Goal: Task Accomplishment & Management: Manage account settings

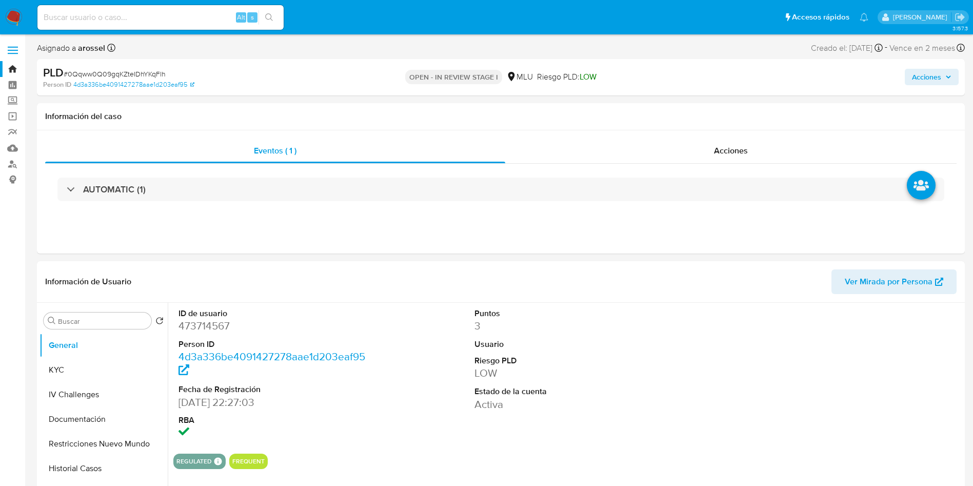
select select "10"
drag, startPoint x: 838, startPoint y: 115, endPoint x: 680, endPoint y: 24, distance: 182.6
click at [838, 114] on h1 "Información del caso" at bounding box center [500, 116] width 911 height 10
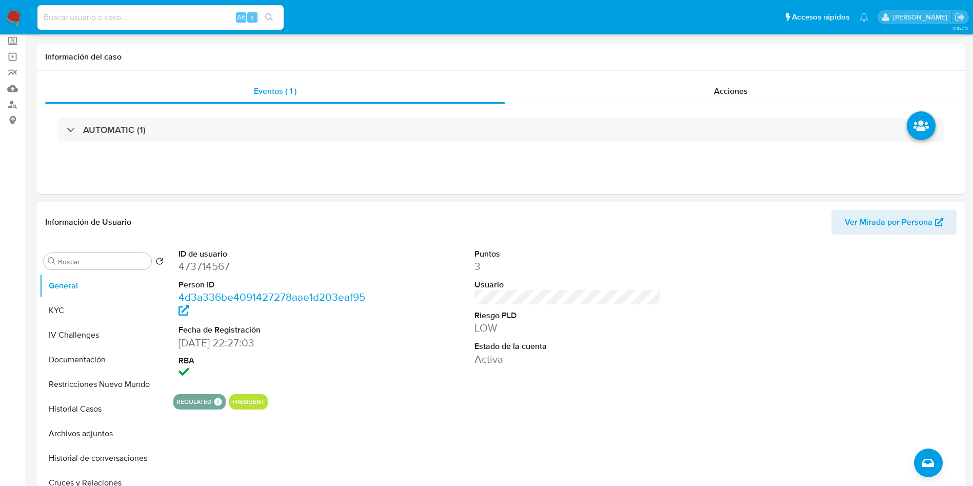
scroll to position [154, 0]
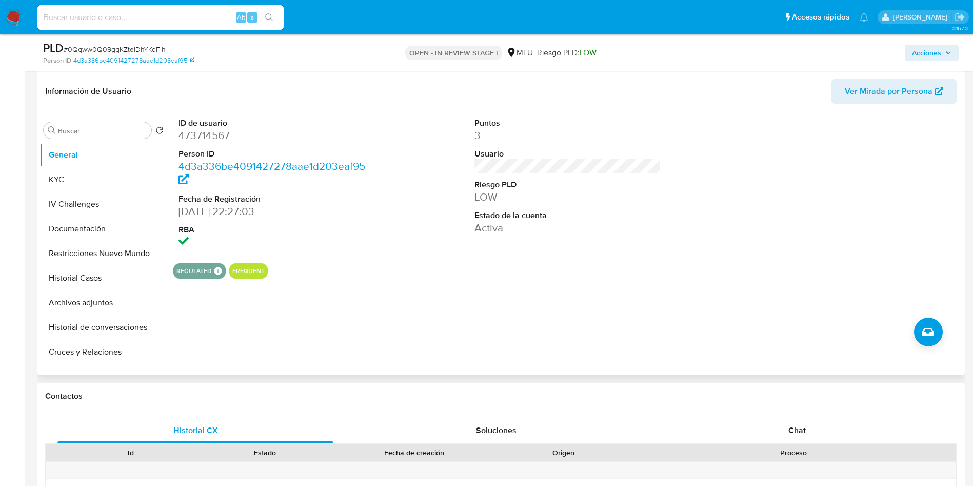
click at [930, 91] on span "Ver Mirada por Persona" at bounding box center [888, 91] width 88 height 25
click at [109, 250] on button "Restricciones Nuevo Mundo" at bounding box center [99, 253] width 120 height 25
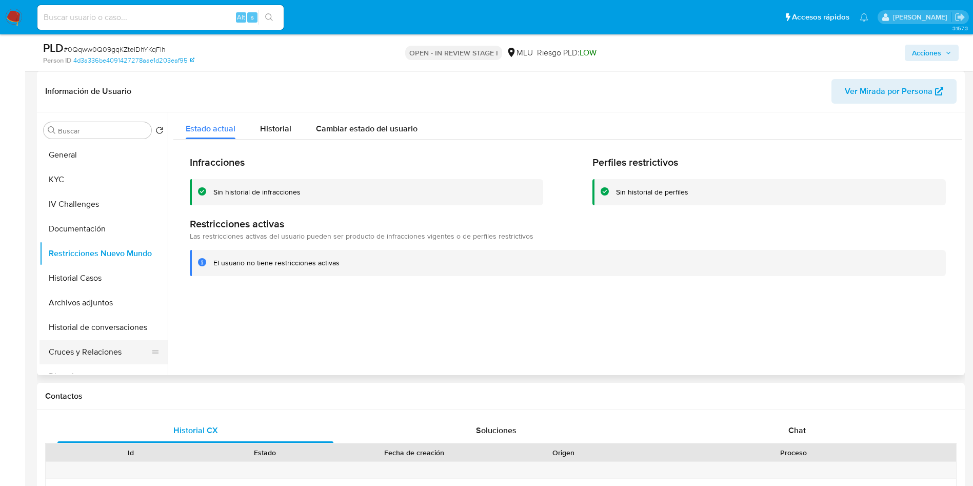
click at [96, 346] on button "Cruces y Relaciones" at bounding box center [99, 351] width 120 height 25
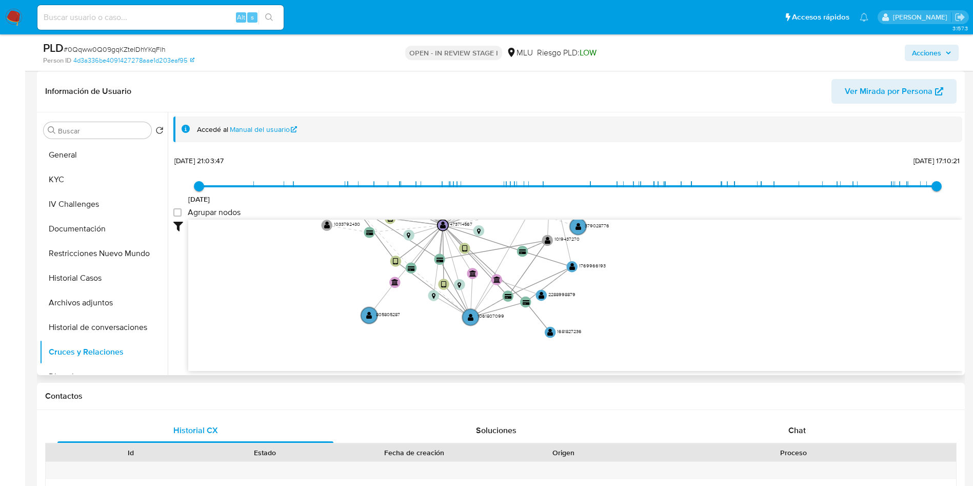
drag, startPoint x: 705, startPoint y: 299, endPoint x: 662, endPoint y: 151, distance: 154.5
click at [672, 146] on div "Accedé al Manual del usuario 4/3/2022 4/3/2022, 21:03:47 7/8/2025, 17:10:21 Agr…" at bounding box center [567, 243] width 789 height 255
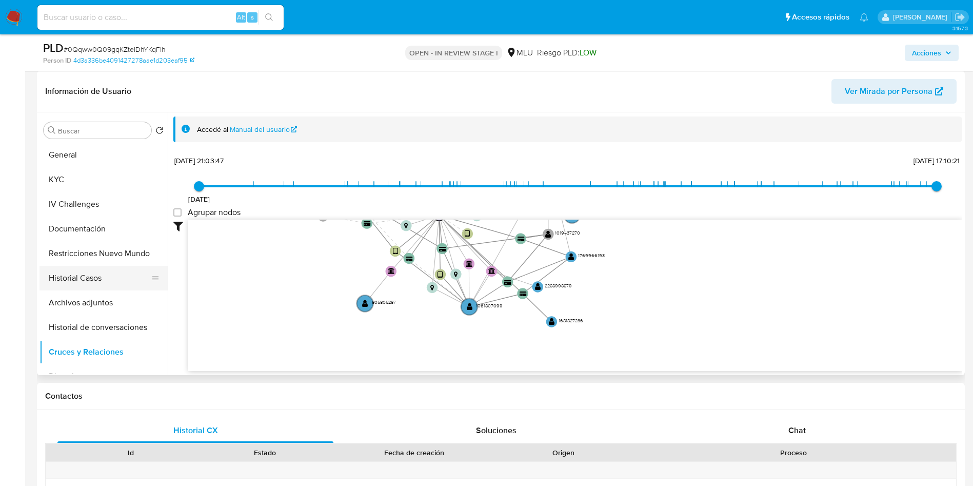
click at [108, 278] on button "Historial Casos" at bounding box center [99, 278] width 120 height 25
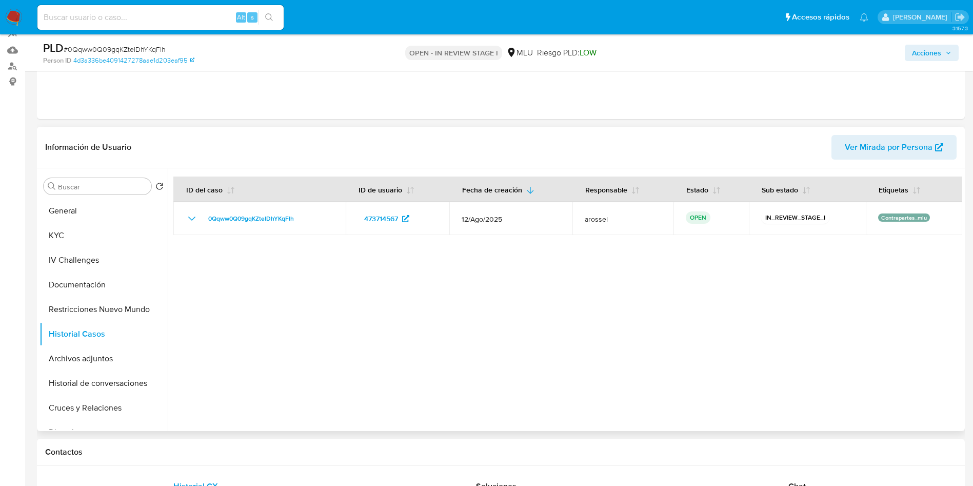
scroll to position [77, 0]
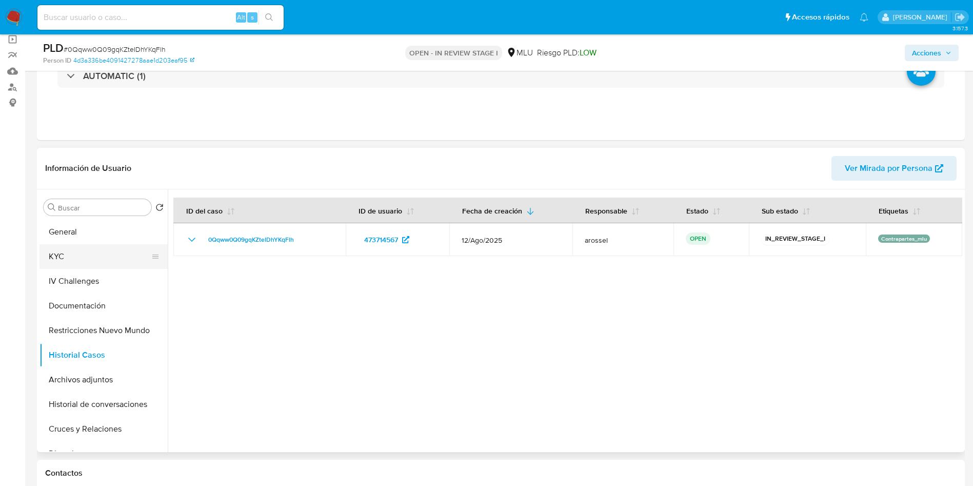
click at [94, 251] on button "KYC" at bounding box center [99, 256] width 120 height 25
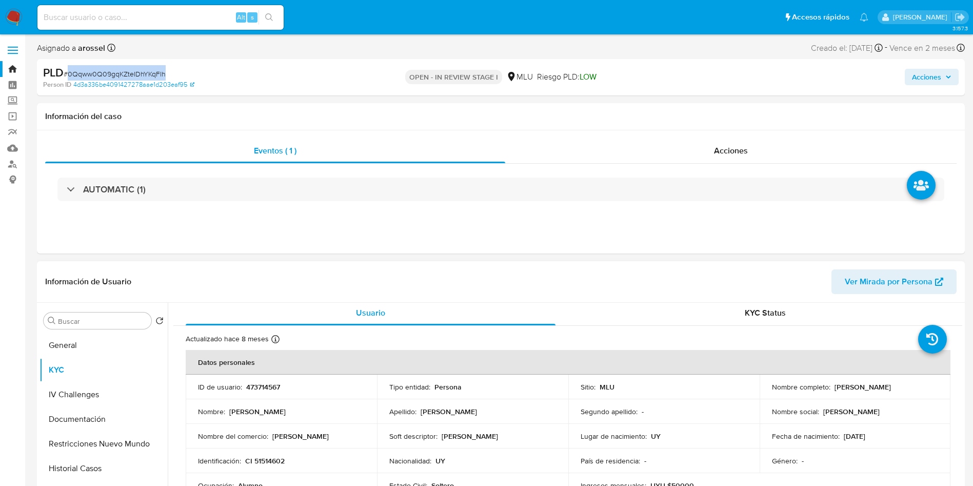
scroll to position [0, 0]
click at [271, 390] on p "473714567" at bounding box center [263, 388] width 34 height 9
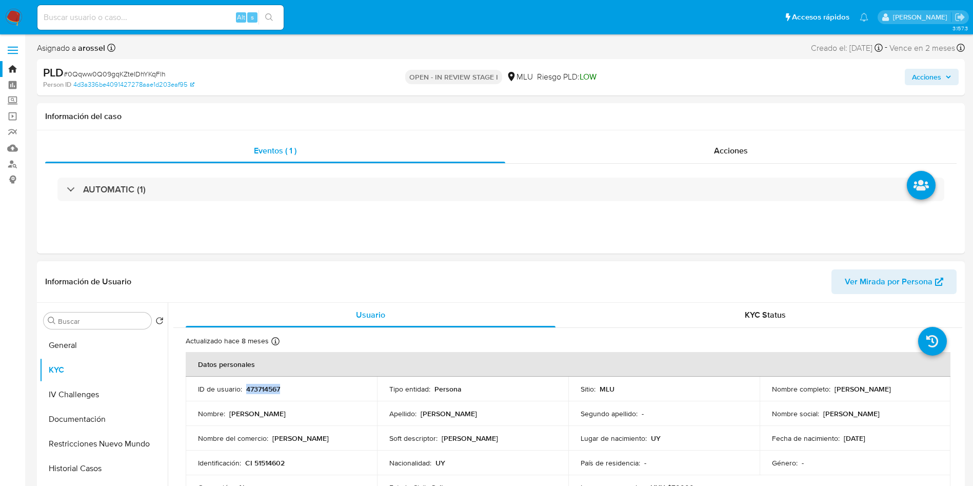
click at [271, 390] on p "473714567" at bounding box center [263, 388] width 34 height 9
copy p "473714567"
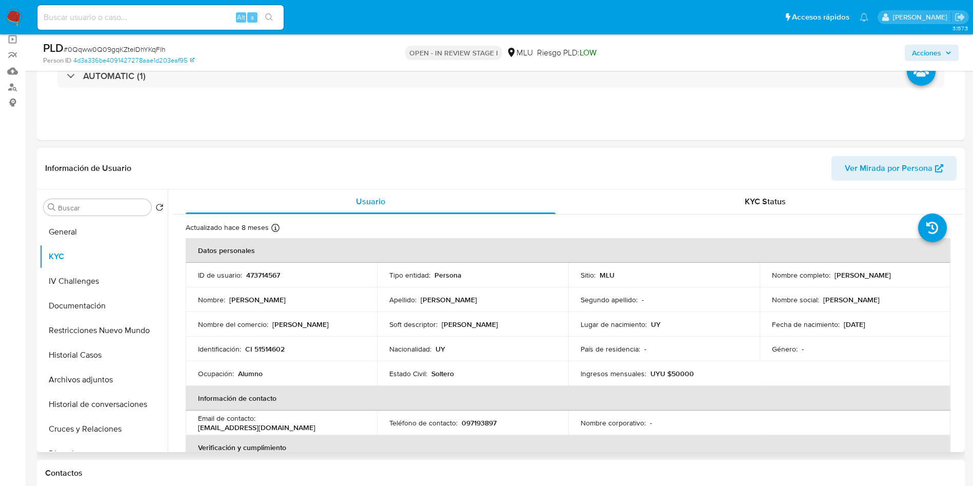
click at [626, 163] on header "Información de Usuario Ver Mirada por Persona" at bounding box center [500, 168] width 911 height 25
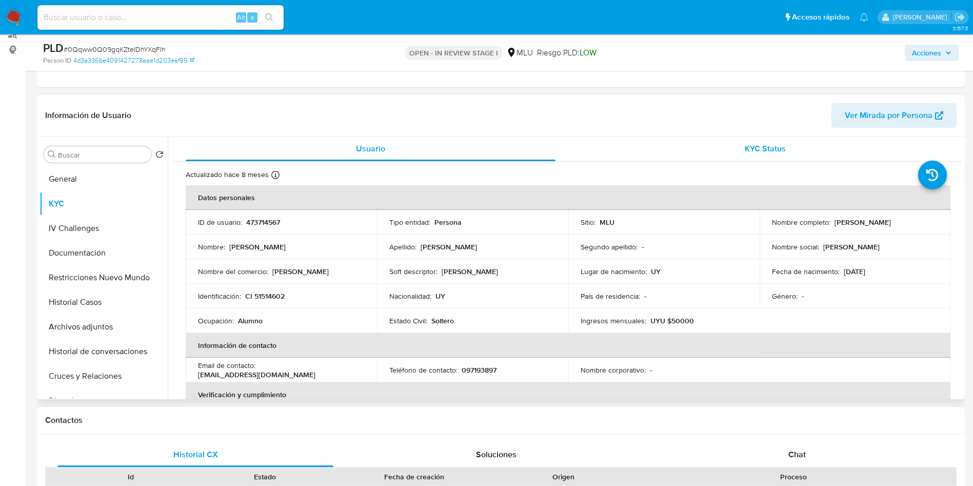
scroll to position [154, 0]
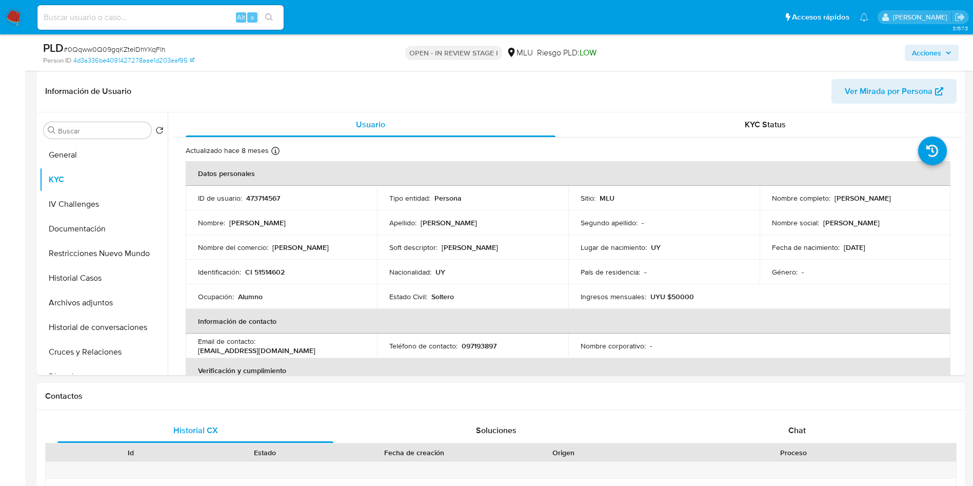
click at [160, 45] on span "# 0Qqww0Q09gqKZteIDhYKqFlh" at bounding box center [115, 49] width 102 height 10
copy span "0Qqww0Q09gqKZteIDhYKqFlh"
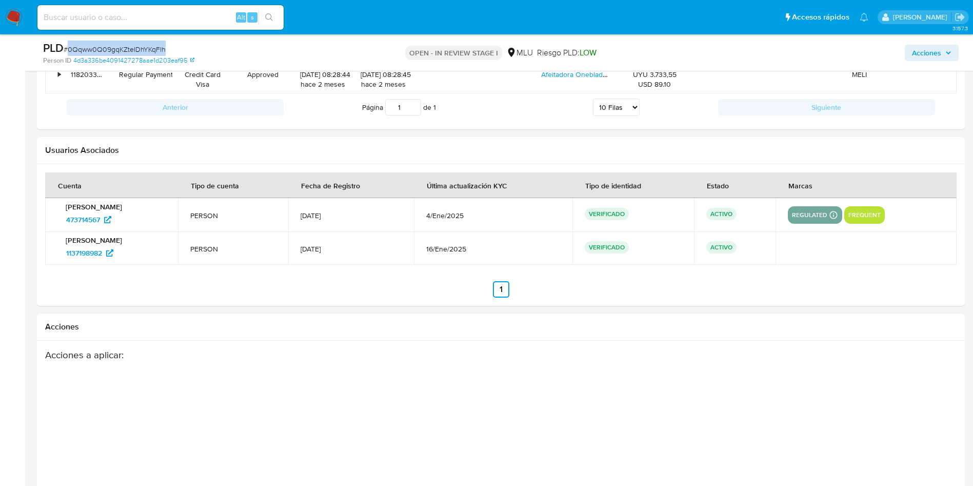
scroll to position [1423, 0]
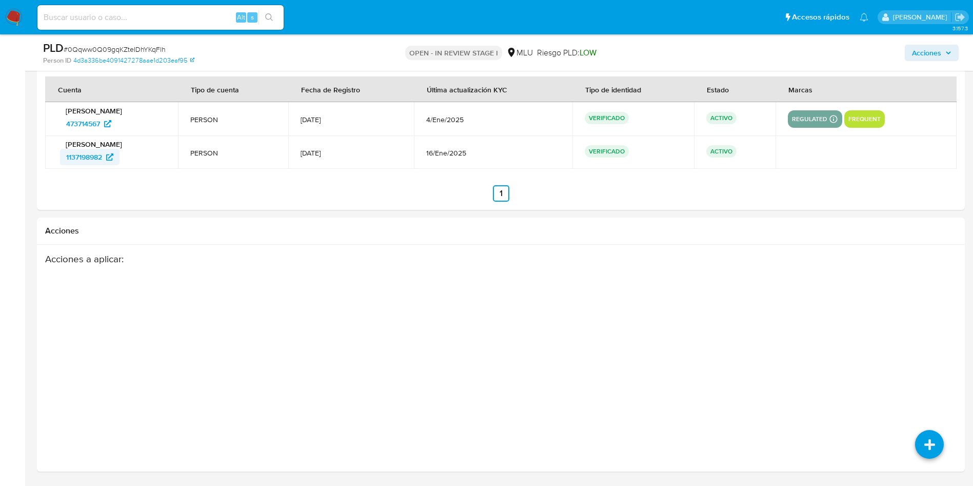
drag, startPoint x: 151, startPoint y: 156, endPoint x: 76, endPoint y: 165, distance: 74.8
click at [76, 165] on div "1137198982" at bounding box center [113, 157] width 106 height 16
drag, startPoint x: 168, startPoint y: 173, endPoint x: 149, endPoint y: 163, distance: 21.4
click at [167, 172] on section at bounding box center [500, 138] width 911 height 125
drag, startPoint x: 134, startPoint y: 160, endPoint x: 63, endPoint y: 160, distance: 71.3
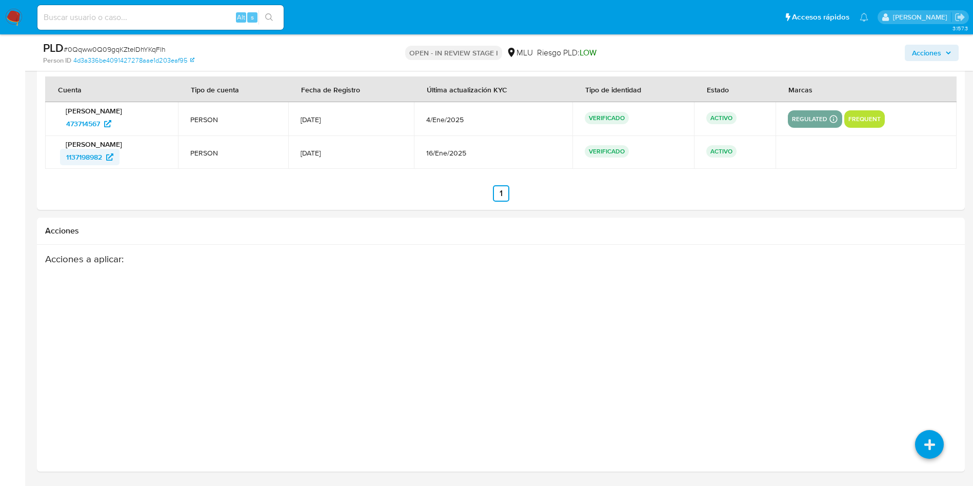
click at [63, 160] on div "1137198982" at bounding box center [113, 157] width 106 height 16
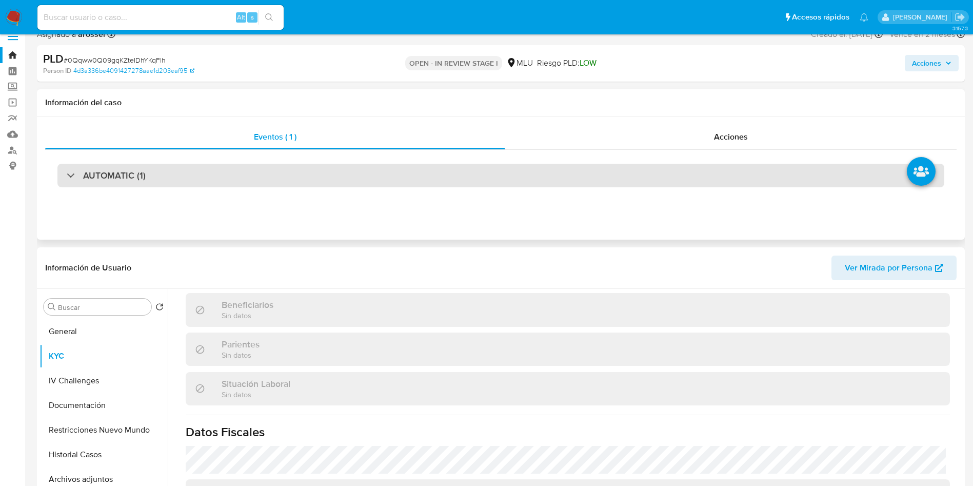
scroll to position [0, 0]
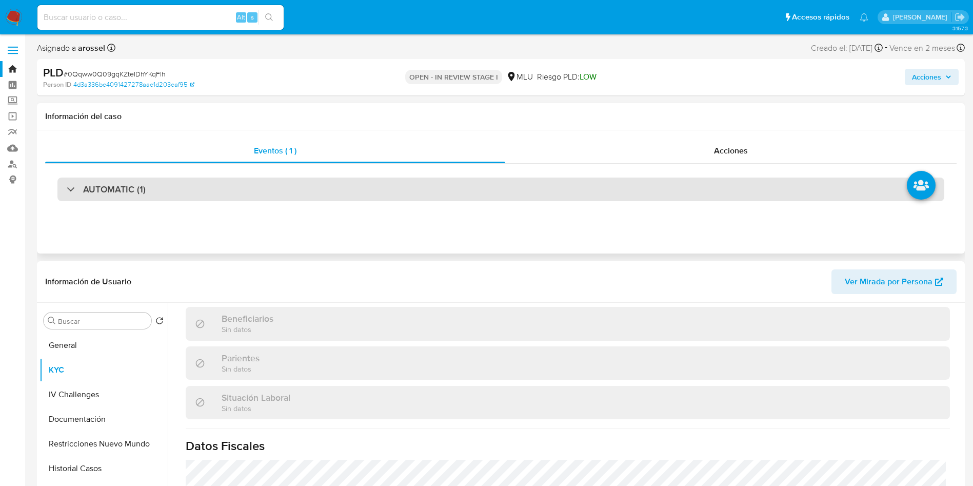
click at [229, 188] on div "AUTOMATIC (1)" at bounding box center [500, 189] width 887 height 24
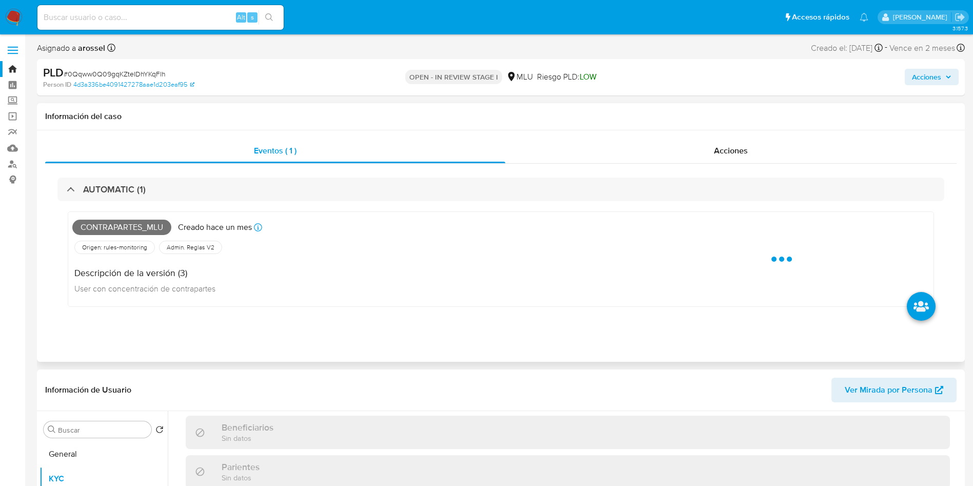
click at [125, 226] on span "Contrapartes_mlu" at bounding box center [121, 226] width 99 height 15
copy span "Contrapartes_mlu"
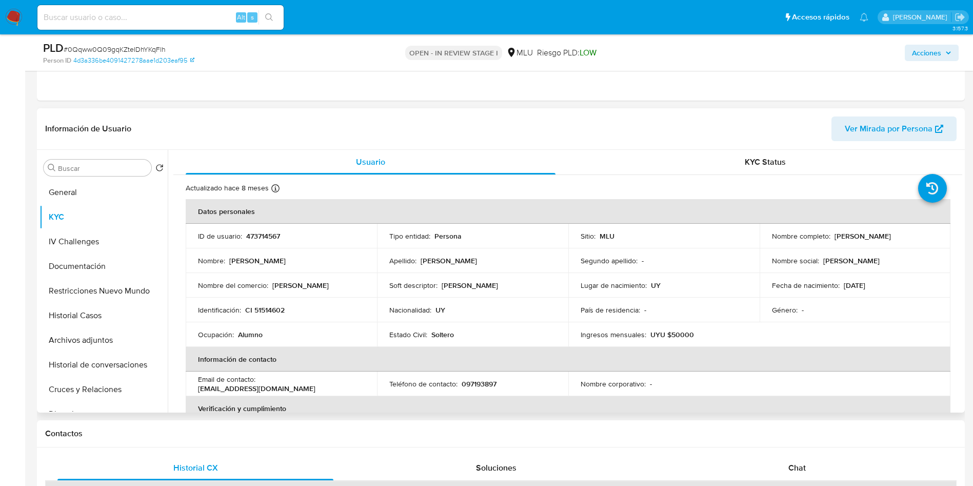
click at [802, 262] on p "Nombre social :" at bounding box center [795, 260] width 47 height 9
drag, startPoint x: 831, startPoint y: 239, endPoint x: 914, endPoint y: 233, distance: 83.3
click at [914, 233] on div "Nombre completo : Agustin Moreira Martinez" at bounding box center [855, 235] width 167 height 9
copy p "Agustin Moreira Martinez"
click at [267, 309] on p "CI 51514602" at bounding box center [264, 309] width 39 height 9
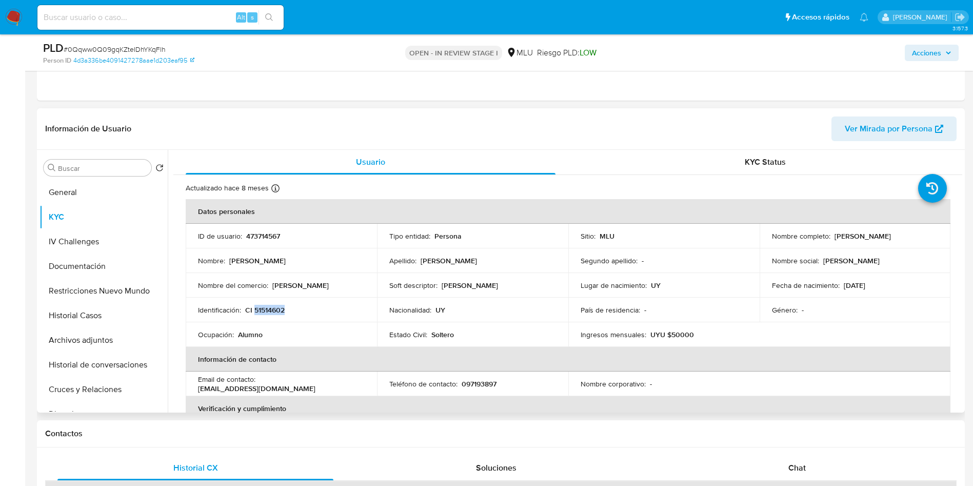
click at [267, 309] on p "CI 51514602" at bounding box center [264, 309] width 39 height 9
copy p "51514602"
click at [815, 286] on p "Fecha de nacimiento :" at bounding box center [806, 284] width 68 height 9
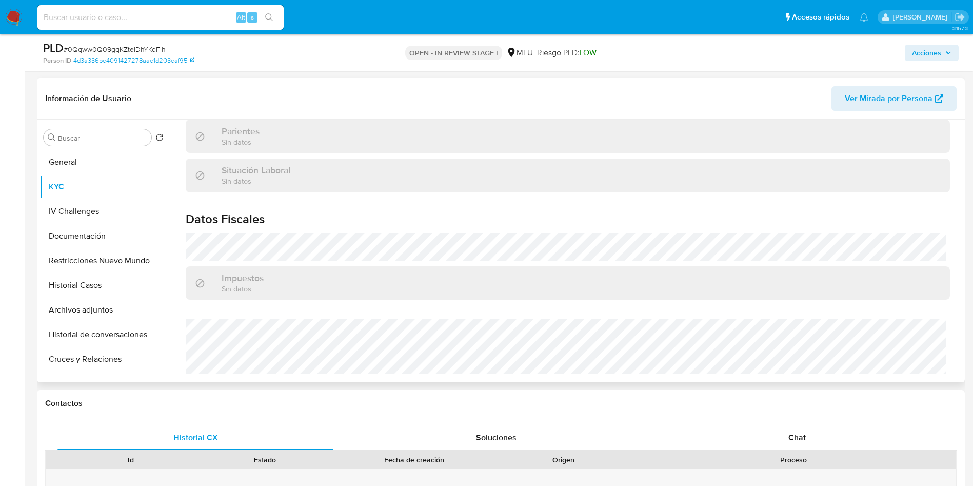
scroll to position [461, 0]
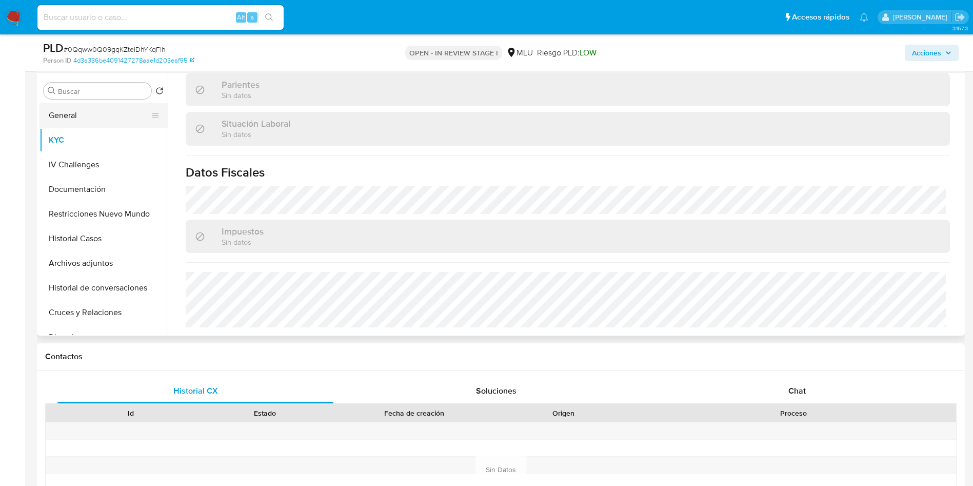
click at [92, 112] on button "General" at bounding box center [99, 115] width 120 height 25
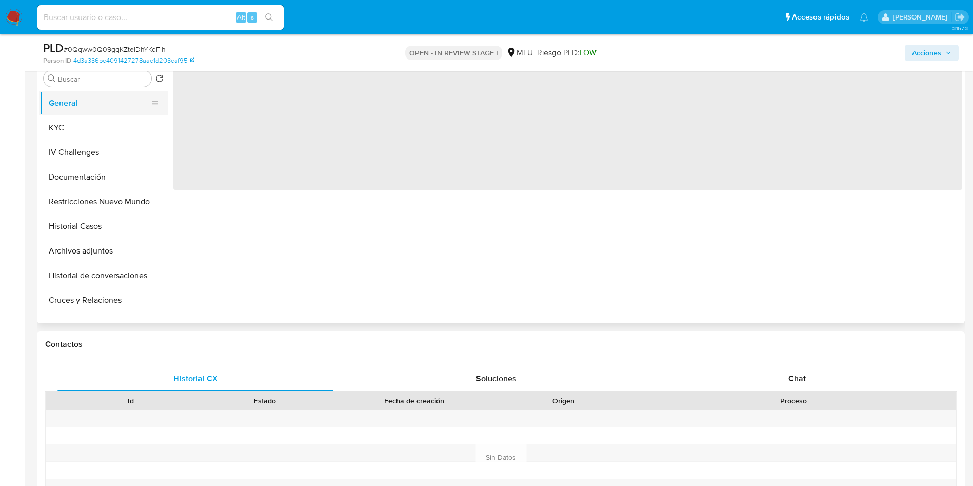
scroll to position [0, 0]
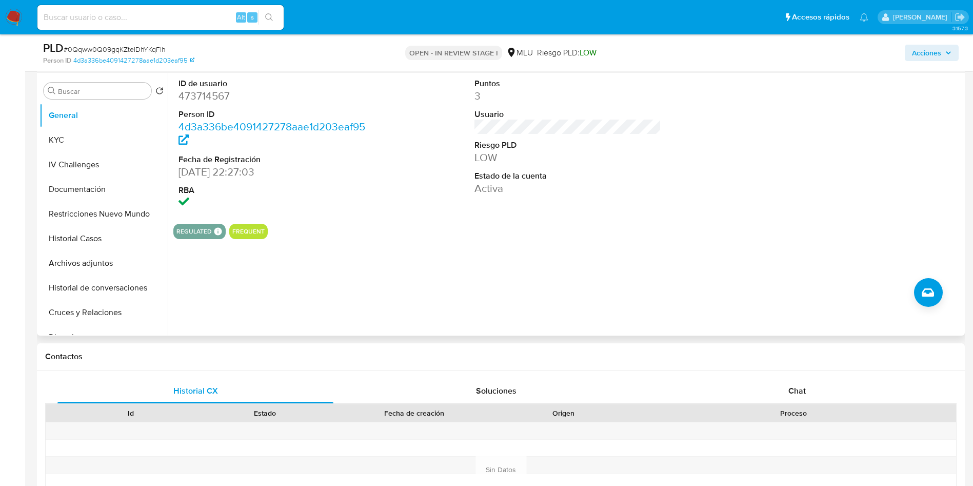
click at [195, 98] on dd "473714567" at bounding box center [271, 96] width 187 height 14
copy dd "473714567"
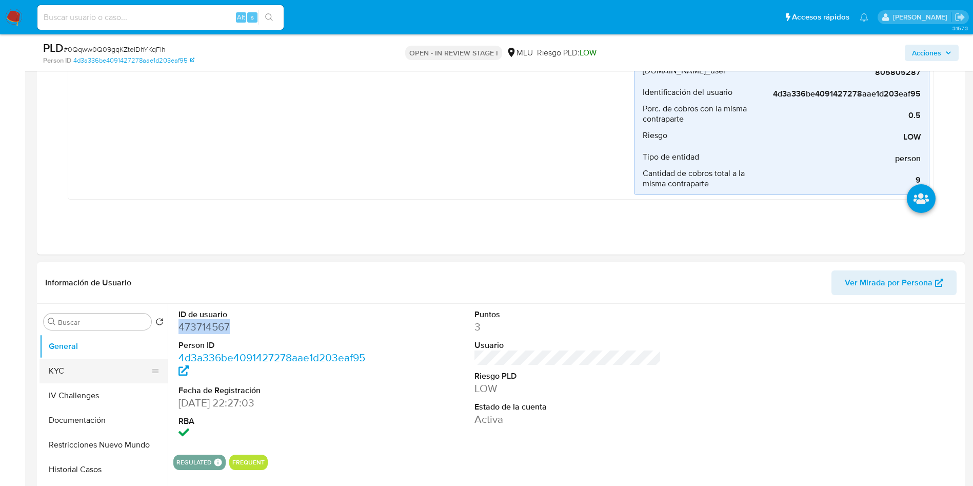
click at [104, 370] on button "KYC" at bounding box center [99, 370] width 120 height 25
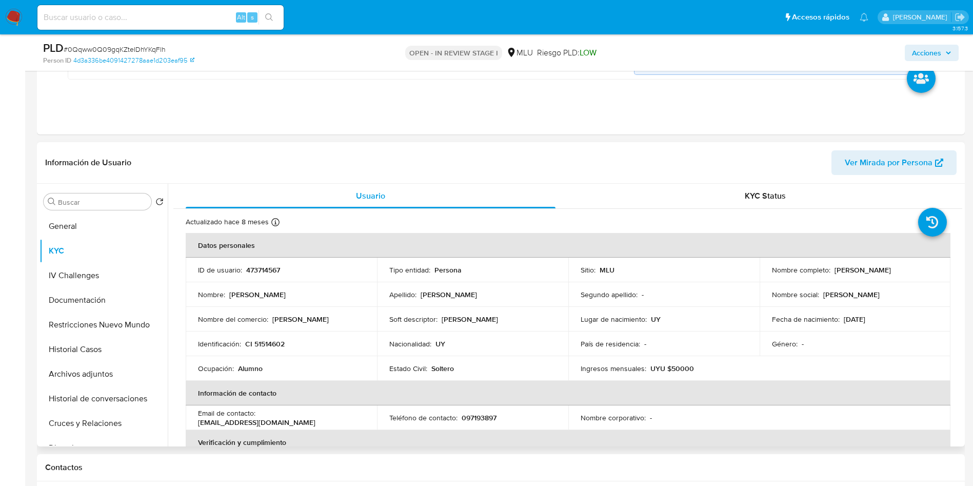
scroll to position [385, 0]
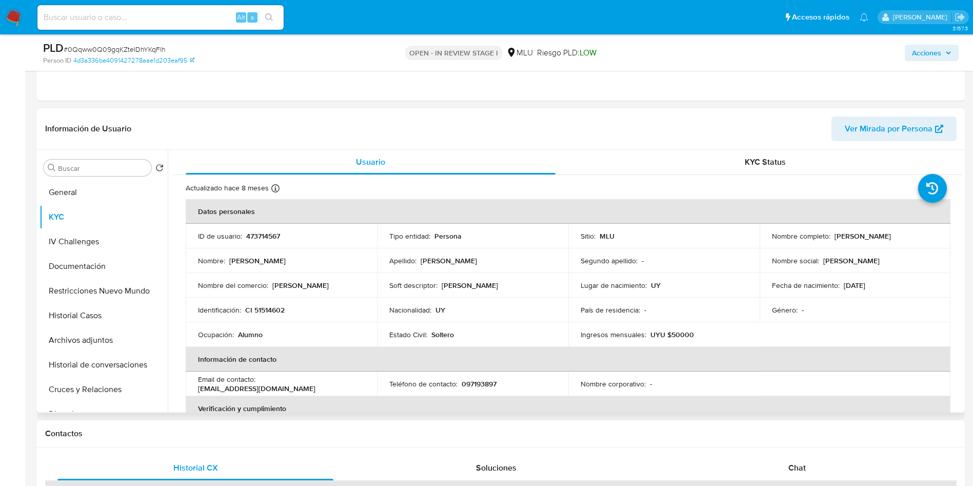
click at [834, 231] on p "Agustin Moreira Martinez" at bounding box center [862, 235] width 56 height 9
drag, startPoint x: 831, startPoint y: 236, endPoint x: 916, endPoint y: 237, distance: 85.1
click at [916, 237] on div "Nombre completo : Agustin Moreira Martinez" at bounding box center [855, 235] width 167 height 9
copy p "Agustin Moreira Martinez"
click at [263, 315] on td "Identificación : CI 51514602" at bounding box center [281, 309] width 191 height 25
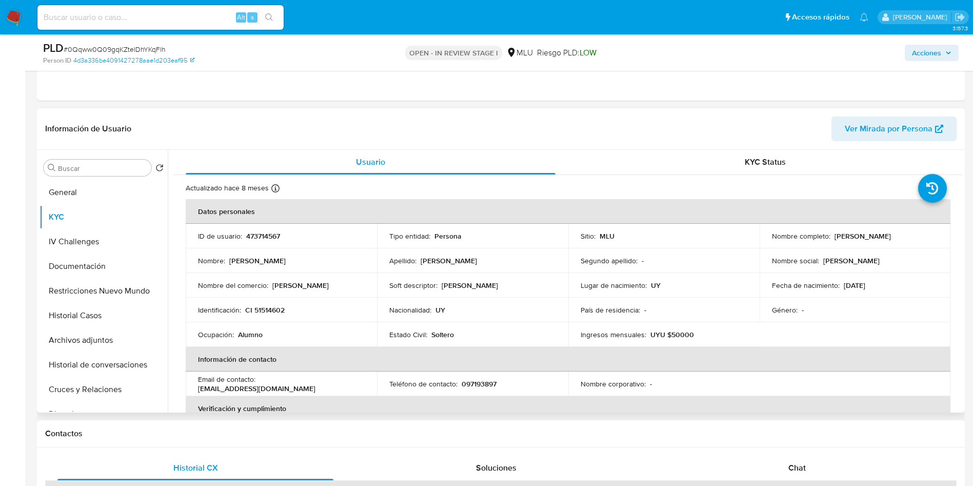
click at [267, 310] on p "CI 51514602" at bounding box center [264, 309] width 39 height 9
copy p "51514602"
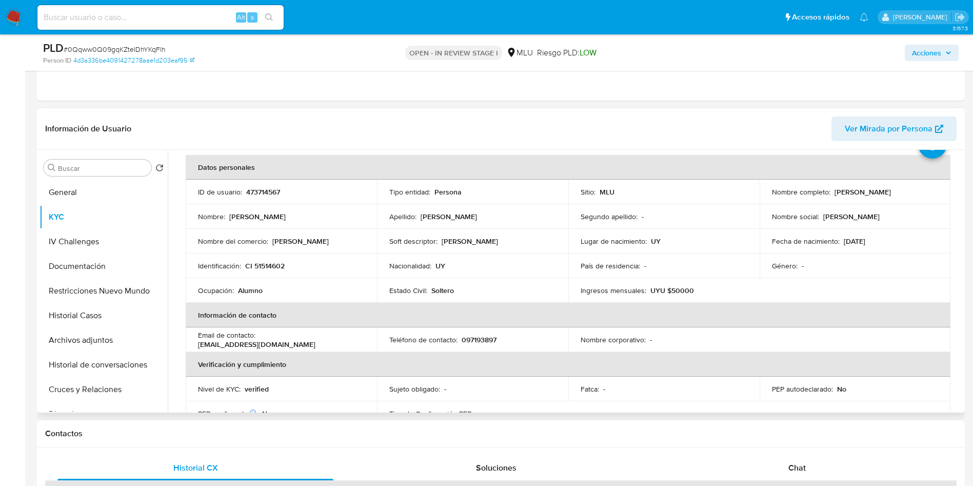
scroll to position [44, 0]
click at [348, 294] on div "Ocupación : Alumno" at bounding box center [281, 290] width 167 height 9
click at [258, 293] on p "Alumno" at bounding box center [250, 290] width 25 height 9
copy p "Alumno"
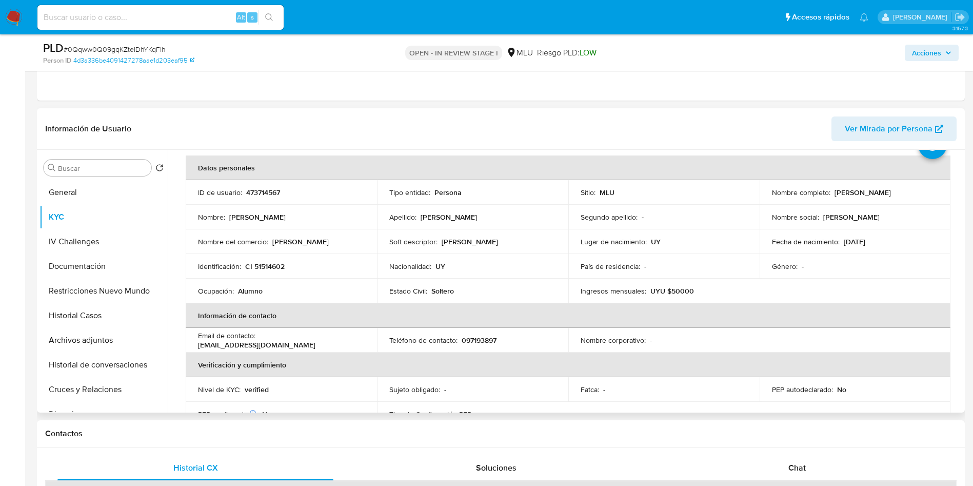
click at [279, 240] on p "Agustin" at bounding box center [300, 241] width 56 height 9
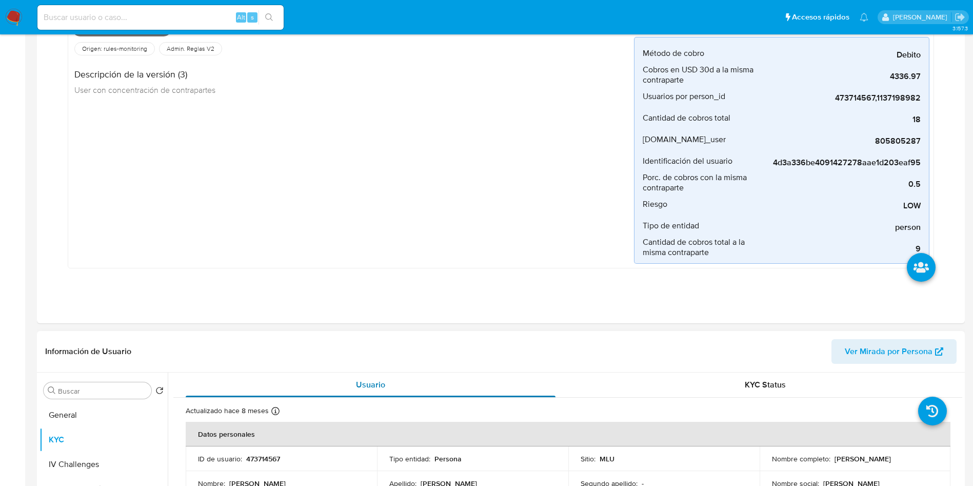
scroll to position [308, 0]
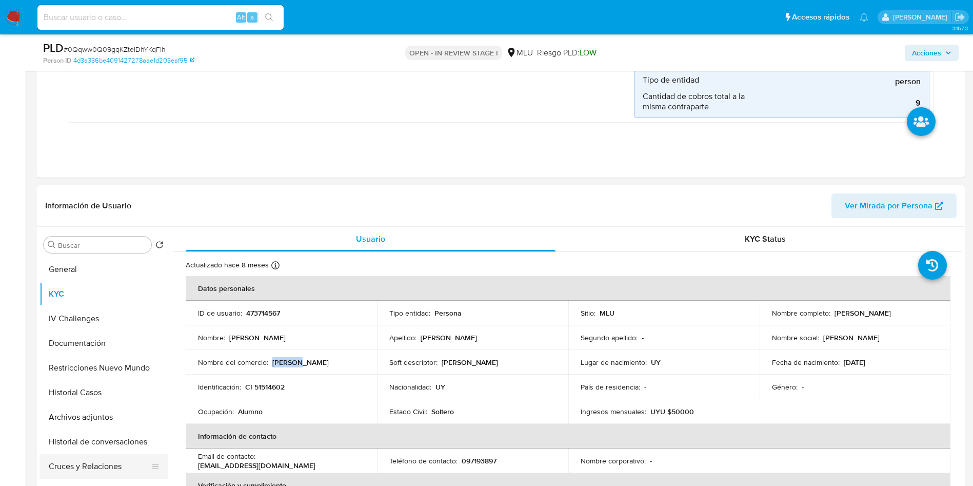
click at [115, 460] on button "Cruces y Relaciones" at bounding box center [99, 466] width 120 height 25
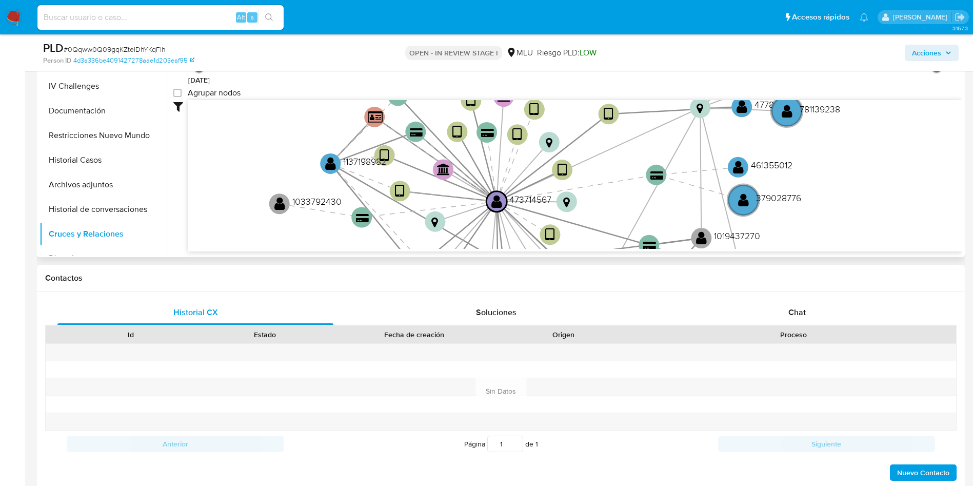
scroll to position [430, 0]
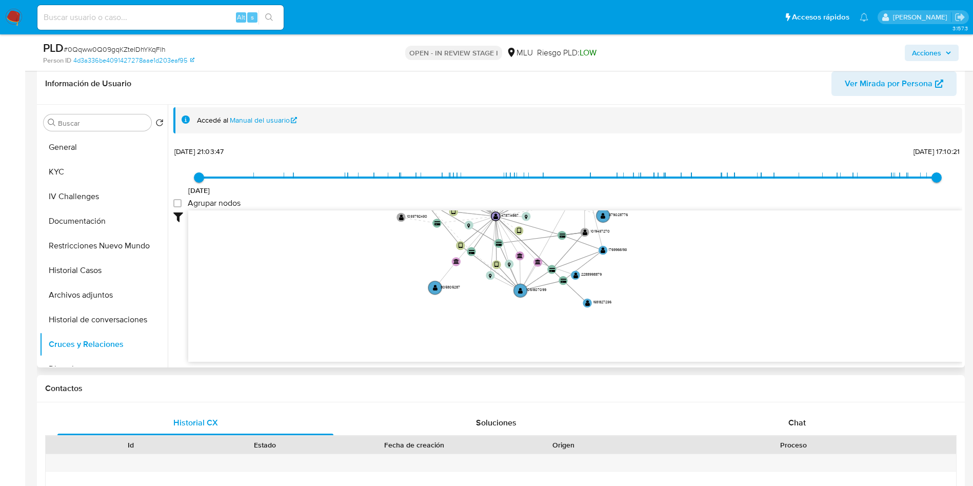
drag, startPoint x: 775, startPoint y: 288, endPoint x: 713, endPoint y: 210, distance: 99.6
click at [713, 210] on icon "device-66d116c681e6845a830f4cbb  user-473714567  473714567 device-60c02f0e088…" at bounding box center [575, 284] width 774 height 149
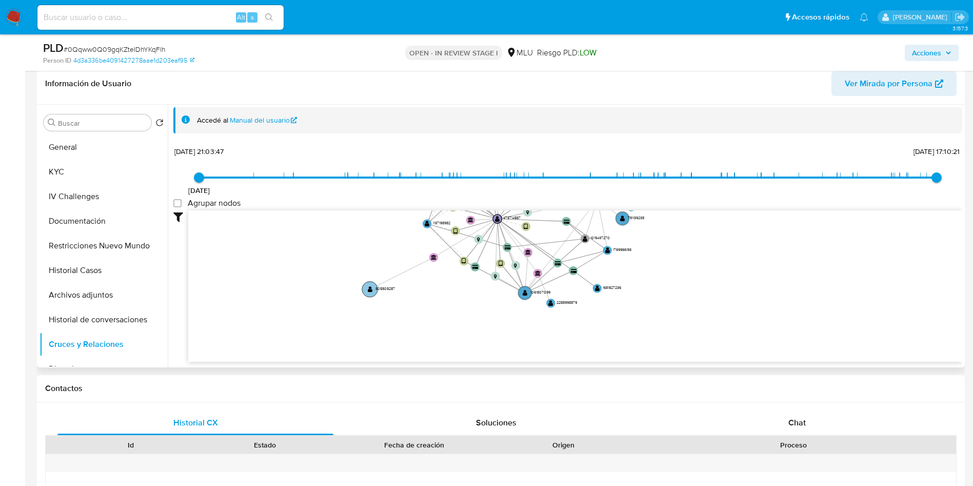
drag, startPoint x: 435, startPoint y: 292, endPoint x: 370, endPoint y: 294, distance: 65.1
click at [370, 294] on circle at bounding box center [369, 288] width 15 height 15
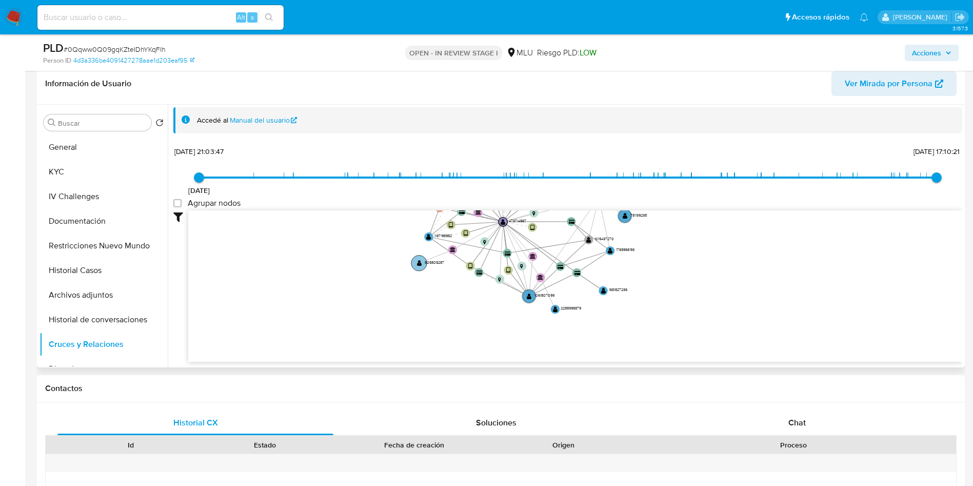
click at [413, 261] on circle at bounding box center [418, 262] width 15 height 15
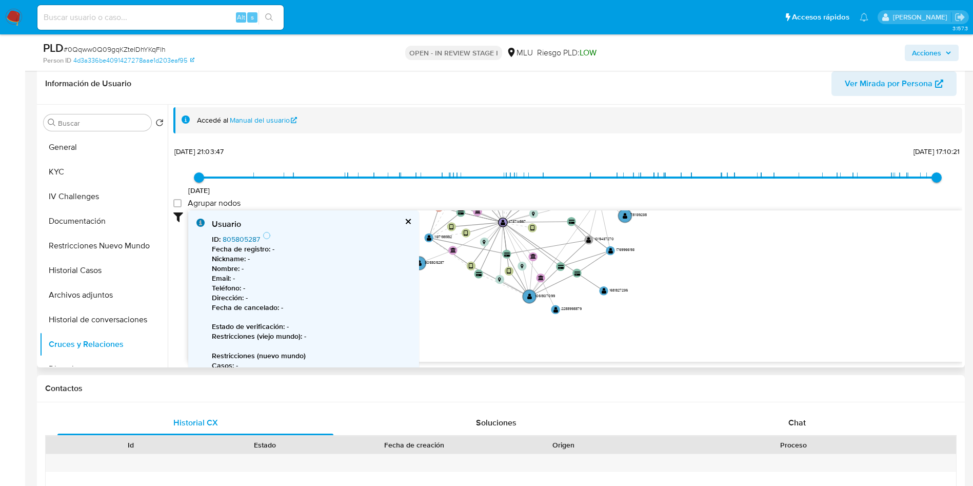
click at [229, 242] on link "805805287" at bounding box center [241, 239] width 37 height 10
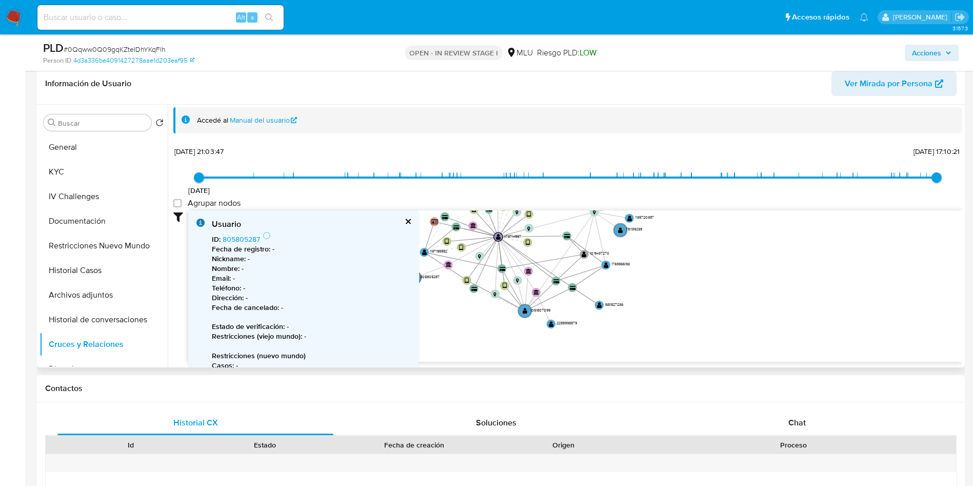
drag, startPoint x: 694, startPoint y: 307, endPoint x: 689, endPoint y: 321, distance: 15.1
click at [689, 321] on icon "device-66d116c681e6845a830f4cbb  user-473714567  473714567 device-60c02f0e088…" at bounding box center [575, 284] width 774 height 149
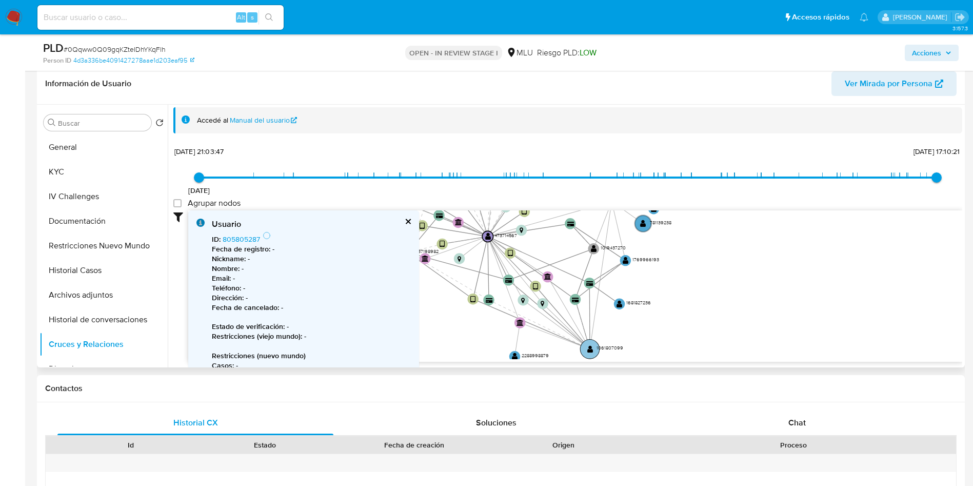
drag, startPoint x: 528, startPoint y: 316, endPoint x: 593, endPoint y: 354, distance: 74.9
click at [593, 354] on circle at bounding box center [589, 348] width 19 height 19
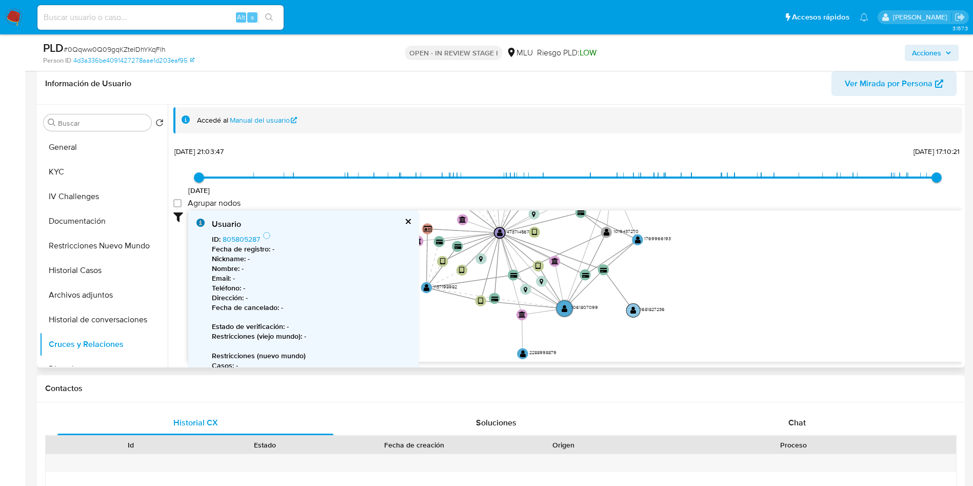
drag, startPoint x: 659, startPoint y: 289, endPoint x: 649, endPoint y: 324, distance: 36.8
click at [649, 312] on text "1681827236" at bounding box center [652, 309] width 25 height 7
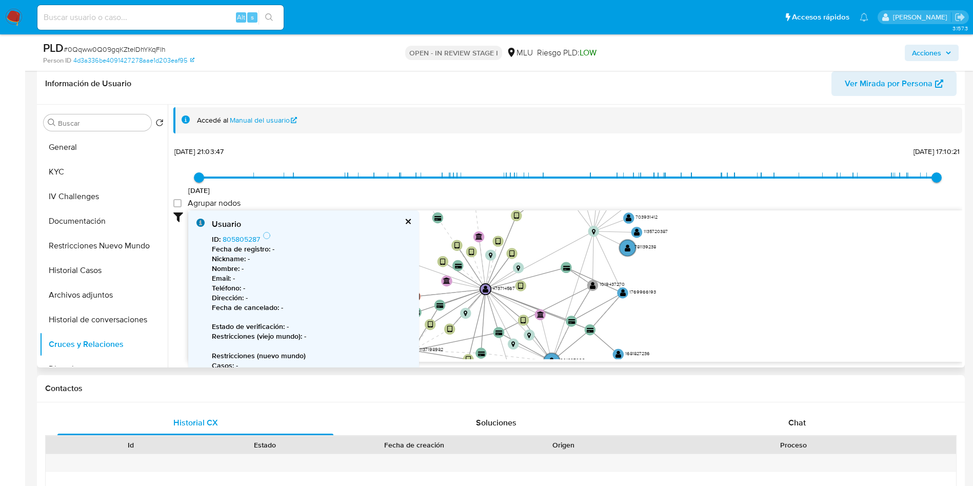
drag, startPoint x: 686, startPoint y: 283, endPoint x: 667, endPoint y: 338, distance: 59.0
click at [667, 338] on icon "device-66d116c681e6845a830f4cbb  user-473714567  473714567 device-60c02f0e088…" at bounding box center [575, 284] width 774 height 149
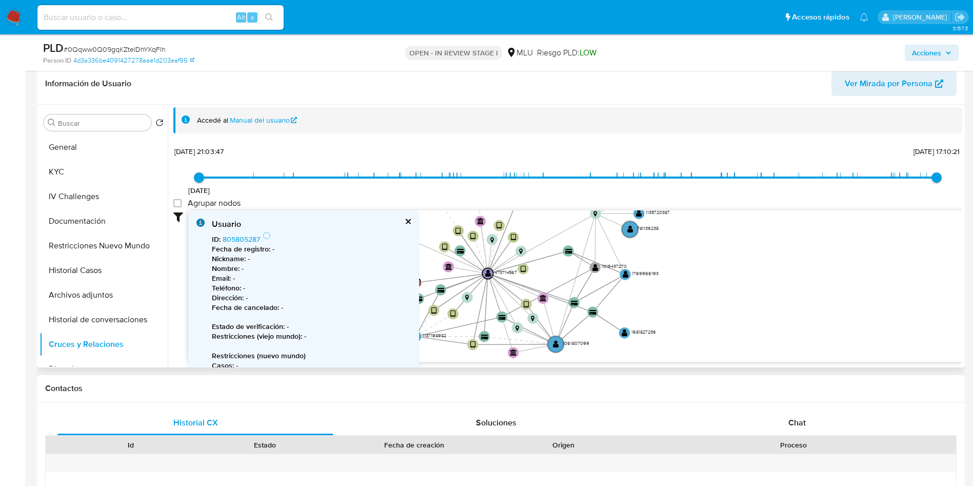
drag, startPoint x: 661, startPoint y: 314, endPoint x: 658, endPoint y: 239, distance: 75.4
click at [674, 239] on icon "device-66d116c681e6845a830f4cbb  user-473714567  473714567 device-60c02f0e088…" at bounding box center [575, 284] width 774 height 149
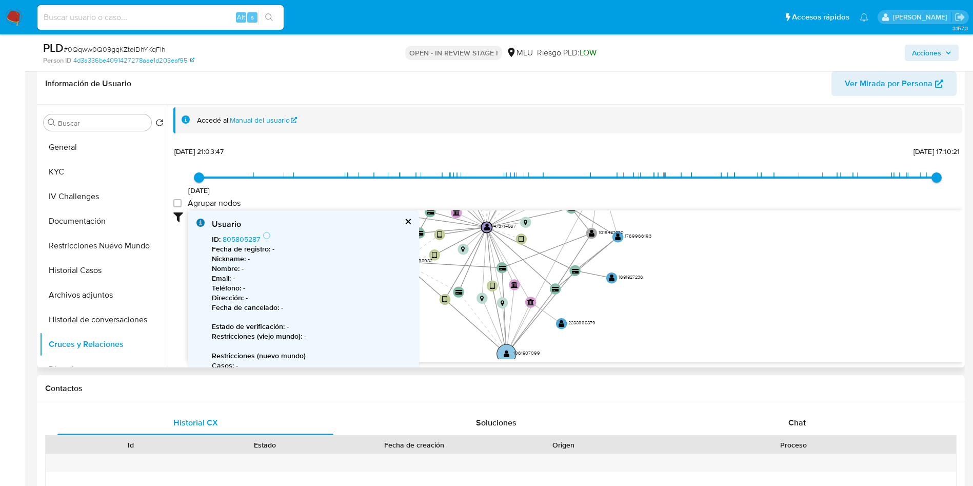
drag, startPoint x: 570, startPoint y: 281, endPoint x: 508, endPoint y: 353, distance: 95.3
click at [508, 353] on text "" at bounding box center [507, 354] width 6 height 8
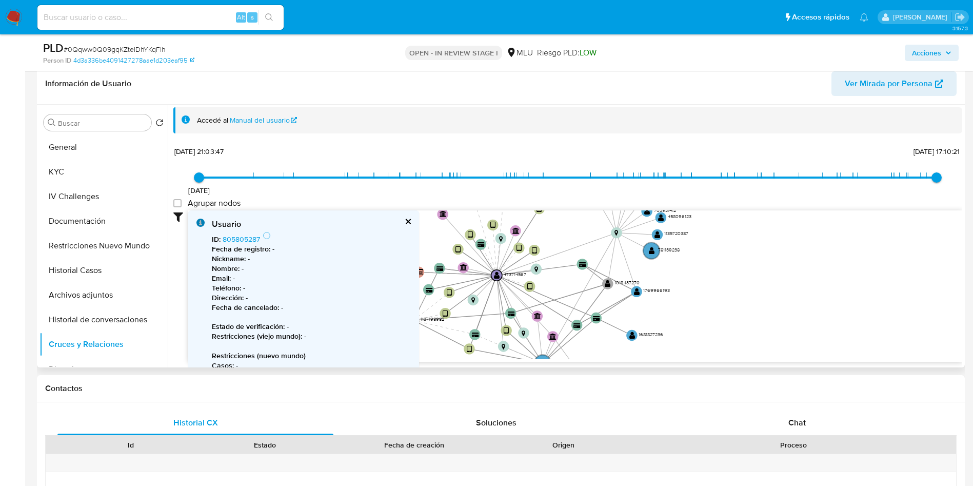
drag, startPoint x: 706, startPoint y: 268, endPoint x: 719, endPoint y: 334, distance: 68.1
click at [719, 334] on icon "device-66d116c681e6845a830f4cbb  user-473714567  473714567 device-60c02f0e088…" at bounding box center [575, 284] width 774 height 149
drag, startPoint x: 696, startPoint y: 308, endPoint x: 693, endPoint y: 272, distance: 36.5
click at [706, 273] on icon "device-66d116c681e6845a830f4cbb  user-473714567  473714567 device-60c02f0e088…" at bounding box center [575, 284] width 774 height 149
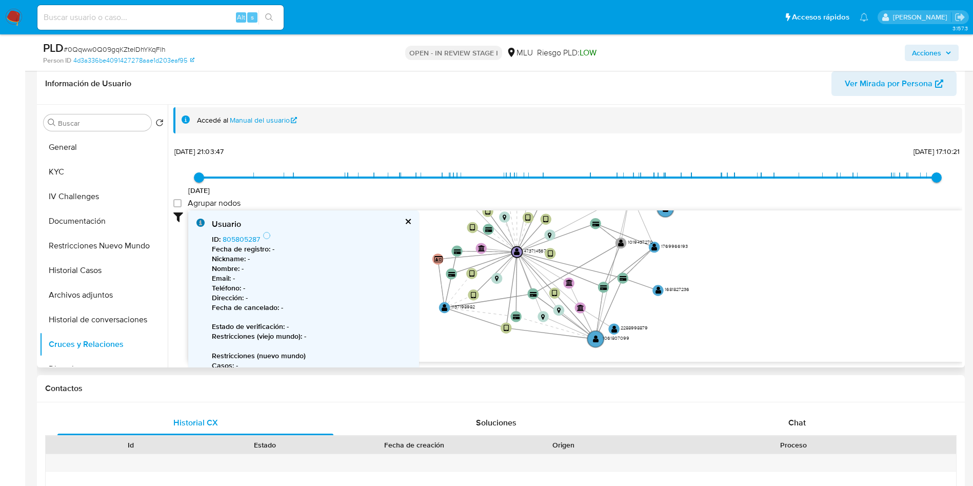
drag, startPoint x: 563, startPoint y: 326, endPoint x: 333, endPoint y: 83, distance: 335.1
click at [602, 338] on text "1061807099" at bounding box center [615, 337] width 27 height 7
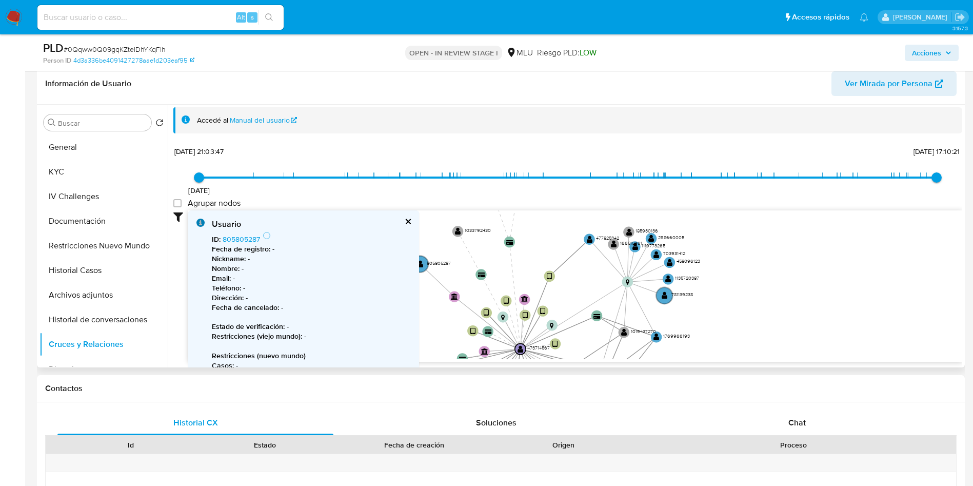
drag, startPoint x: 778, startPoint y: 291, endPoint x: 685, endPoint y: 317, distance: 97.4
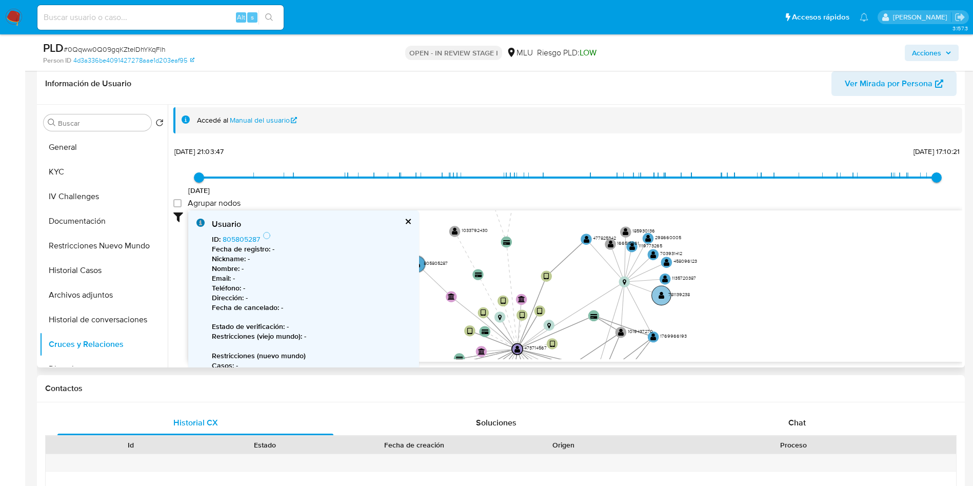
drag, startPoint x: 665, startPoint y: 297, endPoint x: 678, endPoint y: 312, distance: 20.0
click at [671, 305] on circle at bounding box center [661, 295] width 19 height 19
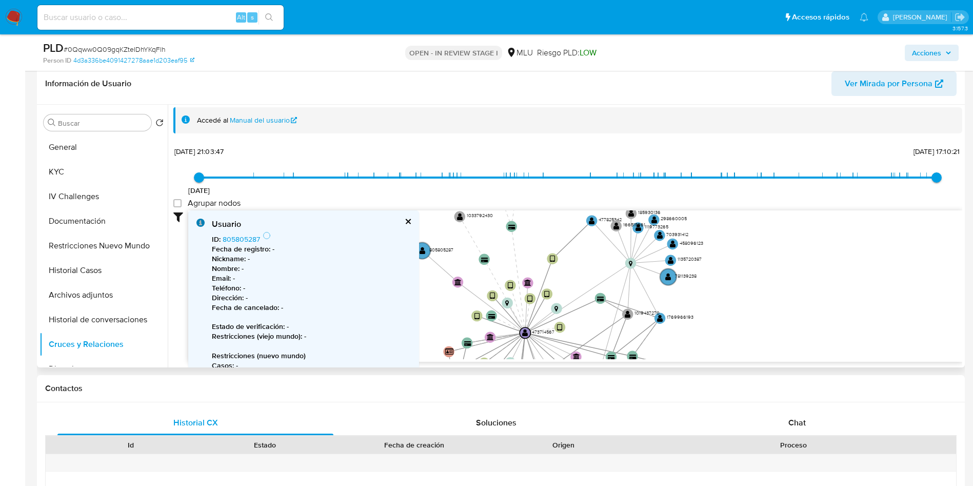
drag, startPoint x: 720, startPoint y: 326, endPoint x: 722, endPoint y: 265, distance: 61.6
click at [722, 265] on icon "device-66d116c681e6845a830f4cbb  user-473714567  473714567 device-60c02f0e088…" at bounding box center [575, 284] width 774 height 149
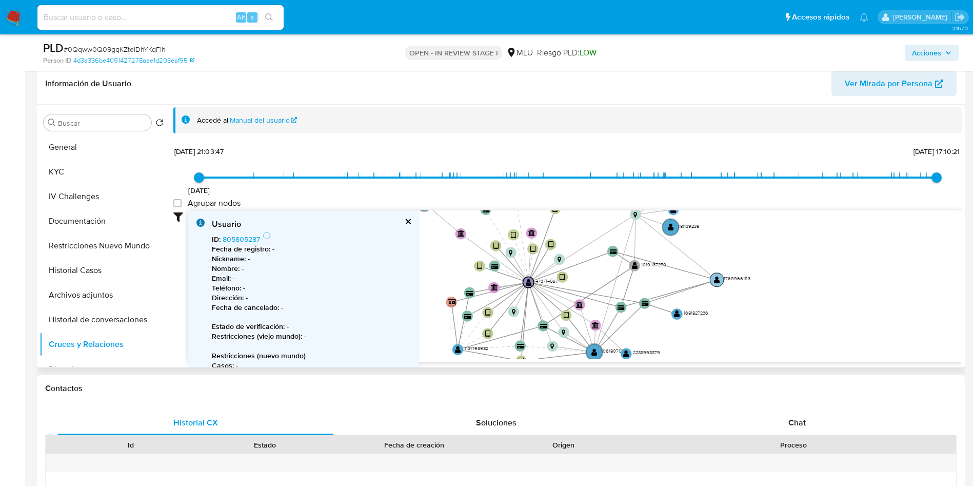
drag, startPoint x: 679, startPoint y: 267, endPoint x: 729, endPoint y: 280, distance: 51.5
click at [729, 280] on text "1769966193" at bounding box center [736, 278] width 27 height 7
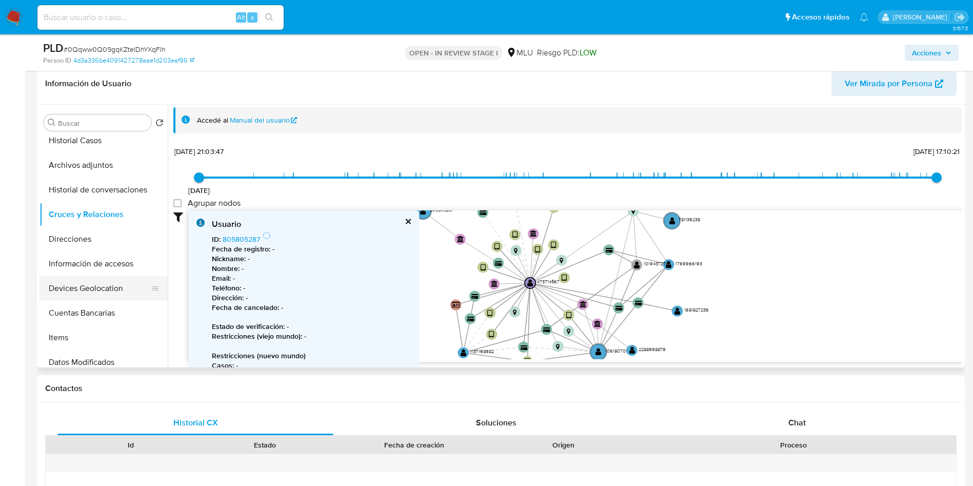
scroll to position [154, 0]
click at [99, 295] on button "Cuentas Bancarias" at bounding box center [99, 288] width 120 height 25
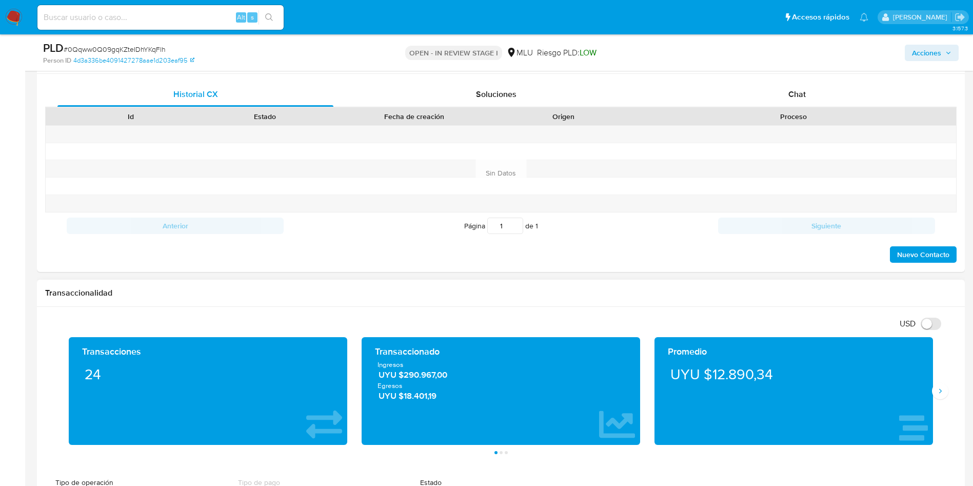
scroll to position [814, 0]
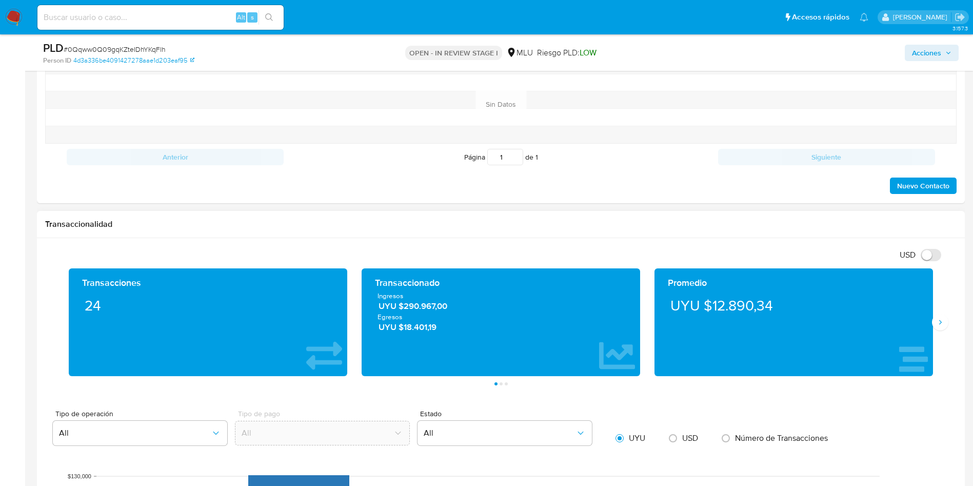
click at [943, 330] on div "Transacciones 24 Transaccionado Ingresos UYU $290.967,00 Egresos UYU $18.401,19…" at bounding box center [500, 326] width 911 height 117
click at [940, 321] on icon "Siguiente" at bounding box center [940, 322] width 8 height 8
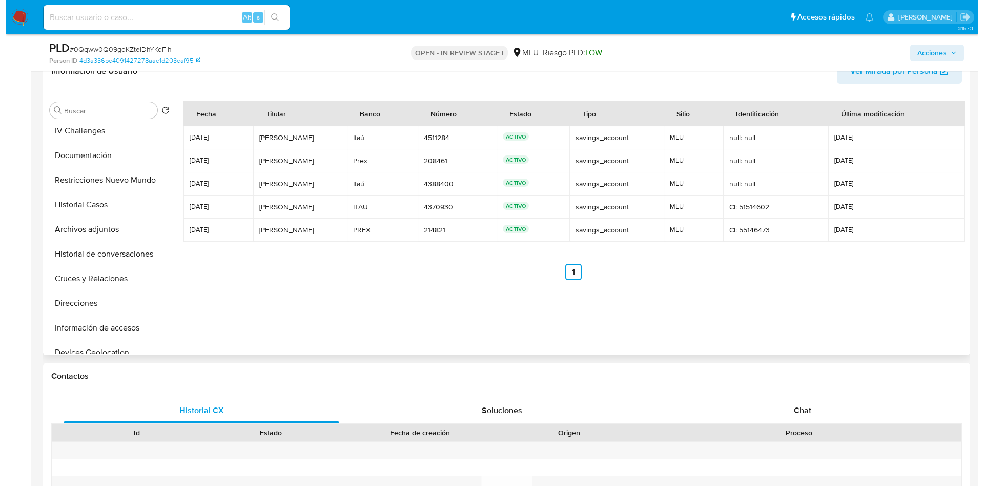
scroll to position [0, 0]
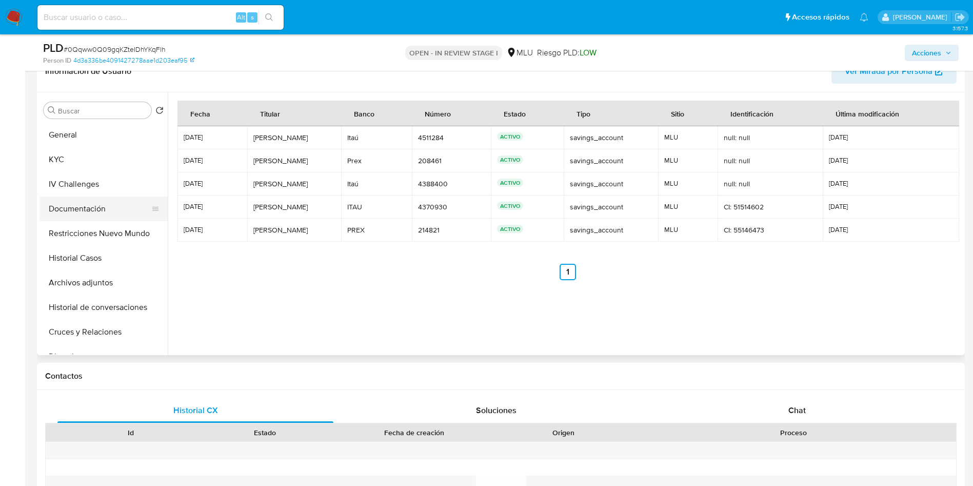
drag, startPoint x: 98, startPoint y: 134, endPoint x: 152, endPoint y: 199, distance: 84.1
click at [98, 134] on button "General" at bounding box center [103, 135] width 128 height 25
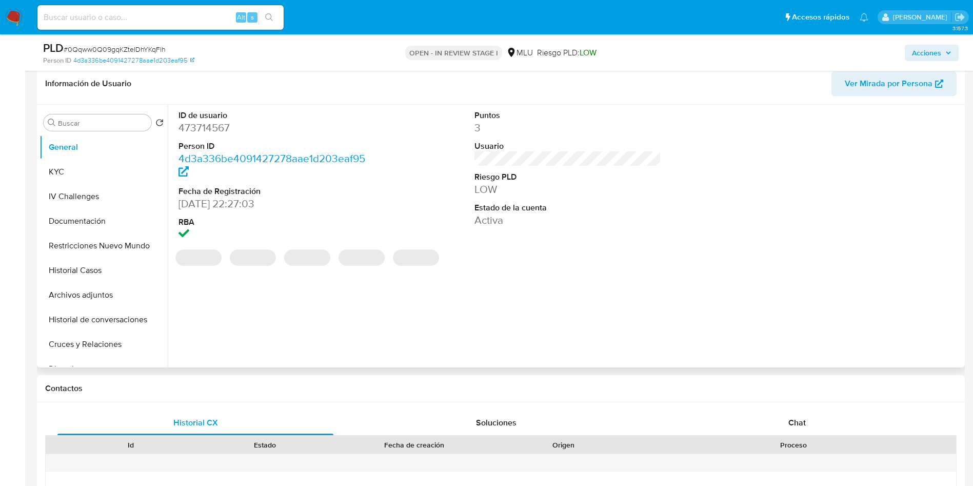
click at [212, 127] on dd "473714567" at bounding box center [271, 127] width 187 height 14
drag, startPoint x: 752, startPoint y: 239, endPoint x: 242, endPoint y: 214, distance: 510.3
click at [752, 238] on div "ID de usuario 473714567 Person ID 4d3a336be4091427278aae1d203eaf95 Fecha de Reg…" at bounding box center [567, 176] width 789 height 143
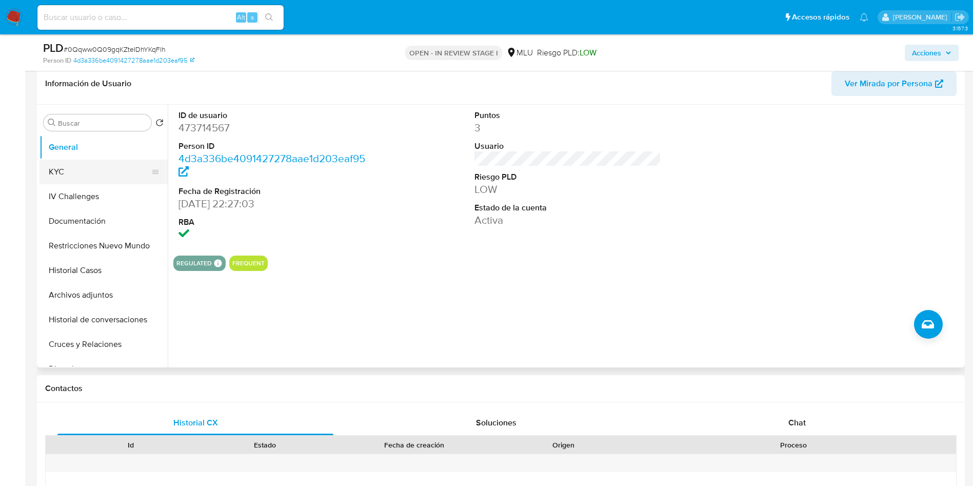
click at [112, 163] on button "KYC" at bounding box center [99, 171] width 120 height 25
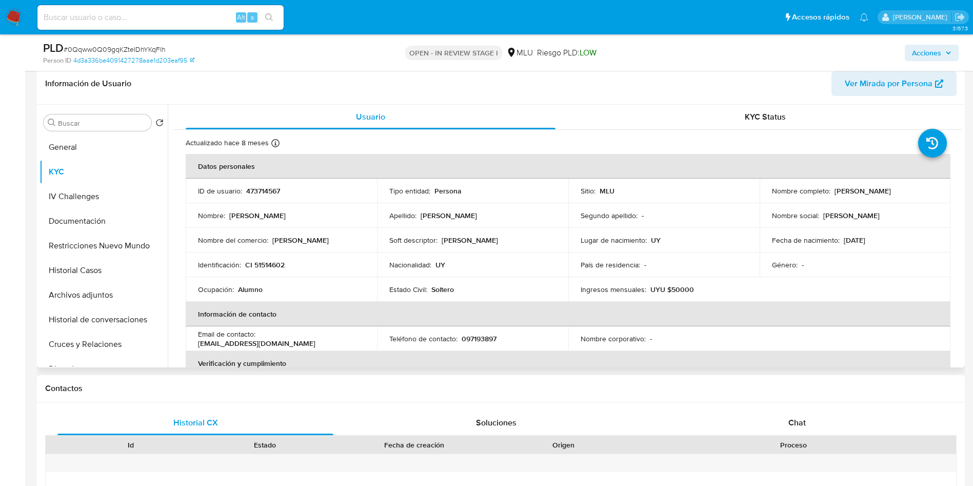
drag, startPoint x: 832, startPoint y: 190, endPoint x: 929, endPoint y: 191, distance: 97.4
click at [929, 191] on div "Nombre completo : Agustin Moreira Martinez" at bounding box center [855, 190] width 167 height 9
click at [103, 293] on button "Archivos adjuntos" at bounding box center [99, 295] width 120 height 25
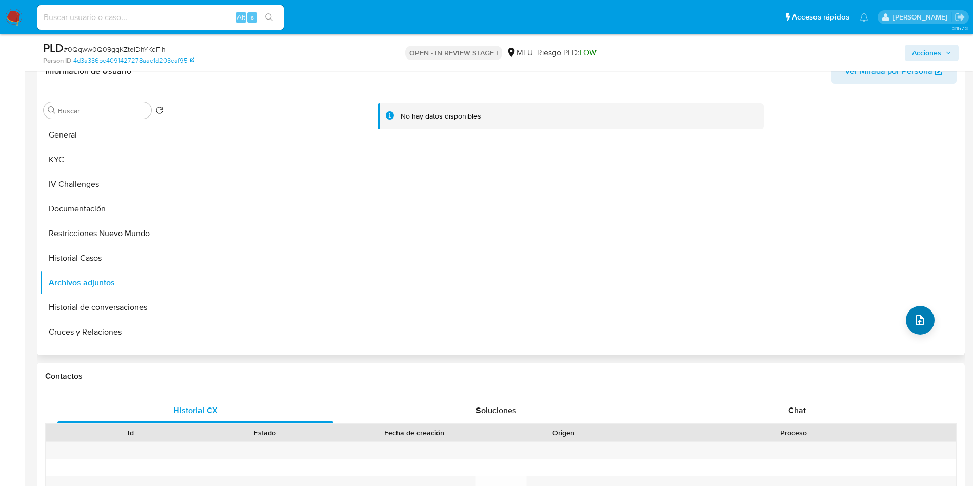
drag, startPoint x: 932, startPoint y: 318, endPoint x: 922, endPoint y: 326, distance: 12.8
click at [931, 317] on div "No hay datos disponibles" at bounding box center [565, 223] width 794 height 263
click at [922, 326] on button "upload-file" at bounding box center [920, 320] width 29 height 29
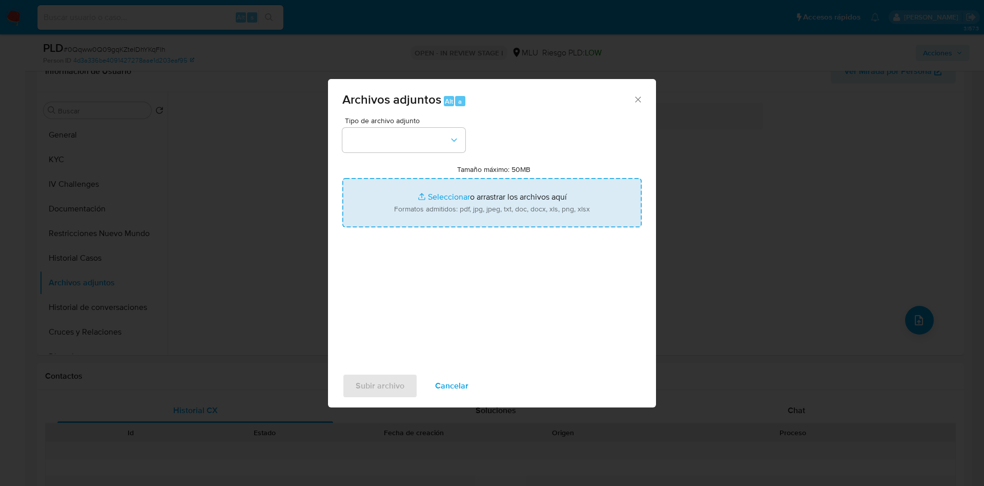
click at [569, 208] on input "Tamaño máximo: 50MB Seleccionar archivos" at bounding box center [492, 202] width 299 height 49
type input "C:\fakepath\Anexos 473714567 - 09_09_2025.pdf"
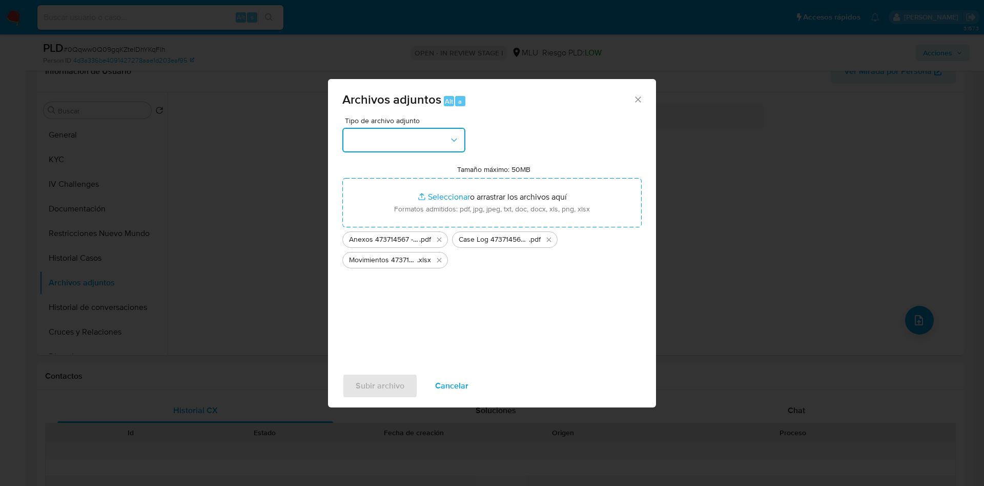
click at [436, 142] on button "button" at bounding box center [404, 140] width 123 height 25
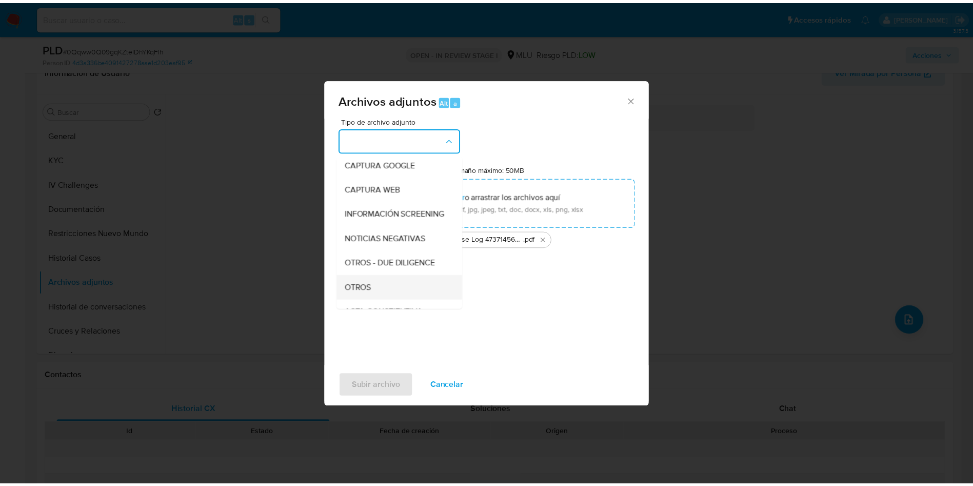
scroll to position [77, 0]
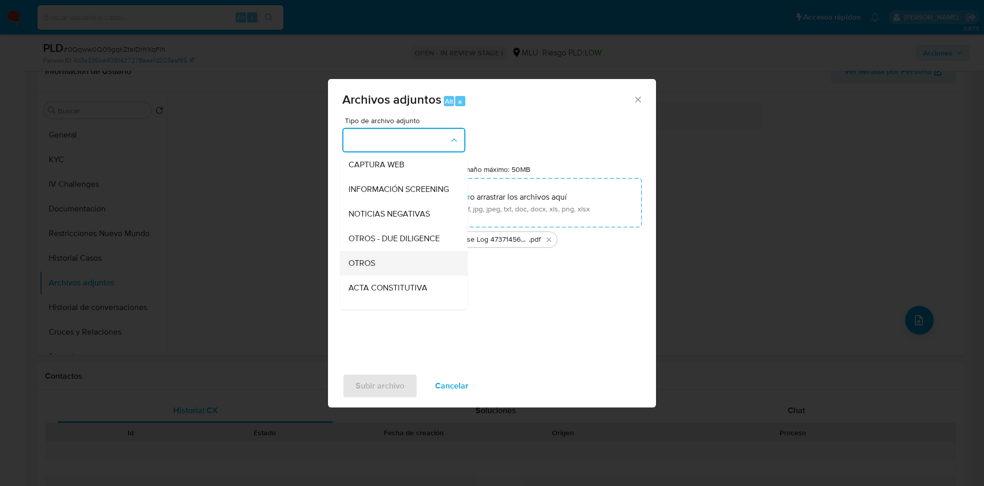
click at [405, 272] on div "OTROS" at bounding box center [401, 263] width 105 height 25
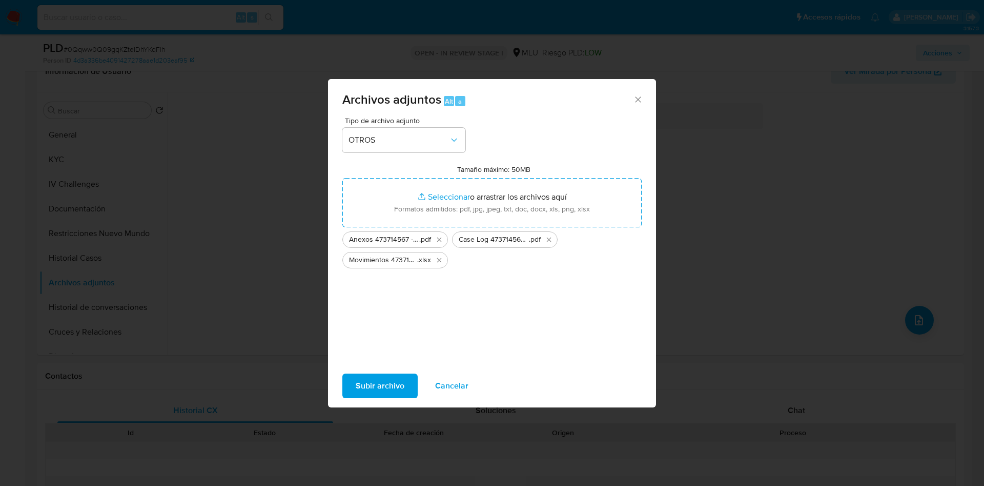
click at [390, 383] on span "Subir archivo" at bounding box center [380, 385] width 49 height 23
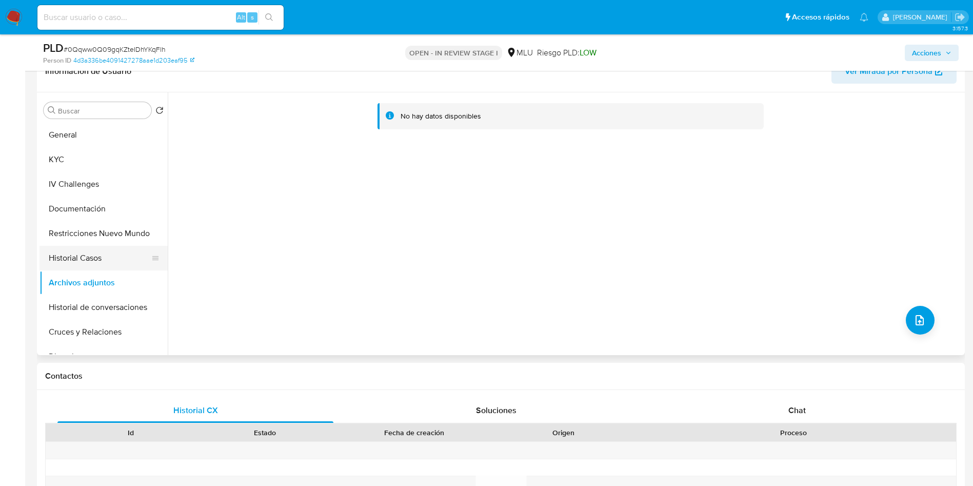
drag, startPoint x: 53, startPoint y: 236, endPoint x: 71, endPoint y: 256, distance: 26.1
click at [54, 236] on button "Restricciones Nuevo Mundo" at bounding box center [103, 233] width 128 height 25
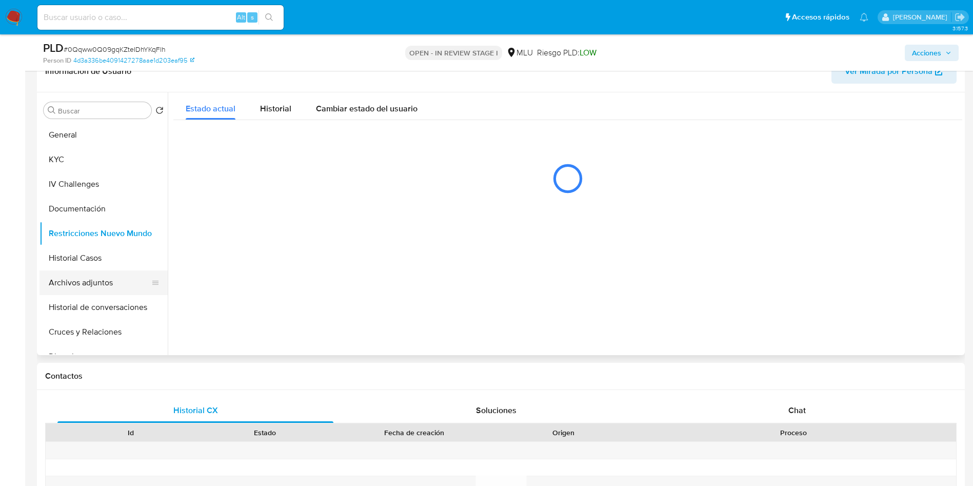
click at [83, 288] on button "Archivos adjuntos" at bounding box center [99, 282] width 120 height 25
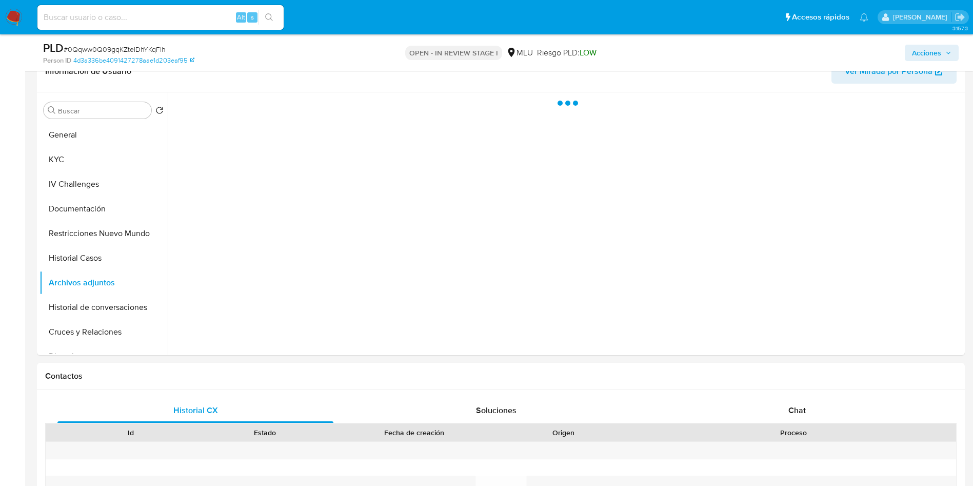
click at [949, 53] on icon "button" at bounding box center [948, 53] width 6 height 6
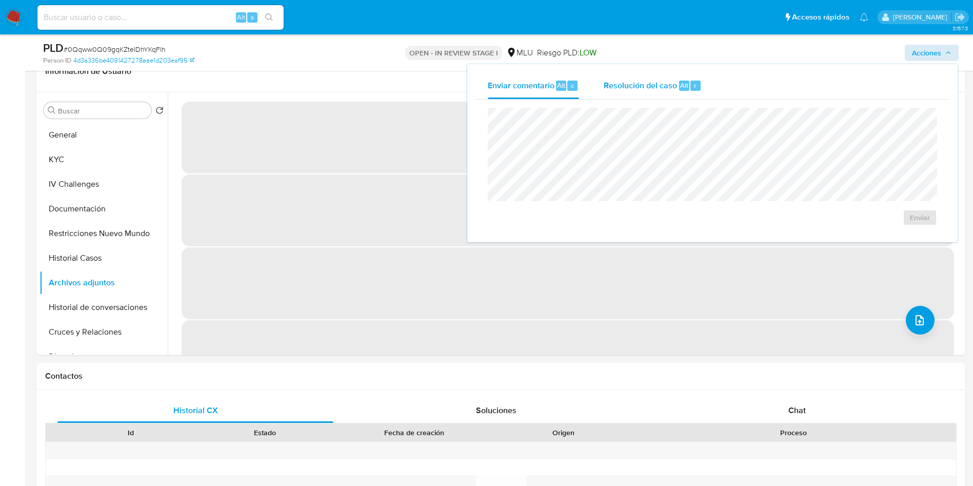
click at [659, 95] on div "Resolución del caso Alt r" at bounding box center [653, 85] width 98 height 27
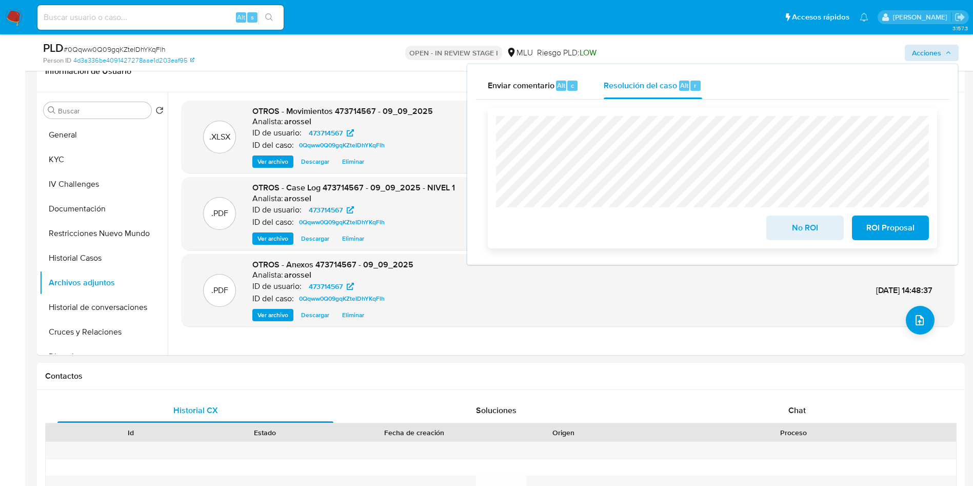
click at [790, 232] on span "No ROI" at bounding box center [804, 227] width 50 height 23
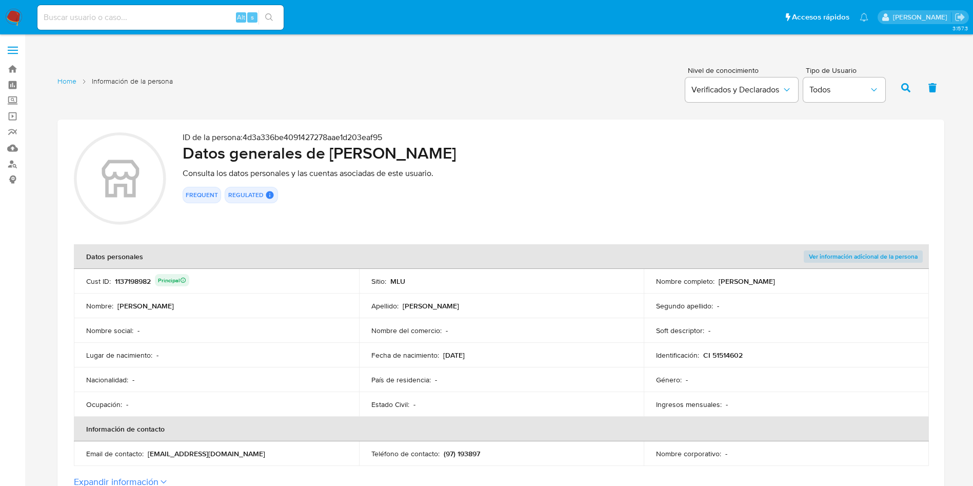
click at [579, 296] on td "Apellido : [PERSON_NAME]" at bounding box center [501, 305] width 285 height 25
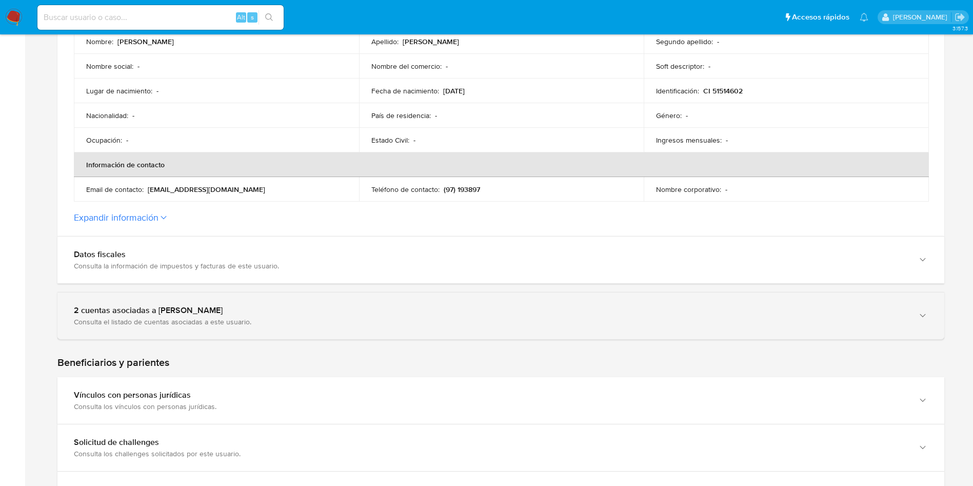
scroll to position [308, 0]
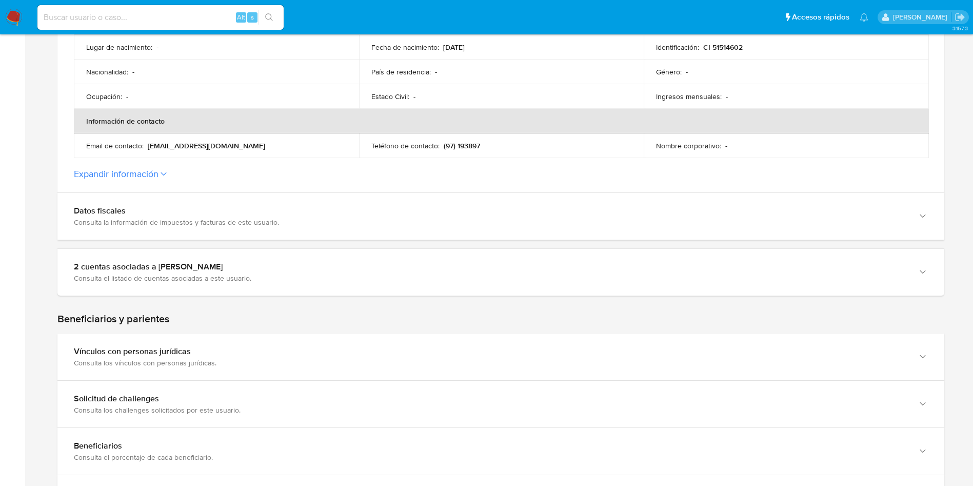
click at [319, 299] on section at bounding box center [500, 238] width 887 height 852
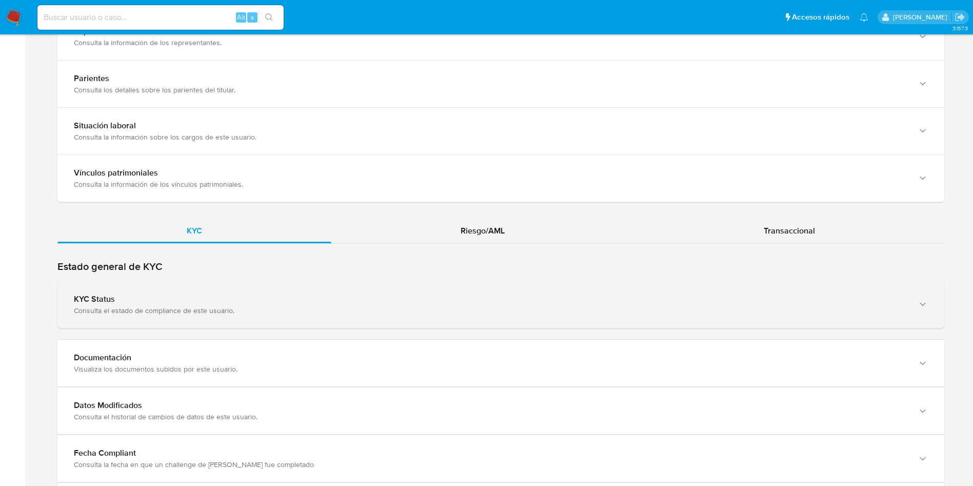
click at [315, 288] on div "KYC Status Consulta el estado de compliance de este usuario." at bounding box center [500, 304] width 887 height 47
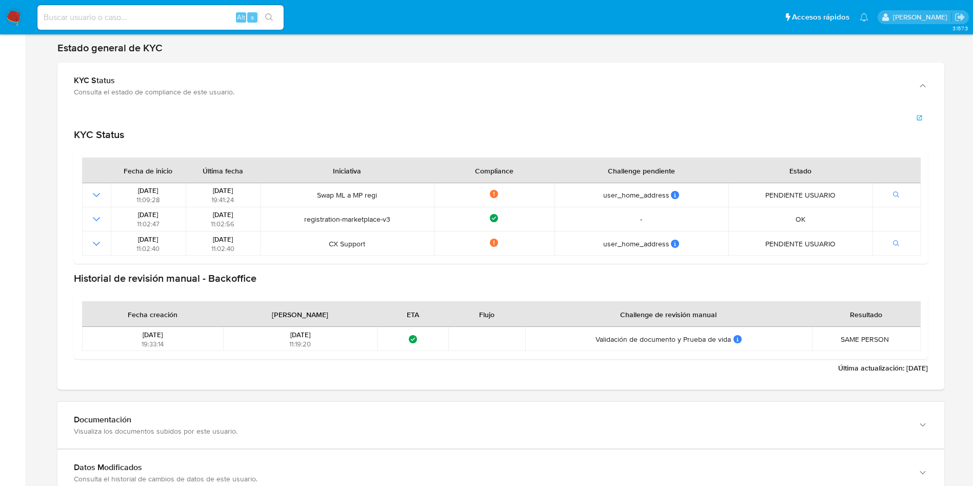
scroll to position [1077, 0]
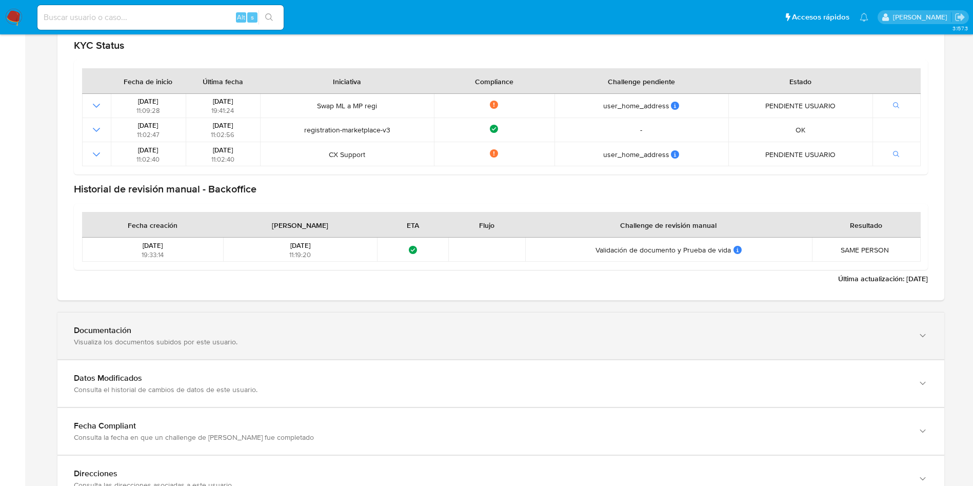
click at [228, 323] on div "Documentación Visualiza los documentos subidos por este usuario." at bounding box center [500, 335] width 887 height 47
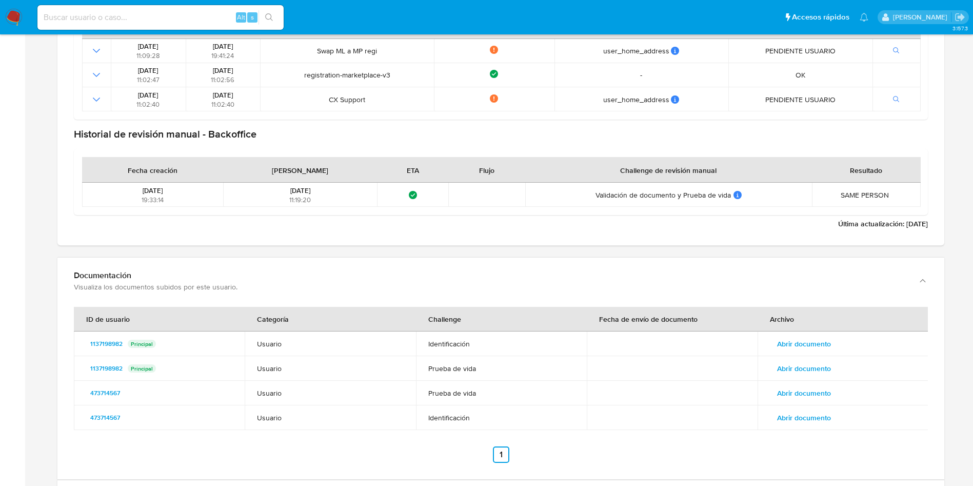
scroll to position [1231, 0]
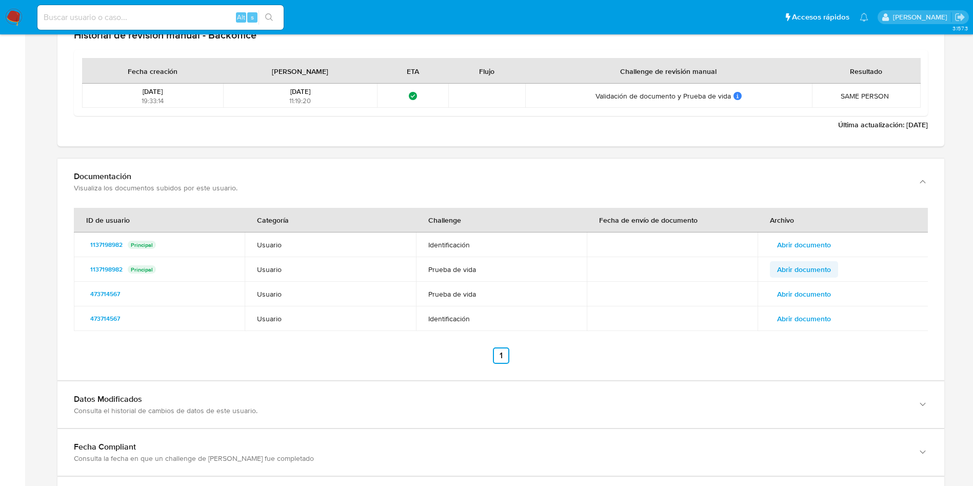
click at [825, 262] on span "Abrir documento" at bounding box center [804, 269] width 54 height 14
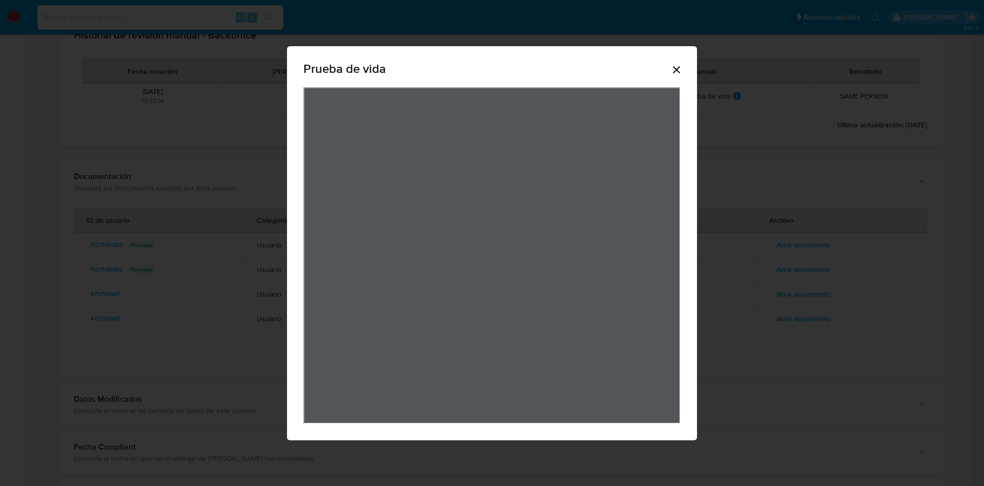
drag, startPoint x: 673, startPoint y: 63, endPoint x: 681, endPoint y: 82, distance: 20.9
click at [673, 65] on icon "Cerrar" at bounding box center [677, 70] width 12 height 12
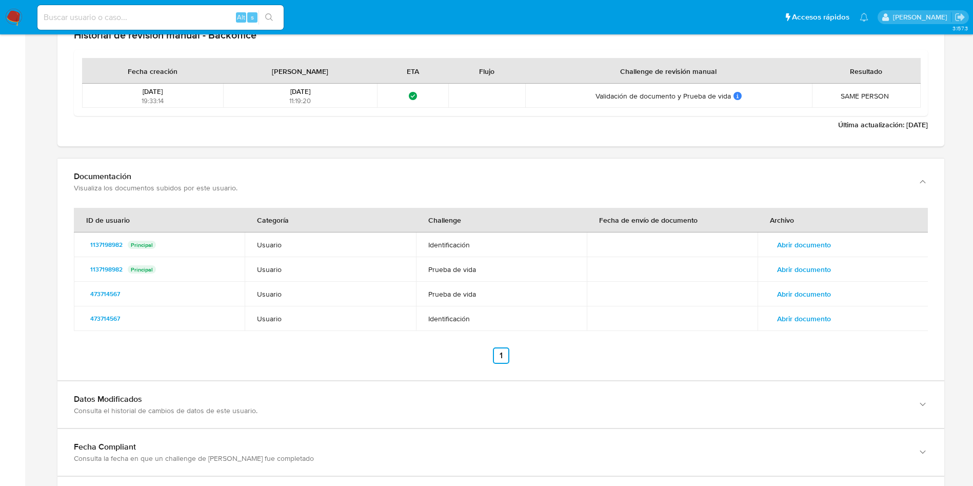
click at [793, 246] on span "Abrir documento" at bounding box center [804, 244] width 54 height 14
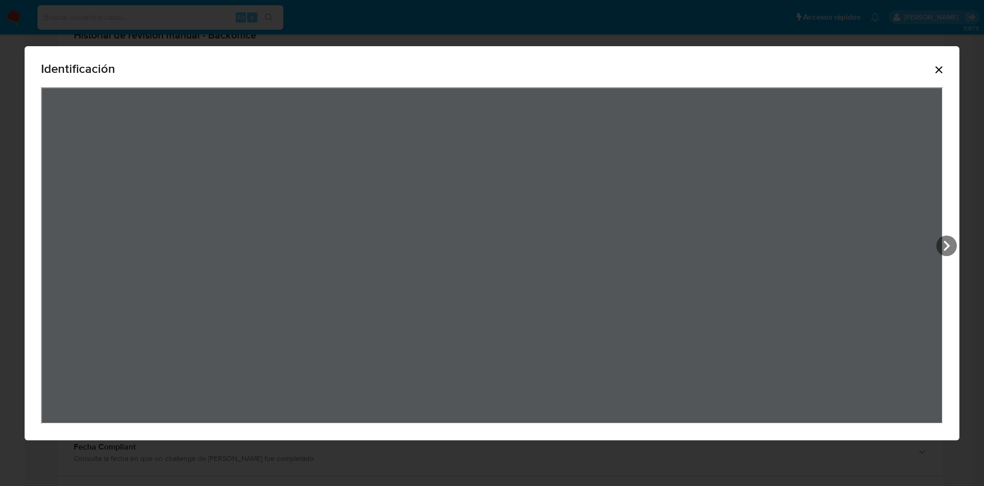
click at [941, 66] on icon "Cerrar" at bounding box center [939, 70] width 12 height 12
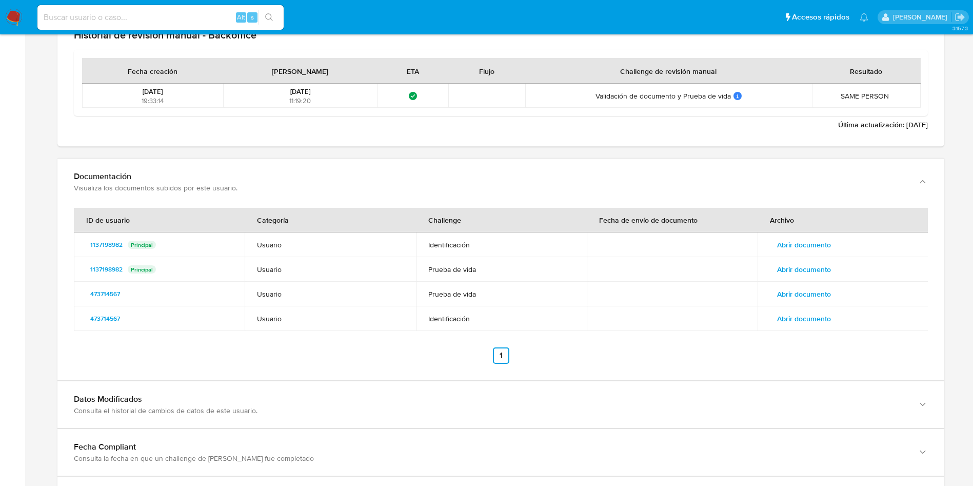
click at [831, 295] on button "Abrir documento" at bounding box center [804, 294] width 68 height 16
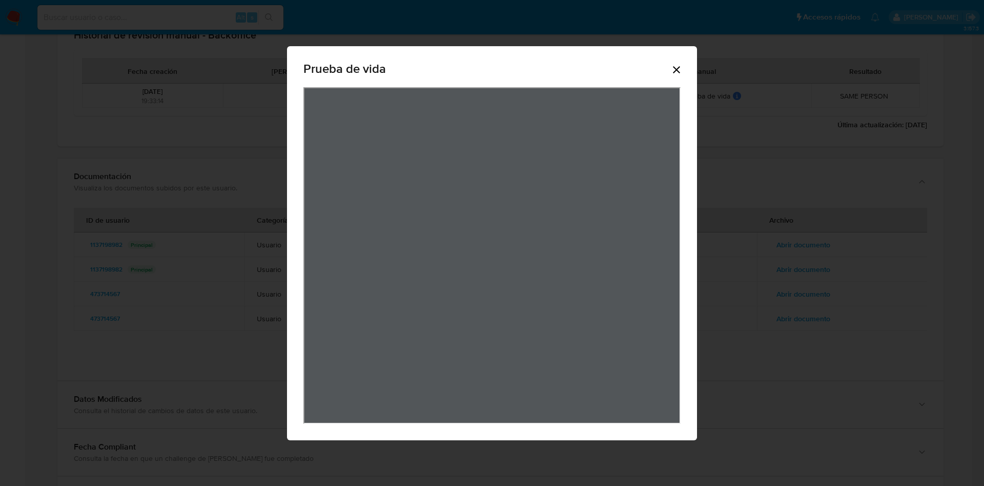
click at [679, 68] on icon "Cerrar" at bounding box center [677, 70] width 12 height 12
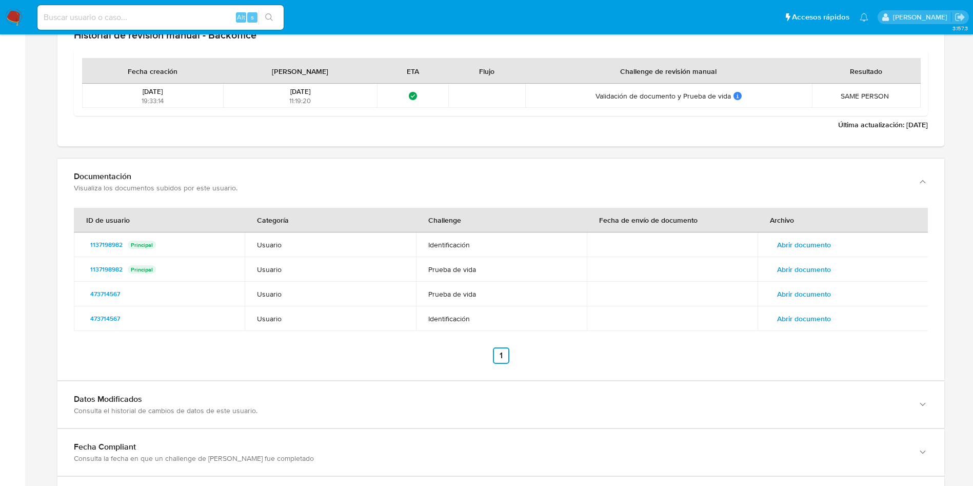
click at [828, 315] on span "Abrir documento" at bounding box center [804, 318] width 54 height 14
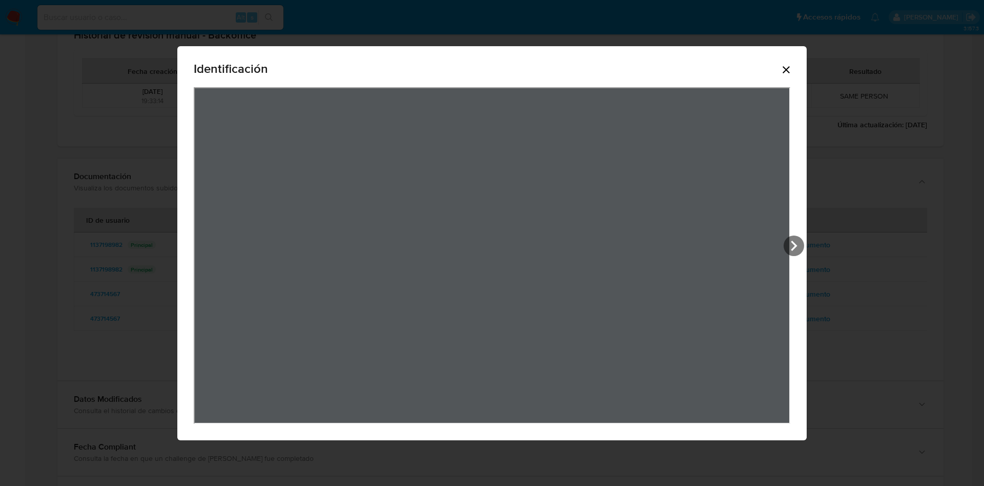
click at [787, 66] on icon "Cerrar" at bounding box center [786, 70] width 12 height 12
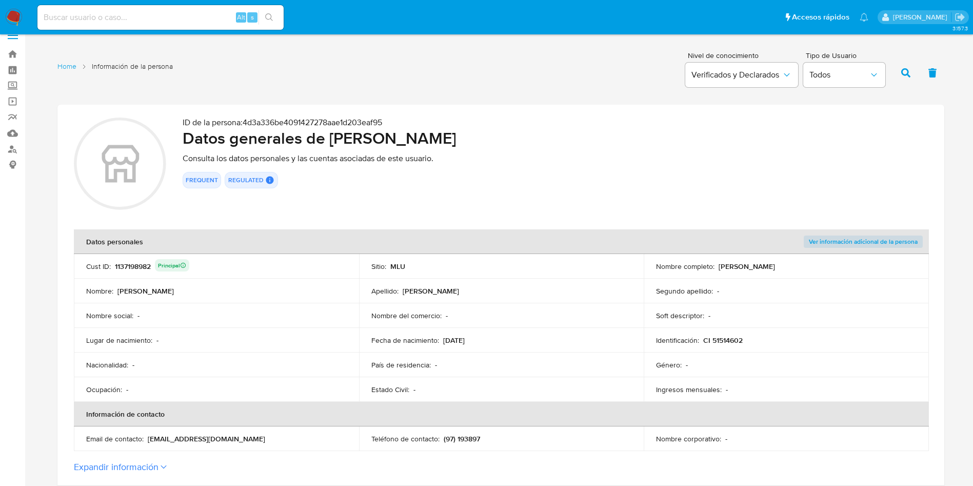
scroll to position [0, 0]
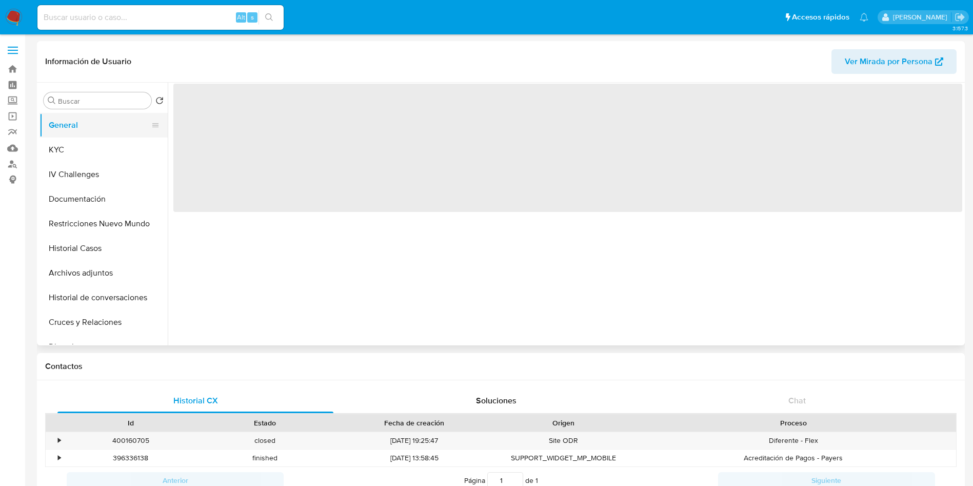
click at [95, 135] on button "General" at bounding box center [99, 125] width 120 height 25
click at [105, 153] on button "KYC" at bounding box center [99, 149] width 120 height 25
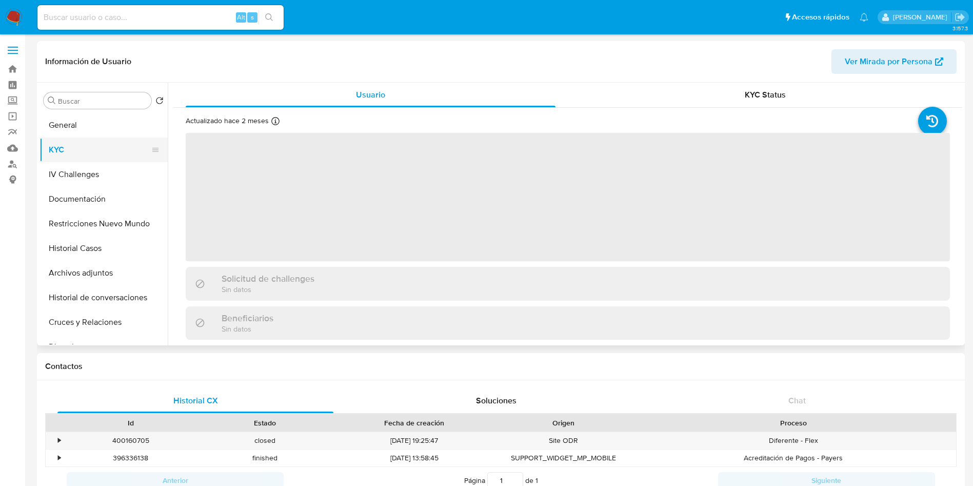
select select "10"
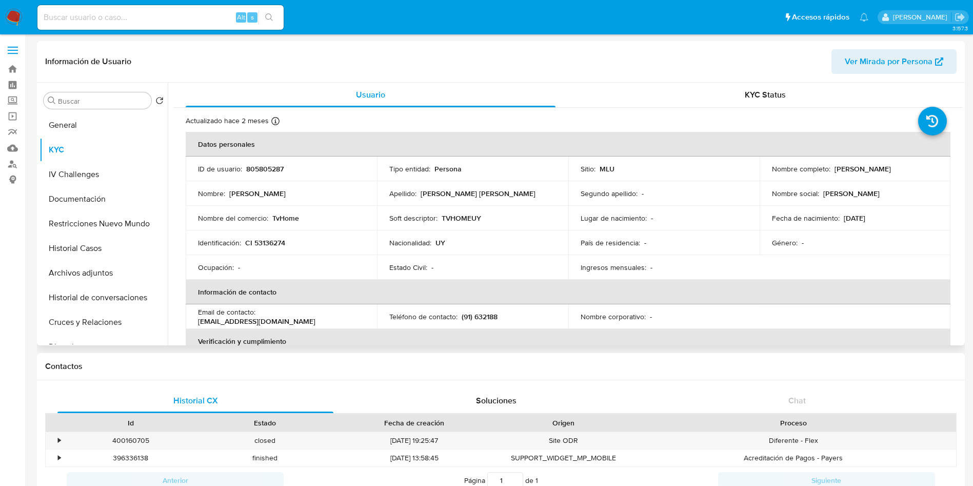
drag, startPoint x: 832, startPoint y: 166, endPoint x: 930, endPoint y: 167, distance: 97.4
click at [930, 167] on div "Nombre completo : Francisco Nahuel Nardi Volpi" at bounding box center [855, 168] width 167 height 9
copy p "Francisco Nahuel Nardi Volpi"
click at [279, 242] on p "CI 53136274" at bounding box center [265, 242] width 40 height 9
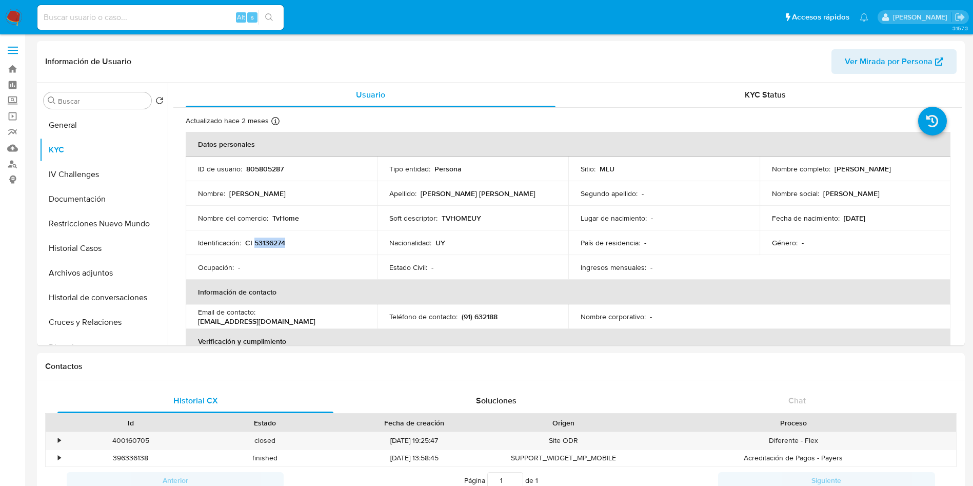
copy p "53136274"
click at [271, 213] on div "Nombre del comercio : TvHome" at bounding box center [281, 217] width 167 height 9
click at [282, 214] on p "TvHome" at bounding box center [285, 217] width 27 height 9
copy p "TvHome"
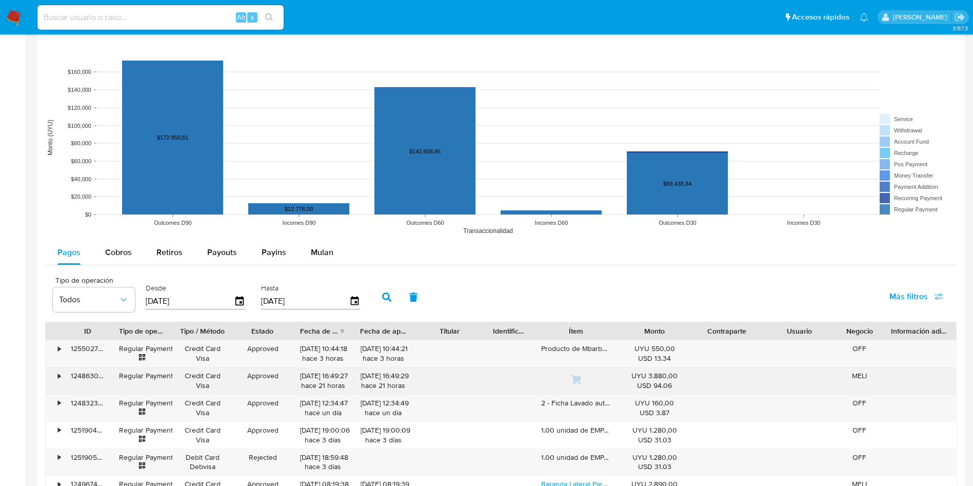
scroll to position [846, 0]
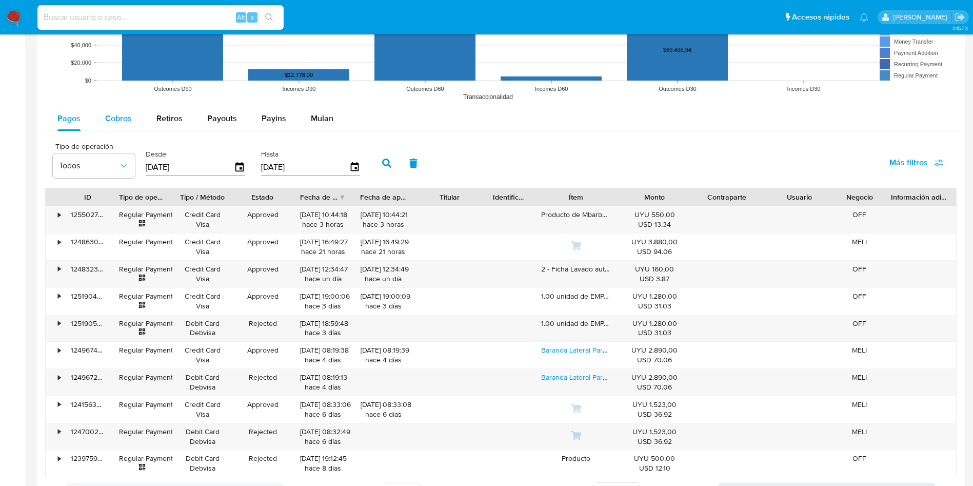
click at [124, 122] on span "Cobros" at bounding box center [118, 118] width 27 height 12
select select "10"
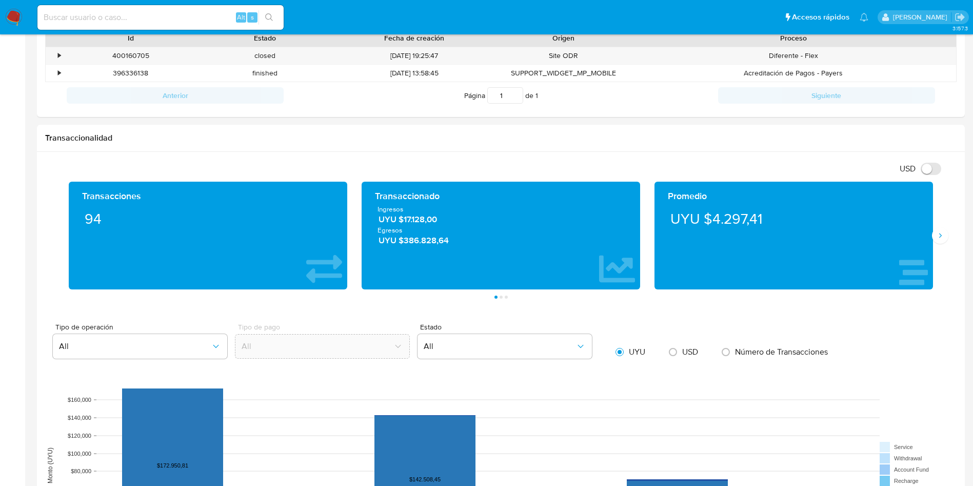
scroll to position [0, 0]
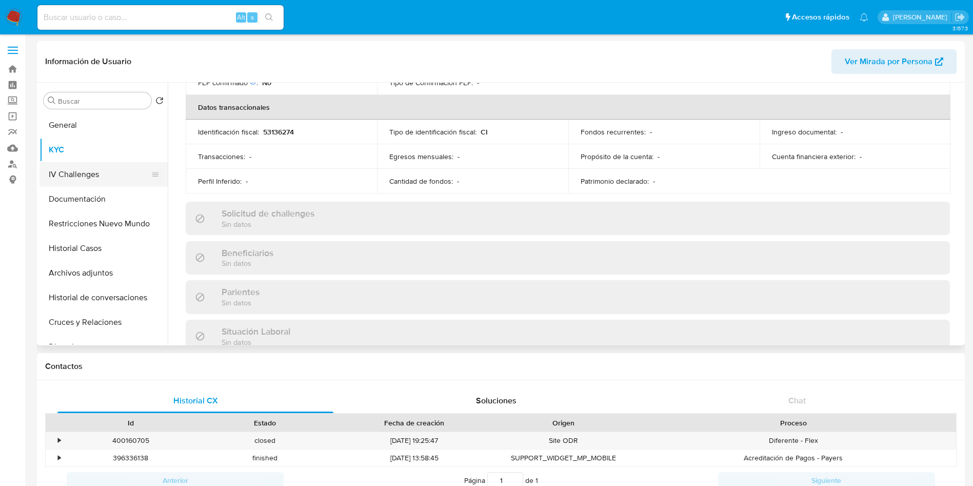
click at [83, 174] on button "IV Challenges" at bounding box center [99, 174] width 120 height 25
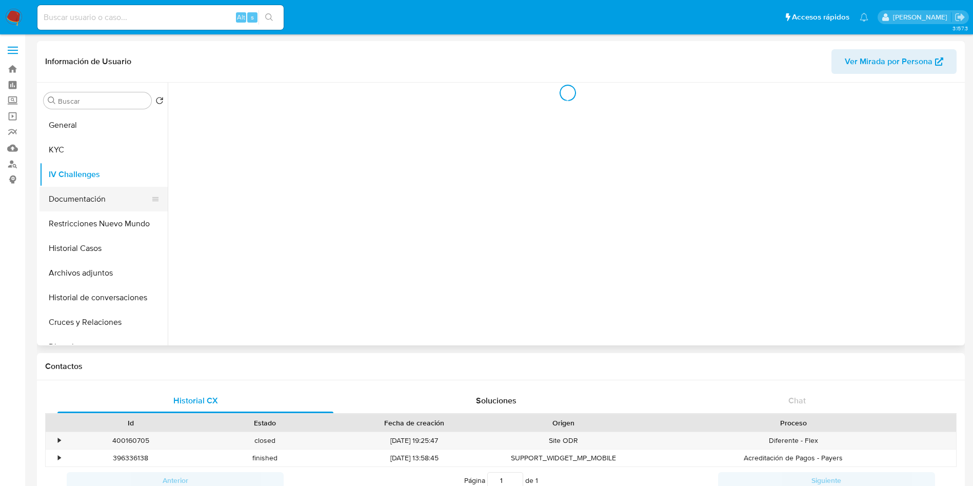
click at [88, 203] on button "Documentación" at bounding box center [99, 199] width 120 height 25
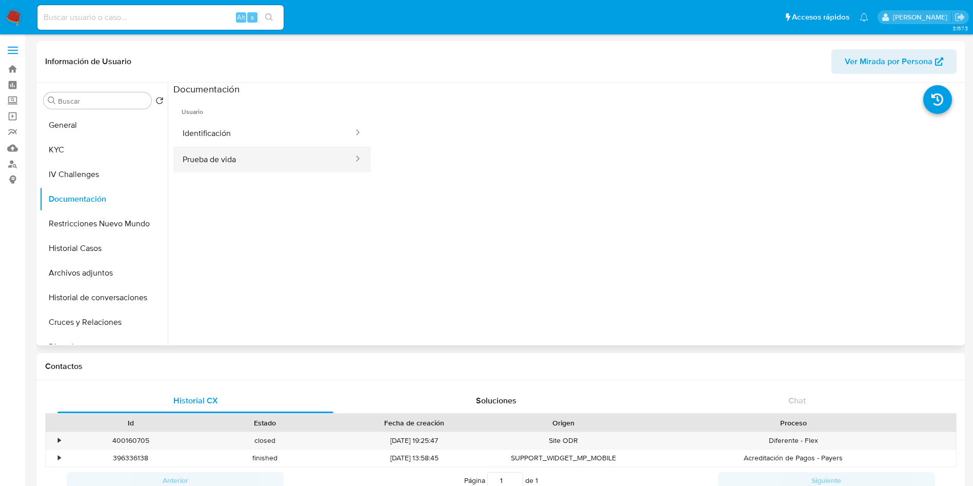
click at [278, 159] on button "Prueba de vida" at bounding box center [263, 159] width 181 height 26
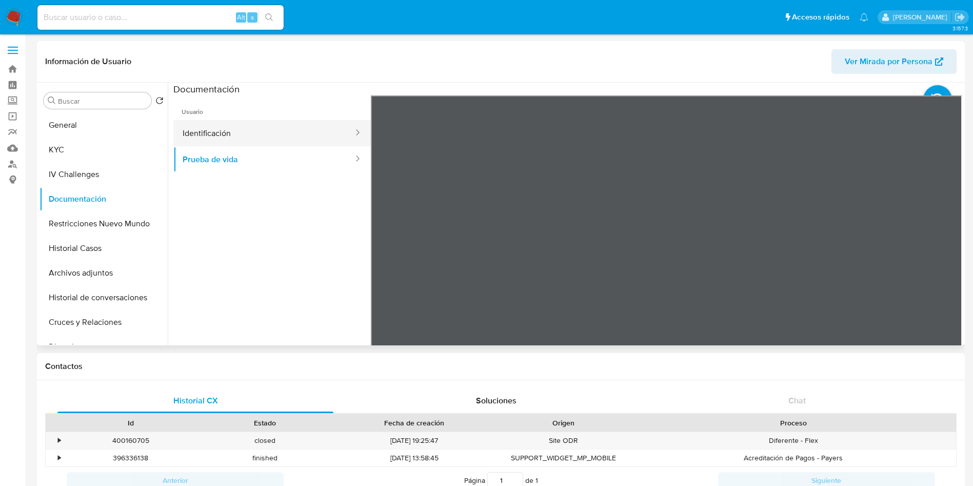
click at [273, 133] on button "Identificación" at bounding box center [263, 133] width 181 height 26
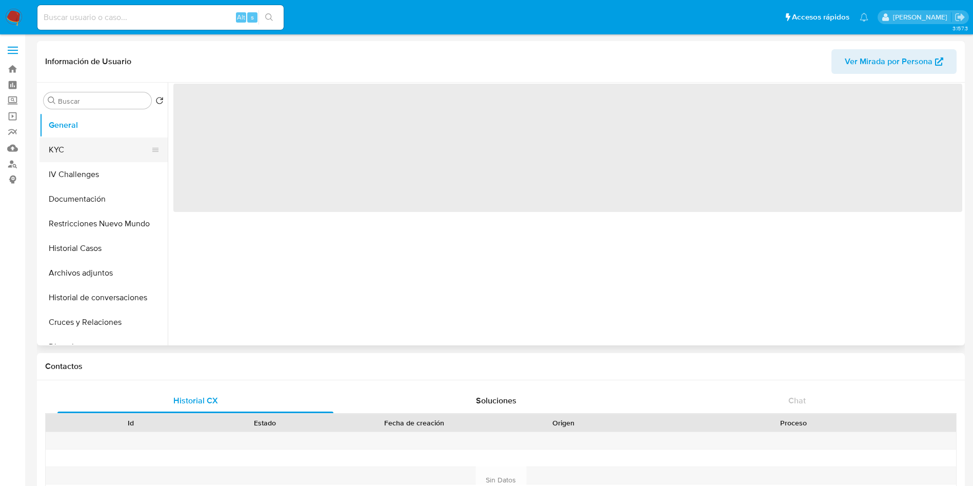
click at [82, 144] on button "KYC" at bounding box center [99, 149] width 120 height 25
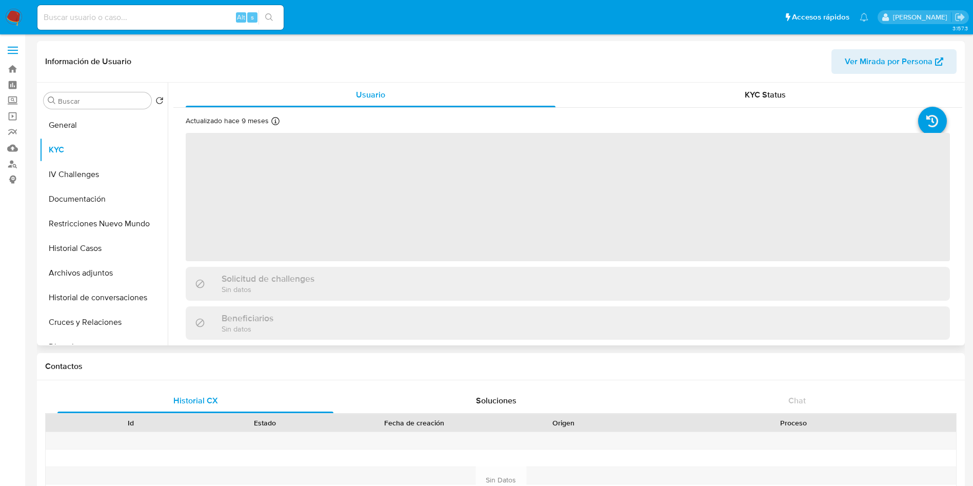
select select "10"
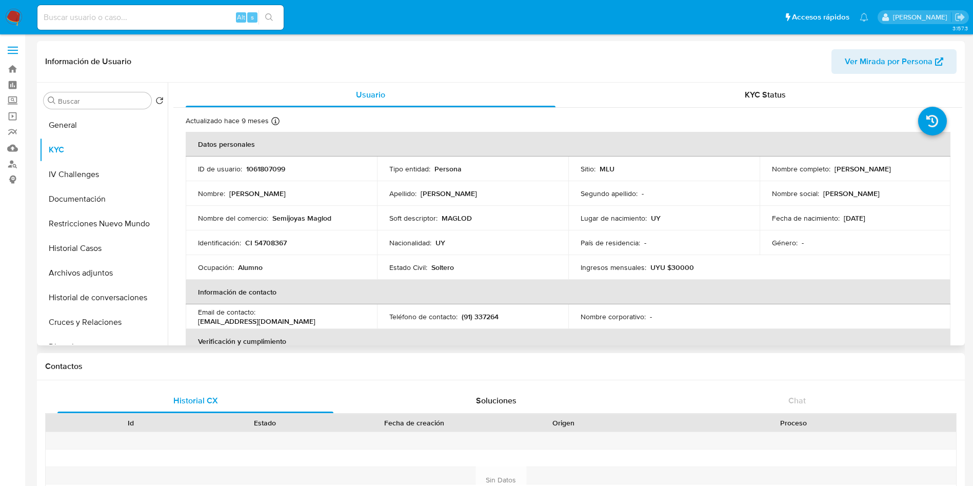
drag, startPoint x: 832, startPoint y: 172, endPoint x: 926, endPoint y: 171, distance: 93.8
click at [926, 171] on div "Nombre completo : Sofia Neley Galli Gonzalez" at bounding box center [855, 168] width 167 height 9
copy p "Sofia Neley Galli Gonzalez"
click at [274, 240] on p "CI 54708367" at bounding box center [266, 242] width 42 height 9
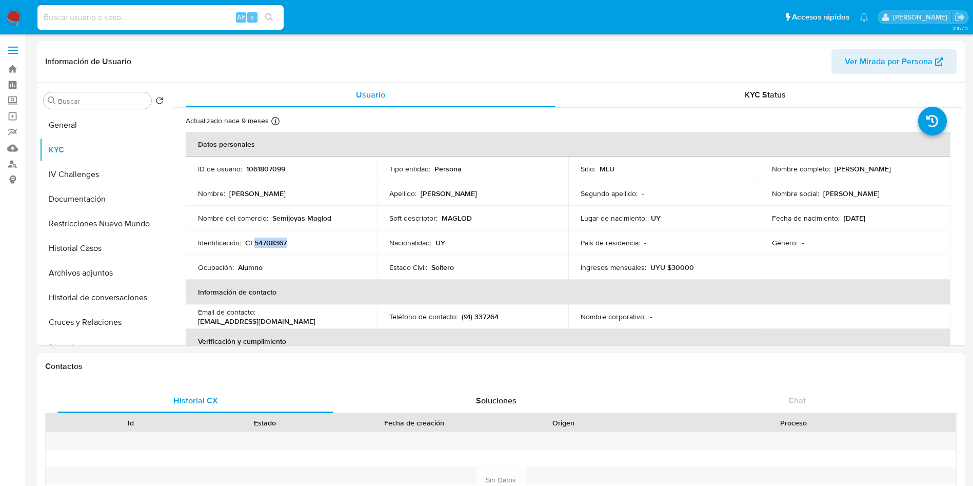
copy p "54708367"
click at [98, 201] on button "Documentación" at bounding box center [99, 199] width 120 height 25
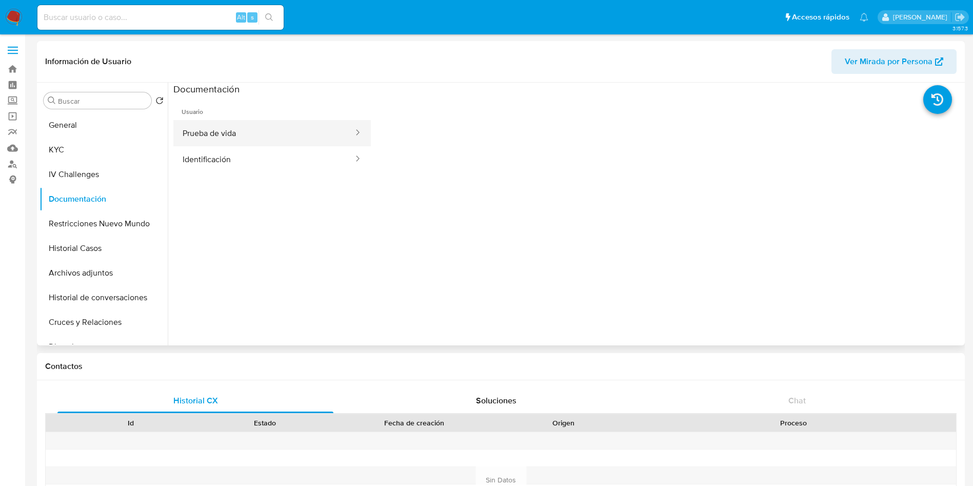
click at [289, 132] on button "Prueba de vida" at bounding box center [263, 133] width 181 height 26
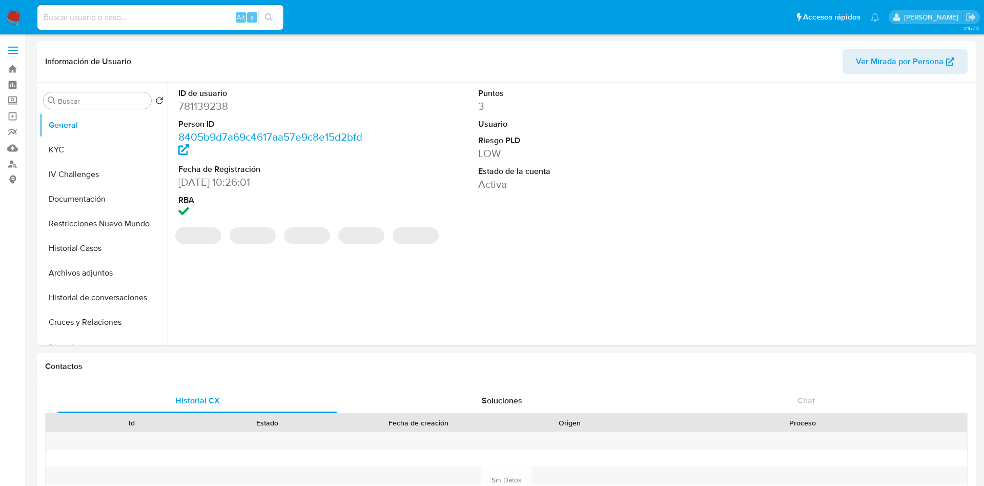
select select "10"
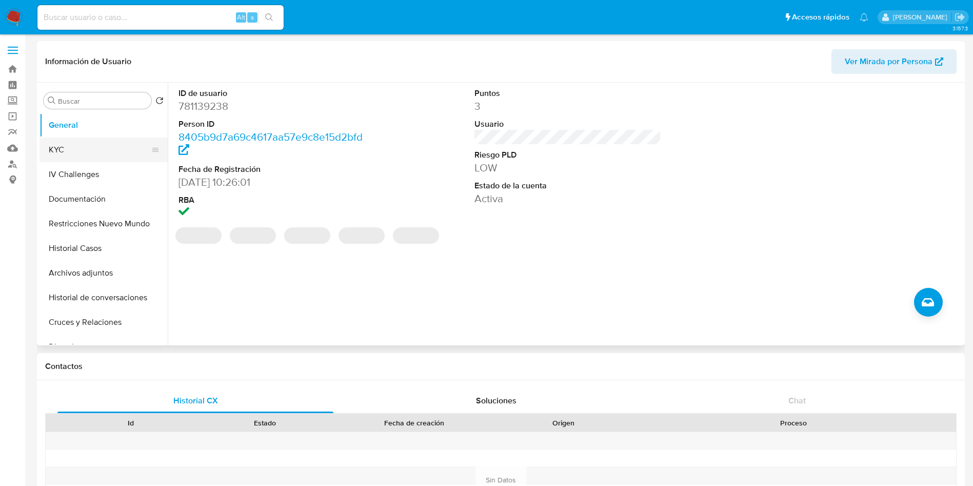
click at [87, 160] on button "KYC" at bounding box center [99, 149] width 120 height 25
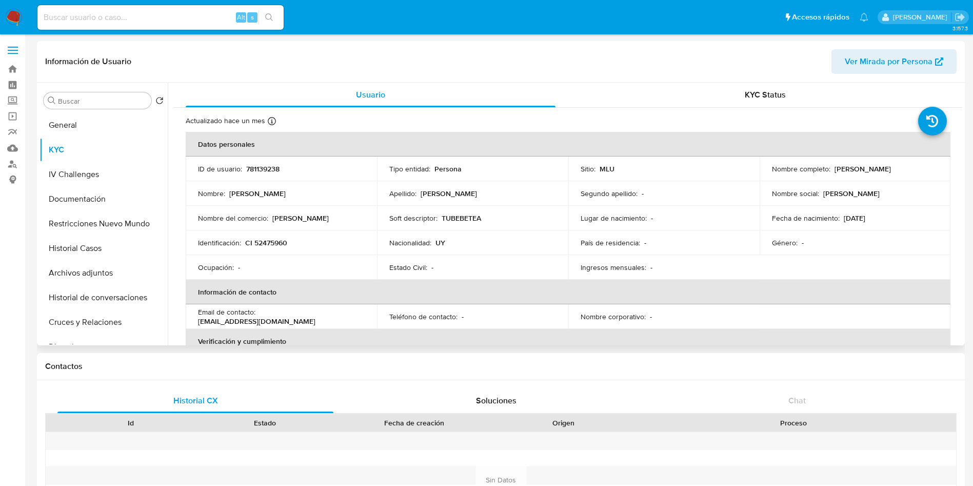
drag, startPoint x: 768, startPoint y: 175, endPoint x: 876, endPoint y: 175, distance: 107.7
click at [876, 175] on td "Nombre completo : [PERSON_NAME]" at bounding box center [854, 168] width 191 height 25
copy p "[PERSON_NAME]"
click at [267, 244] on p "CI 52475960" at bounding box center [266, 242] width 42 height 9
click at [267, 245] on p "CI 52475960" at bounding box center [266, 242] width 42 height 9
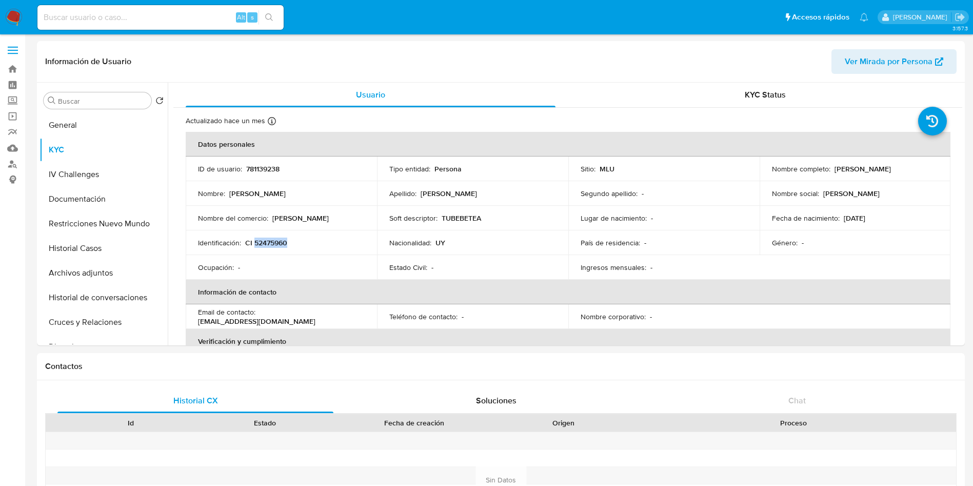
copy p "52475960"
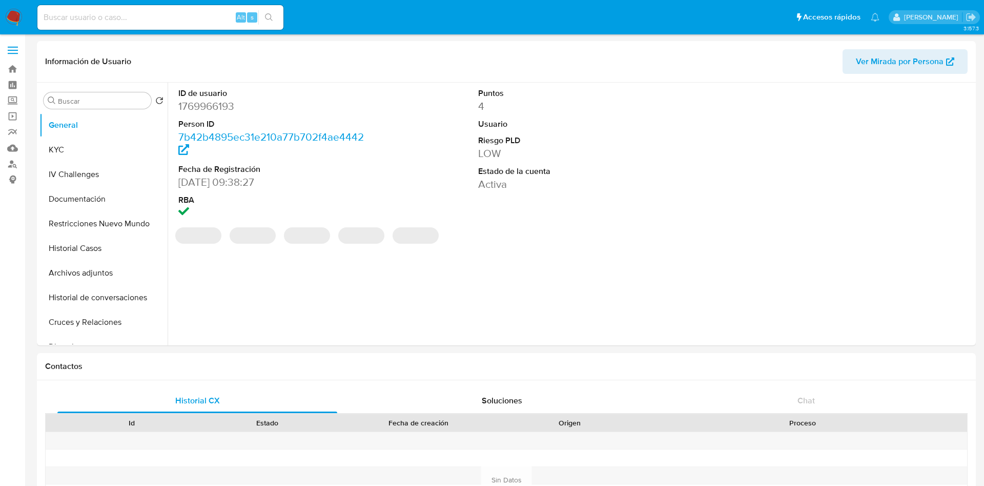
select select "10"
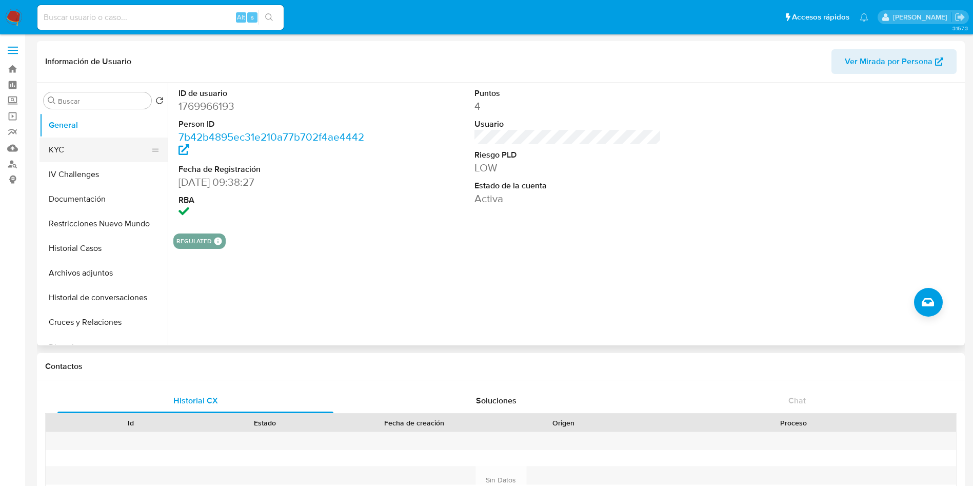
click at [94, 139] on button "KYC" at bounding box center [99, 149] width 120 height 25
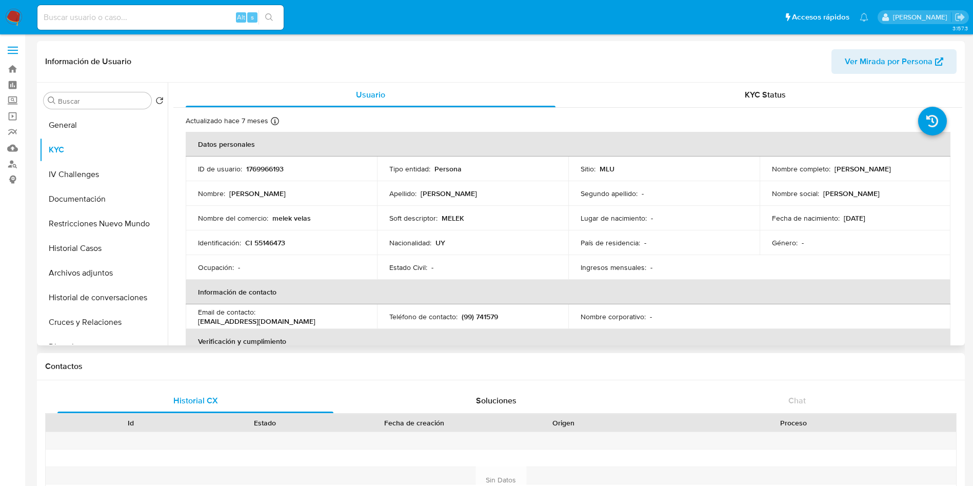
drag, startPoint x: 831, startPoint y: 170, endPoint x: 923, endPoint y: 172, distance: 92.3
click at [923, 172] on div "Nombre completo : Agustina Gonzalez Benitez" at bounding box center [855, 168] width 167 height 9
copy p "Agustina Gonzalez Benitez"
click at [265, 246] on p "CI 55146473" at bounding box center [265, 242] width 40 height 9
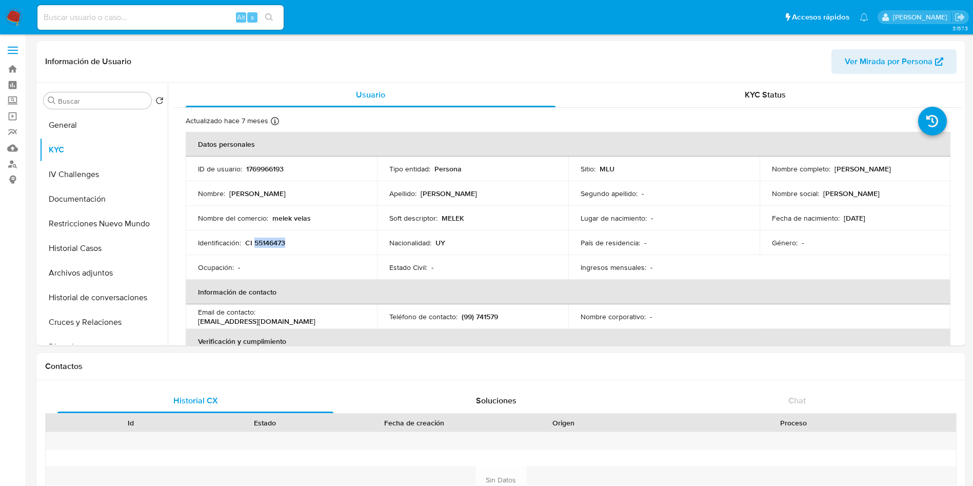
copy p "55146473"
click at [102, 199] on button "Documentación" at bounding box center [99, 199] width 120 height 25
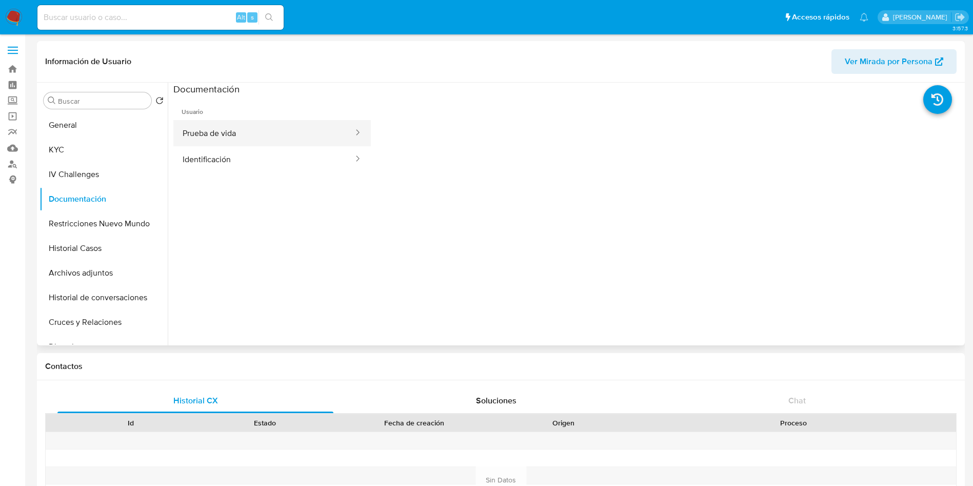
click at [271, 124] on button "Prueba de vida" at bounding box center [263, 133] width 181 height 26
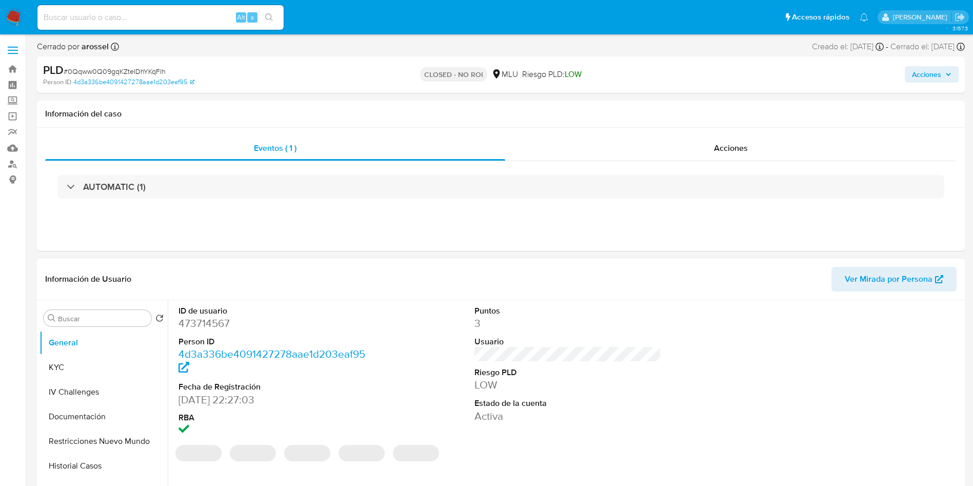
select select "10"
click at [70, 366] on button "KYC" at bounding box center [99, 367] width 120 height 25
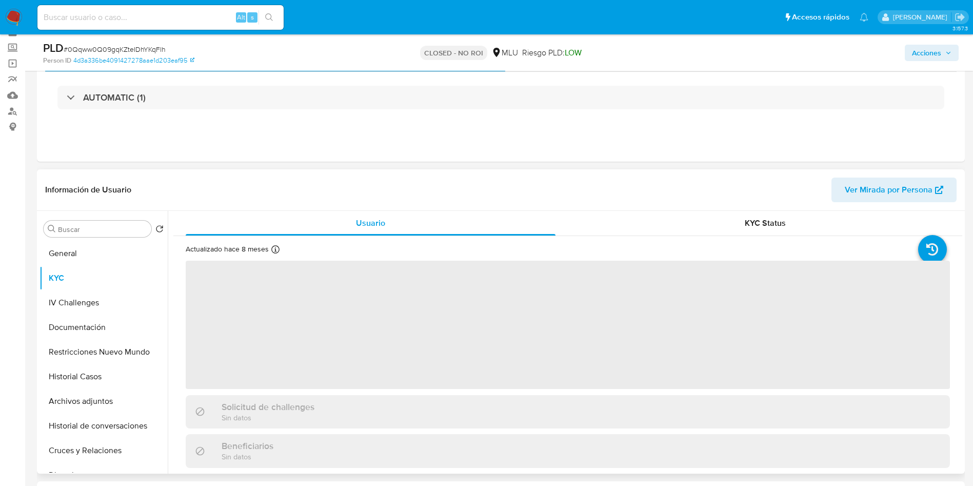
scroll to position [77, 0]
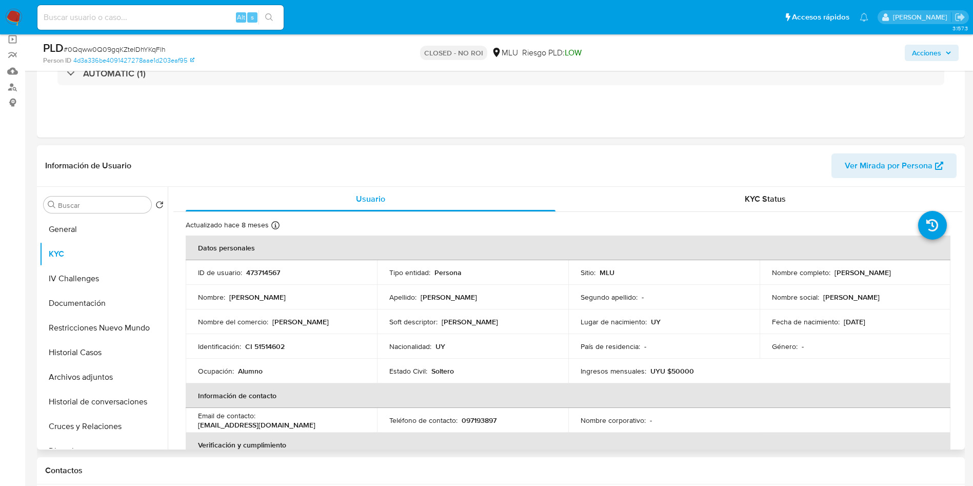
drag, startPoint x: 832, startPoint y: 274, endPoint x: 945, endPoint y: 265, distance: 113.1
click at [945, 265] on td "Nombre completo : Agustin Moreira Martinez" at bounding box center [854, 272] width 191 height 25
copy p "Agustin Moreira Martinez"
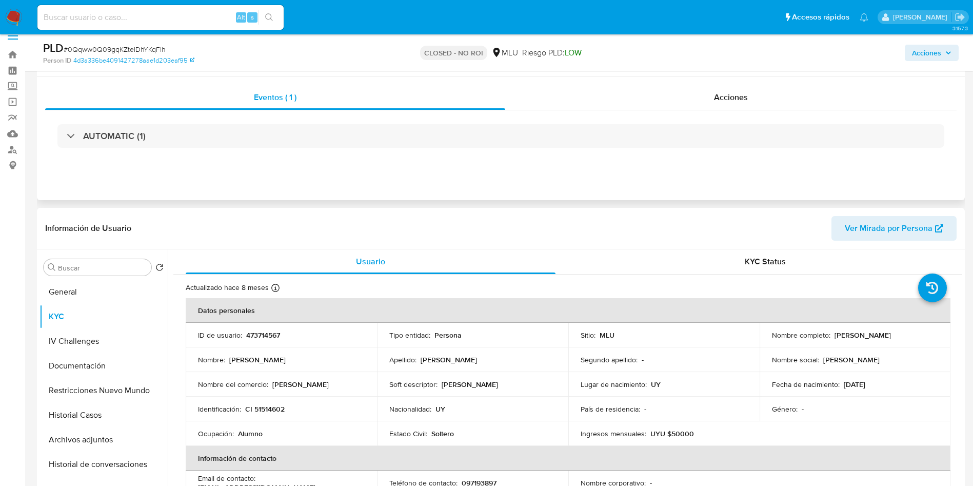
scroll to position [0, 0]
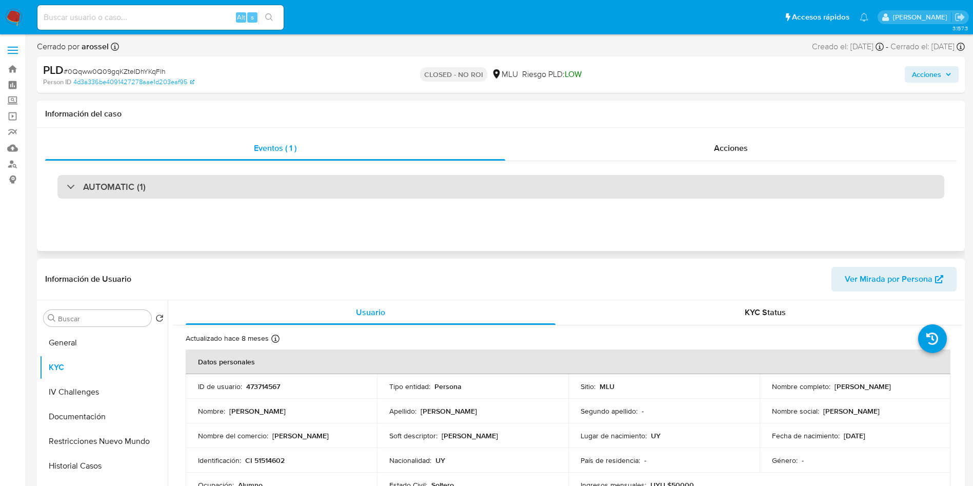
click at [234, 186] on div "AUTOMATIC (1)" at bounding box center [500, 187] width 887 height 24
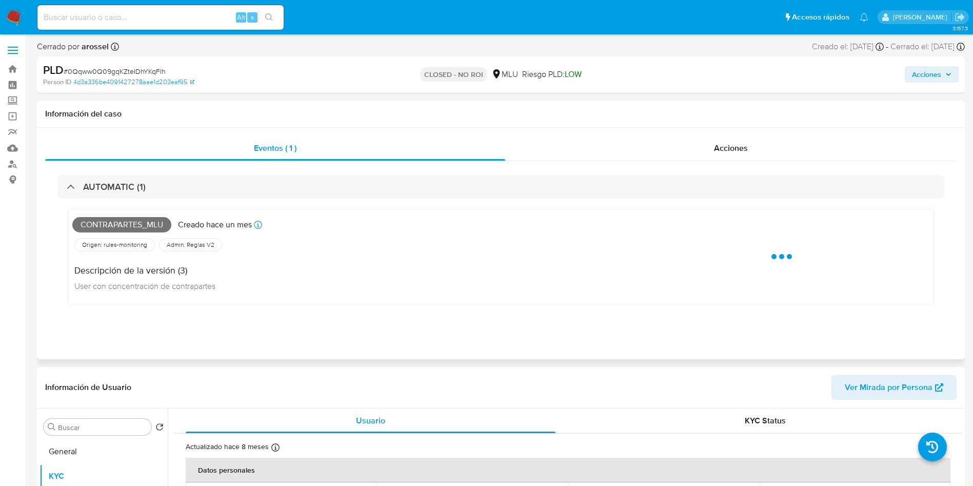
click at [123, 226] on span "Contrapartes_mlu" at bounding box center [121, 224] width 99 height 15
copy span "Contrapartes_mlu"
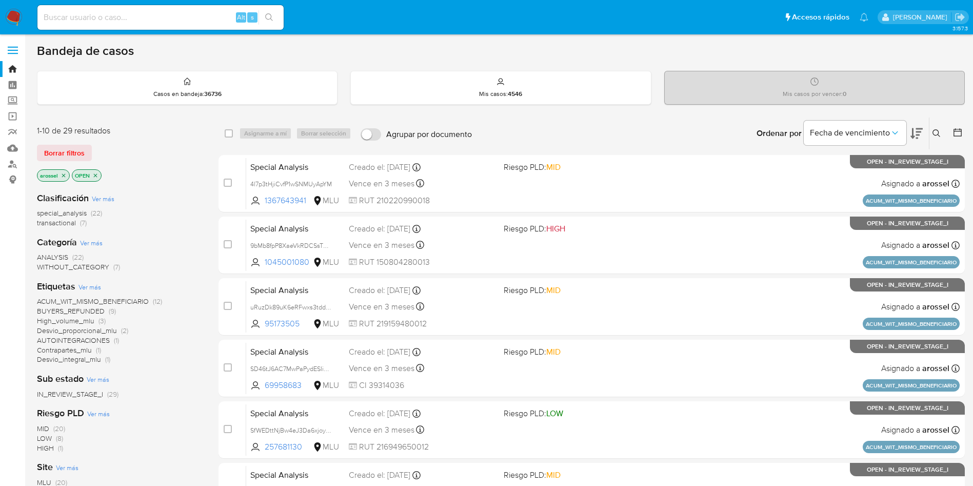
click at [135, 16] on input at bounding box center [160, 17] width 246 height 13
paste input "Bn1yFzcH4CPTFACkzpOEXsCl"
type input "Bn1yFzcH4CPTFACkzpOEXsCl"
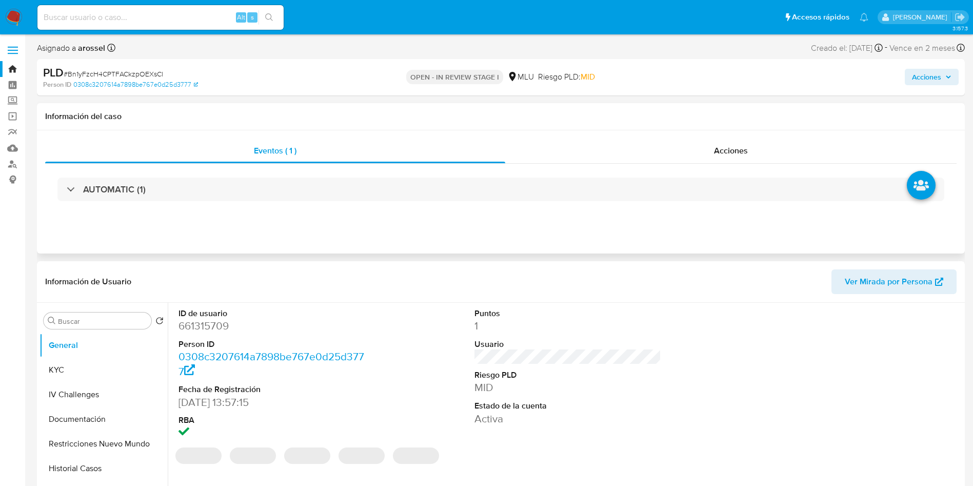
select select "10"
click at [908, 280] on span "Ver Mirada por Persona" at bounding box center [888, 281] width 88 height 25
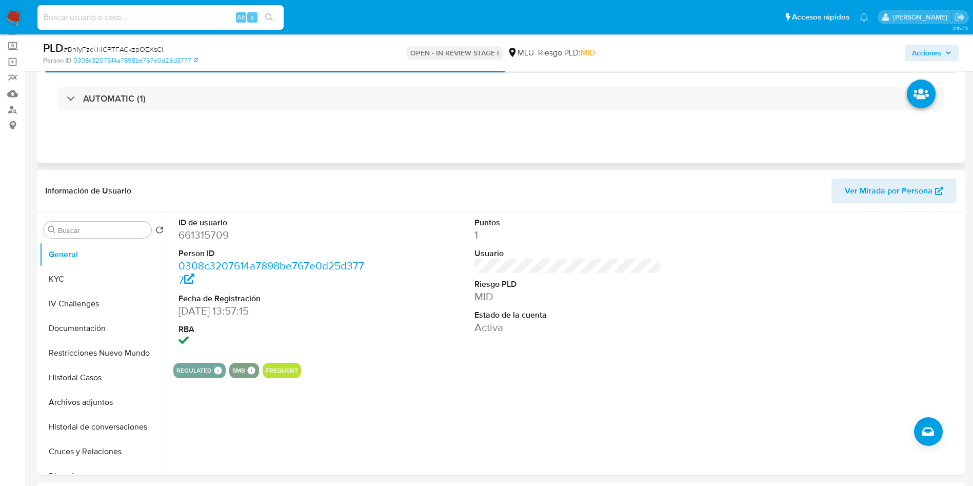
scroll to position [77, 0]
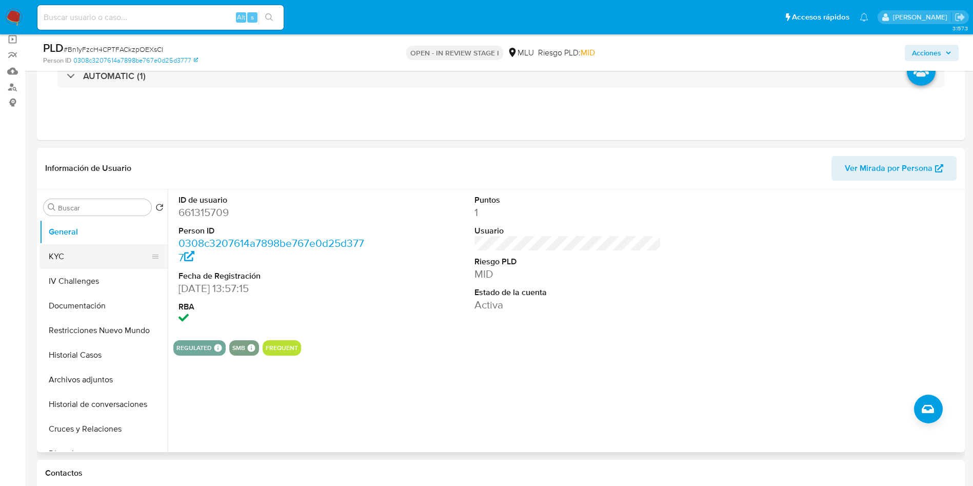
click at [100, 251] on button "KYC" at bounding box center [99, 256] width 120 height 25
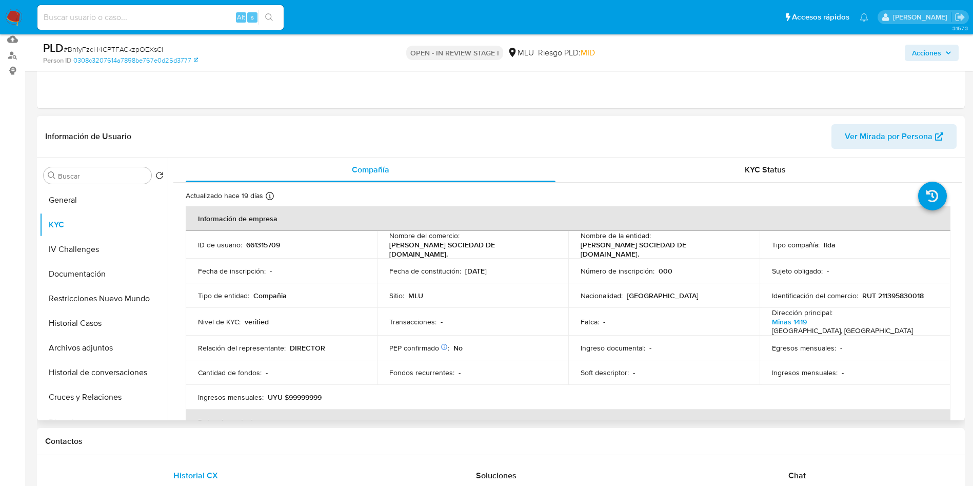
scroll to position [154, 0]
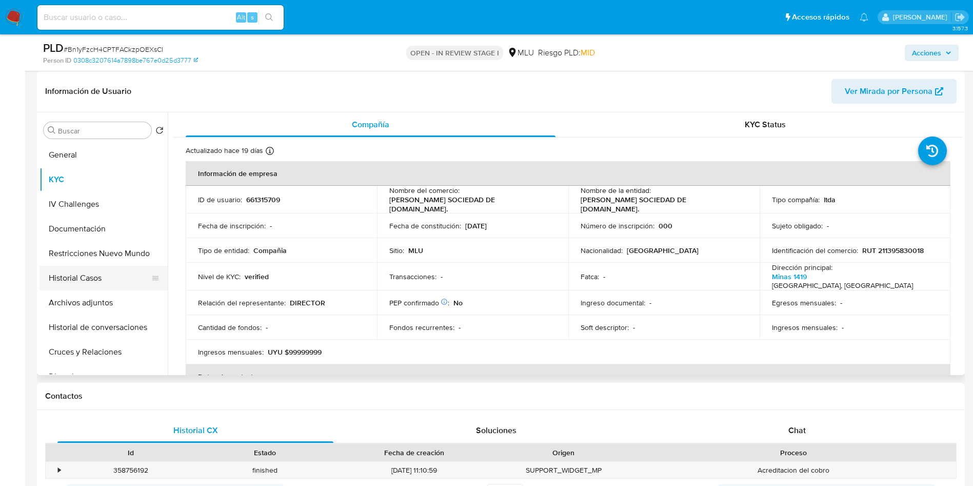
click at [87, 275] on button "Historial Casos" at bounding box center [99, 278] width 120 height 25
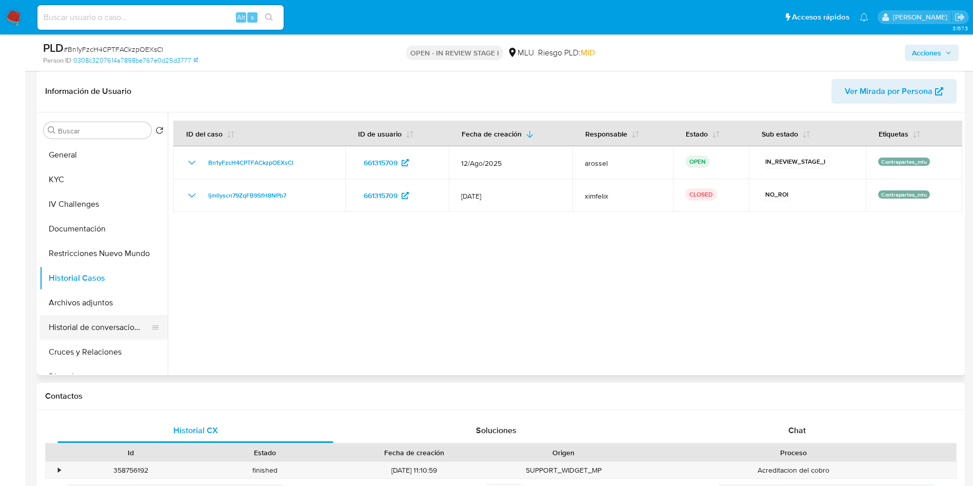
drag, startPoint x: 100, startPoint y: 321, endPoint x: 104, endPoint y: 330, distance: 9.9
click at [100, 321] on button "Historial de conversaciones" at bounding box center [99, 327] width 120 height 25
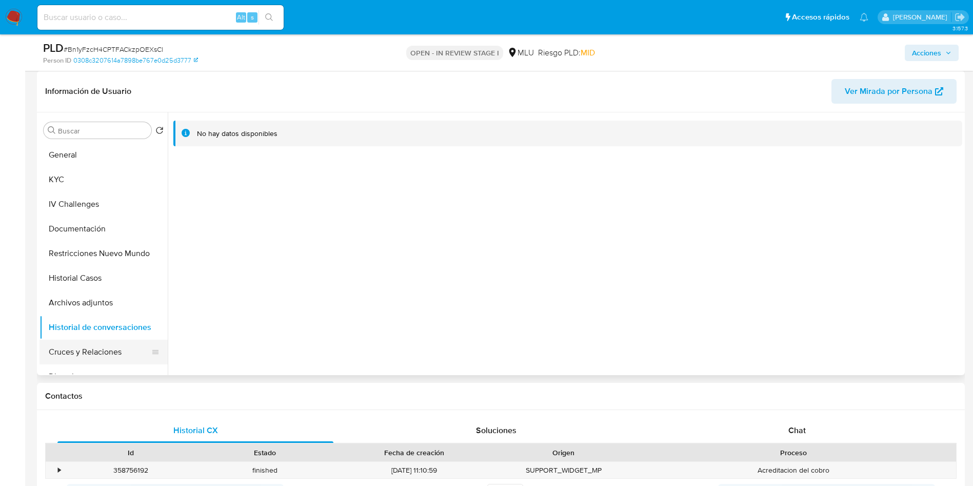
click at [106, 348] on button "Cruces y Relaciones" at bounding box center [99, 351] width 120 height 25
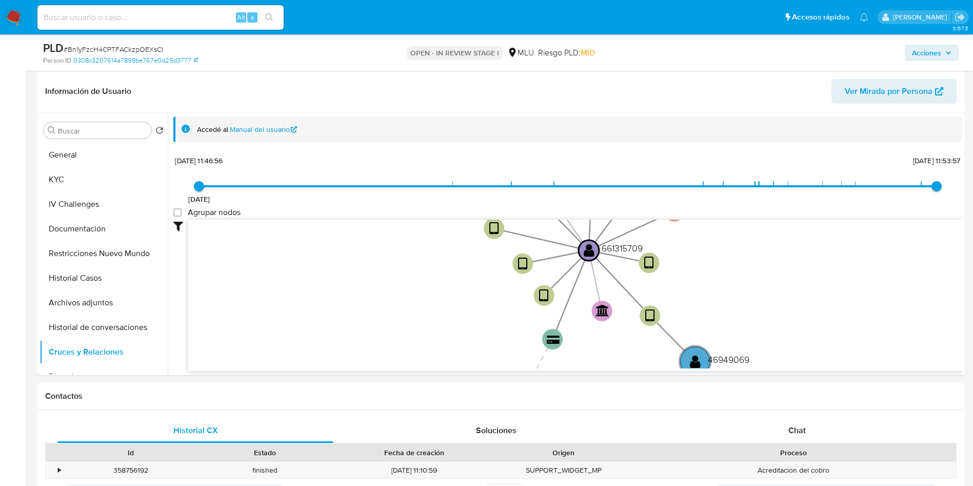
click at [147, 54] on span "# Bn1yFzcH4CPTFACkzpOEXsCl" at bounding box center [113, 49] width 99 height 10
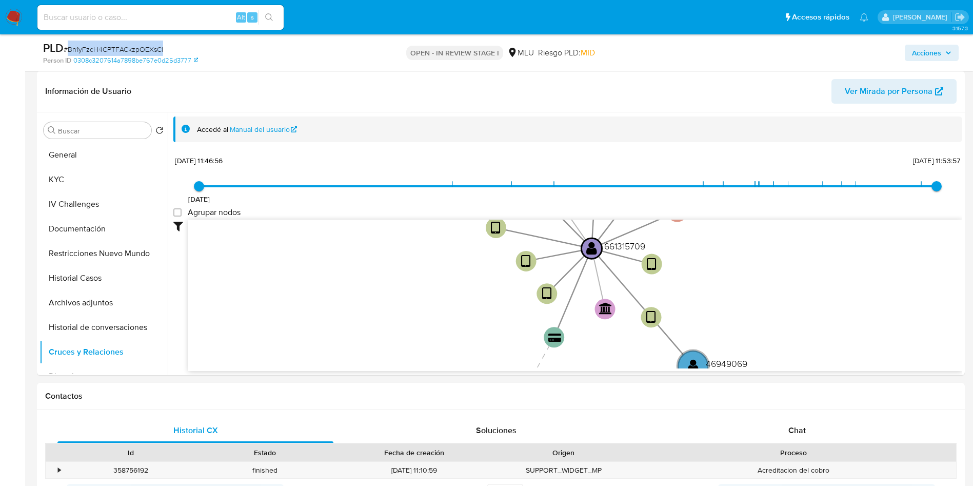
click at [146, 53] on span "# Bn1yFzcH4CPTFACkzpOEXsCl" at bounding box center [113, 49] width 99 height 10
copy span "Bn1yFzcH4CPTFACkzpOEXsCl"
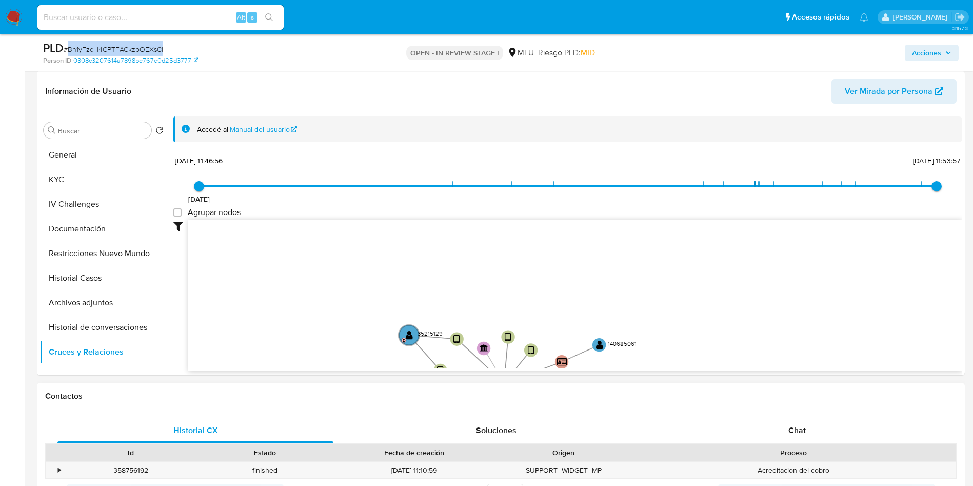
scroll to position [2, 0]
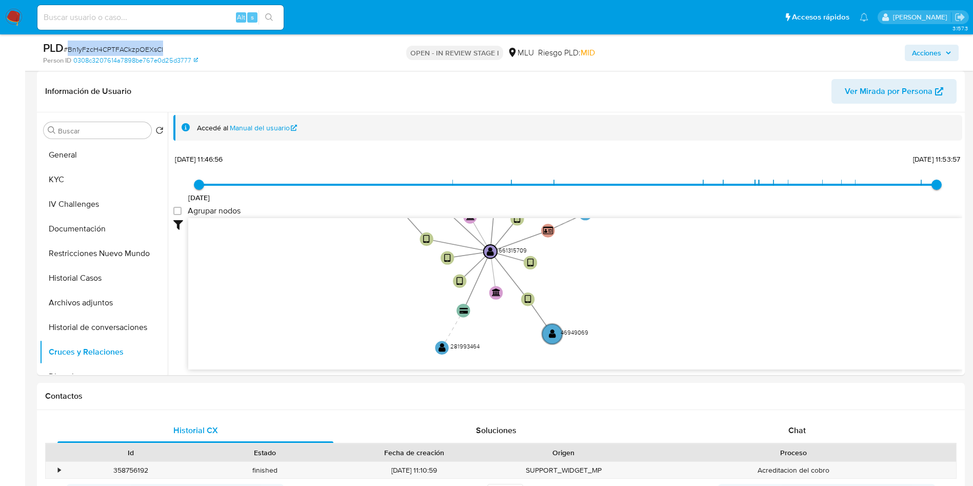
drag, startPoint x: 375, startPoint y: 302, endPoint x: 304, endPoint y: 66, distance: 246.7
click at [346, 246] on icon "device-6899e8f7051c937828a2e85f  user-661315709  661315709 device-6499be987ba…" at bounding box center [575, 292] width 774 height 149
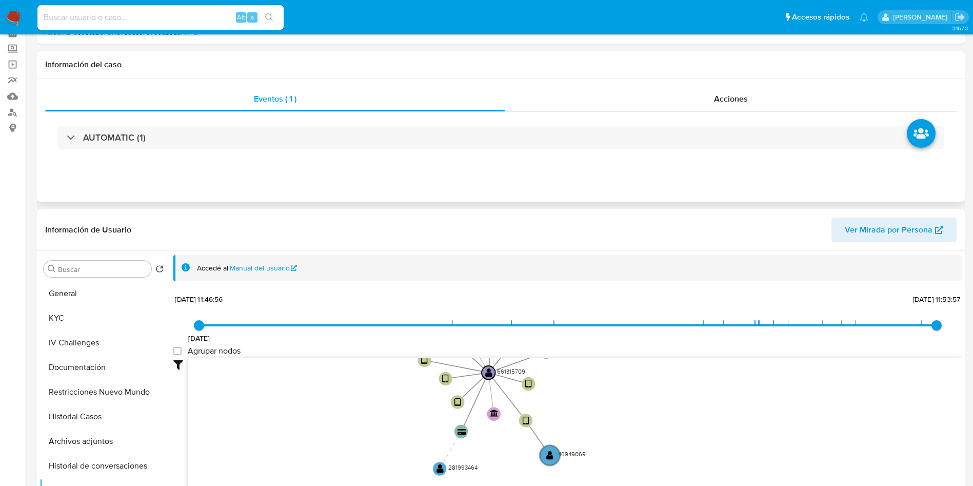
scroll to position [0, 0]
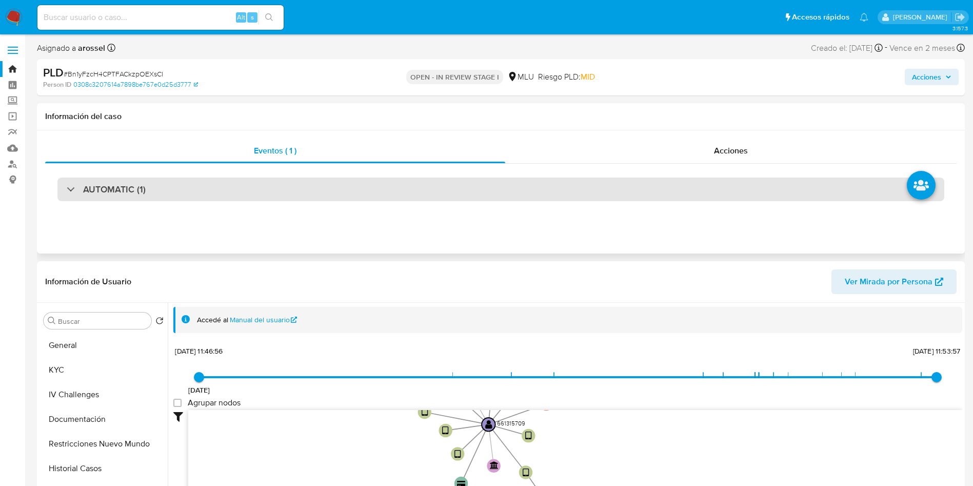
click at [198, 198] on div "AUTOMATIC (1)" at bounding box center [500, 189] width 887 height 24
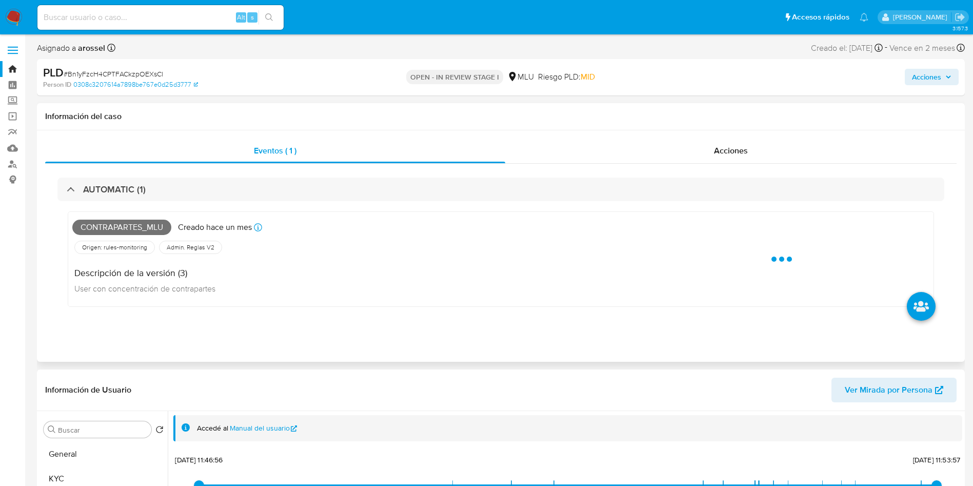
click at [116, 224] on span "Contrapartes_mlu" at bounding box center [121, 226] width 99 height 15
copy span "Contrapartes_mlu"
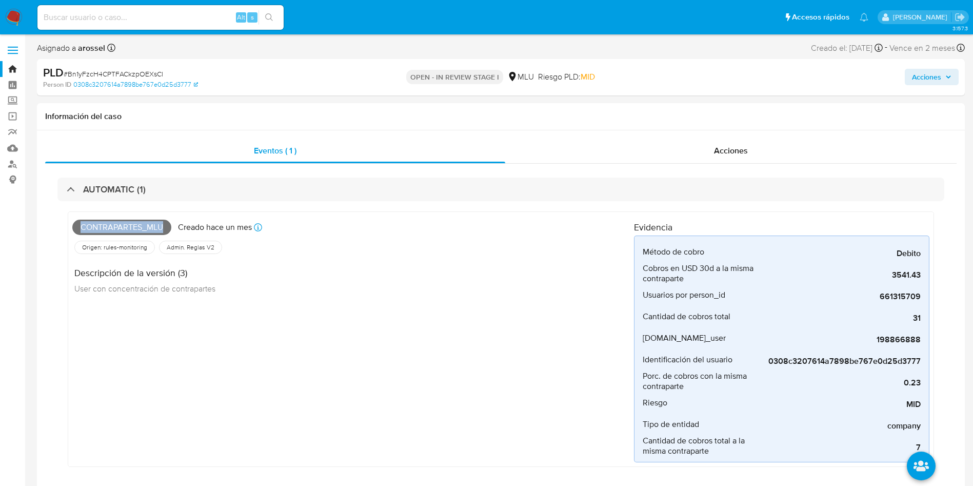
scroll to position [385, 0]
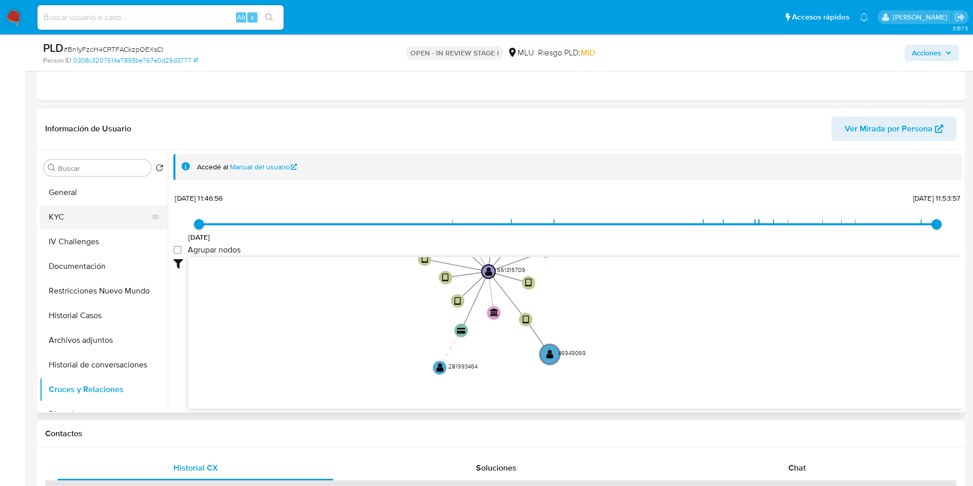
click at [73, 189] on button "General" at bounding box center [103, 192] width 128 height 25
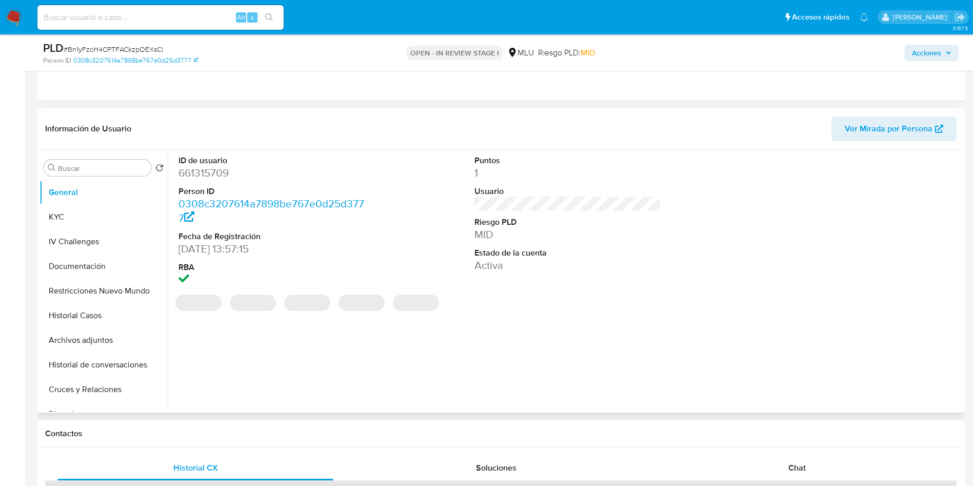
click at [216, 170] on dd "661315709" at bounding box center [271, 173] width 187 height 14
copy dd "661315709"
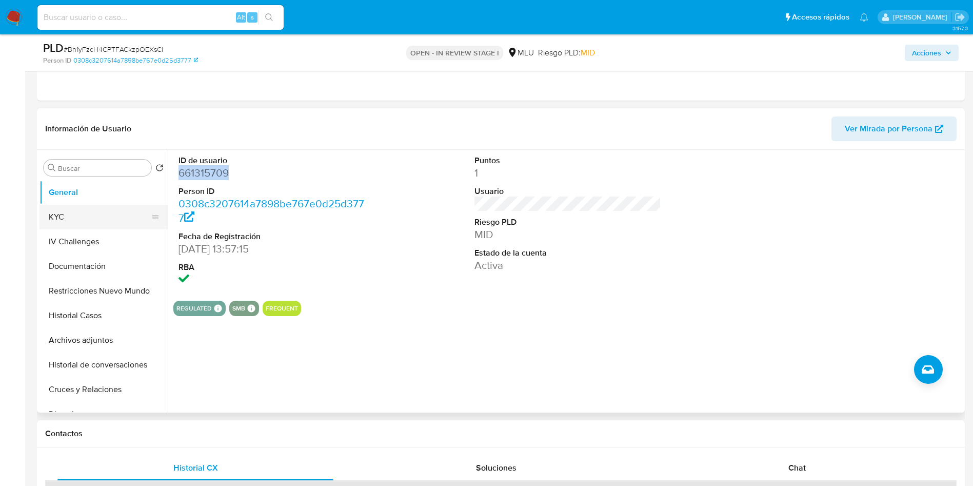
click at [59, 210] on button "KYC" at bounding box center [99, 217] width 120 height 25
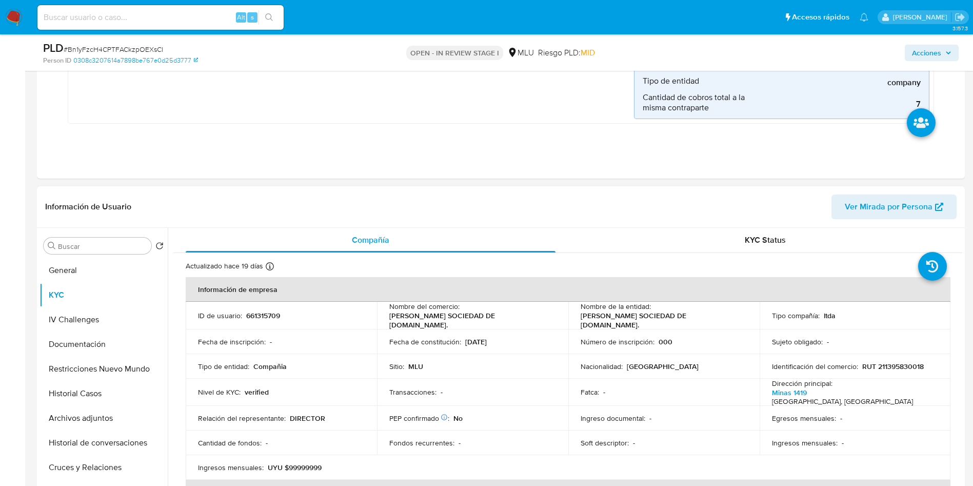
scroll to position [308, 0]
click at [267, 315] on p "661315709" at bounding box center [263, 314] width 34 height 9
copy p "661315709"
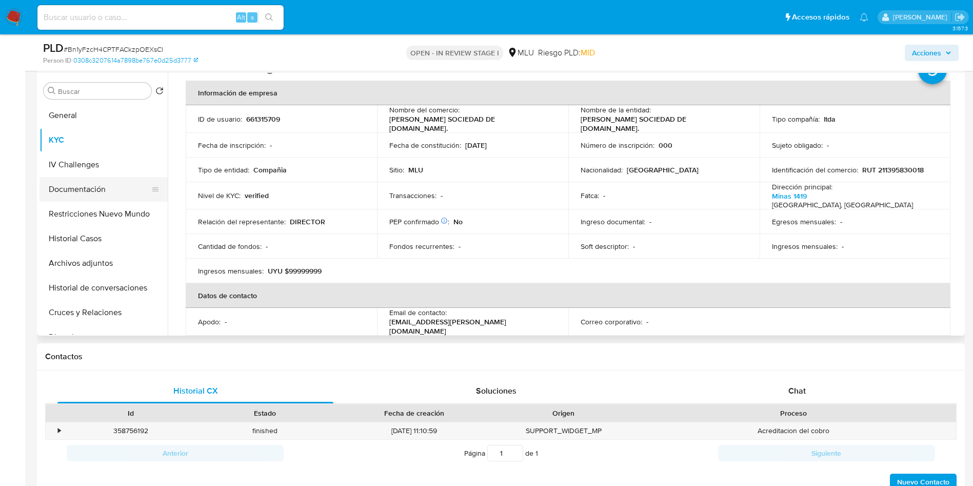
scroll to position [0, 0]
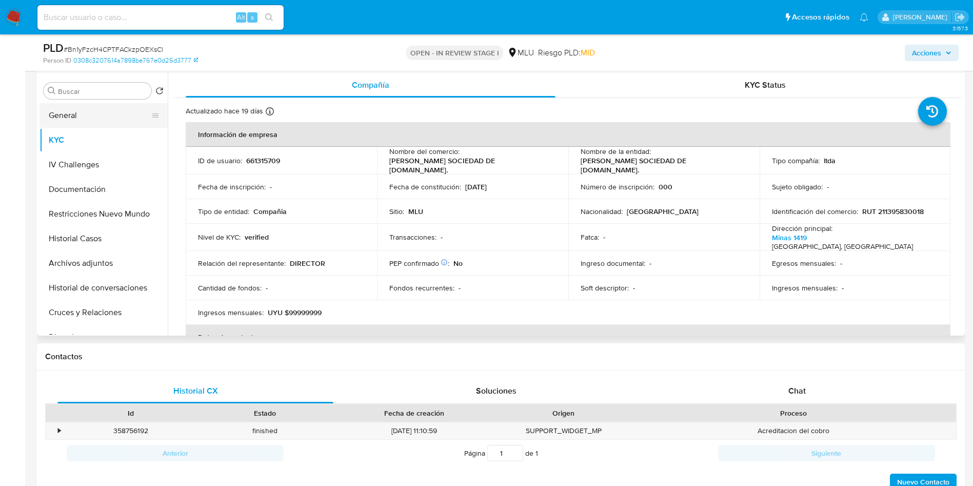
click at [106, 117] on button "General" at bounding box center [99, 115] width 120 height 25
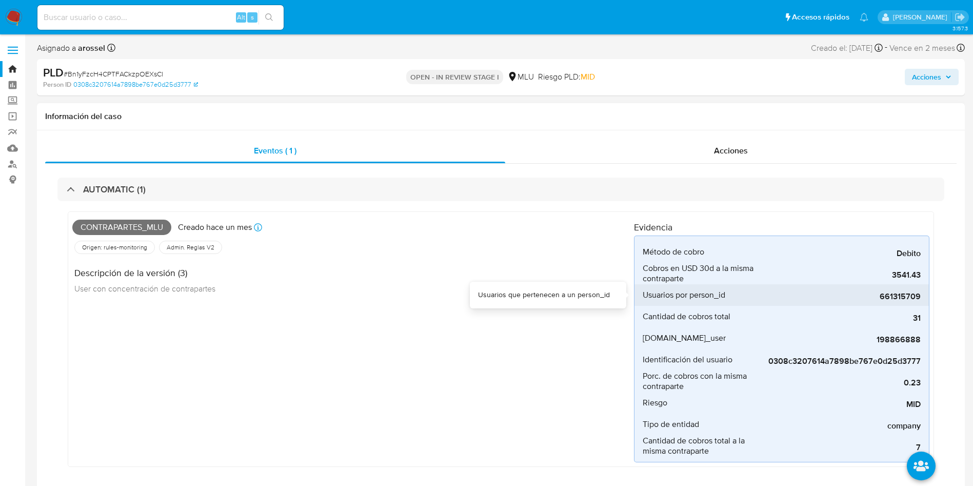
drag, startPoint x: 874, startPoint y: 297, endPoint x: 926, endPoint y: 296, distance: 51.3
click at [926, 296] on li "Usuarios por person_id 661315709" at bounding box center [781, 295] width 294 height 22
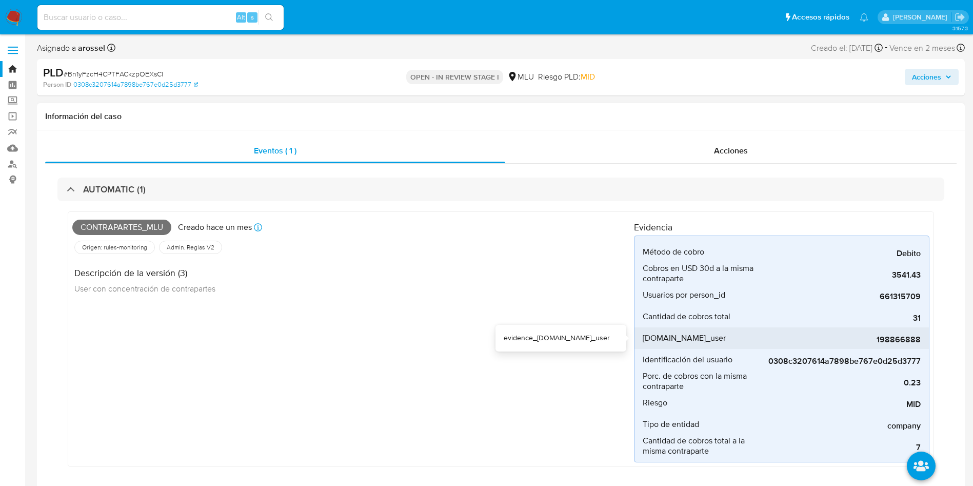
drag, startPoint x: 862, startPoint y: 342, endPoint x: 923, endPoint y: 340, distance: 60.5
click at [923, 340] on li "evidence.pay_user 198866888" at bounding box center [781, 338] width 294 height 22
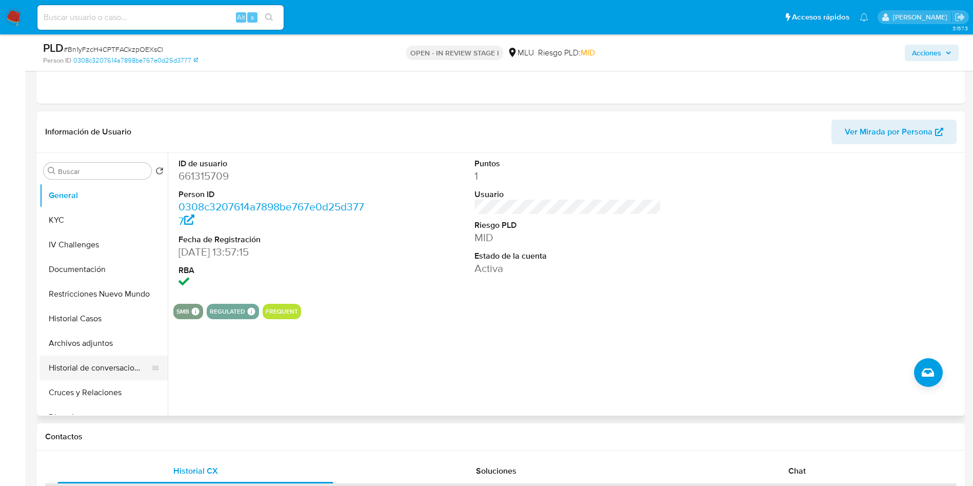
scroll to position [347, 0]
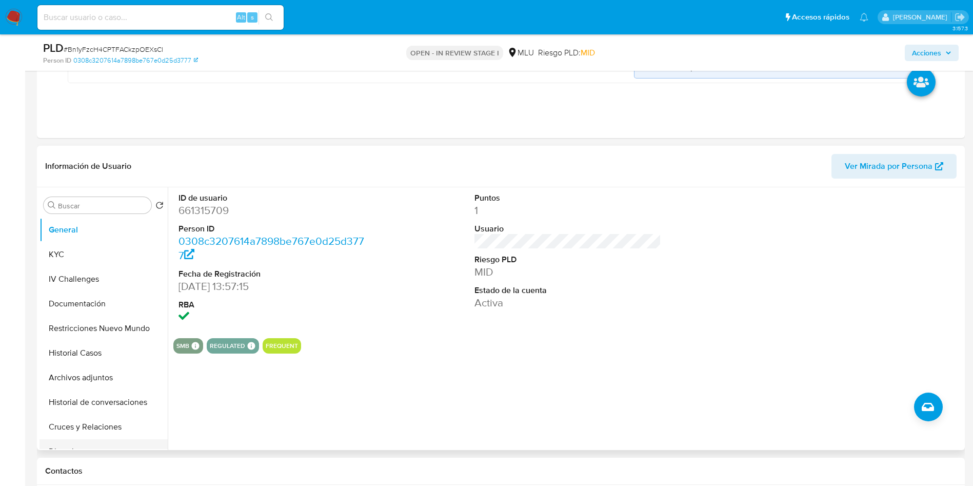
click at [99, 426] on button "Cruces y Relaciones" at bounding box center [103, 426] width 128 height 25
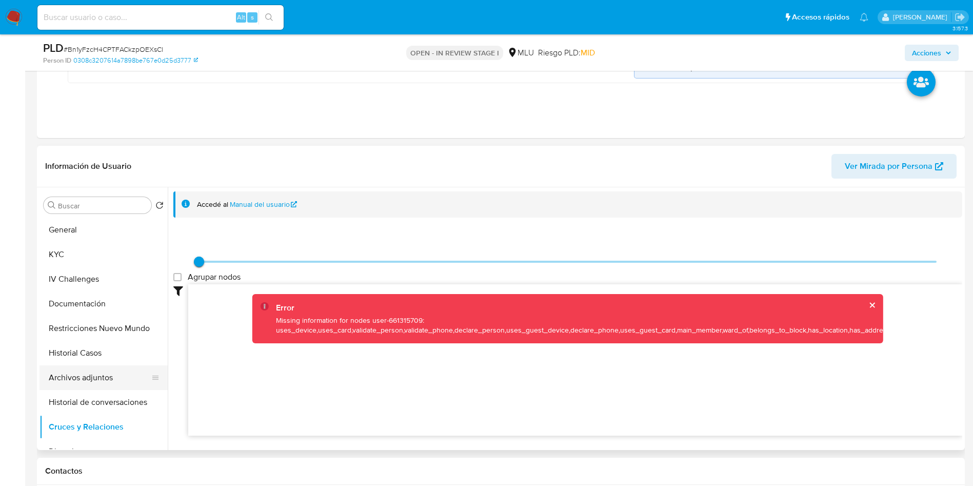
click at [100, 363] on button "Historial Casos" at bounding box center [103, 352] width 128 height 25
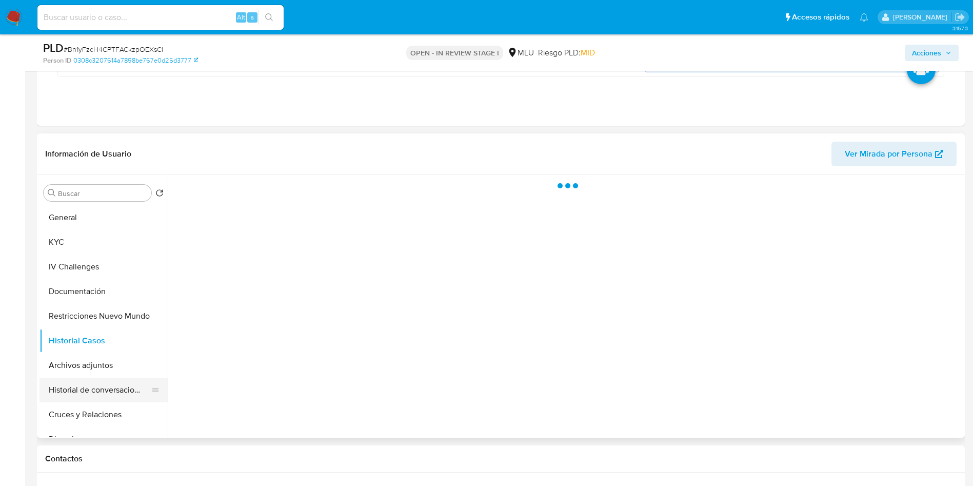
click at [104, 400] on ul "General KYC IV Challenges Documentación Restricciones Nuevo Mundo Historial Cas…" at bounding box center [103, 320] width 128 height 231
click at [113, 418] on button "Cruces y Relaciones" at bounding box center [99, 414] width 120 height 25
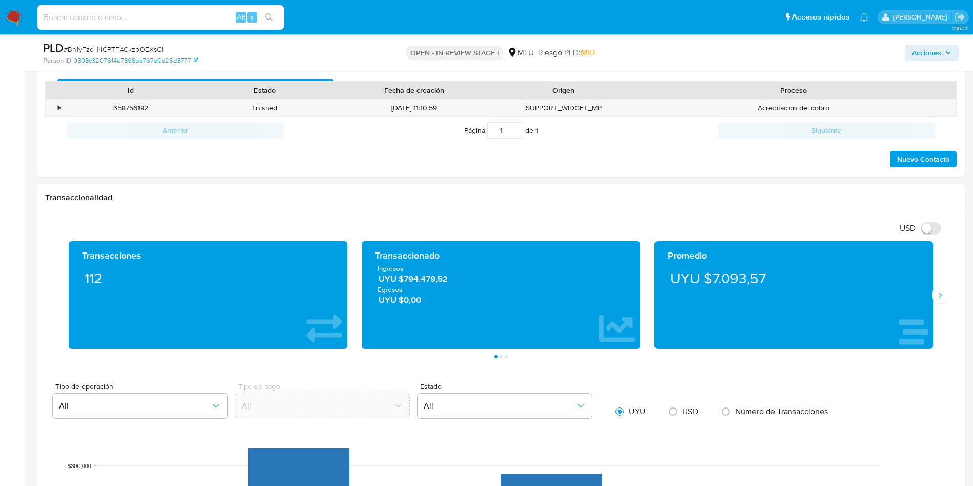
scroll to position [675, 0]
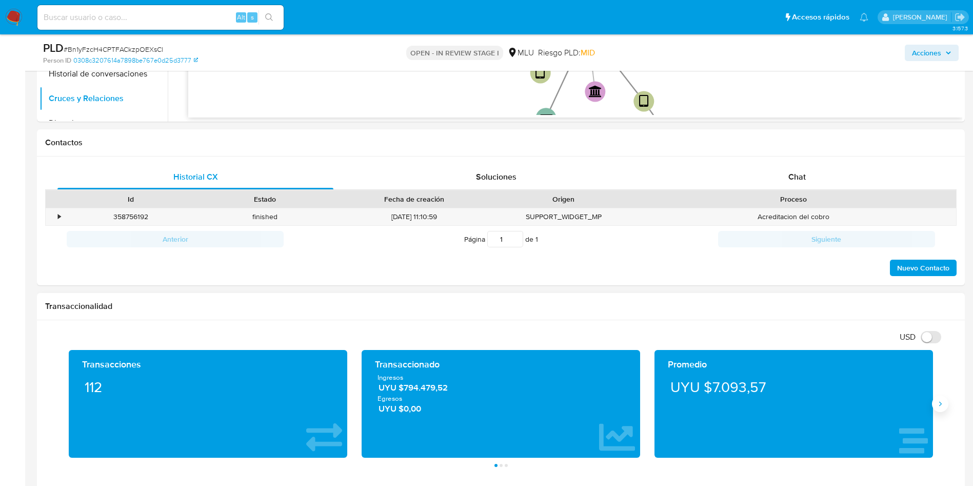
click at [938, 396] on button "Siguiente" at bounding box center [940, 403] width 16 height 16
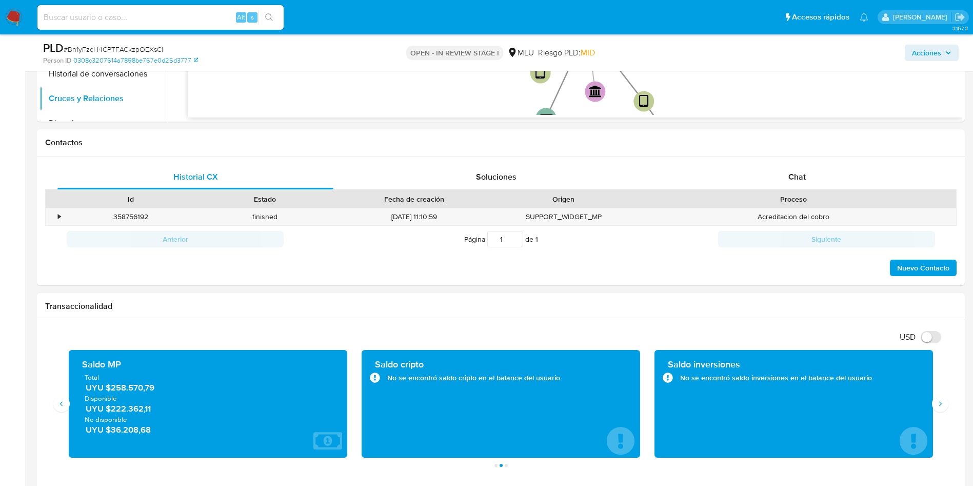
drag, startPoint x: 175, startPoint y: 390, endPoint x: 136, endPoint y: 452, distance: 72.6
click at [109, 386] on span "UYU $258.570,79" at bounding box center [209, 388] width 246 height 12
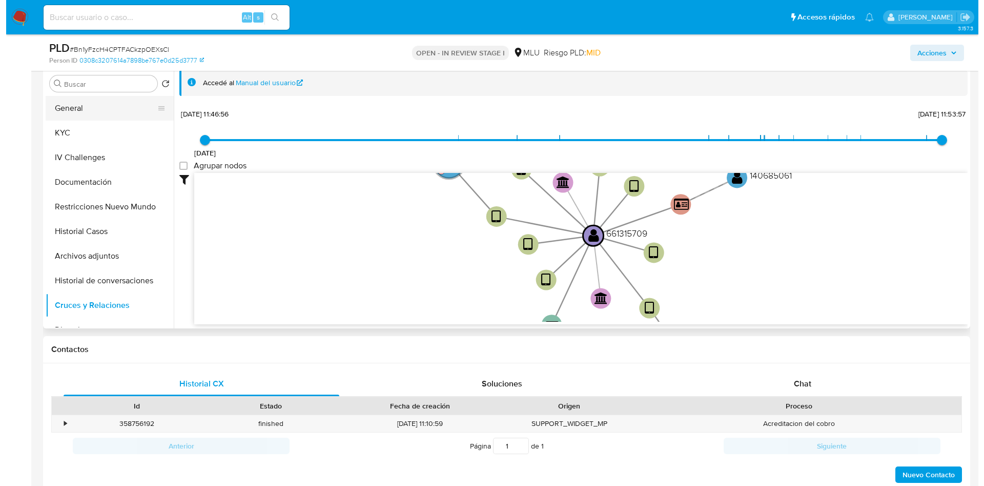
scroll to position [445, 0]
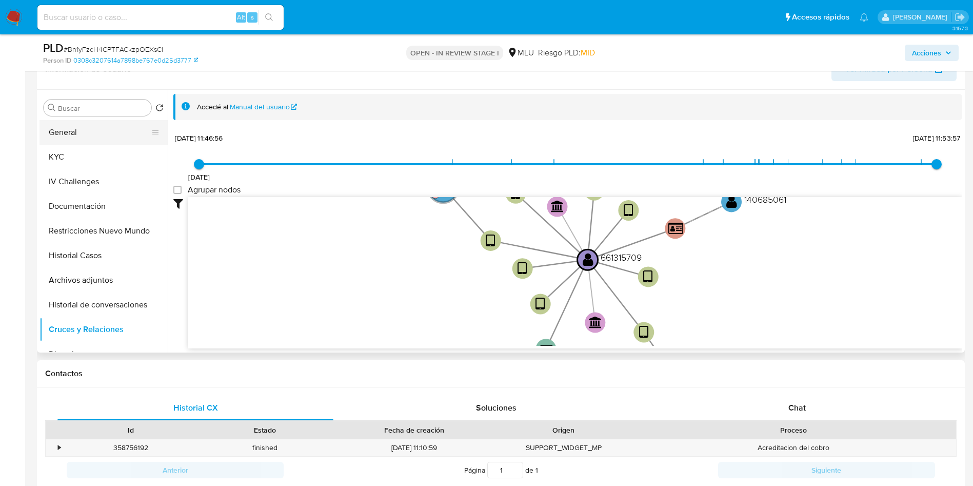
click at [90, 134] on button "General" at bounding box center [99, 132] width 120 height 25
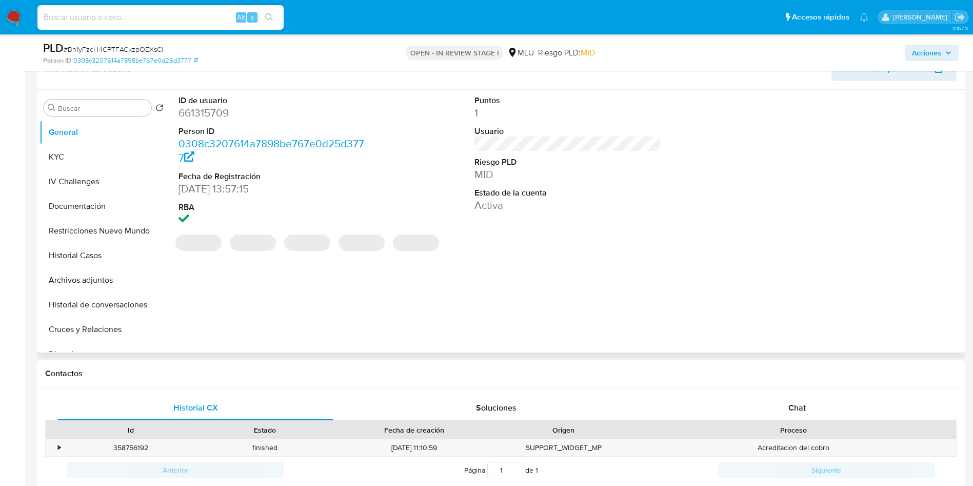
click at [202, 109] on dd "661315709" at bounding box center [271, 113] width 187 height 14
copy dd "661315709"
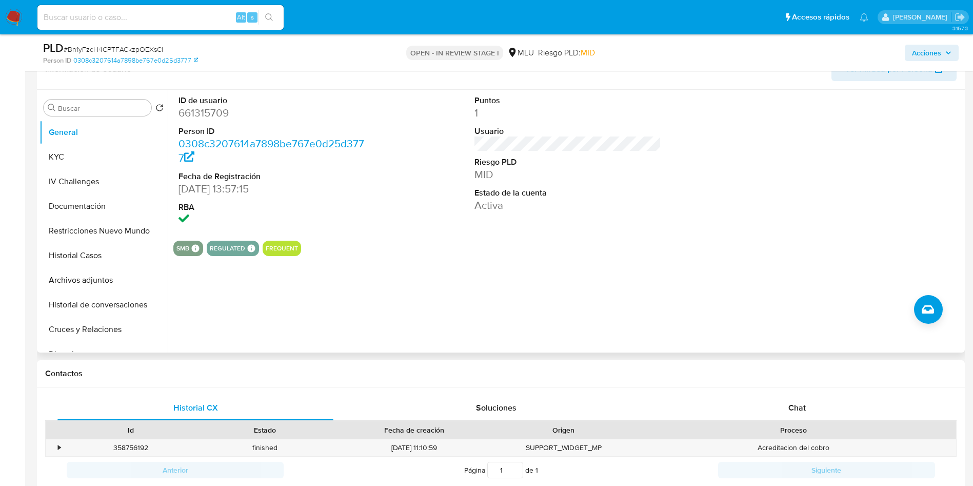
click at [730, 145] on div "ID de usuario 661315709 Person ID 0308c3207614a7898be767e0d25d3777 Fecha de Reg…" at bounding box center [567, 161] width 789 height 143
click at [109, 153] on button "KYC" at bounding box center [103, 157] width 128 height 25
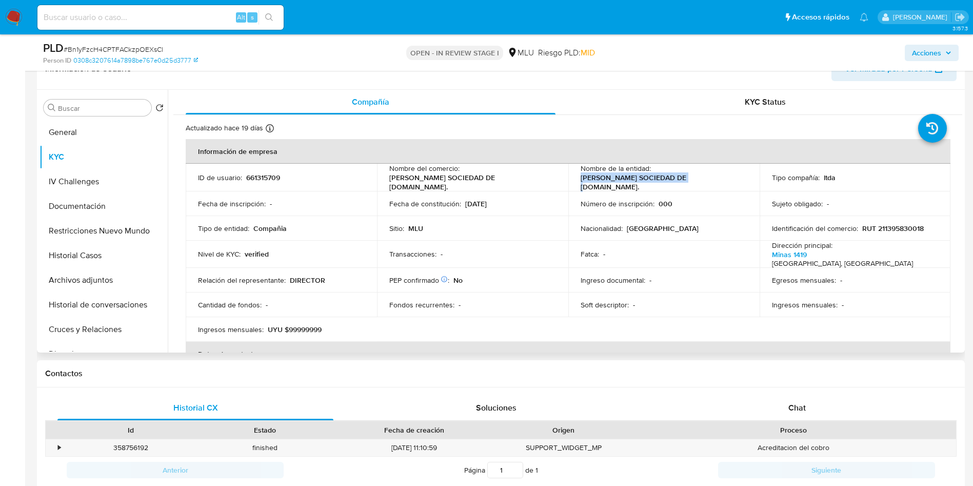
drag, startPoint x: 569, startPoint y: 182, endPoint x: 689, endPoint y: 180, distance: 120.5
click at [689, 180] on td "Nombre de la entidad : ROMY SOCIEDAD DE RESP.LTDA." at bounding box center [663, 178] width 191 height 28
copy p "ROMY SOCIEDAD DE RESP.LTDA."
drag, startPoint x: 737, startPoint y: 231, endPoint x: 474, endPoint y: 67, distance: 309.6
click at [737, 231] on td "Nacionalidad : Uruguay" at bounding box center [663, 228] width 191 height 25
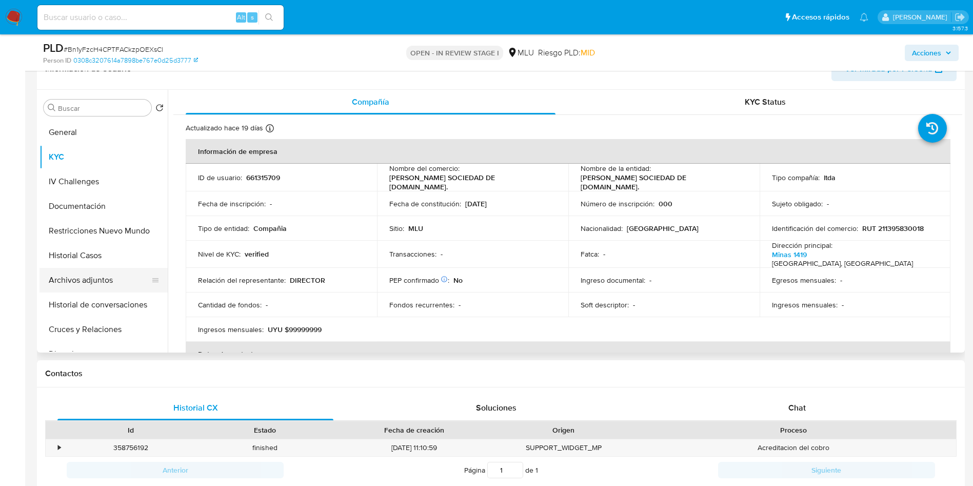
click at [106, 277] on button "Archivos adjuntos" at bounding box center [99, 280] width 120 height 25
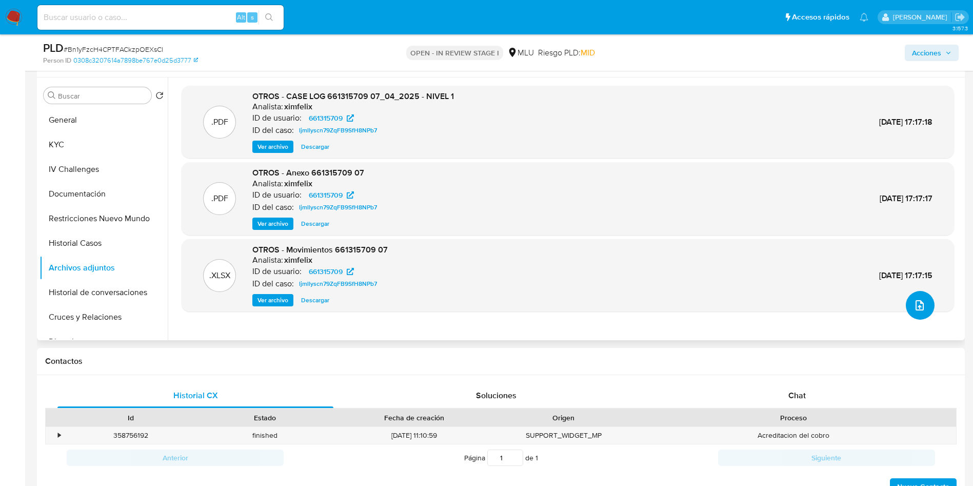
click at [919, 304] on icon "upload-file" at bounding box center [919, 305] width 8 height 10
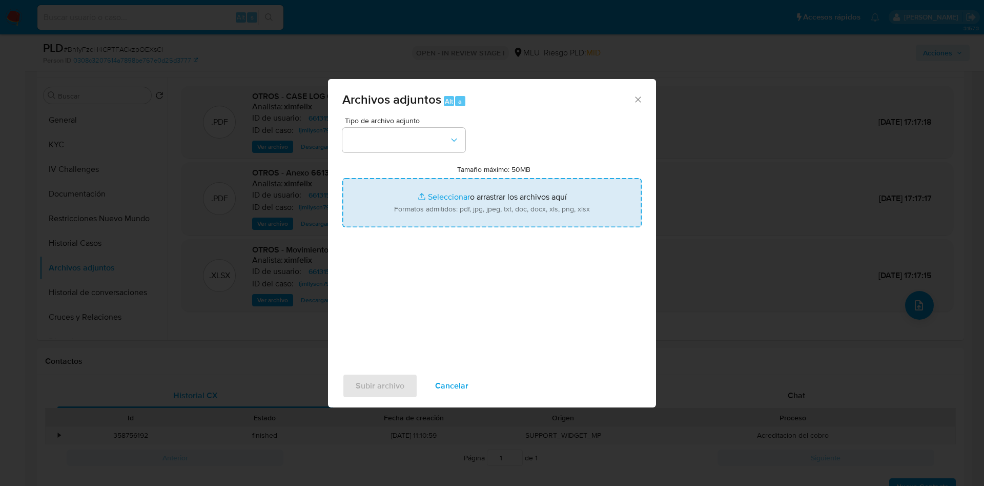
click at [589, 224] on input "Tamaño máximo: 50MB Seleccionar archivos" at bounding box center [492, 202] width 299 height 49
type input "C:\fakepath\Anexos 661315709 - 09_09_2025.pdf"
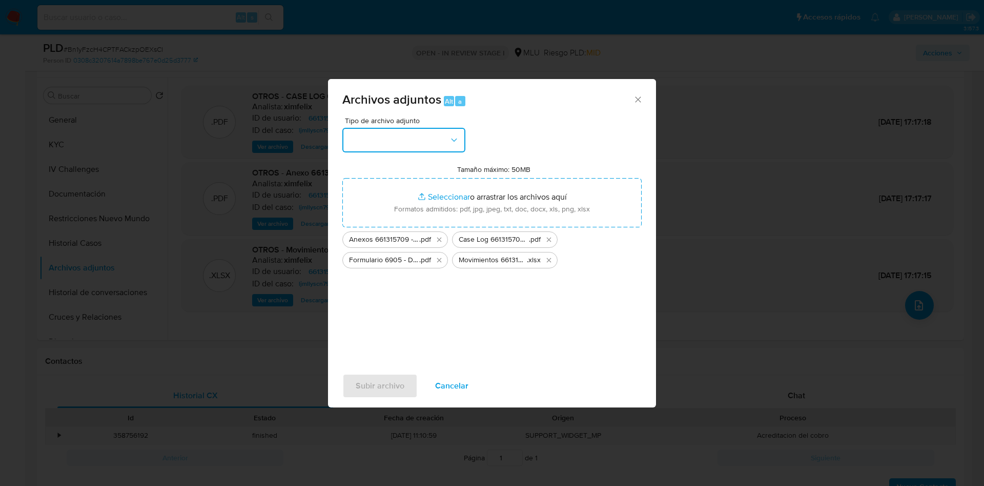
click at [429, 137] on button "button" at bounding box center [404, 140] width 123 height 25
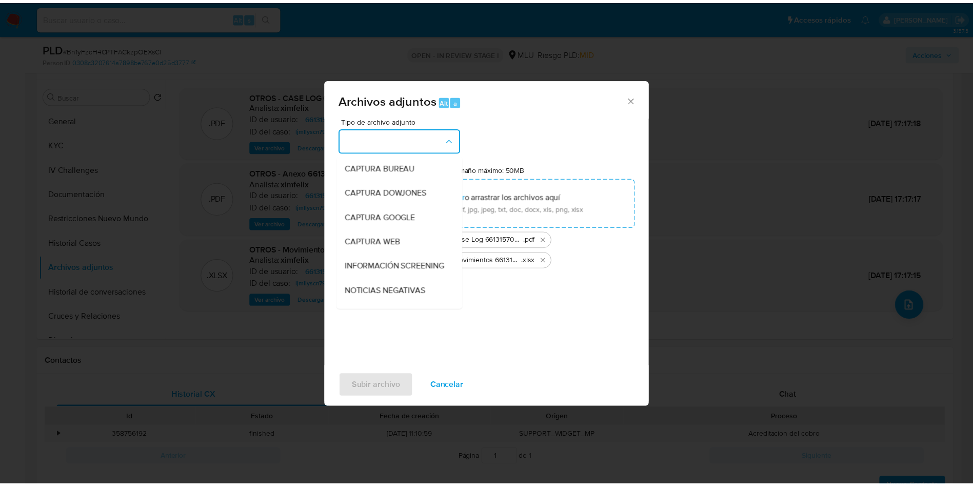
scroll to position [77, 0]
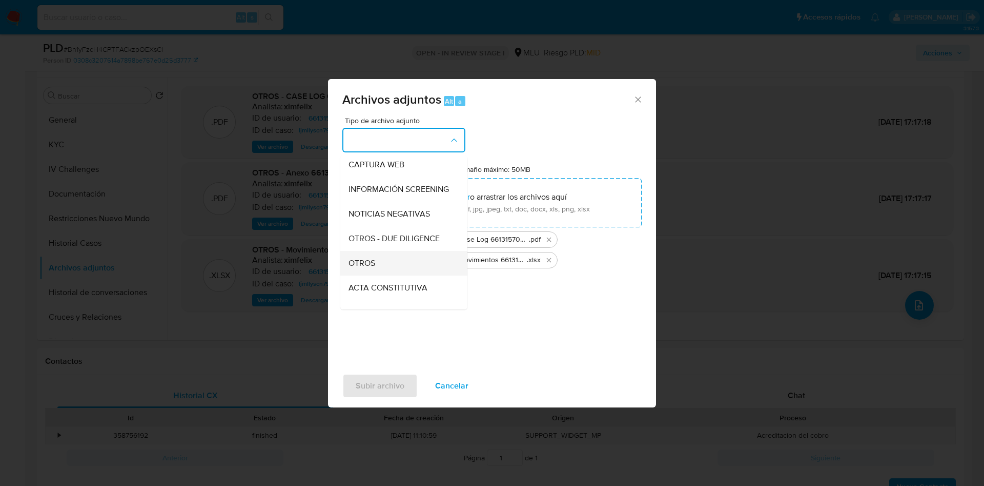
click at [374, 268] on span "OTROS" at bounding box center [362, 263] width 27 height 10
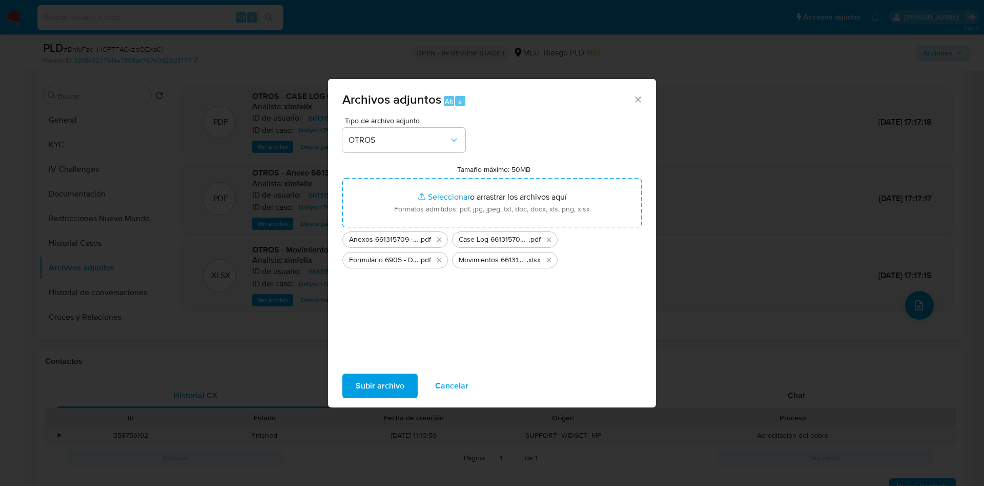
click at [371, 379] on span "Subir archivo" at bounding box center [380, 385] width 49 height 23
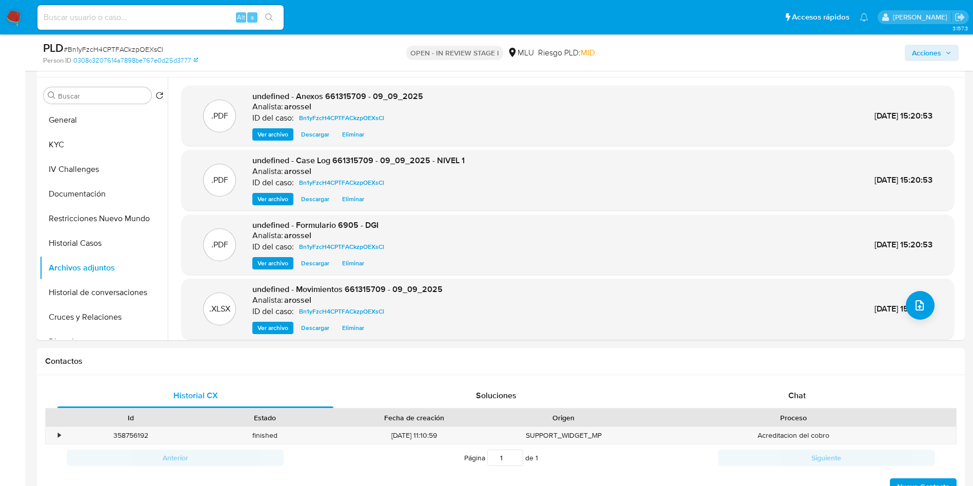
click at [945, 46] on span "Acciones" at bounding box center [931, 53] width 39 height 14
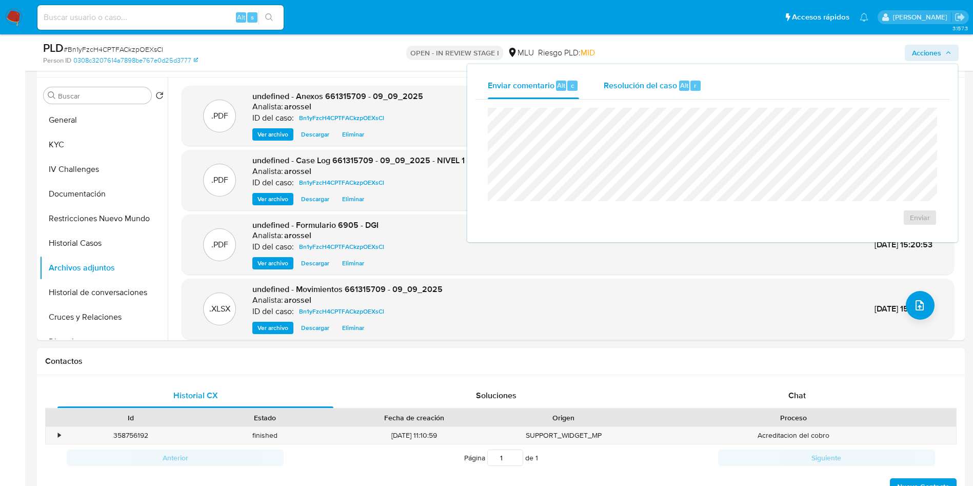
click at [646, 79] on span "Resolución del caso" at bounding box center [640, 85] width 73 height 12
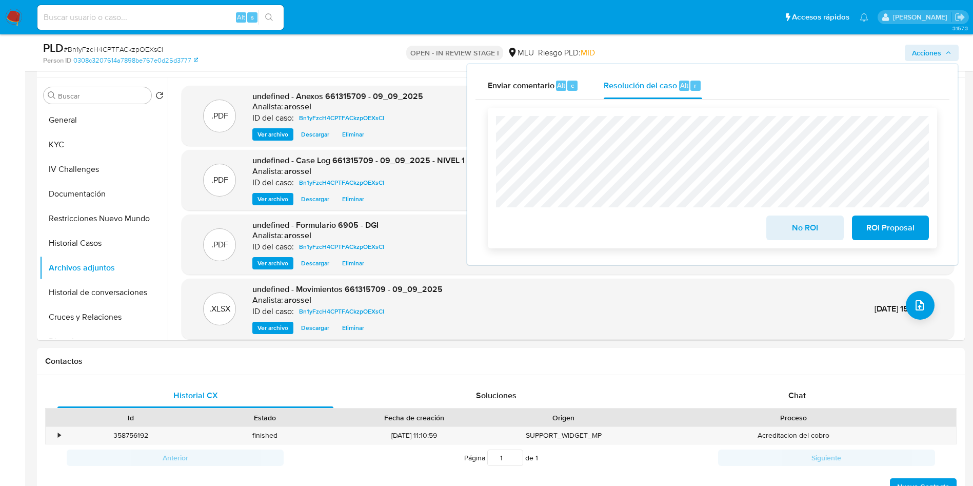
click at [771, 223] on button "No ROI" at bounding box center [804, 227] width 77 height 25
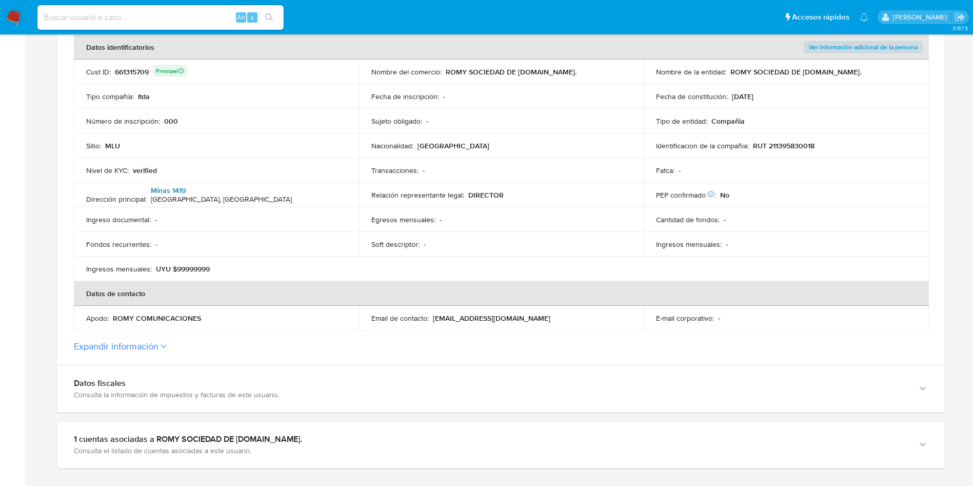
scroll to position [154, 0]
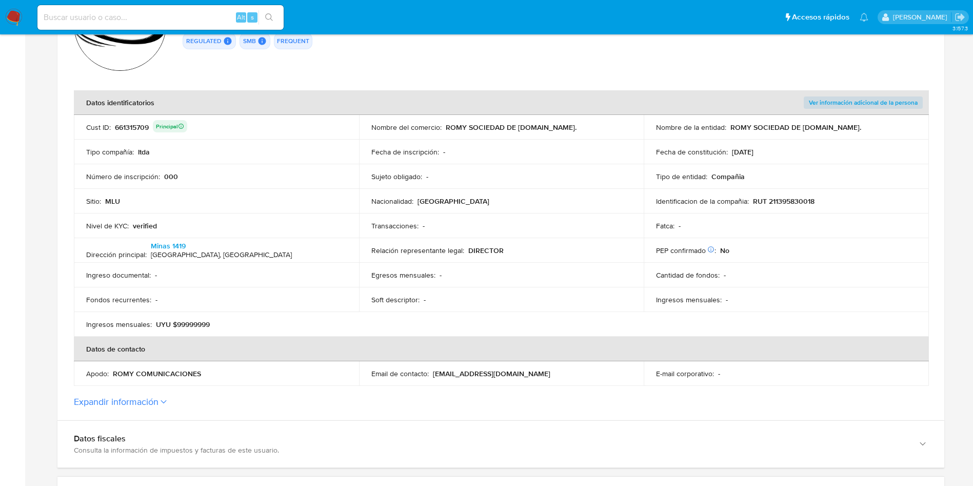
drag, startPoint x: 136, startPoint y: 134, endPoint x: 135, endPoint y: 129, distance: 5.2
click at [136, 134] on td "Cust ID : 661315709 Principal" at bounding box center [216, 127] width 285 height 25
click at [131, 123] on div "661315709 Principal" at bounding box center [151, 127] width 72 height 14
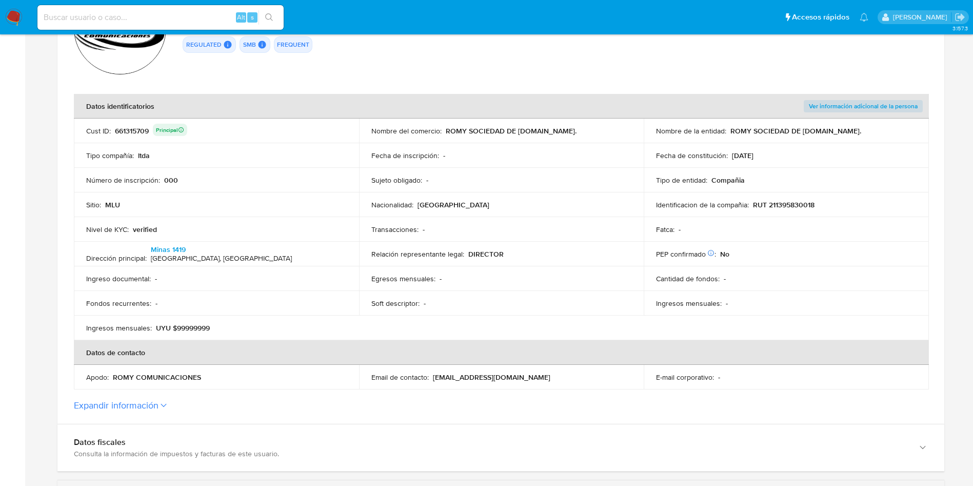
scroll to position [308, 0]
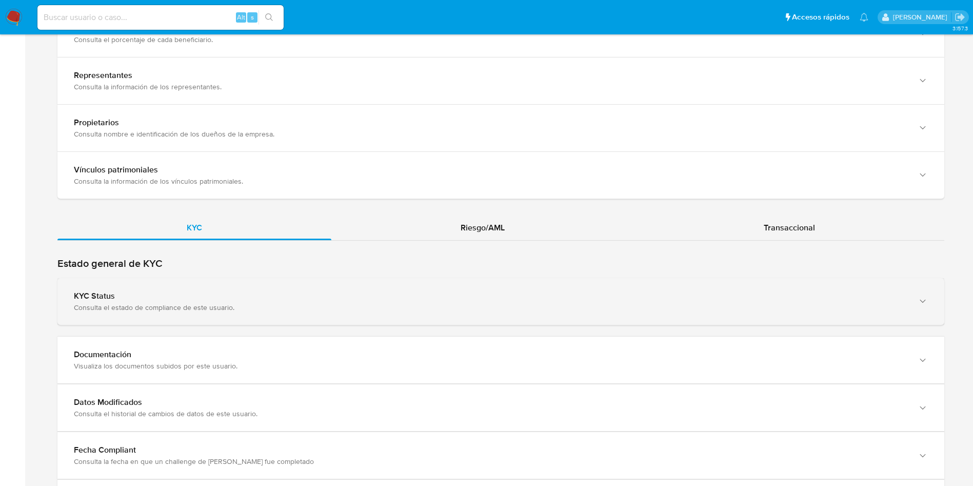
click at [326, 303] on div "Consulta el estado de compliance de este usuario." at bounding box center [490, 307] width 833 height 9
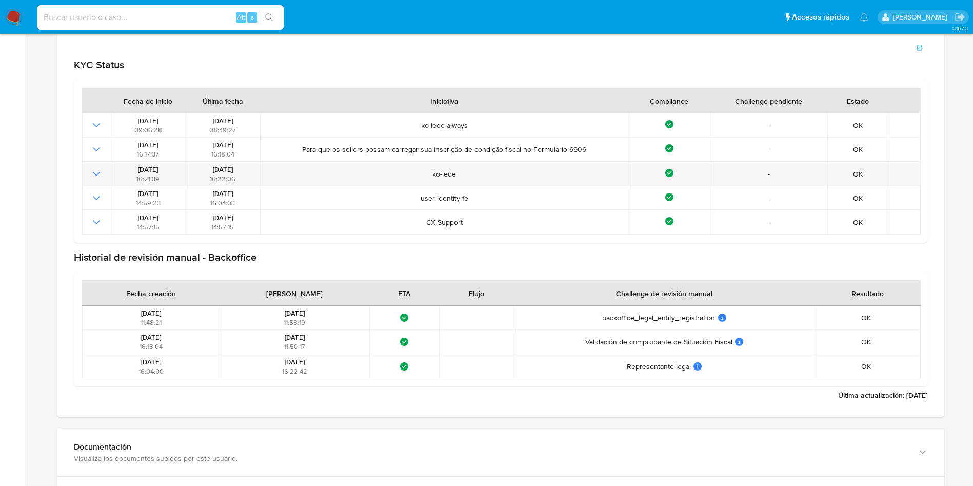
scroll to position [1064, 0]
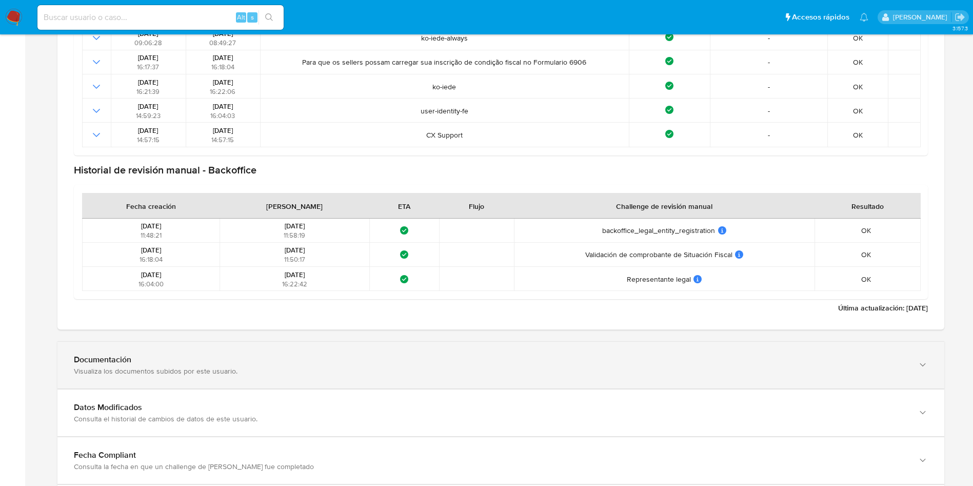
click at [198, 342] on div "Documentación Visualiza los documentos subidos por este usuario." at bounding box center [500, 364] width 887 height 47
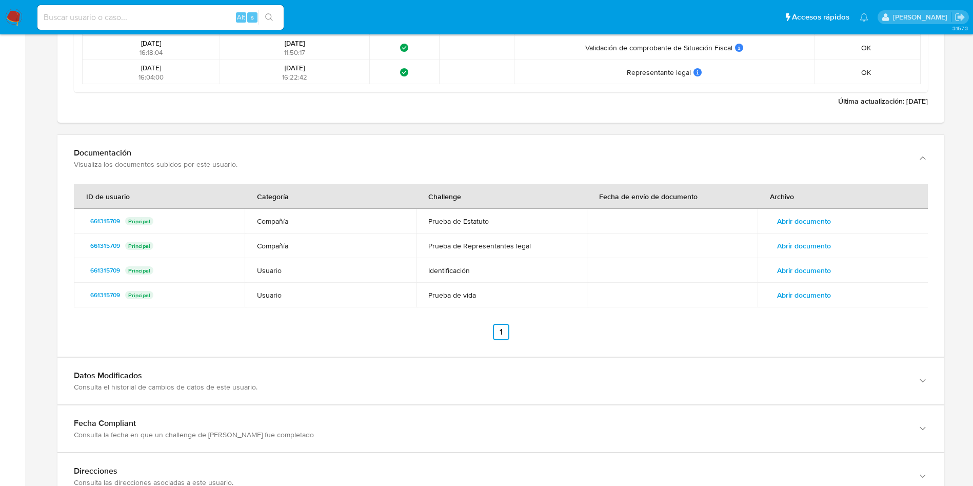
scroll to position [1449, 0]
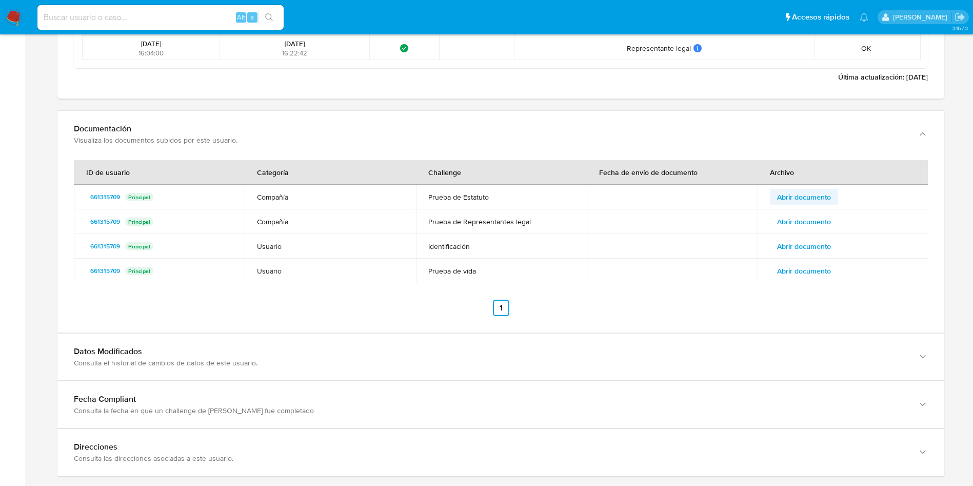
click at [796, 191] on span "Abrir documento" at bounding box center [804, 197] width 54 height 14
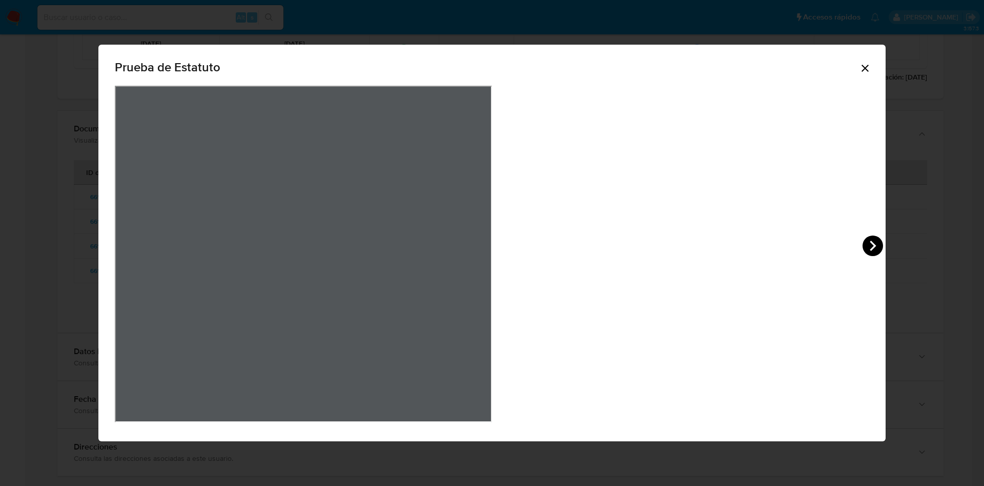
click at [863, 239] on icon "View Document Modal" at bounding box center [873, 245] width 21 height 21
click at [130, 249] on icon "View Document Modal" at bounding box center [127, 245] width 6 height 10
click at [685, 65] on div "Prueba de Estatuto" at bounding box center [492, 243] width 788 height 397
click at [859, 66] on icon "Cerrar" at bounding box center [865, 68] width 12 height 12
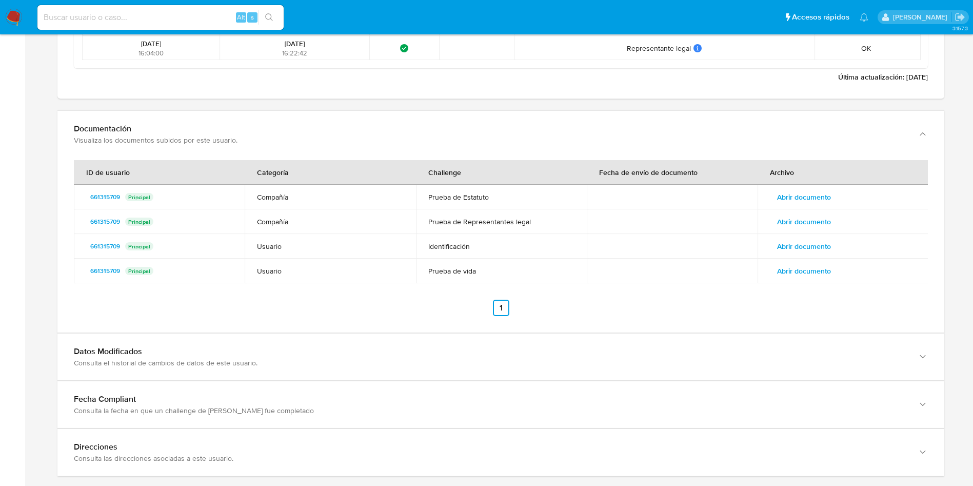
click at [820, 218] on span "Abrir documento" at bounding box center [804, 221] width 54 height 14
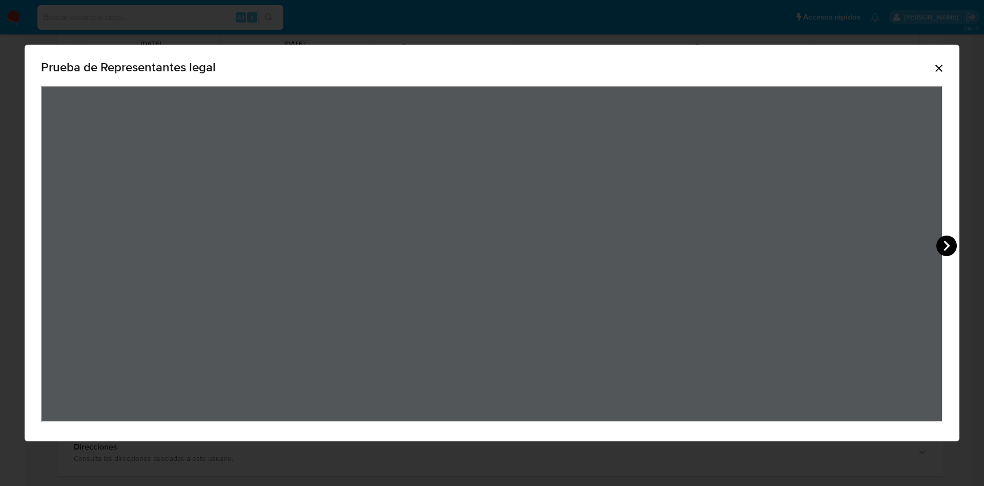
click at [946, 254] on icon "View Document Modal" at bounding box center [947, 245] width 21 height 21
click at [951, 246] on icon "View Document Modal" at bounding box center [947, 245] width 21 height 21
click at [941, 65] on icon "Cerrar" at bounding box center [939, 68] width 7 height 7
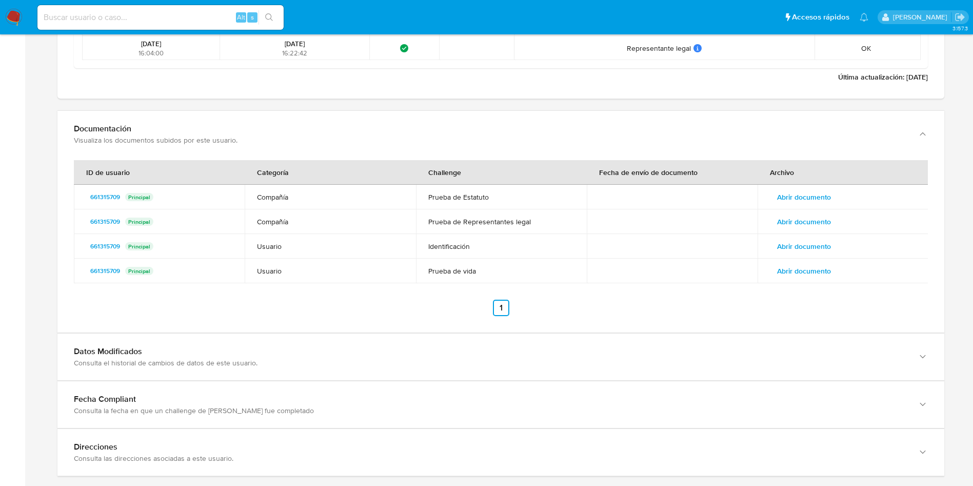
click at [812, 249] on span "Abrir documento" at bounding box center [804, 246] width 54 height 14
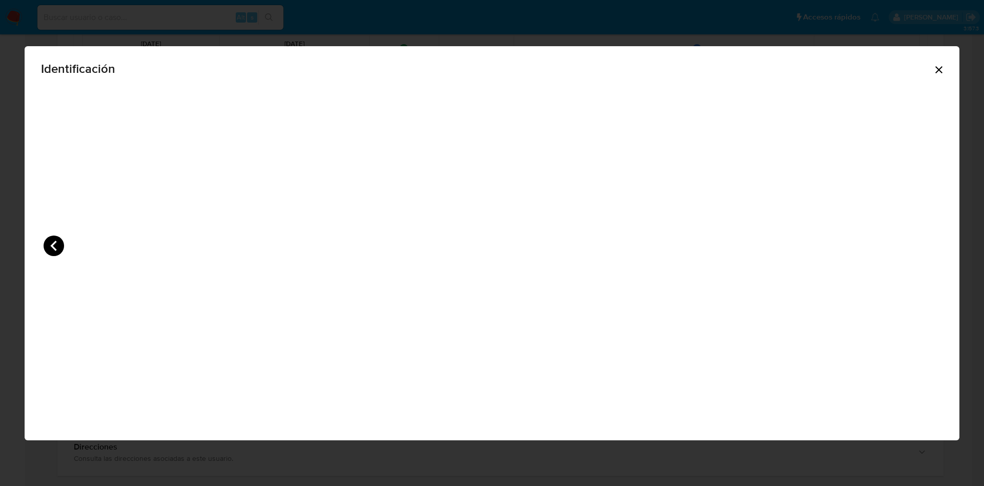
click at [44, 242] on icon "View Document Modal" at bounding box center [54, 245] width 21 height 21
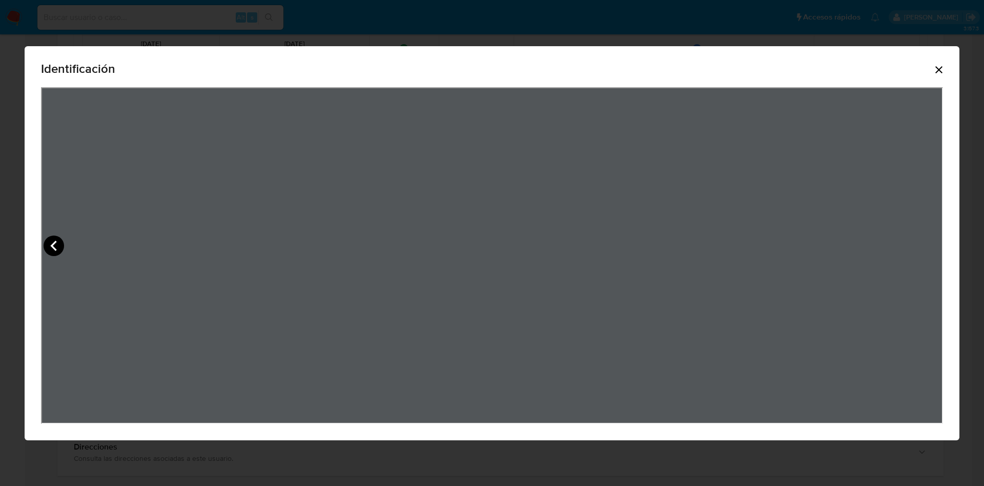
click at [50, 247] on icon "View Document Modal" at bounding box center [54, 245] width 21 height 21
click at [944, 66] on icon "Cerrar" at bounding box center [939, 70] width 12 height 12
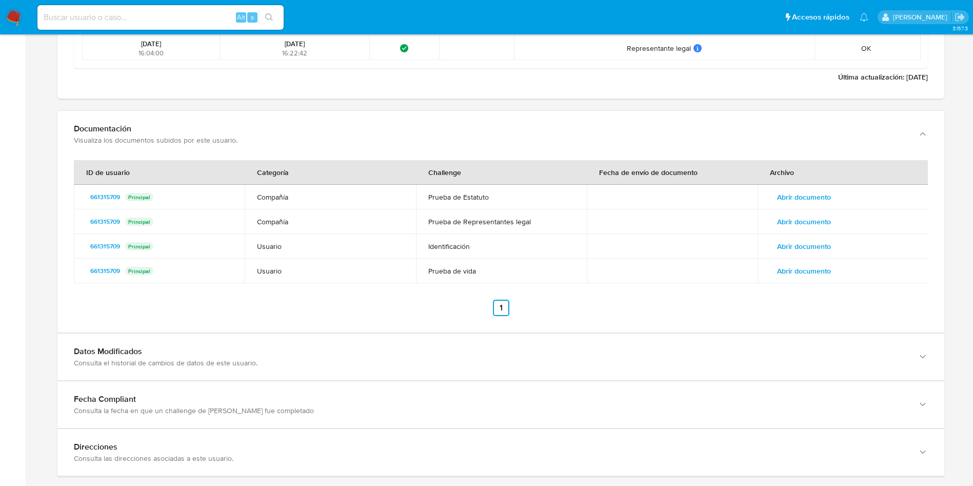
click at [806, 270] on span "Abrir documento" at bounding box center [804, 271] width 54 height 14
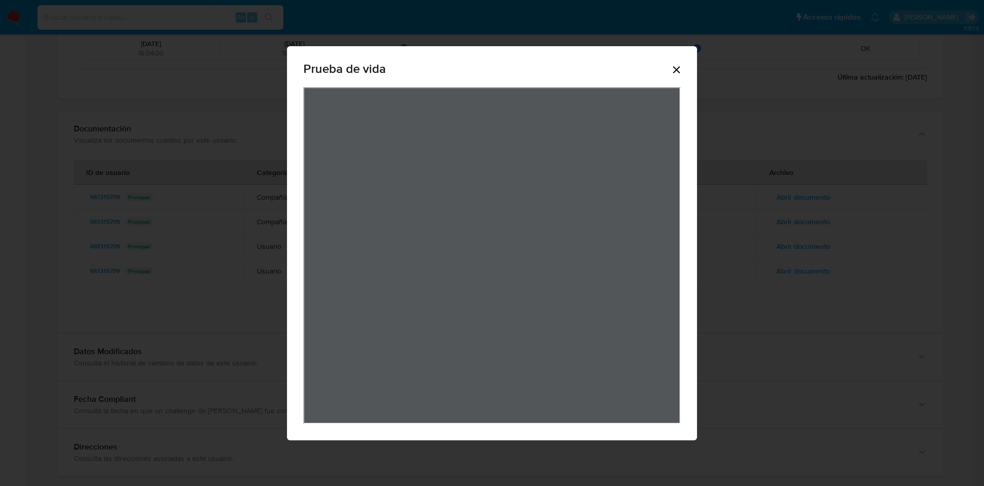
click at [680, 64] on icon "Cerrar" at bounding box center [677, 70] width 12 height 12
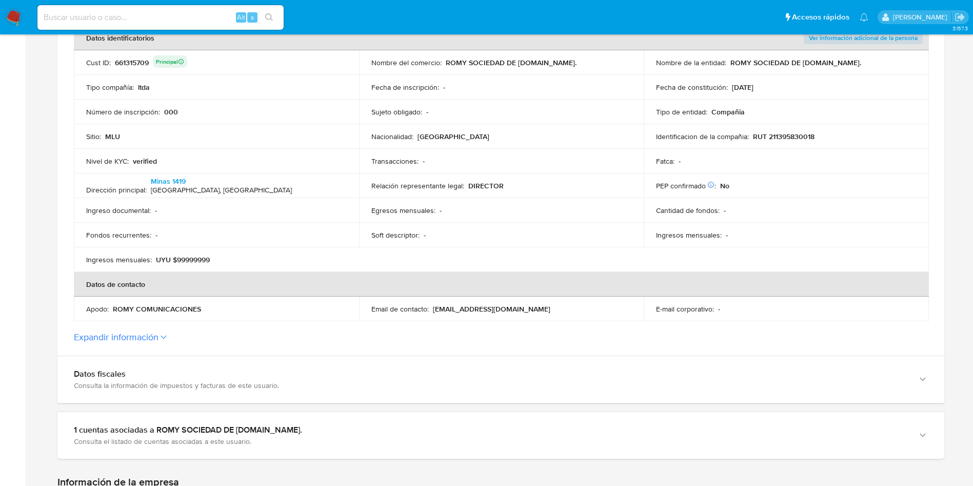
scroll to position [0, 0]
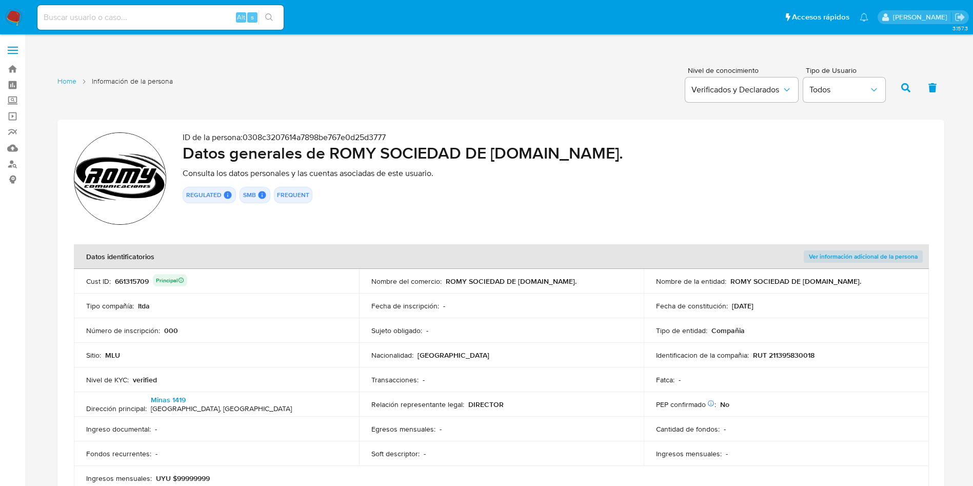
drag, startPoint x: 733, startPoint y: 283, endPoint x: 844, endPoint y: 281, distance: 111.8
click at [844, 281] on div "Nombre de la entidad : ROMY SOCIEDAD DE [DOMAIN_NAME]." at bounding box center [786, 280] width 260 height 9
click at [756, 283] on p "ROMY SOCIEDAD DE [DOMAIN_NAME]." at bounding box center [795, 280] width 131 height 9
drag, startPoint x: 731, startPoint y: 277, endPoint x: 856, endPoint y: 281, distance: 125.2
click at [856, 281] on div "Nombre de la entidad : ROMY SOCIEDAD DE [DOMAIN_NAME]." at bounding box center [786, 280] width 260 height 9
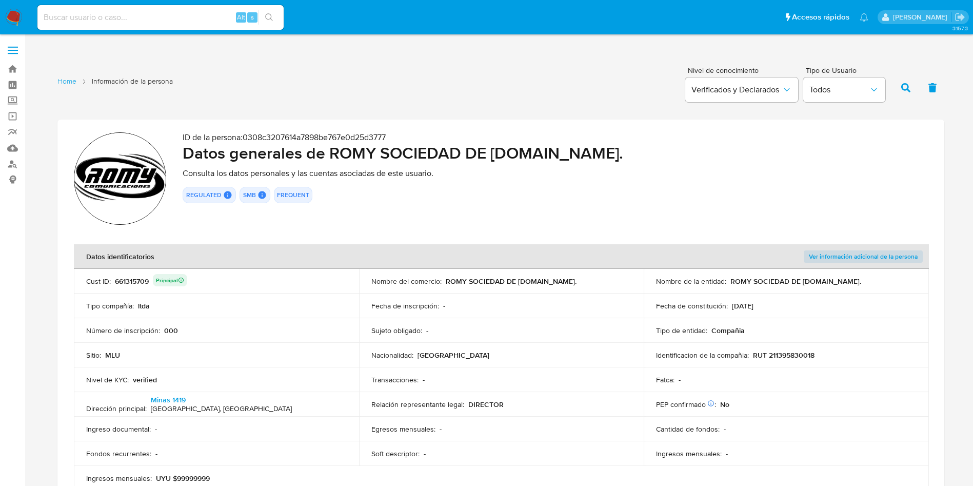
drag, startPoint x: 848, startPoint y: 349, endPoint x: 820, endPoint y: 354, distance: 27.7
click at [842, 353] on td "Identificacion de la compañia : RUT 211395830018" at bounding box center [786, 355] width 285 height 25
click at [806, 354] on p "RUT 211395830018" at bounding box center [784, 354] width 62 height 9
click at [795, 356] on p "RUT 211395830018" at bounding box center [784, 354] width 62 height 9
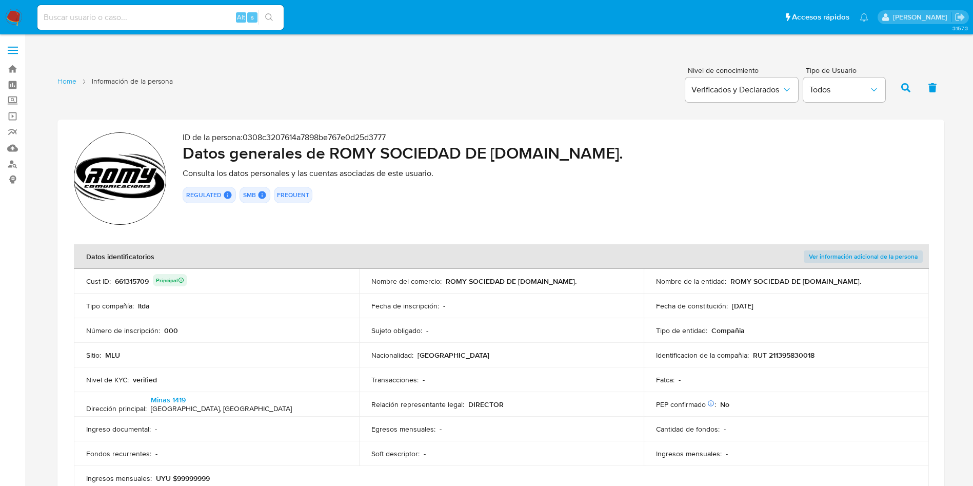
click at [795, 356] on p "RUT 211395830018" at bounding box center [784, 354] width 62 height 9
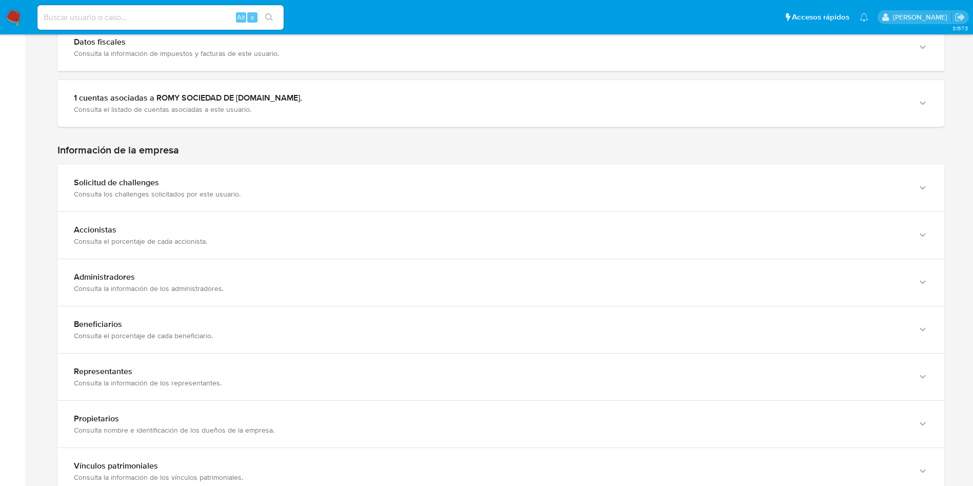
scroll to position [461, 0]
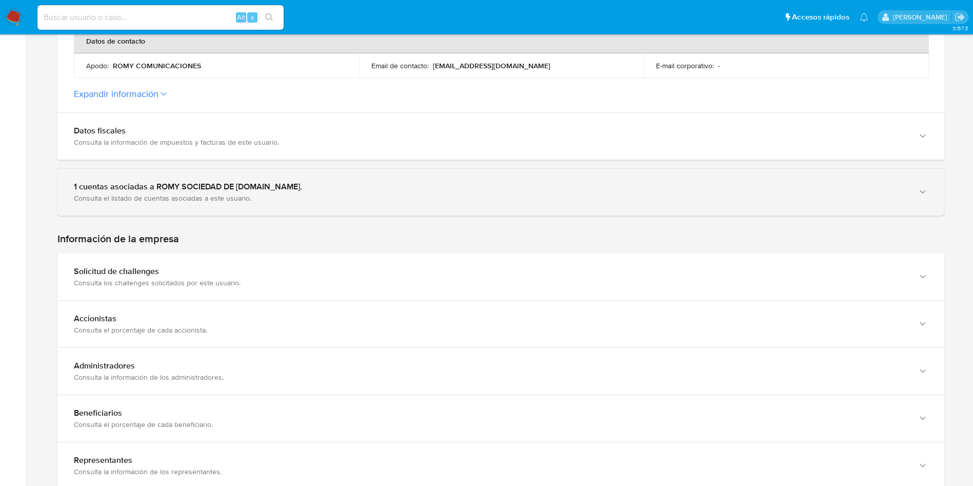
click at [188, 191] on div "1 cuentas asociadas a ROMY SOCIEDAD DE [DOMAIN_NAME]. Consulta el listado de cu…" at bounding box center [490, 192] width 833 height 21
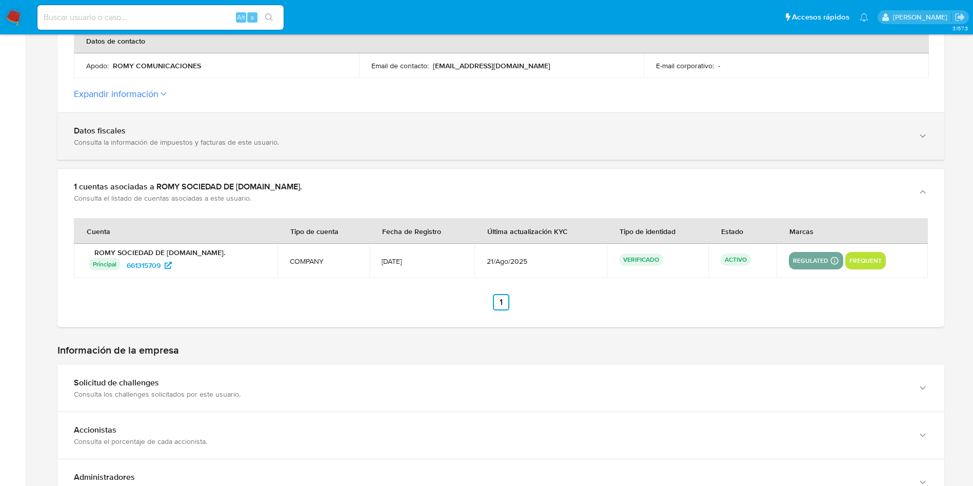
click at [200, 140] on div "Consulta la información de impuestos y facturas de este usuario." at bounding box center [490, 141] width 833 height 9
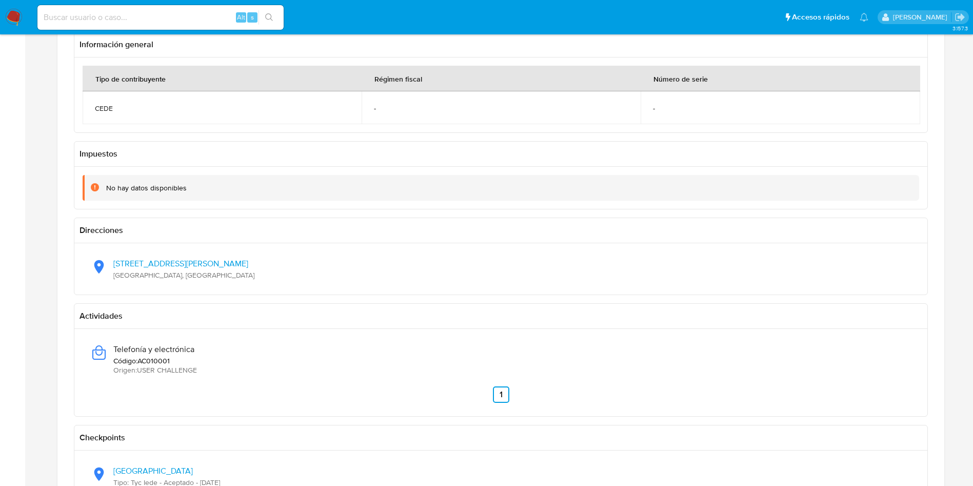
scroll to position [615, 0]
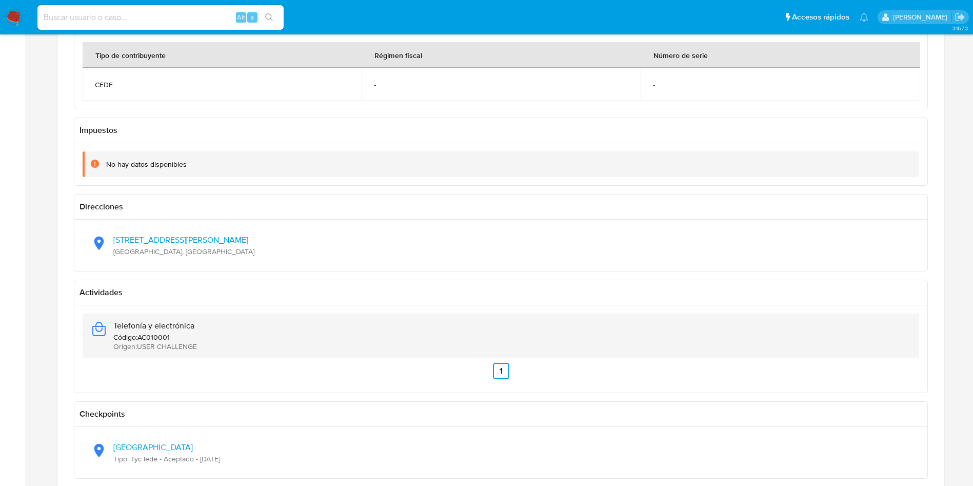
drag, startPoint x: 206, startPoint y: 322, endPoint x: 108, endPoint y: 321, distance: 97.9
click at [108, 321] on div "Telefonía y electrónica Código : AC010001 Origen : USER CHALLENGE" at bounding box center [501, 335] width 820 height 44
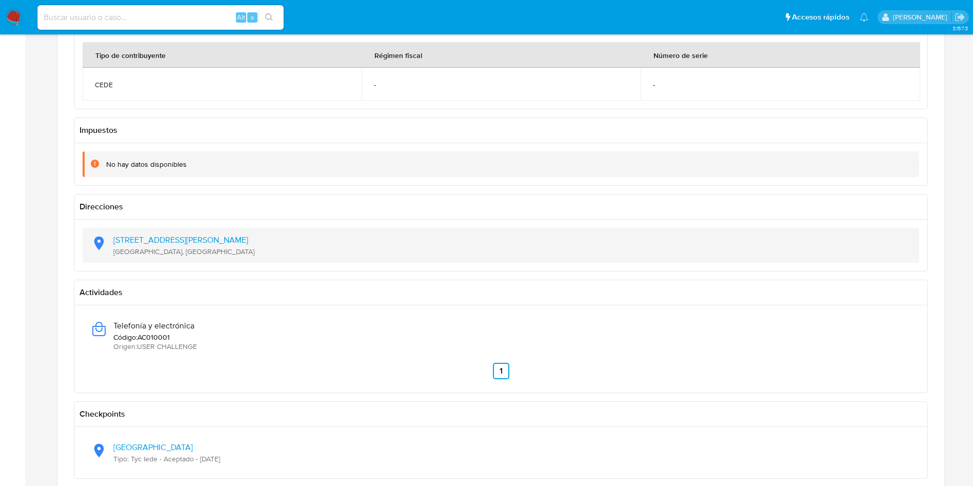
drag, startPoint x: 194, startPoint y: 257, endPoint x: 108, endPoint y: 239, distance: 87.9
click at [108, 239] on div "Av Estanislao Lopez 4751 Montevideo, Uruguay" at bounding box center [500, 244] width 853 height 51
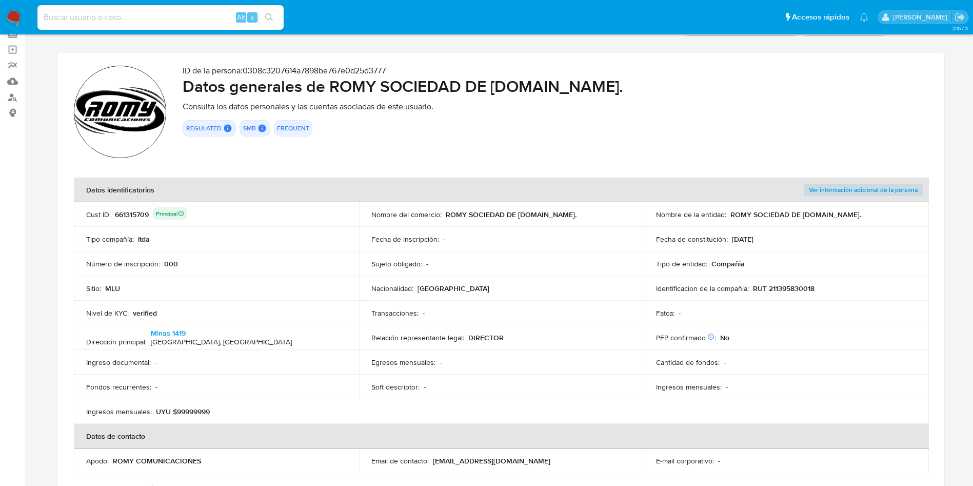
scroll to position [0, 0]
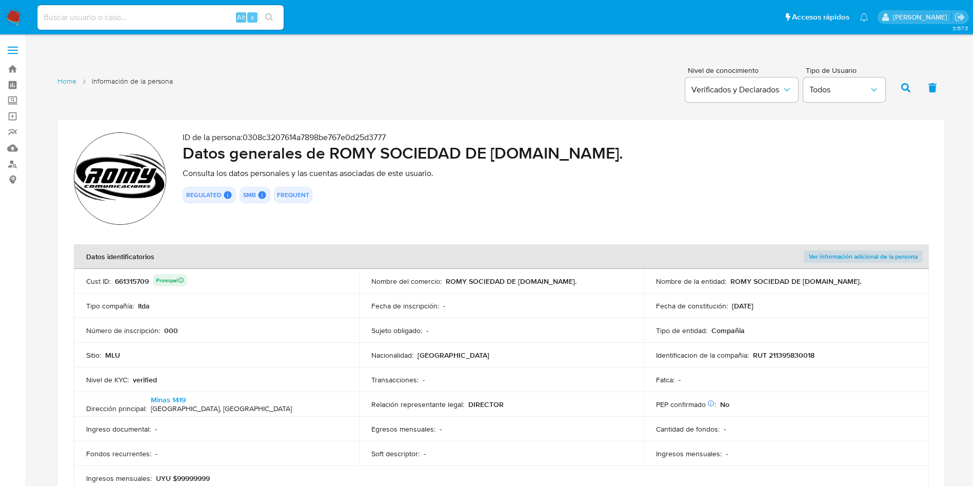
click at [799, 359] on p "RUT 211395830018" at bounding box center [784, 354] width 62 height 9
drag, startPoint x: 332, startPoint y: 151, endPoint x: 577, endPoint y: 145, distance: 245.2
click at [577, 145] on h2 "Datos generales de ROMY SOCIEDAD DE RESP.LTDA." at bounding box center [555, 153] width 745 height 21
click at [794, 351] on p "RUT 211395830018" at bounding box center [784, 354] width 62 height 9
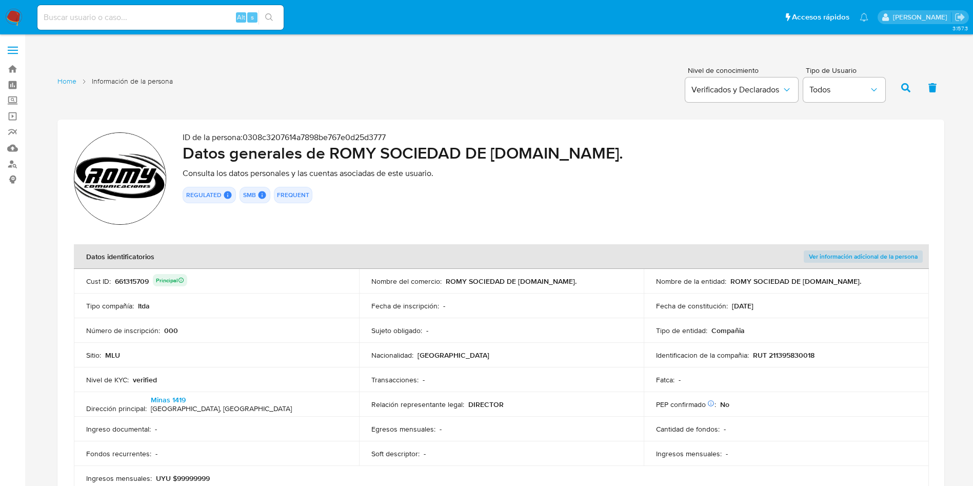
click at [794, 351] on p "RUT 211395830018" at bounding box center [784, 354] width 62 height 9
click at [800, 356] on p "RUT 211395830018" at bounding box center [784, 354] width 62 height 9
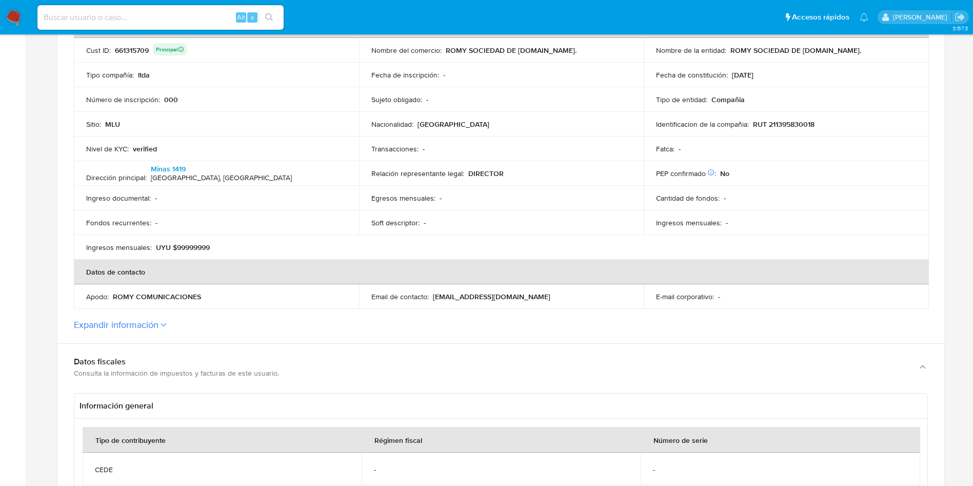
scroll to position [154, 0]
click at [161, 327] on label "Expandir información" at bounding box center [501, 324] width 854 height 11
click at [158, 327] on button "Expandir información" at bounding box center [116, 324] width 85 height 11
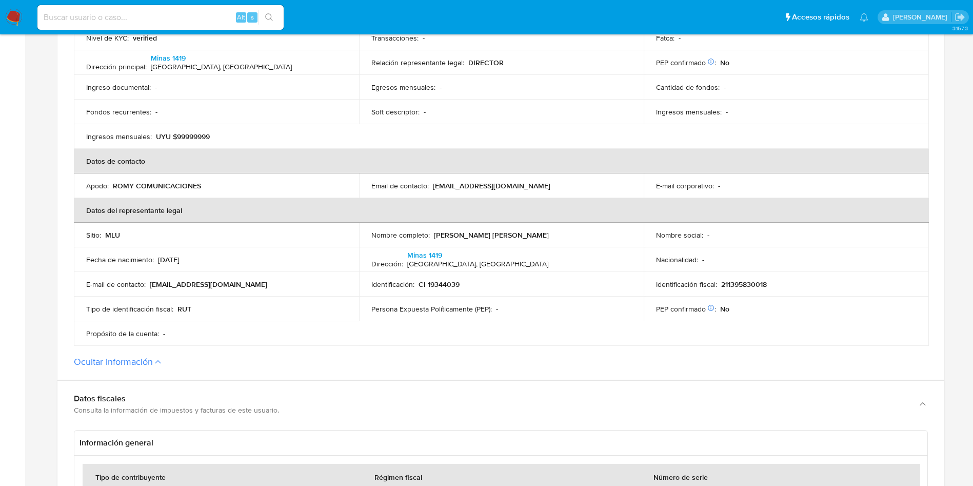
scroll to position [385, 0]
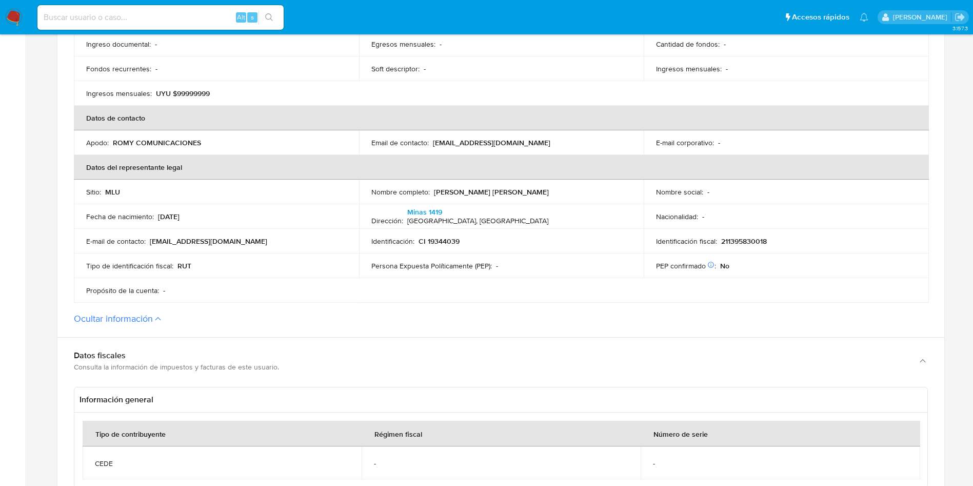
drag, startPoint x: 432, startPoint y: 194, endPoint x: 499, endPoint y: 192, distance: 67.2
click at [507, 192] on div "Nombre completo : Juan Pablo Reich Matos" at bounding box center [501, 191] width 260 height 9
click at [451, 191] on p "Juan Pablo Reich Matos" at bounding box center [491, 191] width 115 height 9
drag, startPoint x: 433, startPoint y: 191, endPoint x: 517, endPoint y: 191, distance: 84.1
click at [517, 191] on div "Nombre completo : Juan Pablo Reich Matos" at bounding box center [501, 191] width 260 height 9
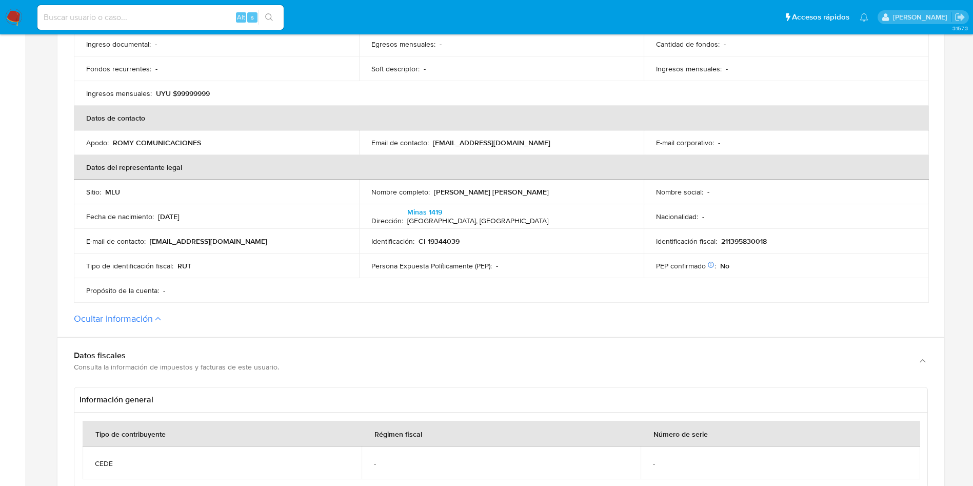
click at [428, 234] on td "Identificación : CI 19344039" at bounding box center [501, 241] width 285 height 25
click at [439, 238] on p "CI 19344039" at bounding box center [438, 240] width 41 height 9
click at [559, 188] on div "Nombre completo : Juan Pablo Reich Matos" at bounding box center [501, 191] width 260 height 9
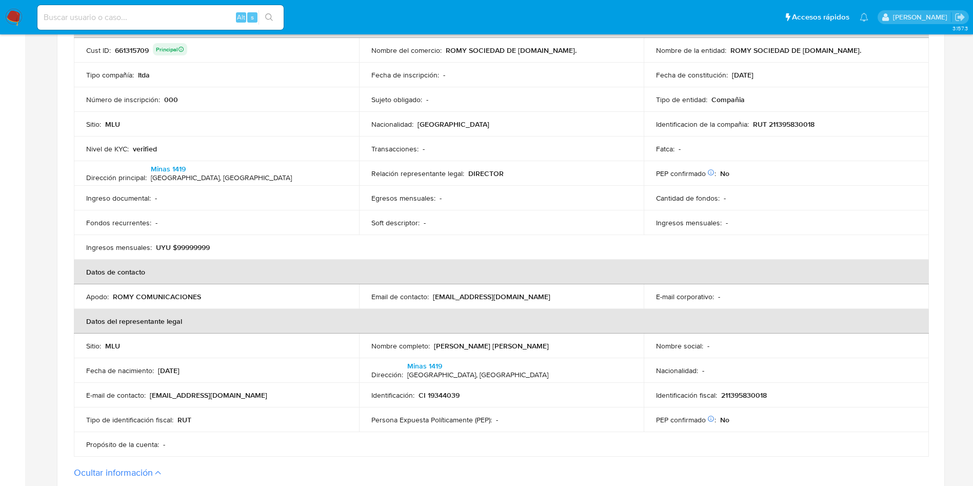
scroll to position [154, 0]
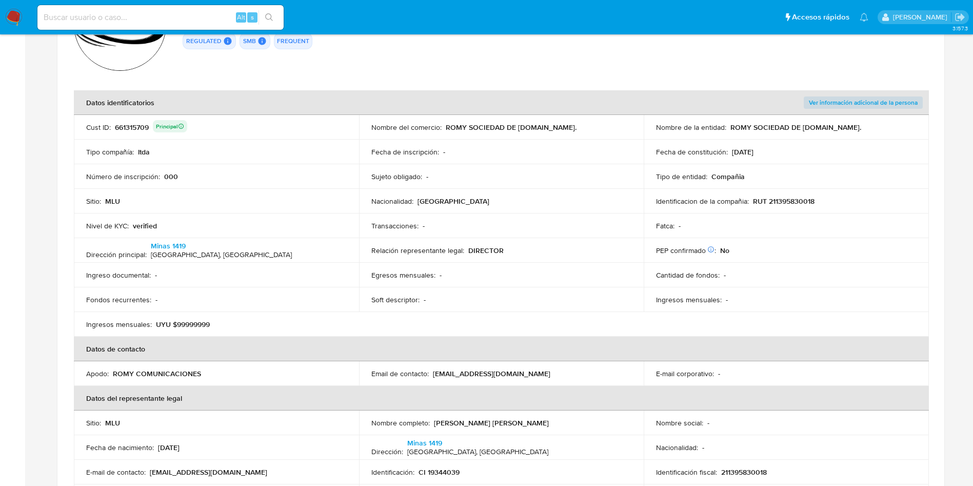
click at [251, 188] on td "Número de inscripción : 000" at bounding box center [216, 176] width 285 height 25
drag, startPoint x: 447, startPoint y: 124, endPoint x: 551, endPoint y: 127, distance: 104.1
click at [551, 127] on p "ROMY SOCIEDAD DE RESP.LTDA." at bounding box center [511, 127] width 131 height 9
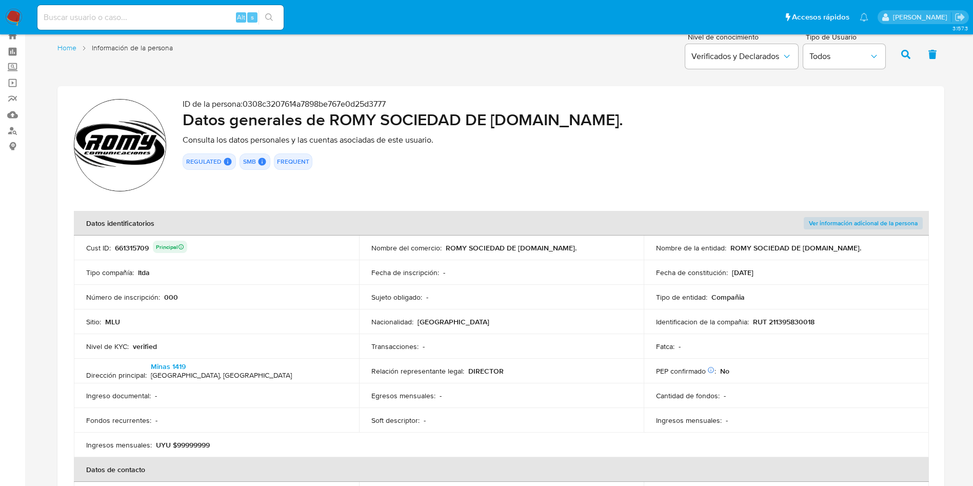
scroll to position [0, 0]
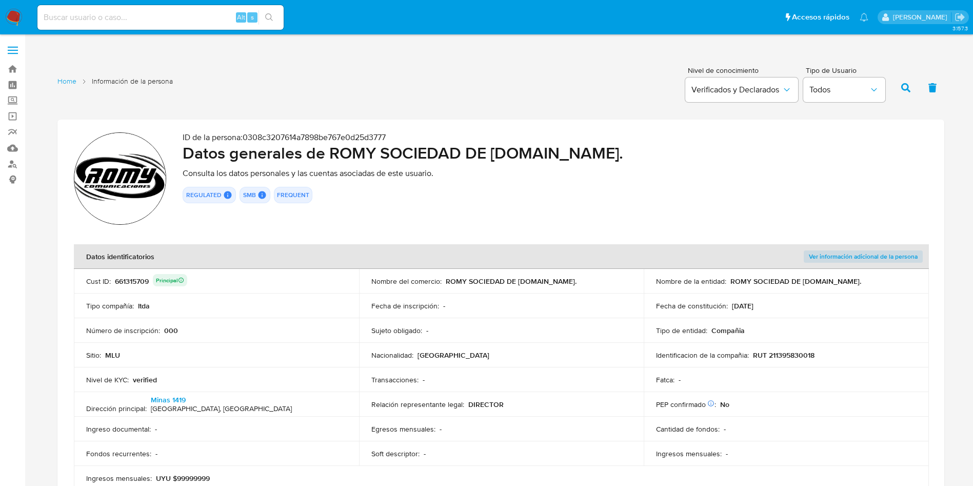
click at [194, 23] on input at bounding box center [160, 17] width 246 height 13
paste input "198866888"
type input "198866888"
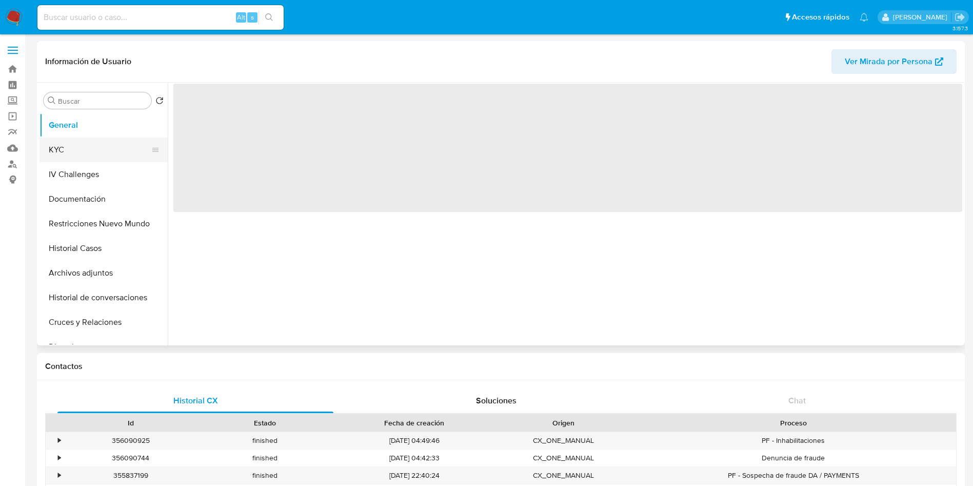
click at [107, 153] on button "KYC" at bounding box center [99, 149] width 120 height 25
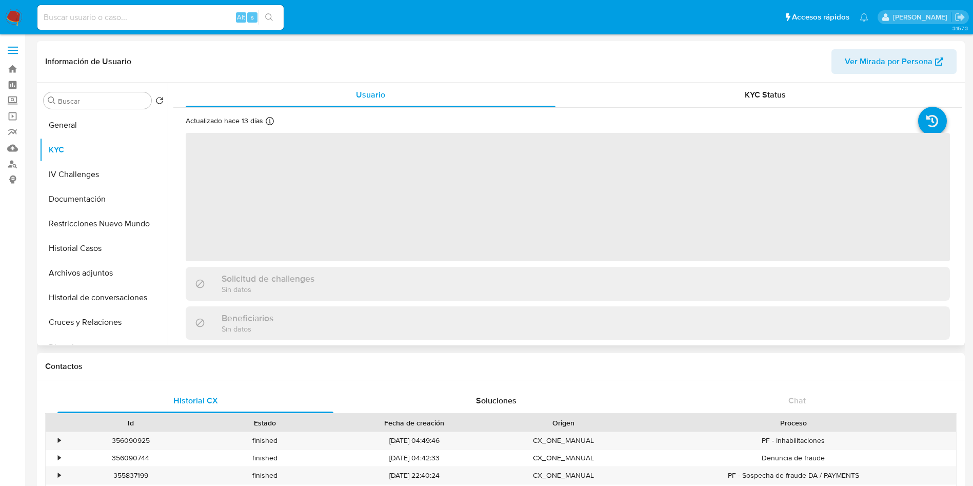
select select "10"
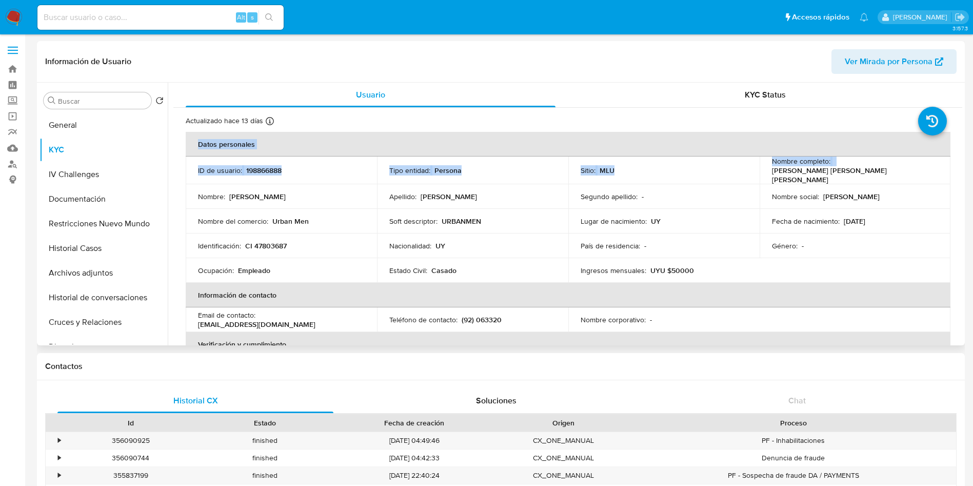
drag, startPoint x: 831, startPoint y: 169, endPoint x: 947, endPoint y: 173, distance: 115.4
click at [947, 173] on div "Actualizado hace 13 días Creado: 11/11/2021 16:25:14 Actualizado: 27/08/2025 10…" at bounding box center [567, 481] width 789 height 746
click at [828, 184] on td "Nombre social : Nicolas" at bounding box center [854, 196] width 191 height 25
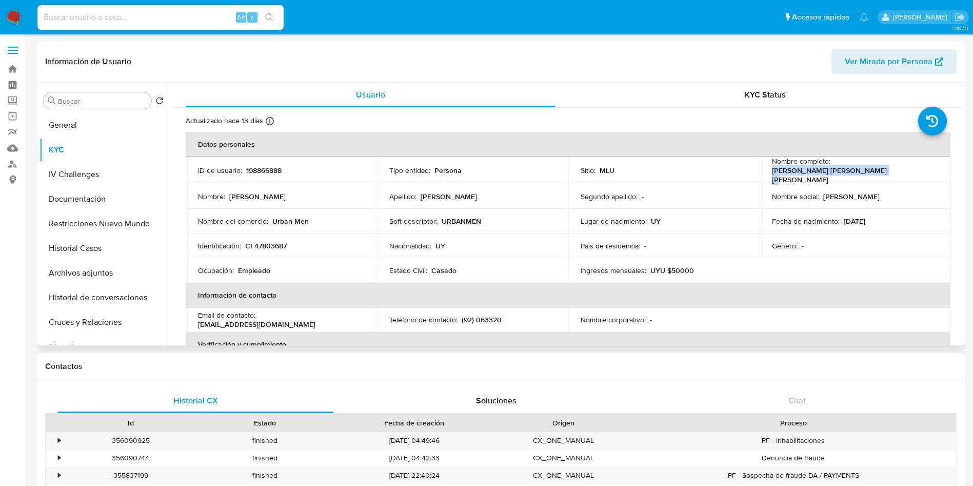
drag, startPoint x: 836, startPoint y: 166, endPoint x: 933, endPoint y: 167, distance: 96.4
click at [933, 167] on div "Nombre completo : Nicolas Alejandro Otero Davila" at bounding box center [855, 170] width 167 height 28
copy p "Nicolas Alejandro Otero Davila"
click at [263, 242] on p "CI 47803687" at bounding box center [266, 245] width 42 height 9
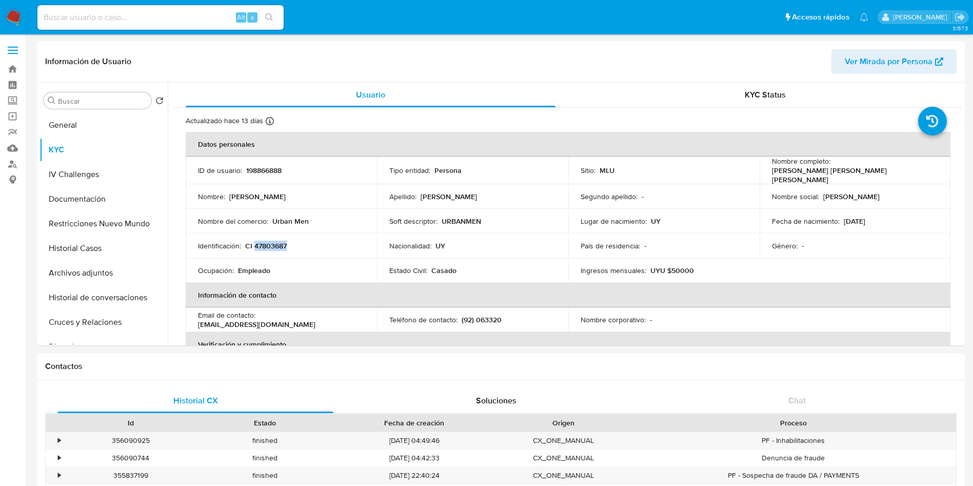
copy p "47803687"
drag, startPoint x: 296, startPoint y: 221, endPoint x: 274, endPoint y: 221, distance: 22.0
click at [274, 221] on div "Nombre del comercio : Urban Men" at bounding box center [281, 220] width 167 height 9
copy p "Urban Men"
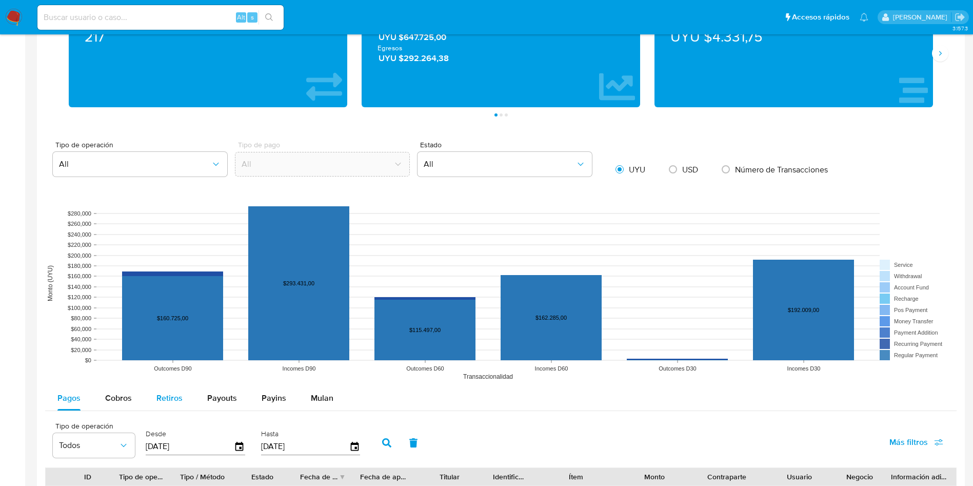
scroll to position [769, 0]
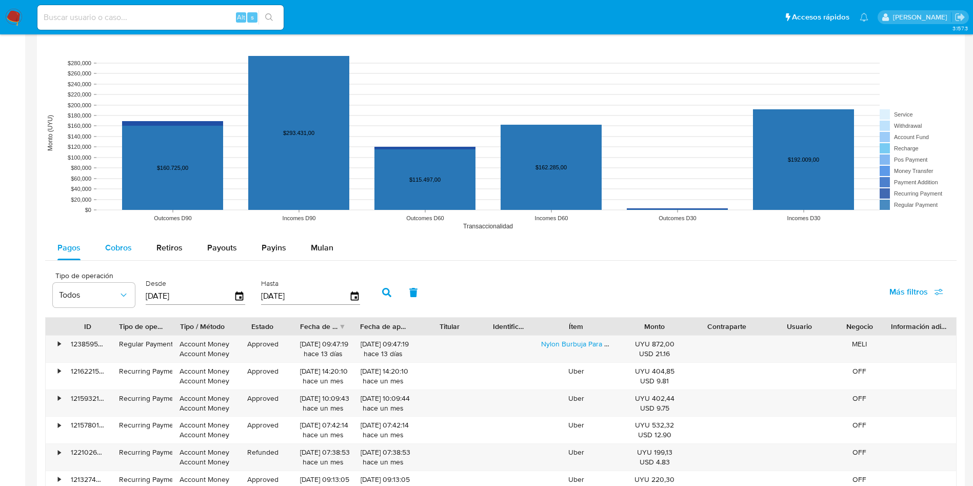
click at [129, 245] on span "Cobros" at bounding box center [118, 248] width 27 height 12
select select "10"
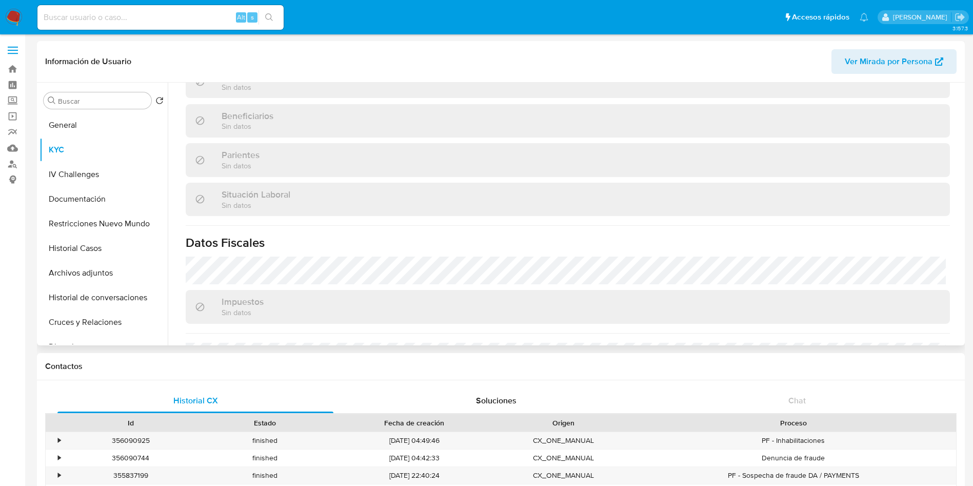
scroll to position [505, 0]
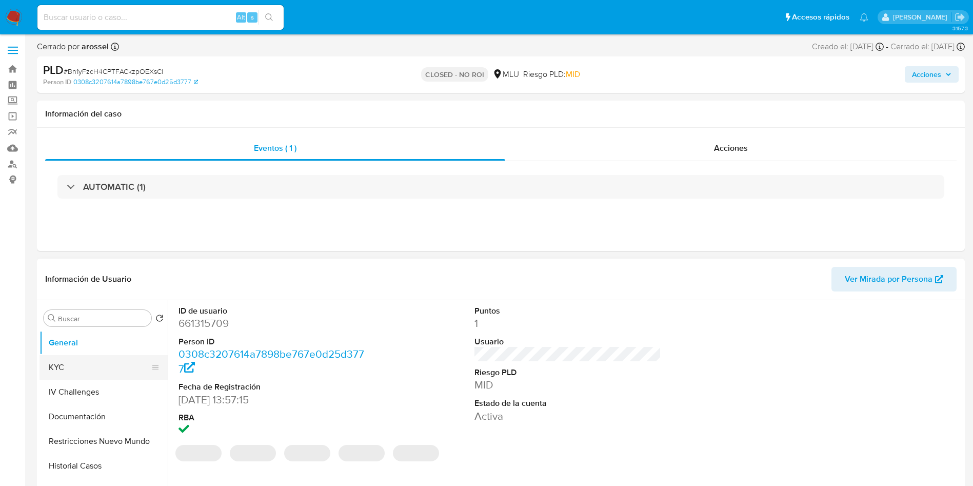
click at [85, 365] on button "KYC" at bounding box center [99, 367] width 120 height 25
select select "10"
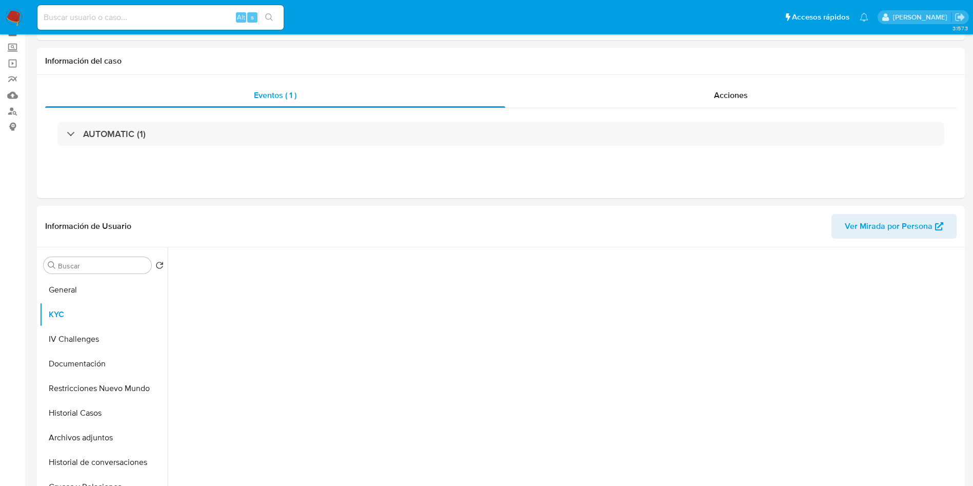
scroll to position [77, 0]
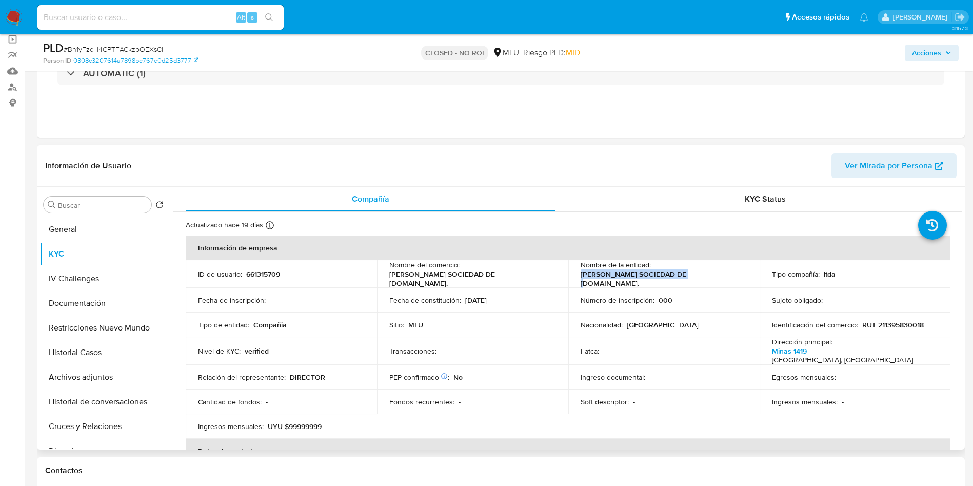
drag, startPoint x: 591, startPoint y: 275, endPoint x: 689, endPoint y: 274, distance: 98.5
click at [689, 274] on td "Nombre de la entidad : [PERSON_NAME] SOCIEDAD DE [DOMAIN_NAME]." at bounding box center [663, 274] width 191 height 28
copy p "[PERSON_NAME] SOCIEDAD DE [DOMAIN_NAME]."
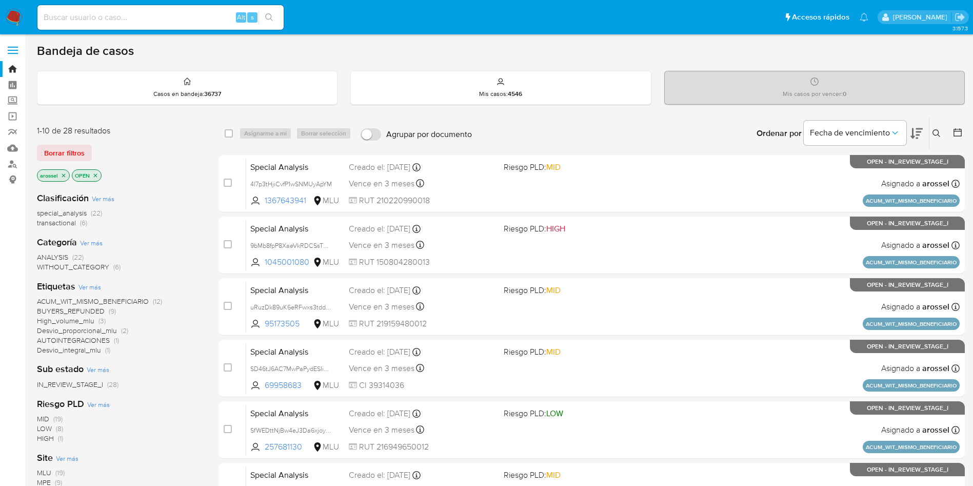
click at [205, 19] on input at bounding box center [160, 17] width 246 height 13
paste input "Xin0NiUg3IiZFWugOuiBuiNC"
type input "Xin0NiUg3IiZFWugOuiBuiNC"
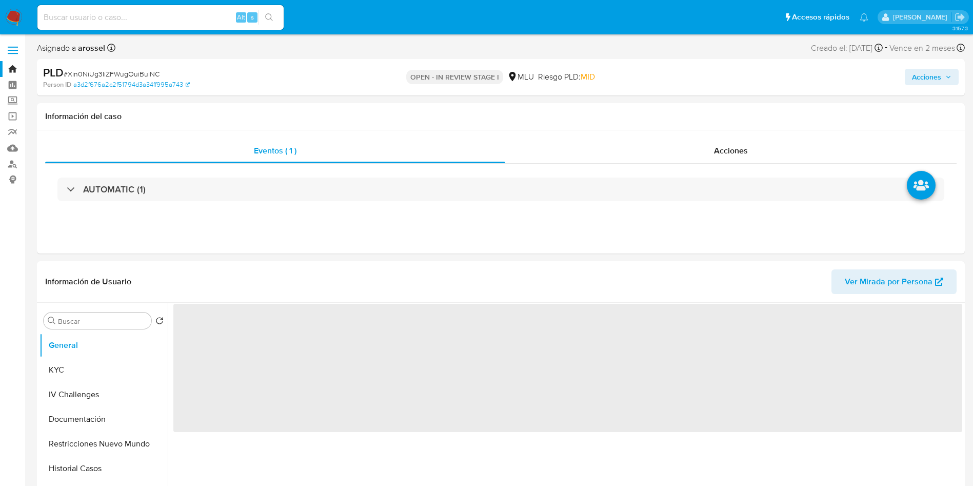
select select "10"
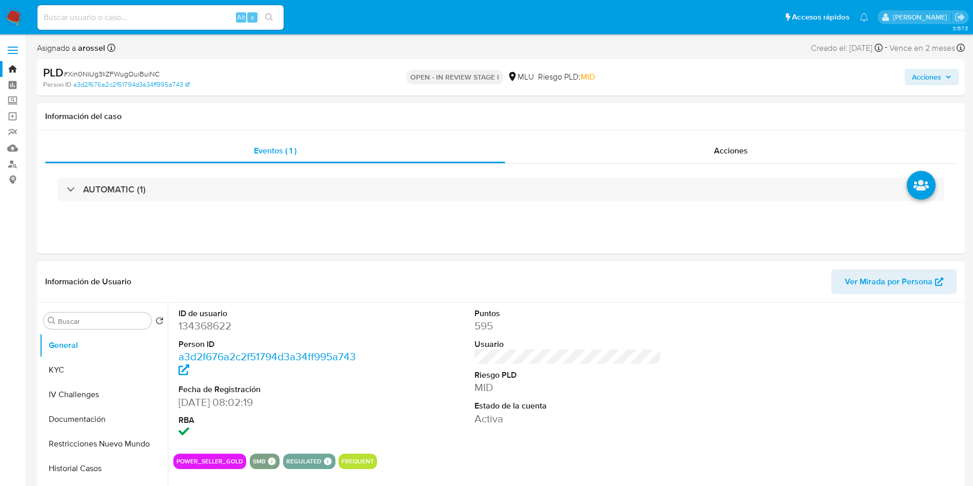
scroll to position [77, 0]
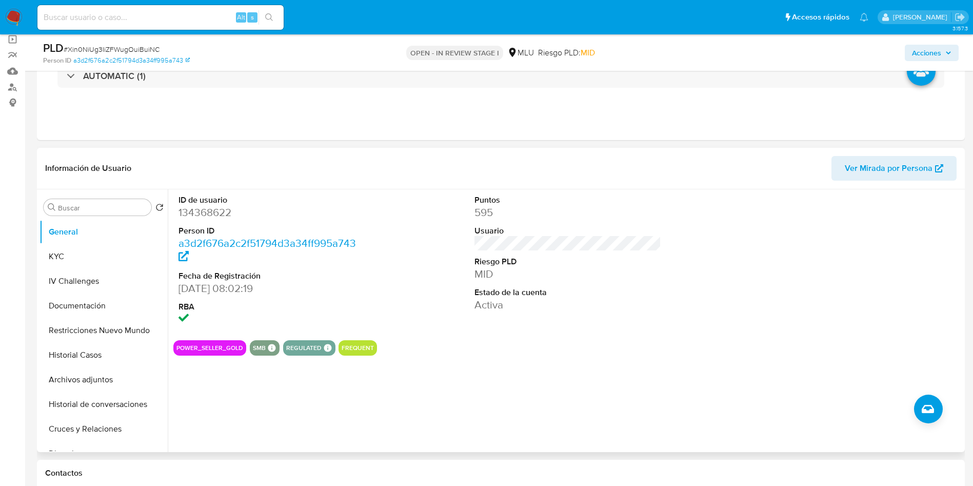
click at [911, 157] on span "Ver Mirada por Persona" at bounding box center [888, 168] width 88 height 25
click at [111, 252] on button "KYC" at bounding box center [99, 256] width 120 height 25
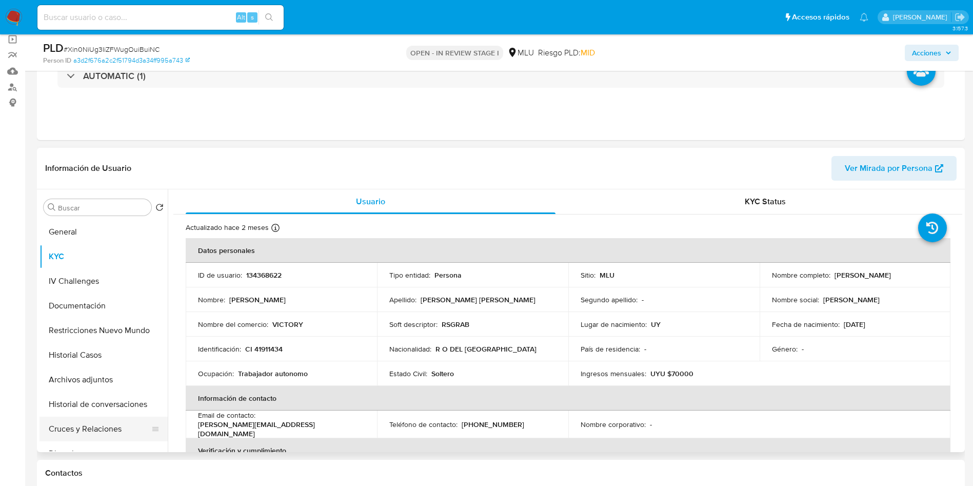
click at [116, 433] on button "Cruces y Relaciones" at bounding box center [99, 428] width 120 height 25
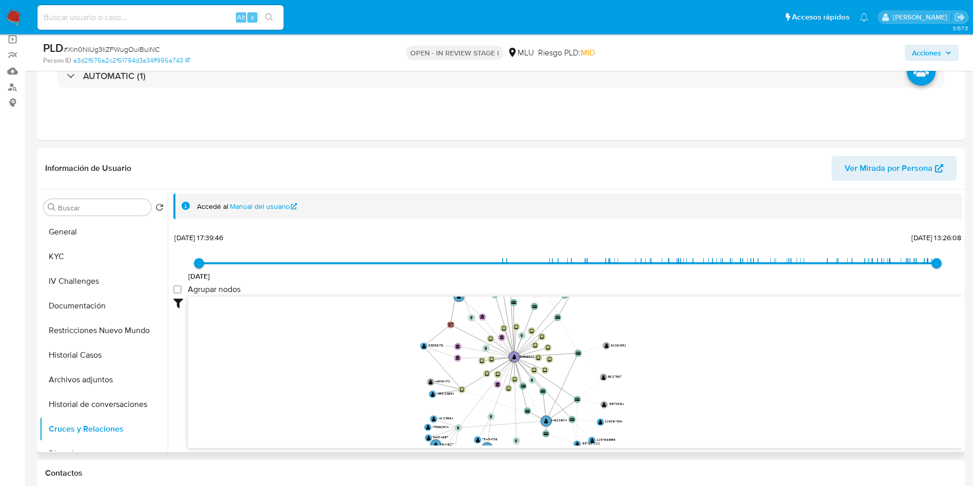
drag, startPoint x: 417, startPoint y: 320, endPoint x: 420, endPoint y: 363, distance: 42.7
click at [420, 363] on icon "device-674f83c8e55417c9c735c1cf  user-134368622  134368622 D device-62190fe60…" at bounding box center [575, 370] width 774 height 149
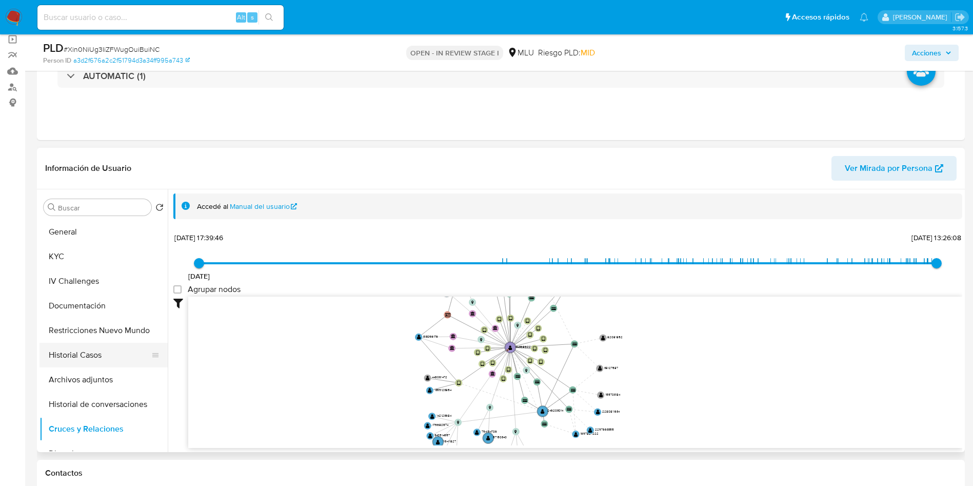
click at [113, 348] on button "Historial Casos" at bounding box center [99, 355] width 120 height 25
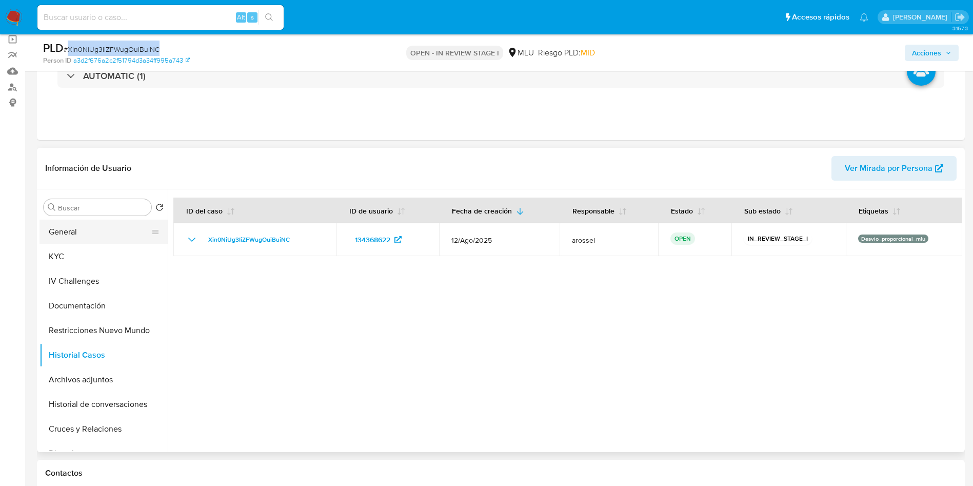
click at [89, 230] on button "General" at bounding box center [99, 231] width 120 height 25
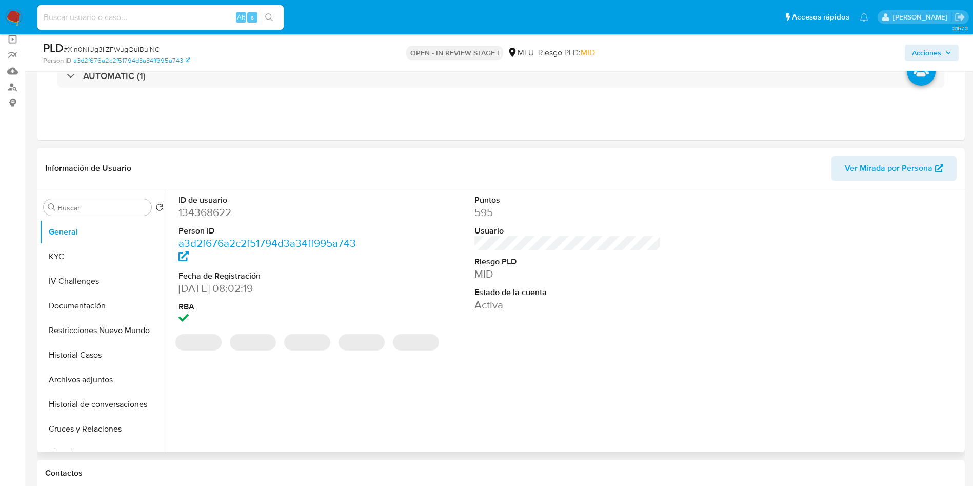
click at [213, 216] on dd "134368622" at bounding box center [271, 212] width 187 height 14
copy dd "134368622"
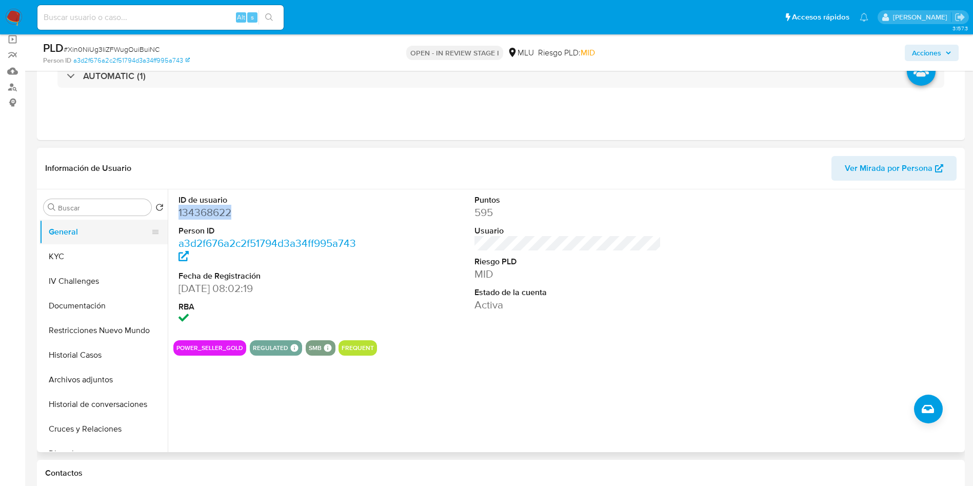
click at [108, 234] on button "General" at bounding box center [99, 231] width 120 height 25
click at [110, 245] on button "KYC" at bounding box center [99, 256] width 120 height 25
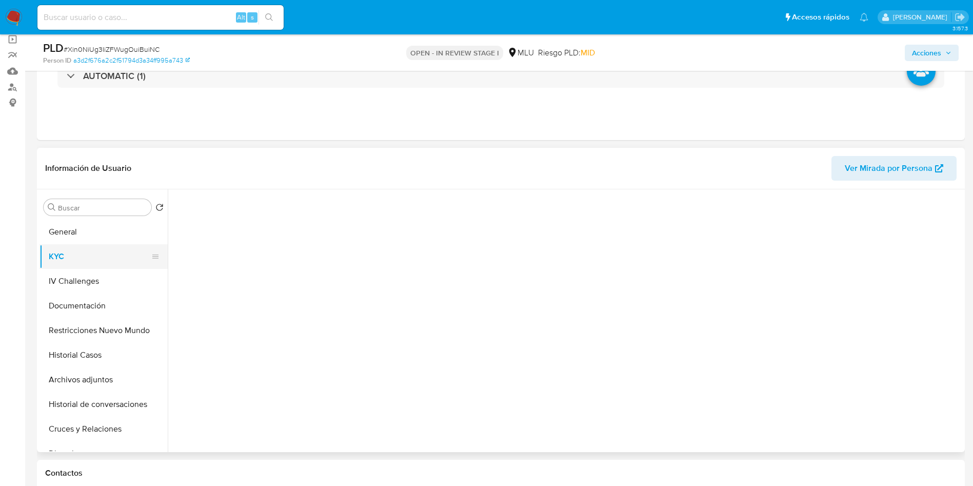
click at [116, 249] on button "KYC" at bounding box center [99, 256] width 120 height 25
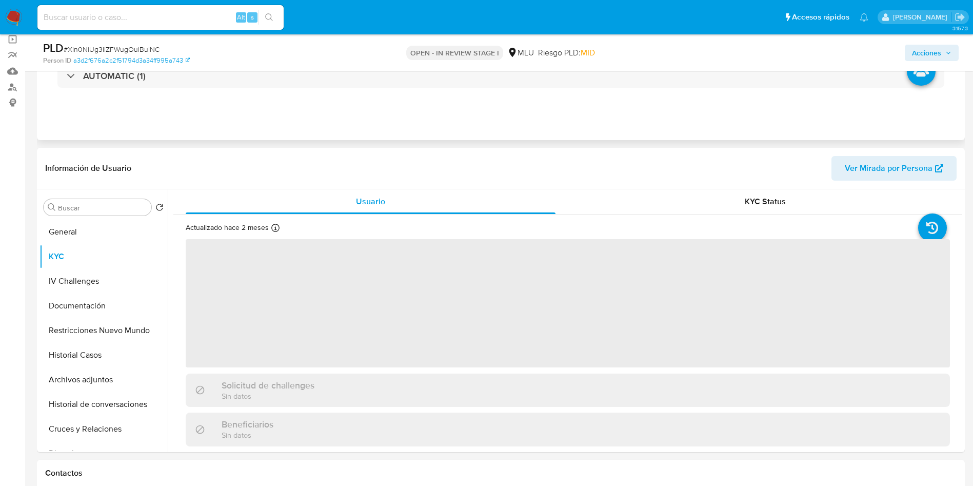
scroll to position [154, 0]
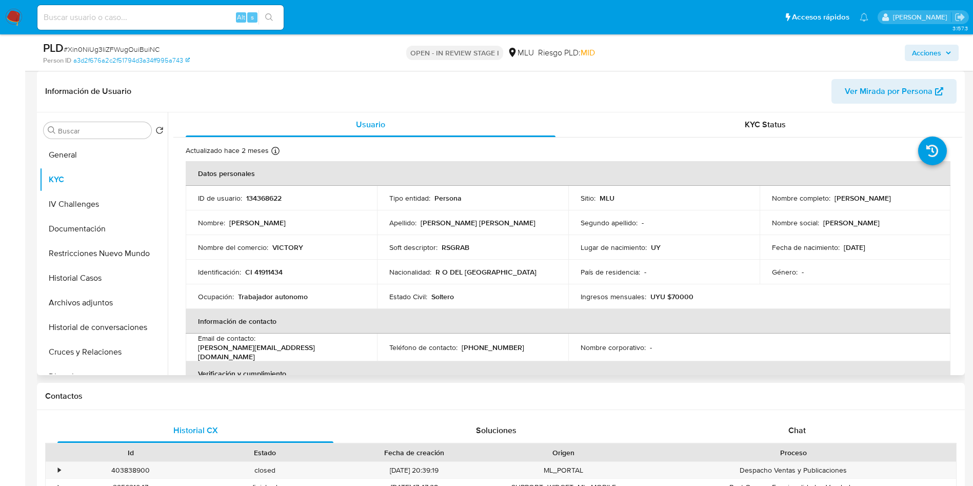
click at [268, 197] on p "134368622" at bounding box center [263, 197] width 35 height 9
copy p "134368622"
click at [786, 134] on div "KYC Status" at bounding box center [765, 124] width 370 height 25
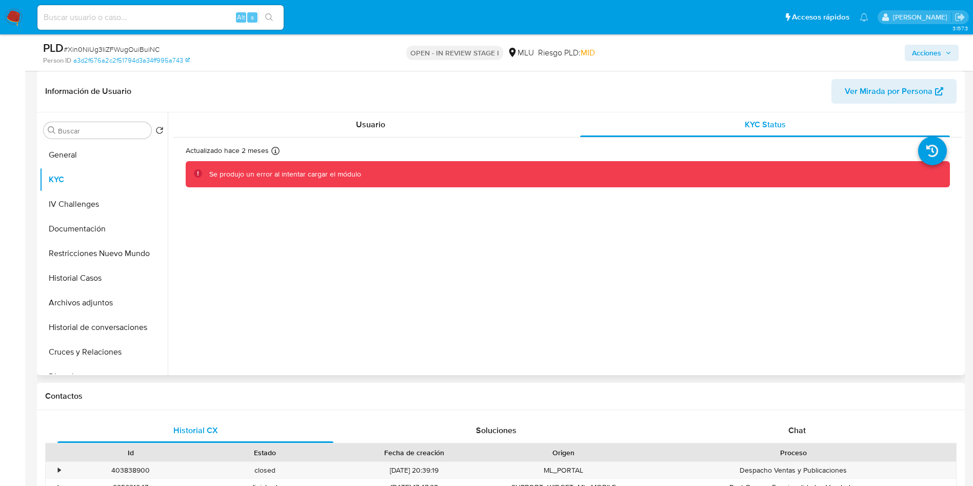
click at [340, 141] on div "Actualizado [DATE] Creado: [DATE] 02:38:42 Actualizado: [DATE] 18:16:22 Se prod…" at bounding box center [567, 166] width 789 height 58
click at [417, 131] on div "Usuario" at bounding box center [371, 124] width 370 height 25
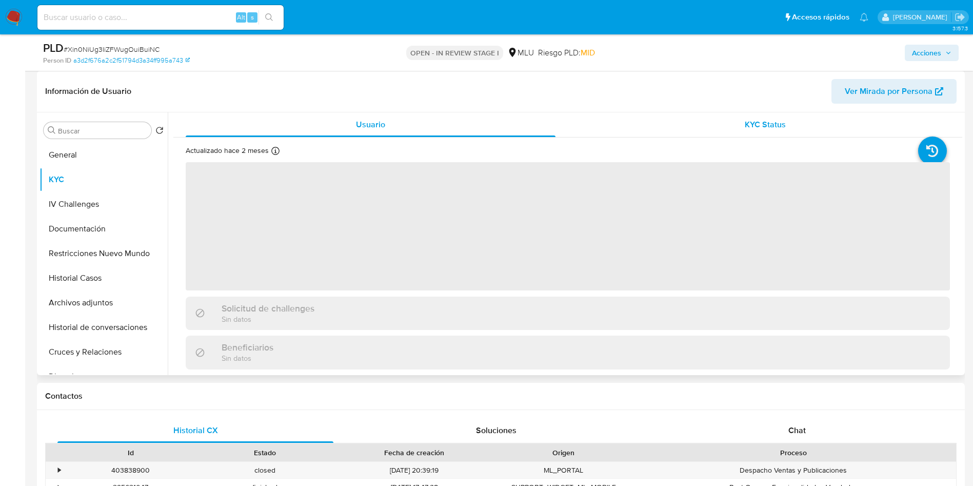
click at [774, 132] on div "KYC Status" at bounding box center [765, 124] width 370 height 25
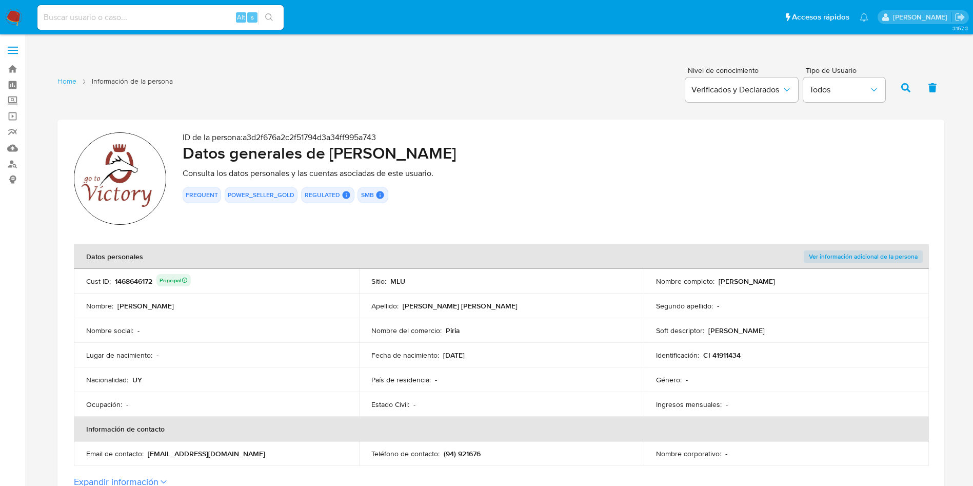
click at [137, 276] on div "1468646172 Principal" at bounding box center [153, 281] width 76 height 14
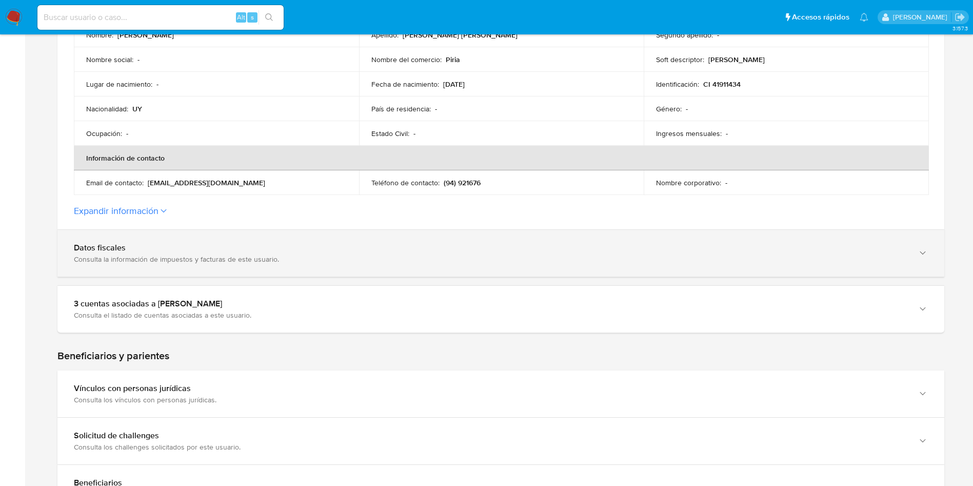
scroll to position [308, 0]
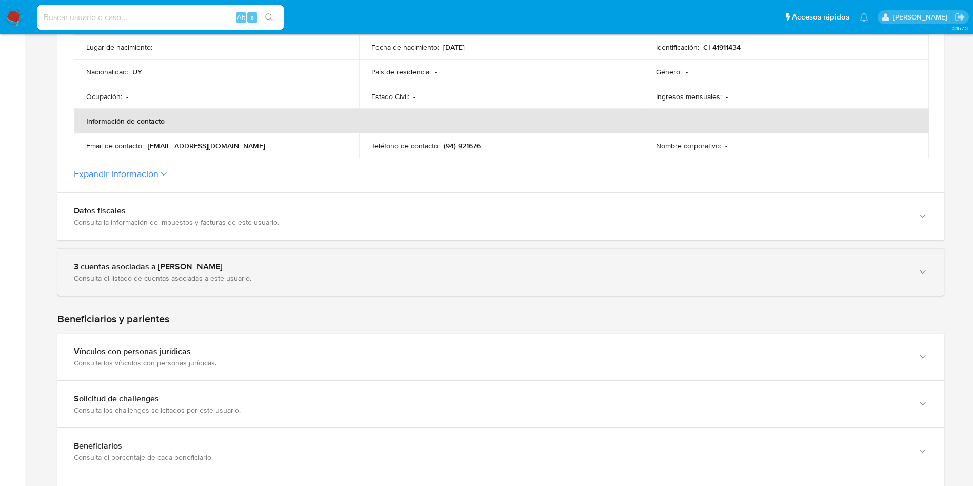
click at [202, 281] on div "Consulta el listado de cuentas asociadas a este usuario." at bounding box center [490, 277] width 833 height 9
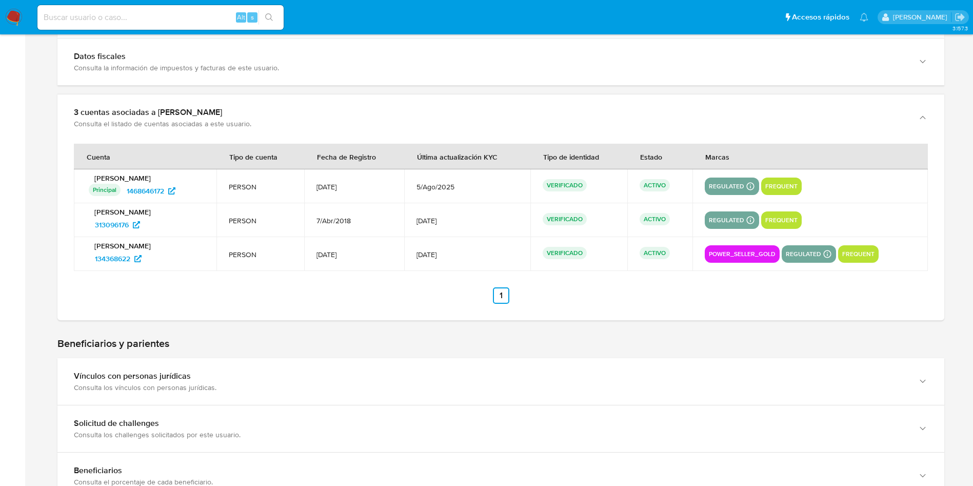
scroll to position [461, 0]
drag, startPoint x: 166, startPoint y: 233, endPoint x: 90, endPoint y: 225, distance: 75.8
click at [90, 225] on div "313096176" at bounding box center [146, 225] width 115 height 16
drag, startPoint x: 191, startPoint y: 185, endPoint x: 127, endPoint y: 184, distance: 64.6
click at [127, 184] on div "Principal Identificado como usuario principal 1468646172" at bounding box center [146, 191] width 115 height 16
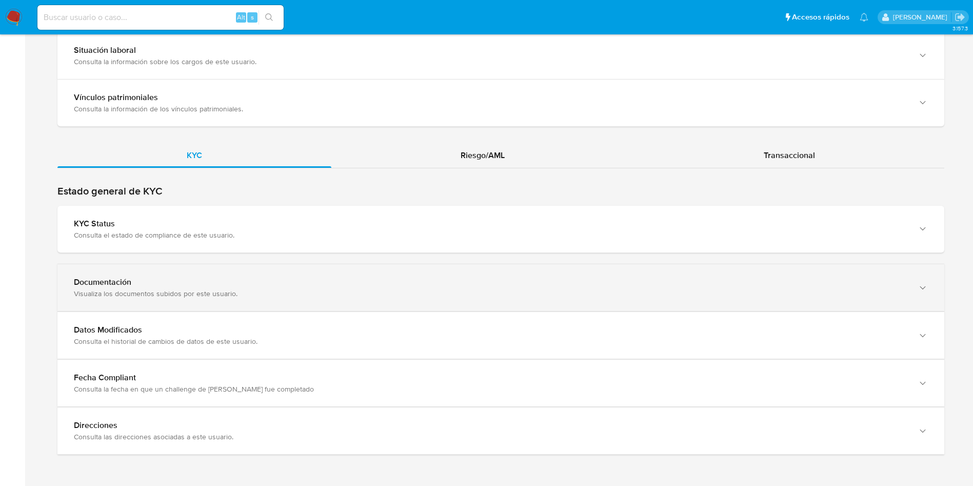
click at [391, 286] on div "Documentación" at bounding box center [490, 282] width 833 height 10
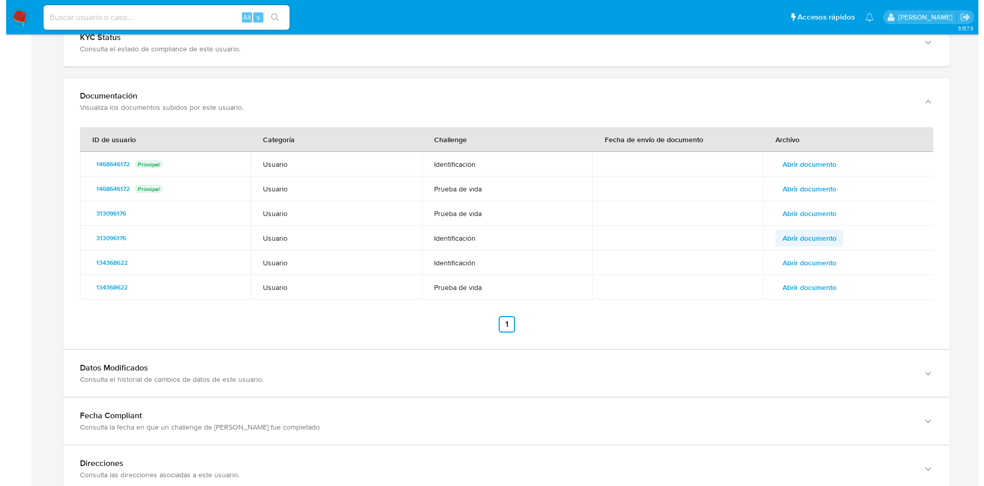
scroll to position [1212, 0]
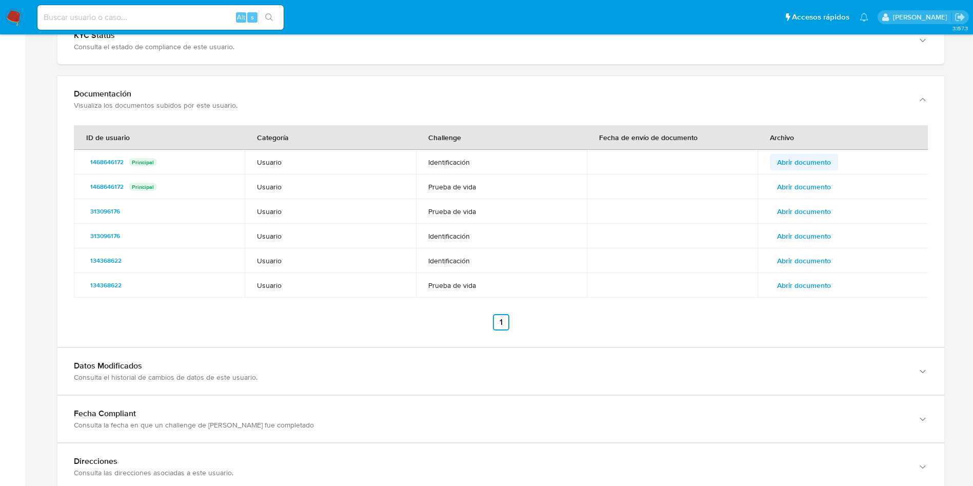
click at [806, 162] on span "Abrir documento" at bounding box center [804, 162] width 54 height 14
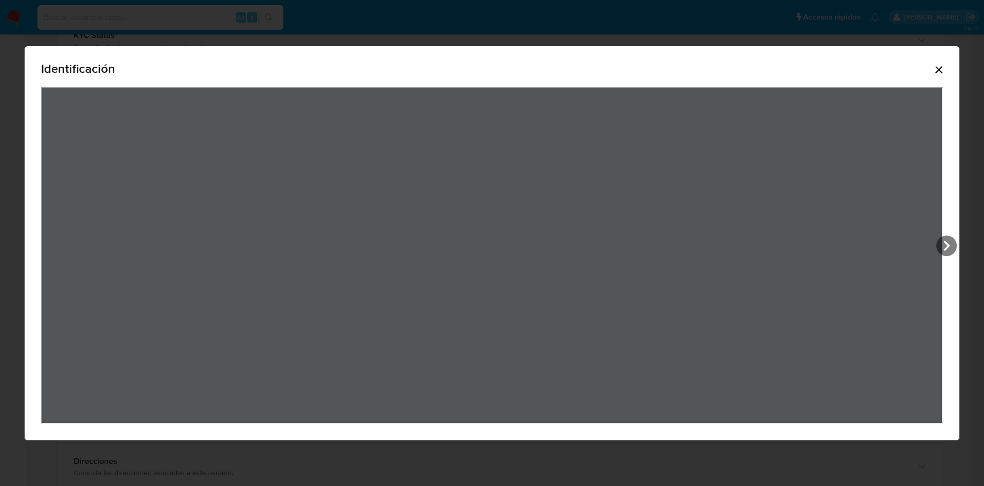
drag, startPoint x: 941, startPoint y: 68, endPoint x: 839, endPoint y: 154, distance: 133.2
click at [942, 69] on icon "Cerrar" at bounding box center [939, 70] width 12 height 12
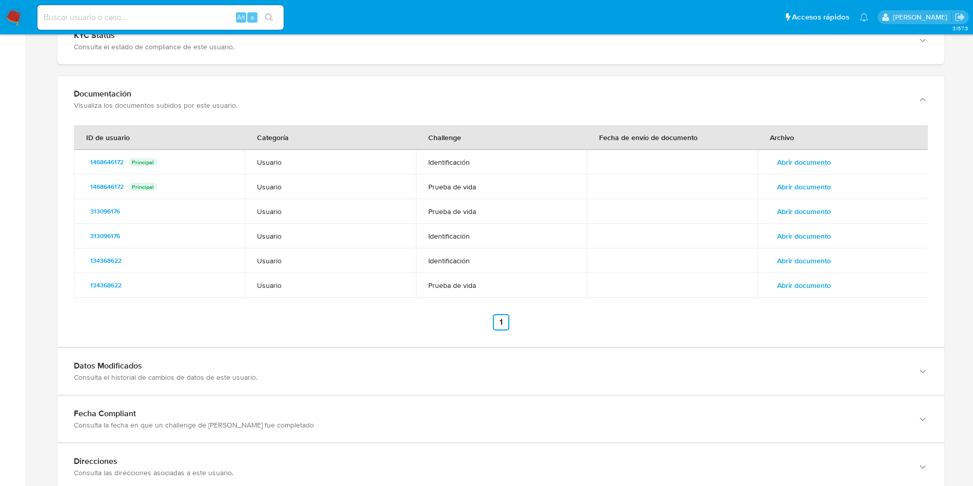
click at [799, 188] on span "Abrir documento" at bounding box center [804, 186] width 54 height 14
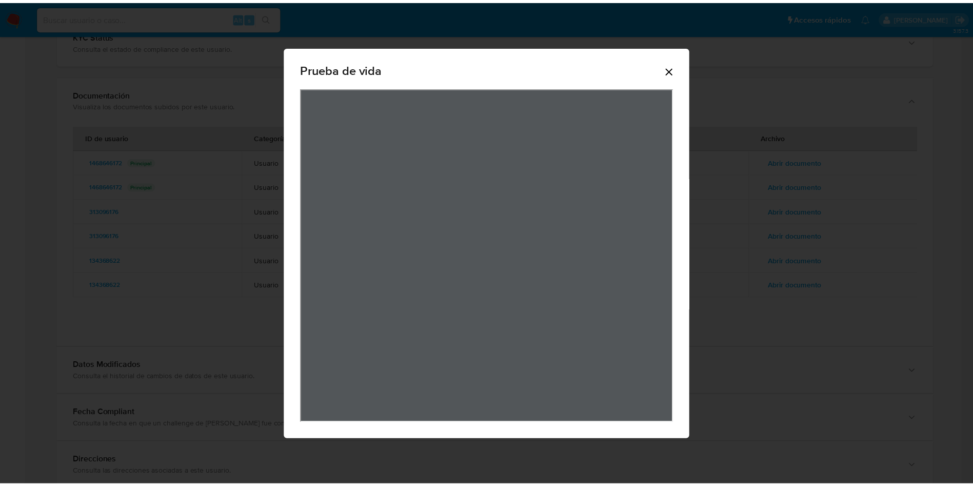
scroll to position [0, 0]
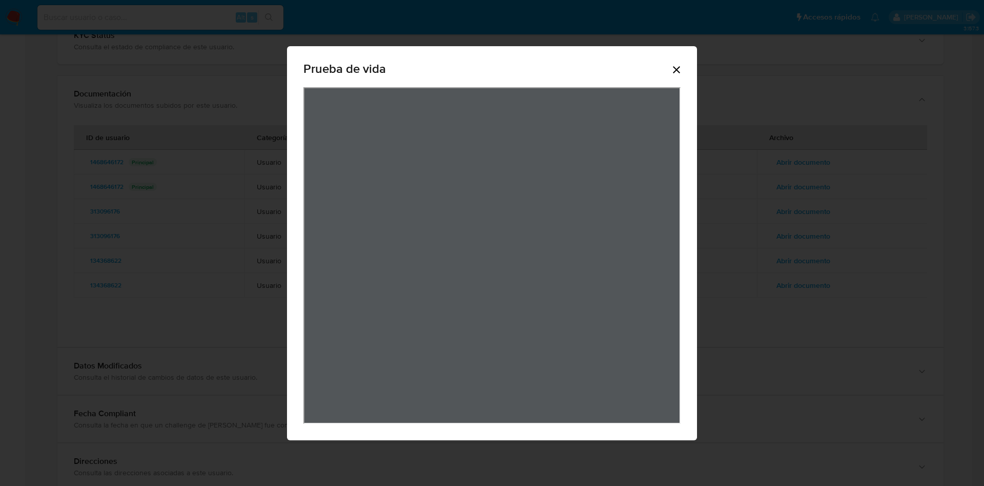
click at [671, 65] on icon "Cerrar" at bounding box center [677, 70] width 12 height 12
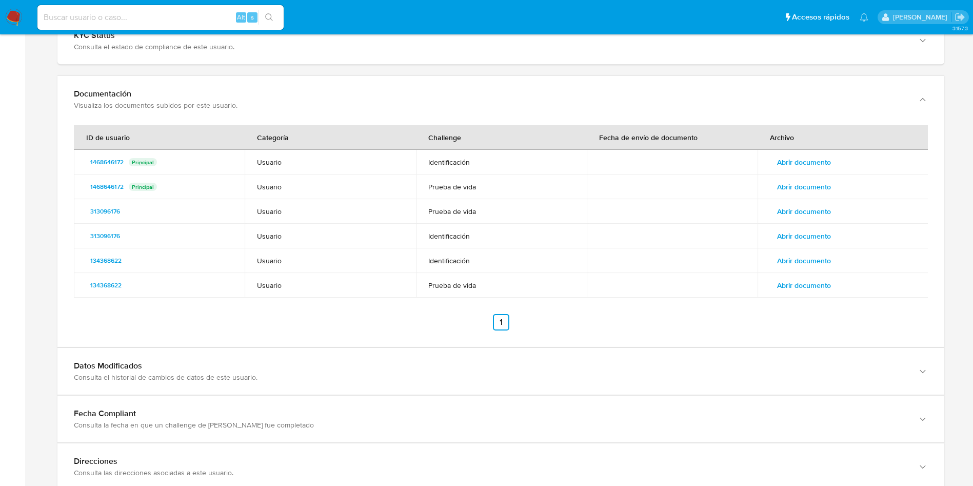
click at [792, 210] on span "Abrir documento" at bounding box center [804, 211] width 54 height 14
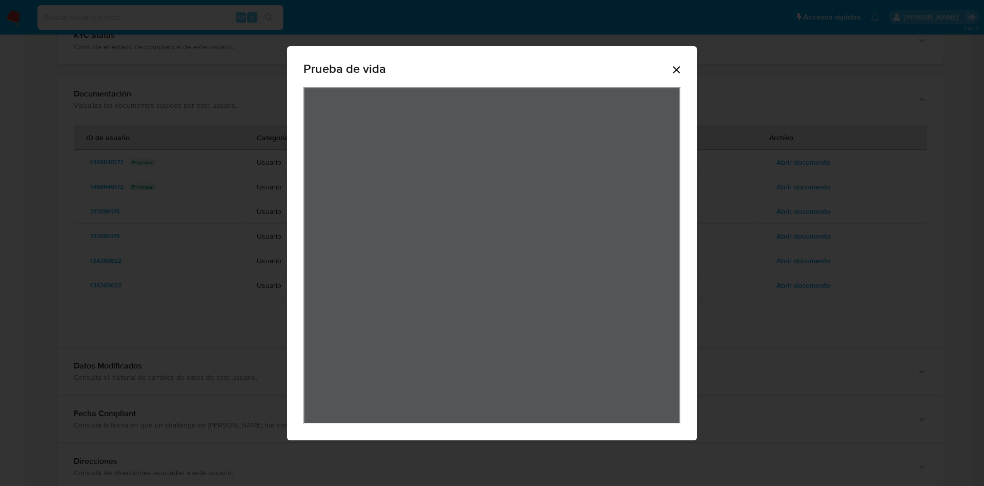
click at [678, 65] on icon "Cerrar" at bounding box center [677, 70] width 12 height 12
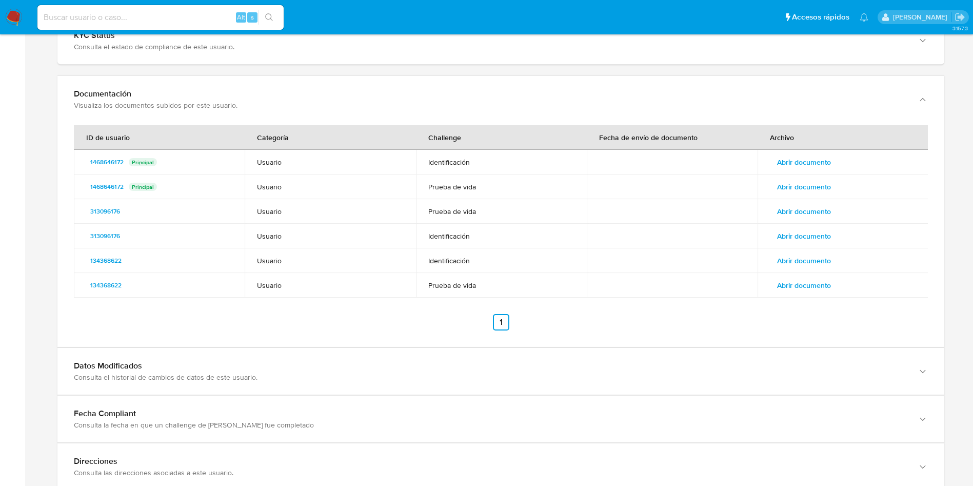
click at [820, 235] on span "Abrir documento" at bounding box center [804, 236] width 54 height 14
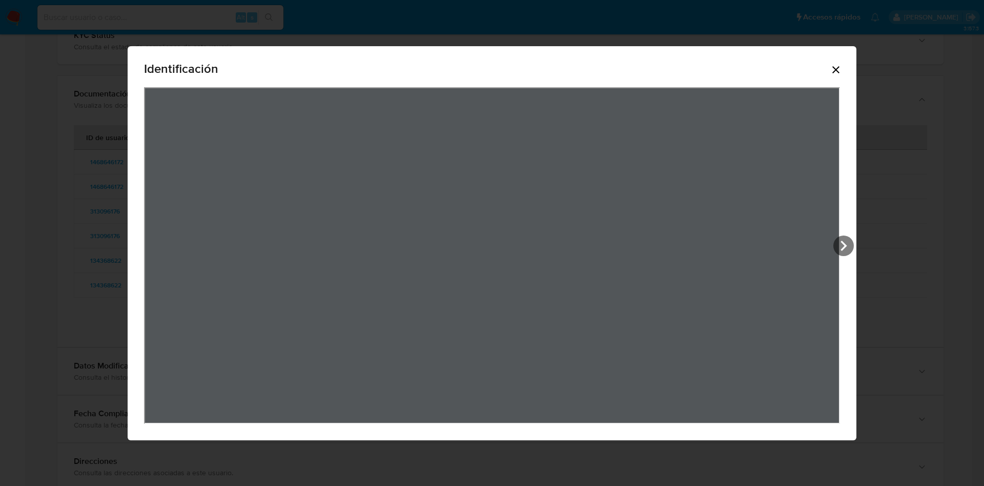
click at [856, 63] on div "Identificación" at bounding box center [492, 243] width 729 height 394
click at [842, 73] on icon "Cerrar" at bounding box center [836, 70] width 12 height 12
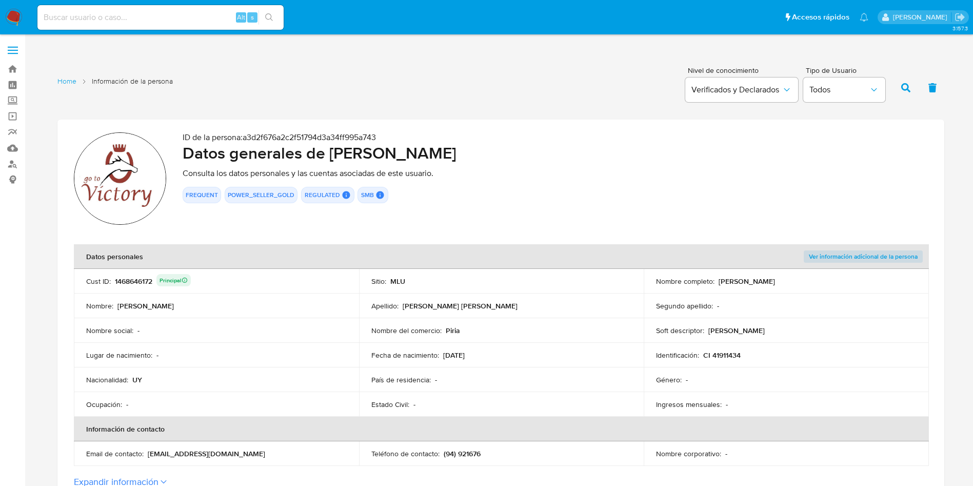
click at [133, 294] on td "Nombre : Ezequiel" at bounding box center [216, 305] width 285 height 25
drag, startPoint x: 328, startPoint y: 150, endPoint x: 531, endPoint y: 148, distance: 203.1
click at [531, 148] on h2 "Datos generales de Ezequiel Silveira Ferreira" at bounding box center [555, 153] width 745 height 21
click at [732, 353] on p "CI 41911434" at bounding box center [721, 354] width 37 height 9
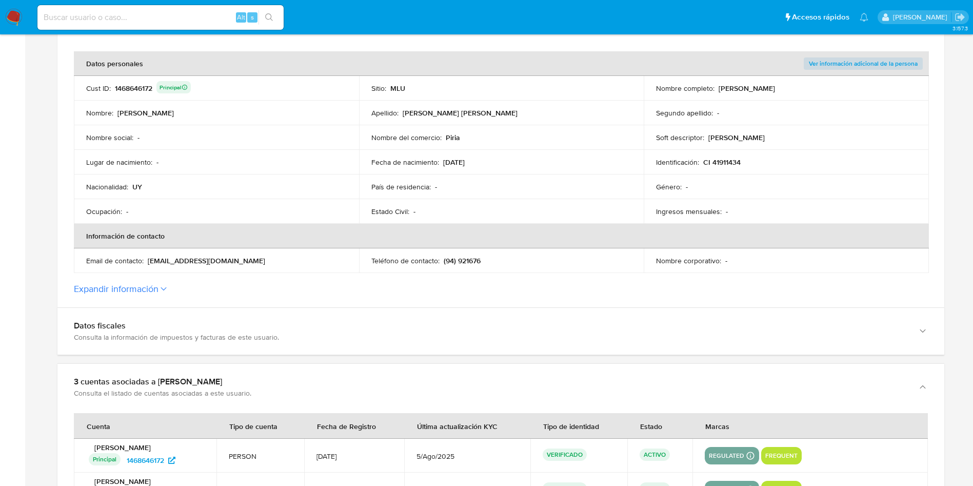
scroll to position [77, 0]
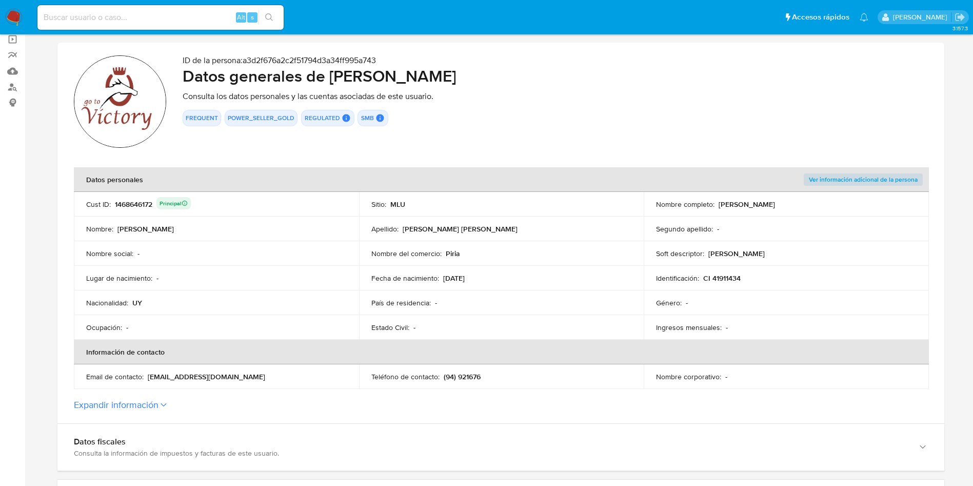
click at [449, 256] on p "Piria" at bounding box center [453, 253] width 14 height 9
drag, startPoint x: 526, startPoint y: 173, endPoint x: 527, endPoint y: 180, distance: 7.2
click at [526, 173] on th "Datos personales" at bounding box center [359, 179] width 570 height 25
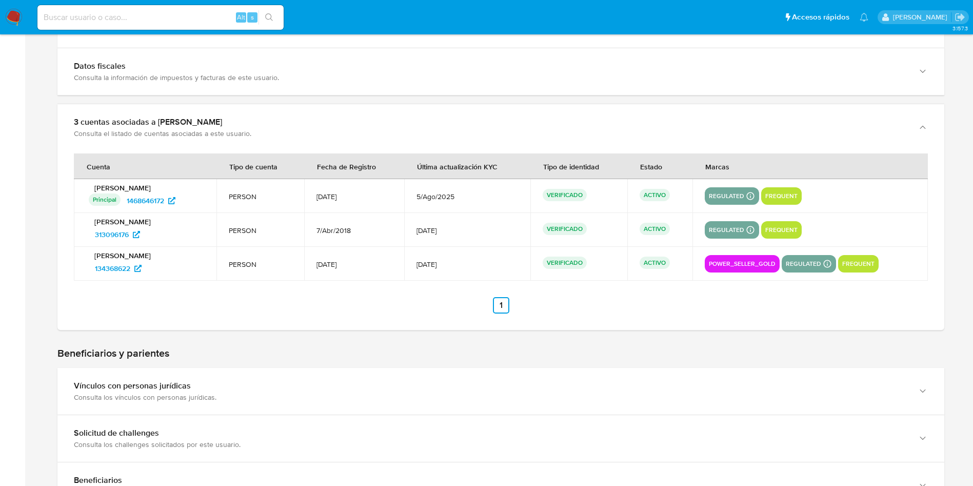
scroll to position [461, 0]
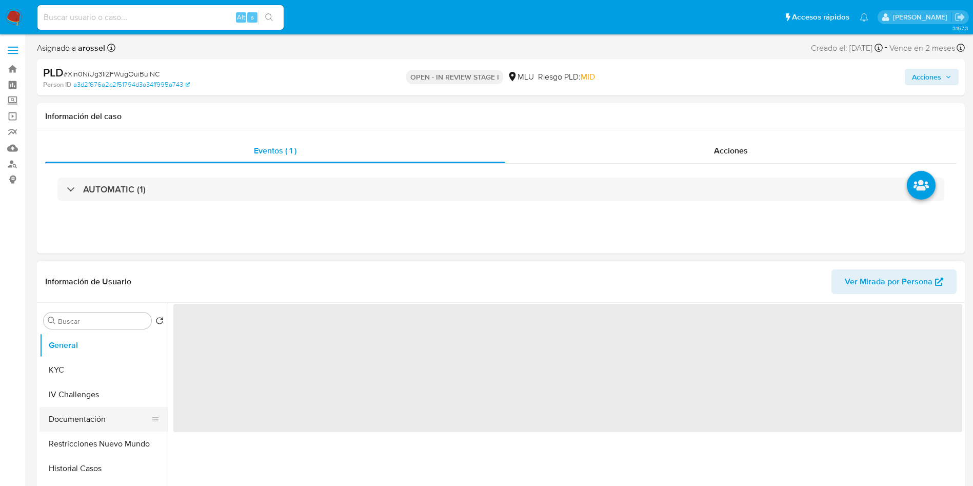
click at [93, 418] on button "Documentación" at bounding box center [99, 419] width 120 height 25
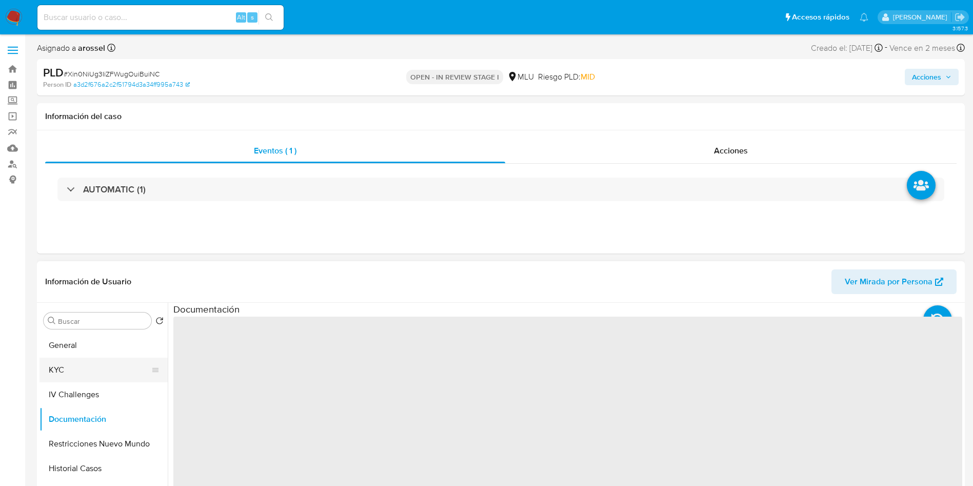
click at [89, 376] on button "KYC" at bounding box center [99, 369] width 120 height 25
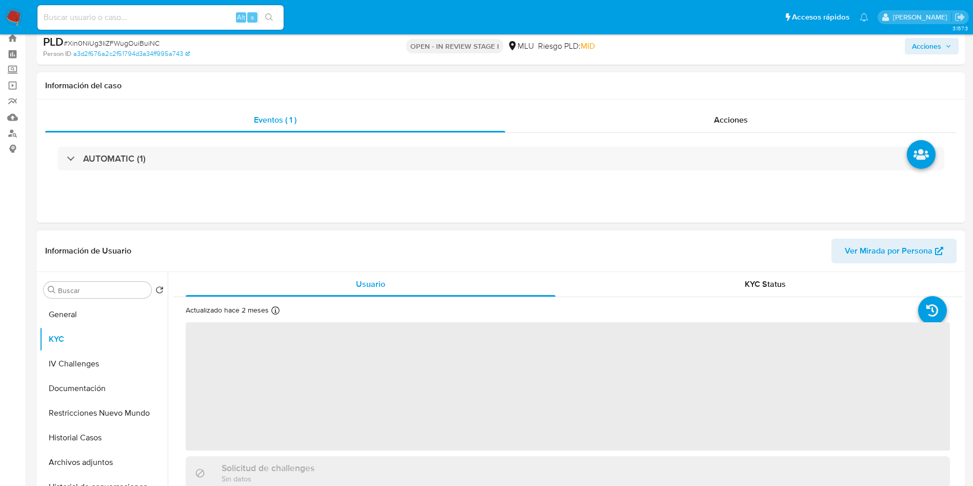
scroll to position [154, 0]
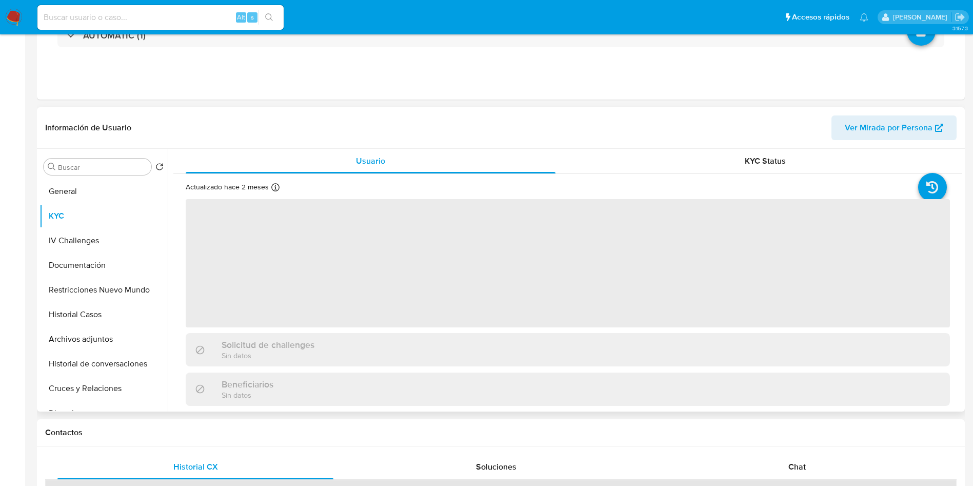
select select "10"
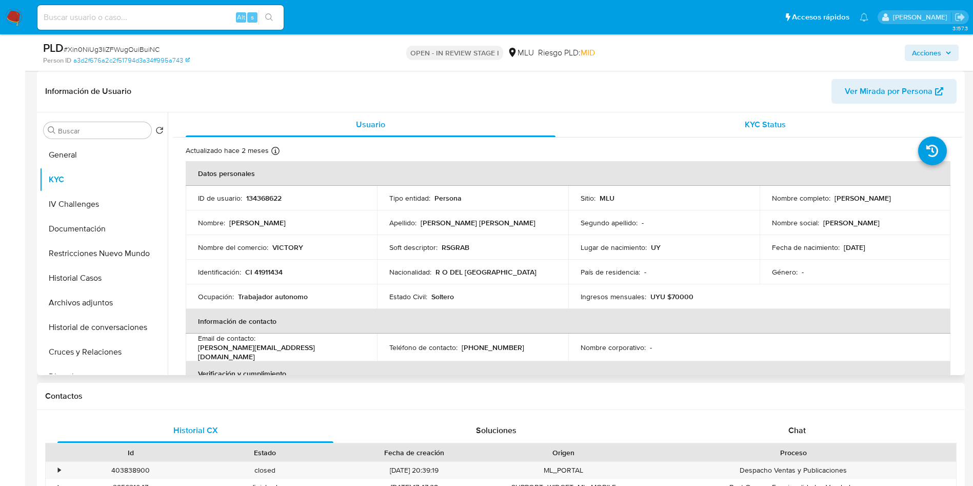
click at [755, 122] on span "KYC Status" at bounding box center [765, 124] width 41 height 12
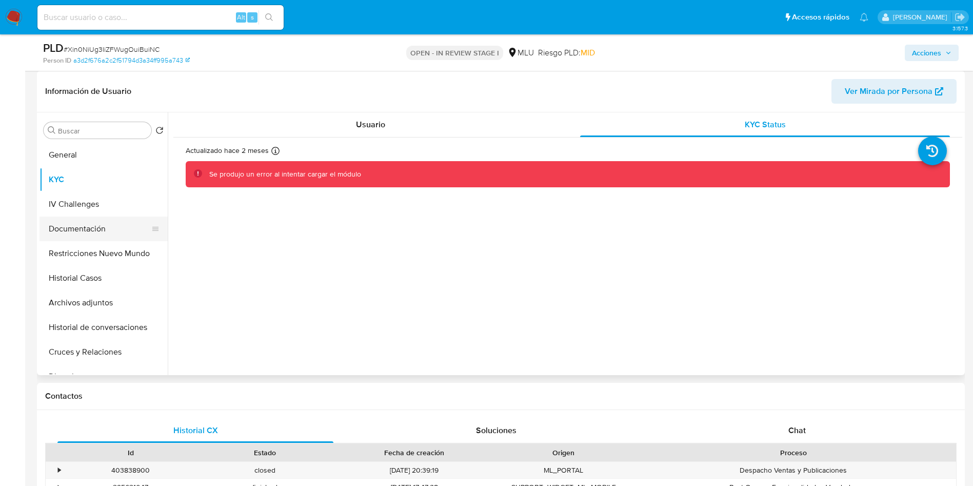
click at [94, 223] on button "Documentación" at bounding box center [99, 228] width 120 height 25
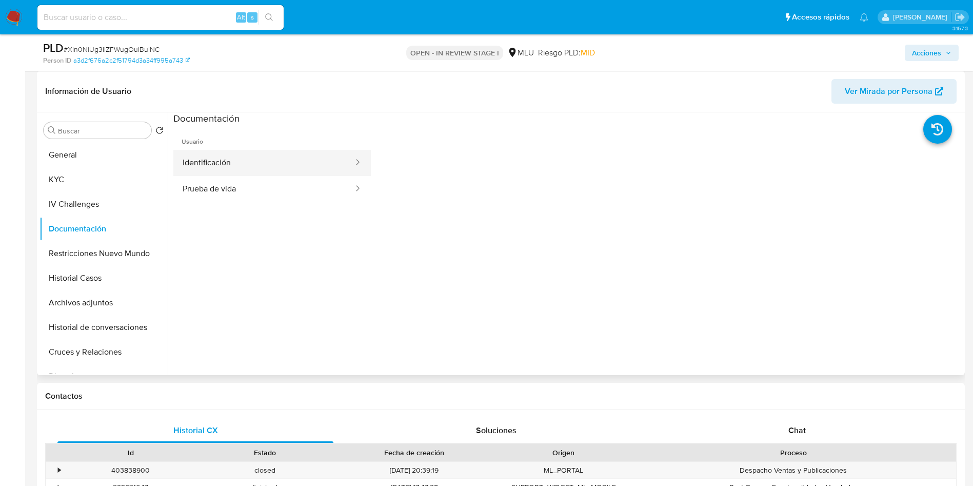
click at [257, 153] on button "Identificación" at bounding box center [263, 163] width 181 height 26
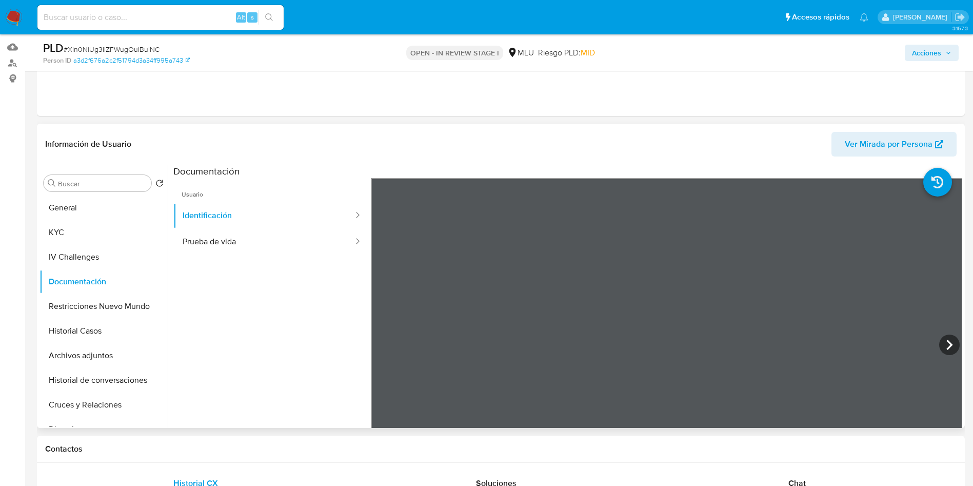
scroll to position [77, 0]
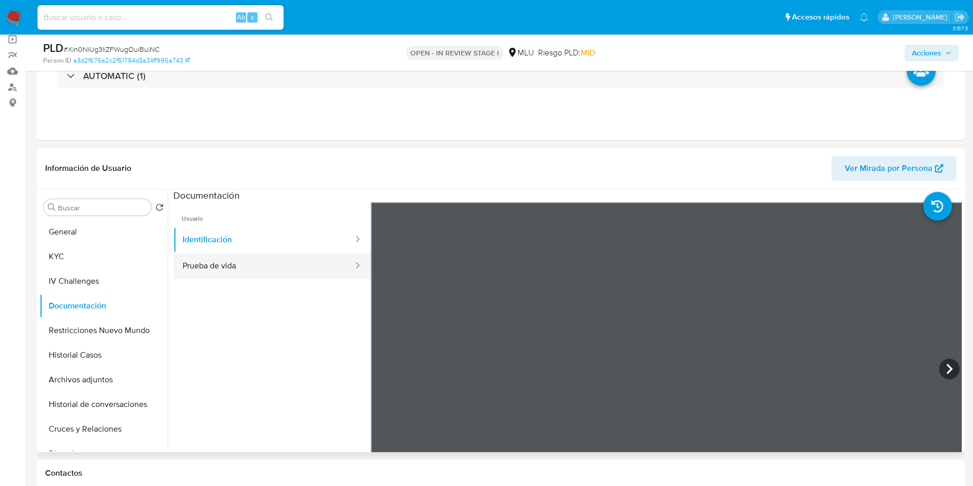
click at [227, 264] on button "Prueba de vida" at bounding box center [263, 266] width 181 height 26
click at [243, 238] on button "Identificación" at bounding box center [263, 240] width 181 height 26
click at [59, 251] on button "KYC" at bounding box center [99, 256] width 120 height 25
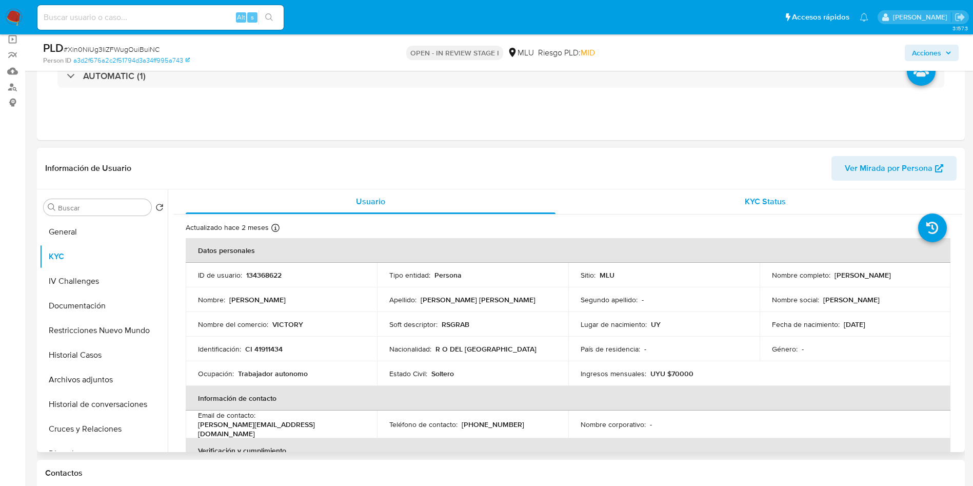
click at [786, 198] on div "KYC Status" at bounding box center [765, 201] width 370 height 25
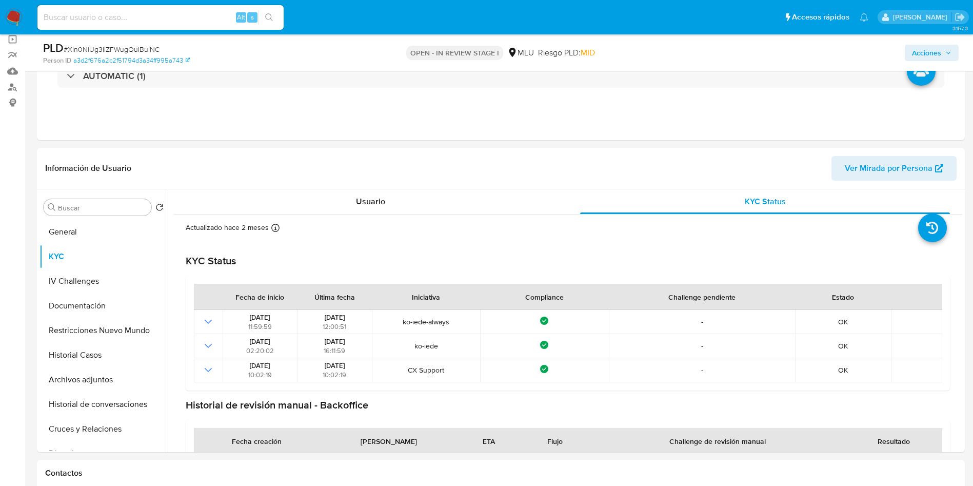
click at [148, 50] on span "# Xin0NiUg3IiZFWugOuiBuiNC" at bounding box center [112, 49] width 96 height 10
copy span "Xin0NiUg3IiZFWugOuiBuiNC"
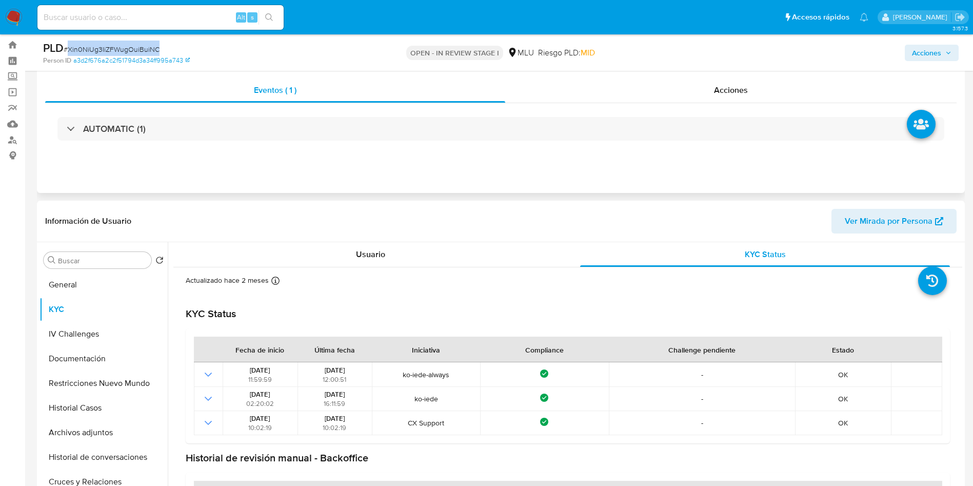
scroll to position [0, 0]
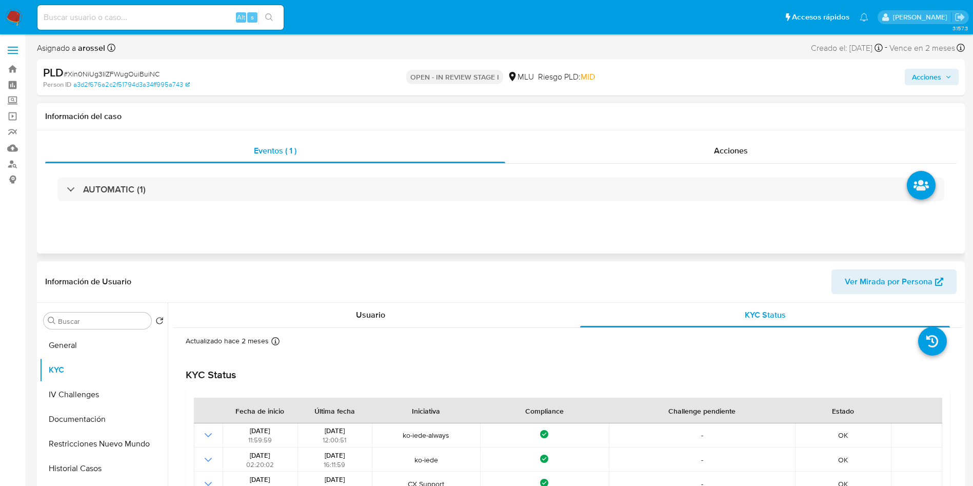
drag, startPoint x: 198, startPoint y: 164, endPoint x: 191, endPoint y: 175, distance: 13.8
click at [194, 167] on div "AUTOMATIC (1)" at bounding box center [500, 189] width 911 height 51
click at [191, 176] on div "AUTOMATIC (1)" at bounding box center [500, 189] width 911 height 51
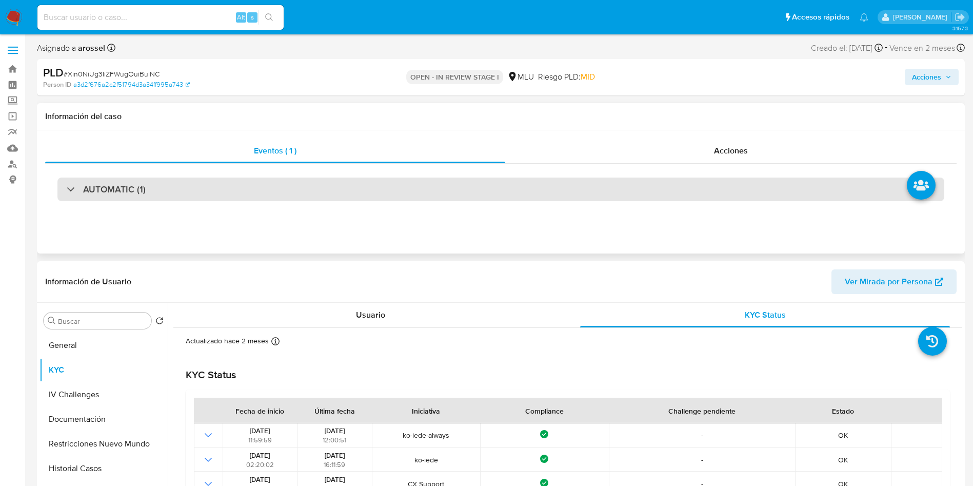
drag, startPoint x: 190, startPoint y: 184, endPoint x: 179, endPoint y: 199, distance: 18.8
click at [188, 184] on div "AUTOMATIC (1)" at bounding box center [500, 189] width 887 height 24
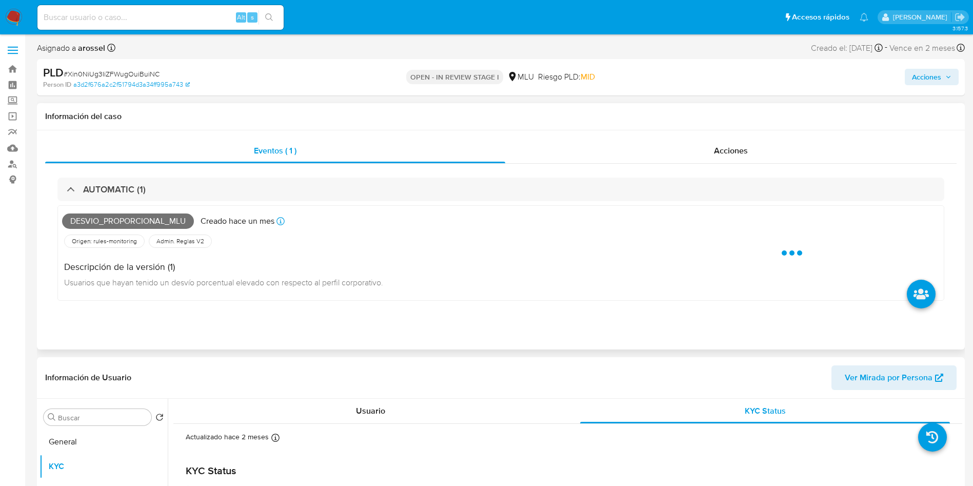
click at [131, 227] on span "Desvio_proporcional_mlu" at bounding box center [128, 220] width 132 height 15
click at [123, 216] on span "Desvio_proporcional_mlu" at bounding box center [128, 220] width 132 height 15
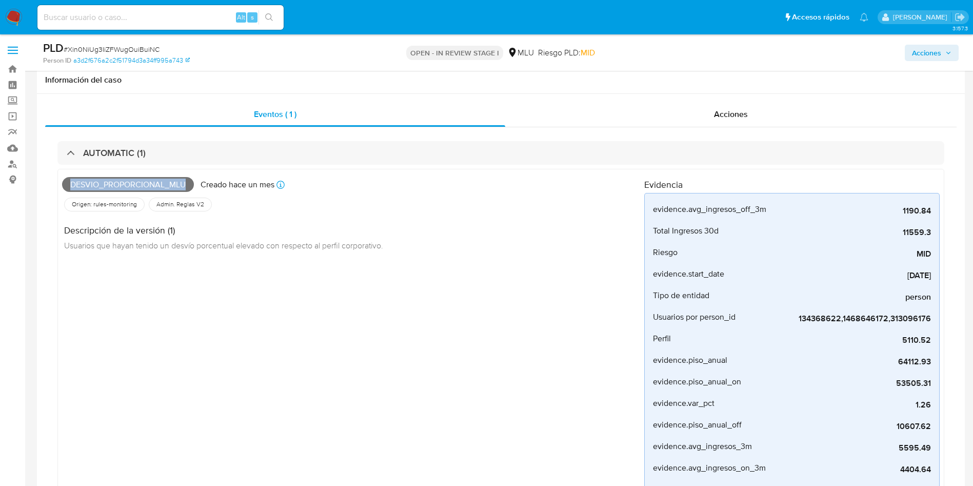
scroll to position [385, 0]
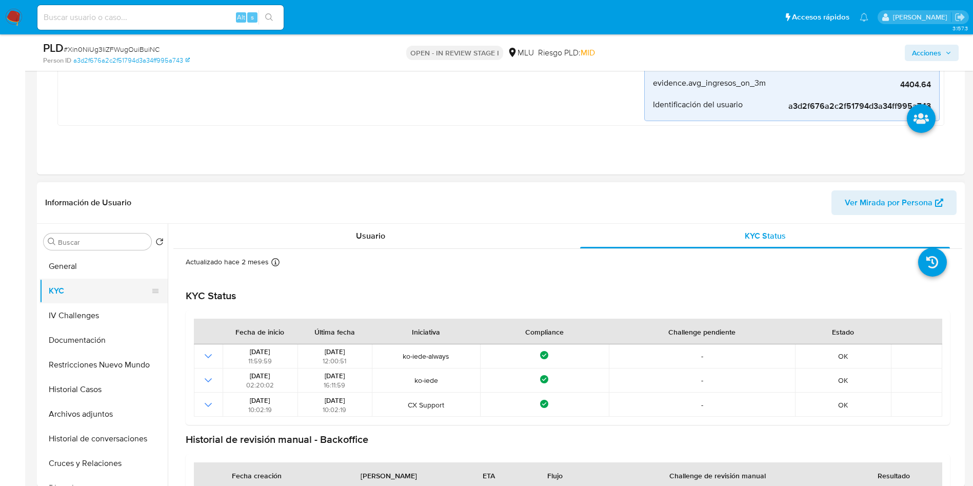
click at [100, 289] on button "KYC" at bounding box center [99, 290] width 120 height 25
click at [399, 239] on div "Usuario" at bounding box center [371, 236] width 370 height 25
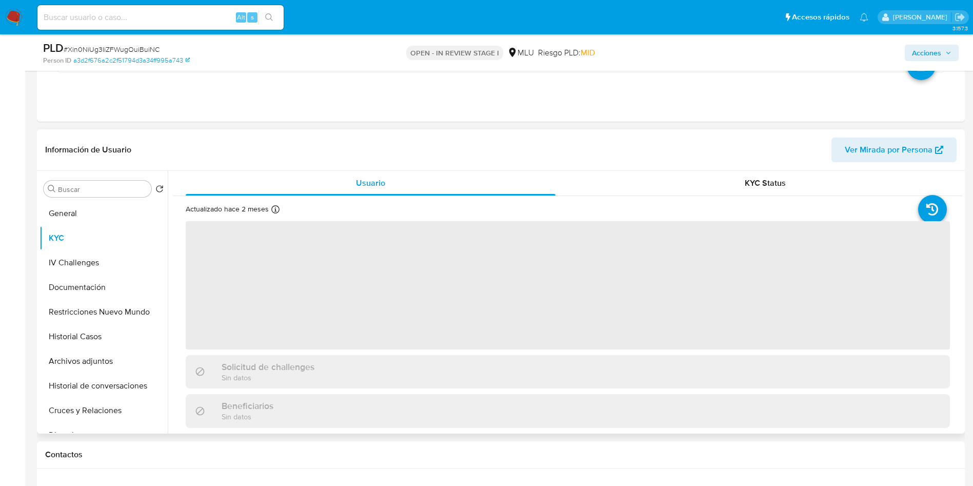
scroll to position [461, 0]
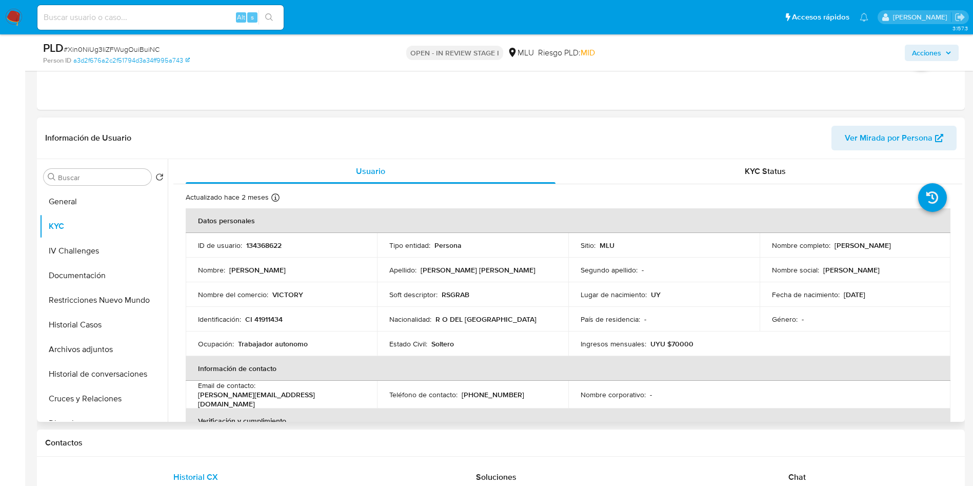
drag, startPoint x: 830, startPoint y: 244, endPoint x: 939, endPoint y: 241, distance: 109.3
click at [940, 243] on td "Nombre completo : Ezequiel Silveira Ferreira" at bounding box center [854, 245] width 191 height 25
copy div "Ezequiel Silveira Ferreira"
click at [268, 316] on p "CI 41911434" at bounding box center [263, 318] width 37 height 9
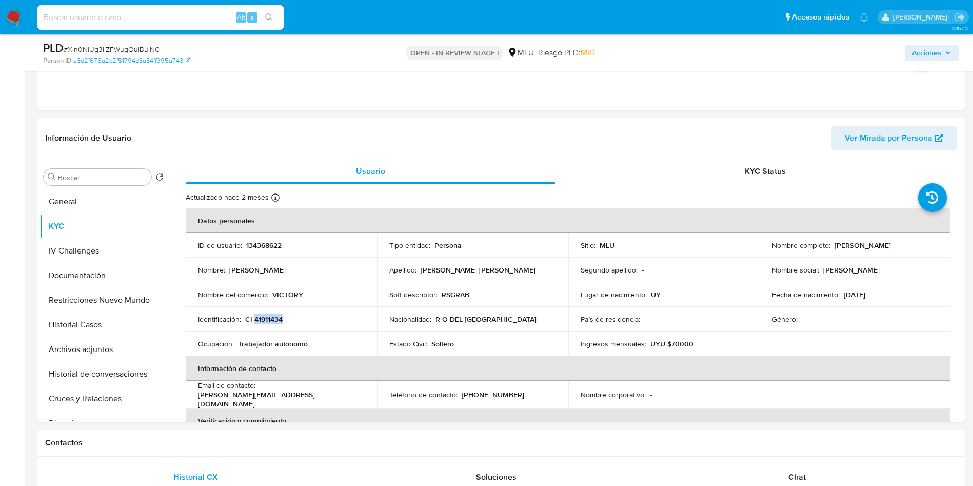
copy p "41911434"
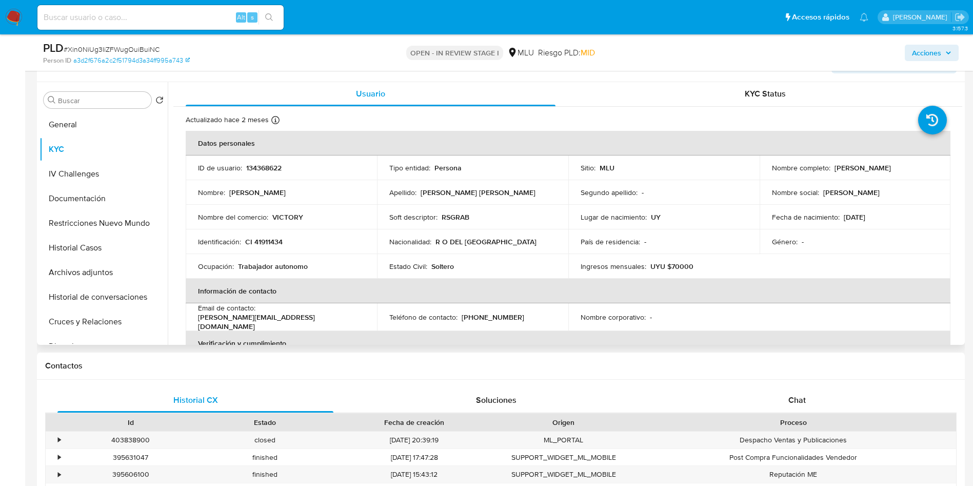
scroll to position [0, 0]
click at [263, 166] on p "134368622" at bounding box center [263, 168] width 35 height 9
click at [264, 166] on p "134368622" at bounding box center [263, 168] width 35 height 9
copy p "134368622"
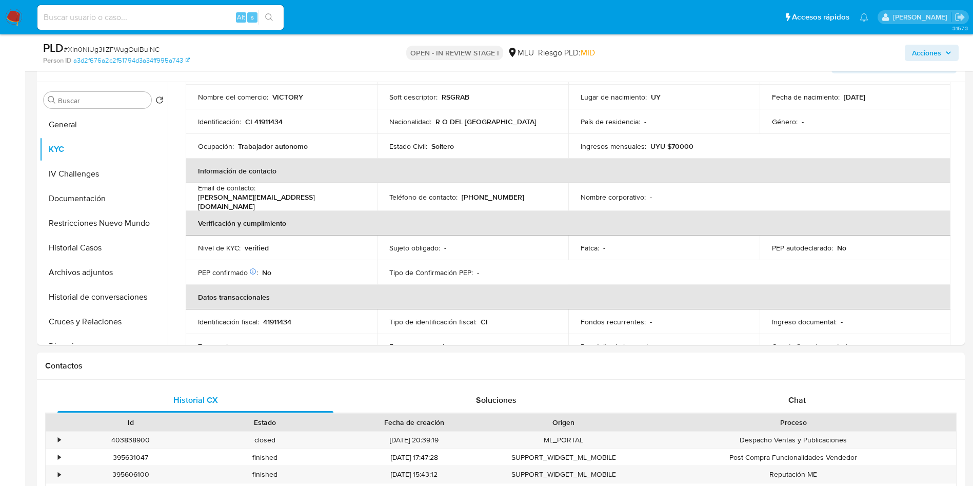
scroll to position [44, 0]
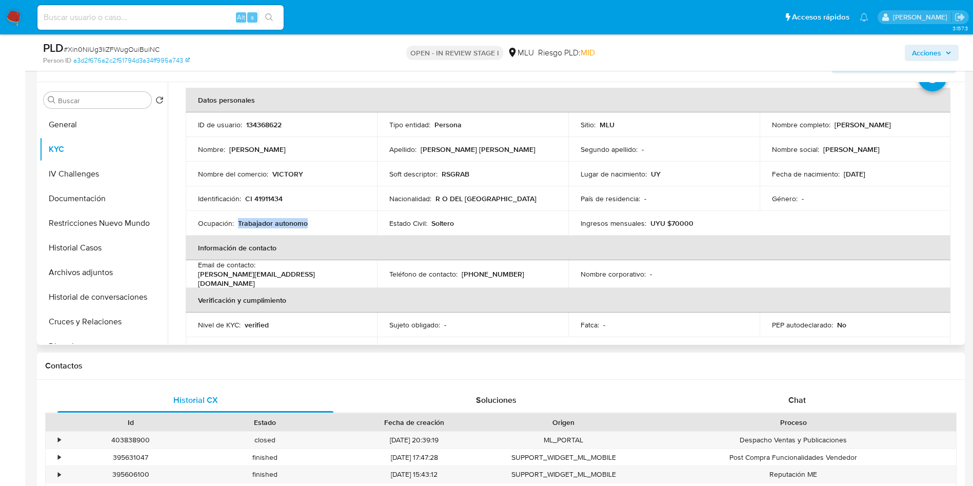
drag, startPoint x: 310, startPoint y: 224, endPoint x: 238, endPoint y: 224, distance: 71.8
click at [238, 224] on div "Ocupación : Trabajador autonomo" at bounding box center [281, 222] width 167 height 9
copy p "Trabajador autonomo"
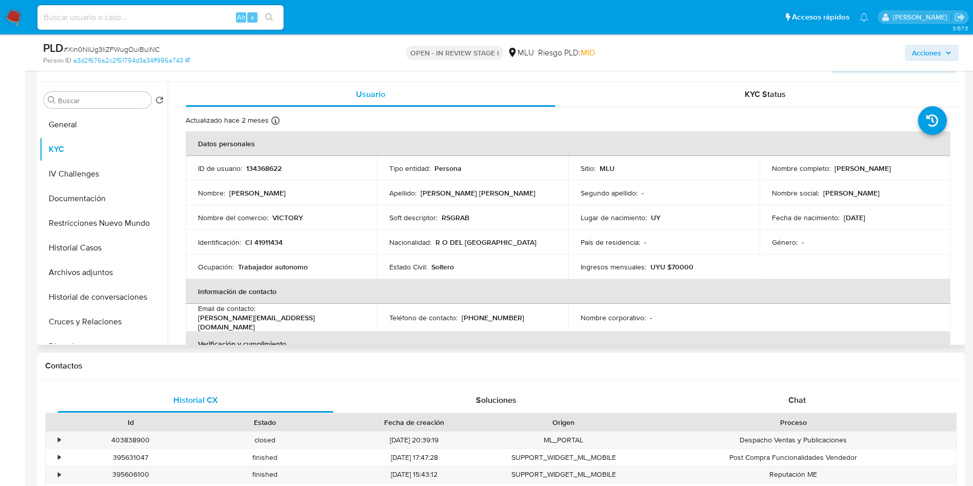
click at [286, 217] on p "VICTORY" at bounding box center [287, 217] width 31 height 9
copy p "VICTORY"
drag, startPoint x: 96, startPoint y: 126, endPoint x: 98, endPoint y: 139, distance: 14.0
click at [95, 126] on button "General" at bounding box center [103, 124] width 128 height 25
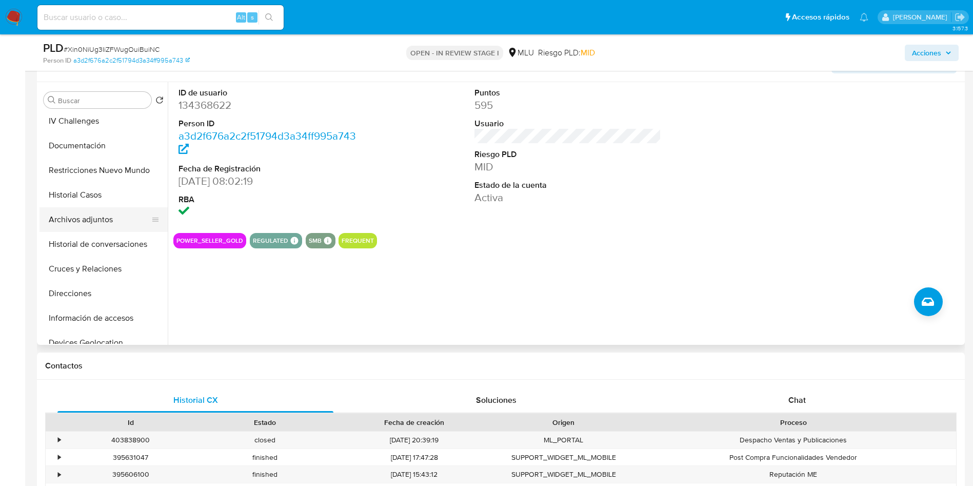
scroll to position [77, 0]
click at [102, 267] on button "Direcciones" at bounding box center [99, 269] width 120 height 25
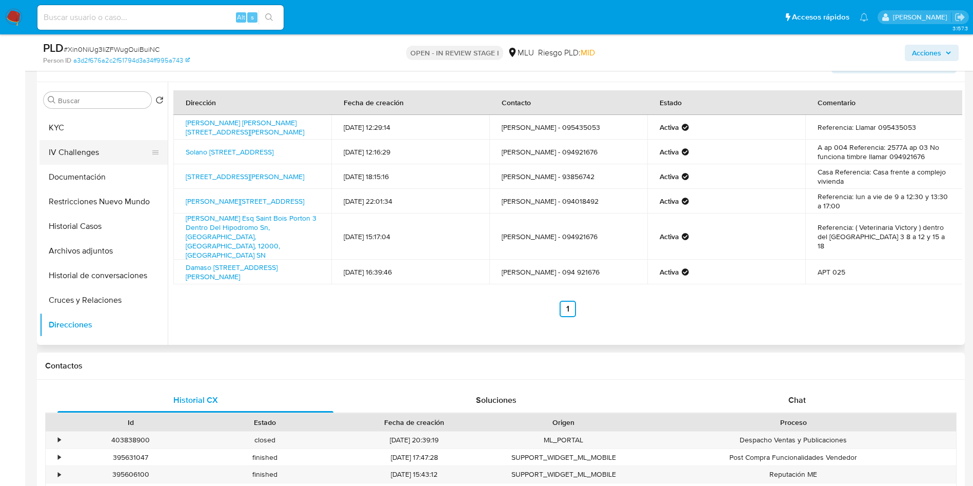
scroll to position [0, 0]
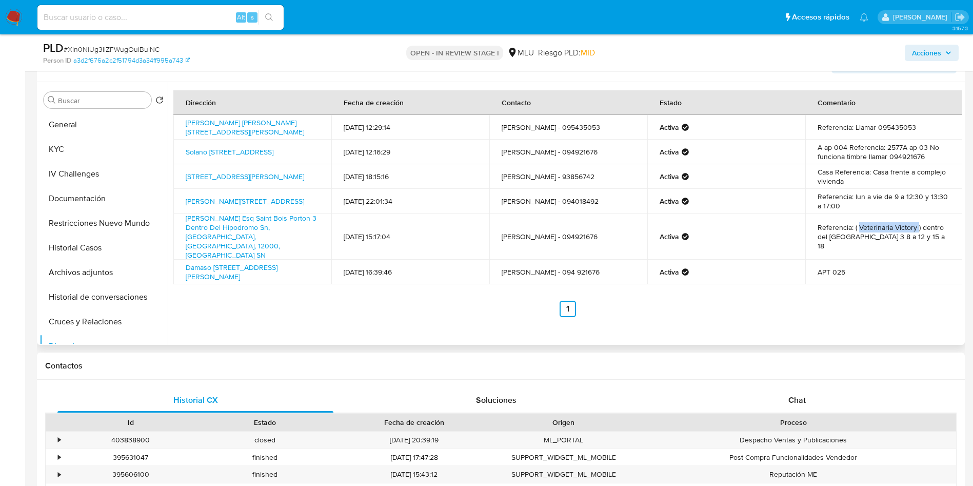
drag, startPoint x: 855, startPoint y: 222, endPoint x: 914, endPoint y: 221, distance: 58.5
click at [914, 221] on td "Referencia: ( Veterinaria Victory ) dentro del hipódromo de Maroñas PORTON 3 8 …" at bounding box center [884, 236] width 158 height 46
copy td "Veterinaria Victory"
copy link "Emilio Reus 2459,"
drag, startPoint x: 184, startPoint y: 198, endPoint x: 242, endPoint y: 196, distance: 57.5
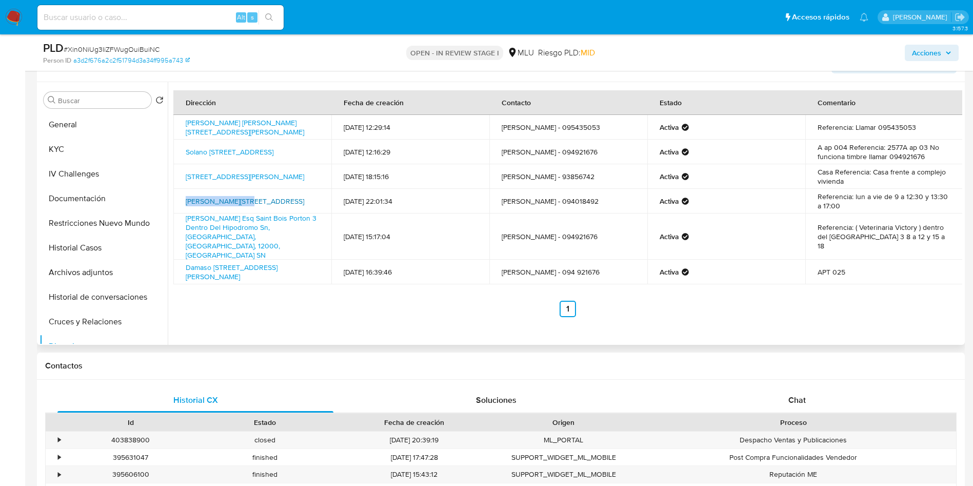
click at [239, 198] on td "Emilio Reus 2459, La Comercial, Montevideo, 11800, Uruguay 2459" at bounding box center [252, 201] width 158 height 25
copy link "Emilio Reus 2459"
click at [79, 142] on button "KYC" at bounding box center [99, 149] width 120 height 25
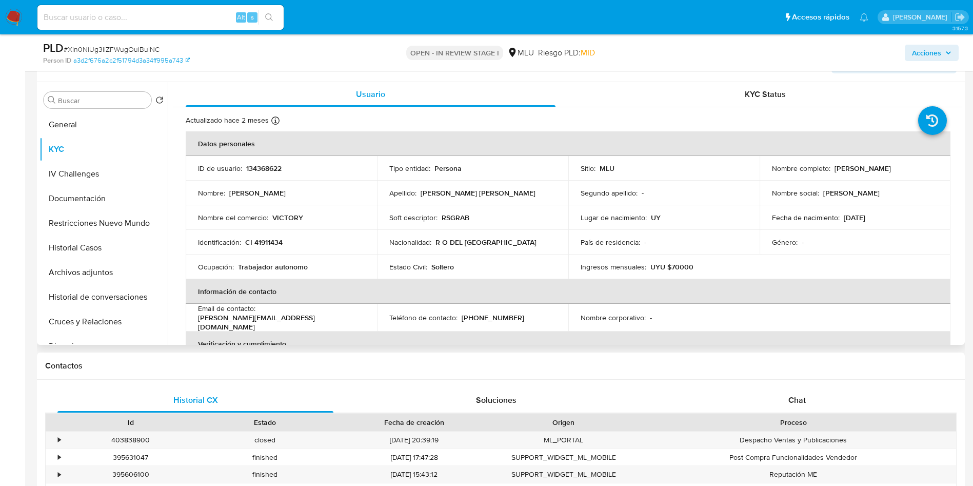
click at [487, 229] on td "Soft descriptor : RSGRAB" at bounding box center [472, 217] width 191 height 25
click at [445, 215] on p "RSGRAB" at bounding box center [455, 217] width 28 height 9
click at [446, 215] on p "RSGRAB" at bounding box center [455, 217] width 28 height 9
click at [695, 220] on div "Lugar de nacimiento : UY" at bounding box center [663, 217] width 167 height 9
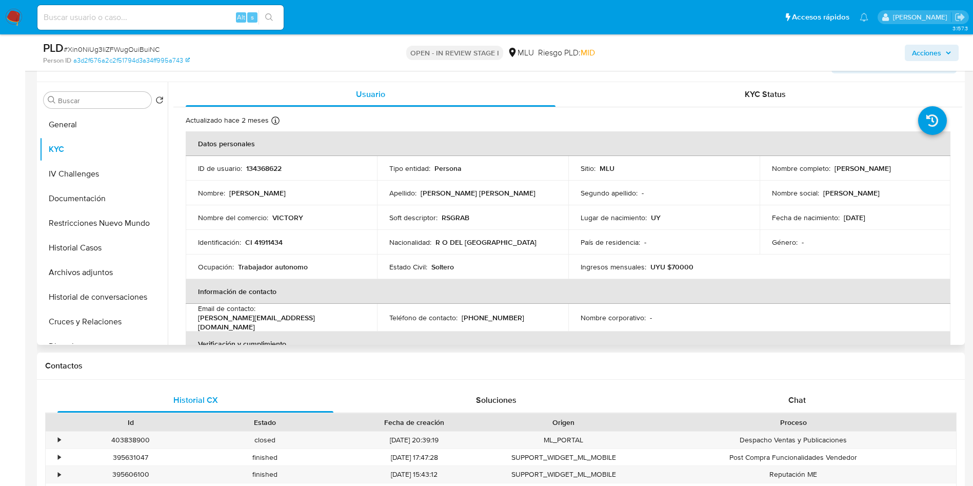
drag, startPoint x: 300, startPoint y: 255, endPoint x: 283, endPoint y: 239, distance: 22.9
click at [297, 255] on td "Ocupación : Trabajador autonomo" at bounding box center [281, 266] width 191 height 25
click at [288, 219] on p "VICTORY" at bounding box center [287, 217] width 31 height 9
copy p "VICTORY"
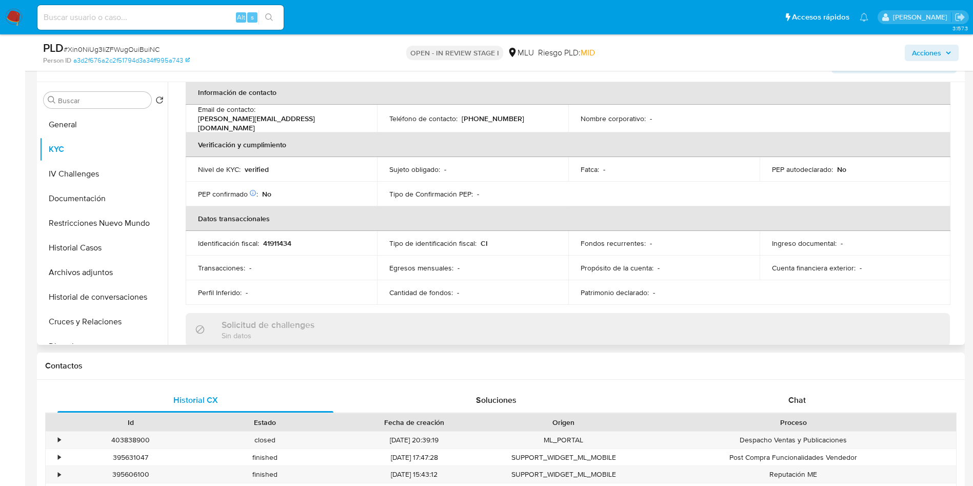
scroll to position [120, 0]
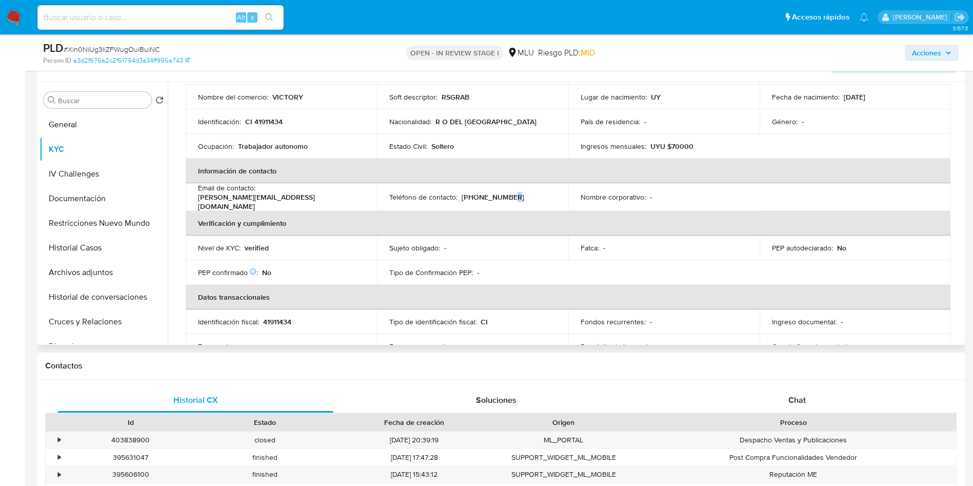
click at [505, 198] on p "(598) 094921676" at bounding box center [492, 196] width 63 height 9
click at [504, 186] on td "Teléfono de contacto : (598) 094921676" at bounding box center [472, 197] width 191 height 28
click at [504, 194] on p "(598) 094921676" at bounding box center [492, 196] width 63 height 9
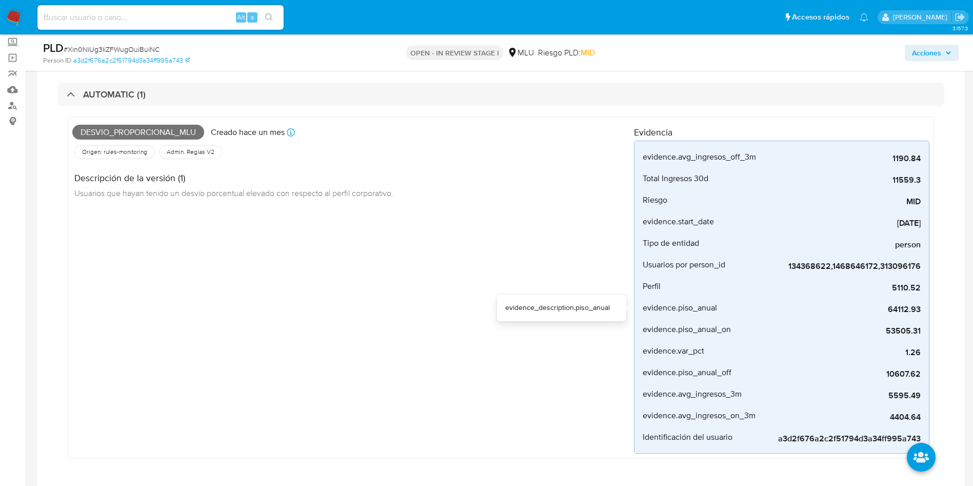
scroll to position [0, 0]
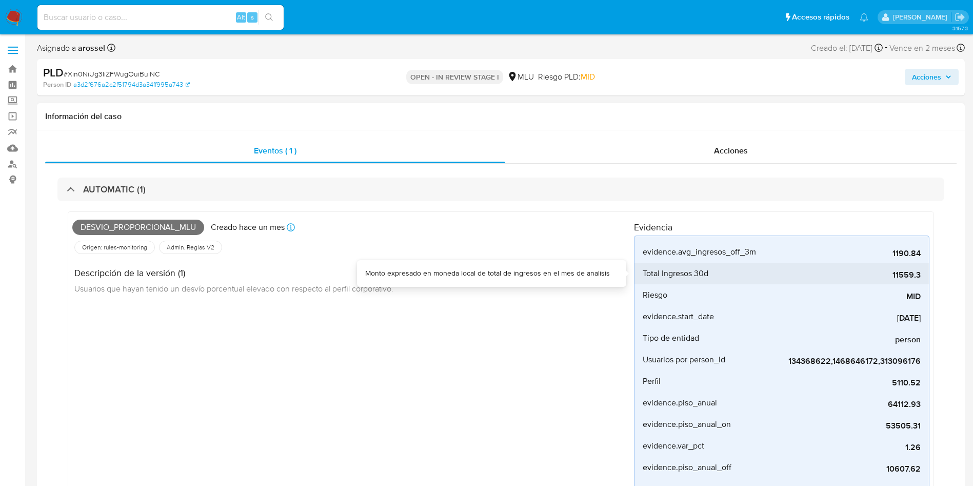
drag, startPoint x: 891, startPoint y: 276, endPoint x: 922, endPoint y: 276, distance: 31.8
click at [922, 276] on li "Total Ingresos 30d 11559.3" at bounding box center [781, 274] width 294 height 22
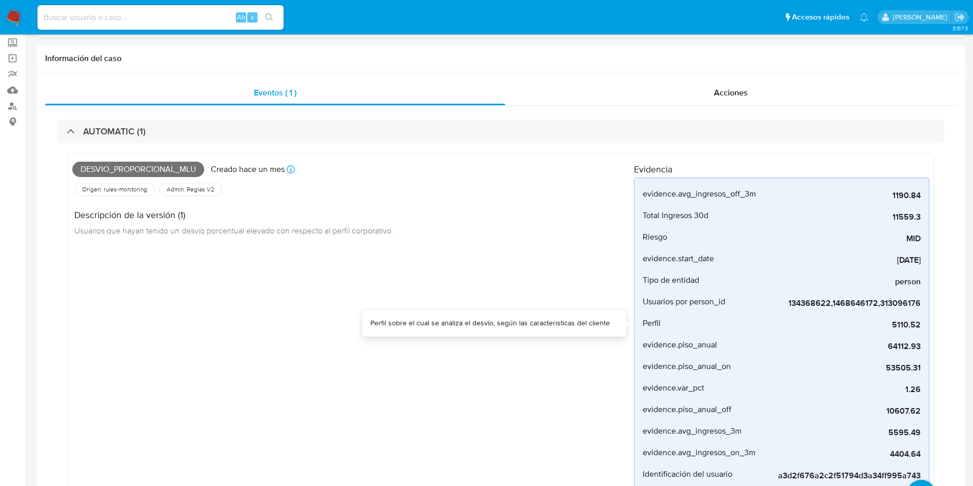
scroll to position [231, 0]
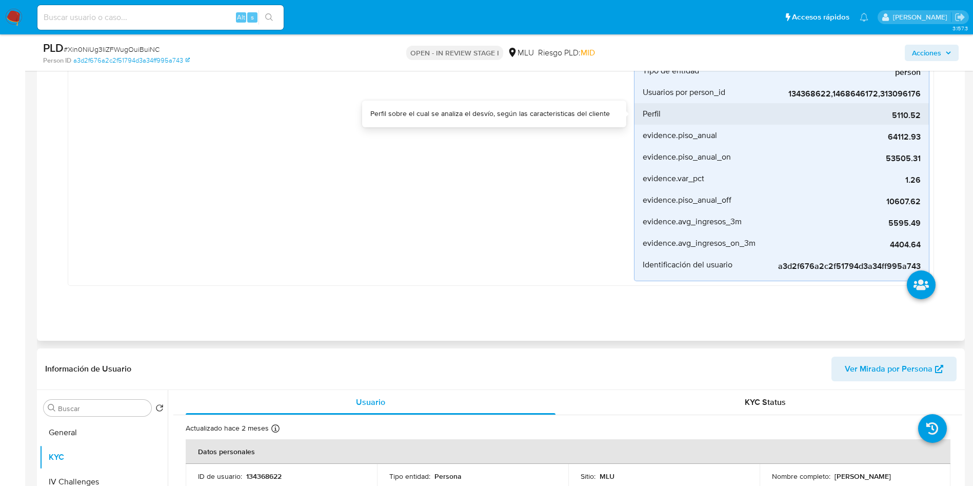
drag, startPoint x: 891, startPoint y: 115, endPoint x: 920, endPoint y: 114, distance: 28.7
click at [920, 114] on span "5110.52" at bounding box center [844, 115] width 154 height 10
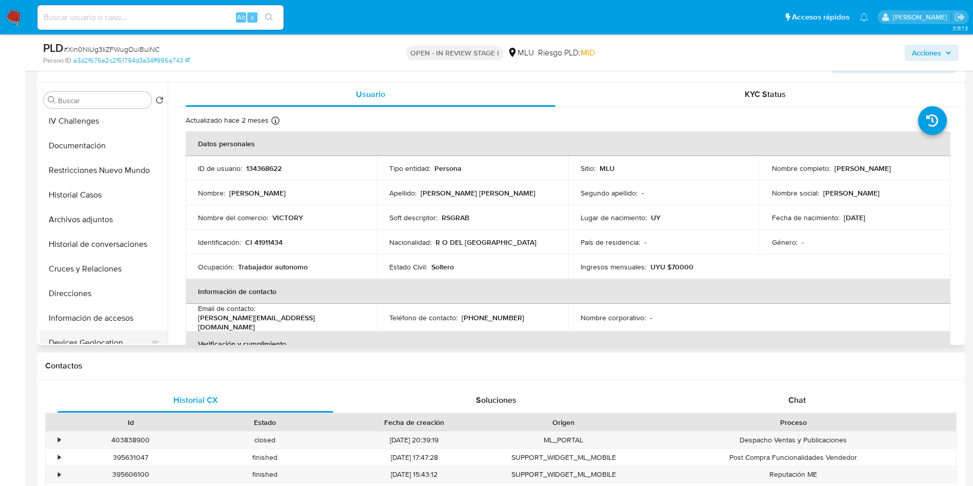
scroll to position [77, 0]
drag, startPoint x: 110, startPoint y: 314, endPoint x: 130, endPoint y: 335, distance: 29.0
click at [111, 315] on button "Devices Geolocation" at bounding box center [103, 318] width 128 height 25
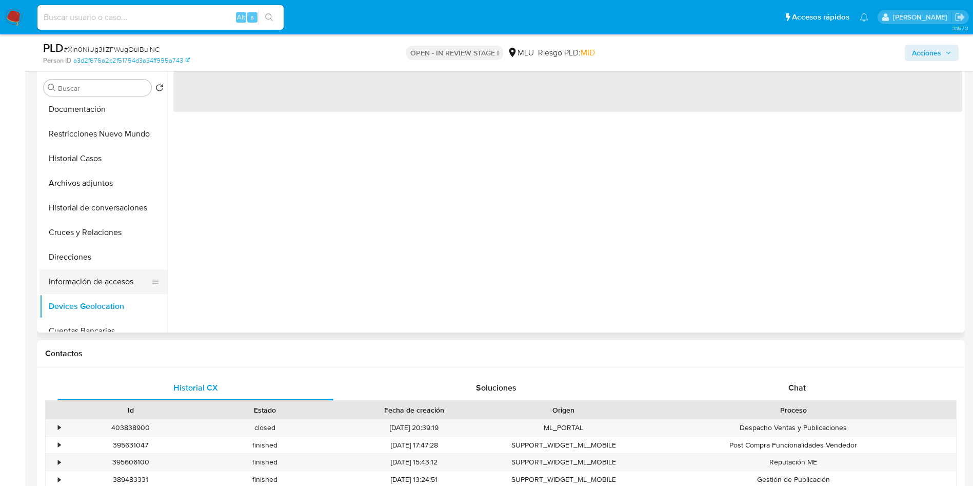
scroll to position [154, 0]
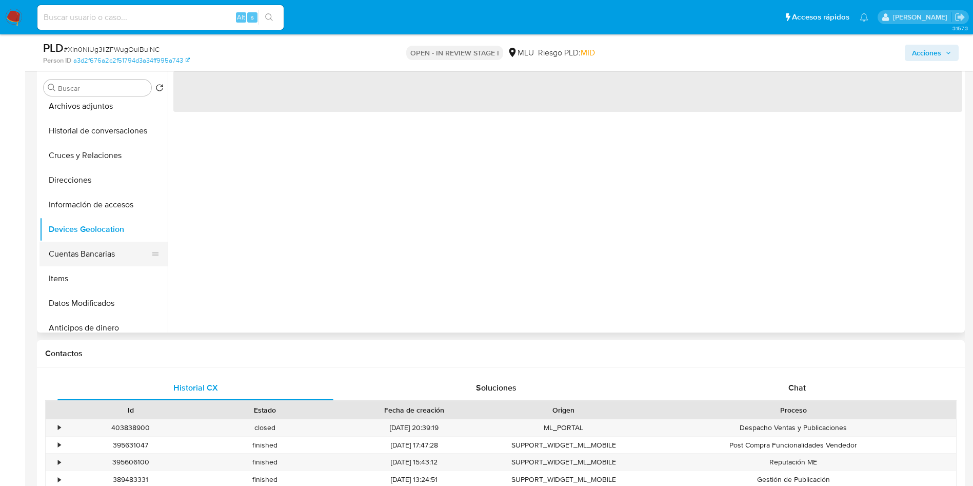
click at [109, 254] on button "Cuentas Bancarias" at bounding box center [99, 254] width 120 height 25
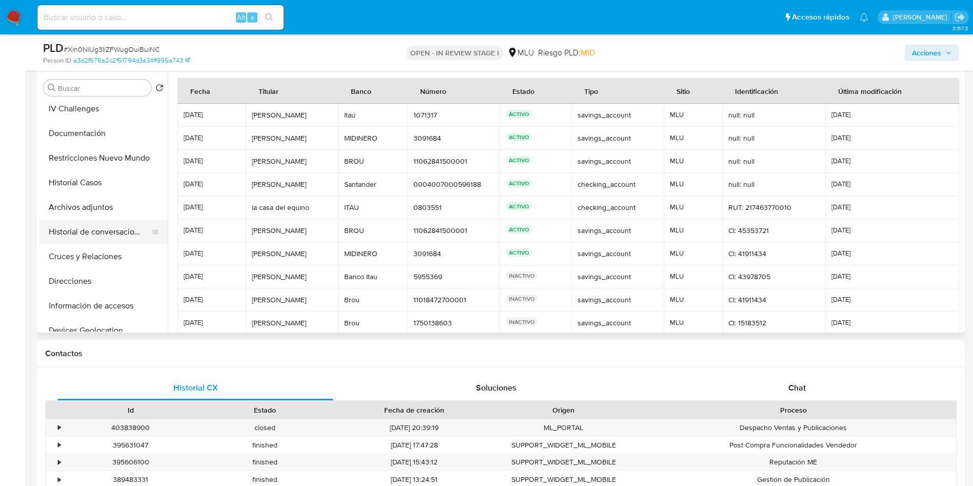
scroll to position [77, 0]
click at [104, 223] on button "Cruces y Relaciones" at bounding box center [99, 232] width 120 height 25
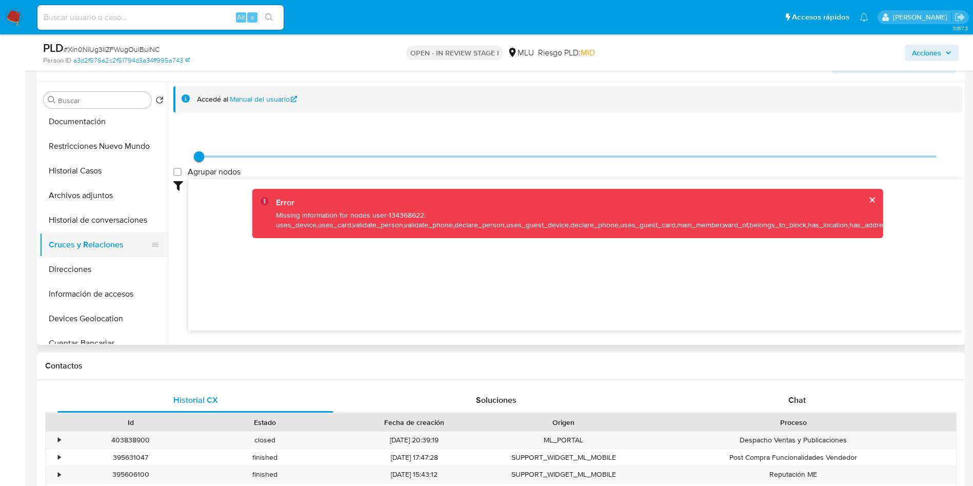
click at [89, 242] on button "Cruces y Relaciones" at bounding box center [99, 244] width 120 height 25
click at [99, 210] on button "Historial de conversaciones" at bounding box center [99, 220] width 120 height 25
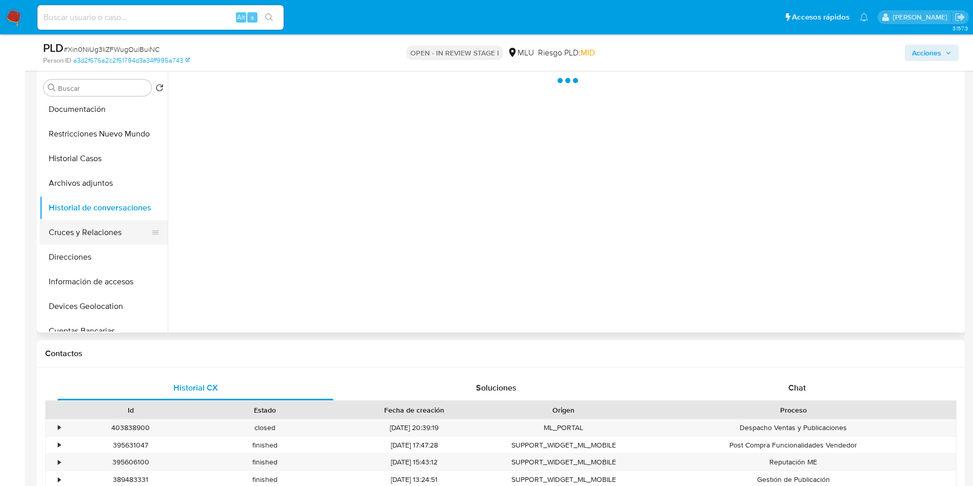
click at [100, 240] on button "Cruces y Relaciones" at bounding box center [99, 232] width 120 height 25
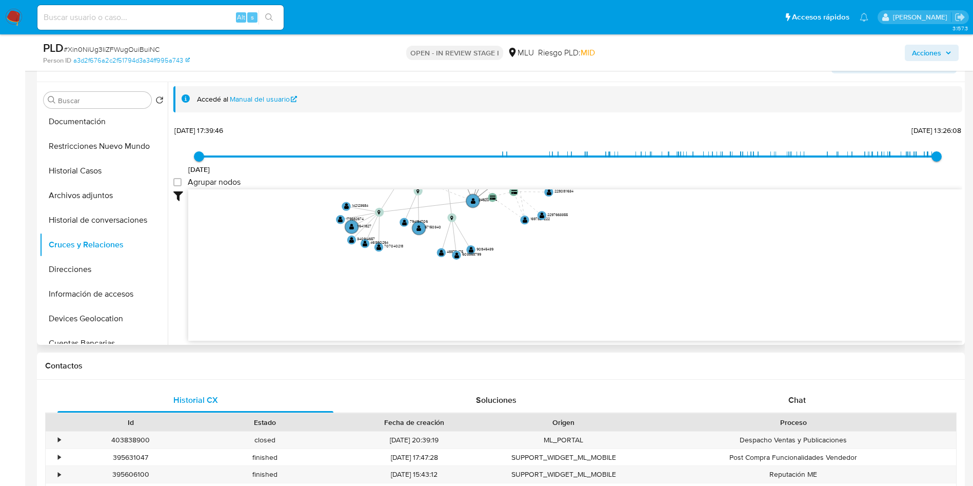
drag, startPoint x: 715, startPoint y: 280, endPoint x: 660, endPoint y: 113, distance: 176.4
click at [660, 113] on div "Accedé al Manual del usuario 7/8/2017 7/8/2017, 17:39:46 3/9/2025, 13:26:08 Agr…" at bounding box center [567, 213] width 789 height 255
drag, startPoint x: 425, startPoint y: 226, endPoint x: 430, endPoint y: 274, distance: 48.5
click at [430, 238] on text "57150340" at bounding box center [433, 236] width 16 height 6
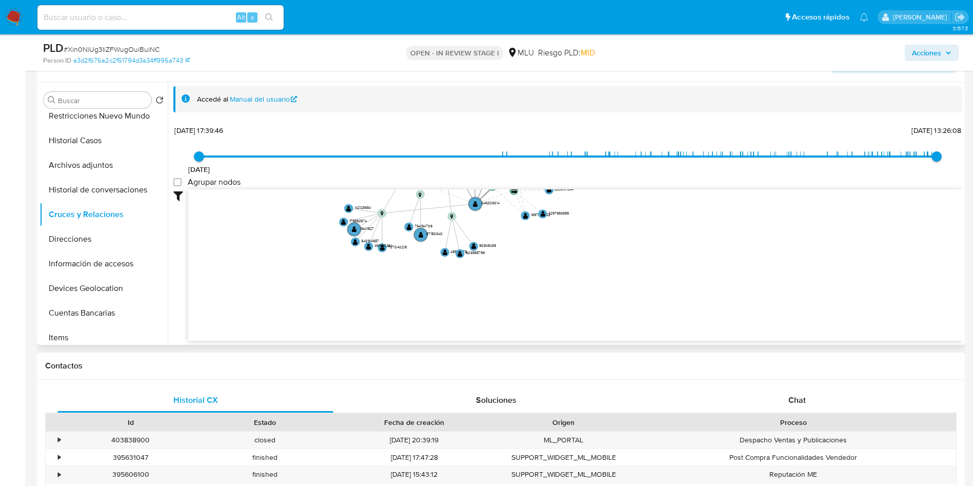
scroll to position [154, 0]
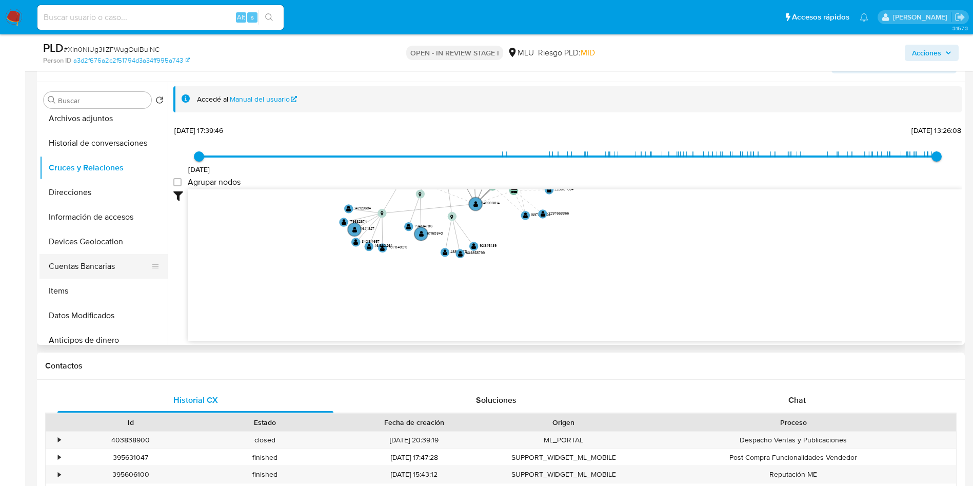
click at [107, 275] on button "Cuentas Bancarias" at bounding box center [99, 266] width 120 height 25
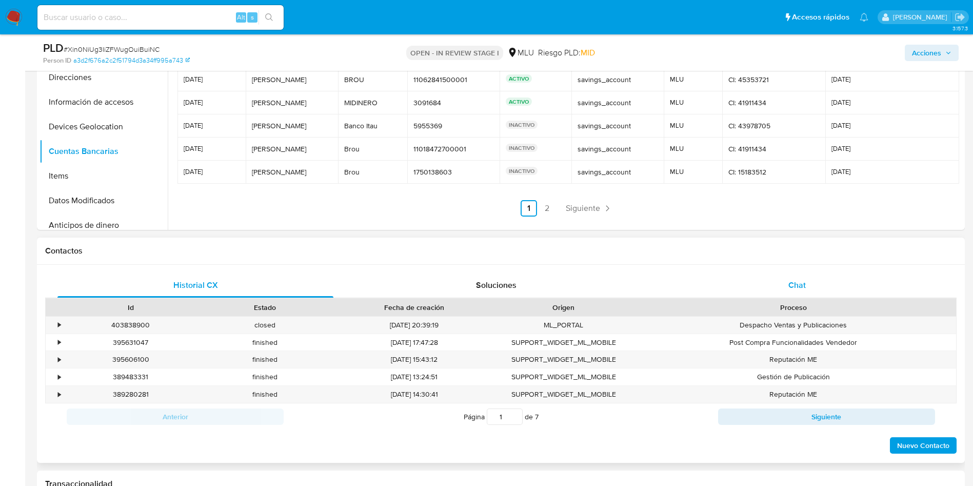
scroll to position [692, 0]
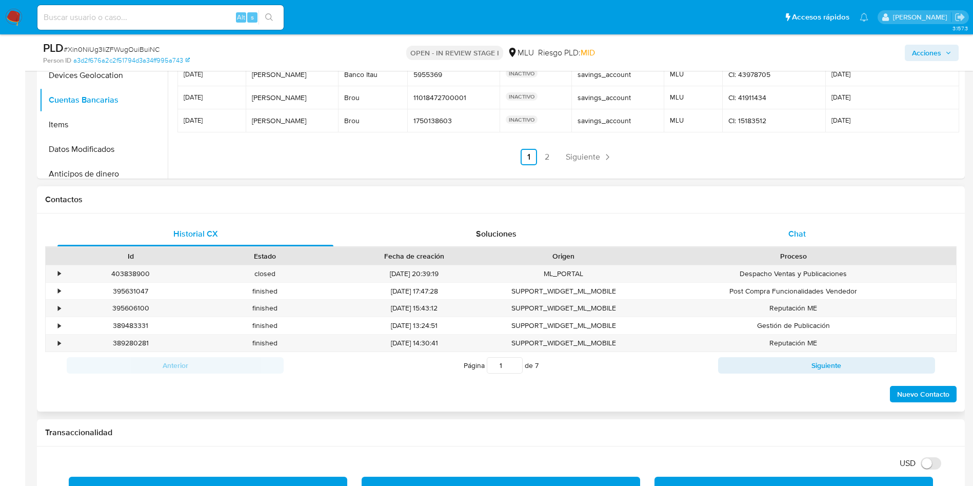
drag, startPoint x: 805, startPoint y: 227, endPoint x: 802, endPoint y: 241, distance: 14.1
click at [803, 227] on div "Chat" at bounding box center [797, 234] width 276 height 25
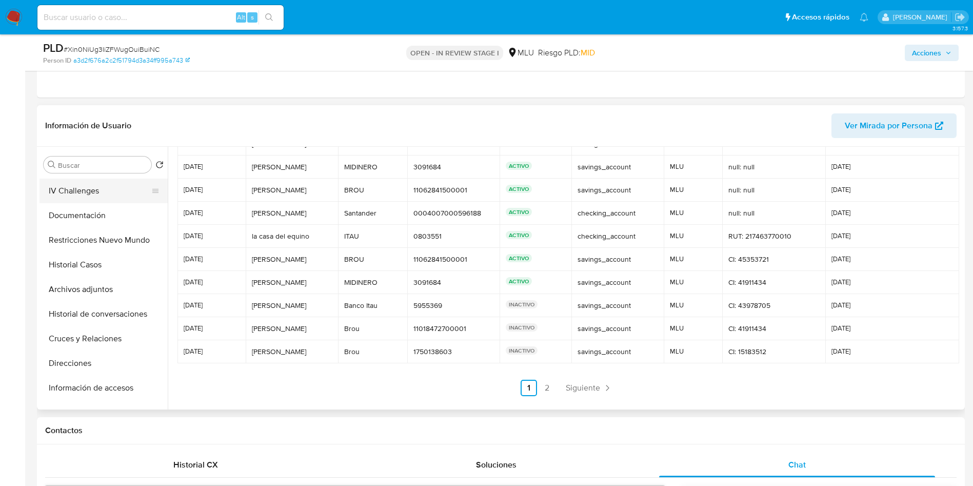
scroll to position [0, 0]
click at [79, 211] on button "KYC" at bounding box center [99, 214] width 120 height 25
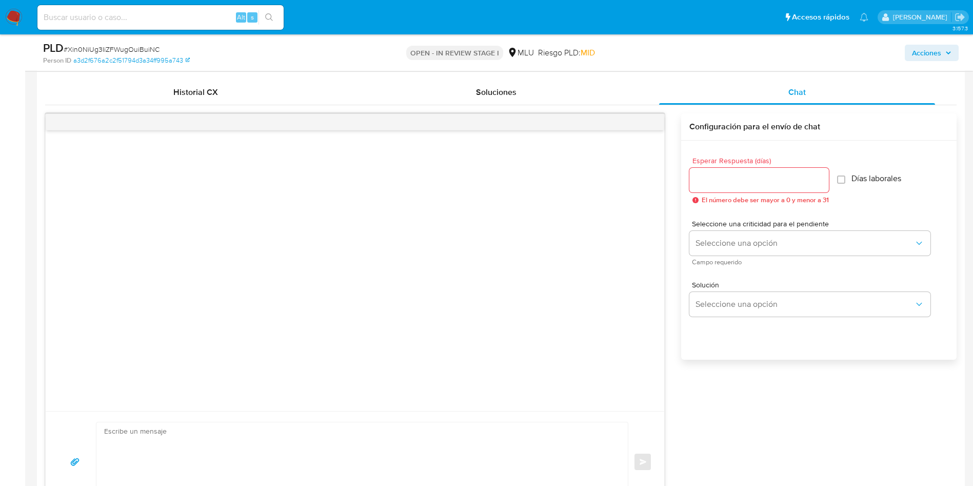
scroll to position [1154, 0]
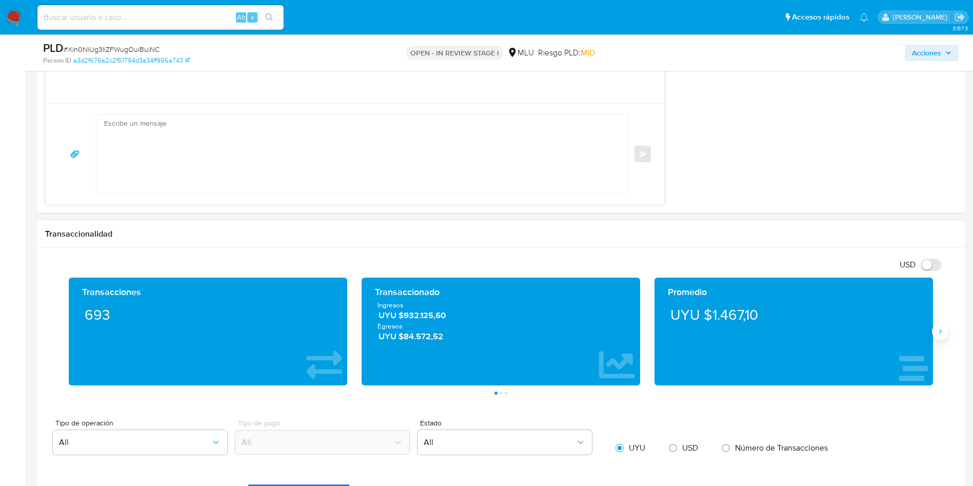
click at [946, 335] on button "Siguiente" at bounding box center [940, 331] width 16 height 16
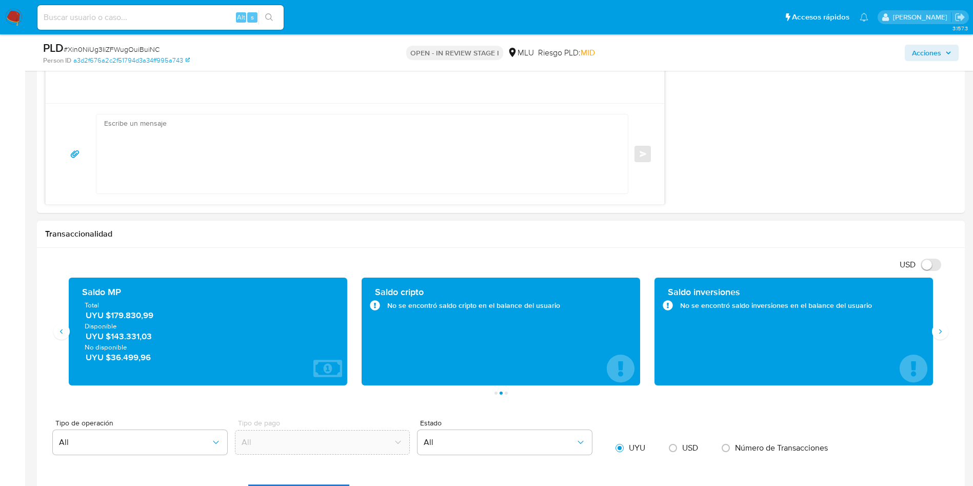
drag, startPoint x: 172, startPoint y: 318, endPoint x: 111, endPoint y: 318, distance: 61.5
click at [111, 318] on span "UYU $179.830,99" at bounding box center [209, 316] width 246 height 12
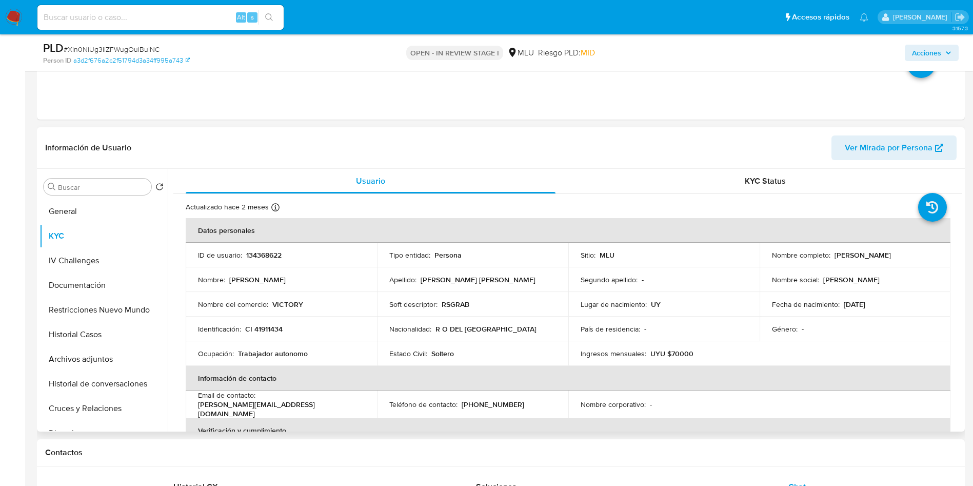
scroll to position [385, 0]
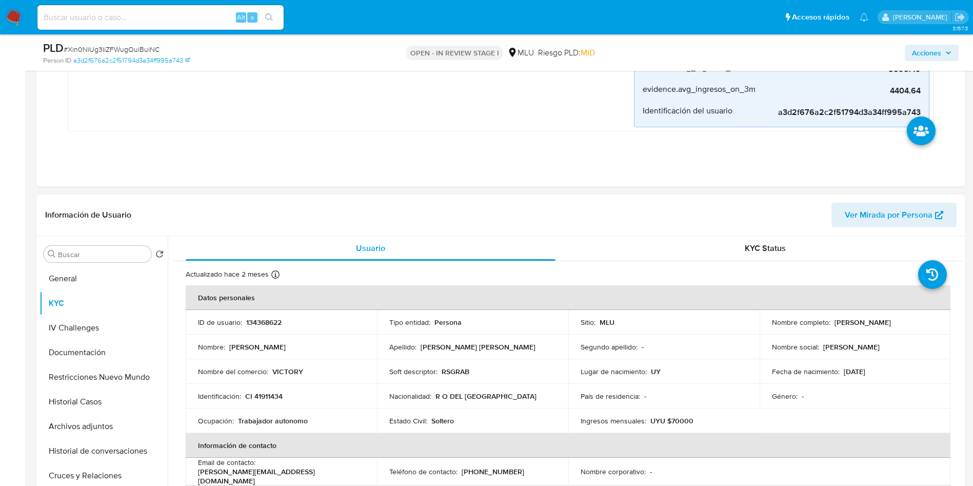
click at [260, 323] on p "134368622" at bounding box center [263, 321] width 35 height 9
click at [781, 351] on p "Nombre social :" at bounding box center [795, 346] width 47 height 9
drag, startPoint x: 832, startPoint y: 320, endPoint x: 929, endPoint y: 316, distance: 97.5
click at [929, 316] on td "Nombre completo : Ezequiel Silveira Ferreira" at bounding box center [854, 322] width 191 height 25
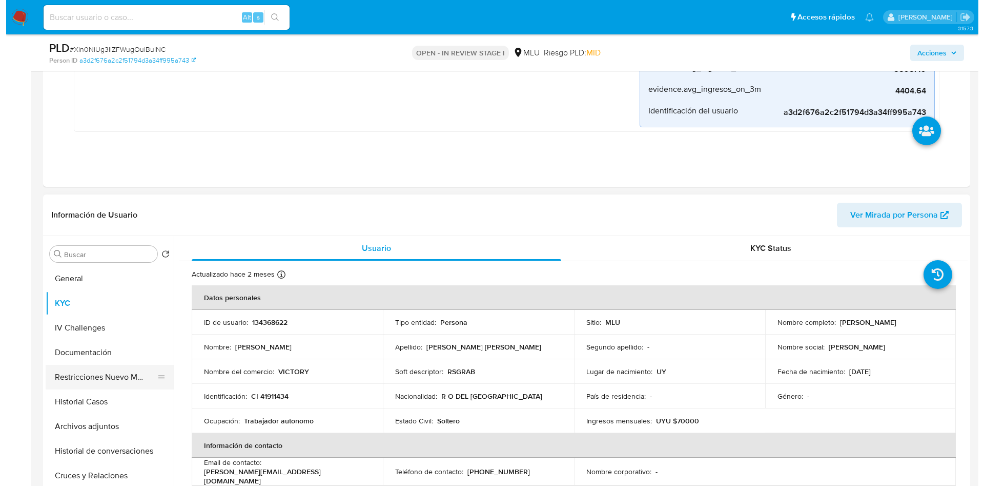
scroll to position [461, 0]
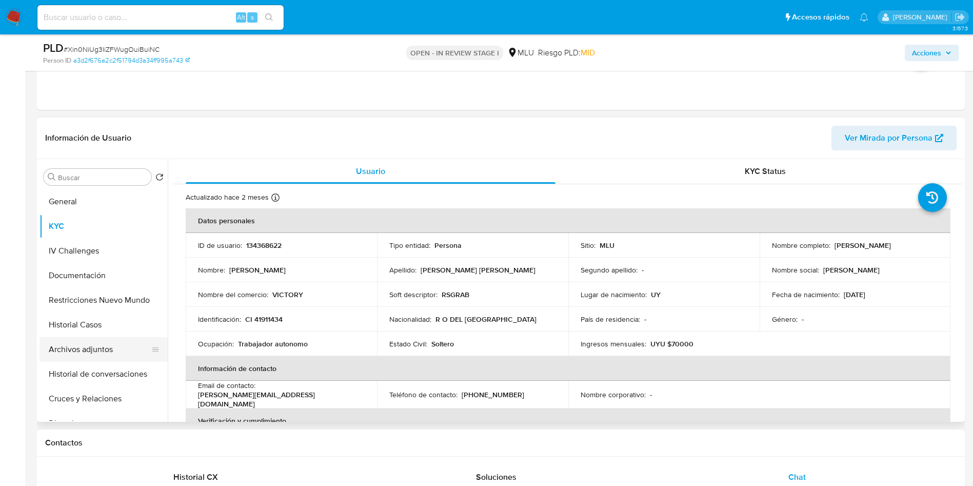
click at [99, 350] on button "Archivos adjuntos" at bounding box center [99, 349] width 120 height 25
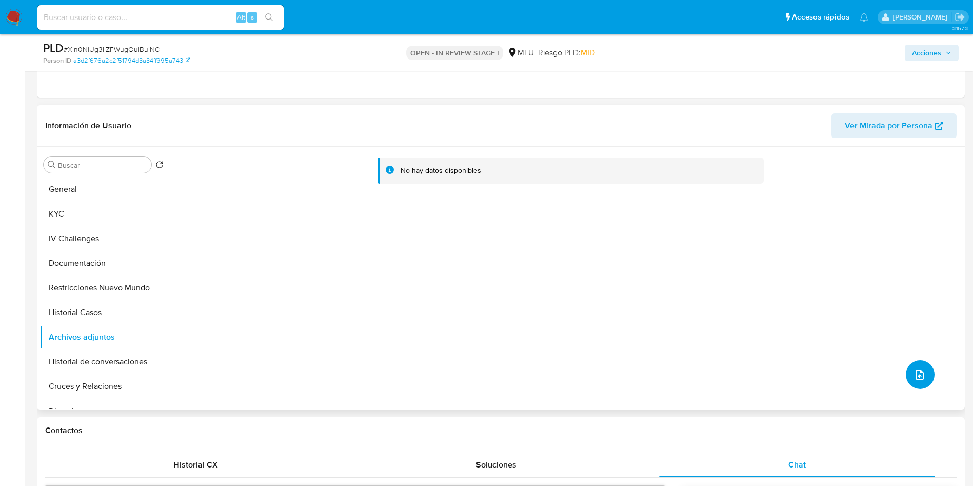
click at [918, 381] on button "upload-file" at bounding box center [920, 374] width 29 height 29
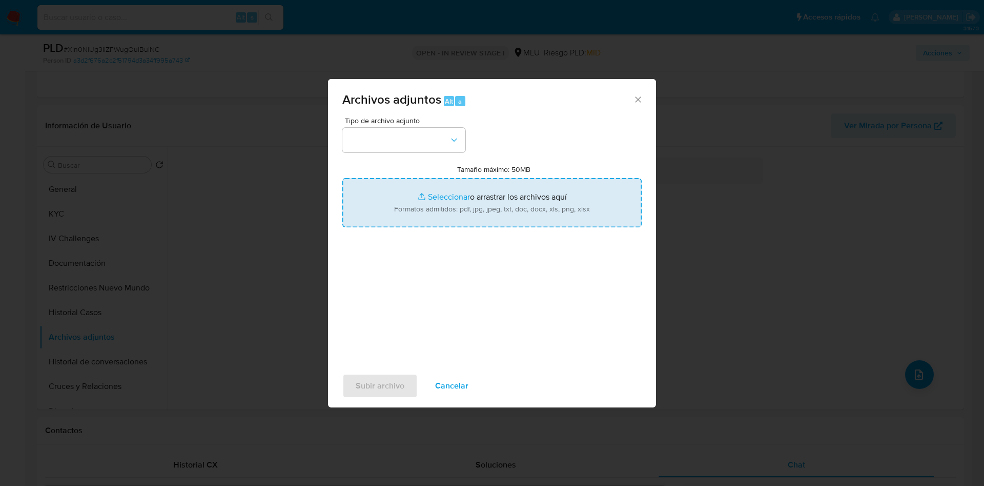
click at [494, 217] on input "Tamaño máximo: 50MB Seleccionar archivos" at bounding box center [492, 202] width 299 height 49
type input "C:\fakepath\Anexos 134368622 - 09_09_2025.pdf"
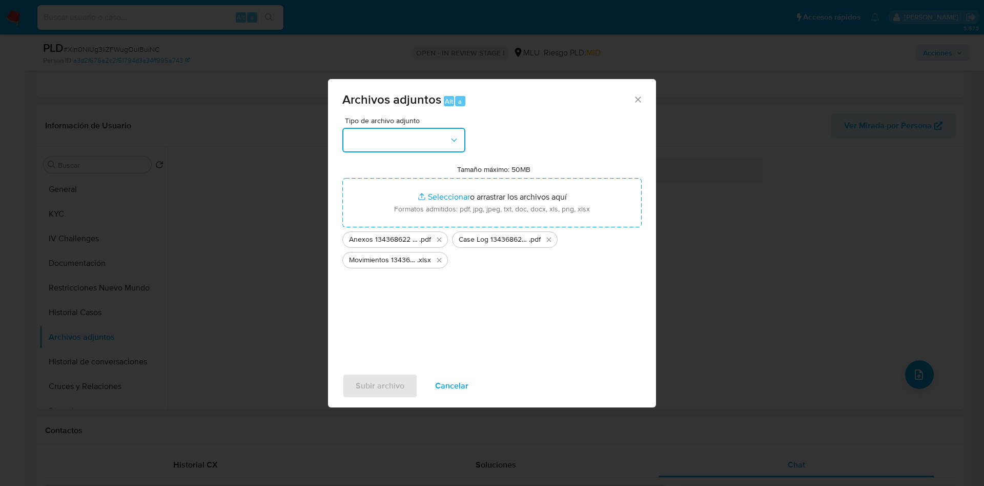
click at [426, 141] on button "button" at bounding box center [404, 140] width 123 height 25
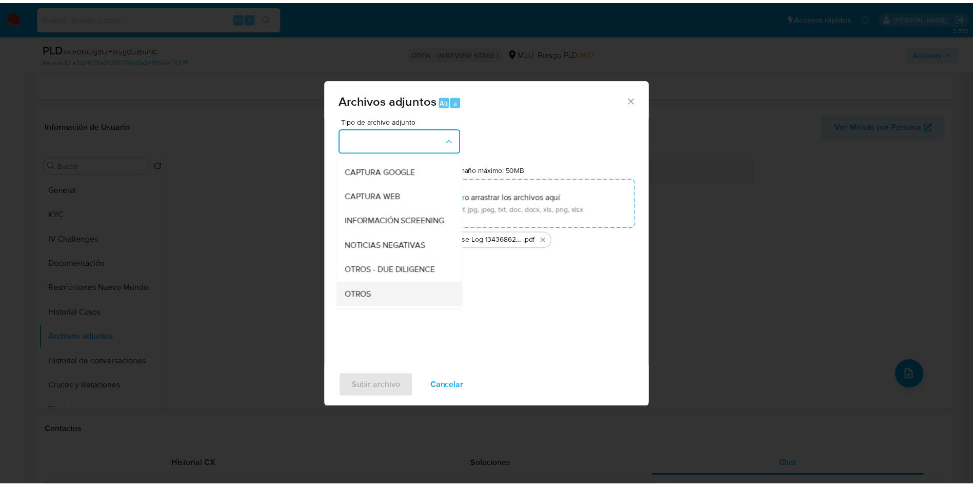
scroll to position [77, 0]
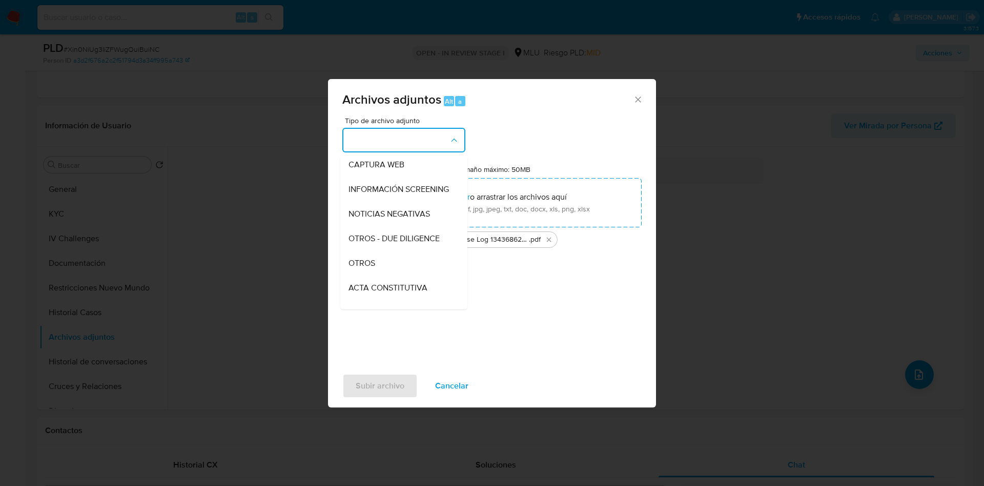
drag, startPoint x: 386, startPoint y: 268, endPoint x: 385, endPoint y: 279, distance: 11.3
click at [385, 268] on div "OTROS" at bounding box center [401, 263] width 105 height 25
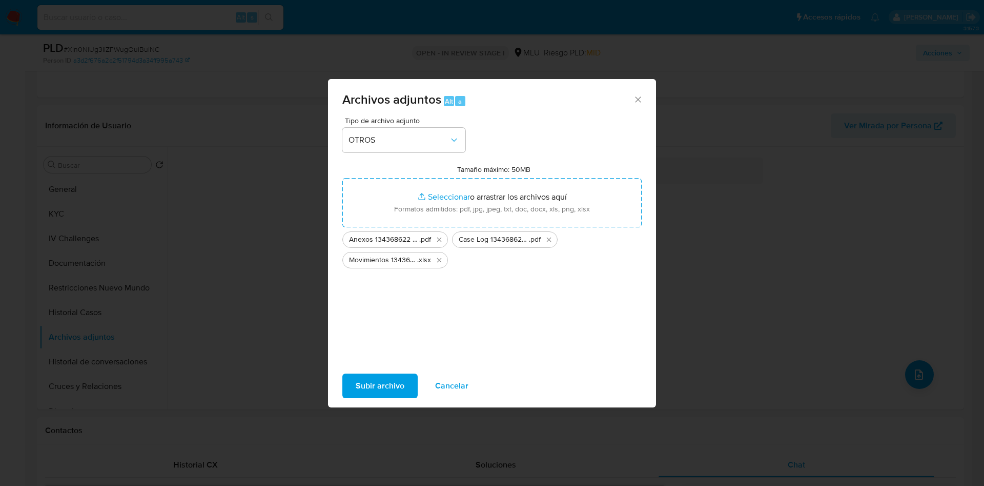
click at [388, 382] on span "Subir archivo" at bounding box center [380, 385] width 49 height 23
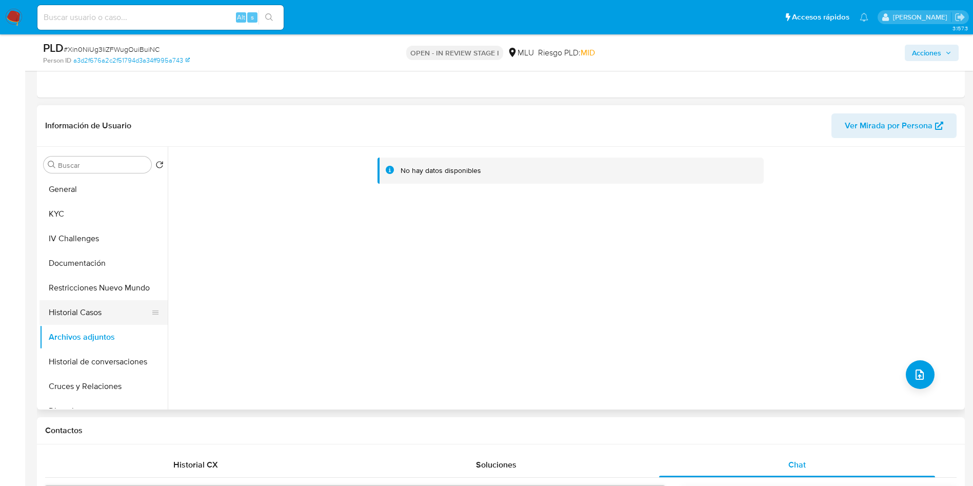
click at [95, 301] on button "Historial Casos" at bounding box center [99, 312] width 120 height 25
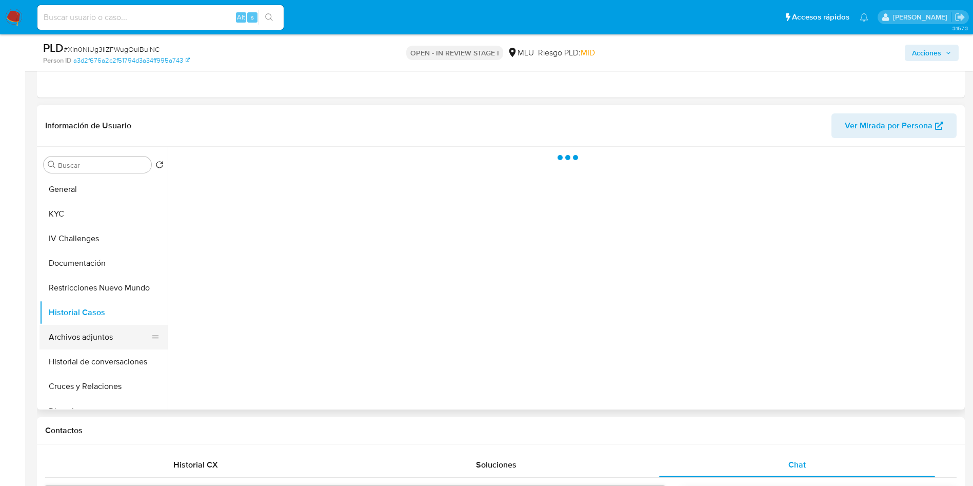
click at [97, 327] on button "Archivos adjuntos" at bounding box center [99, 337] width 120 height 25
click at [932, 59] on span "Acciones" at bounding box center [926, 53] width 29 height 16
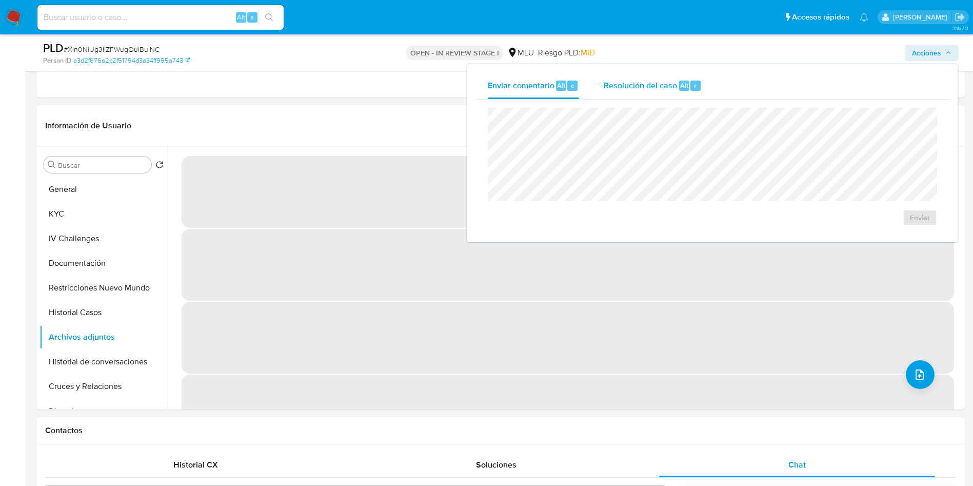
click at [637, 79] on span "Resolución del caso" at bounding box center [640, 85] width 73 height 12
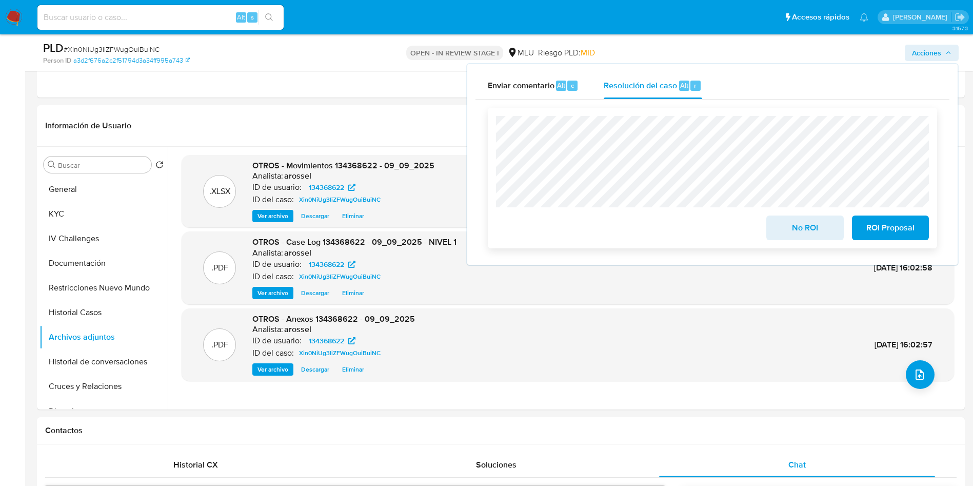
click at [792, 220] on span "No ROI" at bounding box center [804, 227] width 50 height 23
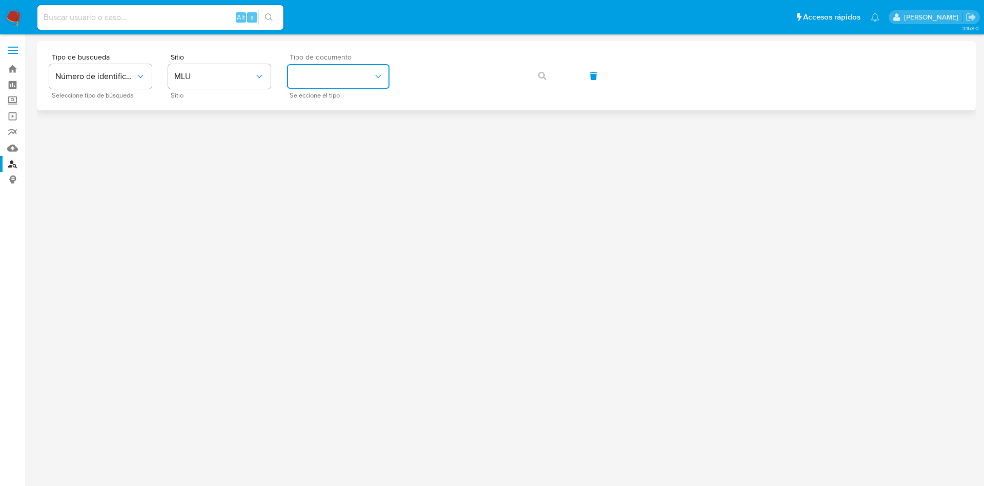
click at [328, 79] on button "identificationType" at bounding box center [338, 76] width 103 height 25
click at [350, 115] on div "CI CI" at bounding box center [335, 109] width 84 height 35
click at [540, 85] on span "button" at bounding box center [542, 76] width 8 height 23
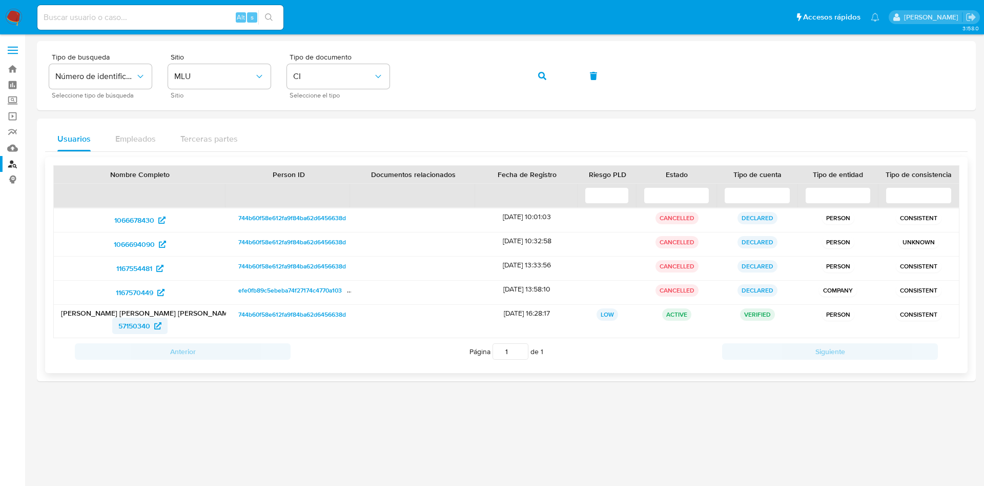
click at [155, 318] on span "57150340" at bounding box center [139, 325] width 43 height 16
click at [164, 311] on p "[PERSON_NAME] [PERSON_NAME] [PERSON_NAME]" at bounding box center [140, 312] width 158 height 9
click at [142, 324] on span "57150340" at bounding box center [134, 325] width 32 height 16
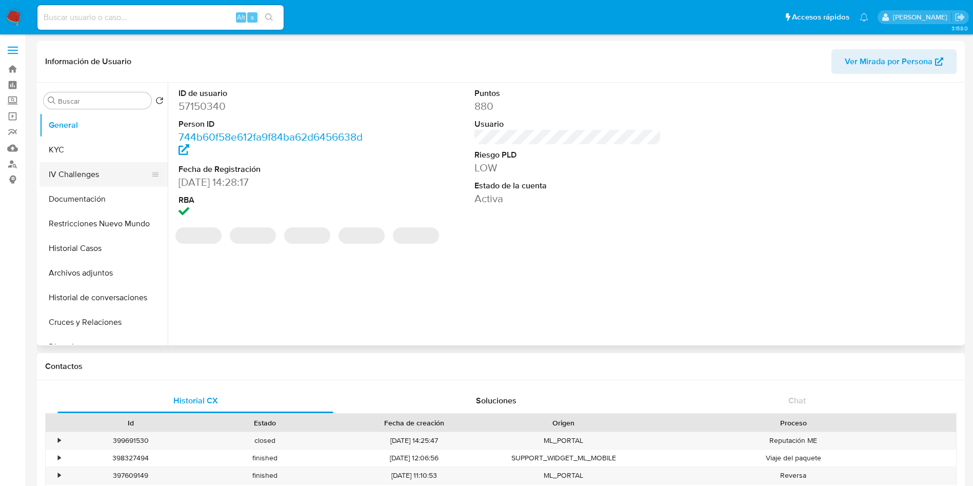
click at [97, 171] on button "IV Challenges" at bounding box center [99, 174] width 120 height 25
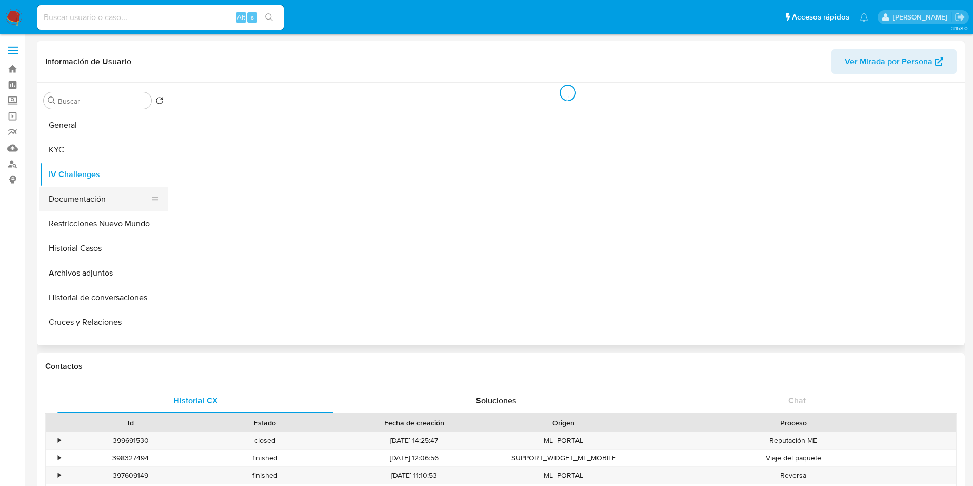
click at [99, 199] on button "Documentación" at bounding box center [99, 199] width 120 height 25
select select "10"
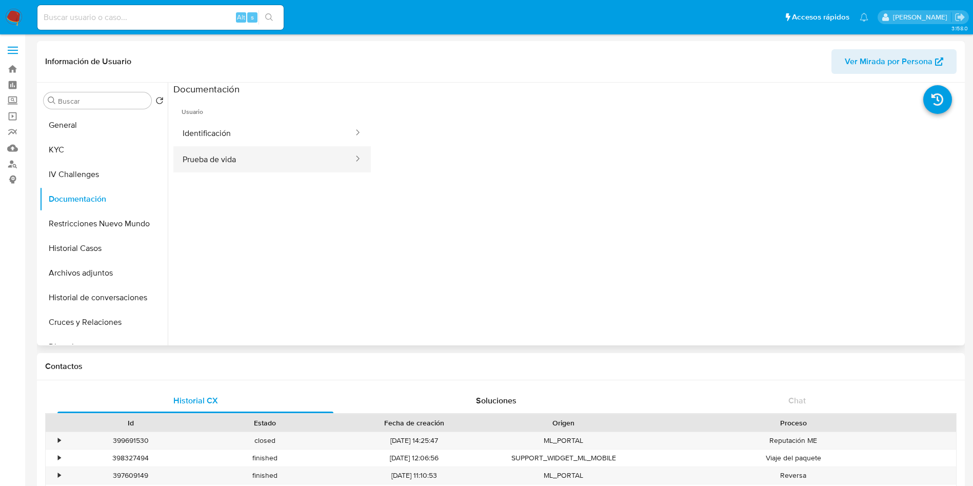
click at [249, 164] on button "Prueba de vida" at bounding box center [263, 159] width 181 height 26
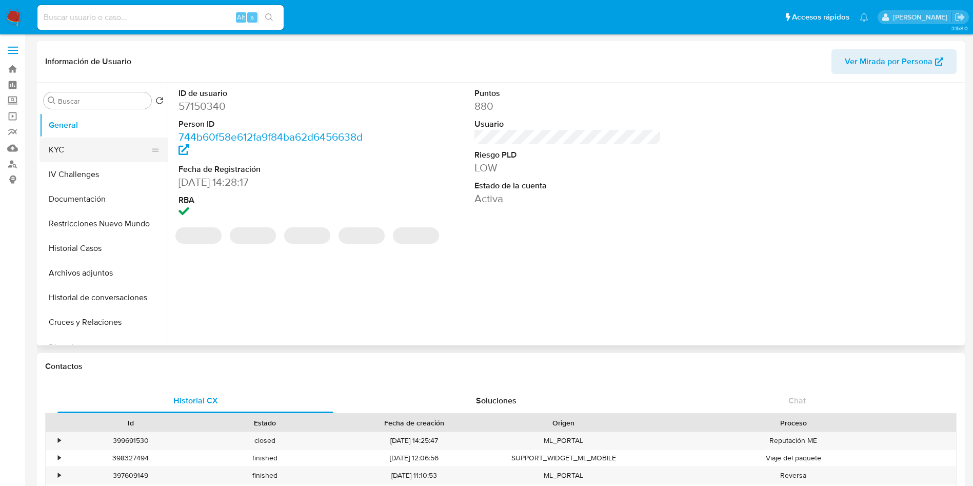
select select "10"
click at [65, 142] on button "KYC" at bounding box center [99, 149] width 120 height 25
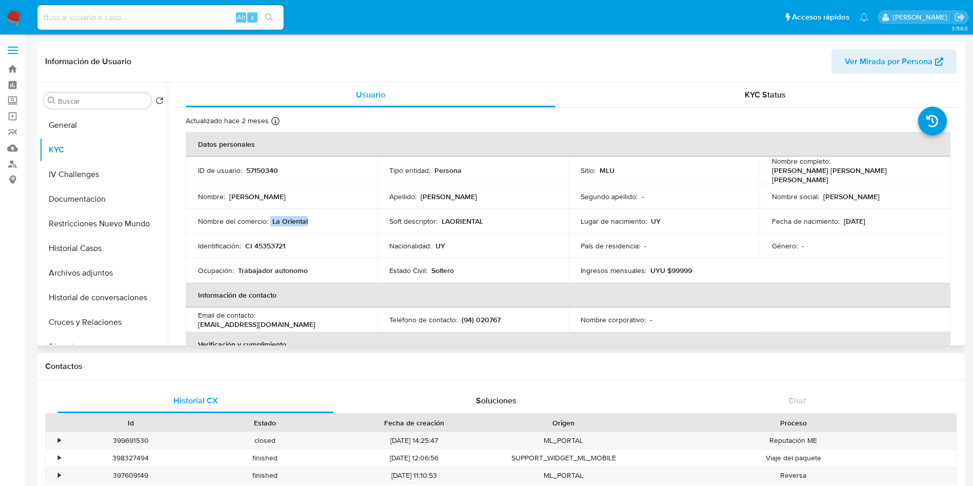
drag, startPoint x: 328, startPoint y: 217, endPoint x: 270, endPoint y: 217, distance: 57.4
click at [270, 217] on div "Nombre del comercio : La Oriental" at bounding box center [281, 220] width 167 height 9
click at [267, 168] on p "57150340" at bounding box center [262, 170] width 32 height 9
copy p "57150340"
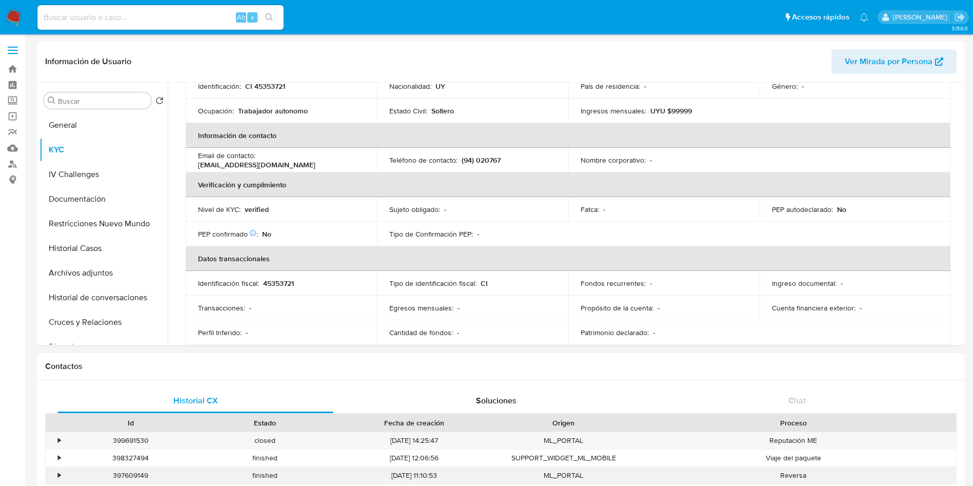
scroll to position [308, 0]
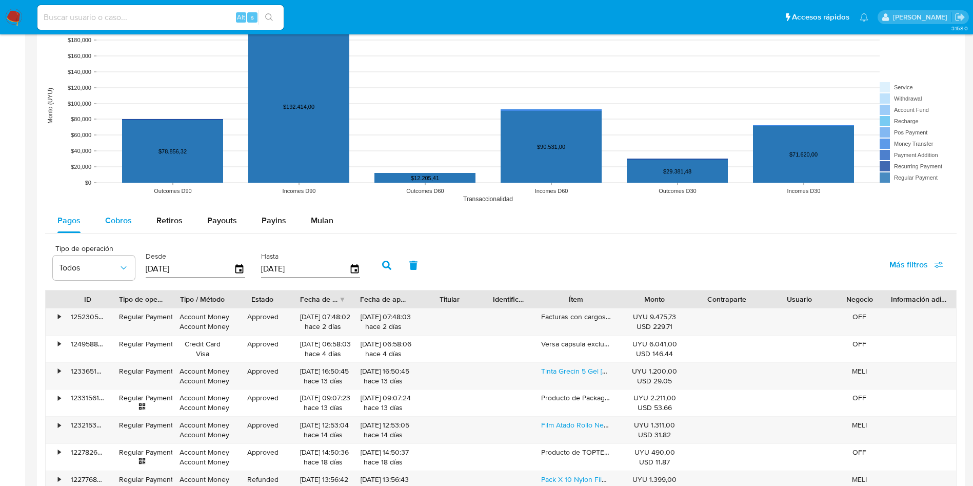
click at [122, 210] on div "Cobros" at bounding box center [118, 220] width 27 height 25
select select "10"
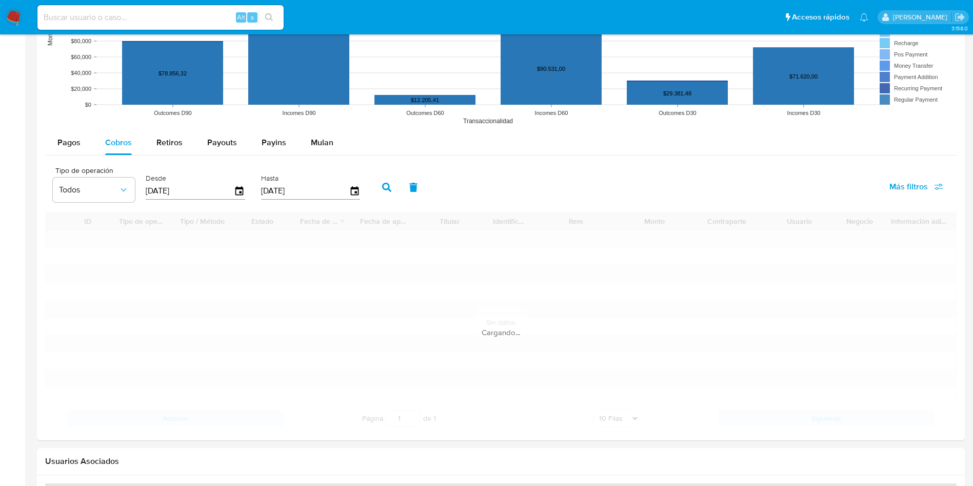
scroll to position [923, 0]
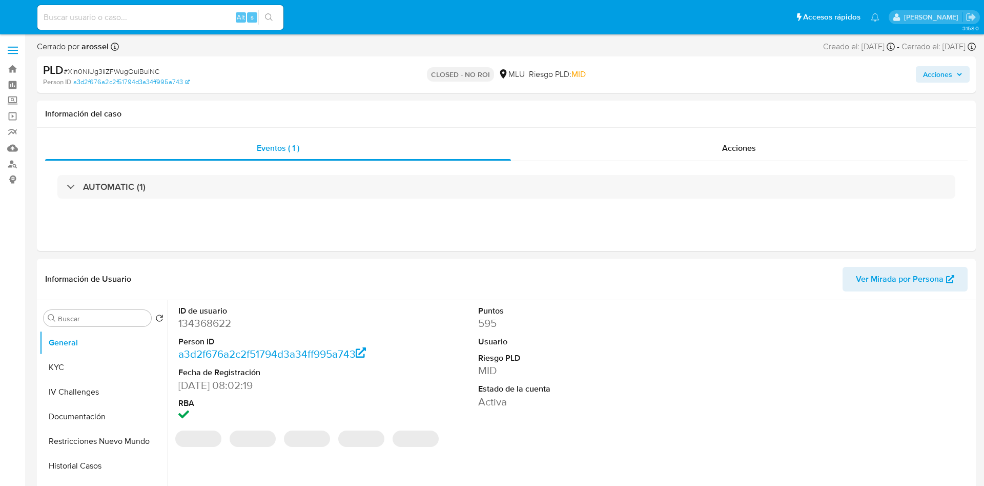
select select "10"
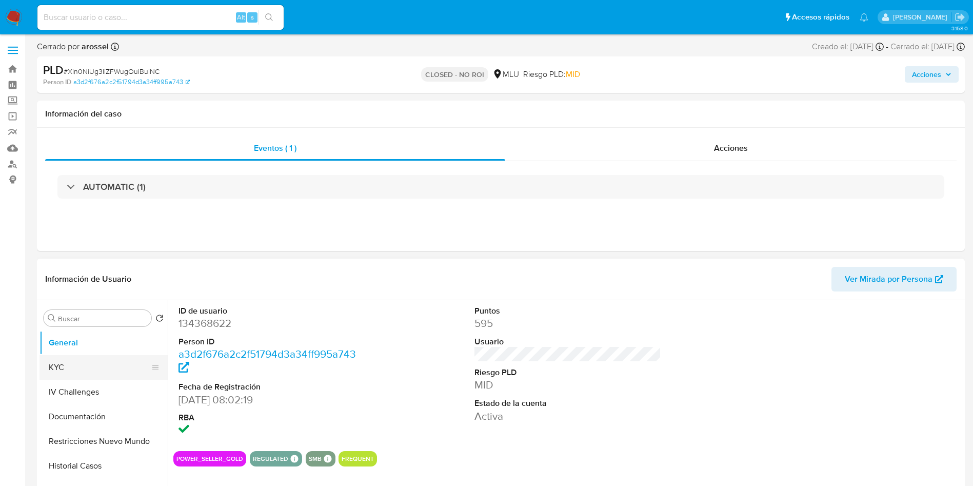
click at [82, 363] on button "KYC" at bounding box center [99, 367] width 120 height 25
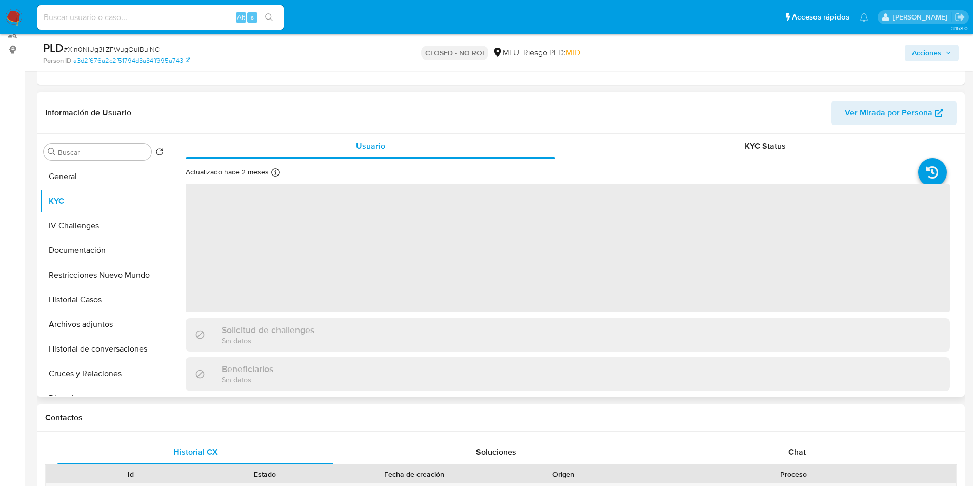
scroll to position [154, 0]
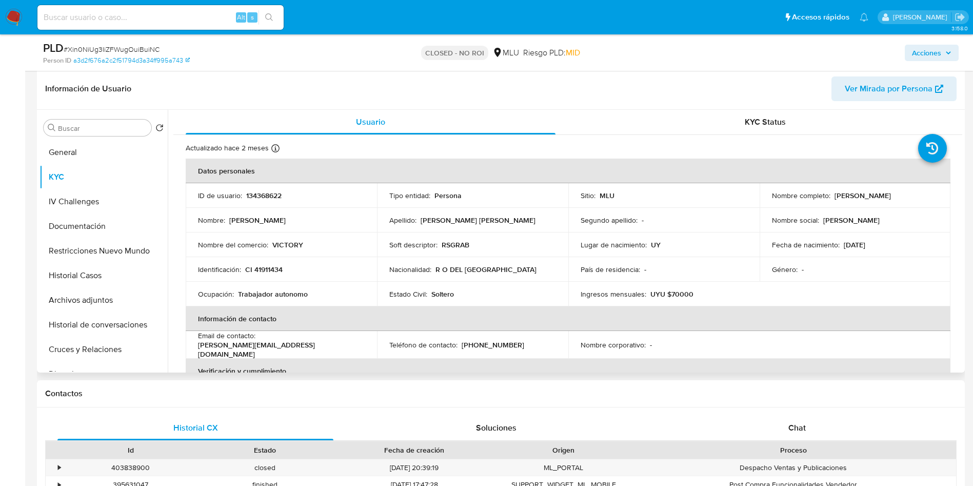
drag, startPoint x: 831, startPoint y: 196, endPoint x: 944, endPoint y: 190, distance: 112.9
click at [944, 190] on td "Nombre completo : [PERSON_NAME]" at bounding box center [854, 195] width 191 height 25
copy p "[PERSON_NAME]"
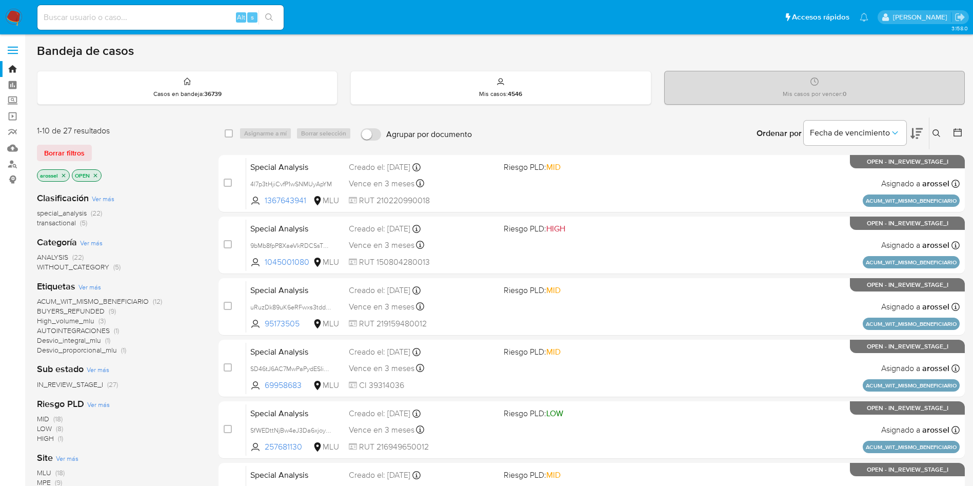
click at [194, 17] on input at bounding box center [160, 17] width 246 height 13
paste input "VkEHyzPm4vemyXxgcSxSMpz4"
type input "VkEHyzPm4vemyXxgcSxSMpz4"
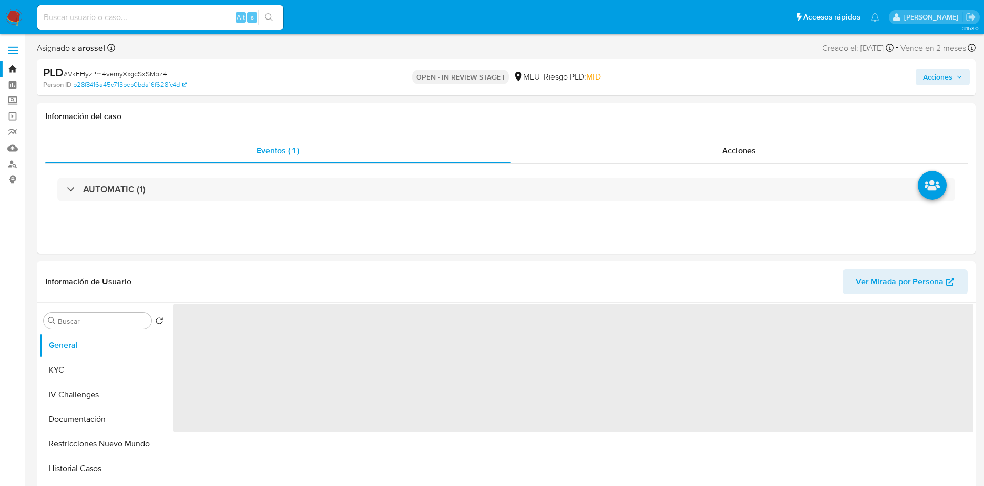
select select "10"
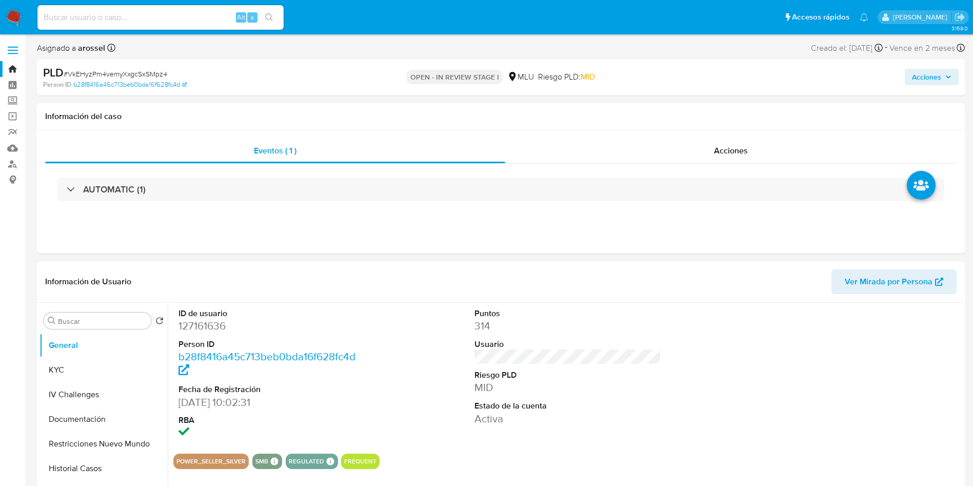
click at [579, 292] on header "Información de Usuario Ver Mirada por Persona" at bounding box center [500, 281] width 911 height 25
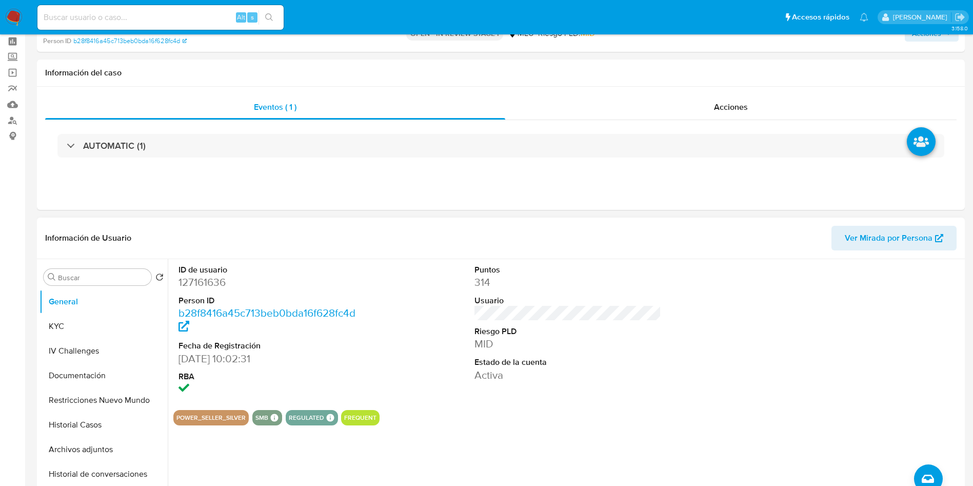
scroll to position [77, 0]
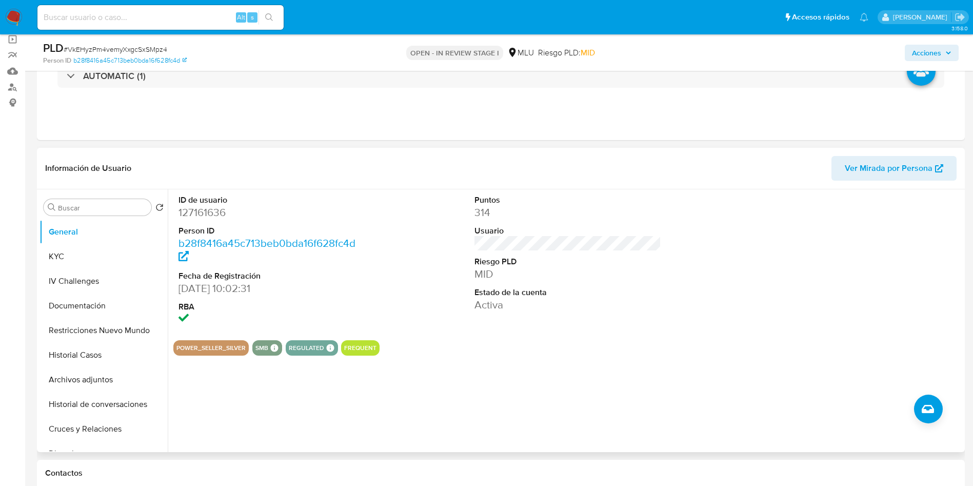
click at [910, 168] on span "Ver Mirada por Persona" at bounding box center [888, 168] width 88 height 25
click at [97, 255] on button "KYC" at bounding box center [99, 256] width 120 height 25
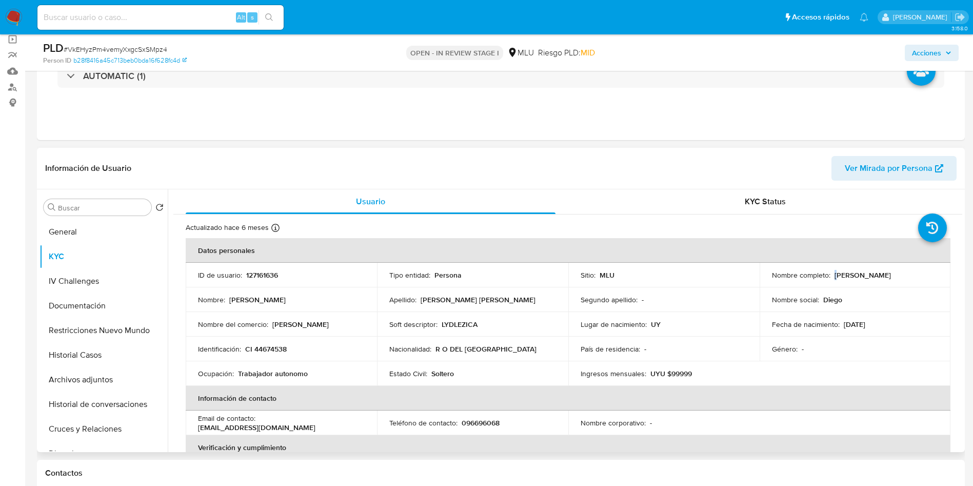
click at [834, 272] on p "[PERSON_NAME]" at bounding box center [862, 274] width 56 height 9
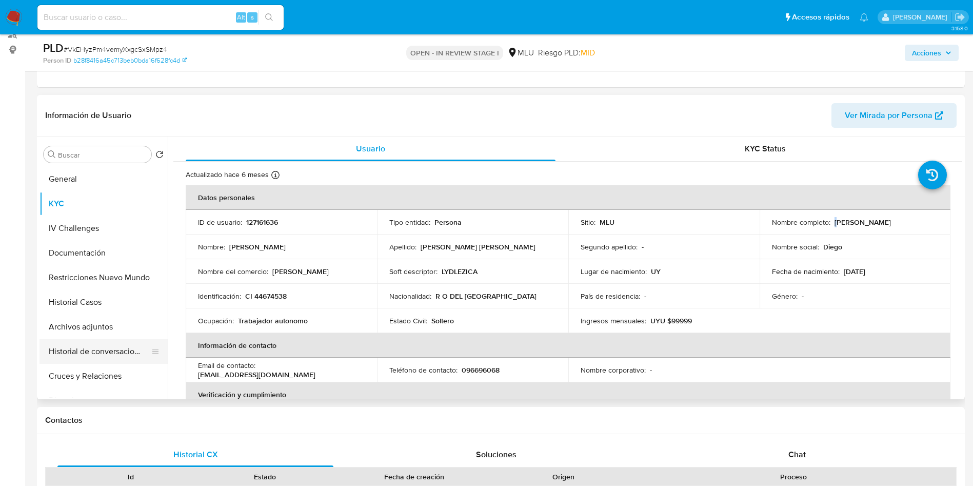
scroll to position [154, 0]
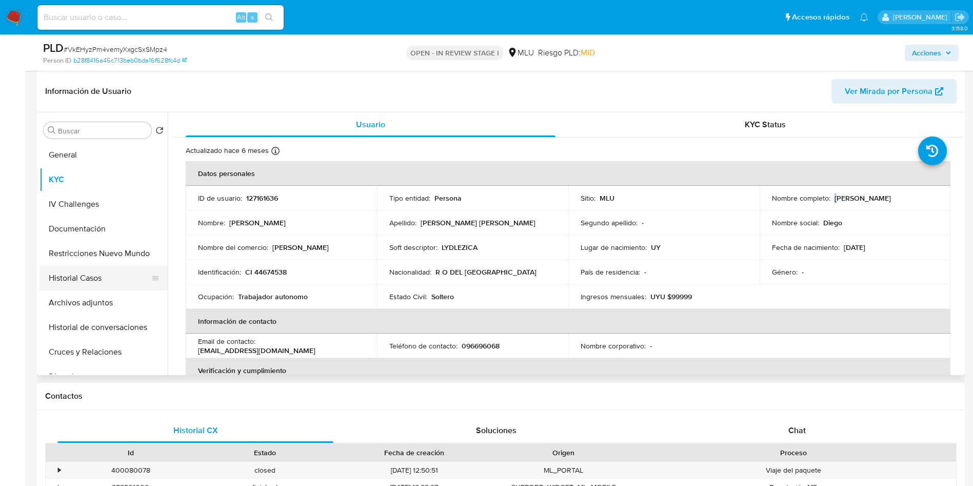
click at [85, 279] on button "Historial Casos" at bounding box center [99, 278] width 120 height 25
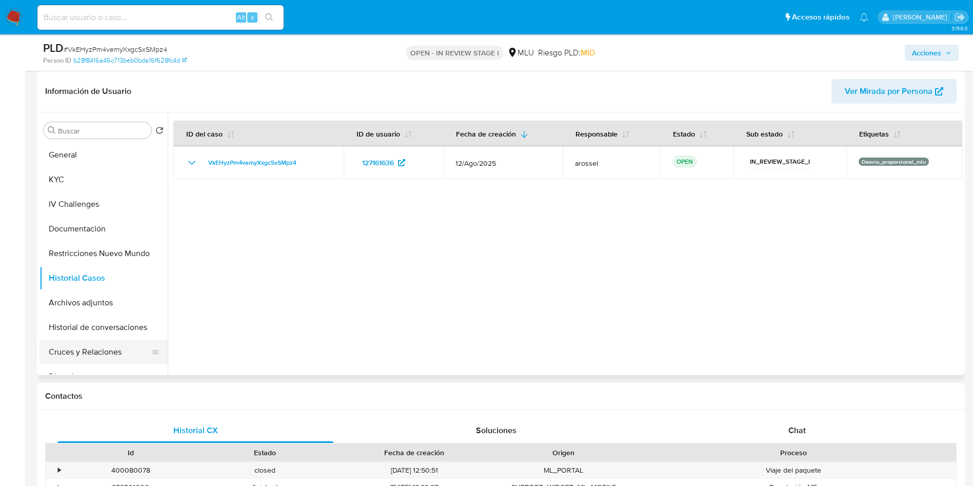
click at [86, 351] on button "Cruces y Relaciones" at bounding box center [99, 351] width 120 height 25
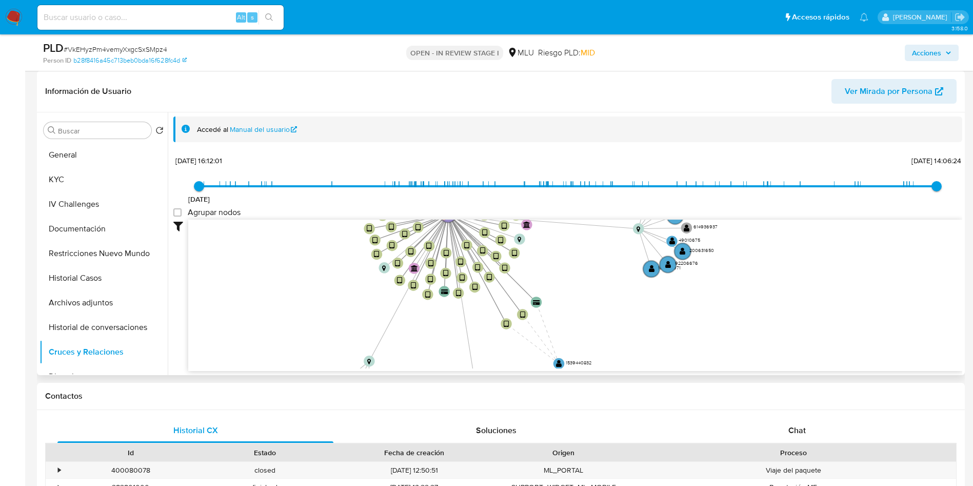
drag, startPoint x: 344, startPoint y: 258, endPoint x: 340, endPoint y: 341, distance: 83.1
click at [340, 341] on icon "user-127161636  127161636 D device-64a9e49ada2e456a9814b0db  user-1539440832 …" at bounding box center [575, 293] width 774 height 149
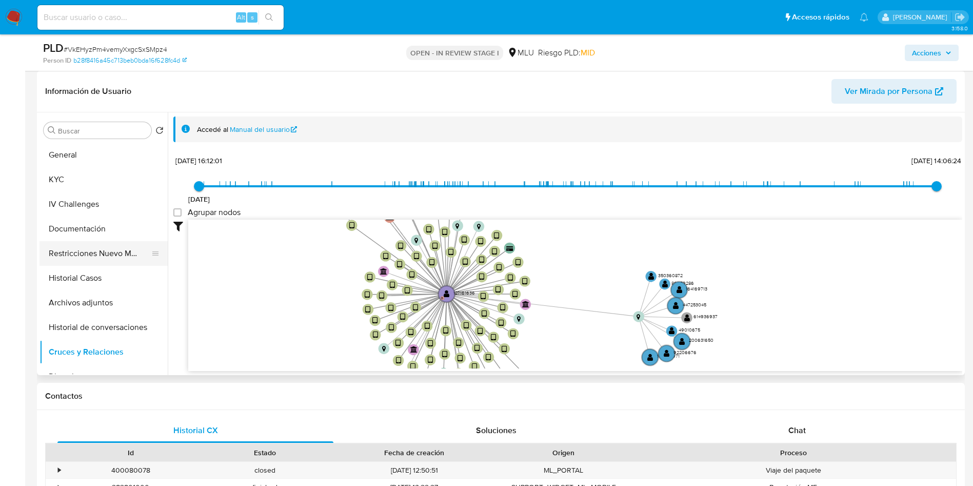
click at [116, 250] on button "Restricciones Nuevo Mundo" at bounding box center [99, 253] width 120 height 25
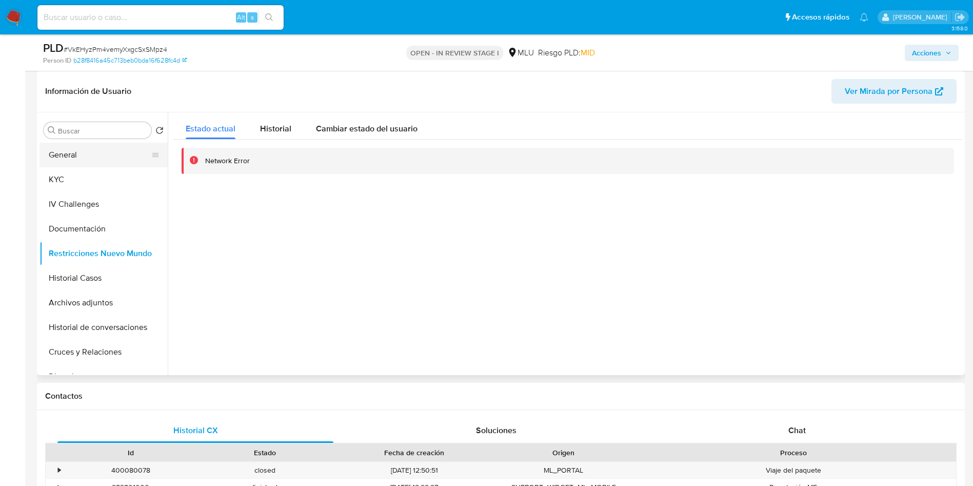
click at [78, 149] on button "General" at bounding box center [99, 155] width 120 height 25
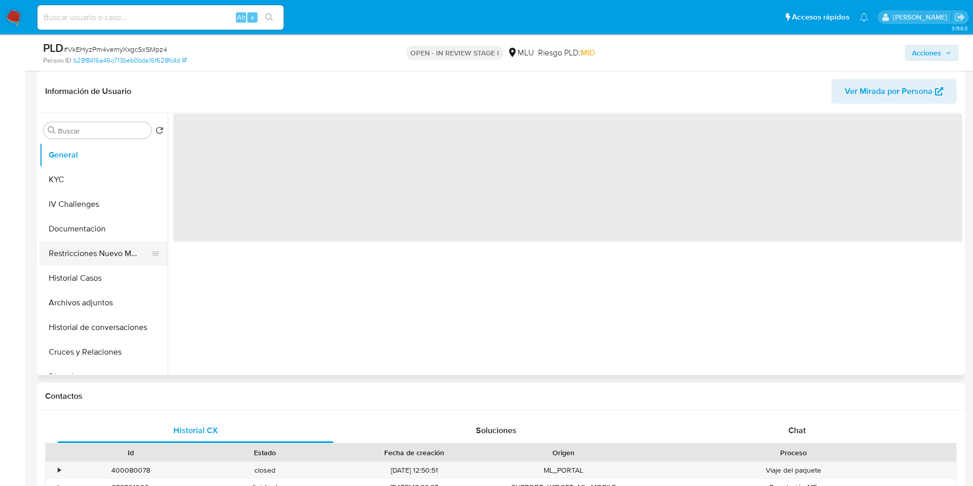
click at [86, 250] on button "Restricciones Nuevo Mundo" at bounding box center [99, 253] width 120 height 25
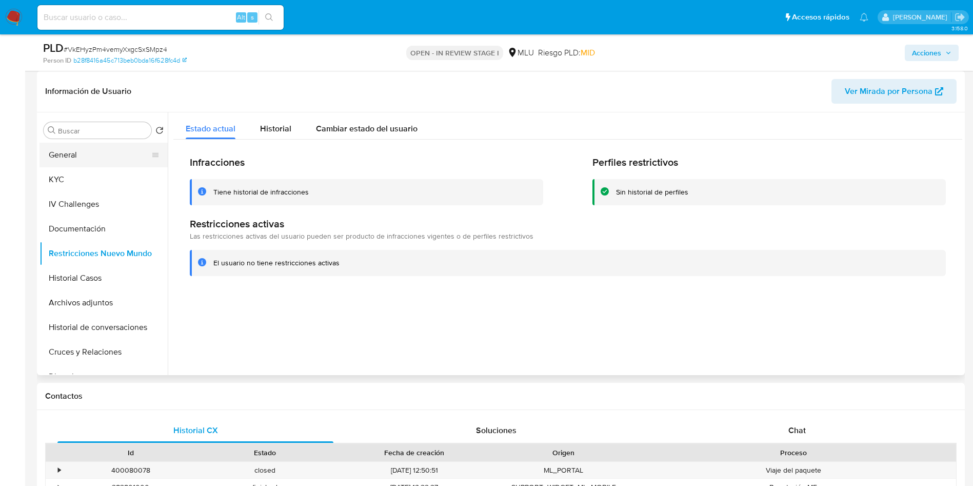
click at [99, 156] on button "General" at bounding box center [99, 155] width 120 height 25
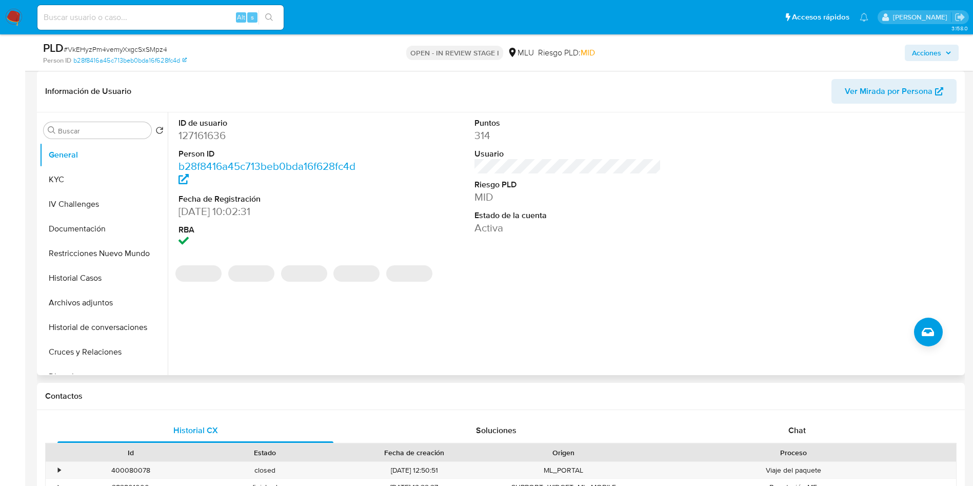
click at [213, 132] on dd "127161636" at bounding box center [271, 135] width 187 height 14
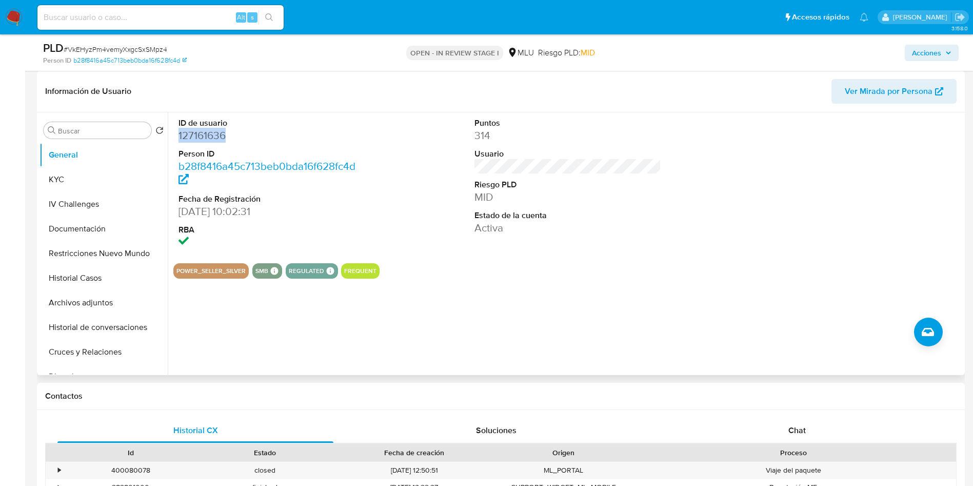
click at [213, 132] on dd "127161636" at bounding box center [271, 135] width 187 height 14
copy dd "127161636"
click at [140, 46] on span "# VkEHyzPm4vemyXxgcSxSMpz4" at bounding box center [116, 49] width 104 height 10
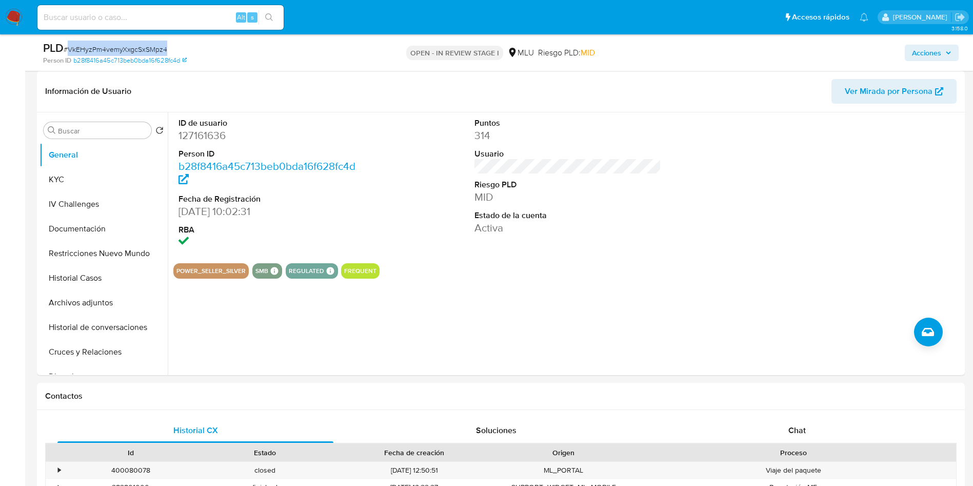
copy span "VkEHyzPm4vemyXxgcSxSMpz4"
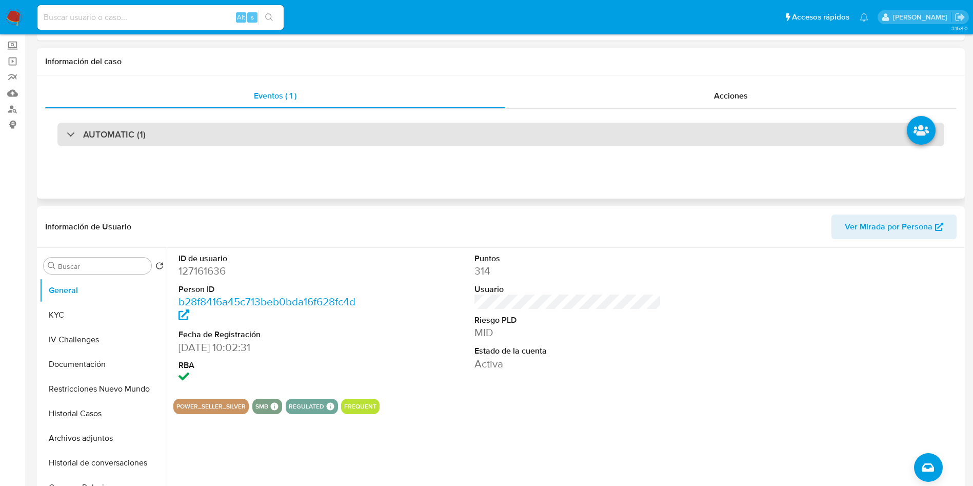
scroll to position [0, 0]
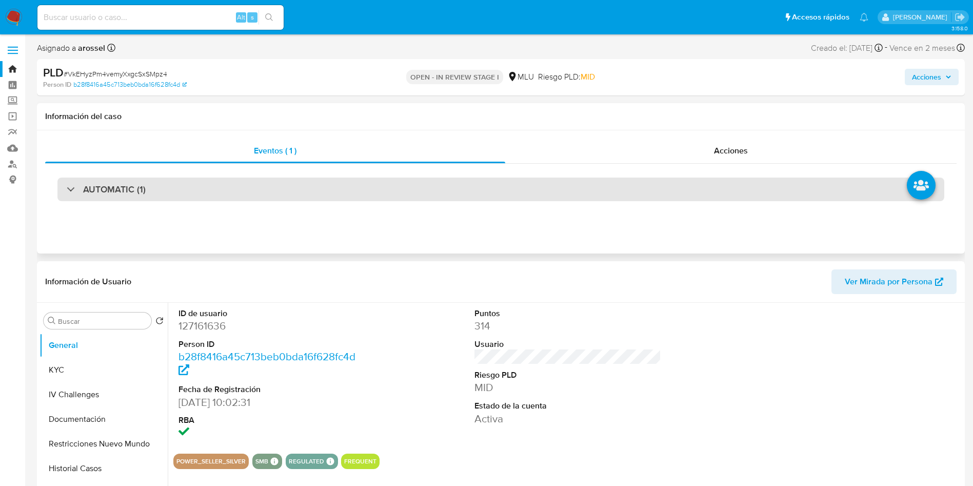
click at [196, 189] on div "AUTOMATIC (1)" at bounding box center [500, 189] width 887 height 24
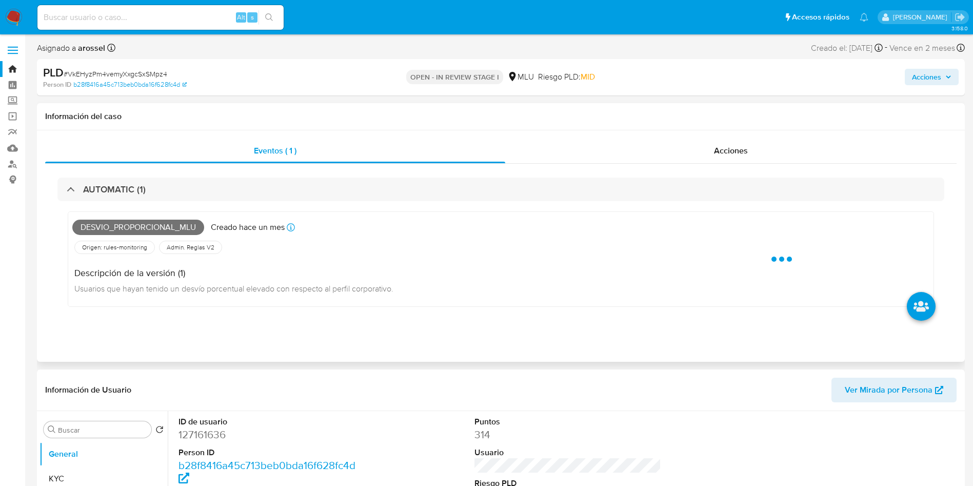
click at [122, 230] on span "Desvio_proporcional_mlu" at bounding box center [138, 226] width 132 height 15
copy span "Desvio_proporcional_mlu"
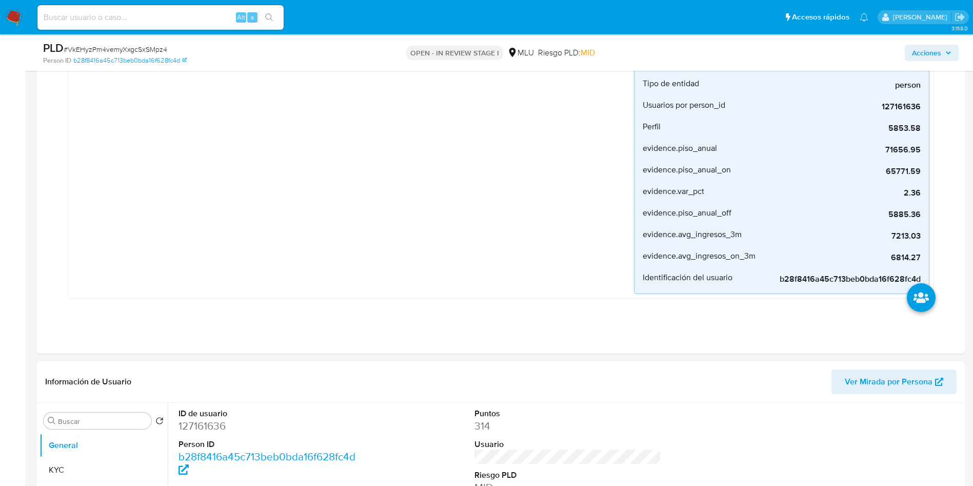
scroll to position [308, 0]
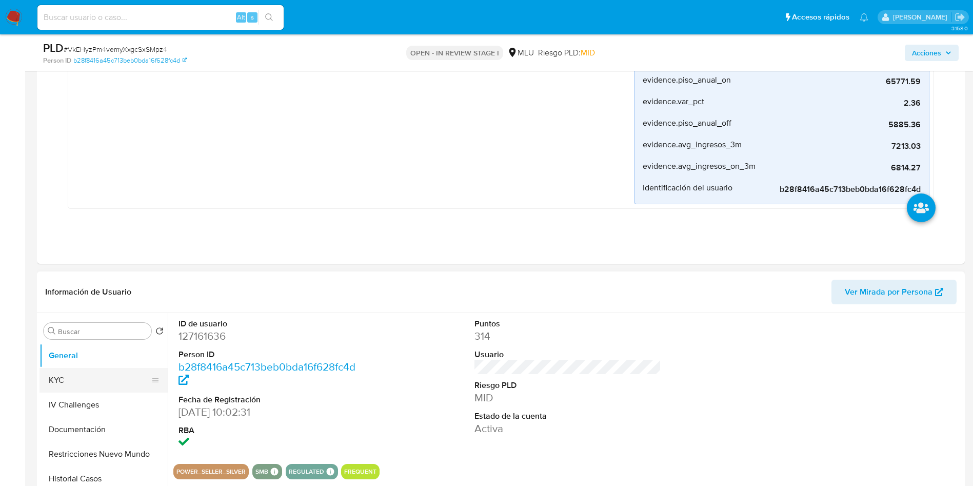
click at [98, 381] on button "KYC" at bounding box center [99, 380] width 120 height 25
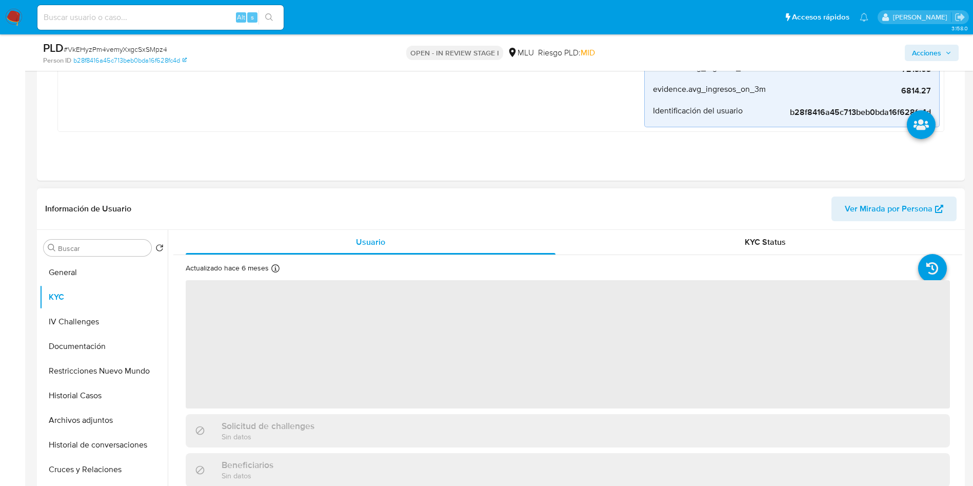
scroll to position [461, 0]
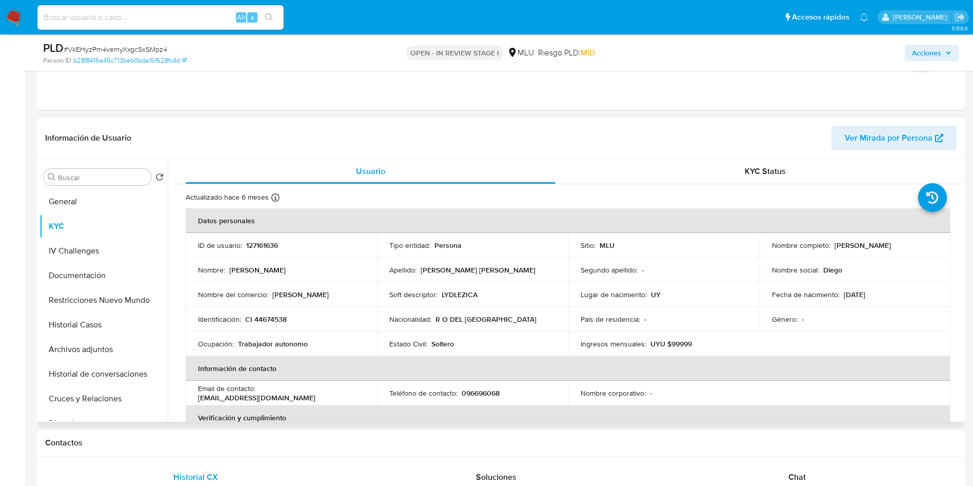
click at [274, 319] on p "CI 44674538" at bounding box center [266, 318] width 42 height 9
copy p "44674538"
click at [267, 245] on p "127161636" at bounding box center [262, 244] width 32 height 9
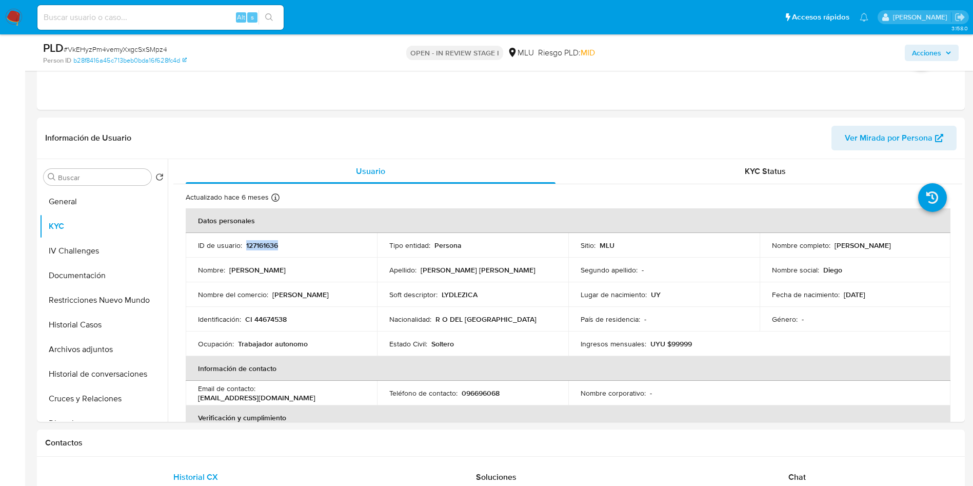
copy p "127161636"
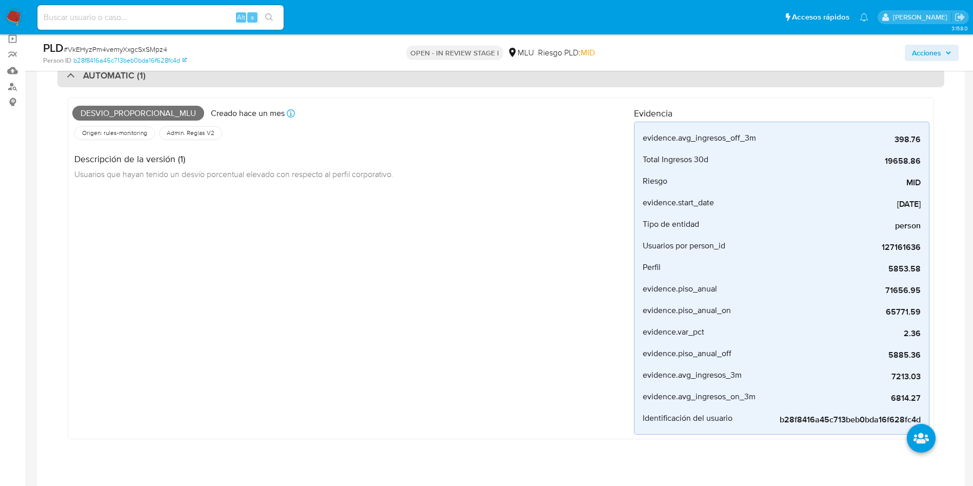
scroll to position [0, 0]
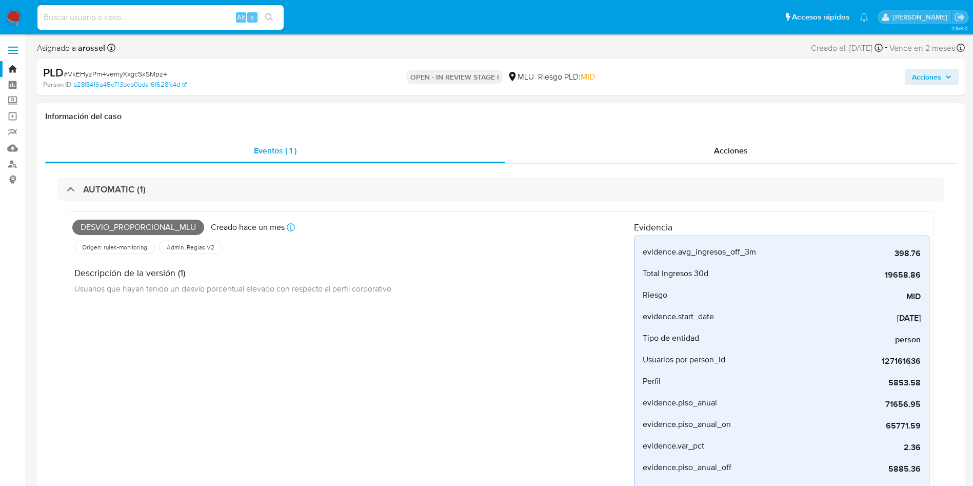
click at [438, 246] on div "Origen: rules-monitoring Referencia al id de la tabla rule-result en rules-moni…" at bounding box center [352, 246] width 561 height 17
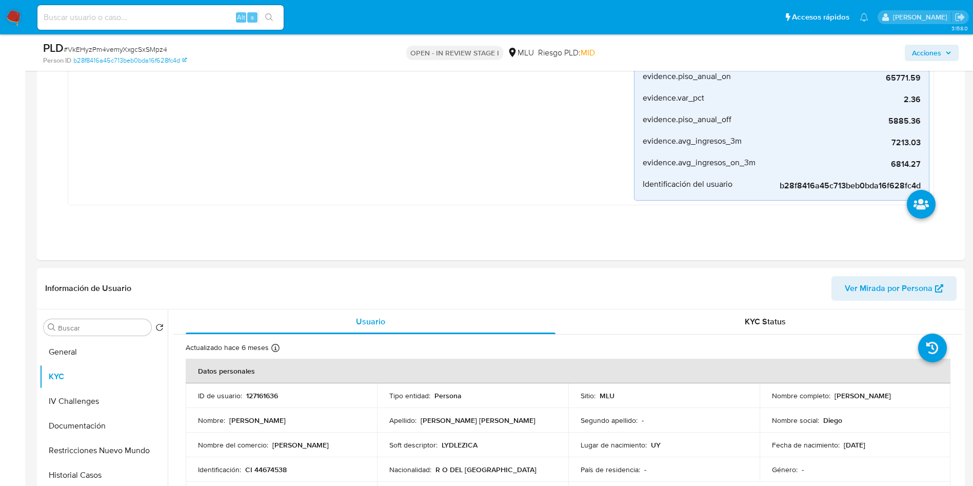
scroll to position [461, 0]
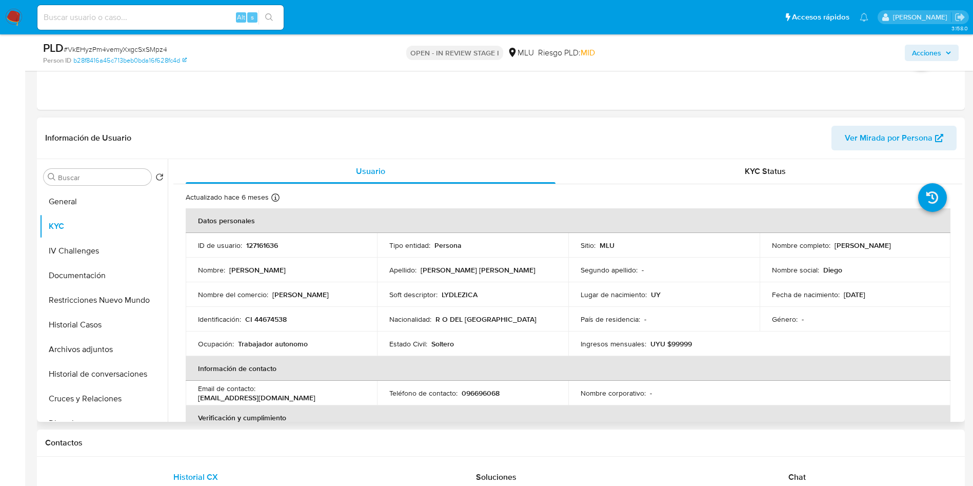
click at [254, 239] on td "ID de usuario : 127161636" at bounding box center [281, 245] width 191 height 25
copy p "127161636"
click at [458, 297] on p "LYDLEZICA" at bounding box center [459, 294] width 36 height 9
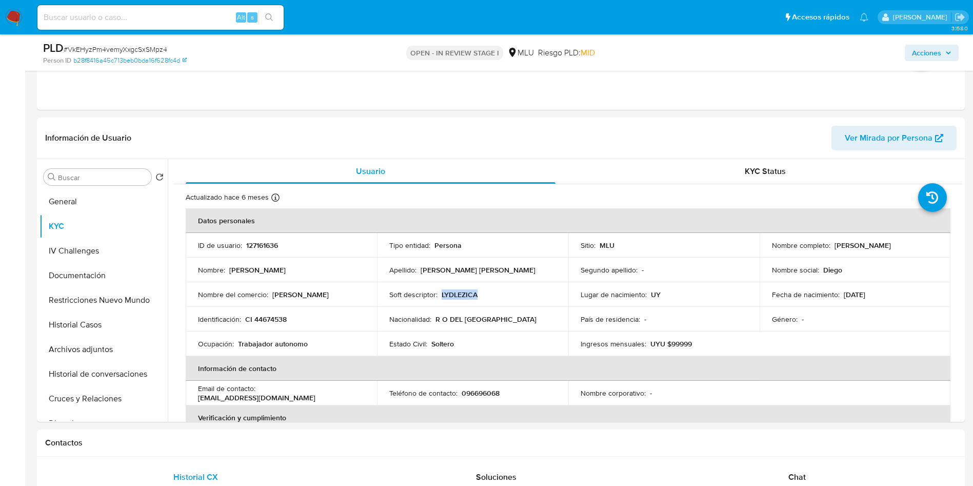
copy p "LYDLEZICA"
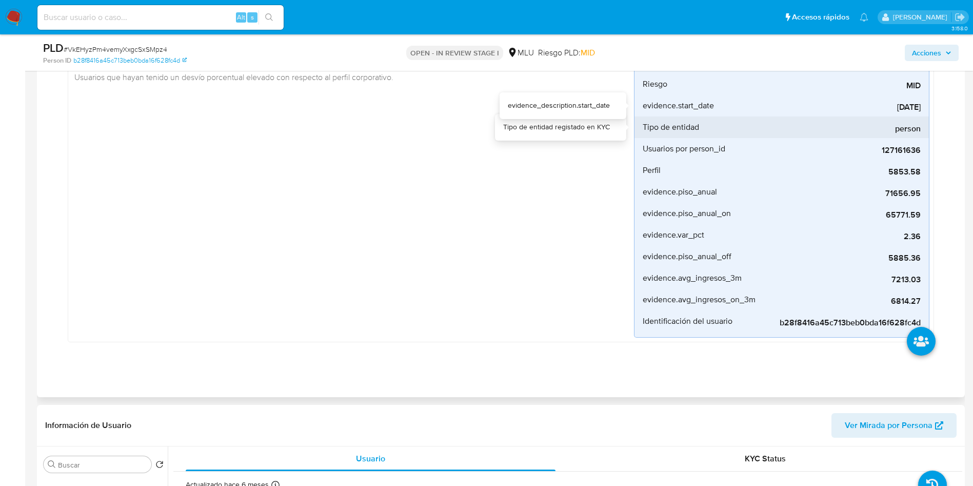
scroll to position [154, 0]
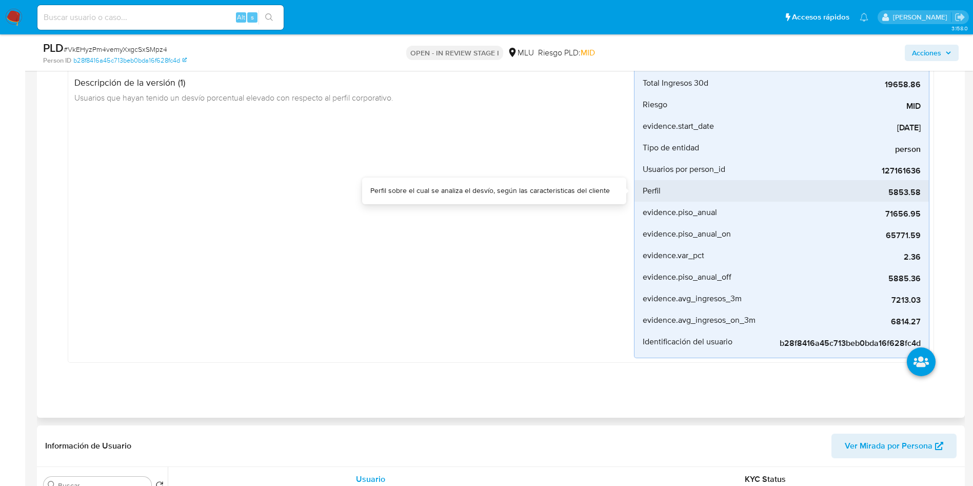
drag, startPoint x: 886, startPoint y: 186, endPoint x: 919, endPoint y: 192, distance: 34.4
click at [919, 192] on div "5853.58" at bounding box center [844, 191] width 154 height 22
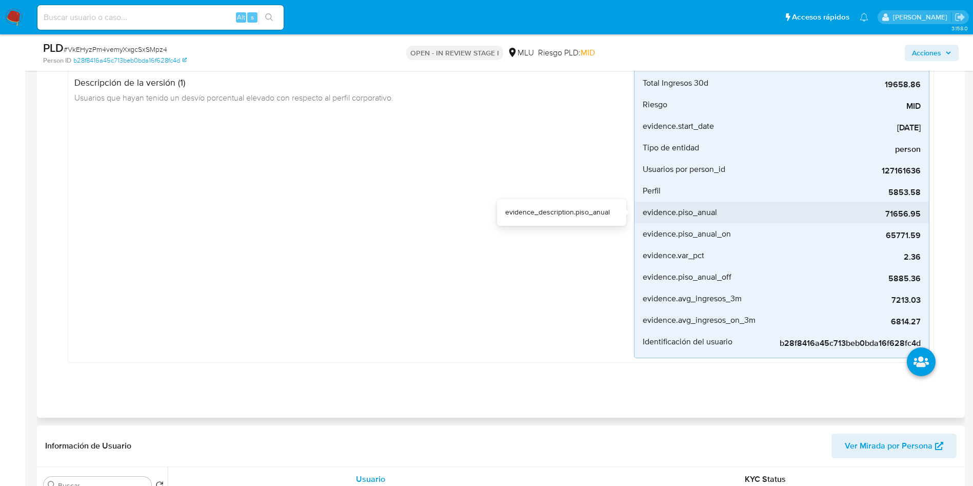
drag, startPoint x: 882, startPoint y: 218, endPoint x: 920, endPoint y: 218, distance: 37.9
click at [920, 218] on li "evidence.piso_anual 71656.95" at bounding box center [781, 213] width 294 height 22
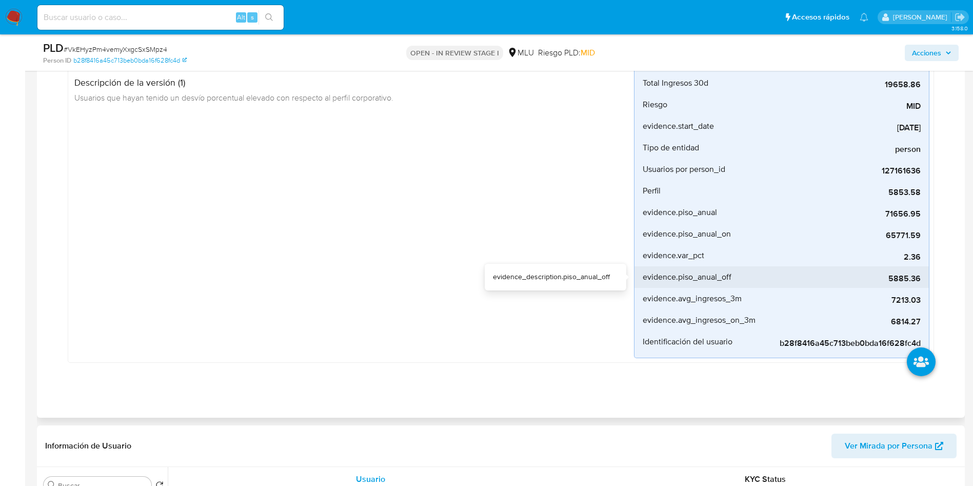
drag, startPoint x: 891, startPoint y: 278, endPoint x: 908, endPoint y: 278, distance: 16.9
click at [908, 278] on span "5885.36" at bounding box center [844, 278] width 154 height 10
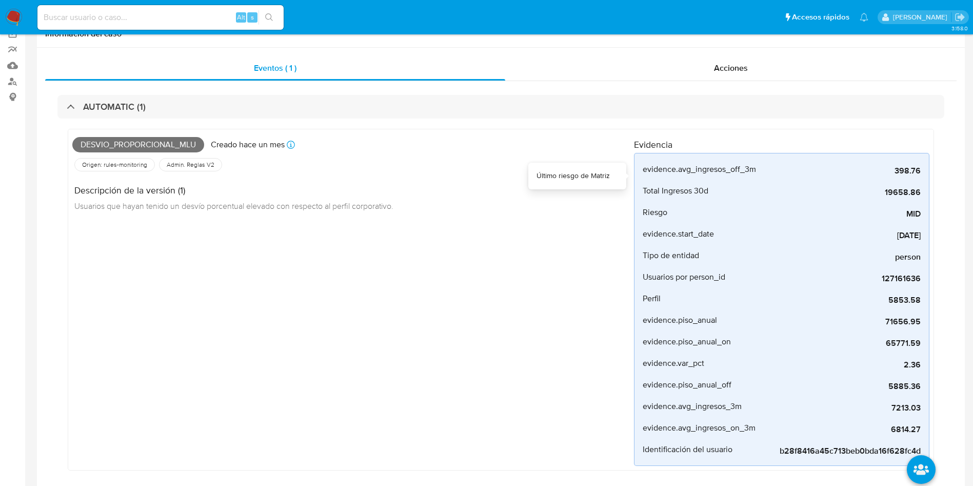
scroll to position [0, 0]
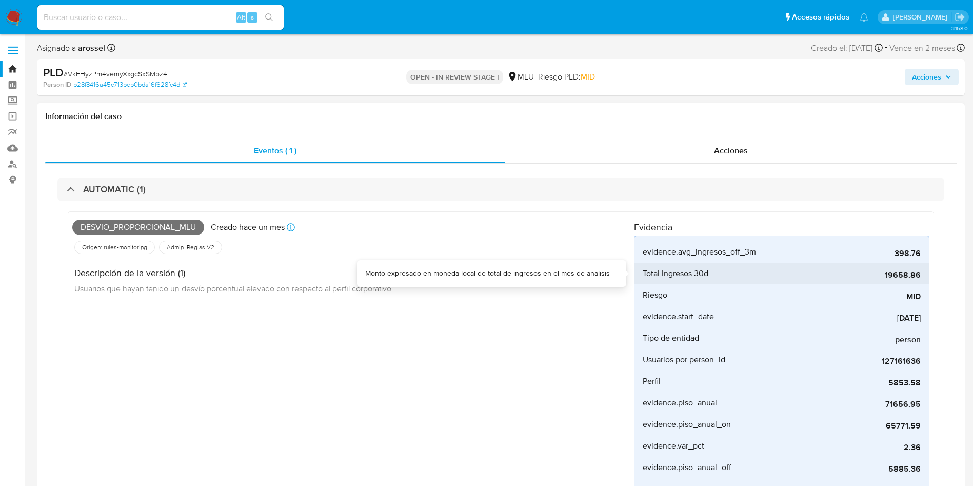
drag, startPoint x: 879, startPoint y: 274, endPoint x: 924, endPoint y: 273, distance: 45.6
click at [924, 273] on li "Total Ingresos 30d 19658.86" at bounding box center [781, 274] width 294 height 22
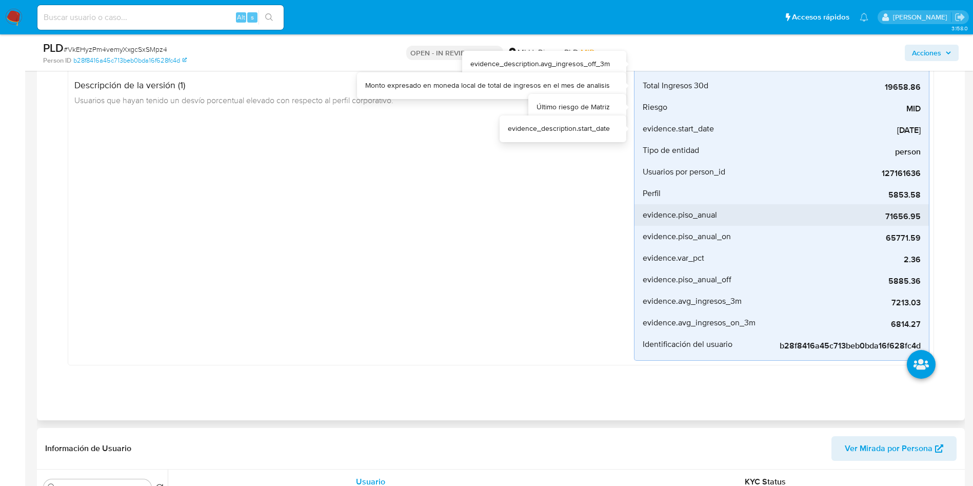
scroll to position [154, 0]
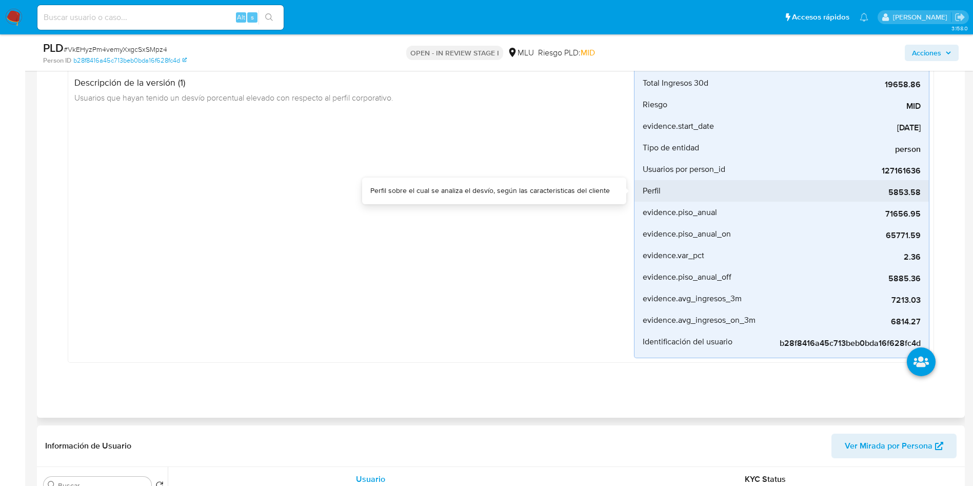
drag, startPoint x: 881, startPoint y: 199, endPoint x: 920, endPoint y: 192, distance: 39.6
click at [920, 192] on li "Perfil 5853.58" at bounding box center [781, 191] width 294 height 22
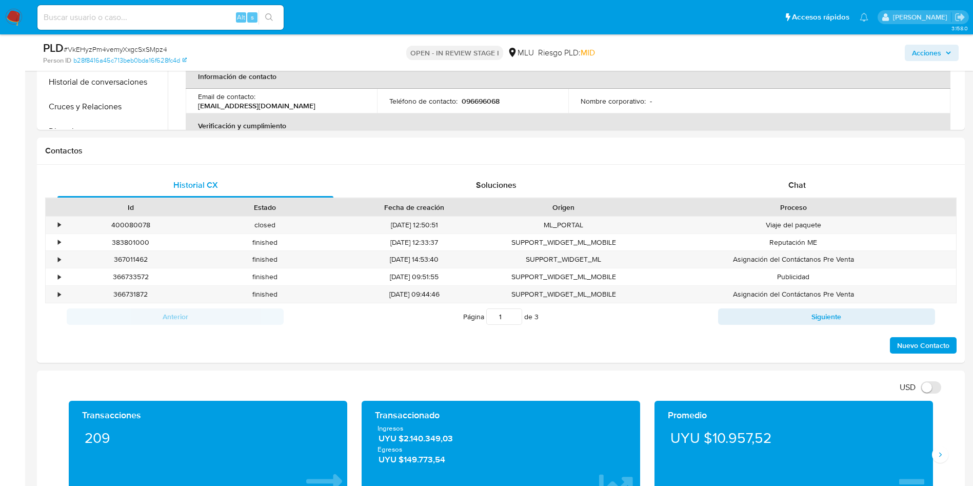
scroll to position [846, 0]
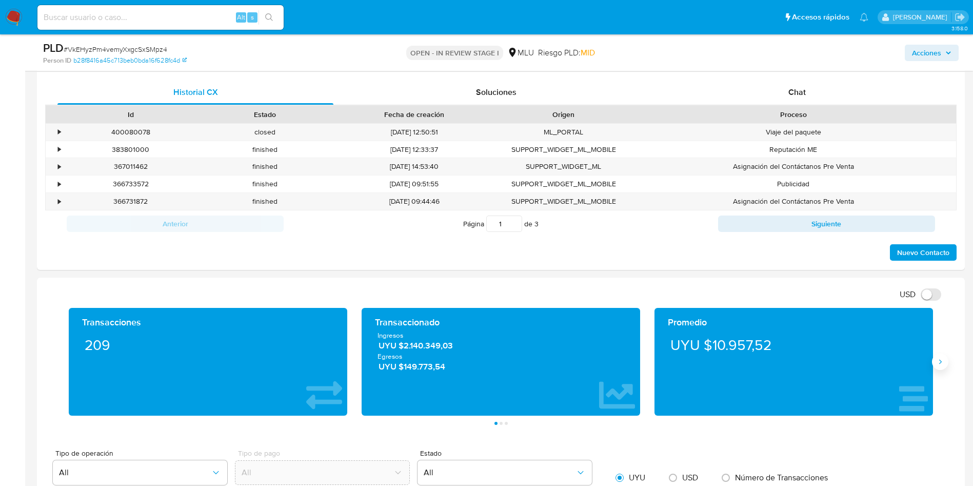
click at [944, 365] on button "Siguiente" at bounding box center [940, 361] width 16 height 16
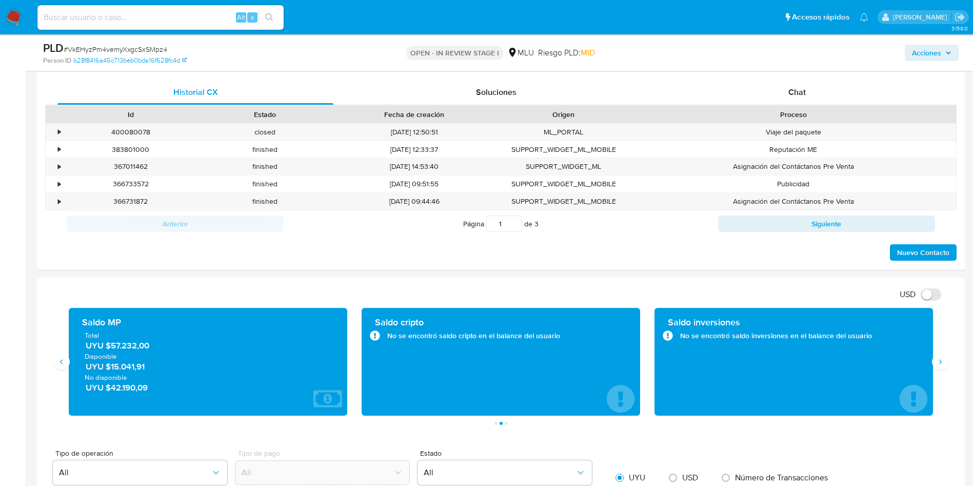
drag, startPoint x: 171, startPoint y: 345, endPoint x: 110, endPoint y: 345, distance: 61.0
click at [110, 345] on span "UYU $57.232,00" at bounding box center [209, 345] width 246 height 12
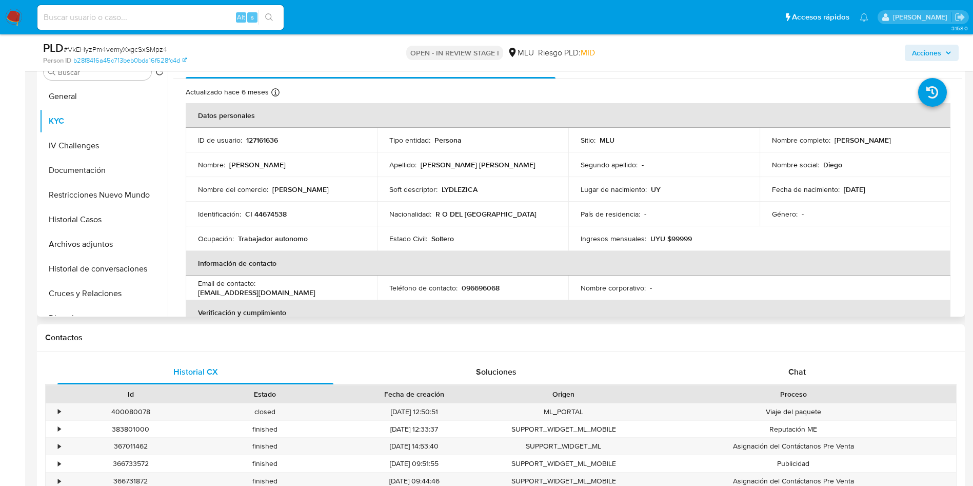
scroll to position [538, 0]
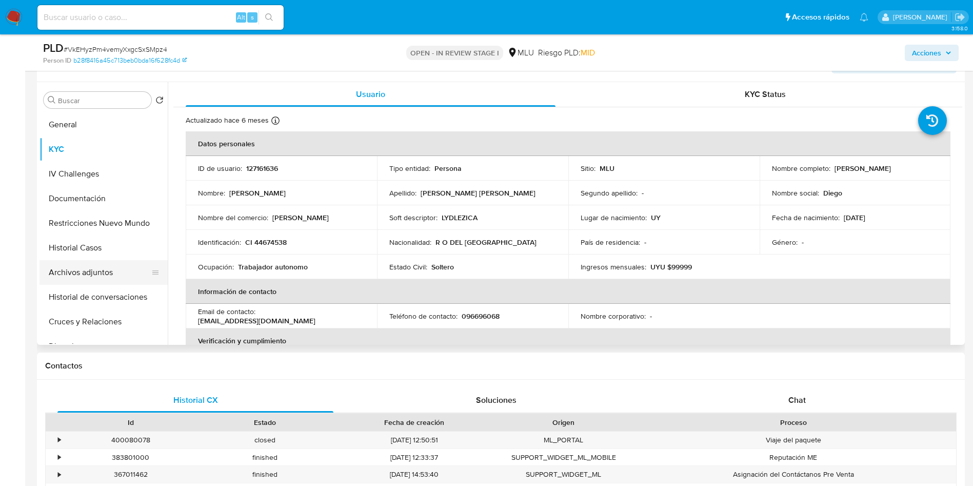
click at [96, 270] on button "Archivos adjuntos" at bounding box center [99, 272] width 120 height 25
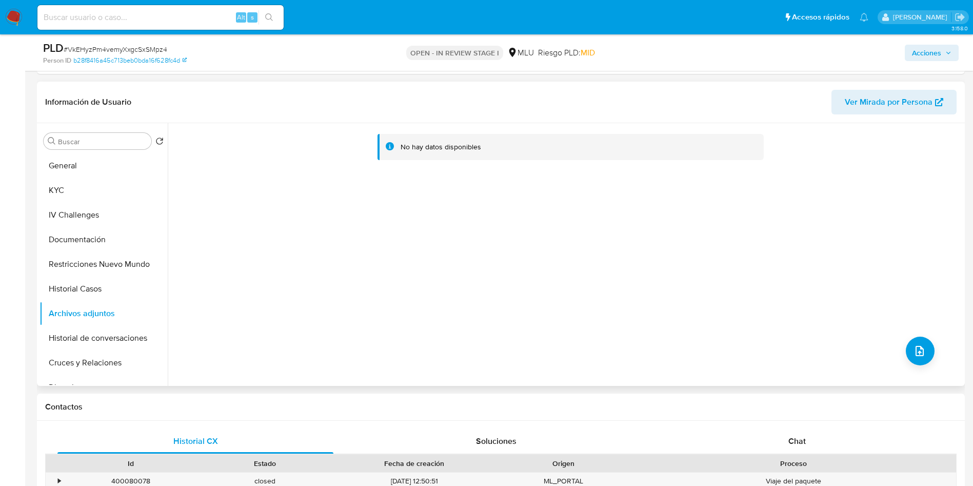
scroll to position [461, 0]
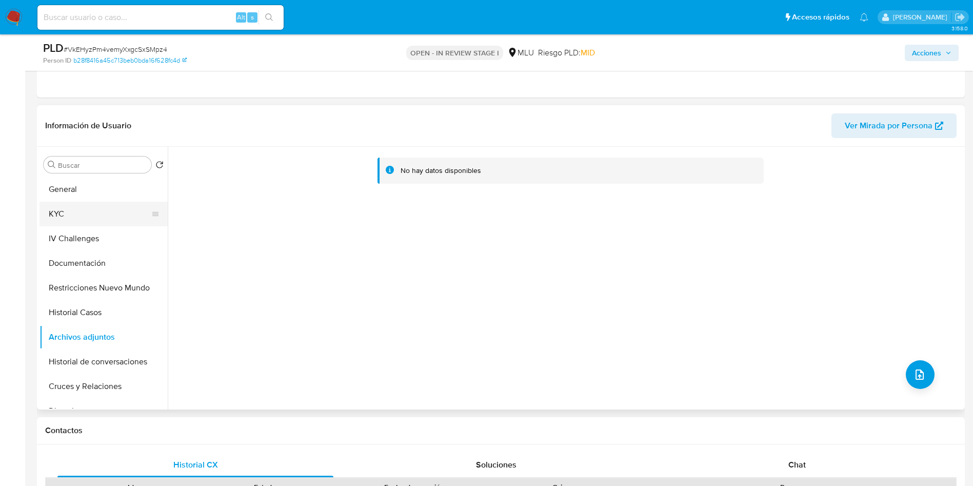
click at [92, 218] on button "KYC" at bounding box center [99, 214] width 120 height 25
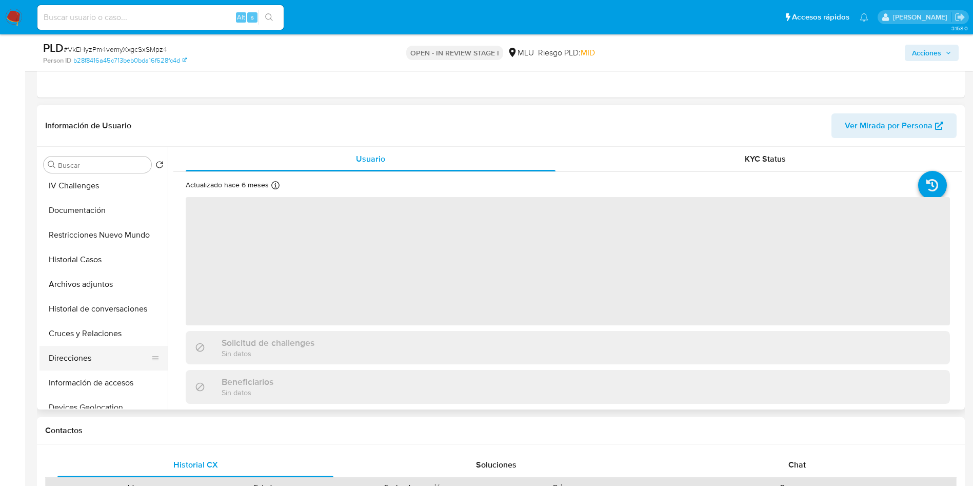
scroll to position [77, 0]
click at [82, 332] on button "Direcciones" at bounding box center [99, 333] width 120 height 25
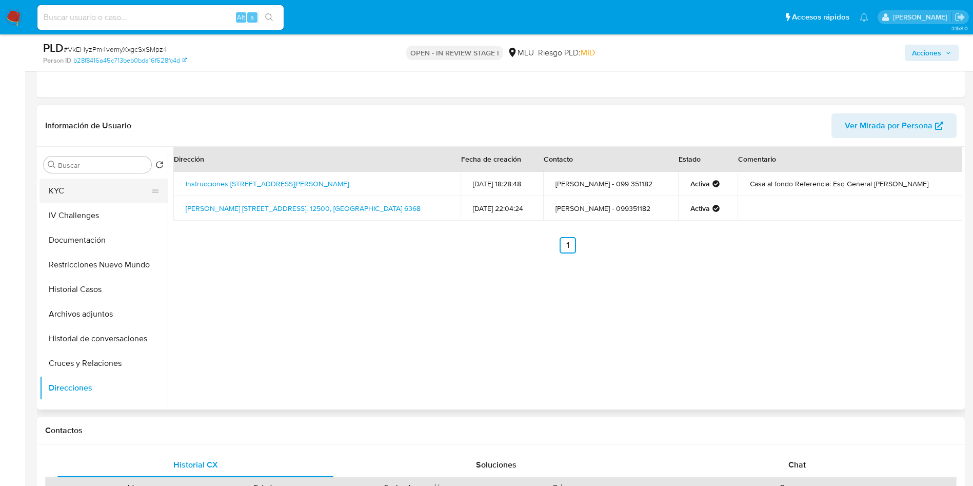
scroll to position [0, 0]
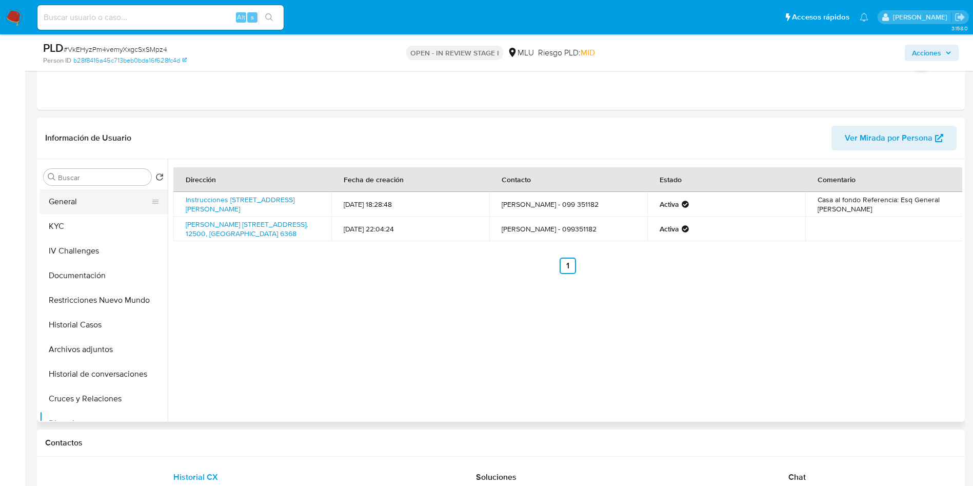
click at [81, 203] on button "General" at bounding box center [99, 201] width 120 height 25
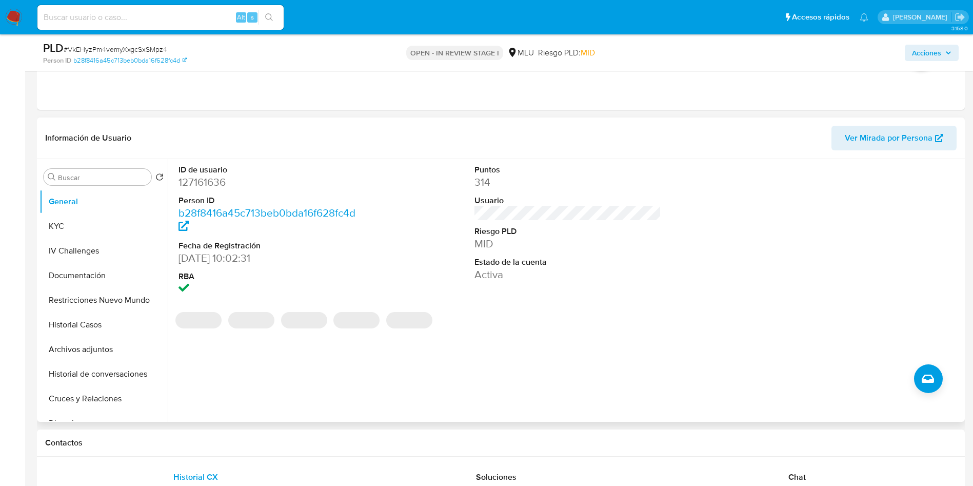
click at [532, 204] on dt "Usuario" at bounding box center [567, 200] width 187 height 11
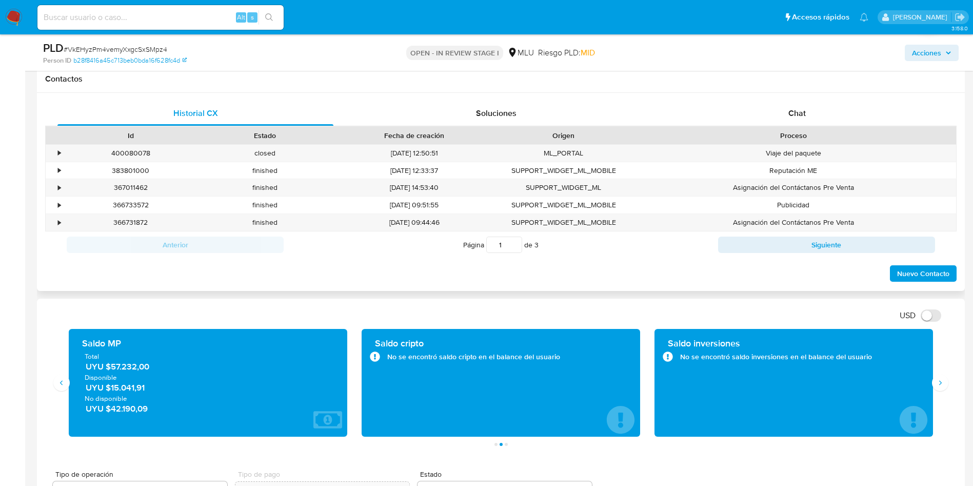
scroll to position [769, 0]
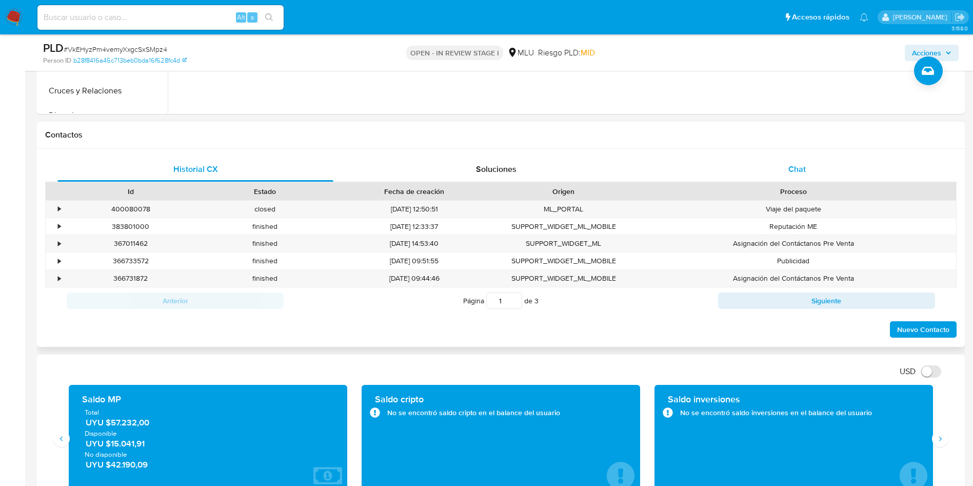
click at [817, 164] on div "Chat" at bounding box center [797, 169] width 276 height 25
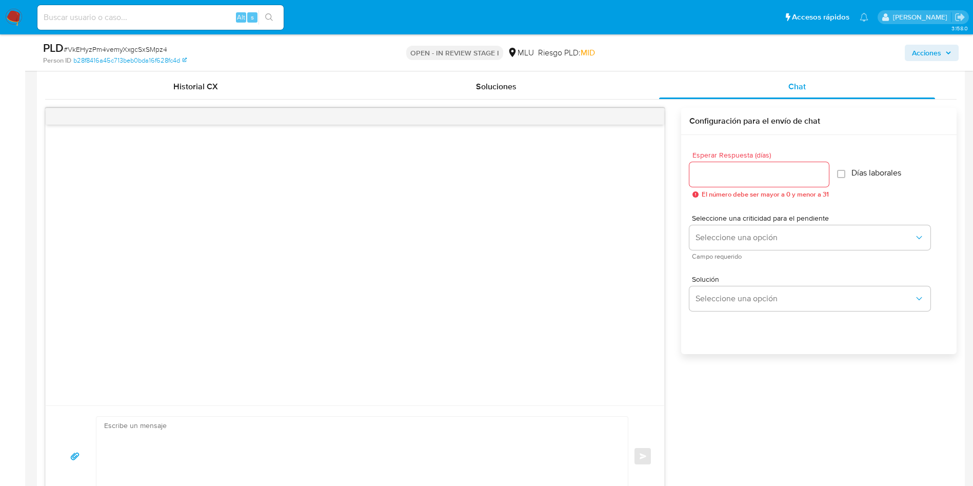
scroll to position [923, 0]
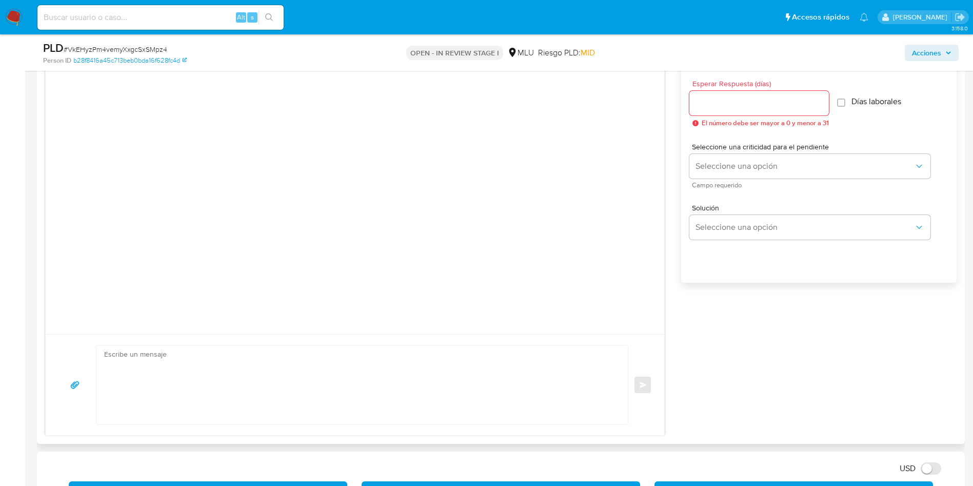
click at [393, 390] on textarea at bounding box center [359, 384] width 511 height 79
paste textarea "Lore, IPS. Do sitametcons ad eli seddoeiusmo temporinc utlabor etdol. Mag aliq …"
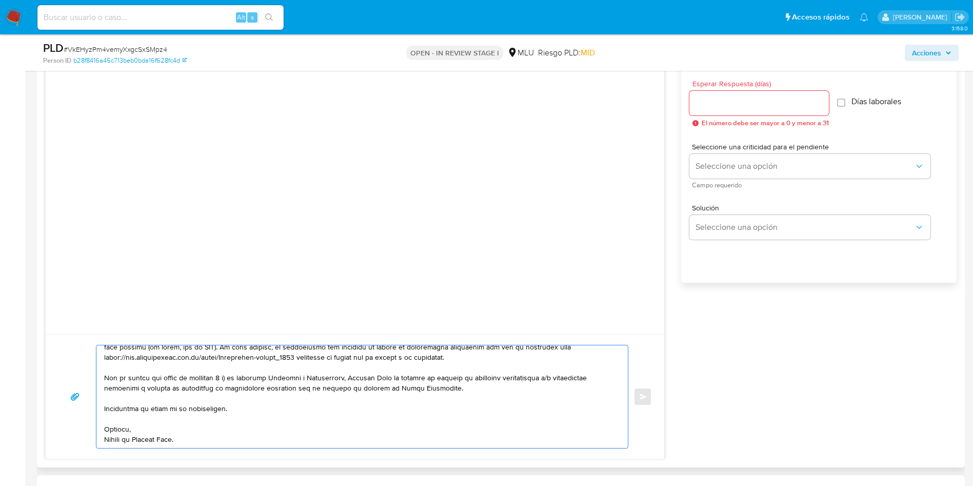
scroll to position [0, 0]
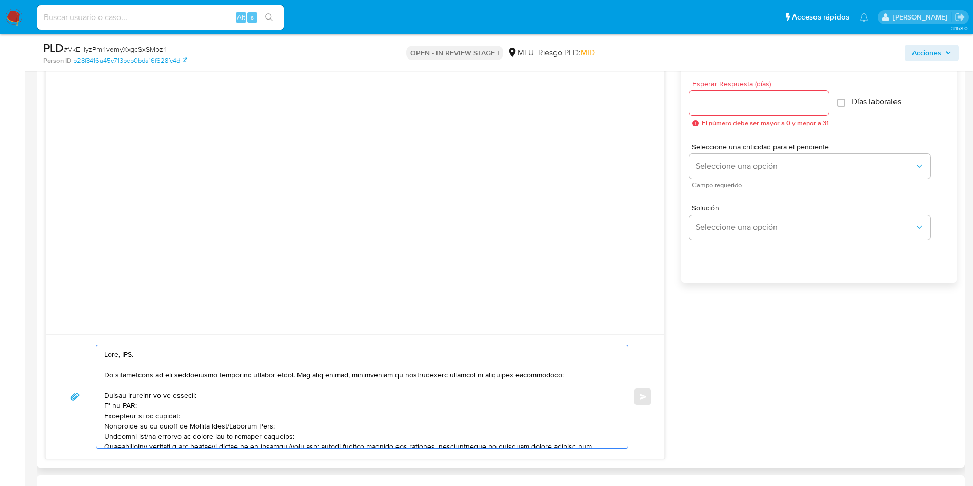
click at [126, 355] on textarea at bounding box center [359, 396] width 511 height 103
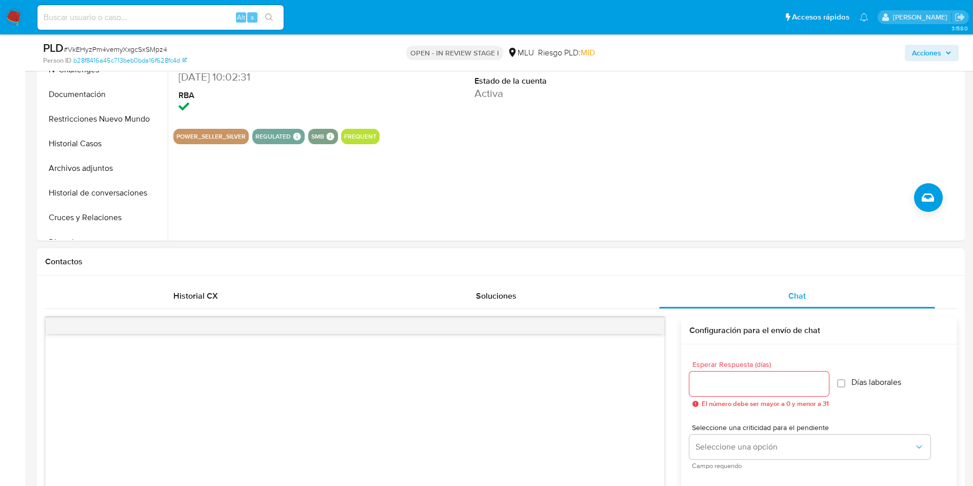
scroll to position [538, 0]
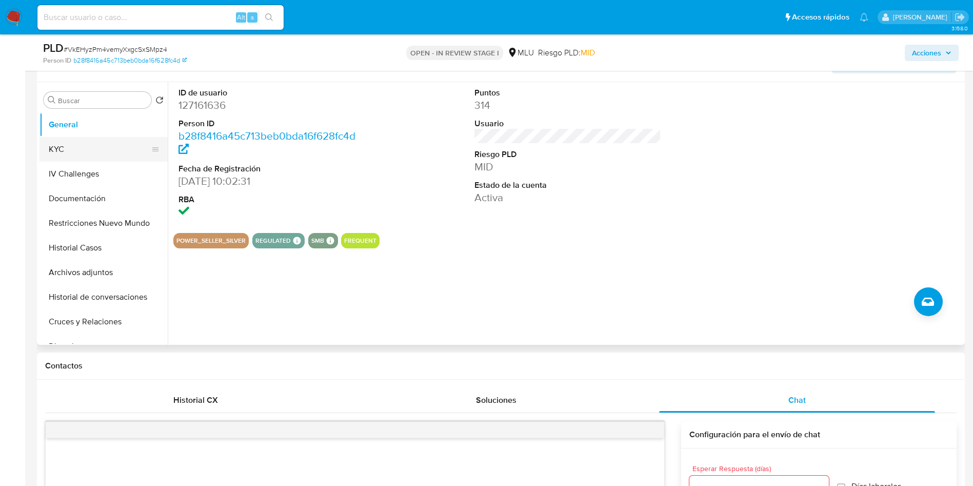
click at [110, 143] on button "KYC" at bounding box center [99, 149] width 120 height 25
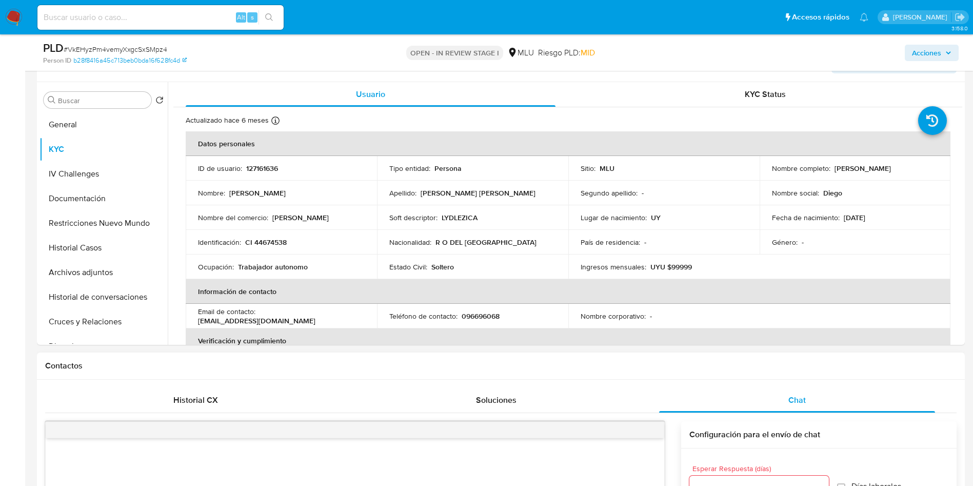
scroll to position [923, 0]
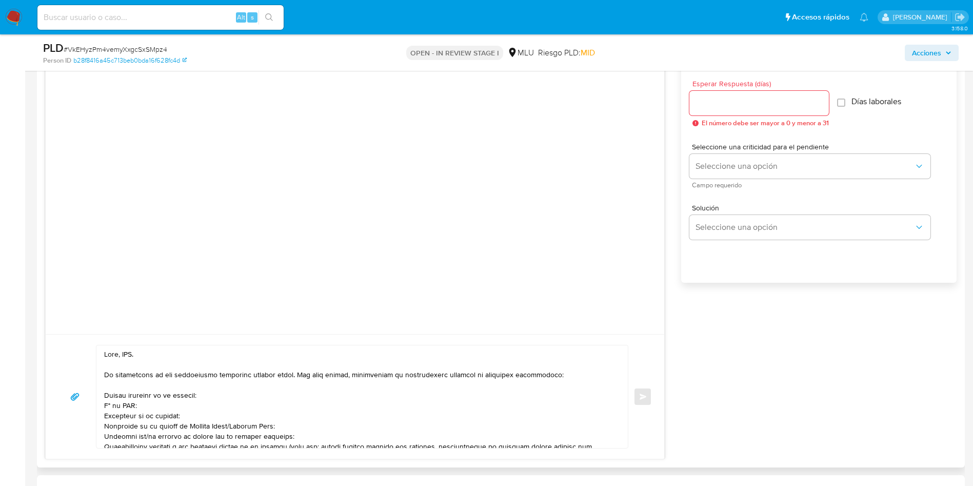
click at [133, 355] on textarea at bounding box center [359, 396] width 511 height 103
drag, startPoint x: 133, startPoint y: 355, endPoint x: 149, endPoint y: 364, distance: 17.7
click at [133, 355] on textarea at bounding box center [359, 396] width 511 height 103
click at [109, 395] on textarea at bounding box center [359, 396] width 511 height 103
click at [138, 416] on textarea at bounding box center [359, 396] width 511 height 103
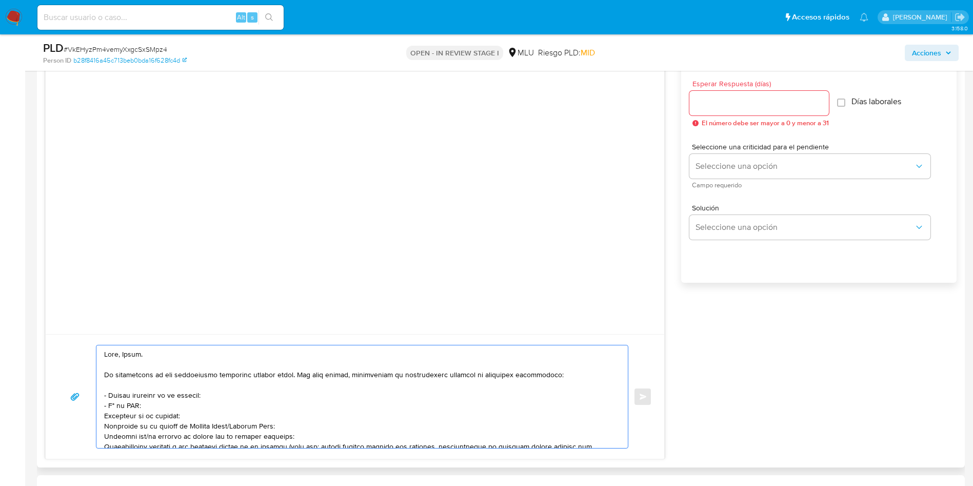
click at [138, 416] on textarea at bounding box center [359, 396] width 511 height 103
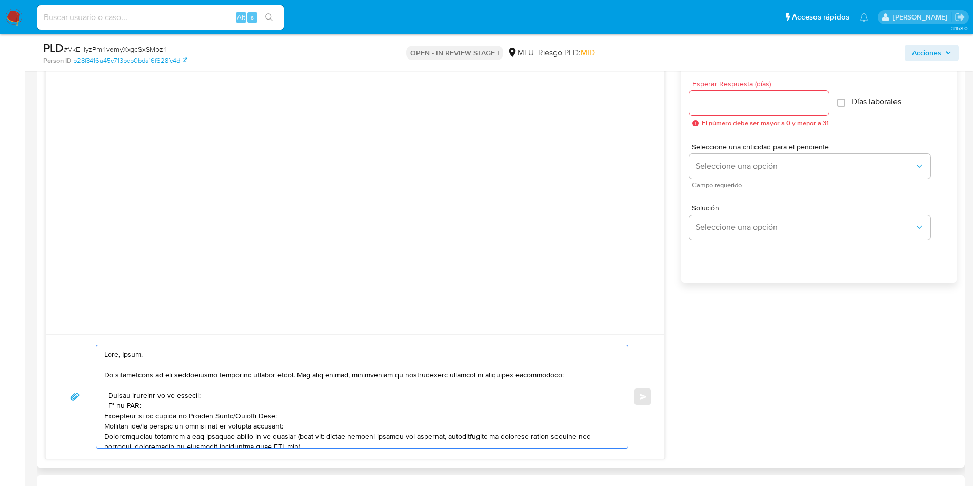
click at [137, 415] on textarea at bounding box center [359, 396] width 511 height 103
click at [138, 415] on textarea at bounding box center [359, 396] width 511 height 103
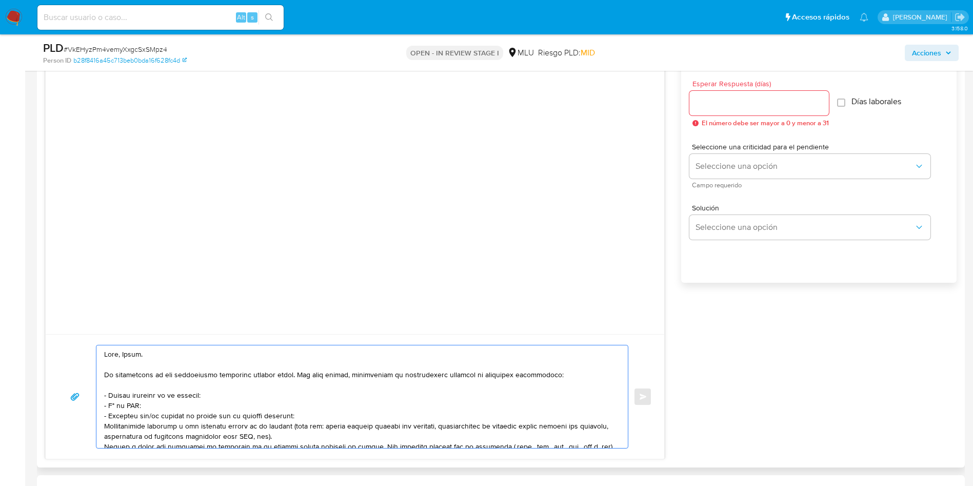
click at [157, 418] on textarea at bounding box center [359, 396] width 511 height 103
click at [341, 417] on textarea at bounding box center [359, 396] width 511 height 103
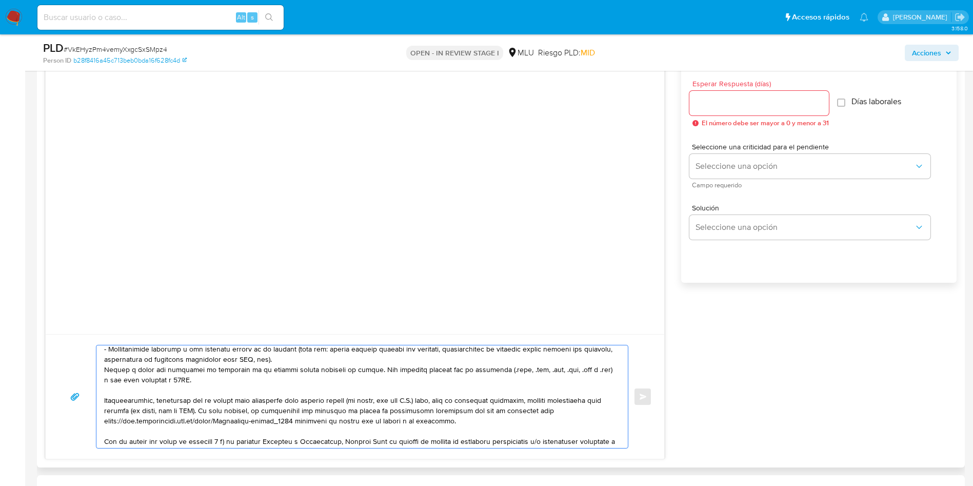
click at [319, 372] on textarea at bounding box center [359, 396] width 511 height 103
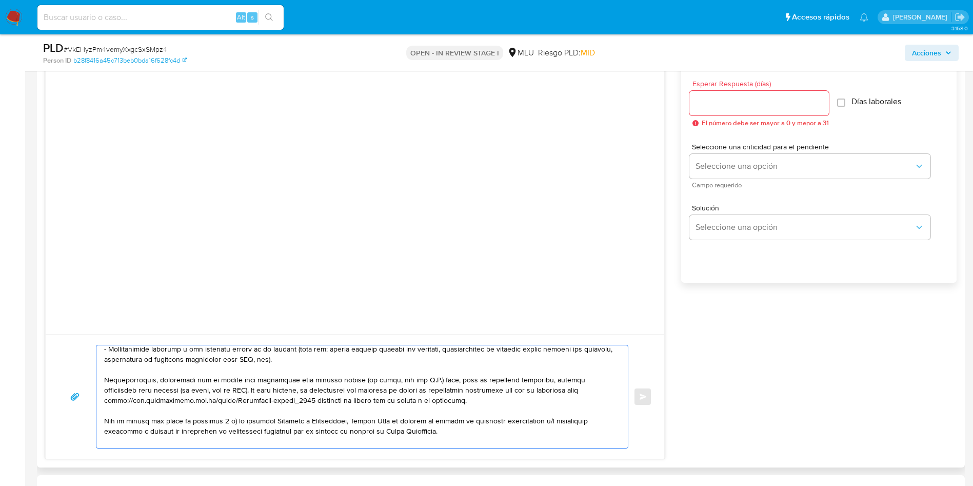
click at [323, 372] on textarea at bounding box center [359, 396] width 511 height 103
click at [330, 394] on textarea at bounding box center [359, 396] width 511 height 103
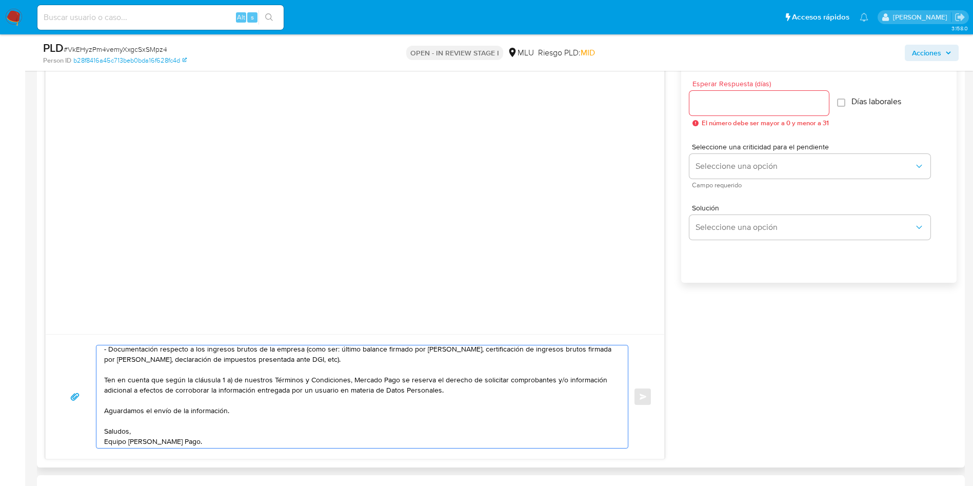
scroll to position [0, 0]
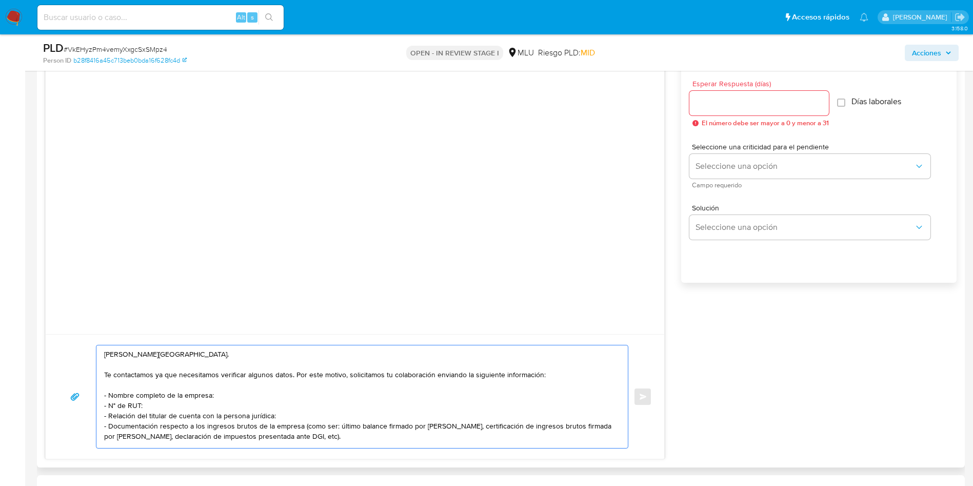
type textarea "[PERSON_NAME][GEOGRAPHIC_DATA]. Te contactamos ya que necesitamos verificar alg…"
click at [778, 104] on input "Esperar Respuesta (días)" at bounding box center [758, 102] width 139 height 13
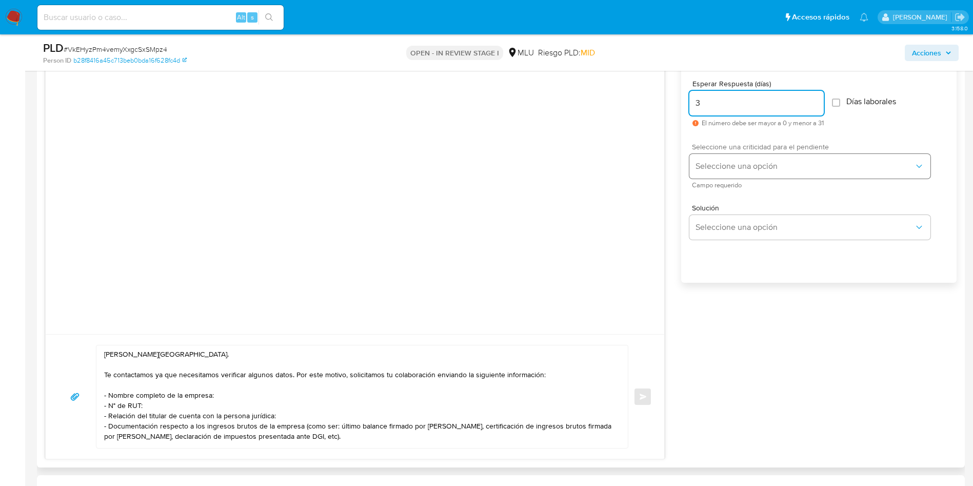
type input "3"
click at [725, 166] on span "Seleccione una opción" at bounding box center [804, 166] width 218 height 10
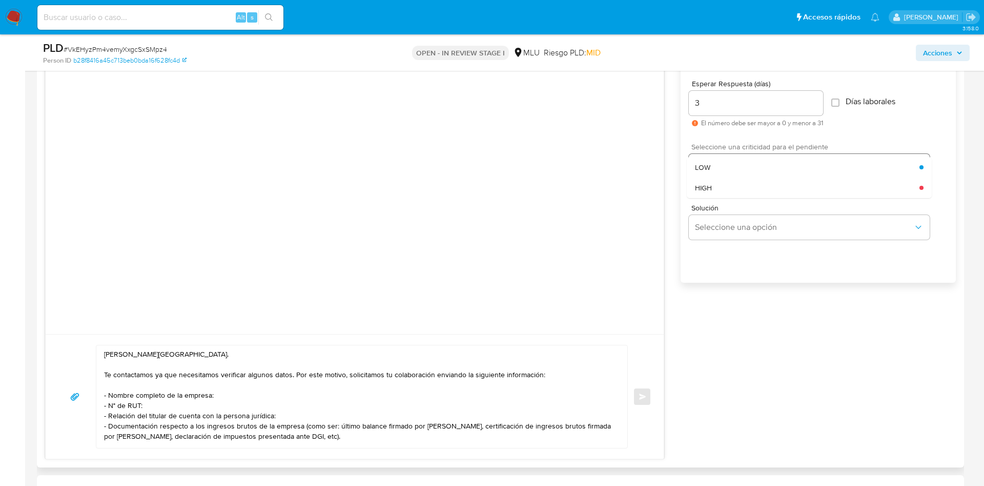
click at [727, 169] on div "LOW" at bounding box center [807, 167] width 225 height 21
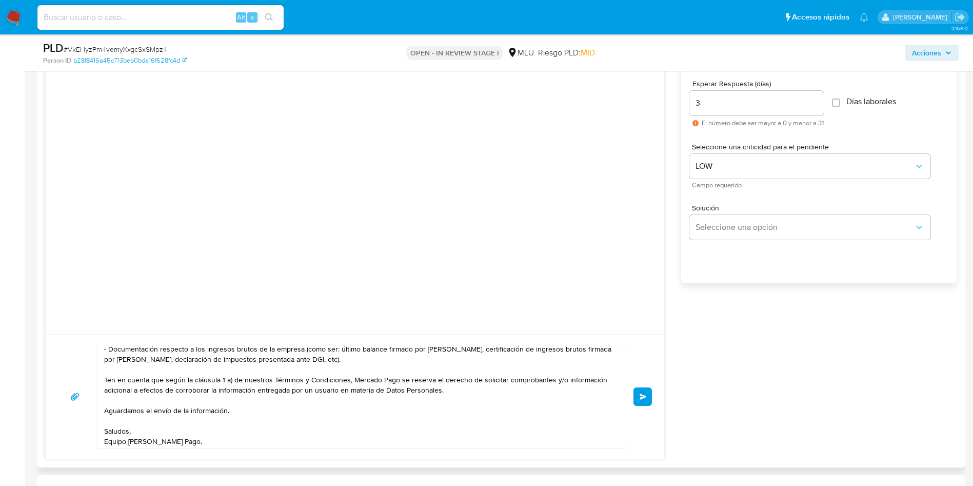
click at [324, 356] on textarea "[PERSON_NAME][GEOGRAPHIC_DATA]. Te contactamos ya que necesitamos verificar alg…" at bounding box center [359, 396] width 511 height 103
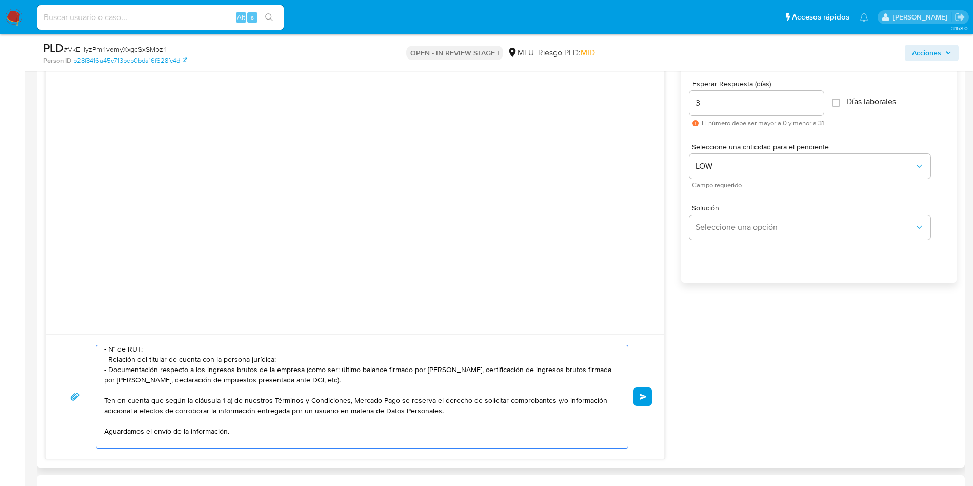
scroll to position [77, 0]
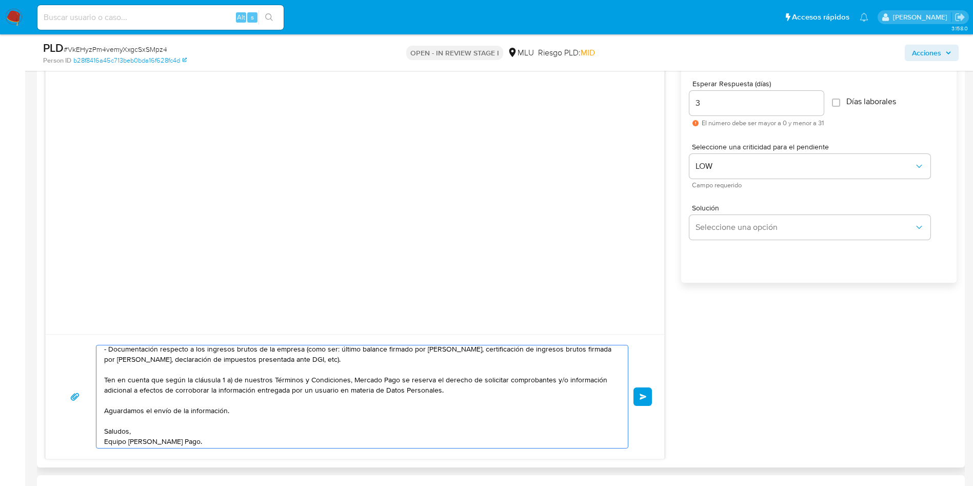
click at [275, 438] on textarea "[PERSON_NAME][GEOGRAPHIC_DATA]. Te contactamos ya que necesitamos verificar alg…" at bounding box center [359, 396] width 511 height 103
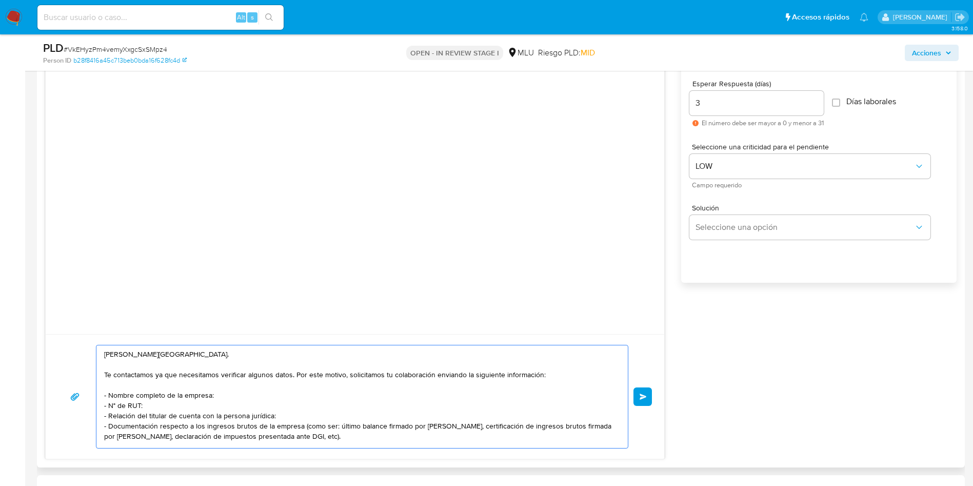
click at [242, 398] on textarea "[PERSON_NAME][GEOGRAPHIC_DATA]. Te contactamos ya que necesitamos verificar alg…" at bounding box center [359, 396] width 511 height 103
click at [248, 423] on textarea "[PERSON_NAME][GEOGRAPHIC_DATA]. Te contactamos ya que necesitamos verificar alg…" at bounding box center [359, 396] width 511 height 103
click at [202, 385] on textarea "[PERSON_NAME][GEOGRAPHIC_DATA]. Te contactamos ya que necesitamos verificar alg…" at bounding box center [359, 396] width 511 height 103
click at [208, 421] on textarea "[PERSON_NAME][GEOGRAPHIC_DATA]. Te contactamos ya que necesitamos verificar alg…" at bounding box center [359, 396] width 511 height 103
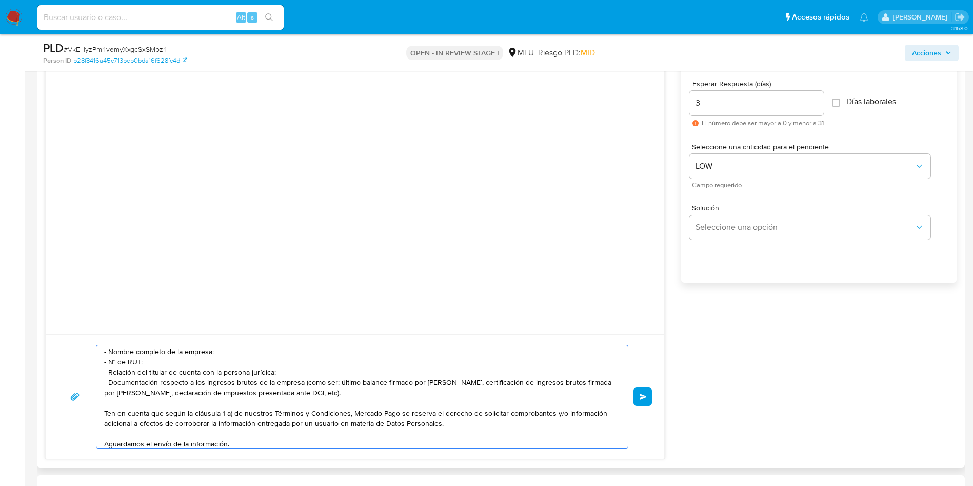
scroll to position [77, 0]
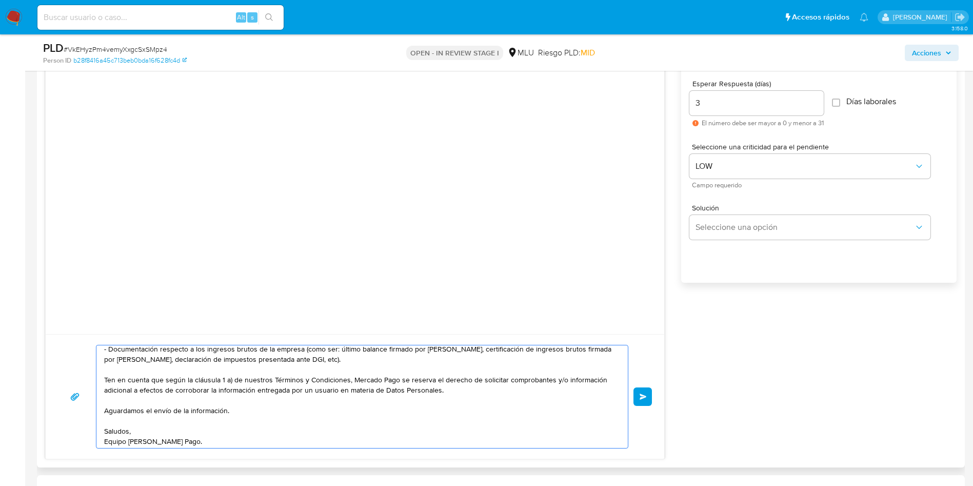
click at [228, 384] on textarea "[PERSON_NAME][GEOGRAPHIC_DATA]. Te contactamos ya que necesitamos verificar alg…" at bounding box center [359, 396] width 511 height 103
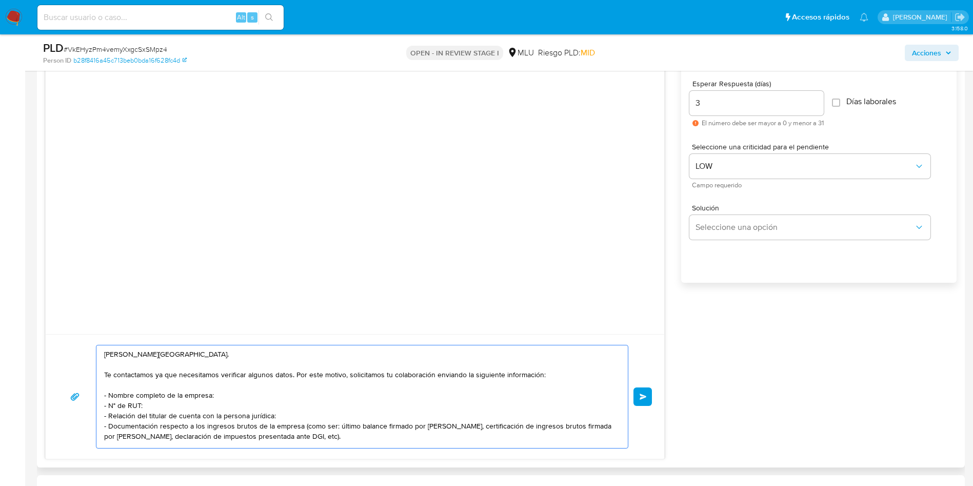
click at [226, 398] on textarea "[PERSON_NAME][GEOGRAPHIC_DATA]. Te contactamos ya que necesitamos verificar alg…" at bounding box center [359, 396] width 511 height 103
click at [216, 405] on textarea "[PERSON_NAME][GEOGRAPHIC_DATA]. Te contactamos ya que necesitamos verificar alg…" at bounding box center [359, 396] width 511 height 103
click at [215, 419] on textarea "[PERSON_NAME][GEOGRAPHIC_DATA]. Te contactamos ya que necesitamos verificar alg…" at bounding box center [359, 396] width 511 height 103
click at [636, 391] on button "Enviar" at bounding box center [642, 396] width 18 height 18
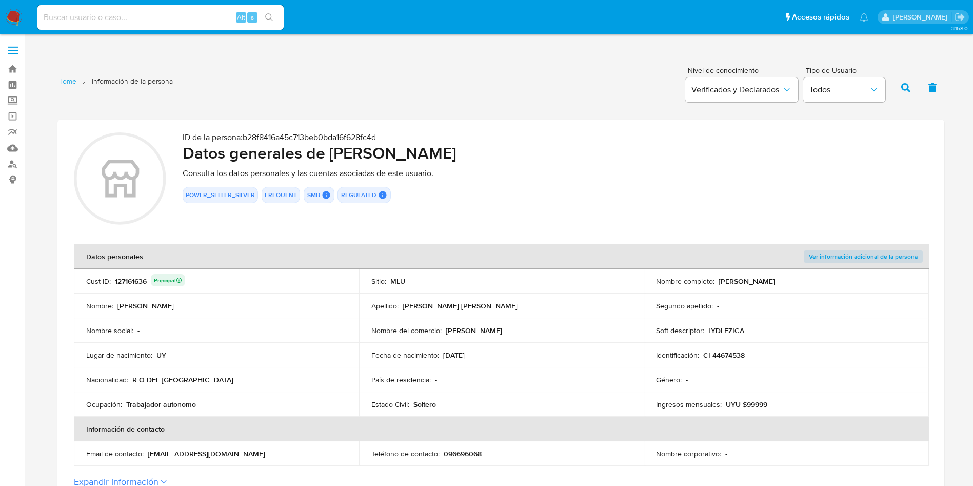
click at [595, 206] on div "ID de la persona : b28f8416a45c713beb0bda16f628fc4d Datos generales de [PERSON_…" at bounding box center [555, 179] width 745 height 95
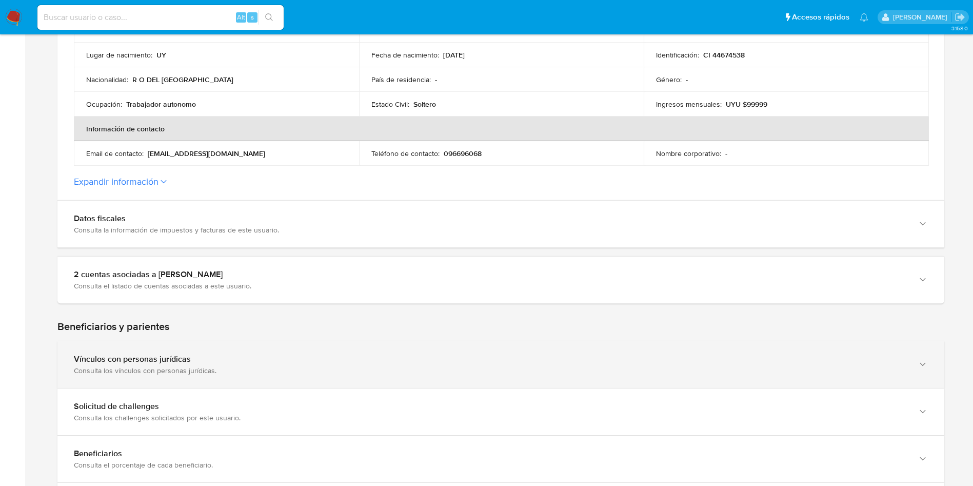
scroll to position [385, 0]
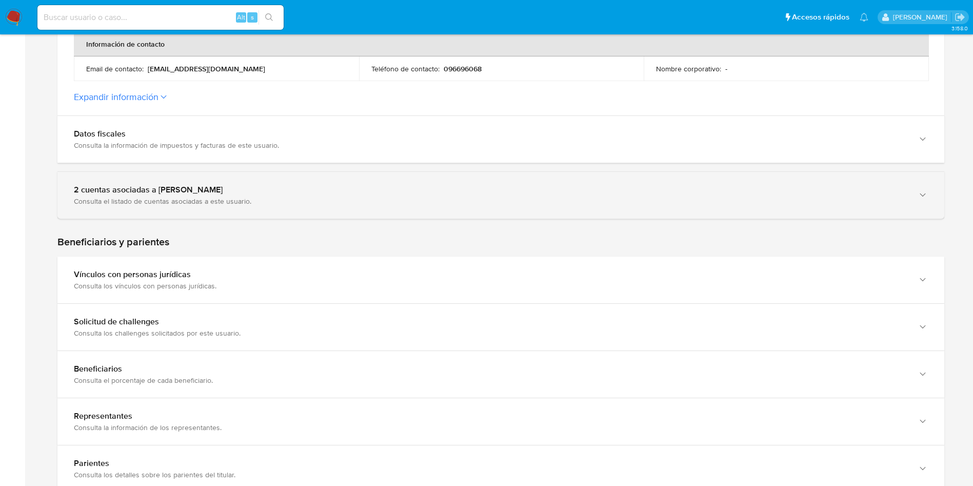
click at [230, 190] on div "2 cuentas asociadas a [PERSON_NAME]" at bounding box center [490, 190] width 833 height 10
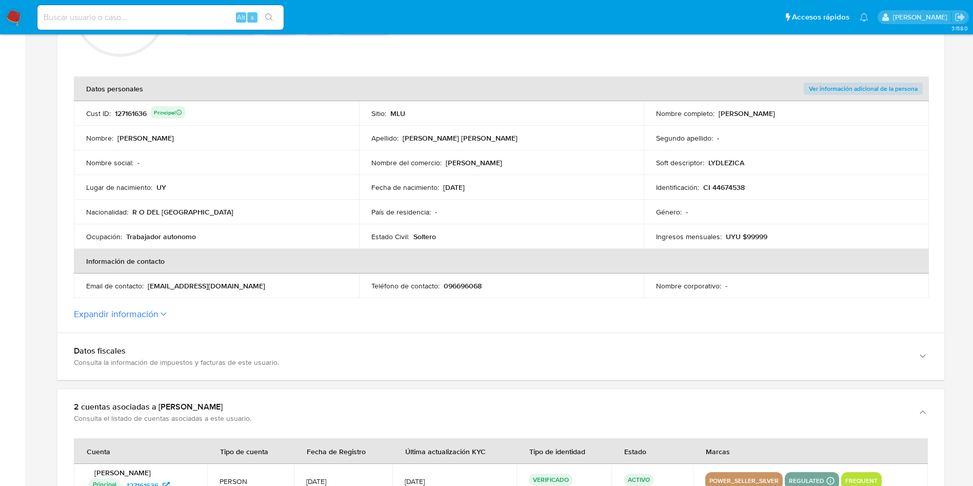
scroll to position [77, 0]
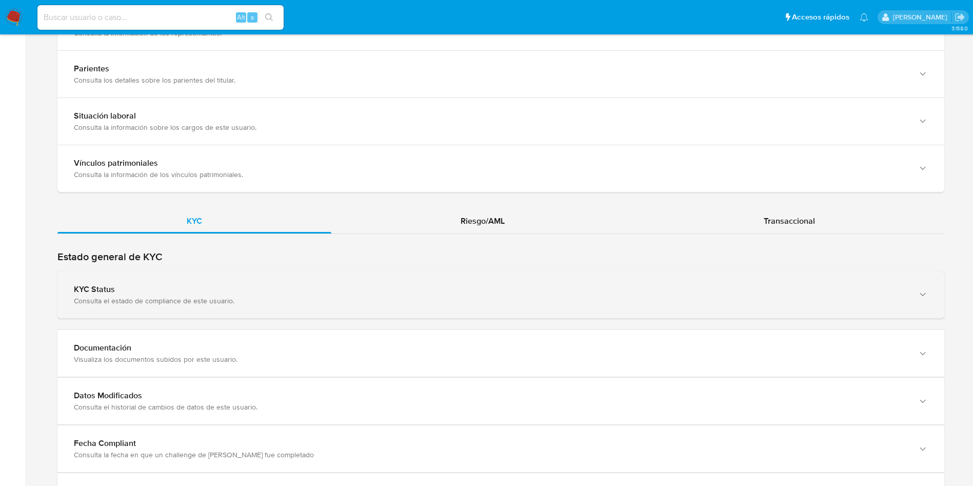
click at [321, 276] on div "KYC Status Consulta el estado de compliance de este usuario." at bounding box center [500, 294] width 887 height 47
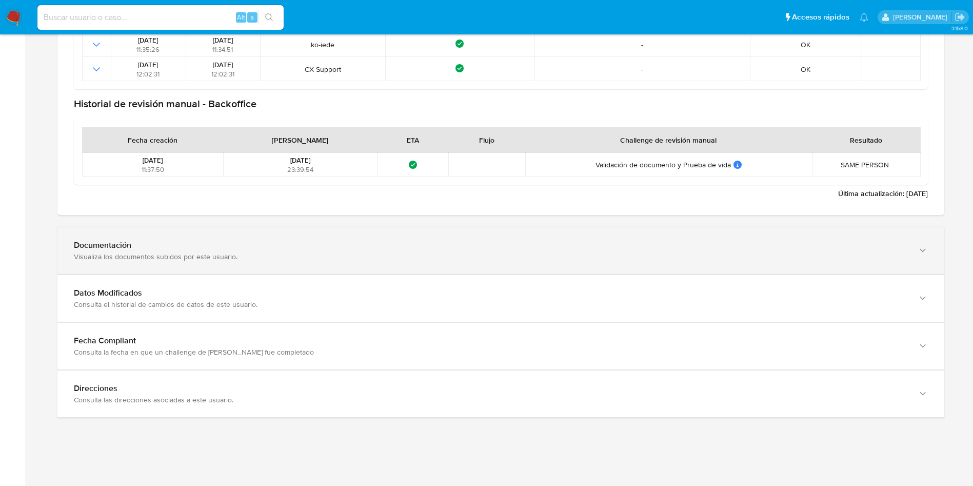
click at [210, 261] on div "Visualiza los documentos subidos por este usuario." at bounding box center [490, 256] width 833 height 9
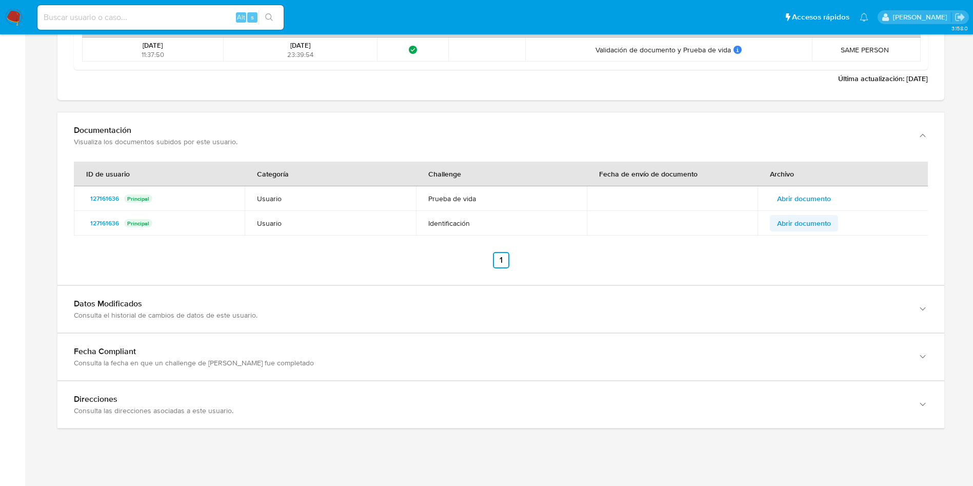
scroll to position [1432, 0]
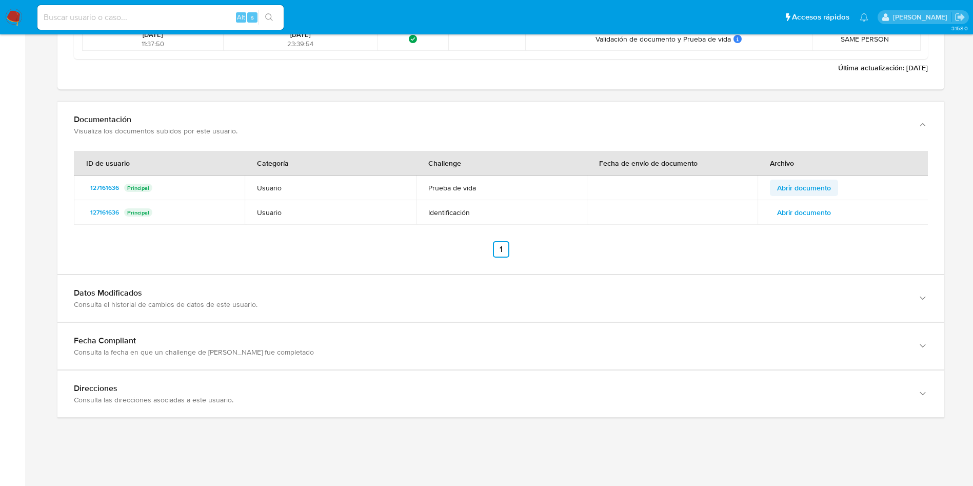
click at [805, 184] on span "Abrir documento" at bounding box center [804, 187] width 54 height 14
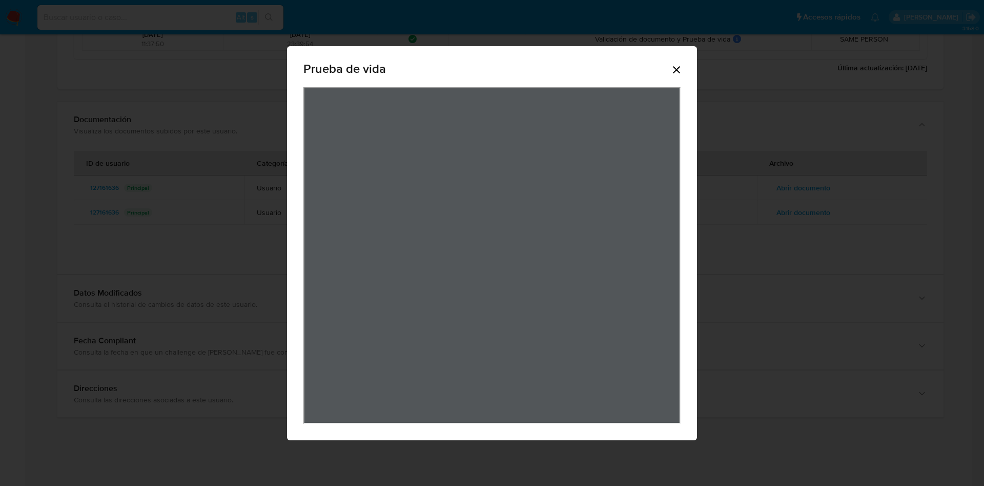
click at [680, 73] on icon "Cerrar" at bounding box center [677, 70] width 12 height 12
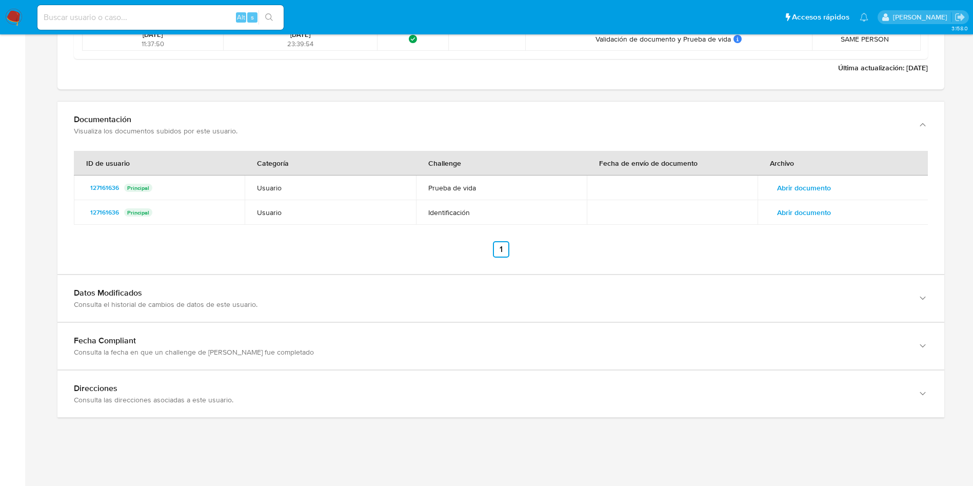
click at [808, 217] on span "Abrir documento" at bounding box center [804, 212] width 54 height 14
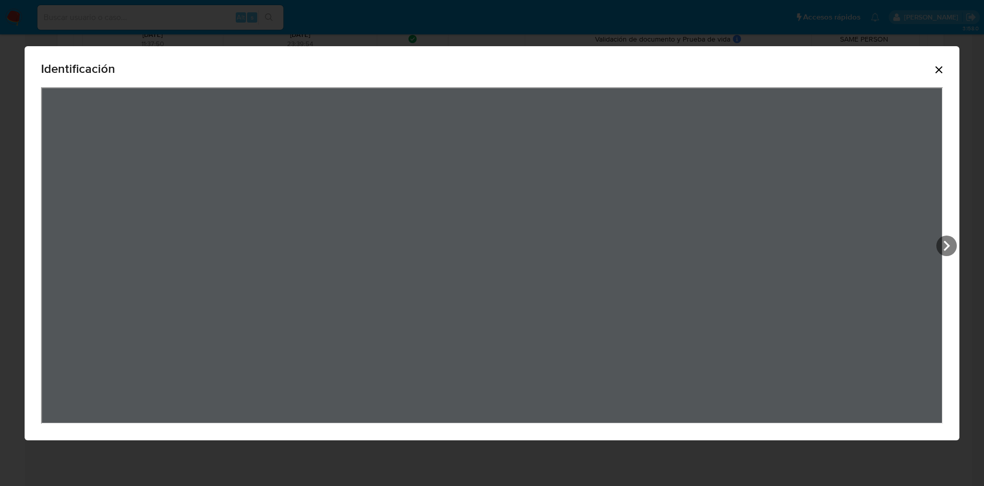
click at [940, 69] on icon "Cerrar" at bounding box center [939, 69] width 7 height 7
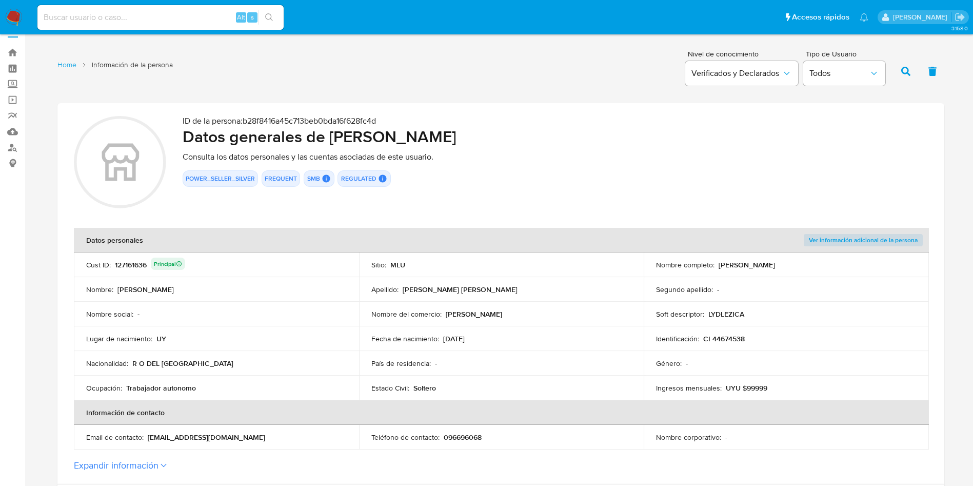
scroll to position [0, 0]
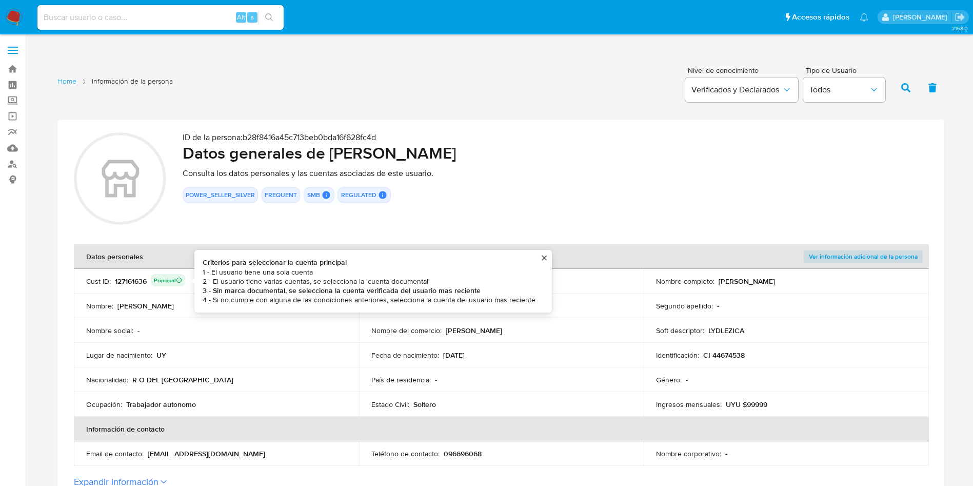
click at [138, 279] on div "127161636 Principal Criterios para seleccionar la cuenta principal 1 - El usuar…" at bounding box center [150, 281] width 70 height 14
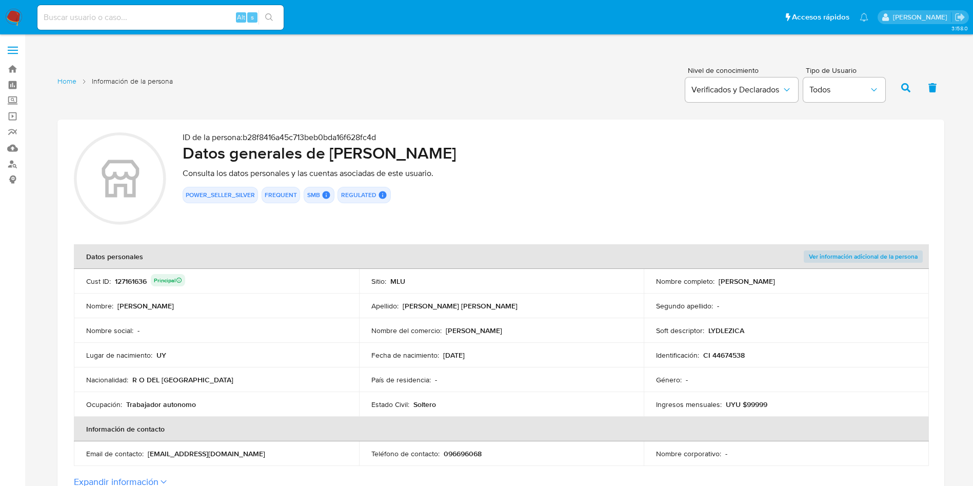
click at [515, 192] on div "POWER_SELLER_SILVER FREQUENT SMB SMB SMB User Id 127161636 Principal Advisor Em…" at bounding box center [555, 195] width 745 height 16
drag, startPoint x: 717, startPoint y: 279, endPoint x: 813, endPoint y: 282, distance: 95.4
click at [813, 282] on div "Nombre completo : Diego Andres Casadei Carisi" at bounding box center [786, 280] width 260 height 9
drag, startPoint x: 332, startPoint y: 153, endPoint x: 571, endPoint y: 146, distance: 239.0
click at [571, 146] on h2 "Datos generales de Diego Andres Casadei Carisi" at bounding box center [555, 153] width 745 height 21
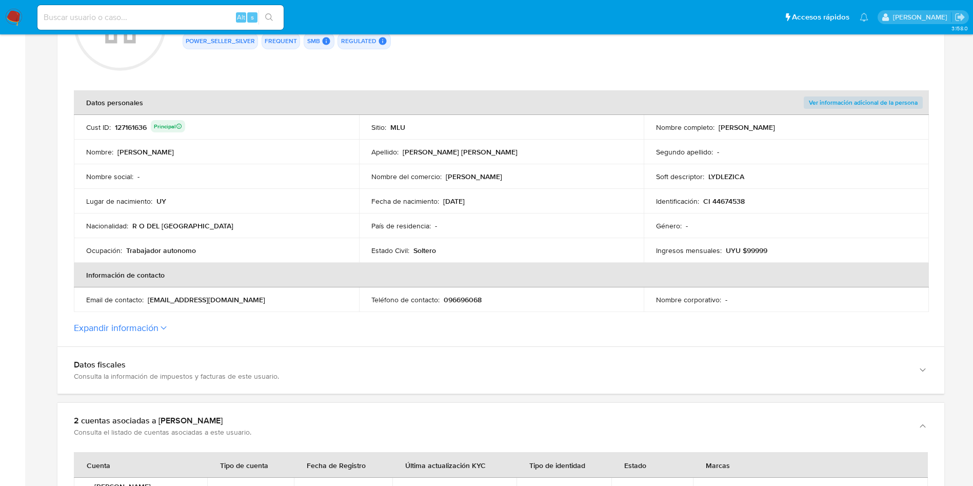
click at [144, 327] on button "Expandir información" at bounding box center [116, 327] width 85 height 11
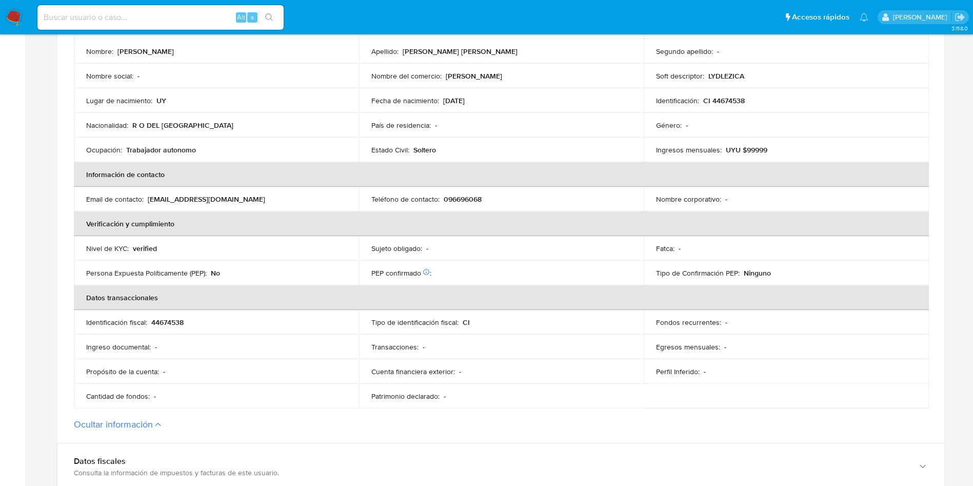
scroll to position [308, 0]
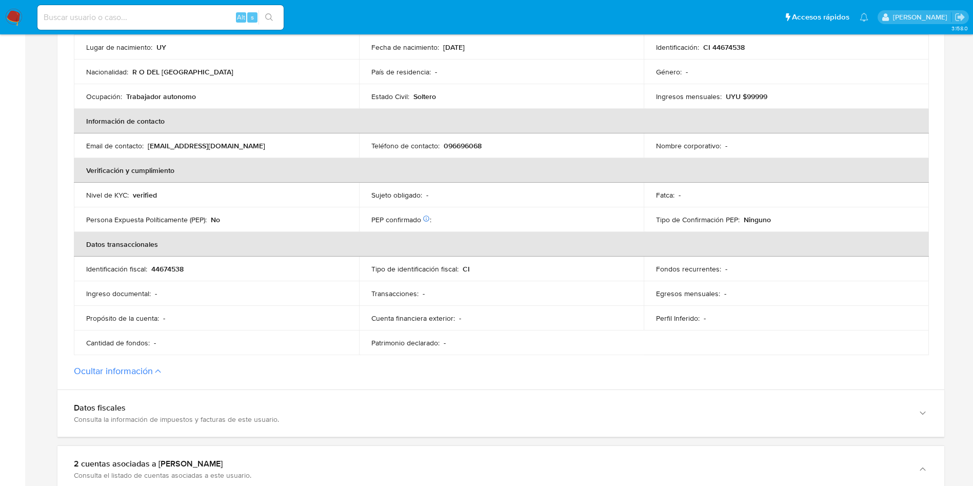
click at [367, 203] on td "Sujeto obligado : -" at bounding box center [501, 195] width 285 height 25
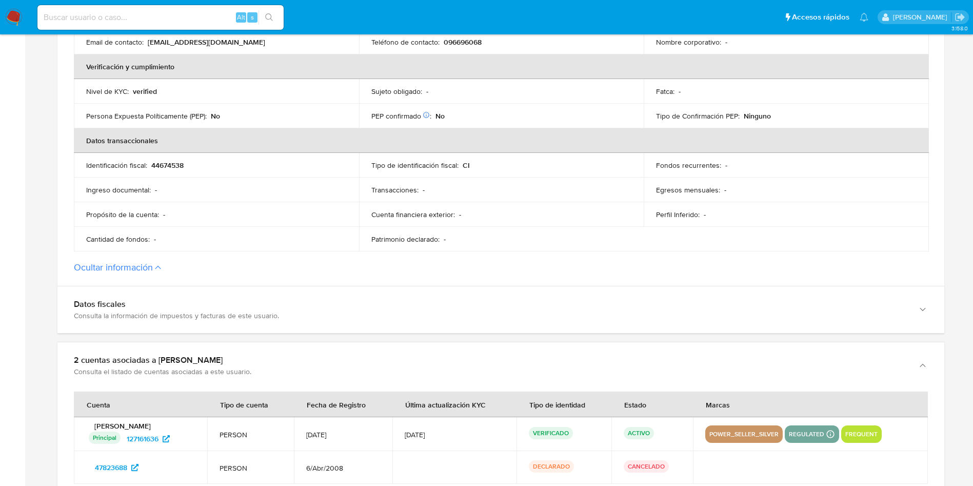
scroll to position [538, 0]
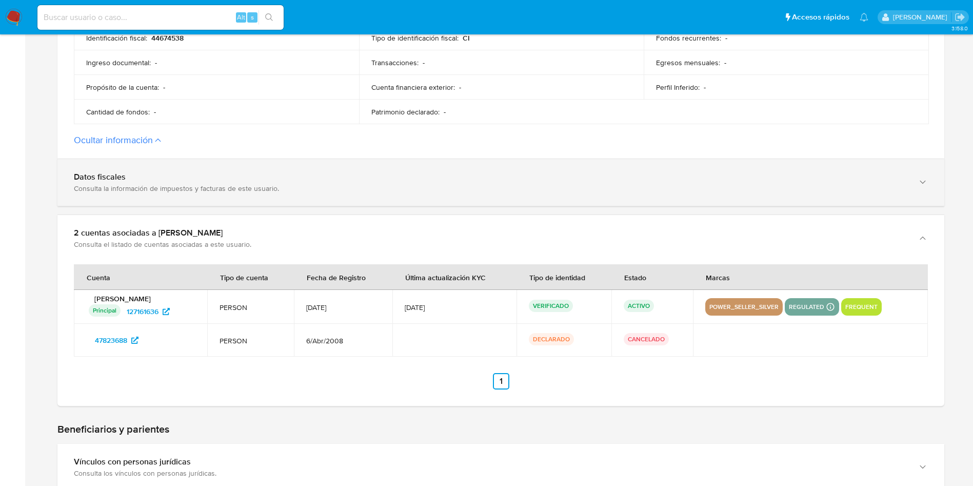
click at [189, 179] on div "Datos fiscales" at bounding box center [490, 177] width 833 height 10
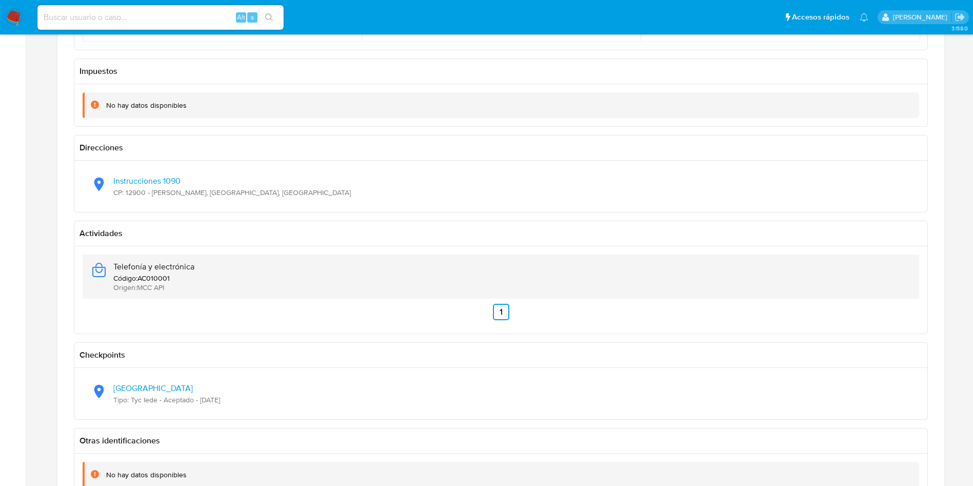
scroll to position [846, 0]
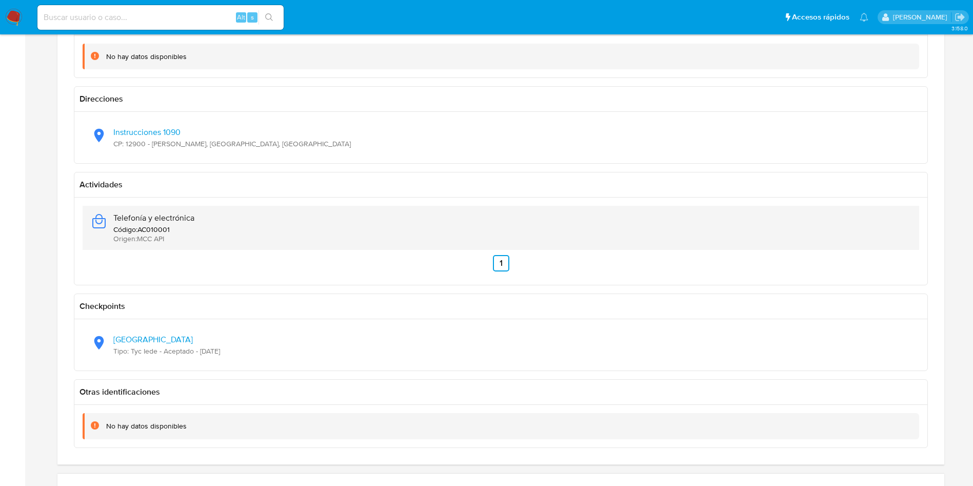
drag, startPoint x: 200, startPoint y: 223, endPoint x: 114, endPoint y: 220, distance: 86.2
click at [114, 220] on div "Telefonía y electrónica Código : AC010001 Origen : MCC API" at bounding box center [501, 228] width 820 height 44
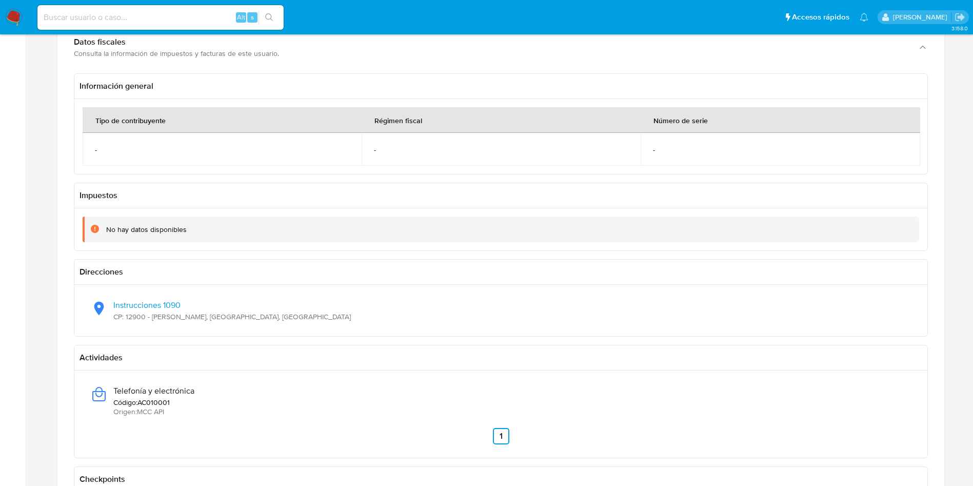
scroll to position [692, 0]
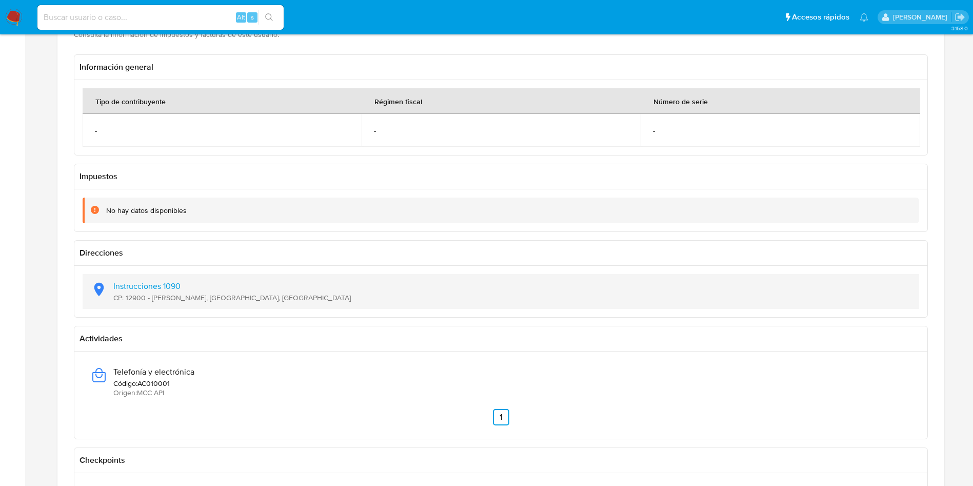
drag, startPoint x: 254, startPoint y: 304, endPoint x: 111, endPoint y: 289, distance: 144.4
click at [111, 289] on div "Instrucciones 1090 CP: 12900 - Sayago, Montevideo, Uruguay" at bounding box center [501, 291] width 820 height 35
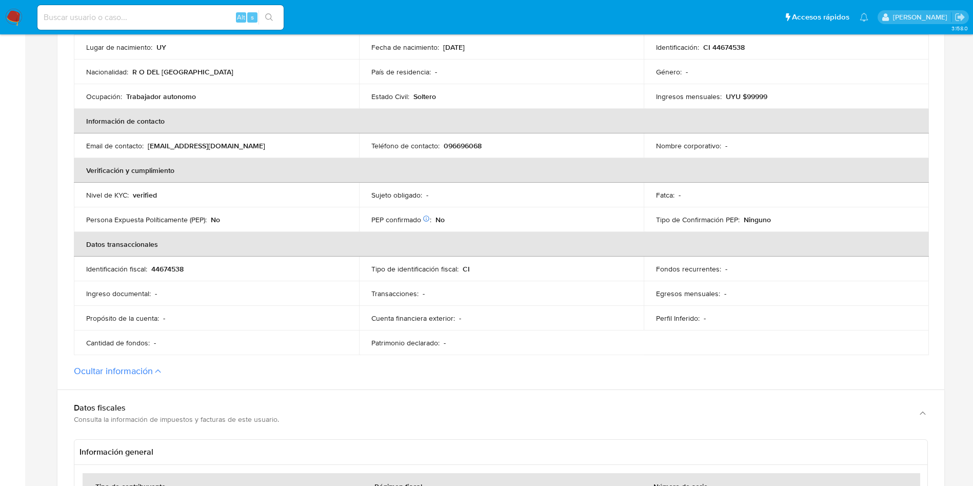
scroll to position [0, 0]
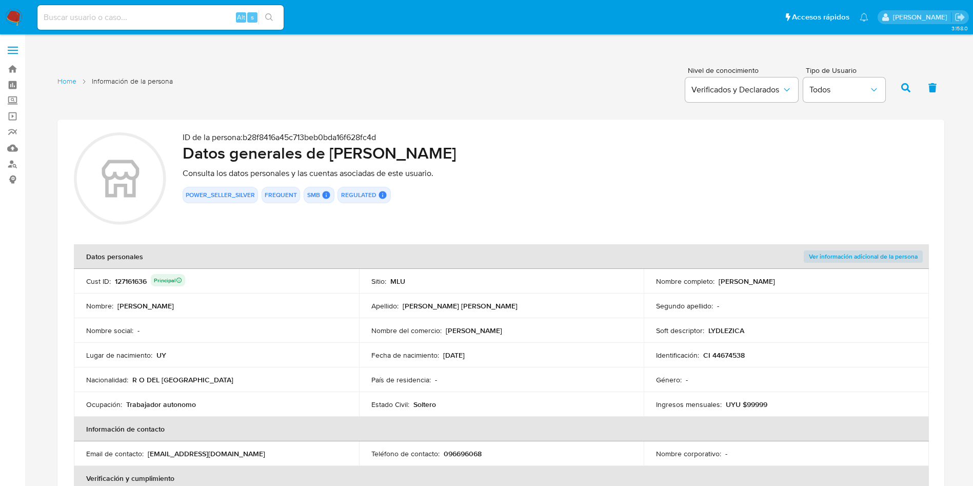
drag, startPoint x: 718, startPoint y: 283, endPoint x: 823, endPoint y: 280, distance: 105.2
click at [823, 280] on div "Nombre completo : Diego Andres Casadei Carisi" at bounding box center [786, 280] width 260 height 9
click at [737, 350] on p "CI 44674538" at bounding box center [724, 354] width 42 height 9
click at [737, 353] on p "CI 44674538" at bounding box center [724, 354] width 42 height 9
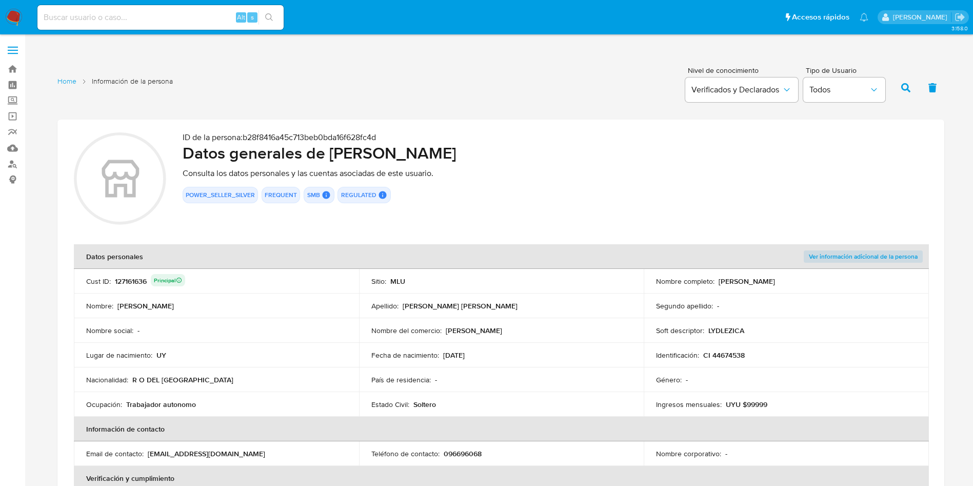
drag, startPoint x: 558, startPoint y: 262, endPoint x: 590, endPoint y: 324, distance: 70.2
click at [558, 260] on th "Datos personales" at bounding box center [359, 256] width 570 height 25
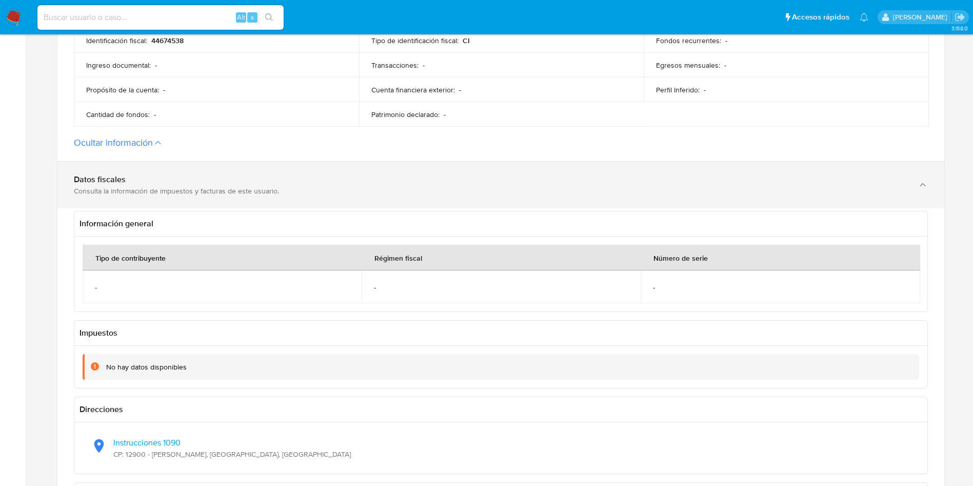
scroll to position [426, 0]
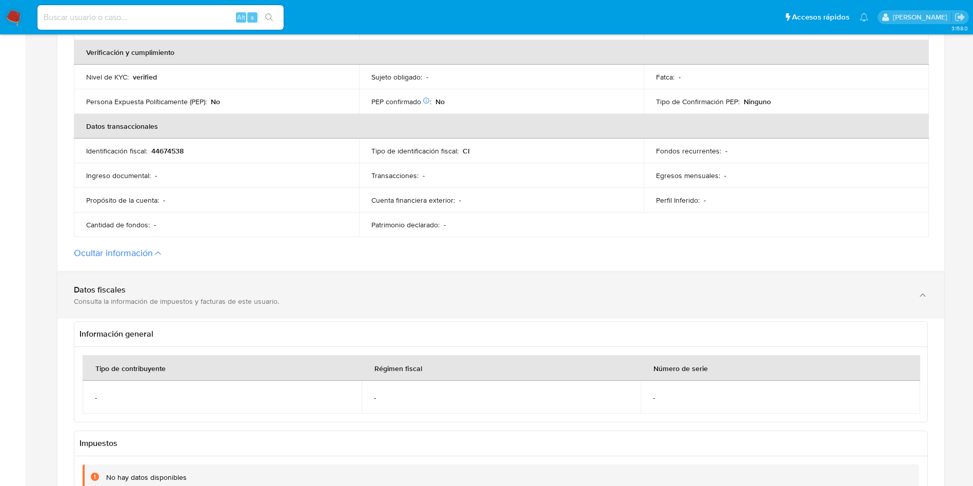
click at [149, 293] on div "Datos fiscales Consulta la información de impuestos y facturas de este usuario." at bounding box center [490, 295] width 833 height 21
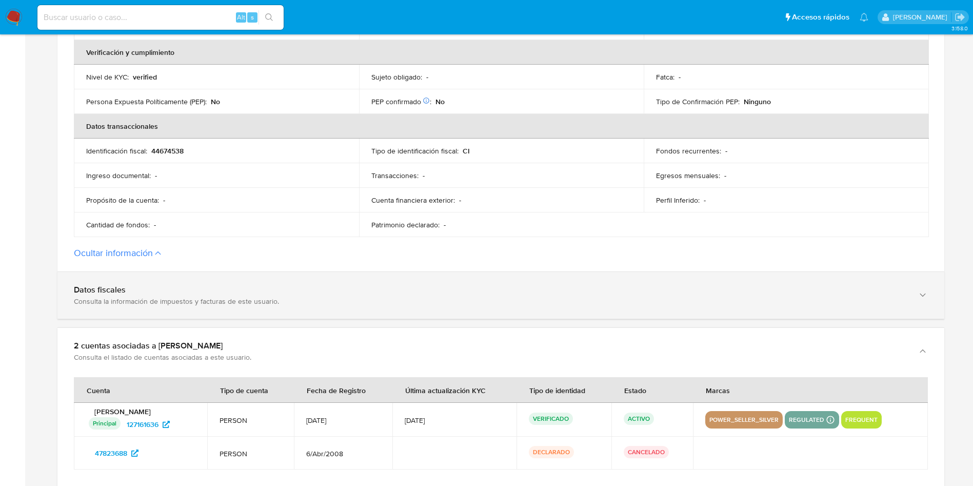
click at [148, 292] on div "Datos fiscales" at bounding box center [490, 290] width 833 height 10
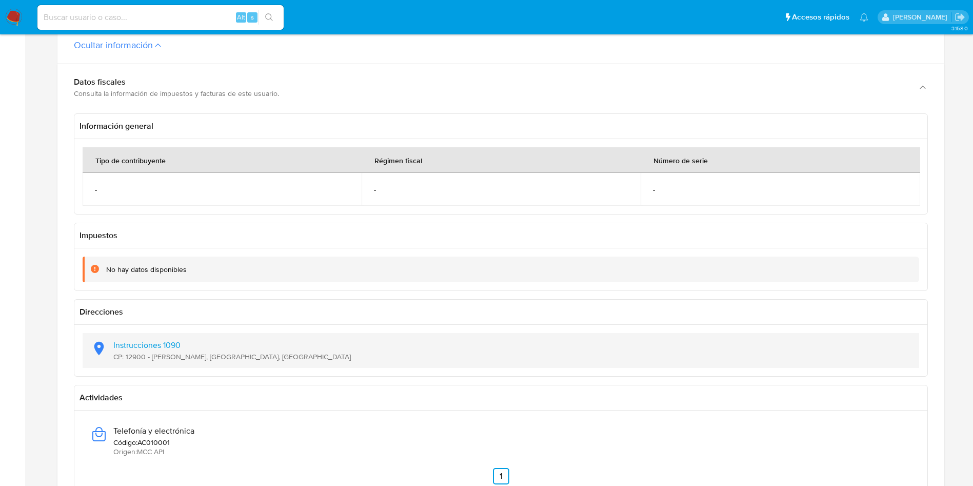
scroll to position [733, 0]
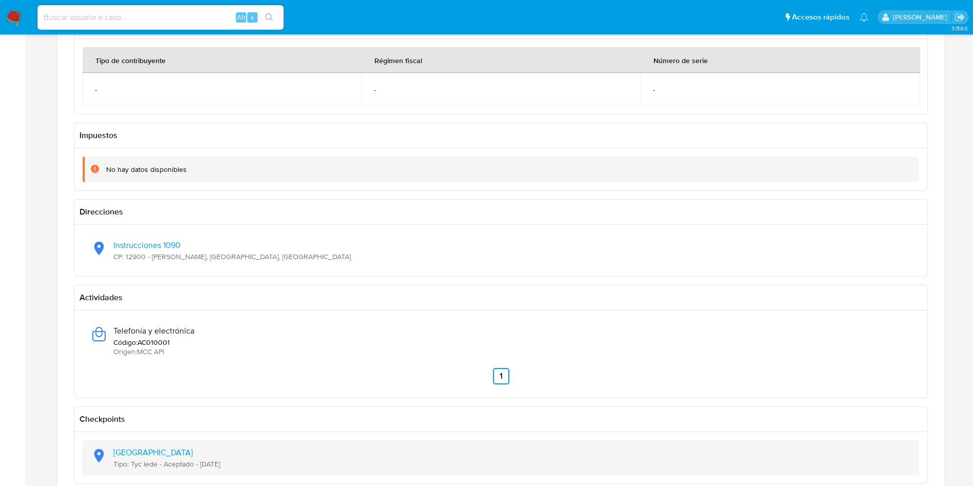
drag, startPoint x: 240, startPoint y: 469, endPoint x: 199, endPoint y: 469, distance: 41.5
click at [199, 469] on div "Latitud: -34.8516, Longitud: -56.1932 Tipo: Tyc Iede - Aceptado - 12/12/2023" at bounding box center [501, 457] width 820 height 35
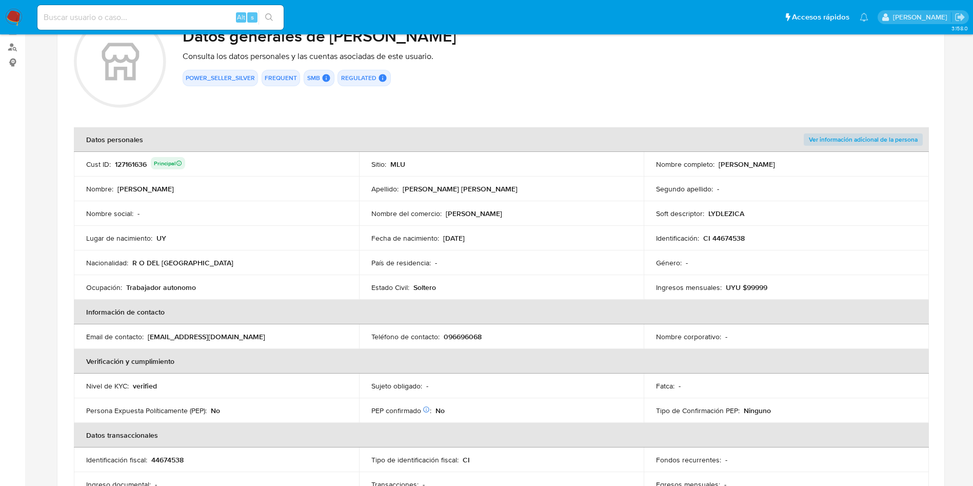
scroll to position [154, 0]
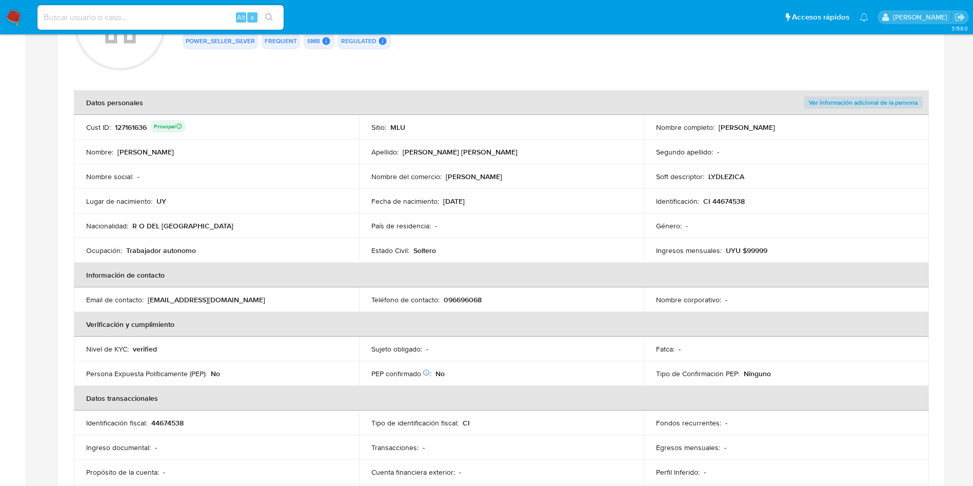
drag, startPoint x: 207, startPoint y: 258, endPoint x: 125, endPoint y: 252, distance: 81.7
click at [125, 252] on td "Ocupación : Trabajador autonomo" at bounding box center [216, 250] width 285 height 25
click at [530, 236] on td "País de residencia : -" at bounding box center [501, 225] width 285 height 25
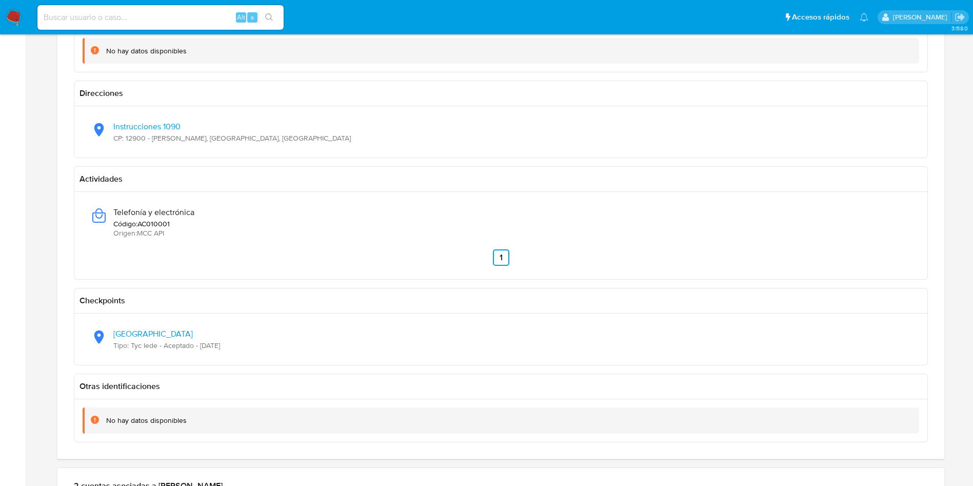
scroll to position [1000, 0]
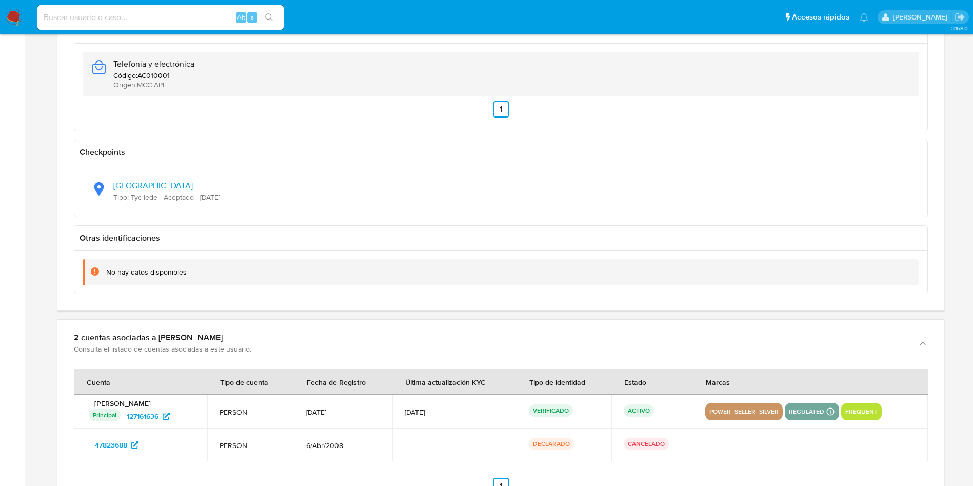
drag, startPoint x: 216, startPoint y: 63, endPoint x: 112, endPoint y: 66, distance: 103.6
click at [112, 66] on div "Telefonía y electrónica Código : AC010001 Origen : MCC API" at bounding box center [501, 74] width 820 height 44
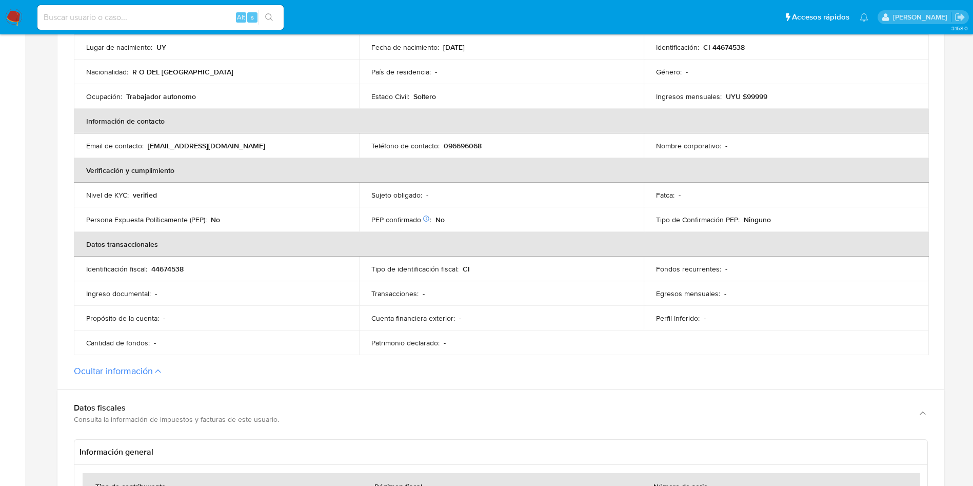
scroll to position [77, 0]
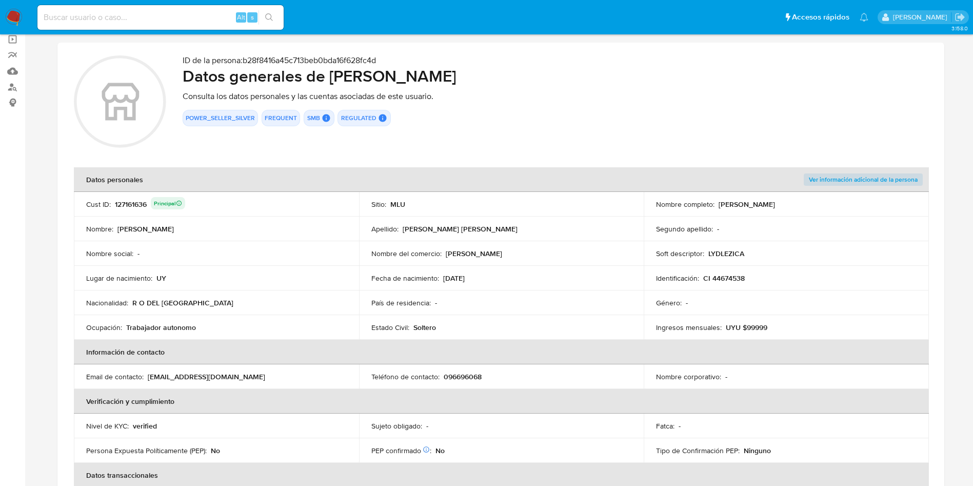
click at [346, 265] on tbody "Cust ID : 127161636 Principal Sitio : MLU Nombre completo : Diego Andres Casade…" at bounding box center [501, 266] width 855 height 148
click at [337, 271] on td "Lugar de nacimiento : UY" at bounding box center [216, 278] width 285 height 25
click at [446, 249] on p "Diego Carisi" at bounding box center [474, 253] width 56 height 9
drag, startPoint x: 431, startPoint y: 291, endPoint x: 432, endPoint y: 259, distance: 31.8
click at [431, 286] on tbody "Cust ID : 127161636 Principal Sitio : MLU Nombre completo : Diego Andres Casade…" at bounding box center [501, 266] width 855 height 148
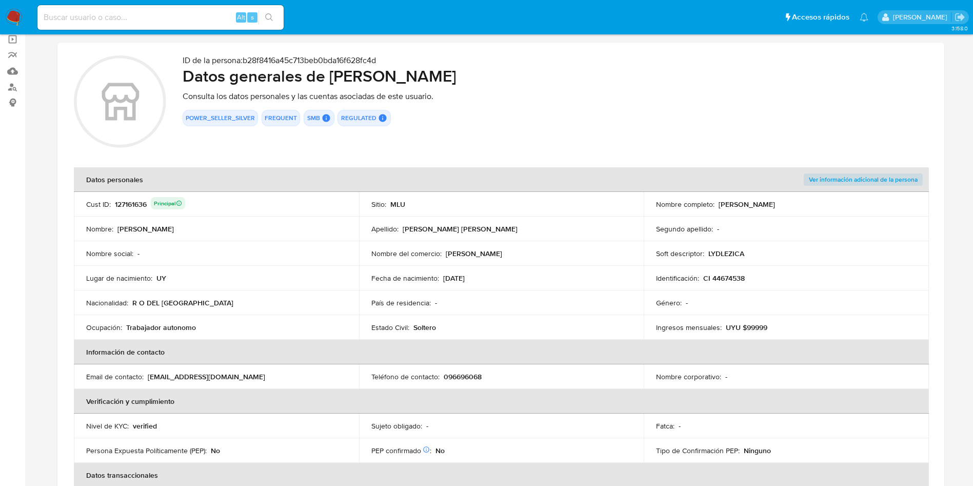
drag, startPoint x: 456, startPoint y: 253, endPoint x: 492, endPoint y: 252, distance: 35.9
click at [492, 252] on div "Nombre del comercio : Diego Carisi" at bounding box center [501, 253] width 260 height 9
drag, startPoint x: 718, startPoint y: 205, endPoint x: 817, endPoint y: 201, distance: 99.0
click at [817, 201] on div "Nombre completo : Diego Andres Casadei Carisi" at bounding box center [786, 203] width 260 height 9
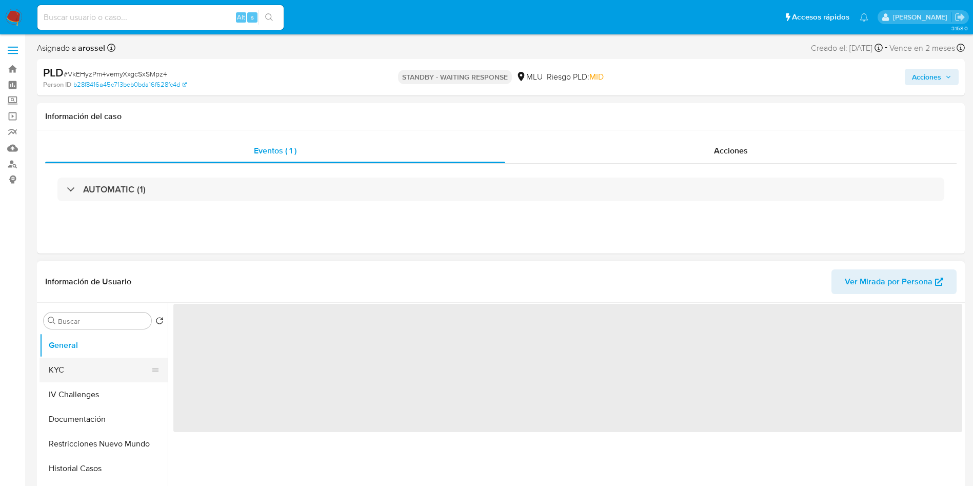
drag, startPoint x: 94, startPoint y: 372, endPoint x: 137, endPoint y: 369, distance: 43.2
click at [94, 372] on button "KYC" at bounding box center [99, 369] width 120 height 25
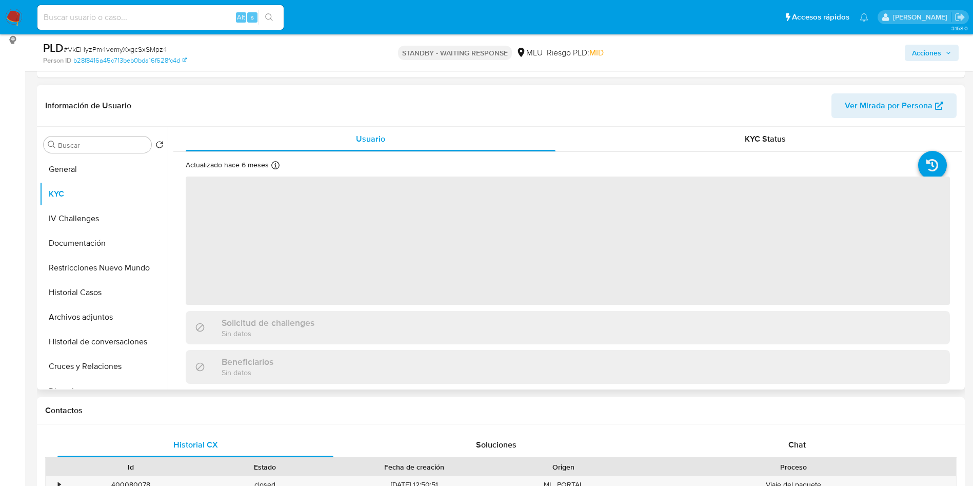
scroll to position [154, 0]
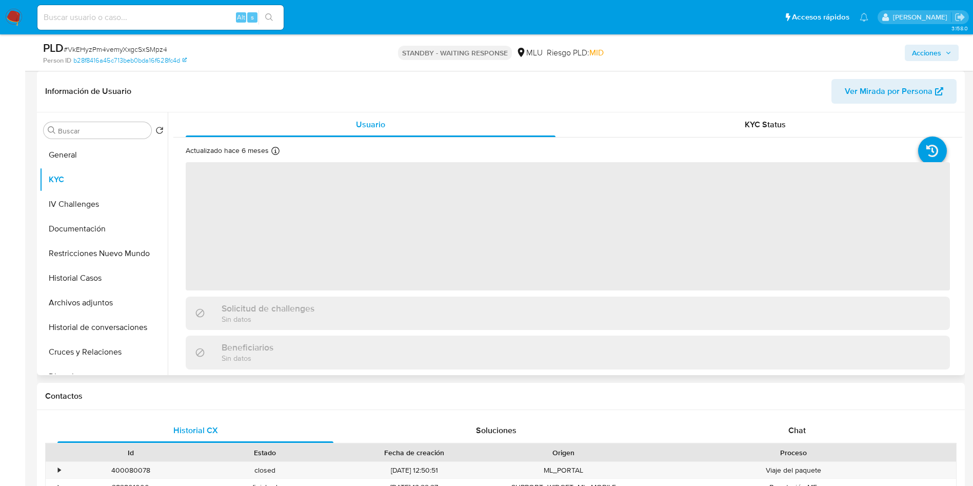
select select "10"
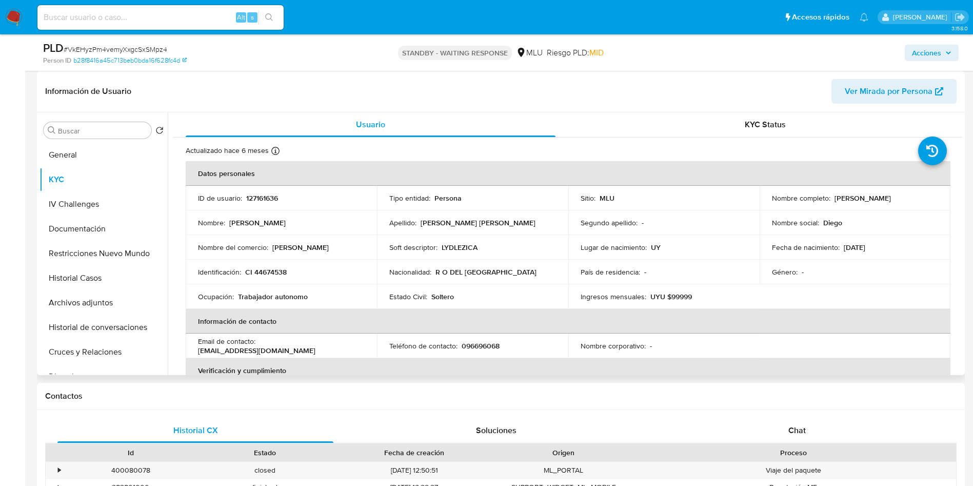
drag, startPoint x: 833, startPoint y: 200, endPoint x: 929, endPoint y: 193, distance: 95.7
click at [929, 193] on div "Nombre completo : [PERSON_NAME]" at bounding box center [855, 197] width 167 height 9
drag, startPoint x: 832, startPoint y: 198, endPoint x: 951, endPoint y: 202, distance: 118.5
copy table "Datos personales ID de usuario : 127161636 Tipo entidad : Persona Sitio : MLU N…"
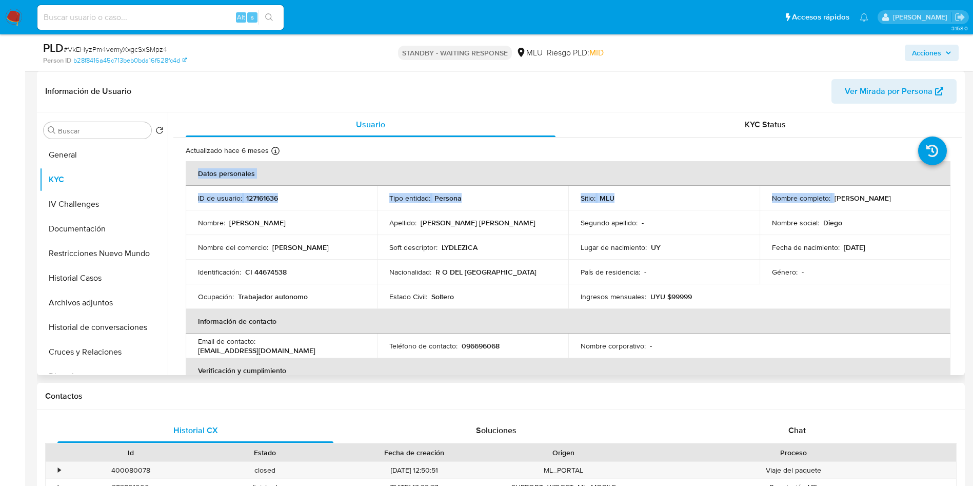
click at [874, 211] on td "Nombre social : [PERSON_NAME]" at bounding box center [854, 222] width 191 height 25
drag, startPoint x: 831, startPoint y: 201, endPoint x: 938, endPoint y: 196, distance: 106.8
click at [938, 196] on td "Nombre completo : [PERSON_NAME]" at bounding box center [854, 198] width 191 height 25
copy p "[PERSON_NAME]"
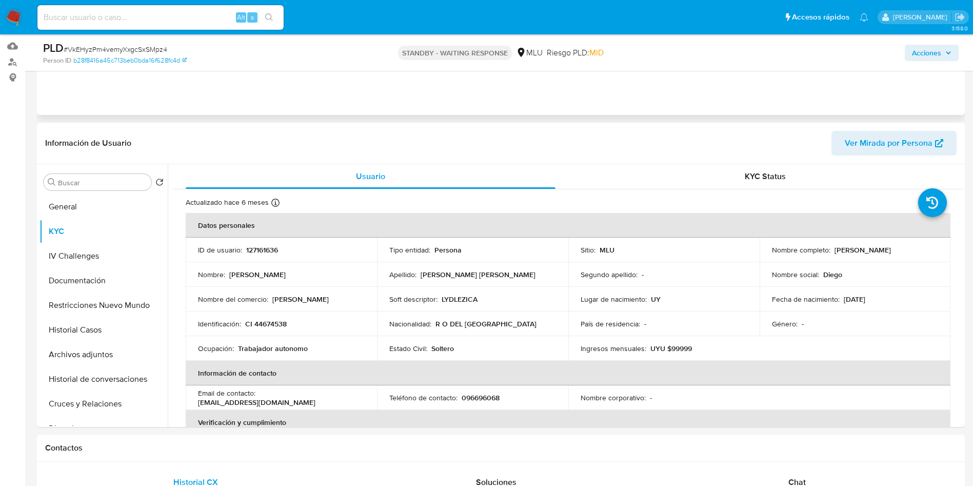
scroll to position [0, 0]
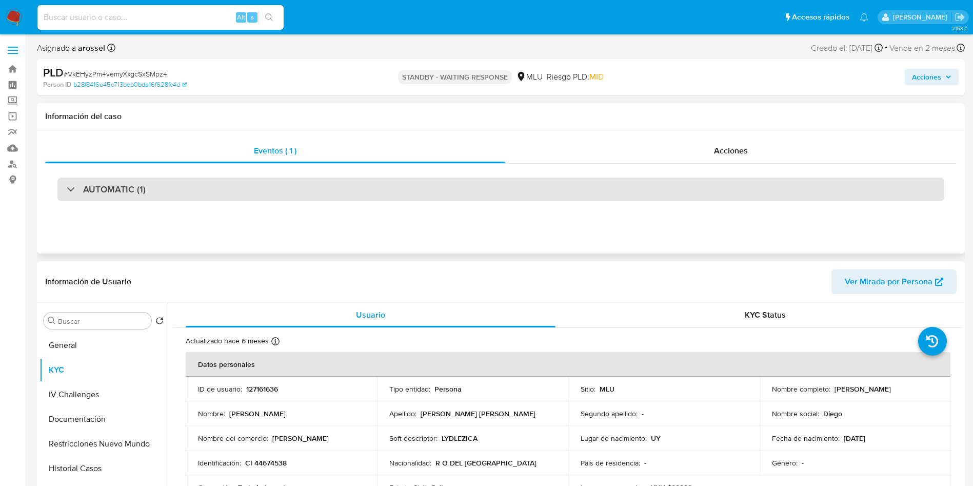
click at [242, 186] on div "AUTOMATIC (1)" at bounding box center [500, 189] width 887 height 24
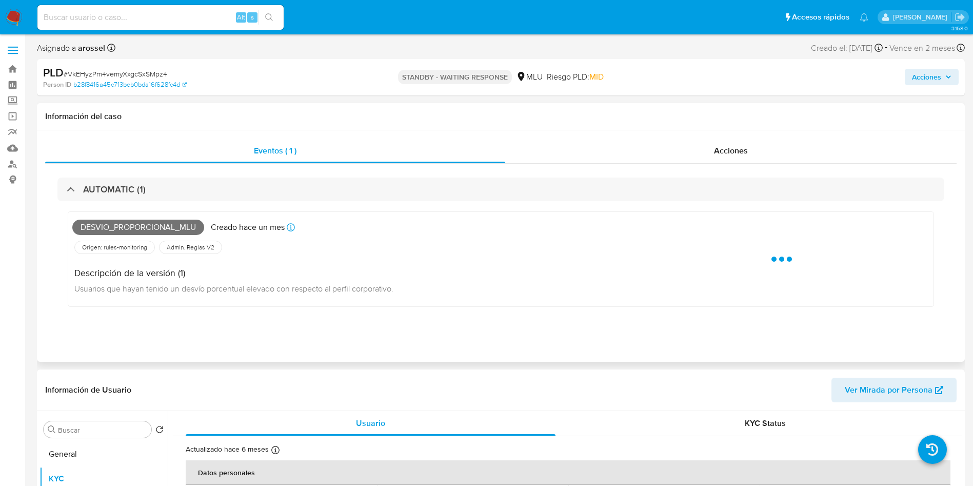
click at [158, 231] on span "Desvio_proporcional_mlu" at bounding box center [138, 226] width 132 height 15
copy span "Desvio_proporcional_mlu"
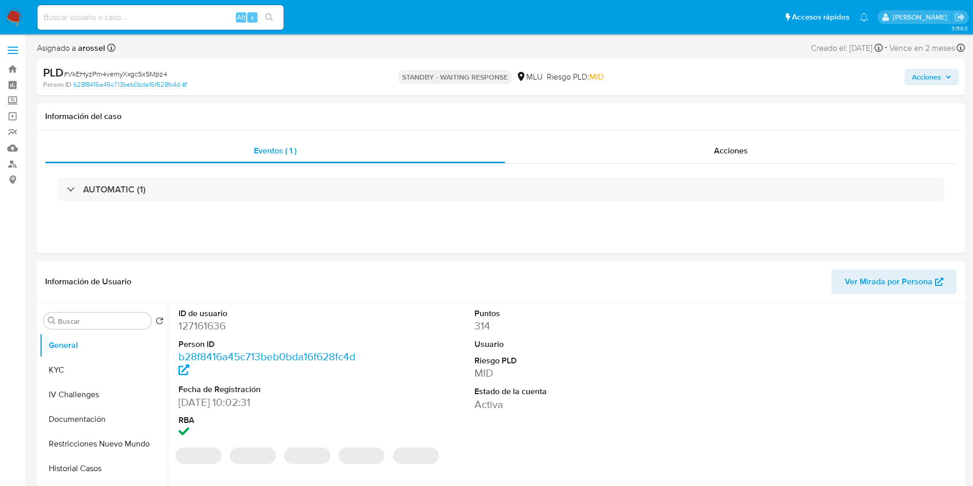
select select "10"
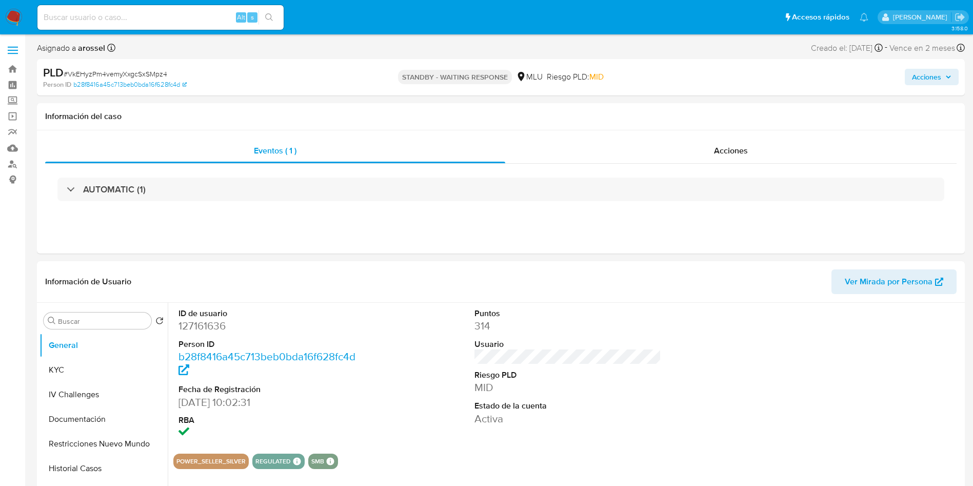
drag, startPoint x: 597, startPoint y: 327, endPoint x: 348, endPoint y: 69, distance: 358.6
click at [597, 327] on dd "314" at bounding box center [567, 325] width 187 height 14
click at [192, 323] on dd "127161636" at bounding box center [271, 325] width 187 height 14
copy dd "127161636"
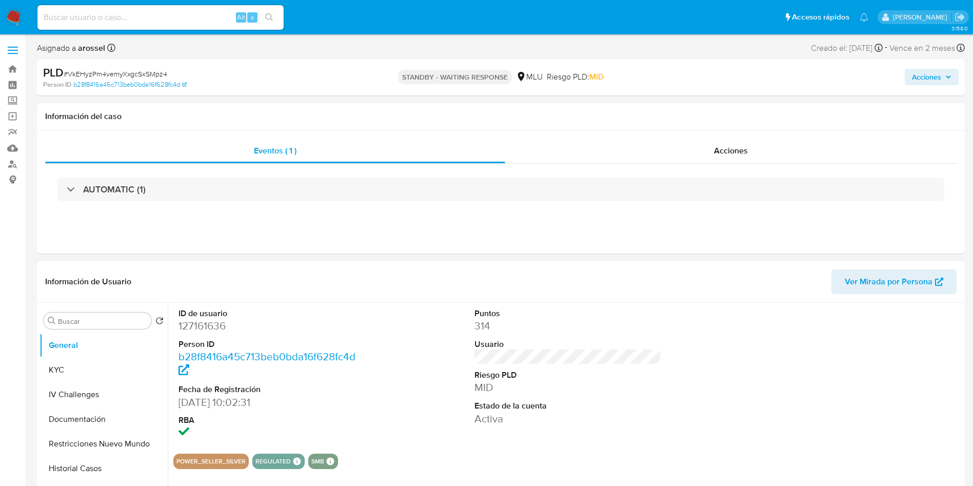
drag, startPoint x: 736, startPoint y: 84, endPoint x: 722, endPoint y: 85, distance: 13.9
click at [734, 84] on div "Acciones" at bounding box center [807, 77] width 303 height 24
drag, startPoint x: 102, startPoint y: 374, endPoint x: 114, endPoint y: 364, distance: 16.1
click at [102, 374] on button "KYC" at bounding box center [99, 369] width 120 height 25
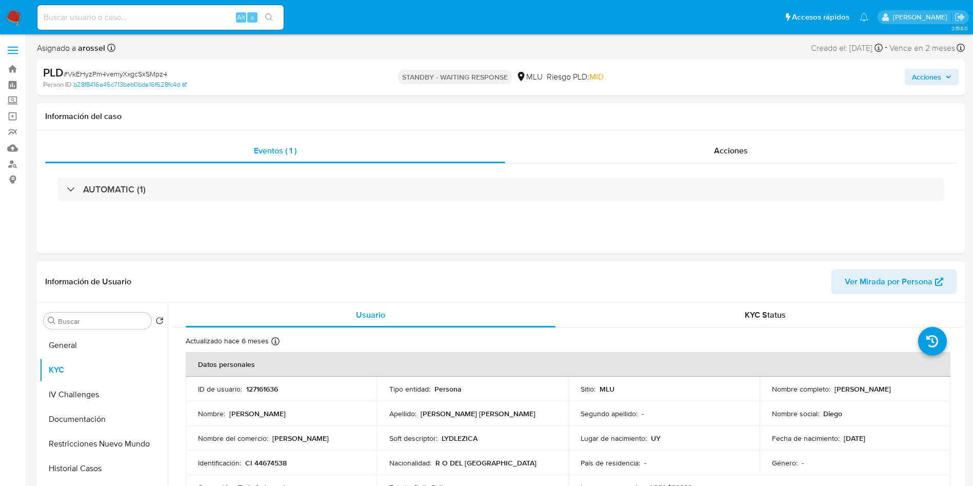
drag, startPoint x: 831, startPoint y: 389, endPoint x: 927, endPoint y: 388, distance: 95.9
click at [927, 388] on div "Nombre completo : Diego Andres Casadei Carisi" at bounding box center [855, 388] width 167 height 9
copy p "Diego Andres Casadei Carisi"
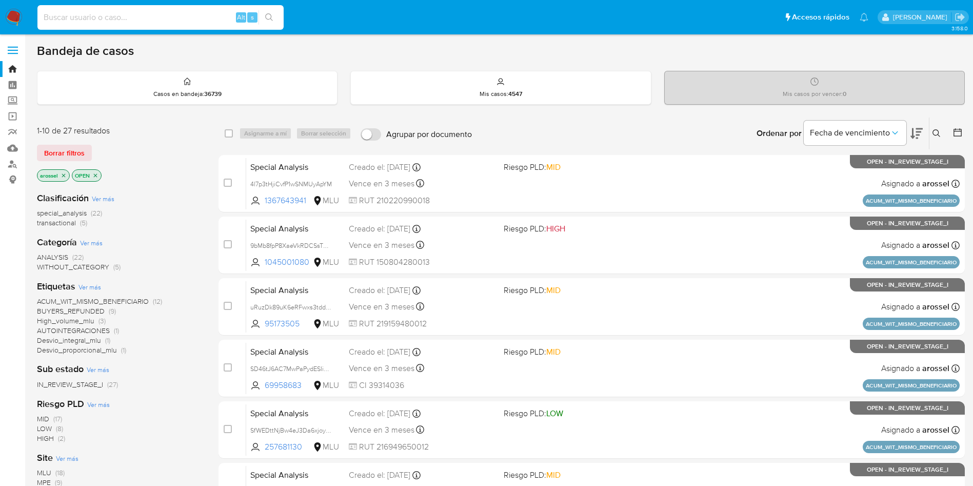
click at [130, 15] on input at bounding box center [160, 17] width 246 height 13
paste input "mZ8DYptes2SGPb1tuSbhvvpf"
type input "mZ8DYptes2SGPb1tuSbhvvpf"
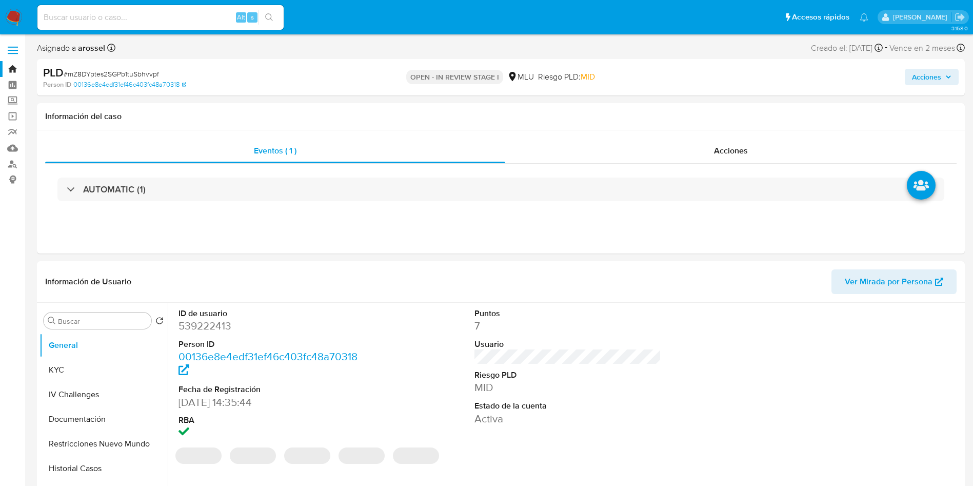
select select "10"
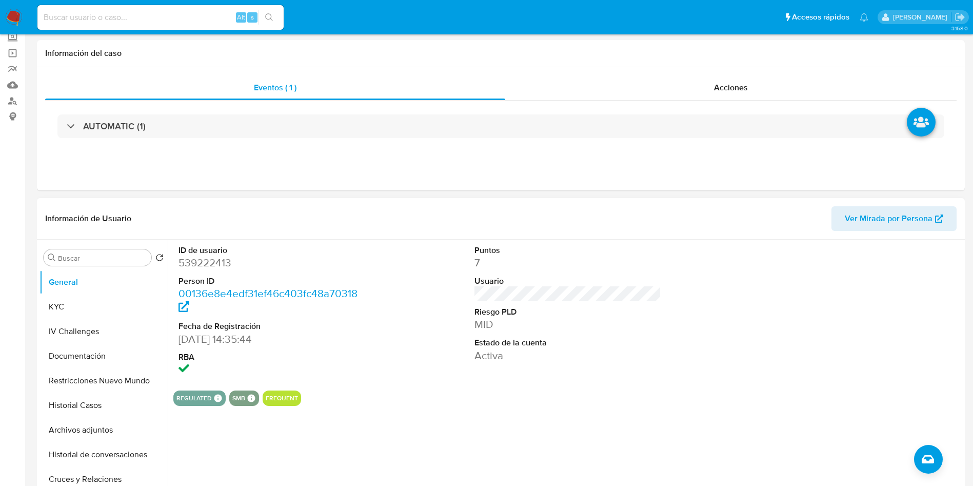
scroll to position [77, 0]
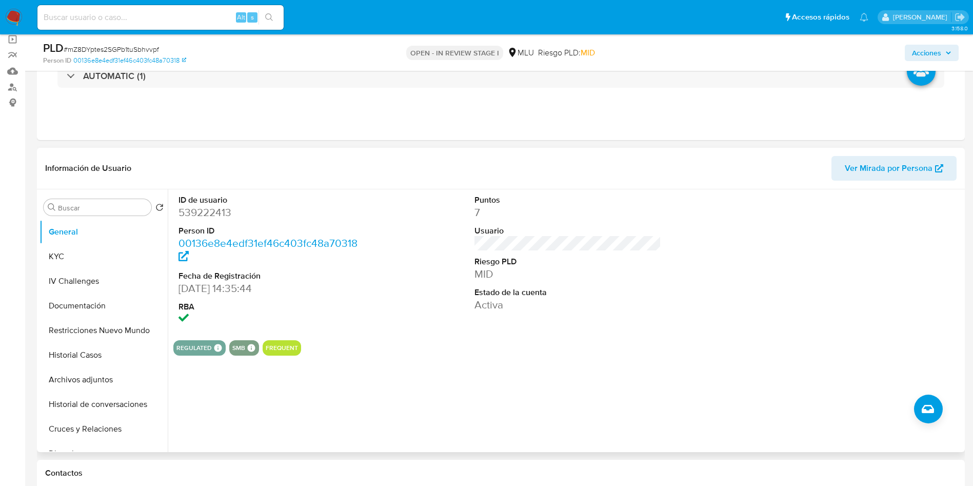
click at [923, 176] on span "Ver Mirada por Persona" at bounding box center [888, 168] width 88 height 25
click at [82, 273] on button "IV Challenges" at bounding box center [99, 281] width 120 height 25
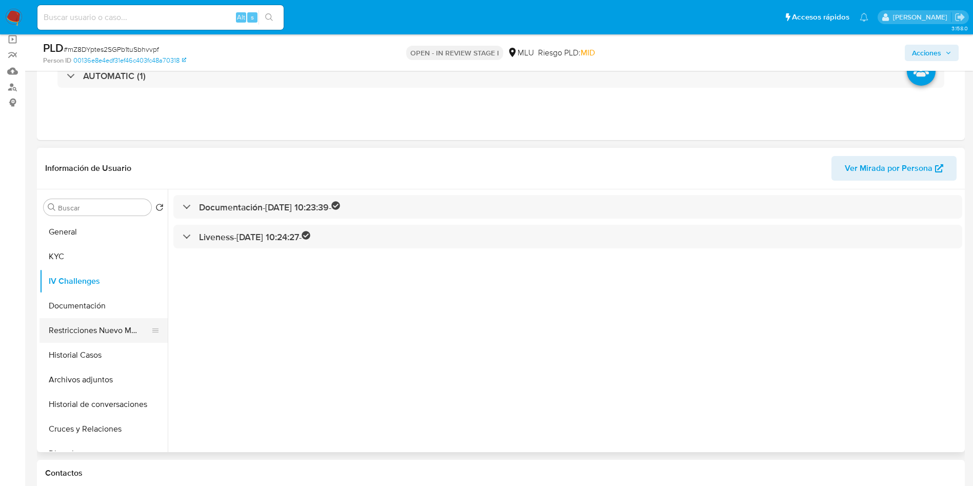
click at [104, 338] on button "Restricciones Nuevo Mundo" at bounding box center [99, 330] width 120 height 25
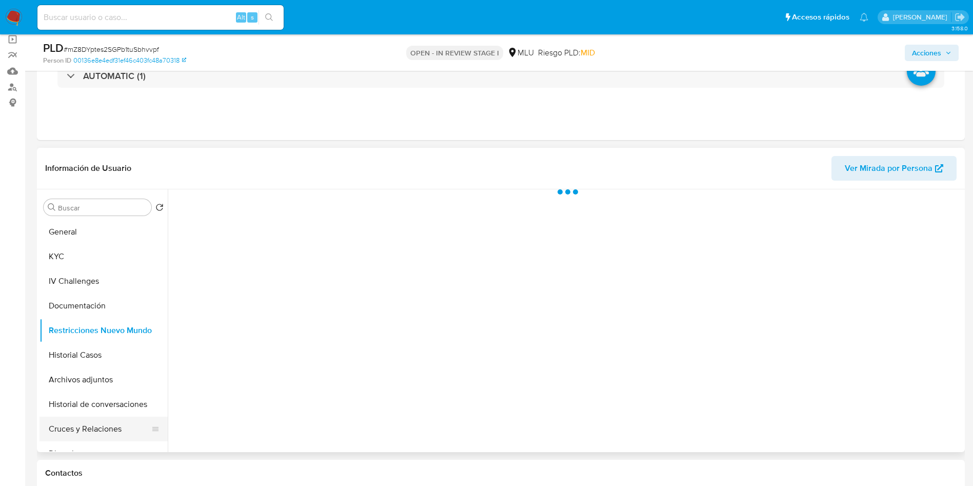
click at [114, 424] on button "Cruces y Relaciones" at bounding box center [99, 428] width 120 height 25
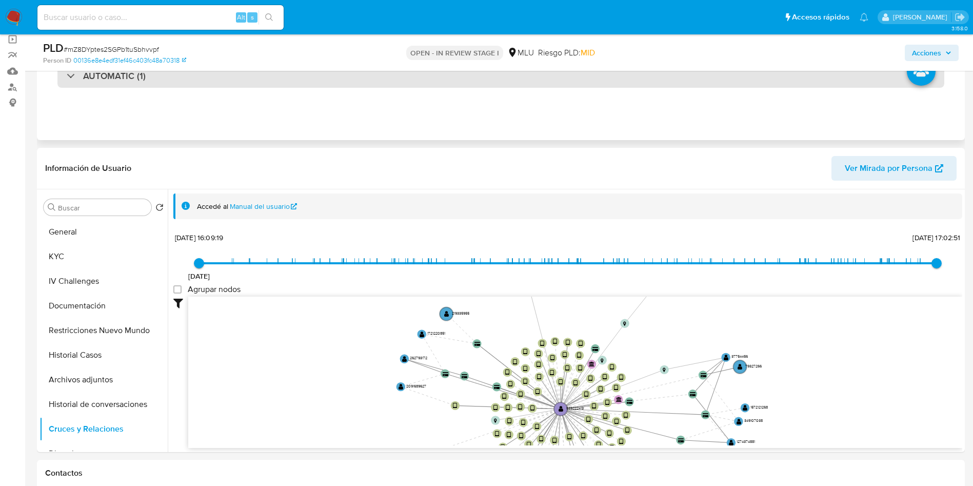
drag, startPoint x: 495, startPoint y: 420, endPoint x: 409, endPoint y: 87, distance: 343.7
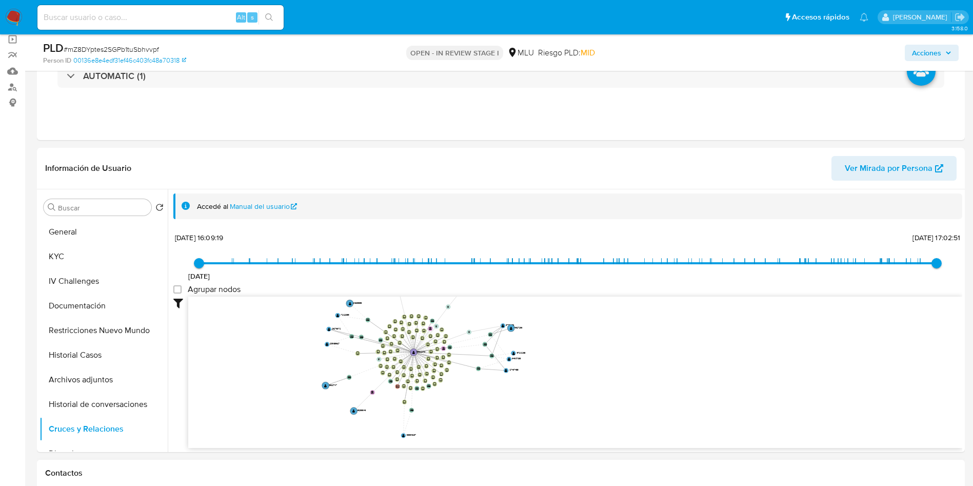
drag, startPoint x: 411, startPoint y: 424, endPoint x: 401, endPoint y: 477, distance: 54.2
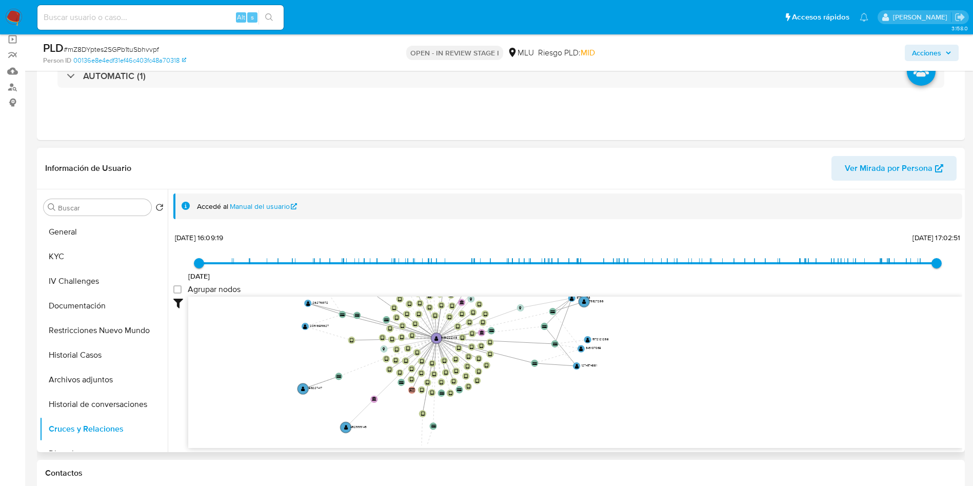
drag, startPoint x: 293, startPoint y: 352, endPoint x: 290, endPoint y: 413, distance: 61.1
click at [294, 419] on icon "user-539222413  539222413 device-660ea9b233f5fe6d1f13e44b  device-67f5cdaccc0…" at bounding box center [575, 370] width 774 height 149
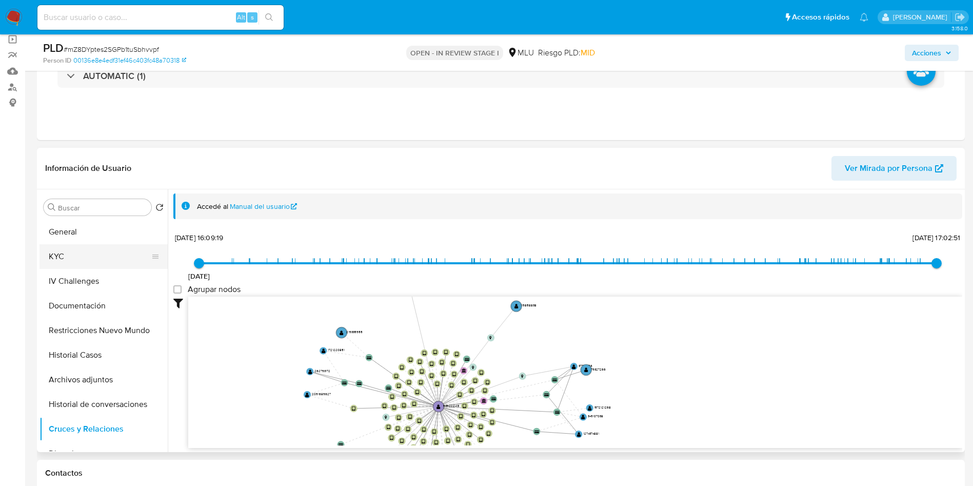
click at [81, 253] on button "KYC" at bounding box center [99, 256] width 120 height 25
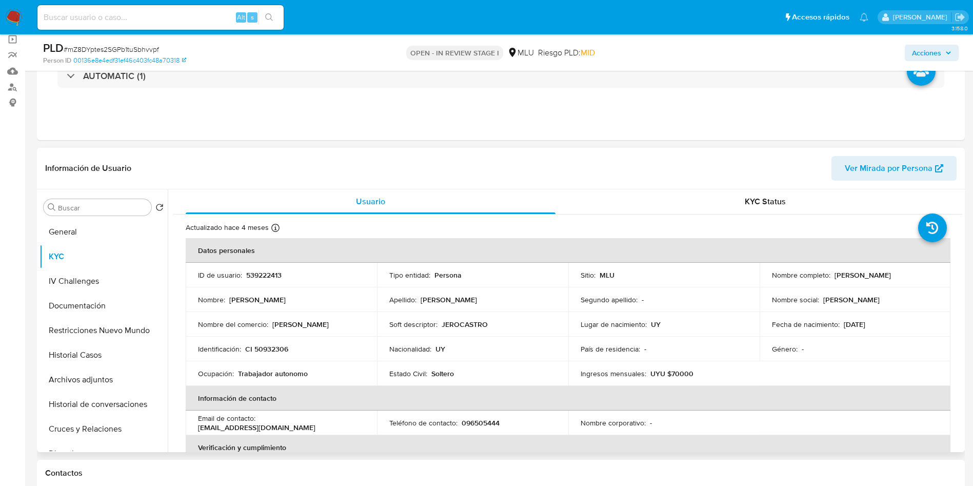
drag, startPoint x: 570, startPoint y: 313, endPoint x: 570, endPoint y: 254, distance: 59.0
click at [568, 314] on td "Lugar de nacimiento : UY" at bounding box center [663, 324] width 191 height 25
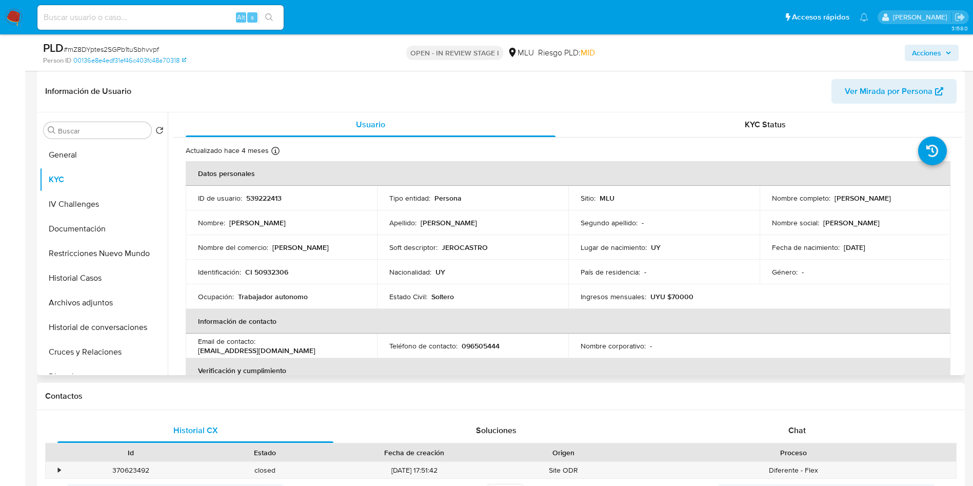
click at [463, 258] on tbody "ID de usuario : 539222413 Tipo entidad : Persona Sitio : MLU Nombre completo : …" at bounding box center [568, 247] width 765 height 123
click at [430, 264] on td "Nacionalidad : UY" at bounding box center [472, 271] width 191 height 25
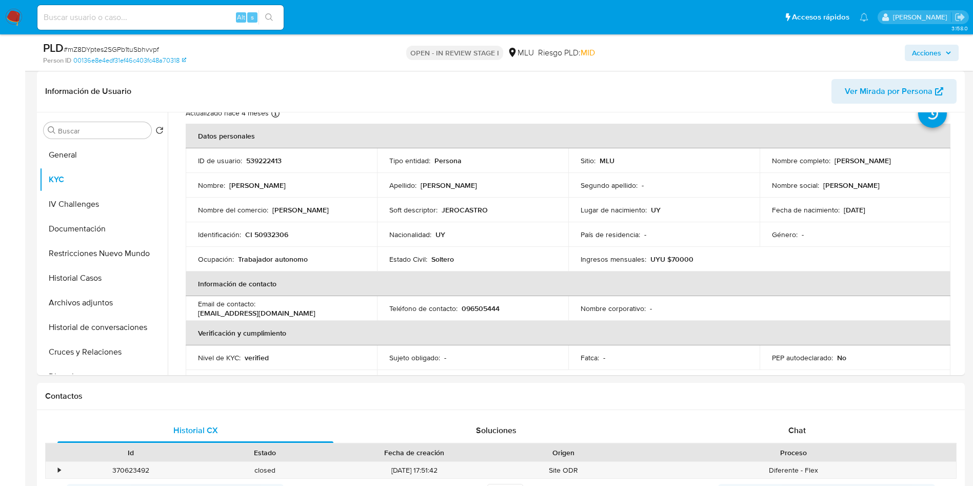
scroll to position [0, 0]
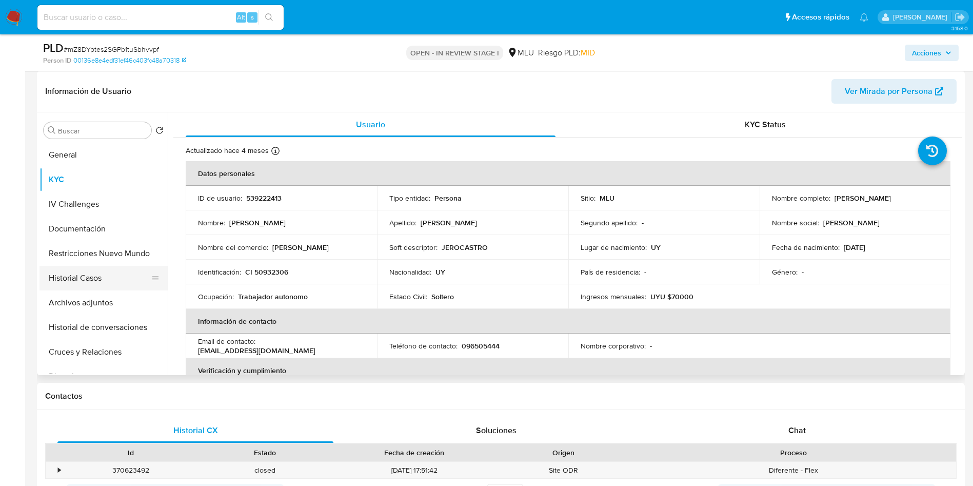
click at [98, 271] on button "Historial Casos" at bounding box center [99, 278] width 120 height 25
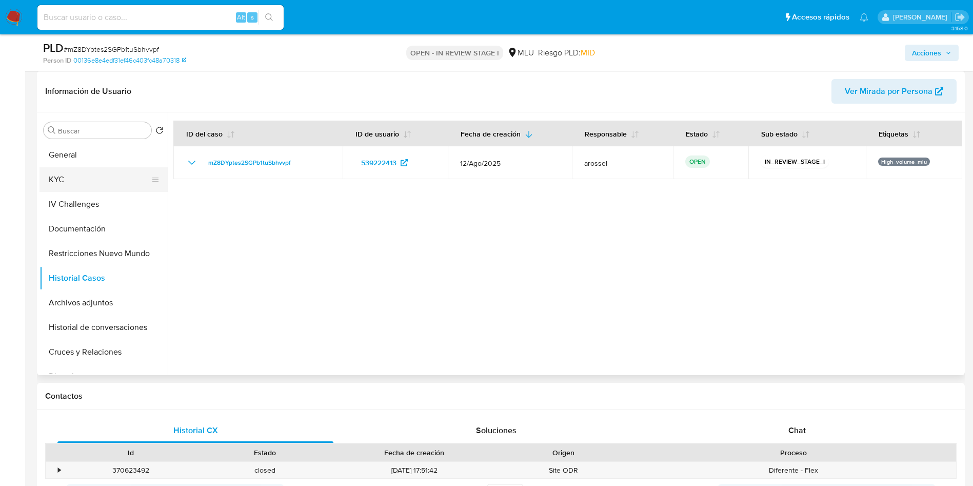
click at [89, 175] on button "KYC" at bounding box center [99, 179] width 120 height 25
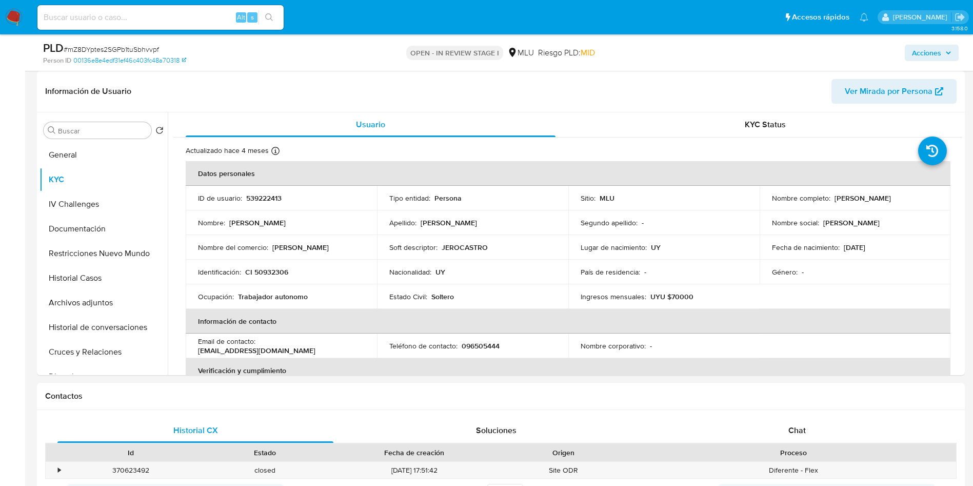
click at [145, 50] on span "# mZ8DYptes2SGPb1tuSbhvvpf" at bounding box center [111, 49] width 95 height 10
copy span "mZ8DYptes2SGPb1tuSbhvvpf"
click at [269, 195] on p "539222413" at bounding box center [263, 197] width 35 height 9
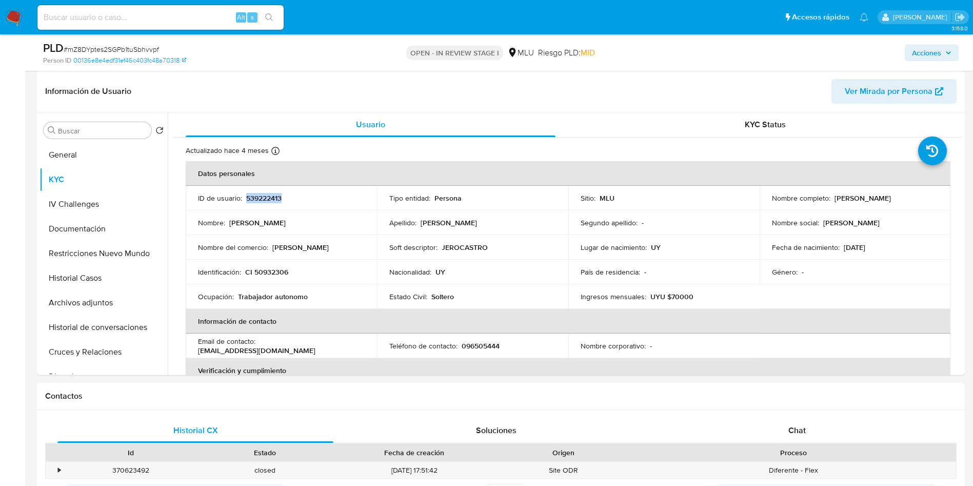
copy p "539222413"
click at [311, 208] on td "ID de usuario : 539222413" at bounding box center [281, 198] width 191 height 25
click at [257, 193] on p "539222413" at bounding box center [263, 197] width 35 height 9
copy p "539222413"
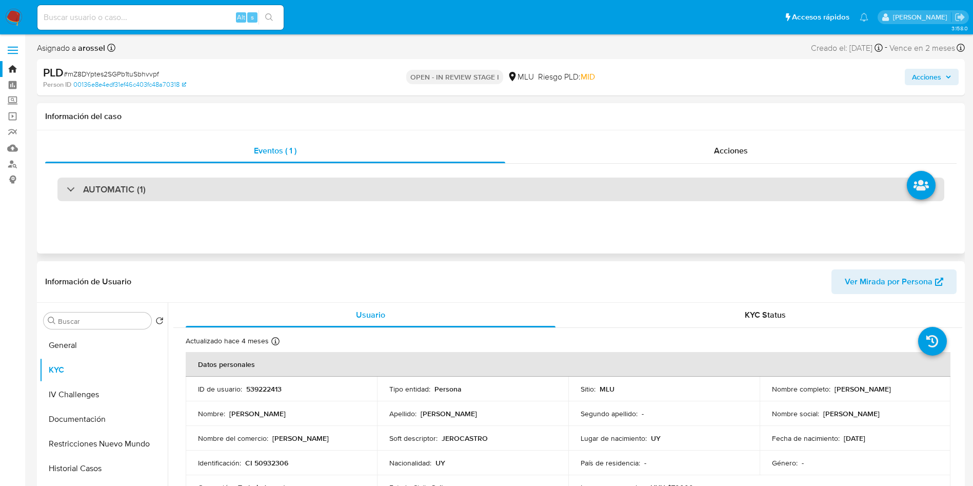
click at [155, 185] on div "AUTOMATIC (1)" at bounding box center [500, 189] width 887 height 24
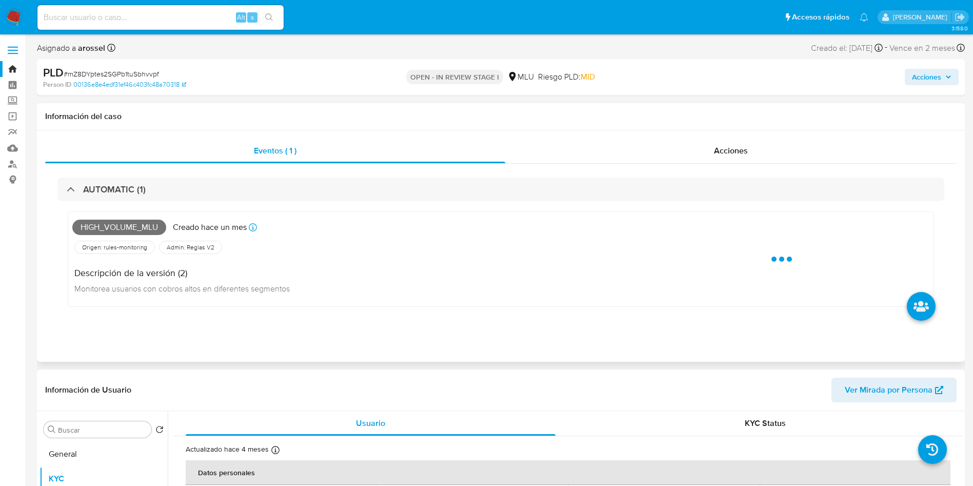
click at [110, 218] on div "High_volume_mlu Creado hace un mes Creado: 12/08/2025 06:34:39" at bounding box center [352, 227] width 561 height 23
click at [114, 224] on span "High_volume_mlu" at bounding box center [119, 226] width 94 height 15
click at [114, 225] on span "High_volume_mlu" at bounding box center [119, 226] width 94 height 15
copy span "High_volume_mlu"
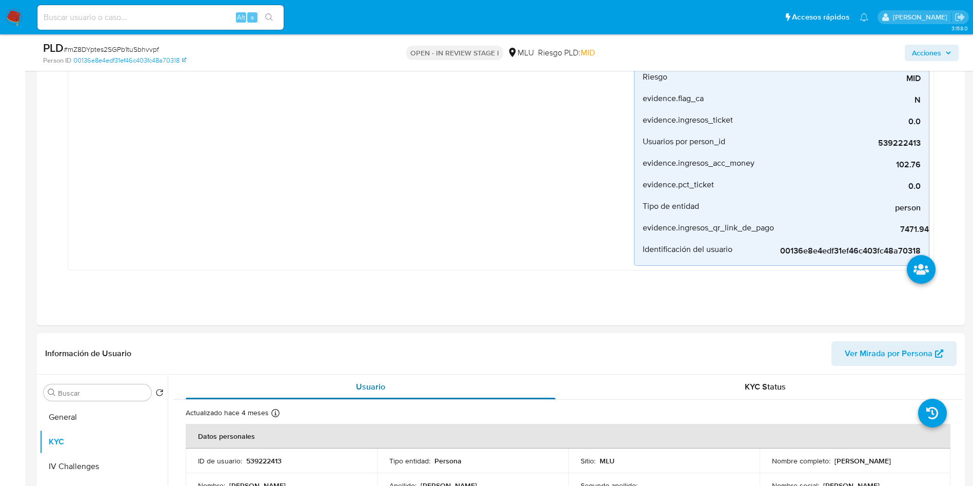
scroll to position [385, 0]
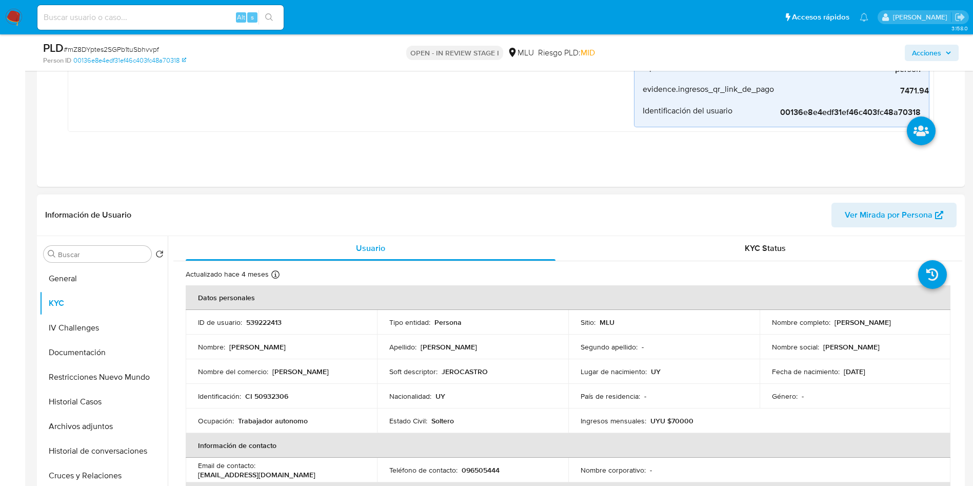
click at [809, 229] on div "Información de Usuario Ver Mirada por Persona" at bounding box center [501, 215] width 928 height 42
click at [802, 243] on div "KYC Status" at bounding box center [765, 248] width 370 height 25
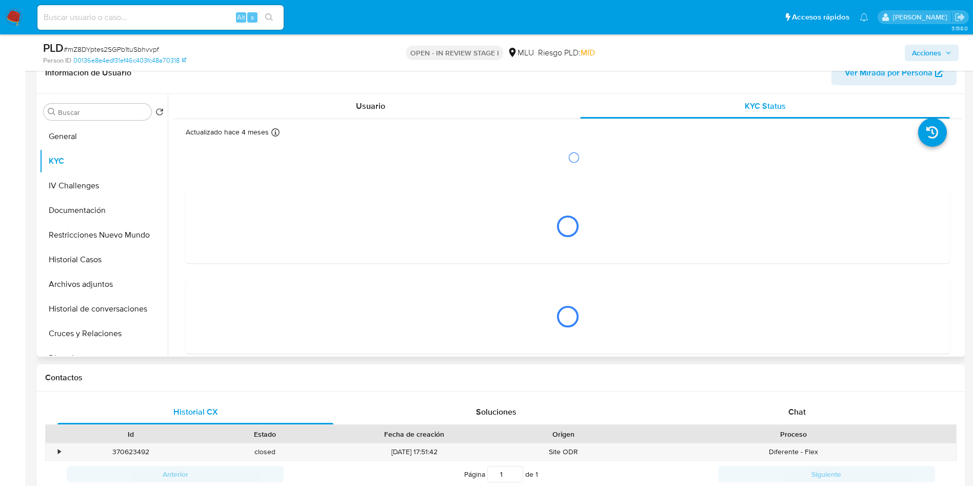
scroll to position [538, 0]
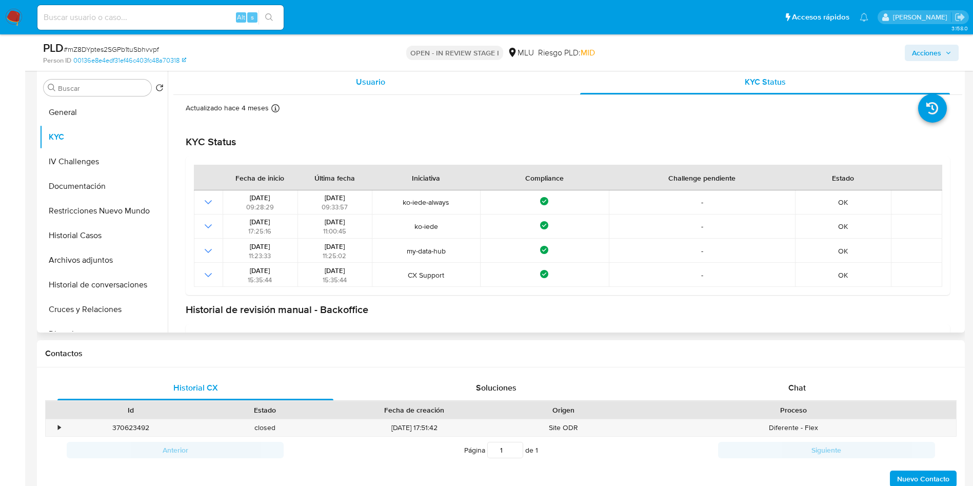
click at [339, 79] on div "Usuario" at bounding box center [371, 82] width 370 height 25
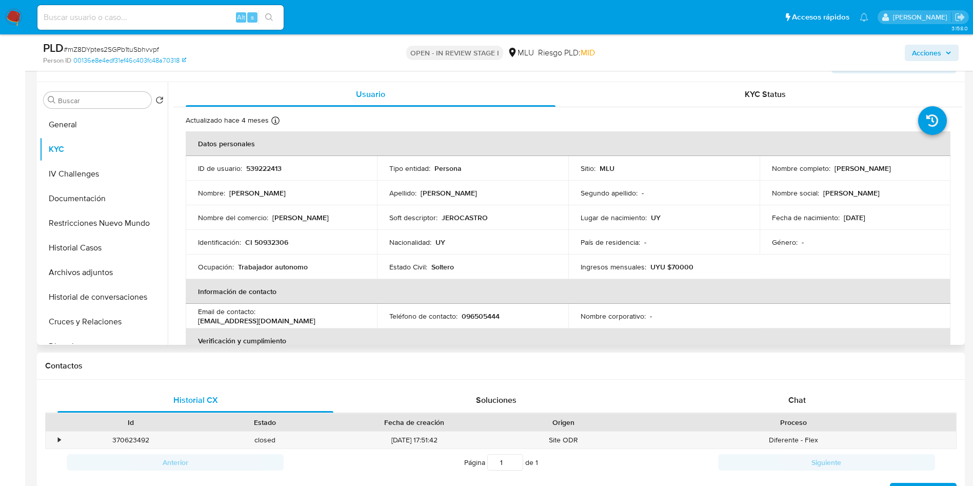
drag, startPoint x: 829, startPoint y: 169, endPoint x: 915, endPoint y: 166, distance: 86.7
click at [915, 166] on div "Nombre completo : [PERSON_NAME]" at bounding box center [855, 168] width 167 height 9
copy div "[PERSON_NAME]"
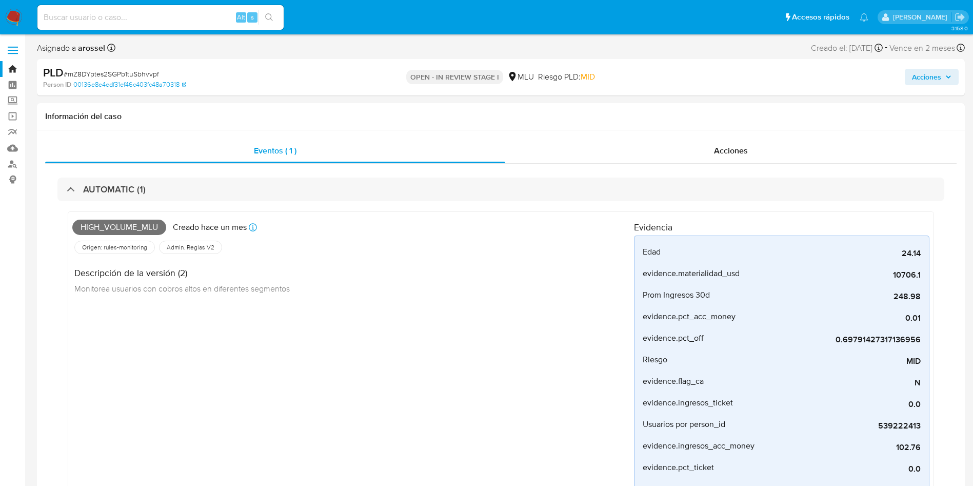
scroll to position [385, 0]
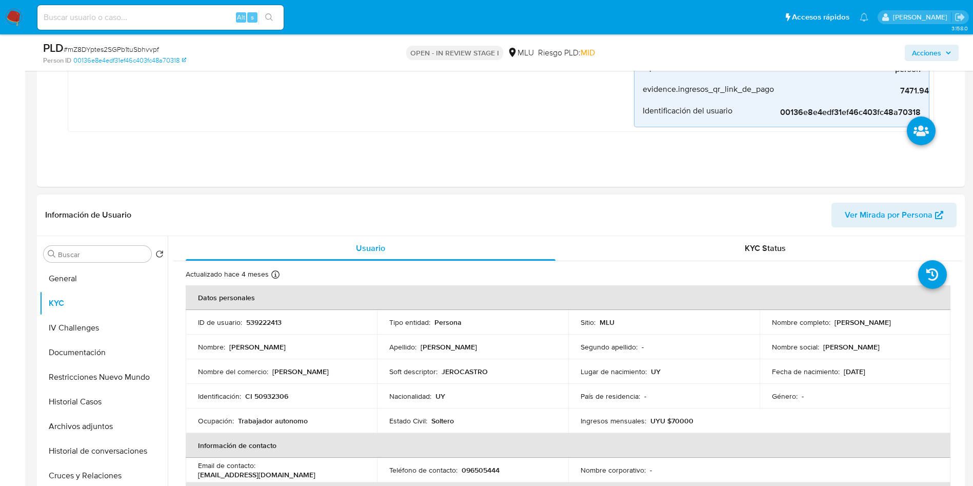
click at [268, 321] on p "539222413" at bounding box center [263, 321] width 35 height 9
copy p "539222413"
drag, startPoint x: 830, startPoint y: 325, endPoint x: 914, endPoint y: 319, distance: 83.7
click at [914, 319] on div "Nombre completo : [PERSON_NAME]" at bounding box center [855, 321] width 167 height 9
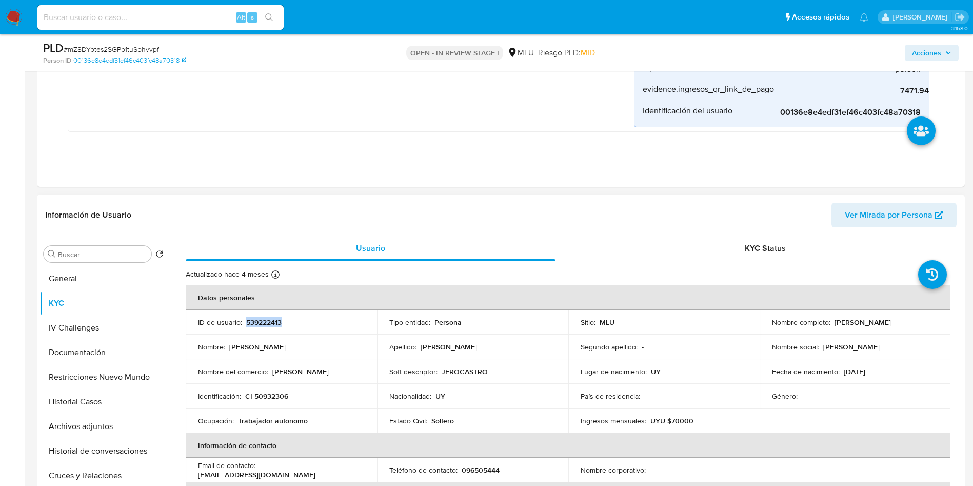
copy p "[PERSON_NAME]"
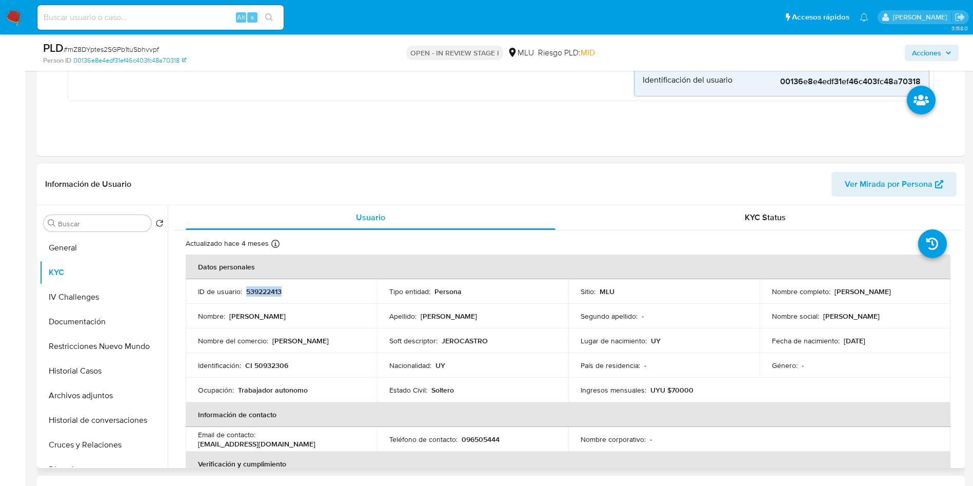
scroll to position [461, 0]
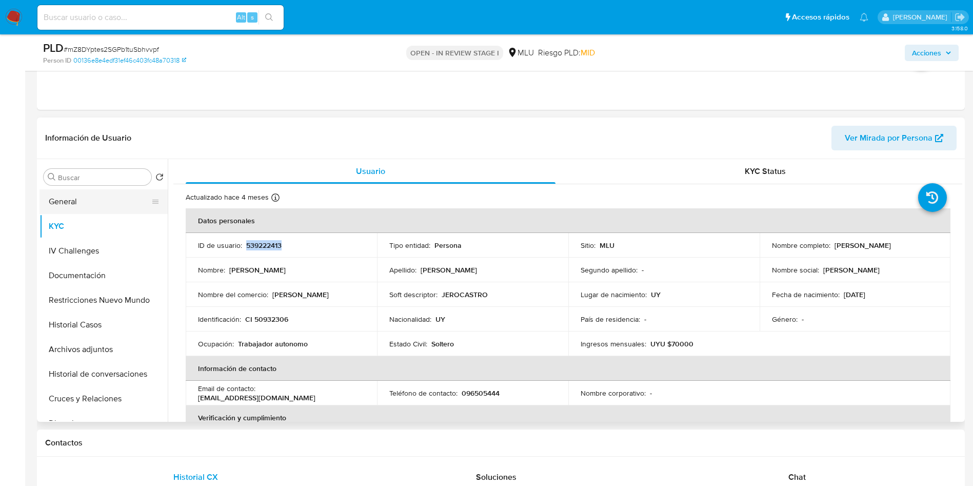
click at [101, 198] on button "General" at bounding box center [99, 201] width 120 height 25
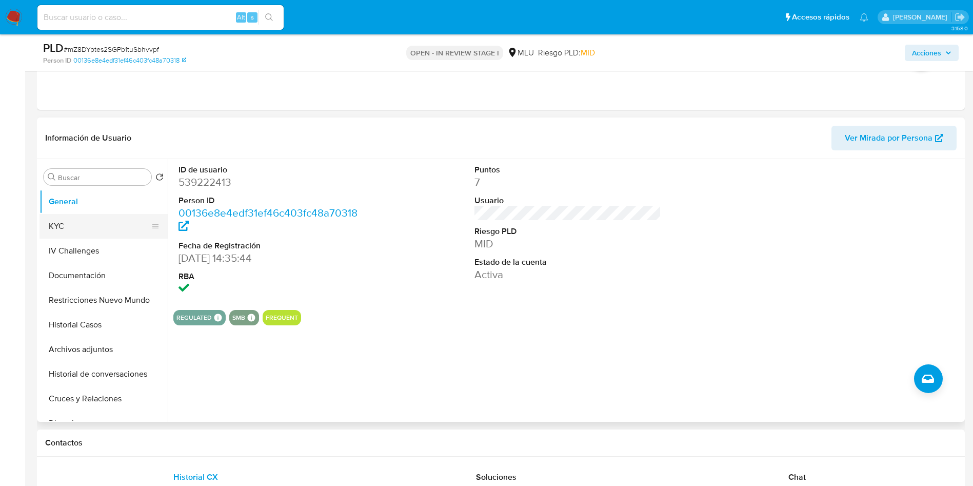
drag, startPoint x: 111, startPoint y: 211, endPoint x: 108, endPoint y: 219, distance: 9.4
click at [109, 211] on button "General" at bounding box center [103, 201] width 128 height 25
click at [106, 225] on button "KYC" at bounding box center [99, 226] width 120 height 25
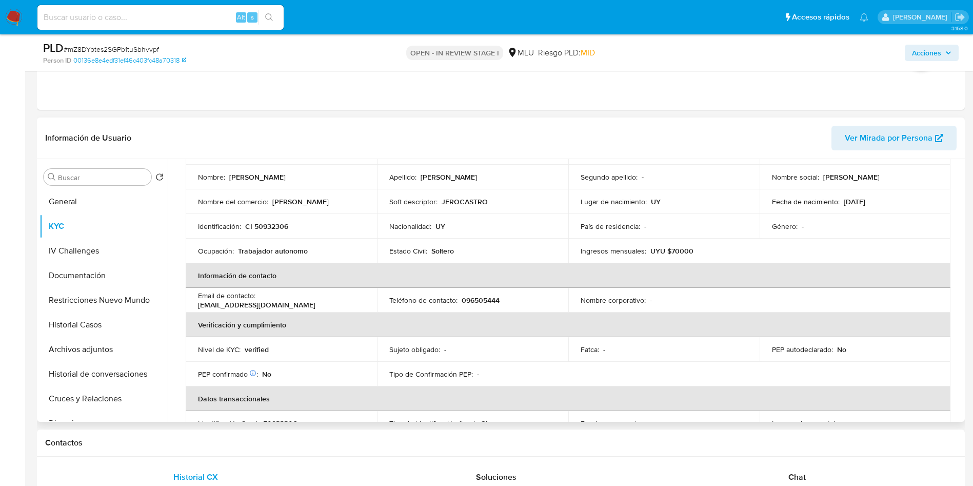
scroll to position [0, 0]
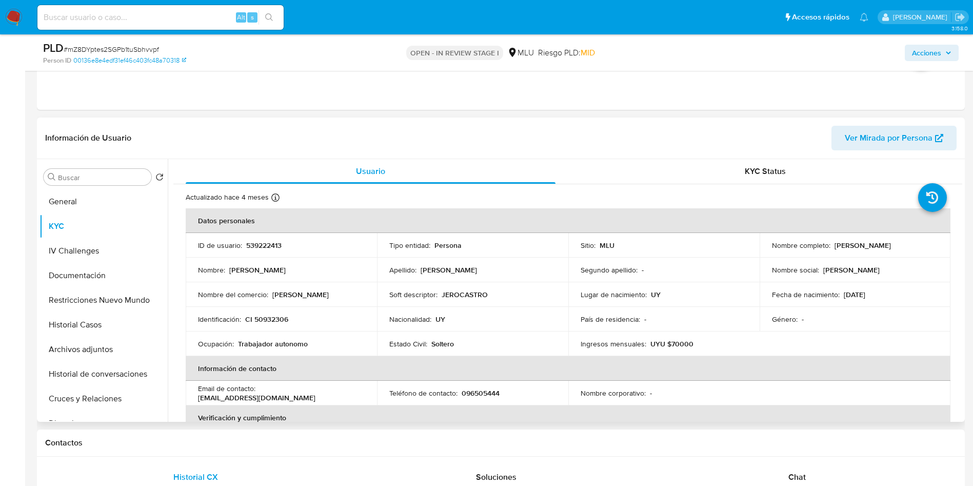
drag, startPoint x: 338, startPoint y: 296, endPoint x: 271, endPoint y: 296, distance: 67.7
click at [271, 296] on div "Nombre del comercio : Jerónimo Castro" at bounding box center [281, 294] width 167 height 9
copy p "Jerónimo Castro"
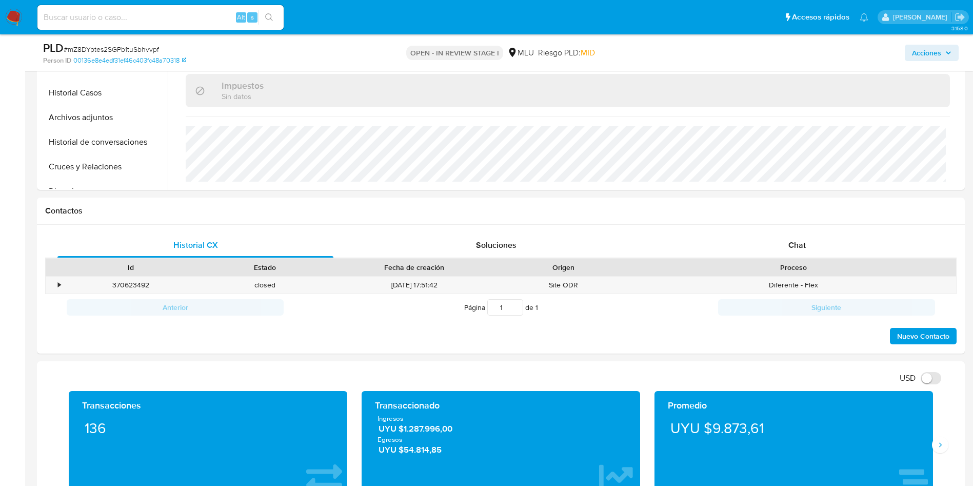
scroll to position [769, 0]
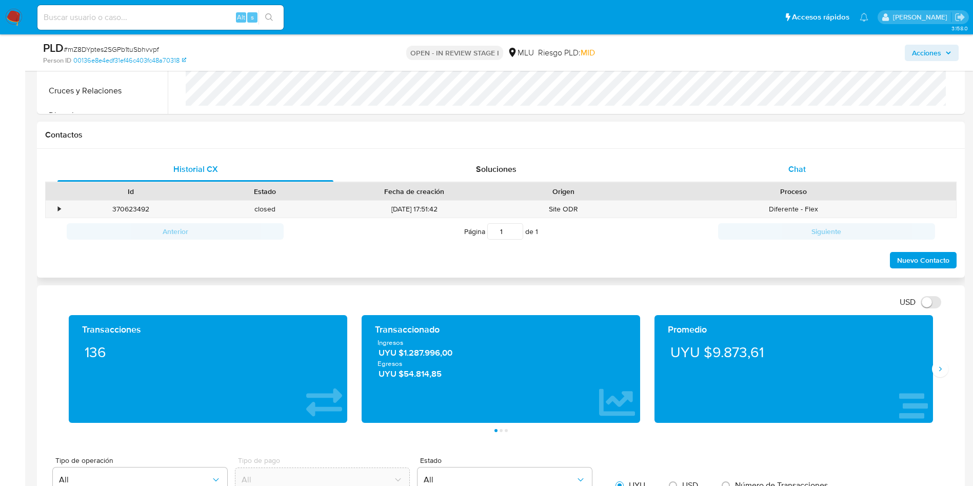
click at [817, 157] on div "Chat" at bounding box center [797, 169] width 276 height 25
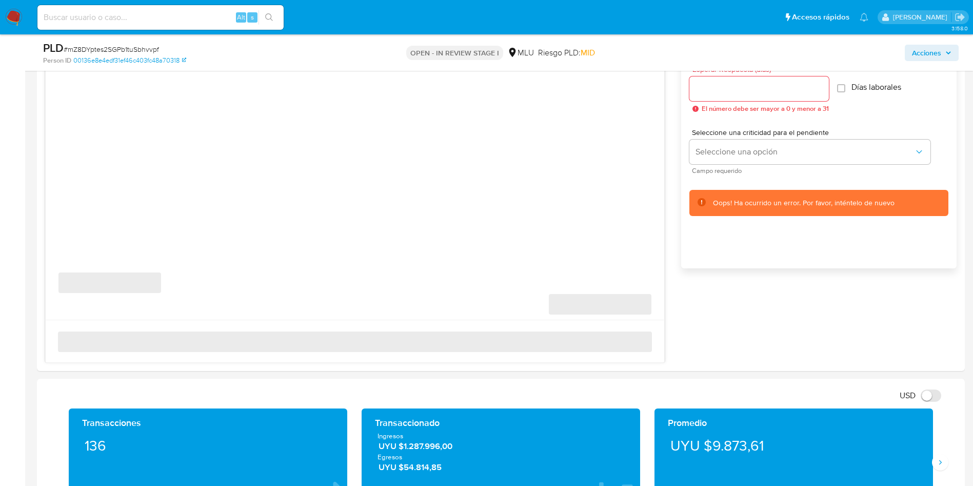
scroll to position [1000, 0]
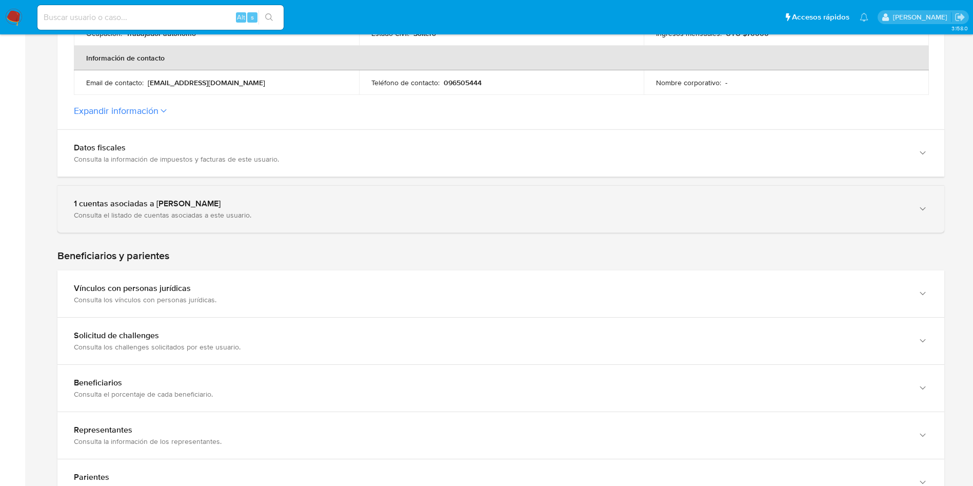
scroll to position [385, 0]
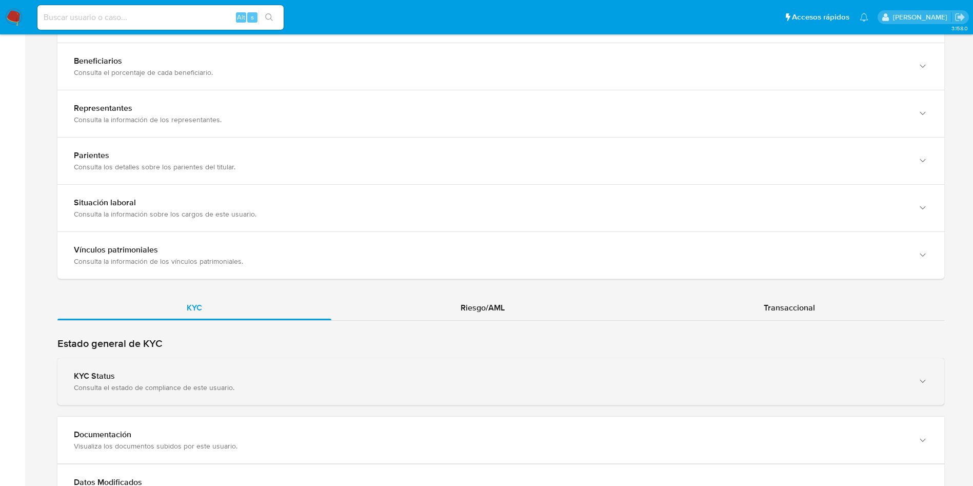
click at [309, 394] on div "KYC Status Consulta el estado de compliance de este usuario." at bounding box center [500, 381] width 887 height 47
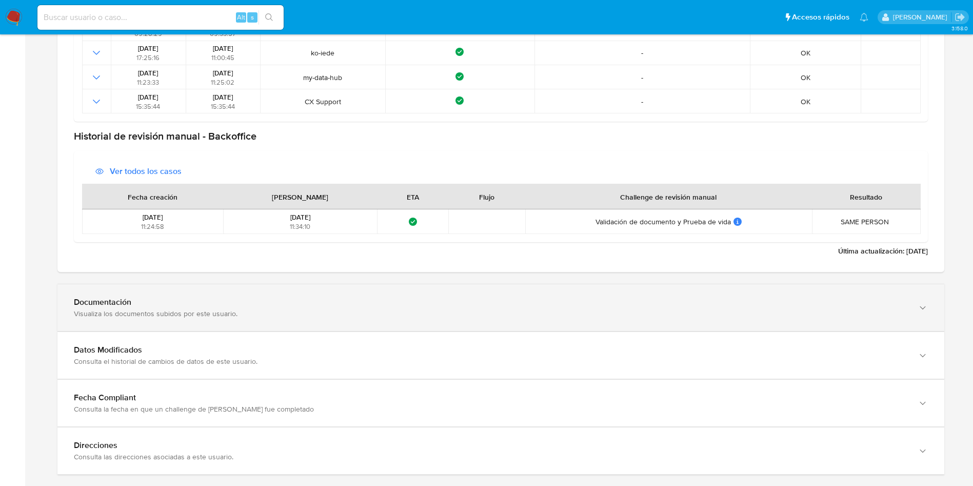
click at [282, 291] on div "Documentación Visualiza los documentos subidos por este usuario." at bounding box center [500, 307] width 887 height 47
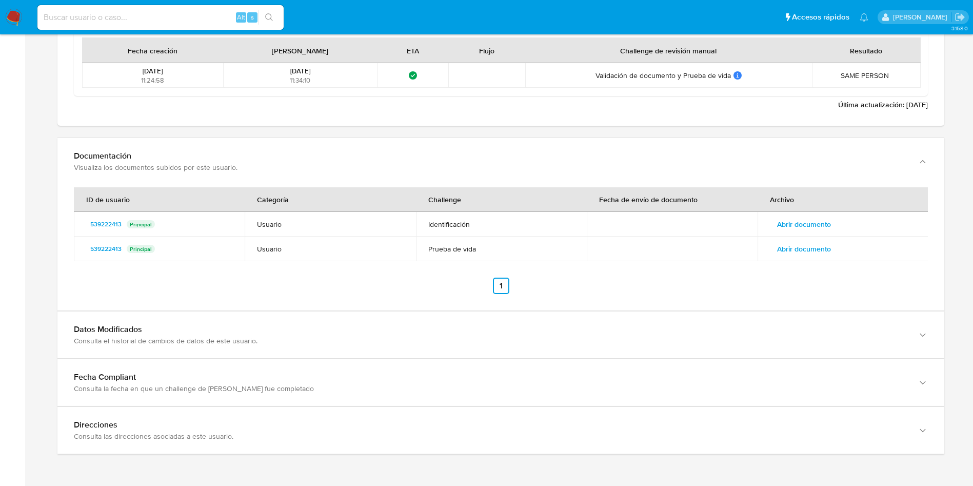
scroll to position [1307, 0]
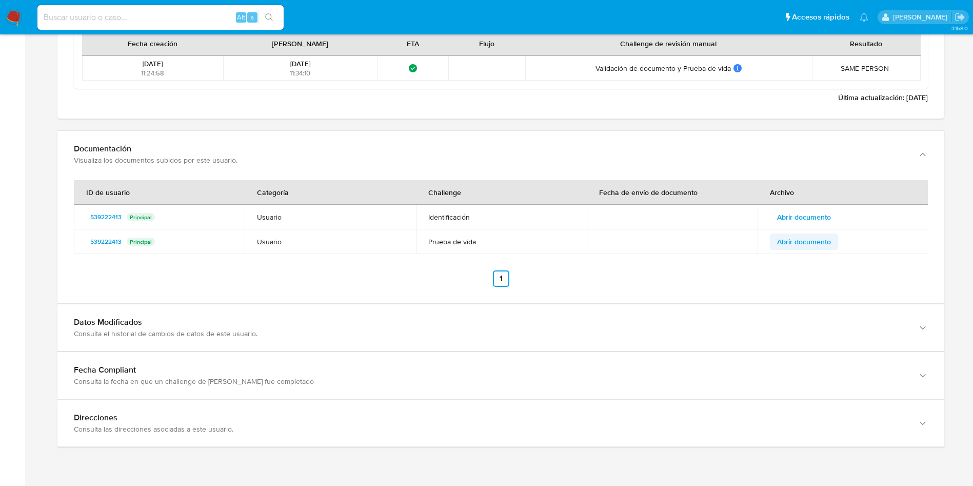
click at [813, 237] on span "Abrir documento" at bounding box center [804, 241] width 54 height 14
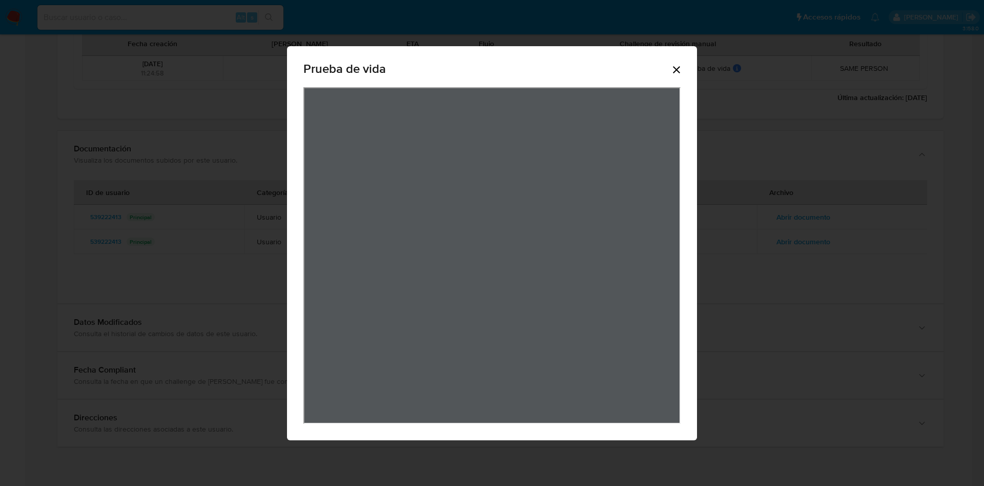
click at [679, 80] on div "Prueba de vida" at bounding box center [492, 70] width 377 height 33
click at [673, 65] on icon "Cerrar" at bounding box center [677, 70] width 12 height 12
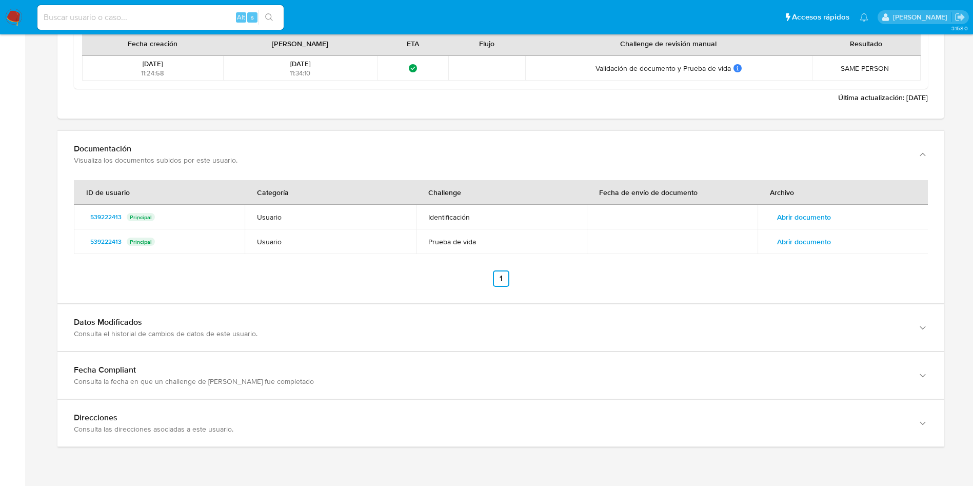
click at [789, 223] on span "Abrir documento" at bounding box center [804, 217] width 54 height 14
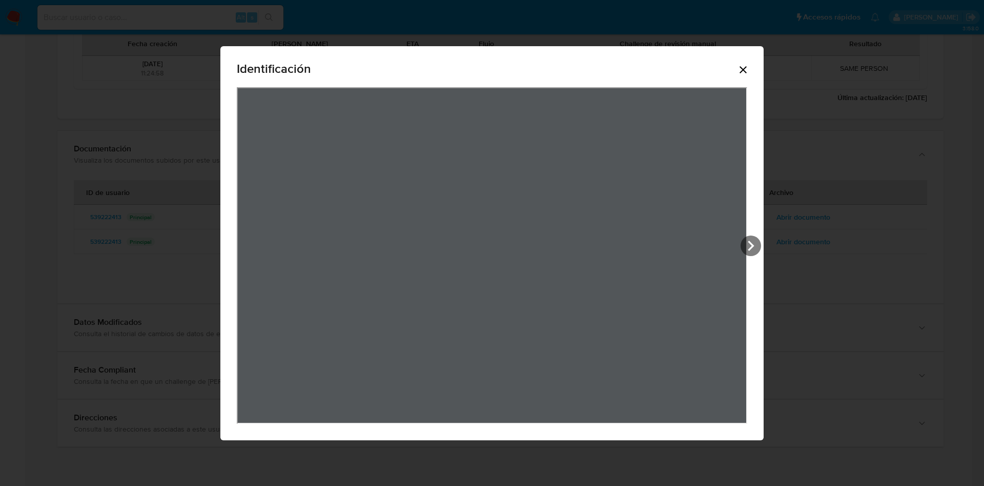
click at [743, 71] on icon "Cerrar" at bounding box center [743, 70] width 12 height 12
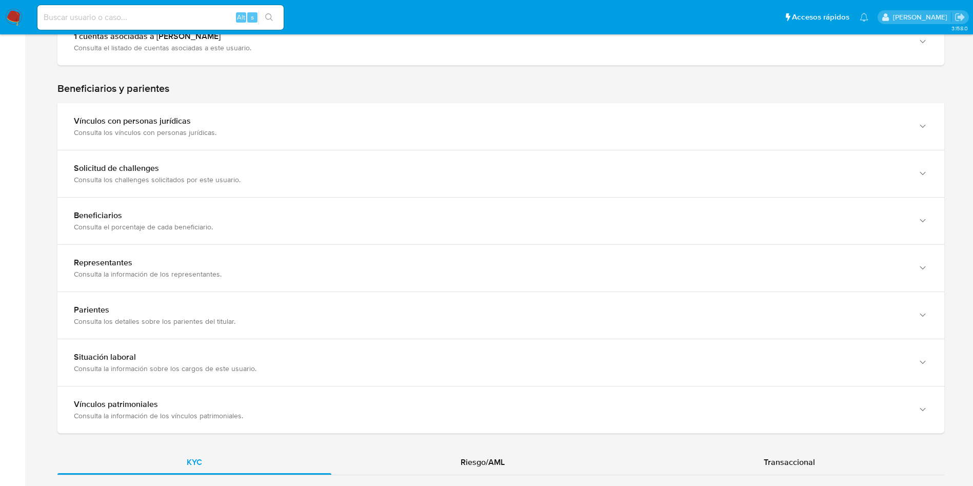
click at [168, 206] on div "Beneficiarios y parientes Vínculos con personas jurídicas Consulta los vínculos…" at bounding box center [500, 257] width 887 height 351
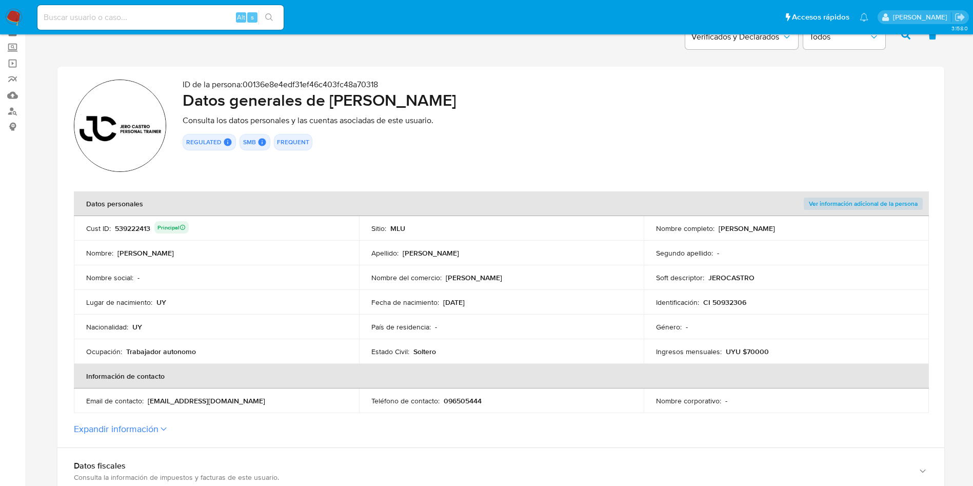
scroll to position [0, 0]
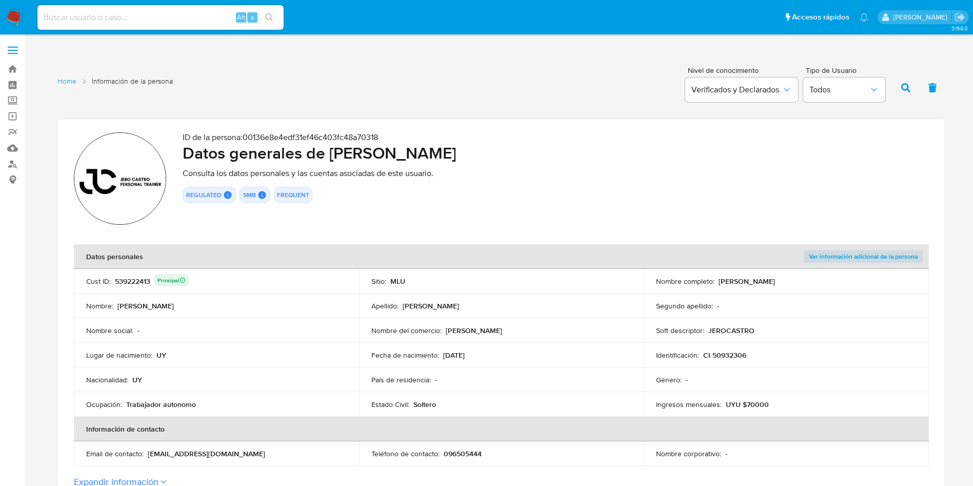
click at [144, 283] on div "539222413 Principal" at bounding box center [152, 281] width 74 height 14
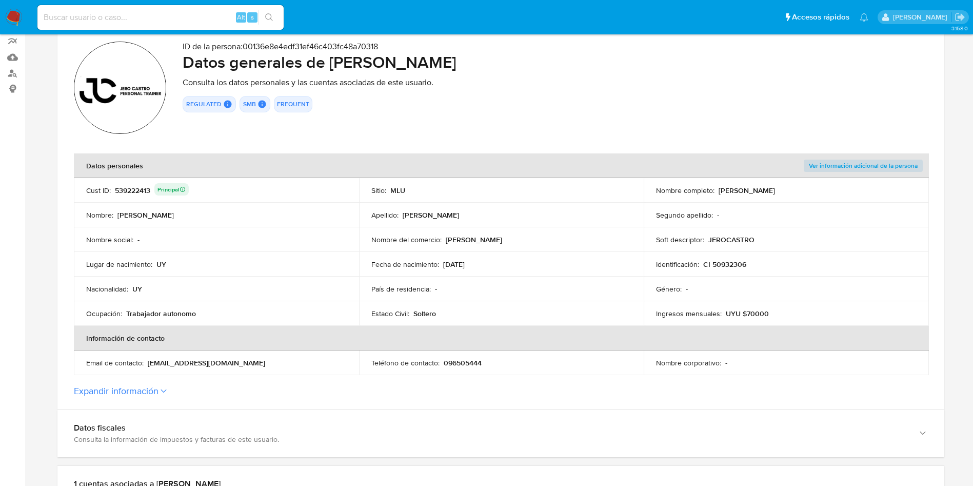
scroll to position [154, 0]
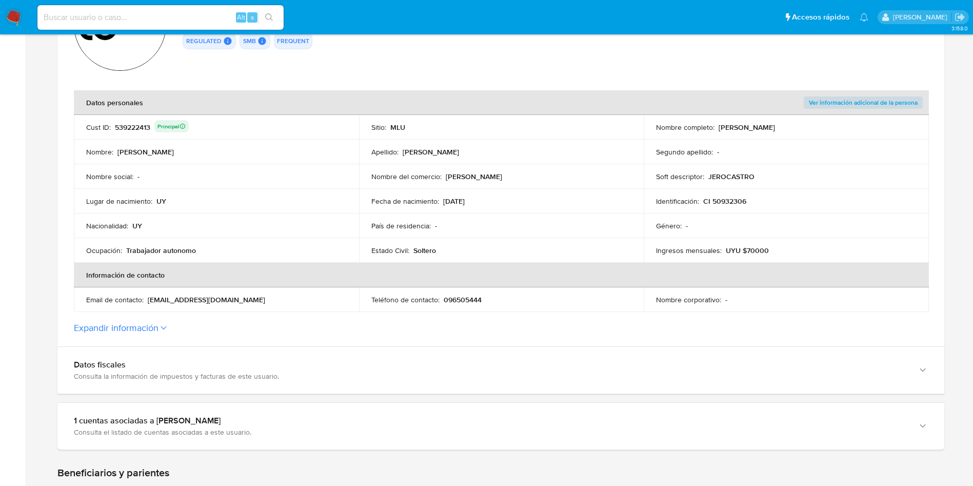
click at [286, 297] on div "Email de contacto : [EMAIL_ADDRESS][DOMAIN_NAME]" at bounding box center [216, 299] width 260 height 9
click at [119, 122] on div "539222413 Principal" at bounding box center [152, 127] width 74 height 14
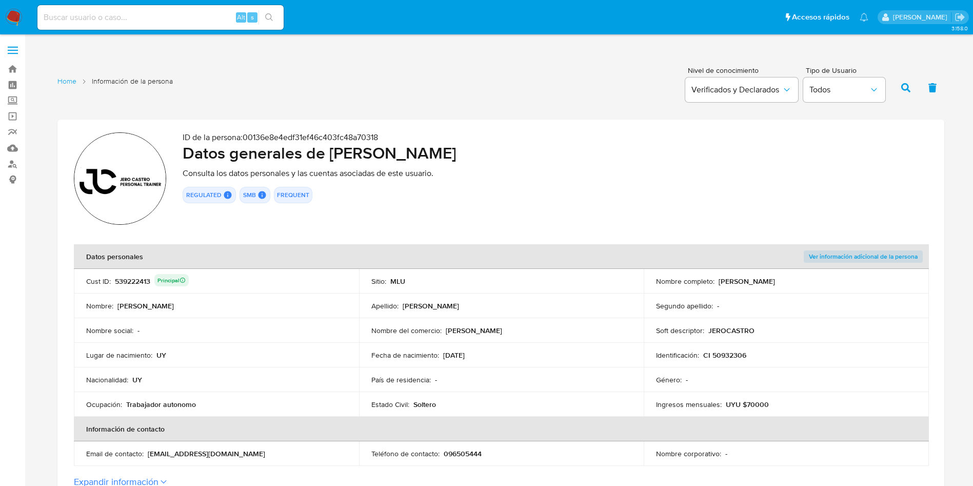
click at [467, 148] on h2 "Datos generales de [PERSON_NAME]" at bounding box center [555, 153] width 745 height 21
drag, startPoint x: 331, startPoint y: 153, endPoint x: 505, endPoint y: 147, distance: 174.4
click at [505, 147] on h2 "Datos generales de [PERSON_NAME]" at bounding box center [555, 153] width 745 height 21
click at [570, 178] on p "Consulta los datos personales y las cuentas asociadas de este usuario." at bounding box center [555, 173] width 745 height 10
click at [732, 354] on p "CI 50932306" at bounding box center [724, 354] width 43 height 9
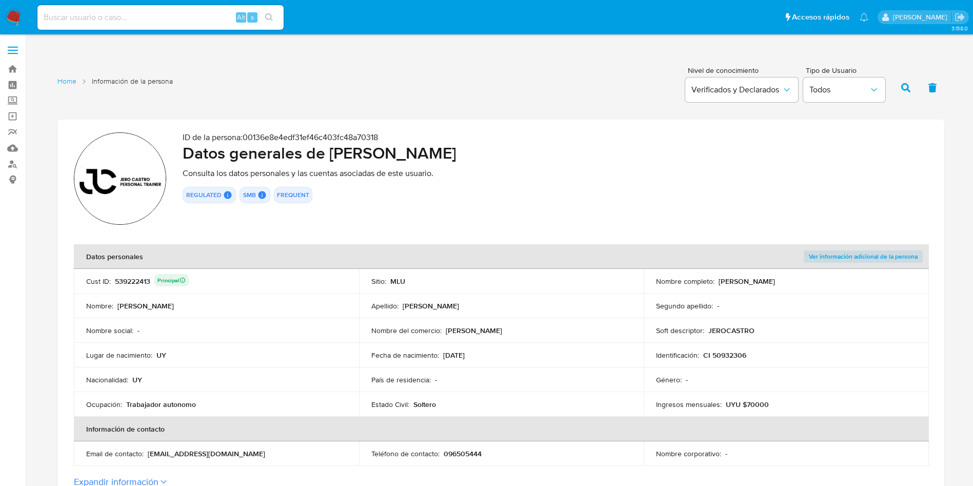
click at [732, 354] on p "CI 50932306" at bounding box center [724, 354] width 43 height 9
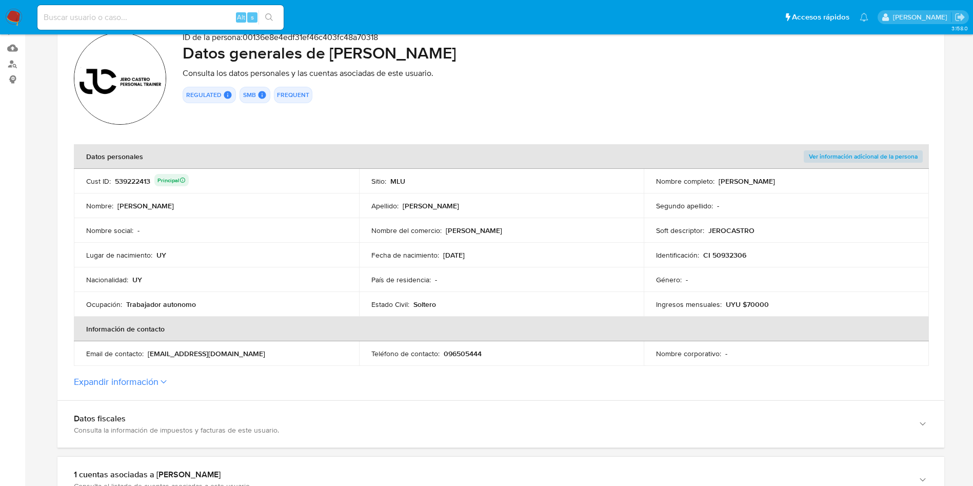
scroll to position [77, 0]
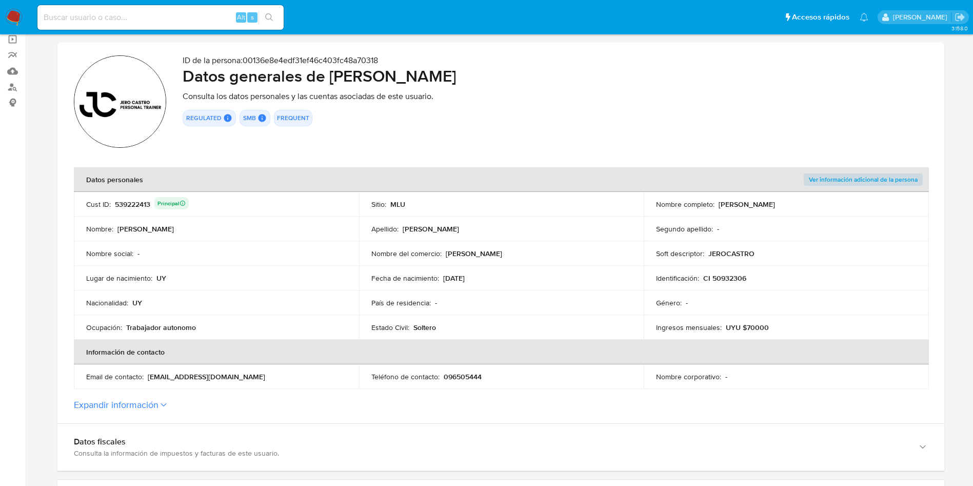
drag, startPoint x: 208, startPoint y: 333, endPoint x: 126, endPoint y: 329, distance: 82.7
click at [126, 329] on td "Ocupación : Trabajador autonomo" at bounding box center [216, 327] width 285 height 25
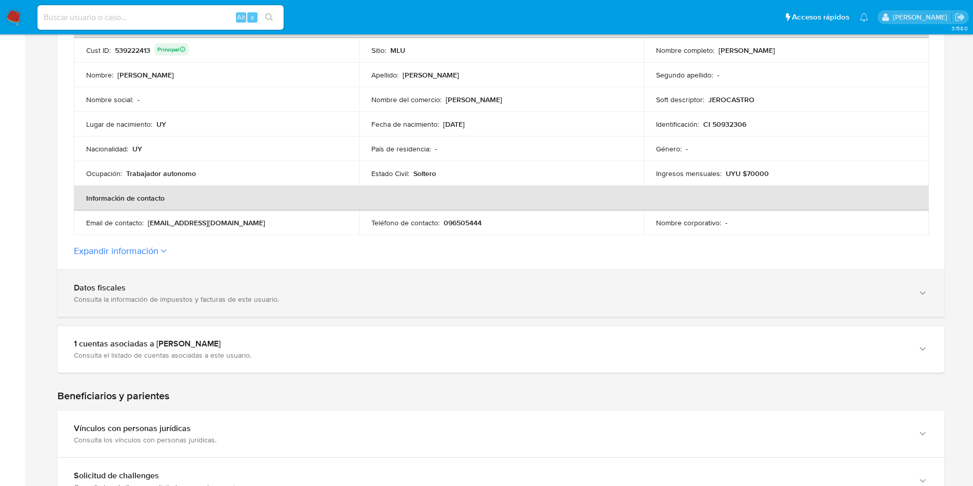
click at [200, 300] on div "Consulta la información de impuestos y facturas de este usuario." at bounding box center [490, 298] width 833 height 9
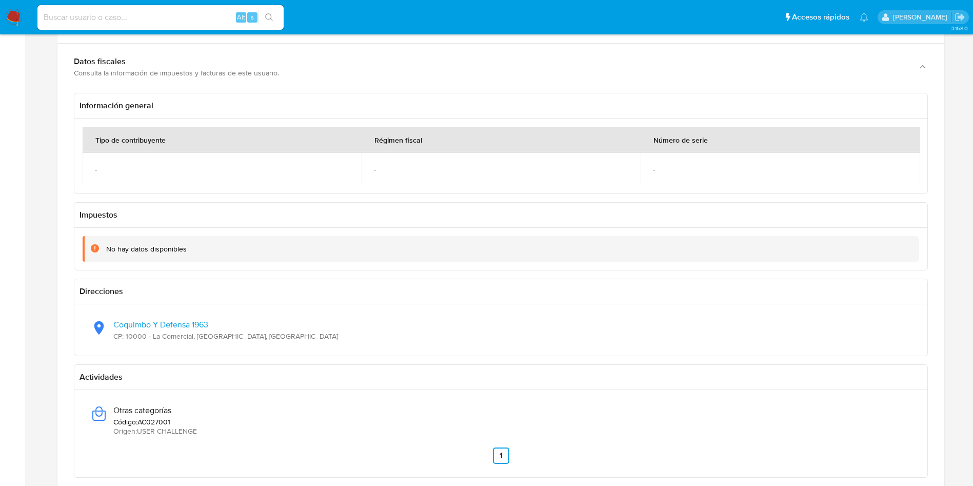
scroll to position [461, 0]
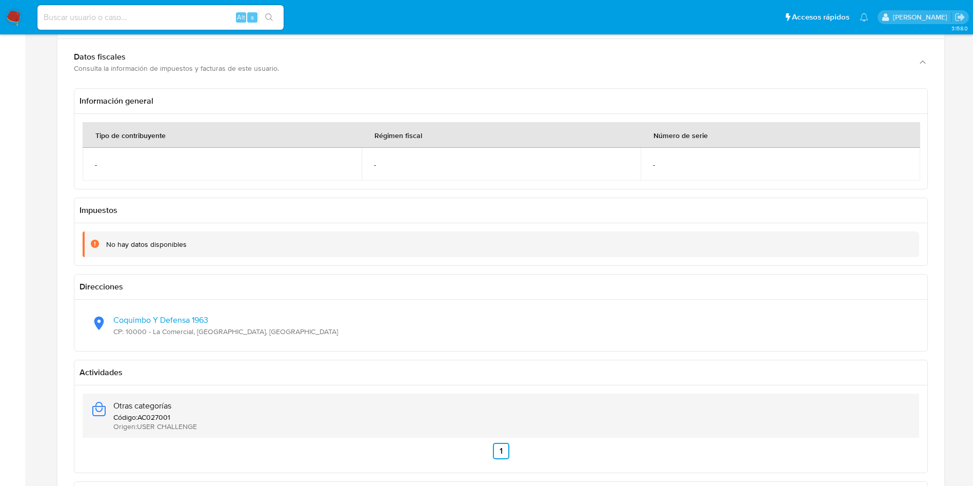
drag, startPoint x: 200, startPoint y: 403, endPoint x: 112, endPoint y: 407, distance: 88.3
click at [112, 407] on div "Otras categorías Código : AC027001 Origen : USER CHALLENGE" at bounding box center [501, 415] width 820 height 44
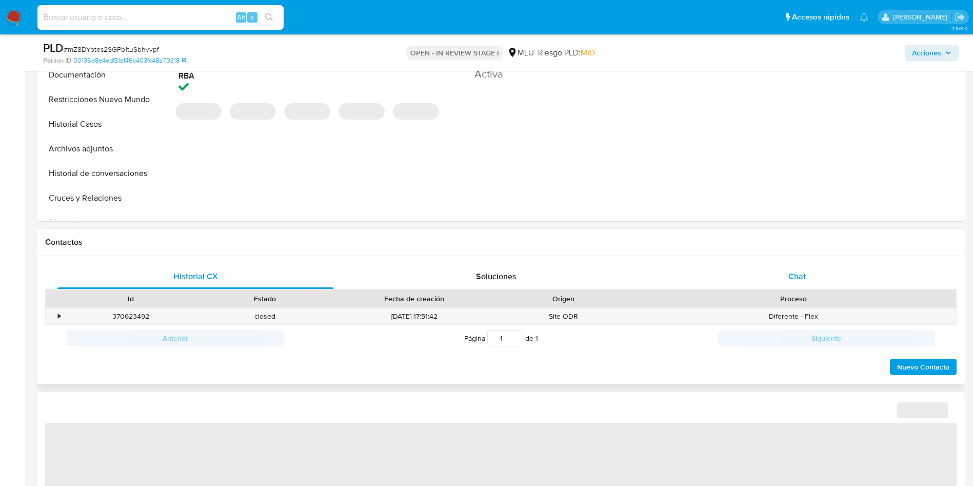
select select "10"
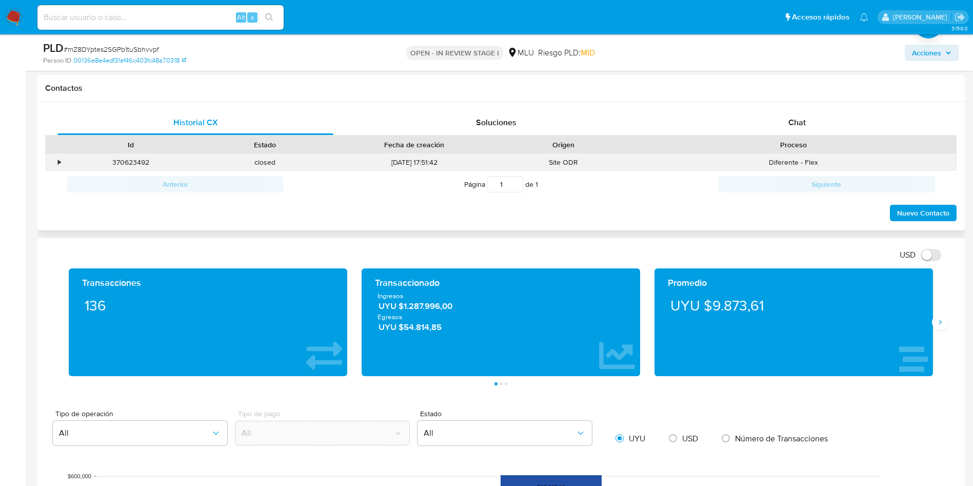
scroll to position [615, 0]
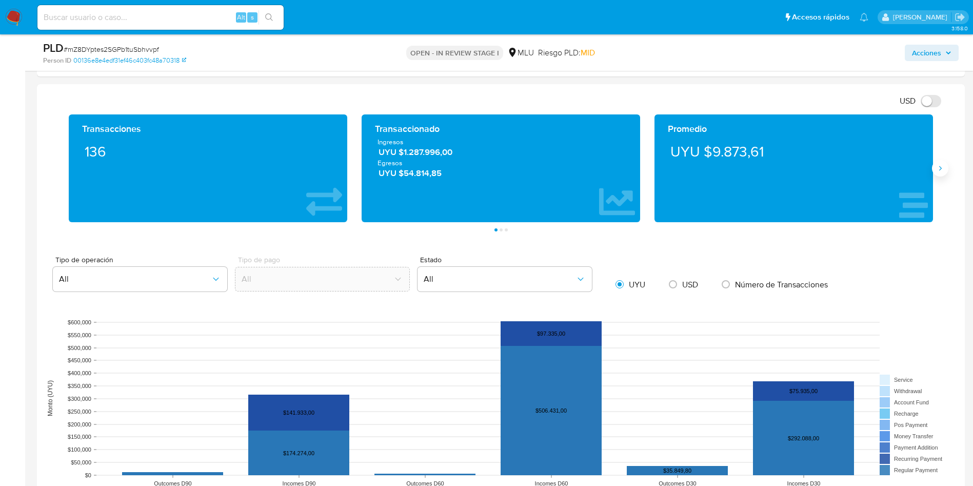
click at [942, 172] on button "Siguiente" at bounding box center [940, 168] width 16 height 16
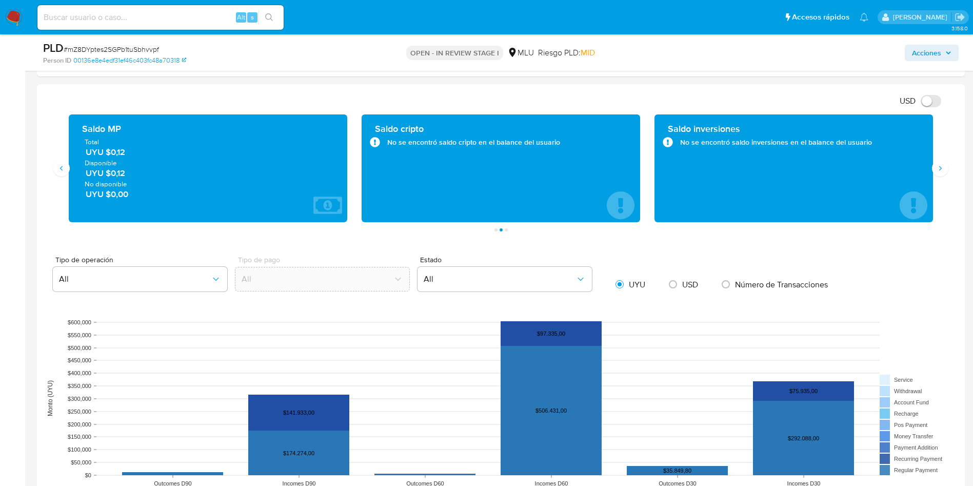
drag, startPoint x: 129, startPoint y: 153, endPoint x: 110, endPoint y: 153, distance: 19.0
click at [110, 153] on span "UYU $0,12" at bounding box center [209, 153] width 246 height 12
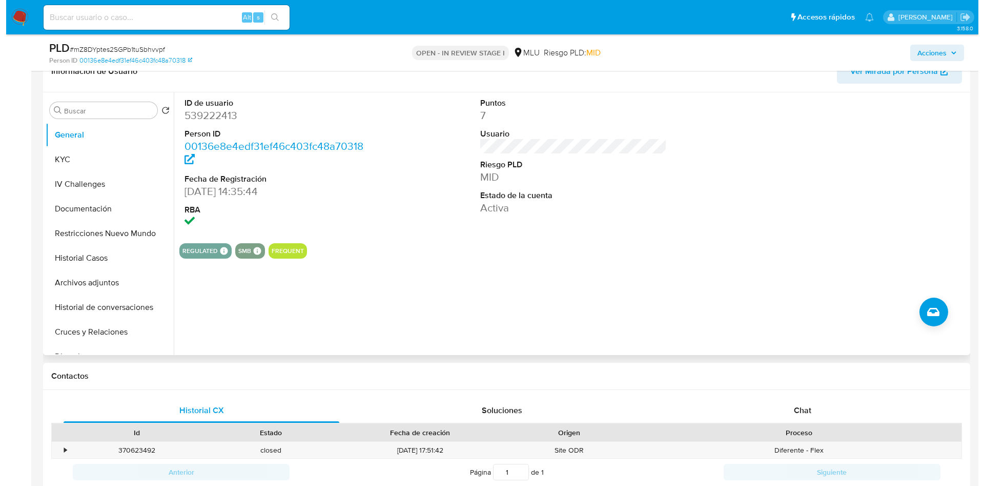
scroll to position [154, 0]
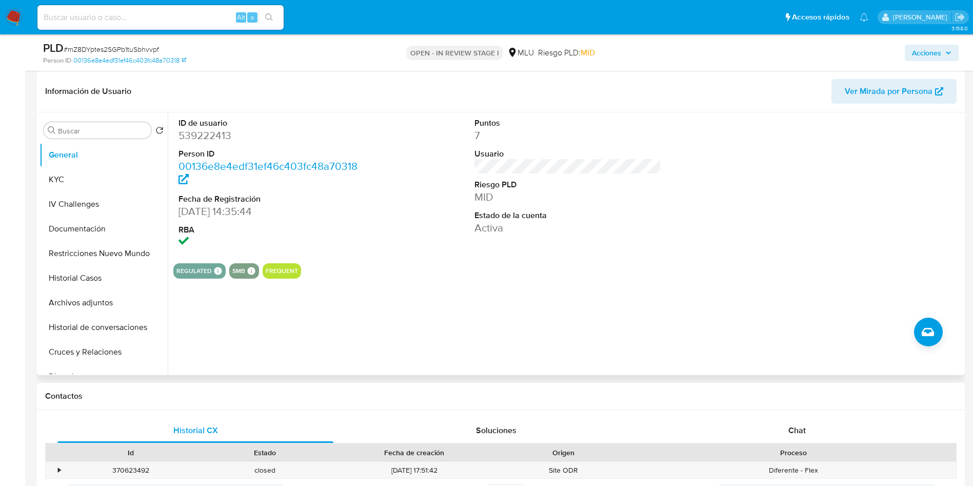
click at [210, 132] on dd "539222413" at bounding box center [271, 135] width 187 height 14
copy dd "539222413"
click at [743, 189] on div "ID de usuario 539222413 Person ID 00136e8e4edf31ef46c403fc48a70318 Fecha de Reg…" at bounding box center [567, 183] width 789 height 143
click at [107, 188] on button "KYC" at bounding box center [99, 179] width 120 height 25
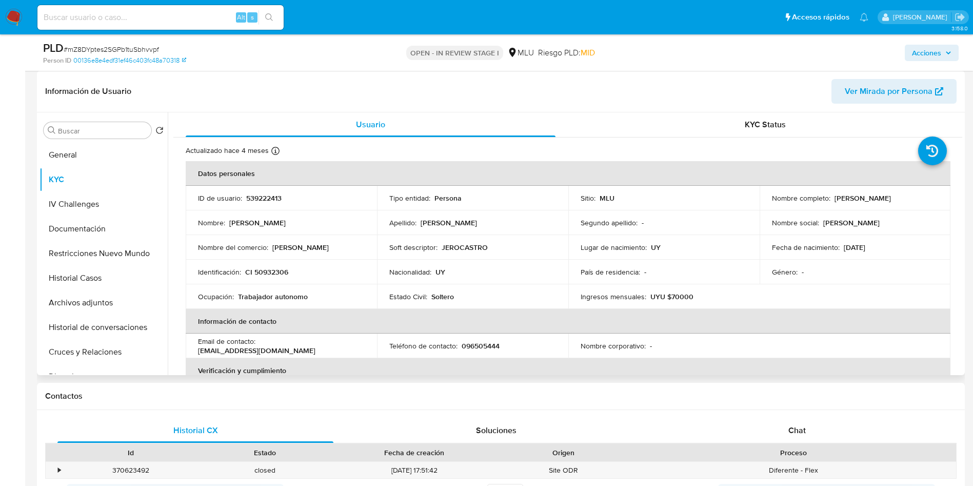
drag, startPoint x: 831, startPoint y: 200, endPoint x: 913, endPoint y: 197, distance: 82.6
click at [913, 197] on div "Nombre completo : [PERSON_NAME]" at bounding box center [855, 197] width 167 height 9
copy p "[PERSON_NAME]"
drag, startPoint x: 691, startPoint y: 79, endPoint x: 459, endPoint y: 192, distance: 257.5
click at [691, 79] on header "Información de Usuario Ver Mirada por Persona" at bounding box center [500, 91] width 911 height 25
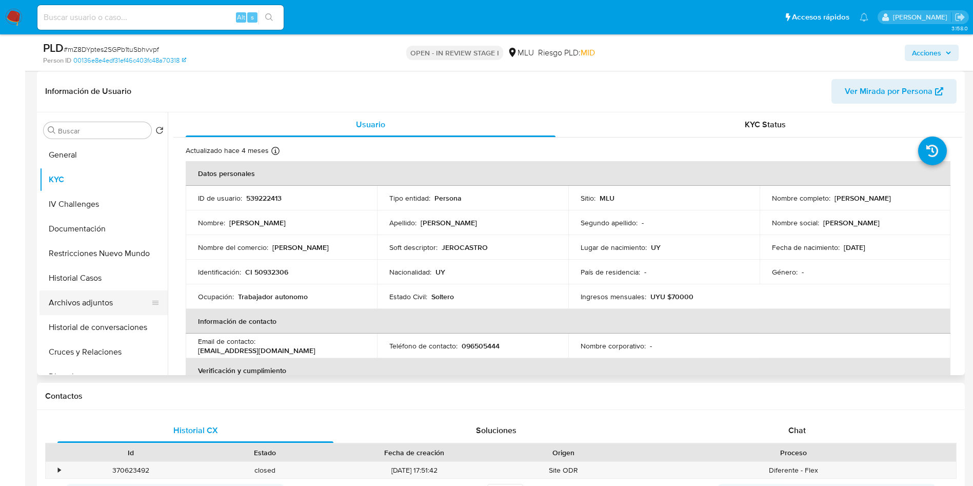
click at [105, 303] on button "Archivos adjuntos" at bounding box center [99, 302] width 120 height 25
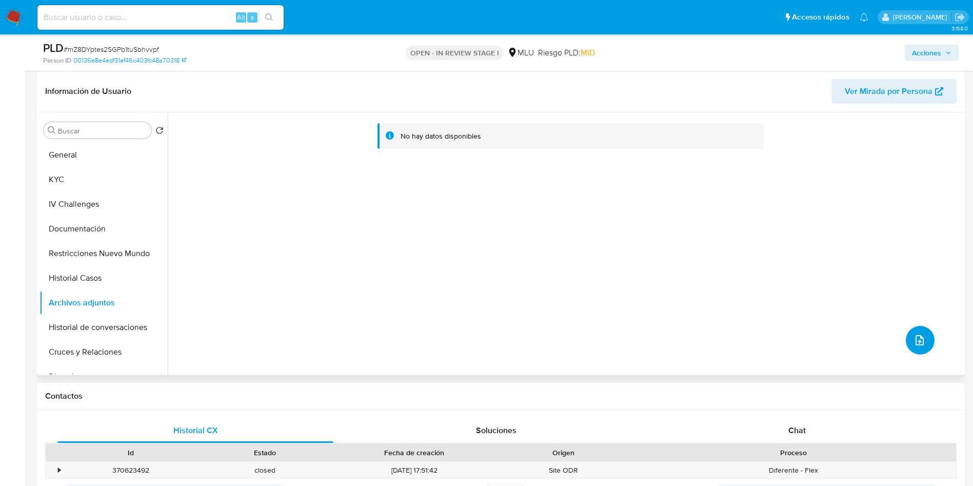
click at [916, 332] on button "upload-file" at bounding box center [920, 340] width 29 height 29
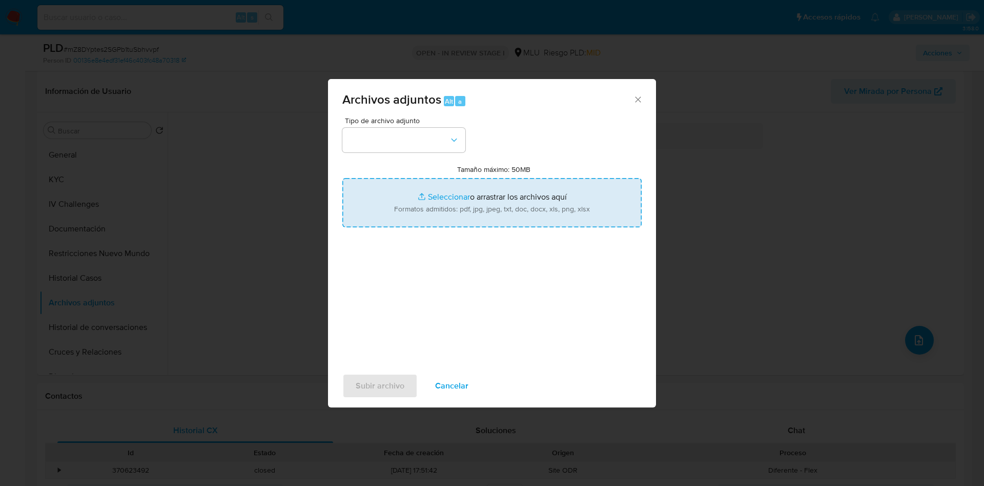
click at [552, 205] on input "Tamaño máximo: 50MB Seleccionar archivos" at bounding box center [492, 202] width 299 height 49
type input "C:\fakepath\Anexos 539222413 - 09_09_2025.pdf"
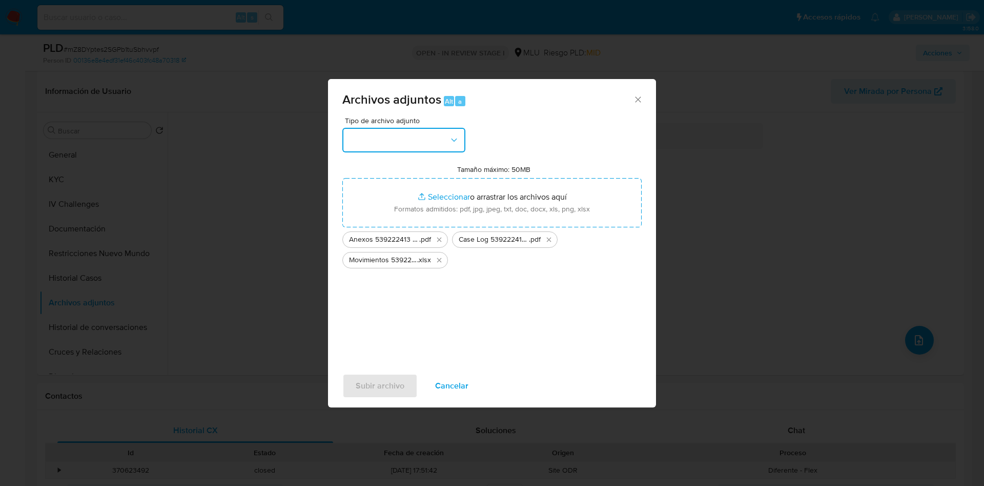
click at [424, 143] on button "button" at bounding box center [404, 140] width 123 height 25
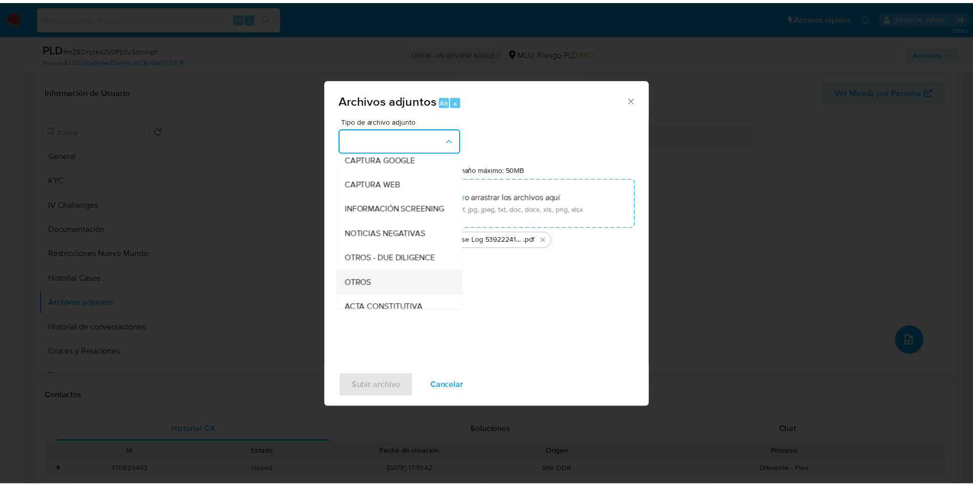
scroll to position [77, 0]
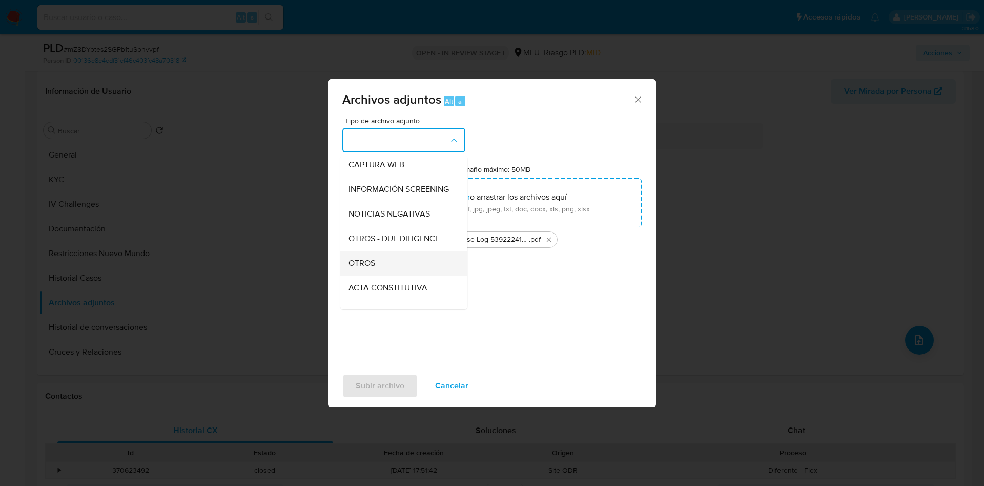
click at [404, 275] on div "OTROS" at bounding box center [401, 263] width 105 height 25
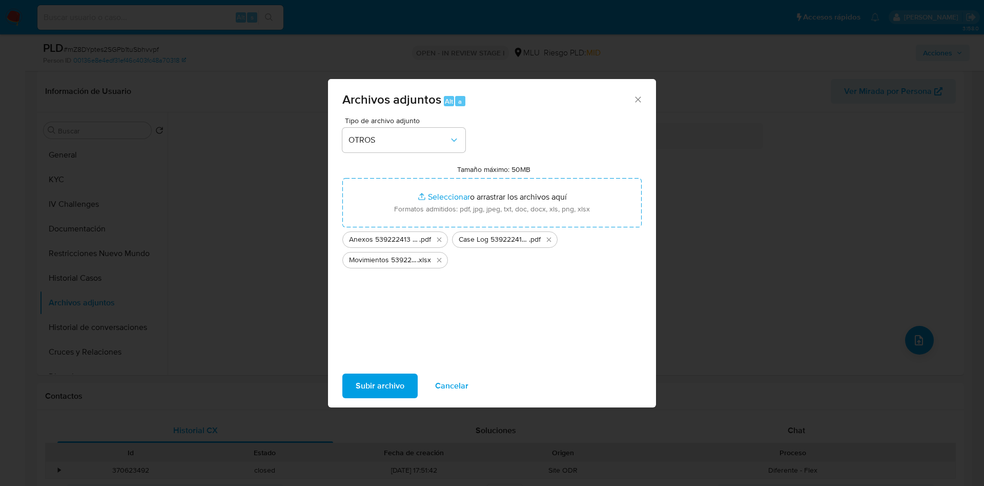
click at [387, 378] on span "Subir archivo" at bounding box center [380, 385] width 49 height 23
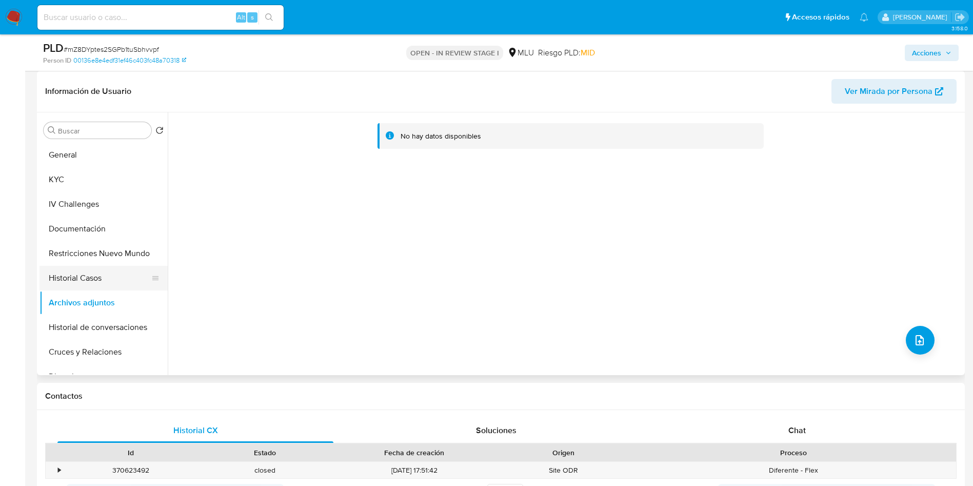
click at [92, 284] on button "Historial Casos" at bounding box center [99, 278] width 120 height 25
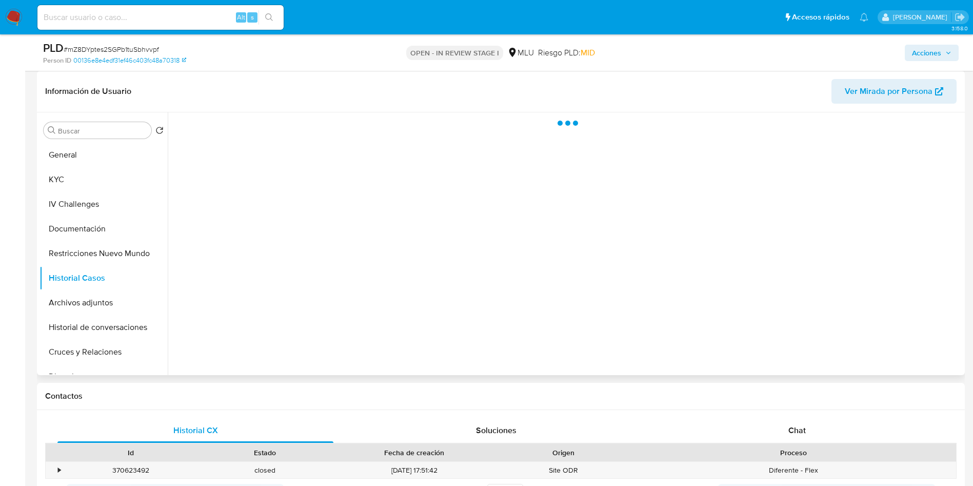
drag, startPoint x: 96, startPoint y: 297, endPoint x: 280, endPoint y: 288, distance: 184.8
click at [96, 298] on button "Archivos adjuntos" at bounding box center [103, 302] width 128 height 25
drag, startPoint x: 933, startPoint y: 55, endPoint x: 923, endPoint y: 58, distance: 10.7
click at [932, 55] on span "Acciones" at bounding box center [926, 53] width 29 height 16
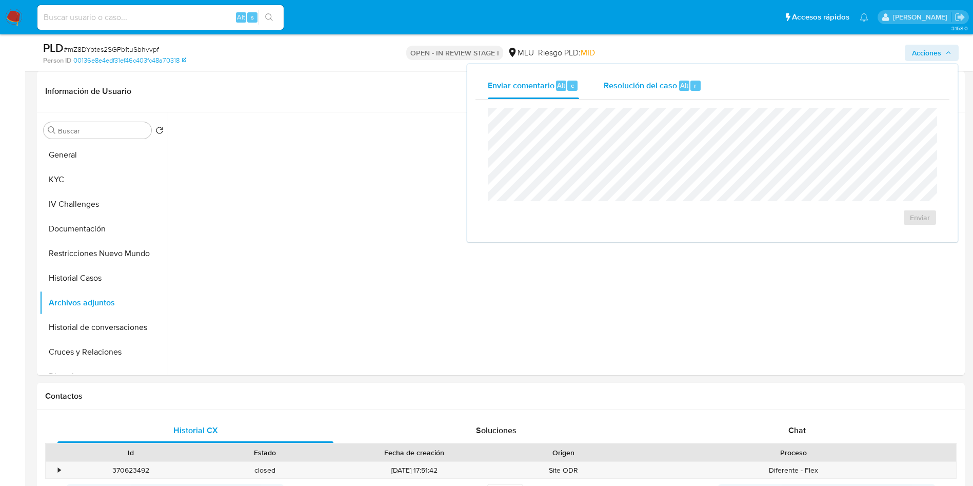
click at [667, 88] on span "Resolución del caso" at bounding box center [640, 85] width 73 height 12
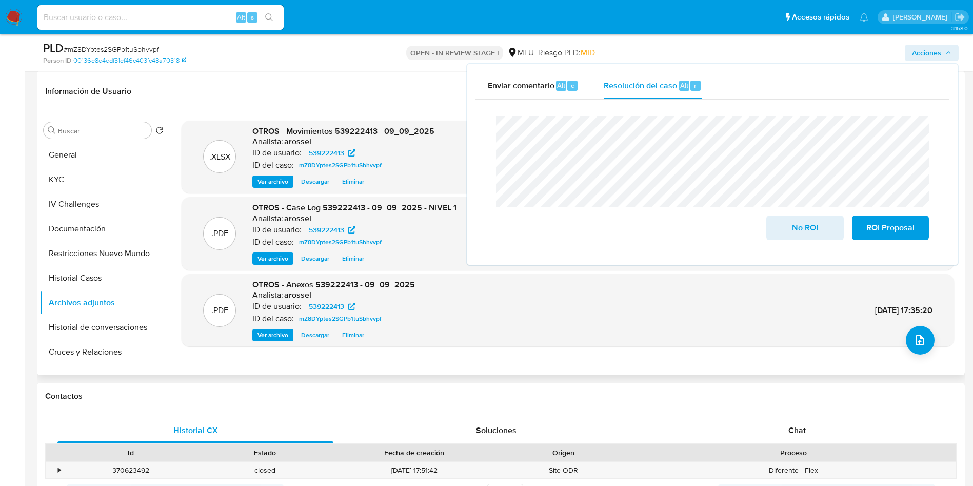
drag, startPoint x: 794, startPoint y: 223, endPoint x: 699, endPoint y: 281, distance: 112.1
click at [795, 224] on span "No ROI" at bounding box center [804, 227] width 50 height 23
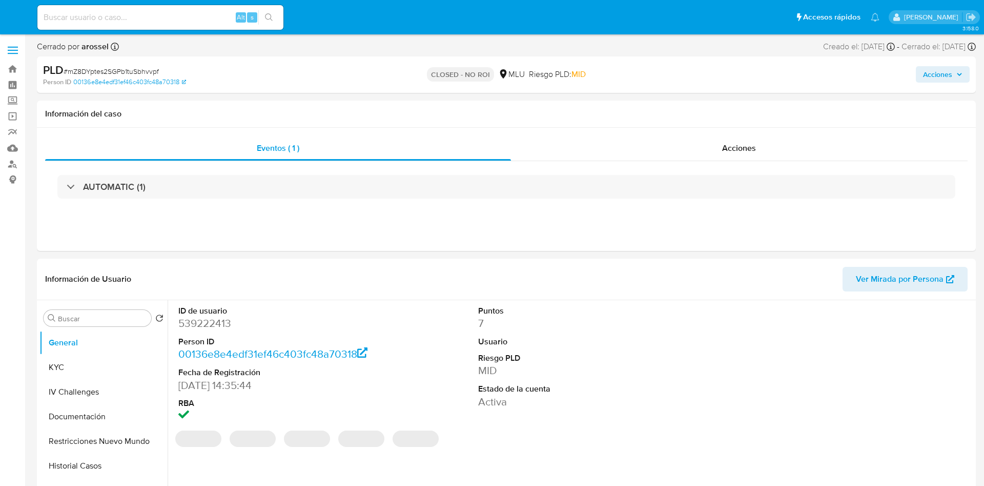
select select "10"
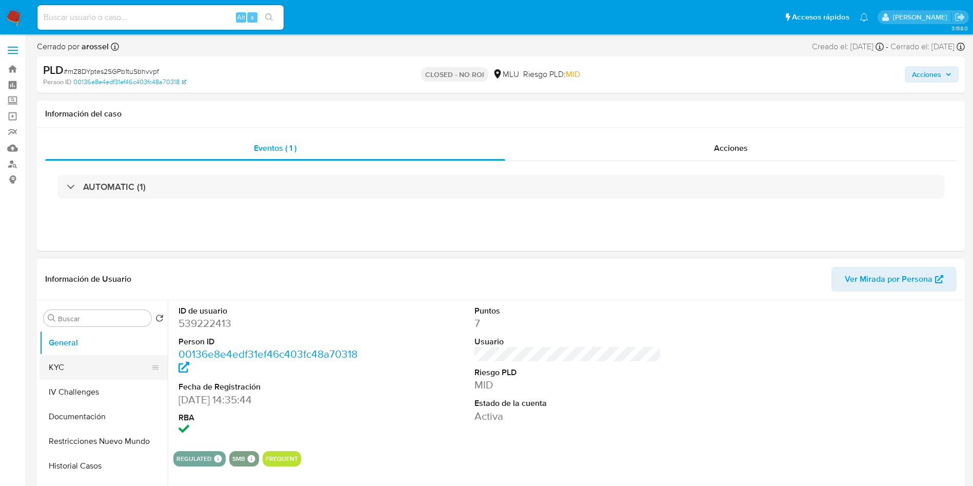
click at [89, 363] on button "KYC" at bounding box center [99, 367] width 120 height 25
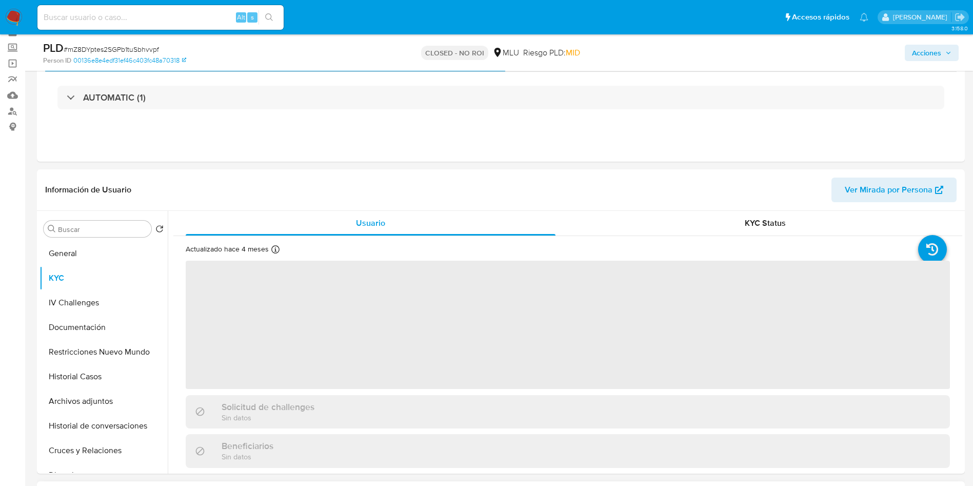
scroll to position [77, 0]
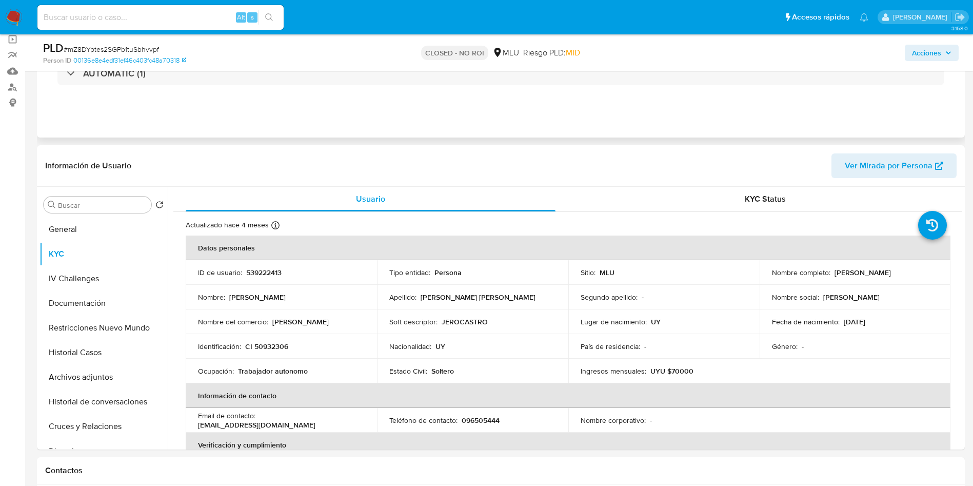
drag, startPoint x: 831, startPoint y: 272, endPoint x: 769, endPoint y: 120, distance: 163.8
click at [920, 271] on div "Nombre completo : [PERSON_NAME]" at bounding box center [855, 272] width 167 height 9
copy p "[PERSON_NAME]"
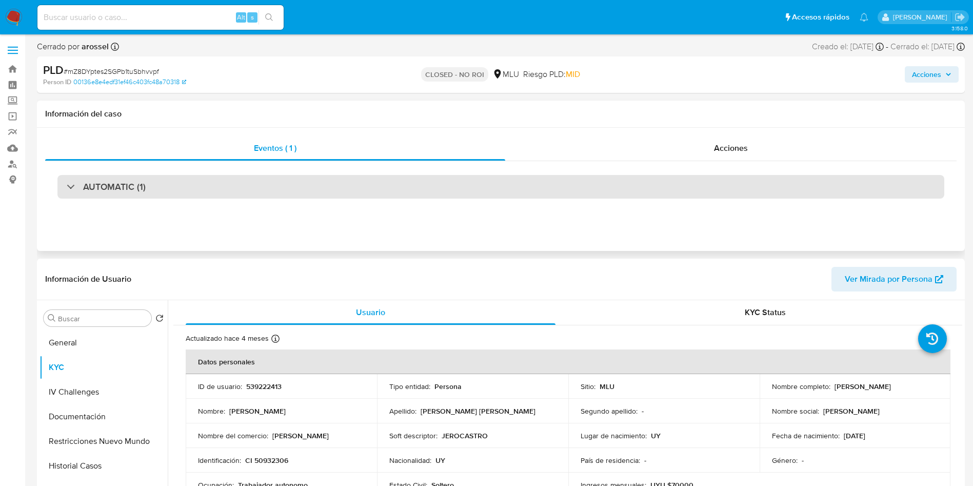
click at [169, 195] on div "AUTOMATIC (1)" at bounding box center [500, 187] width 887 height 24
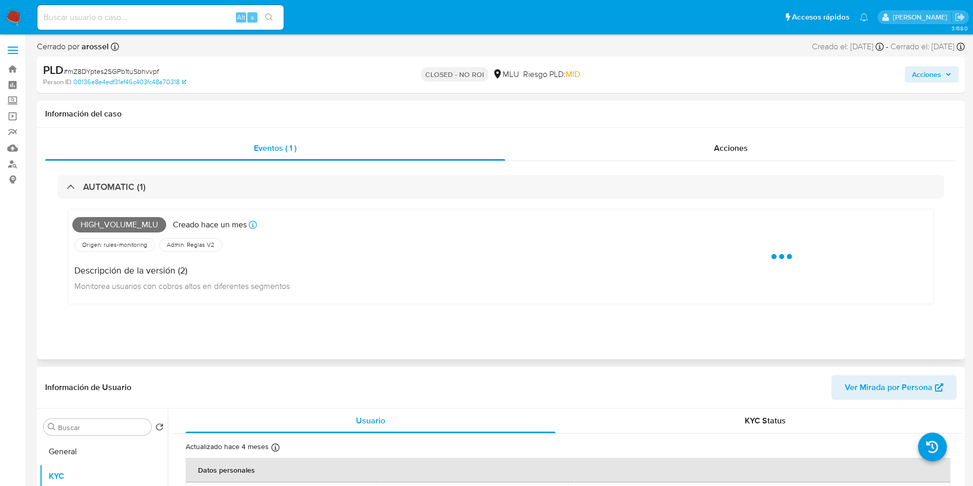
click at [115, 225] on span "High_volume_mlu" at bounding box center [119, 224] width 94 height 15
copy span "High_volume_mlu"
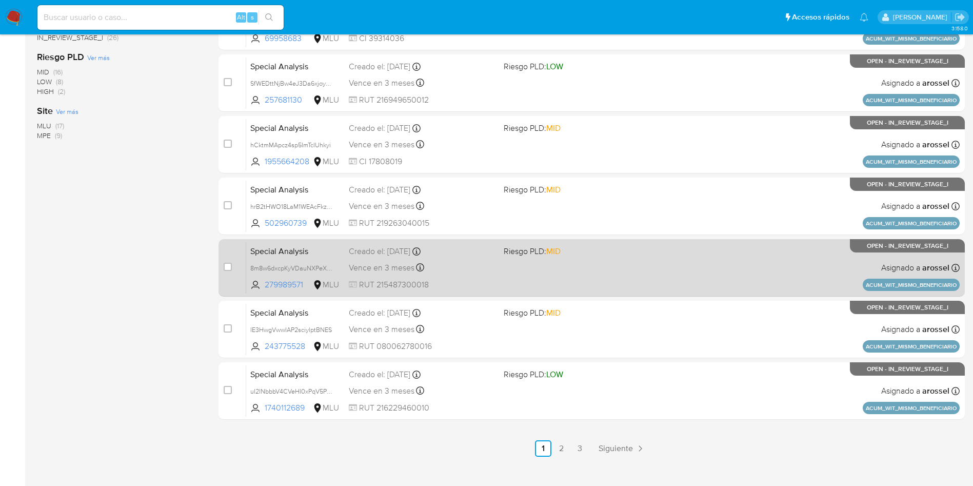
scroll to position [361, 0]
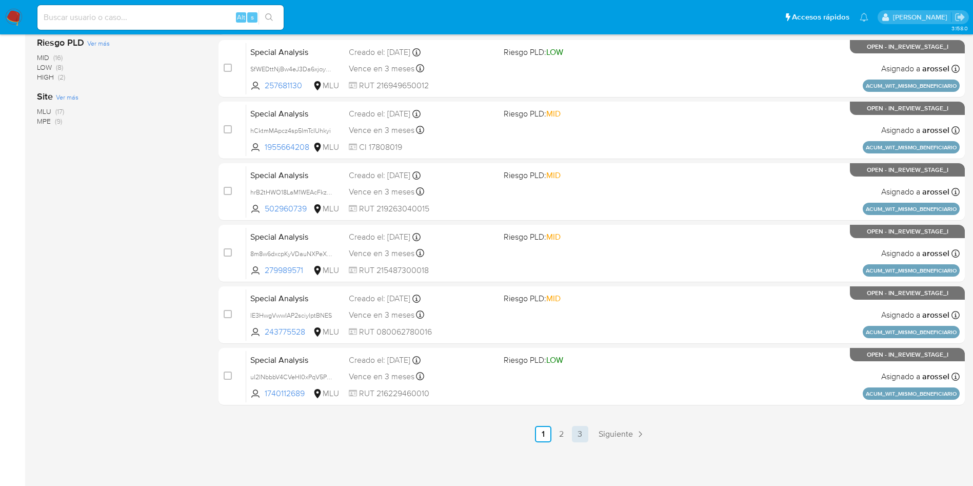
click at [573, 433] on link "3" at bounding box center [580, 434] width 16 height 16
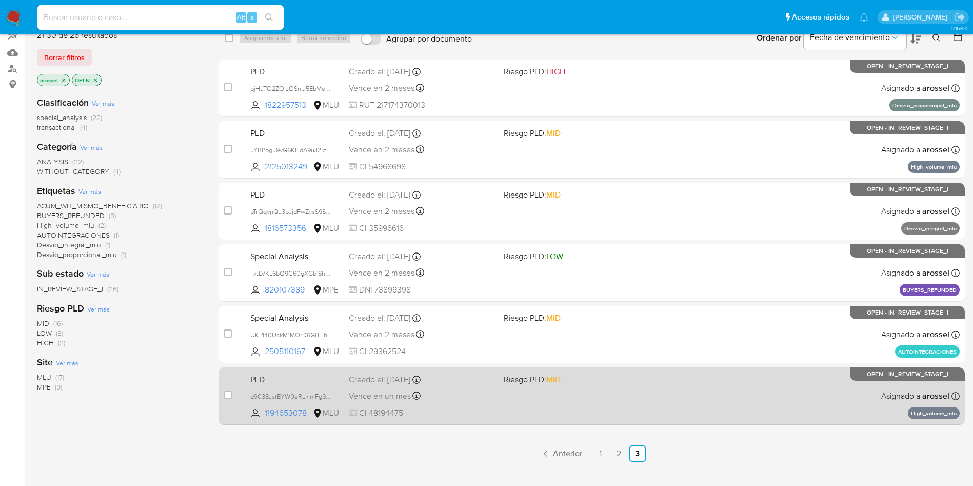
scroll to position [139, 0]
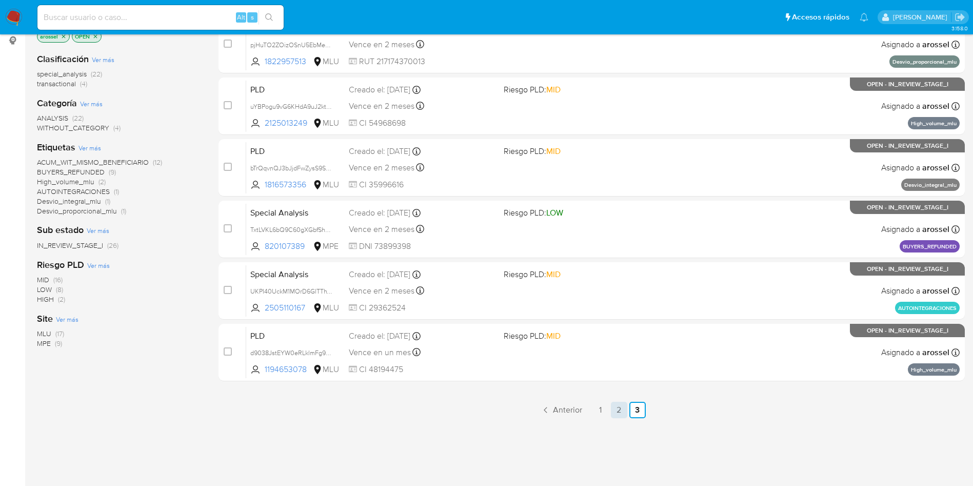
click at [617, 410] on link "2" at bounding box center [619, 409] width 16 height 16
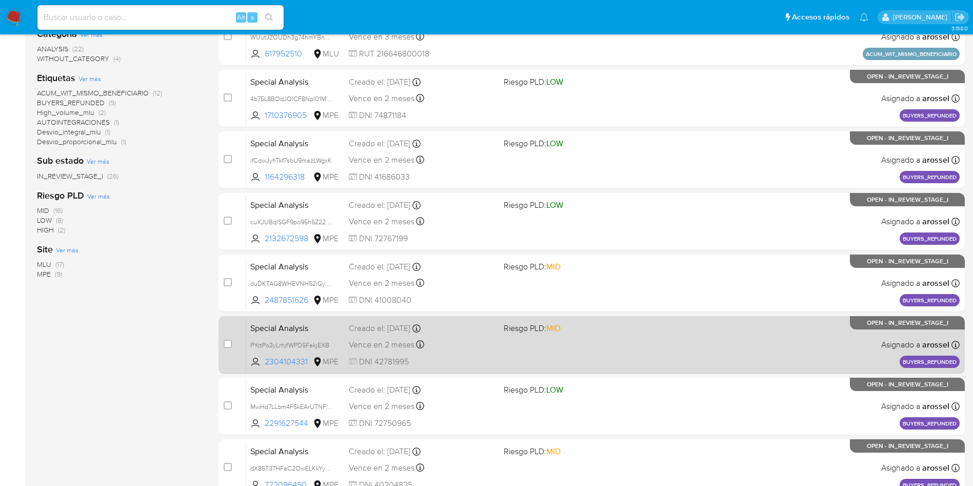
scroll to position [361, 0]
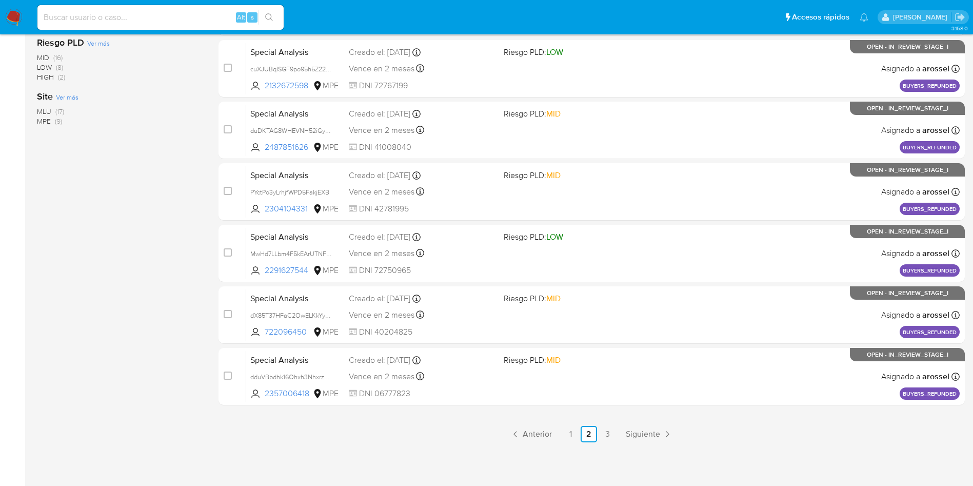
drag, startPoint x: 168, startPoint y: 29, endPoint x: 166, endPoint y: 23, distance: 7.0
click at [167, 29] on div "Alt s" at bounding box center [160, 17] width 246 height 25
click at [166, 22] on input at bounding box center [160, 17] width 246 height 13
paste input "pjHuTO2ZOizOSnU5EbMebNoL"
type input "pjHuTO2ZOizOSnU5EbMebNoL"
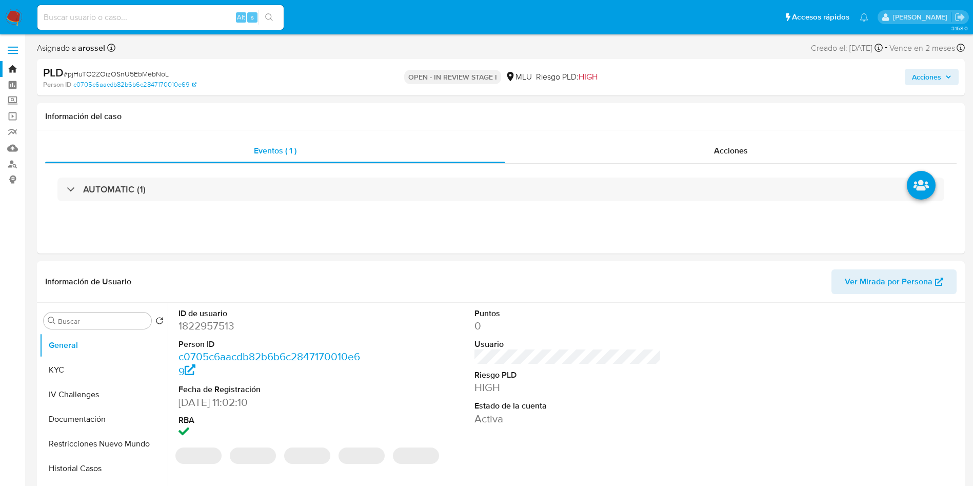
select select "10"
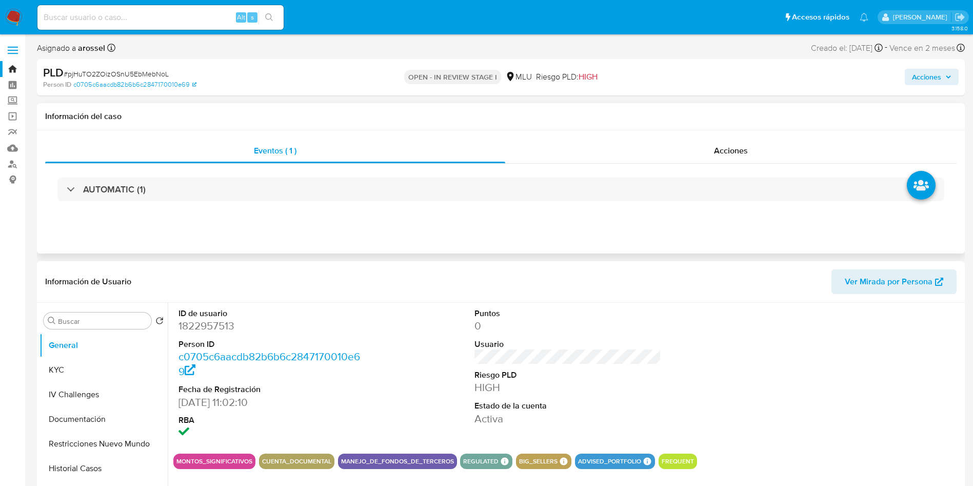
click at [729, 167] on div "AUTOMATIC (1)" at bounding box center [500, 189] width 911 height 51
click at [727, 151] on span "Acciones" at bounding box center [731, 151] width 34 height 12
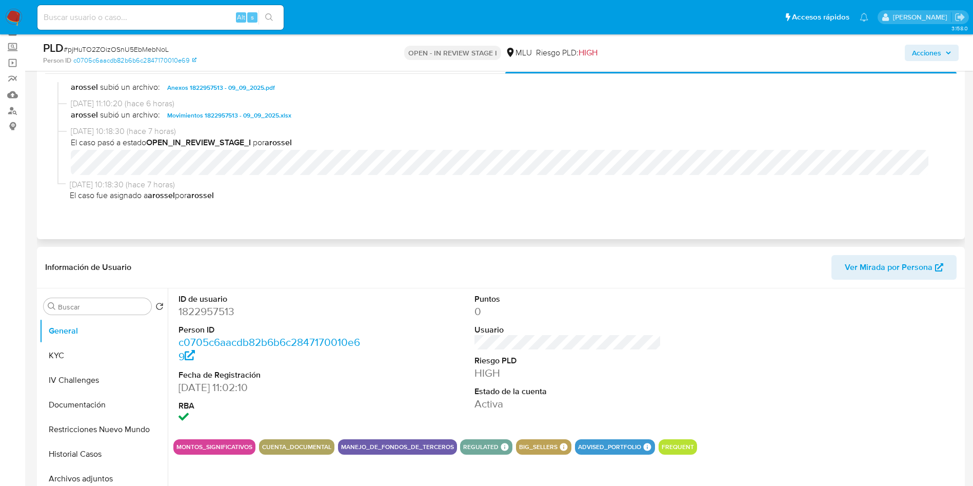
scroll to position [77, 0]
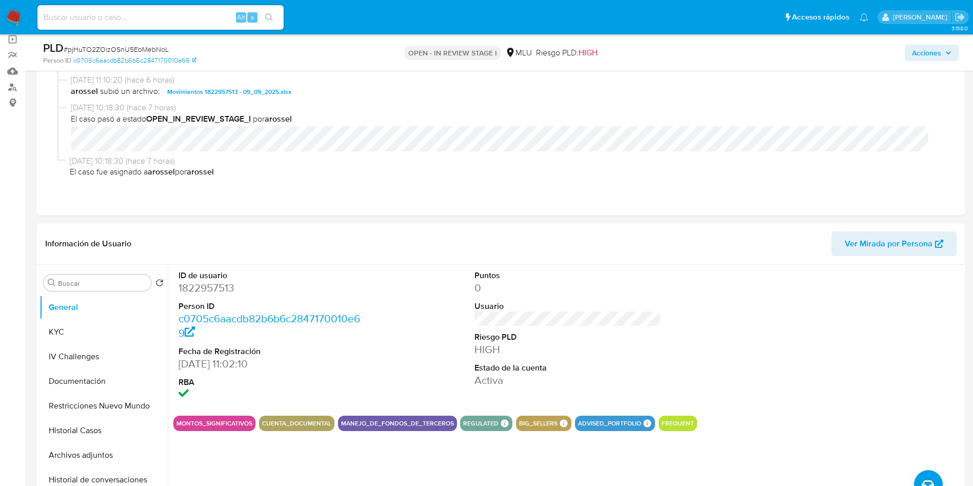
click at [939, 59] on span "Acciones" at bounding box center [926, 53] width 29 height 16
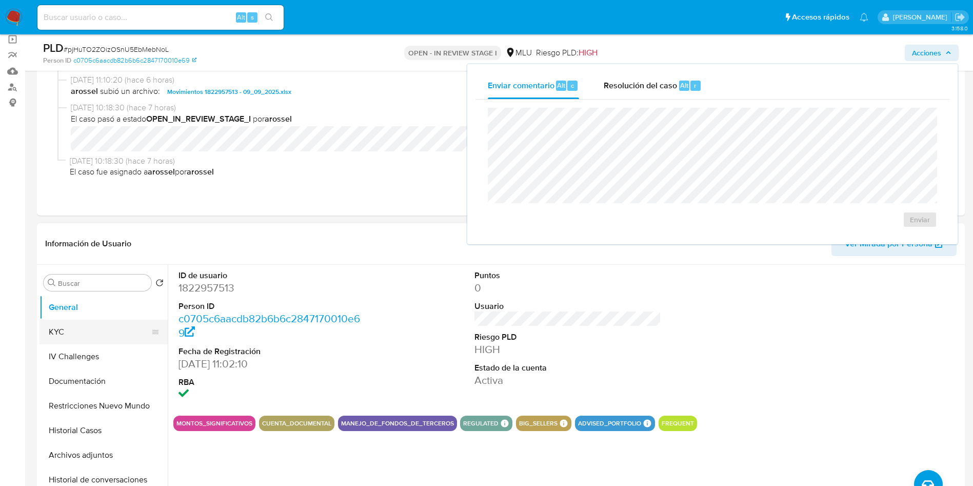
click at [95, 333] on button "KYC" at bounding box center [99, 331] width 120 height 25
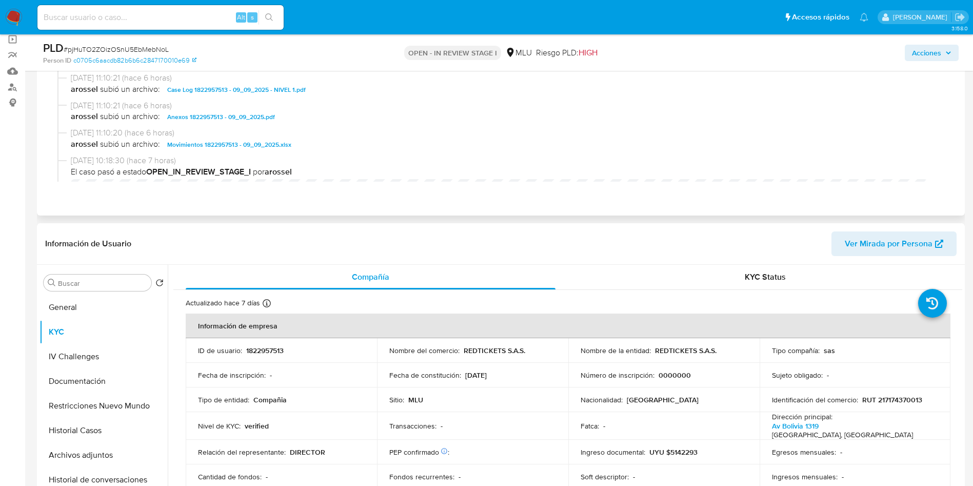
scroll to position [147, 0]
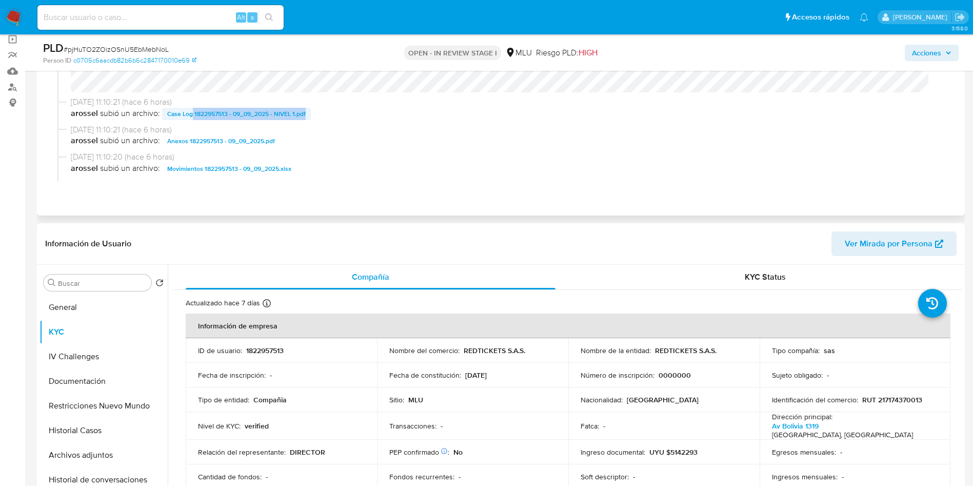
drag, startPoint x: 337, startPoint y: 115, endPoint x: 191, endPoint y: 116, distance: 145.6
click at [191, 116] on span "arossel subió un archivo: Case Log 1822957513 - 09_09_2025 - NIVEL 1.pdf" at bounding box center [505, 114] width 869 height 12
copy span "1822957513 - 09_09_2025 - NIVEL 1.pdf"
click at [933, 54] on span "Acciones" at bounding box center [926, 53] width 29 height 16
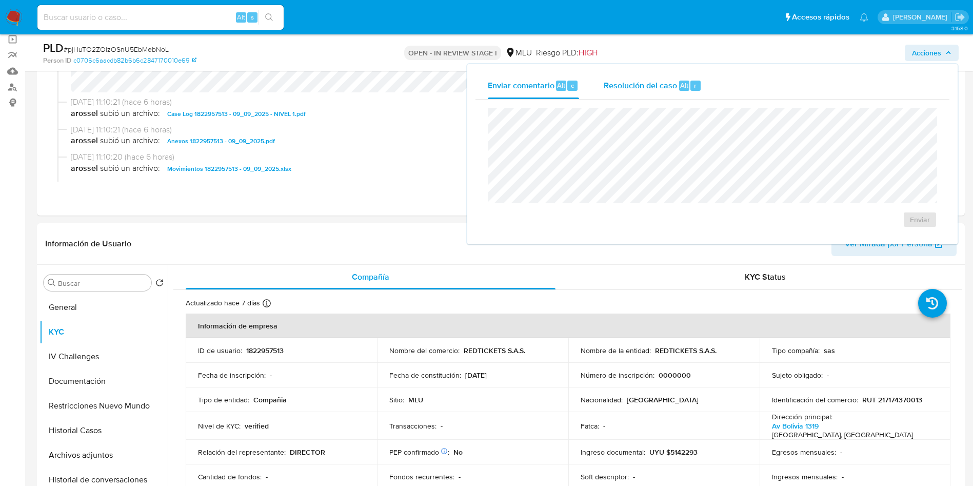
click at [644, 85] on span "Resolución del caso" at bounding box center [640, 85] width 73 height 12
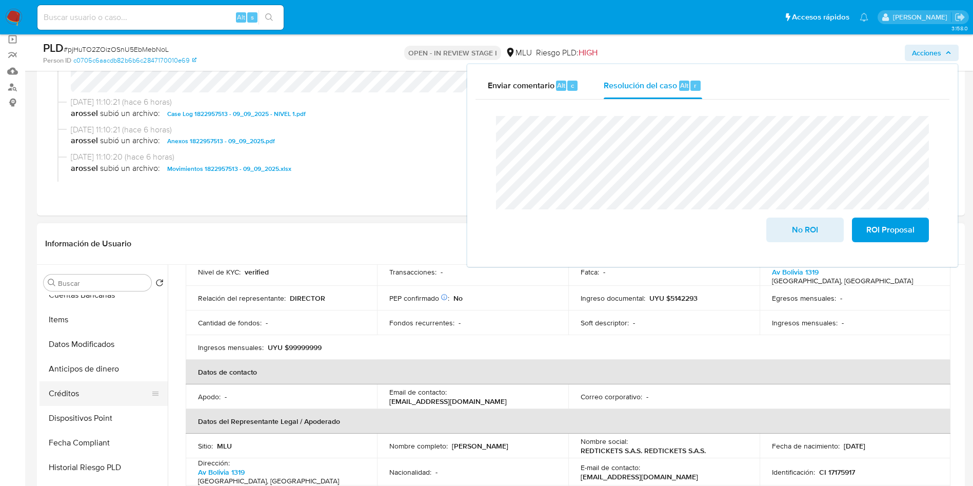
scroll to position [458, 0]
click at [86, 418] on button "Marcas AML" at bounding box center [99, 415] width 120 height 25
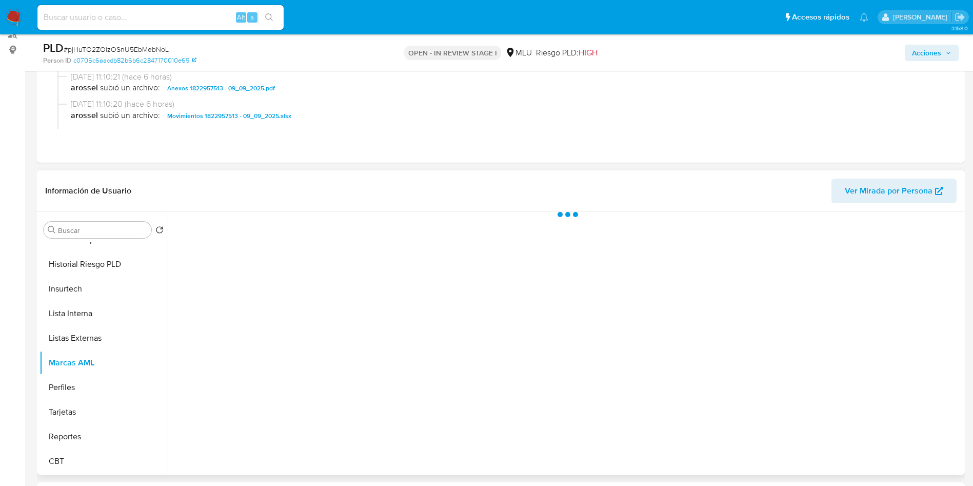
scroll to position [154, 0]
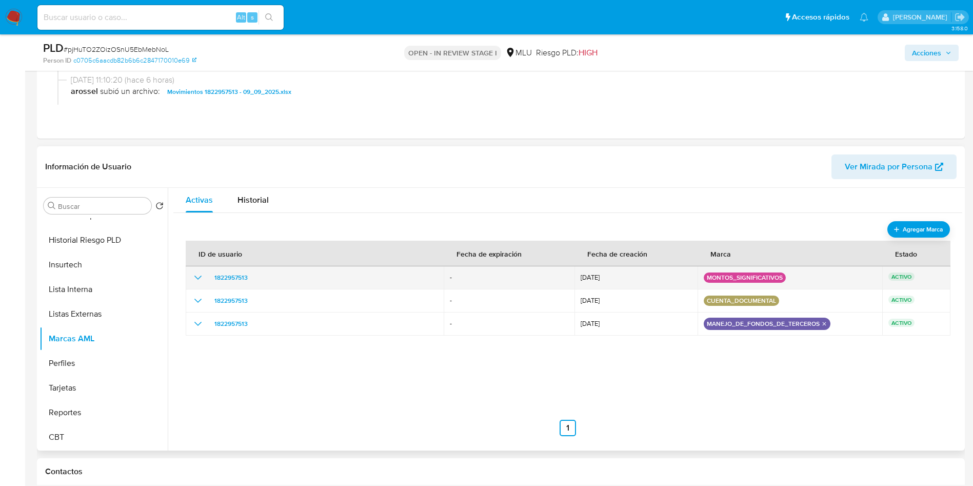
click at [197, 272] on icon "show_hidden_detail_by_id_1822957513" at bounding box center [198, 277] width 12 height 12
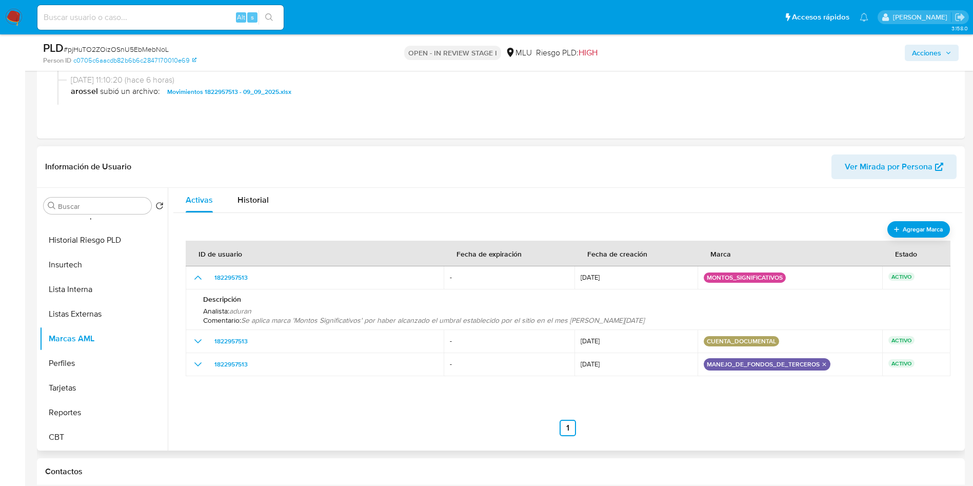
click at [652, 324] on div "Descripción Analista : aduran Comentario : Se aplica marca 'Montos Significativ…" at bounding box center [568, 309] width 740 height 41
drag, startPoint x: 651, startPoint y: 324, endPoint x: 499, endPoint y: 316, distance: 151.9
click at [620, 323] on p "Comentario : Se aplica marca 'Montos Significativos' por haber alcanzado el umb…" at bounding box center [568, 319] width 730 height 9
drag, startPoint x: 389, startPoint y: 310, endPoint x: 287, endPoint y: 315, distance: 101.7
click at [287, 315] on div "Analista : aduran Comentario : Se aplica marca 'Montos Significativos' por habe…" at bounding box center [568, 315] width 730 height 18
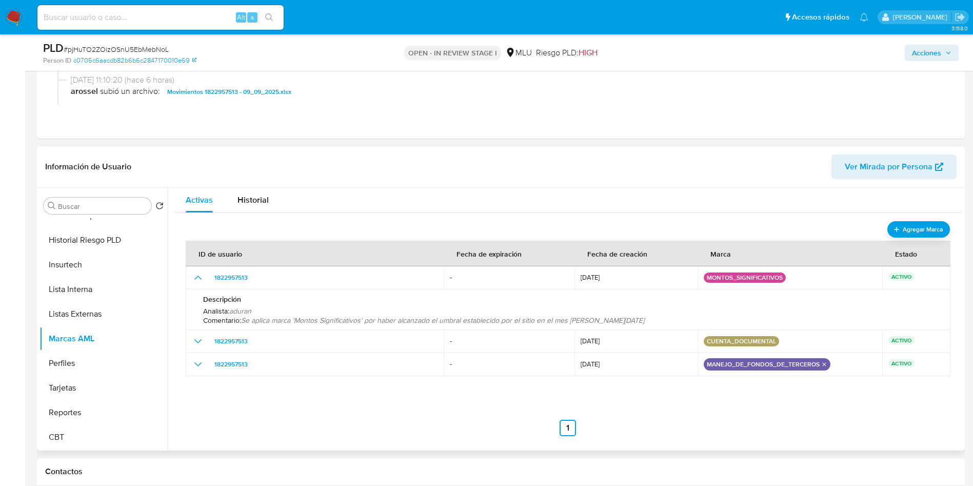
click at [254, 319] on span "Se aplica marca 'Montos Significativos' por haber alcanzado el umbral estableci…" at bounding box center [442, 320] width 403 height 10
drag, startPoint x: 253, startPoint y: 319, endPoint x: 640, endPoint y: 325, distance: 386.7
click at [640, 325] on div "Descripción Analista : aduran Comentario : Se aplica marca 'Montos Significativ…" at bounding box center [568, 309] width 740 height 41
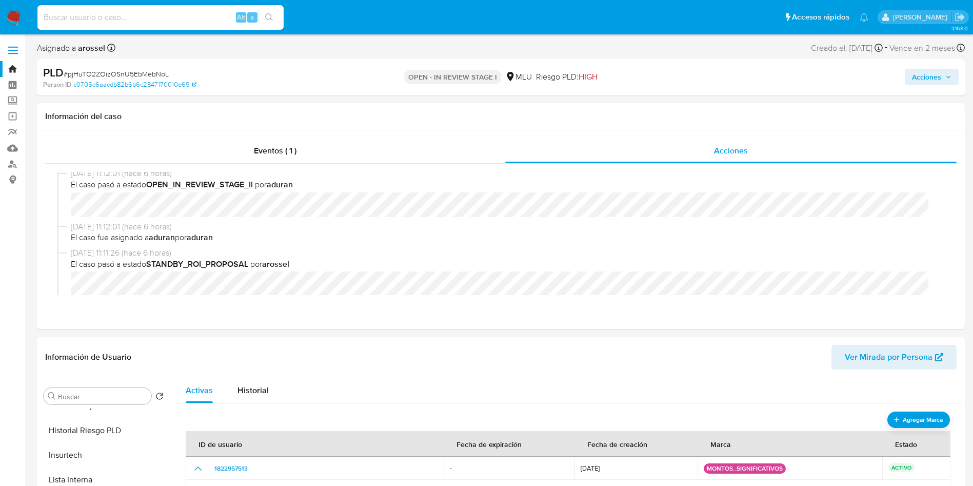
scroll to position [0, 0]
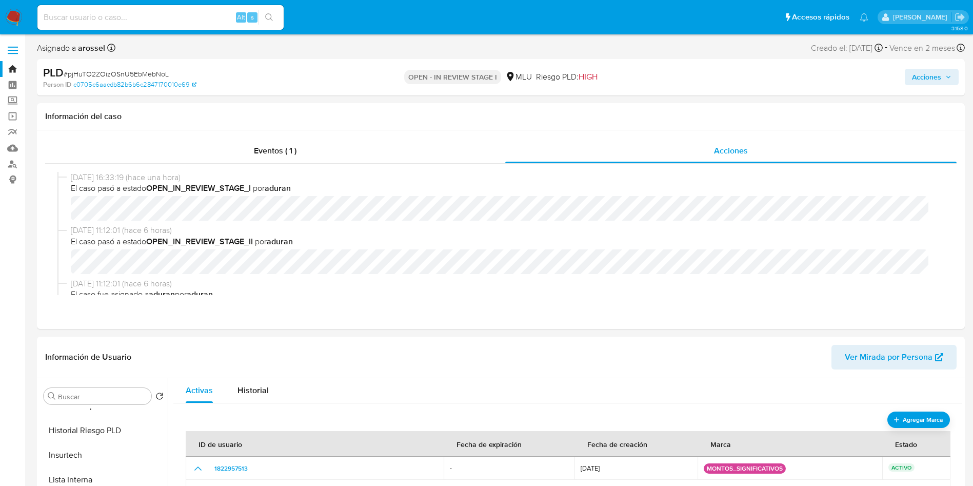
click at [926, 87] on div "Acciones" at bounding box center [807, 77] width 303 height 24
click at [929, 81] on span "Acciones" at bounding box center [926, 77] width 29 height 16
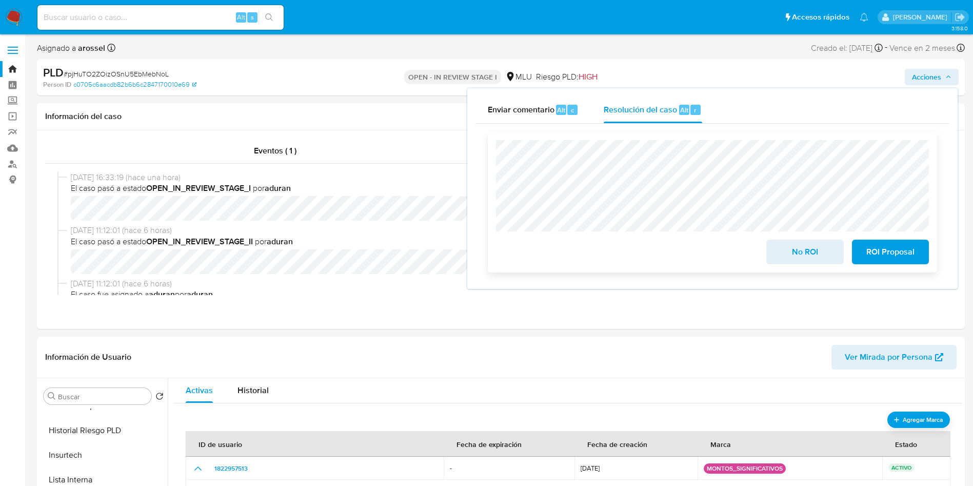
click at [789, 251] on span "No ROI" at bounding box center [804, 251] width 50 height 23
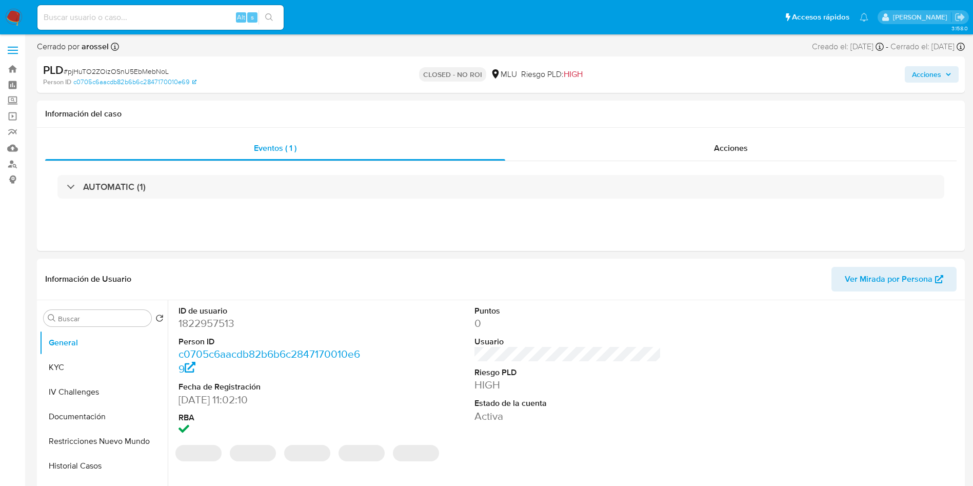
select select "10"
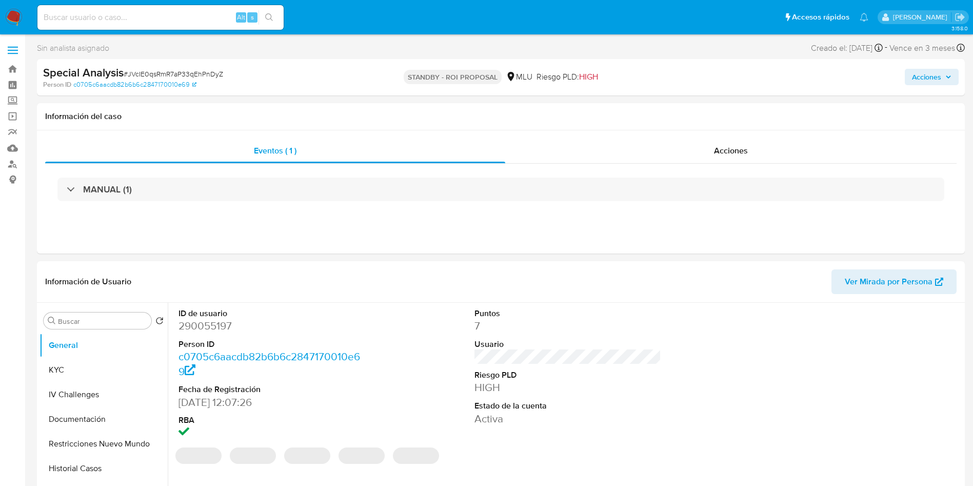
select select "10"
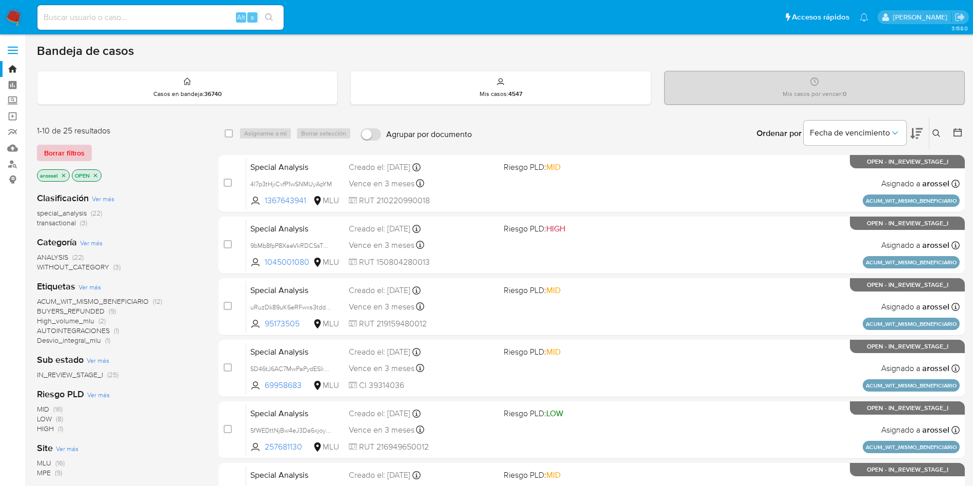
click at [79, 154] on span "Borrar filtros" at bounding box center [64, 153] width 41 height 14
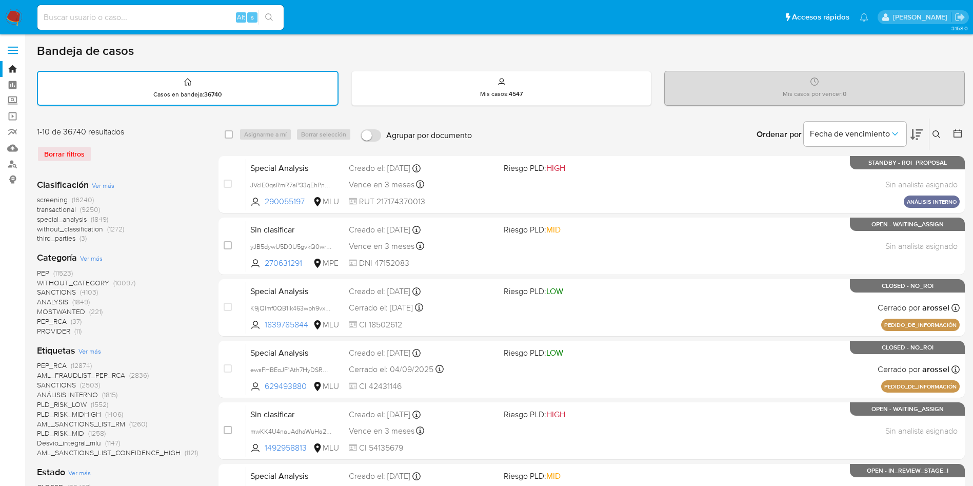
click at [957, 132] on icon at bounding box center [957, 133] width 10 height 10
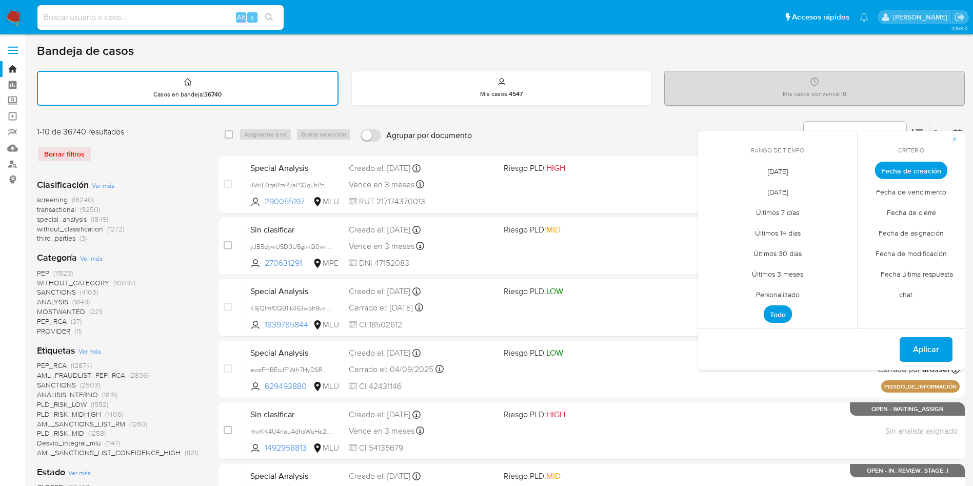
click at [776, 179] on span "Hoy" at bounding box center [778, 170] width 42 height 21
click at [931, 213] on span "Fecha de cierre" at bounding box center [911, 212] width 71 height 21
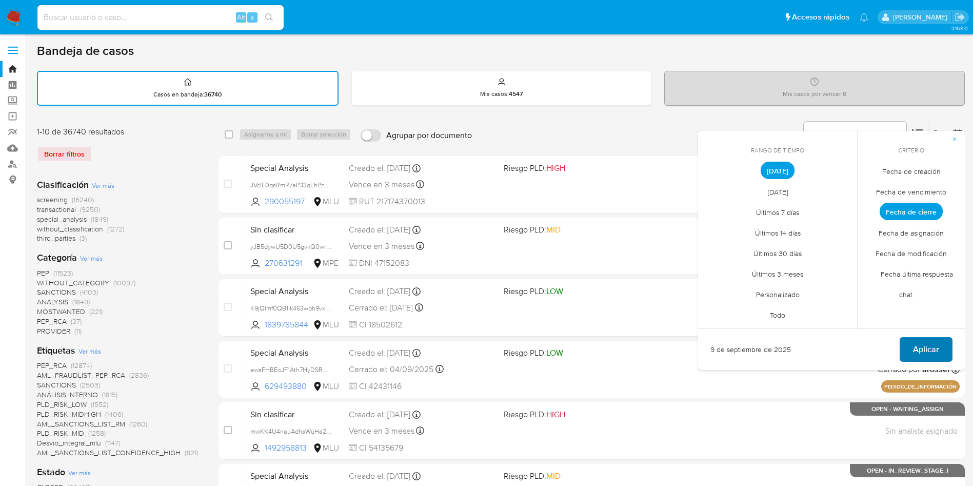
click at [933, 348] on span "Aplicar" at bounding box center [926, 349] width 26 height 23
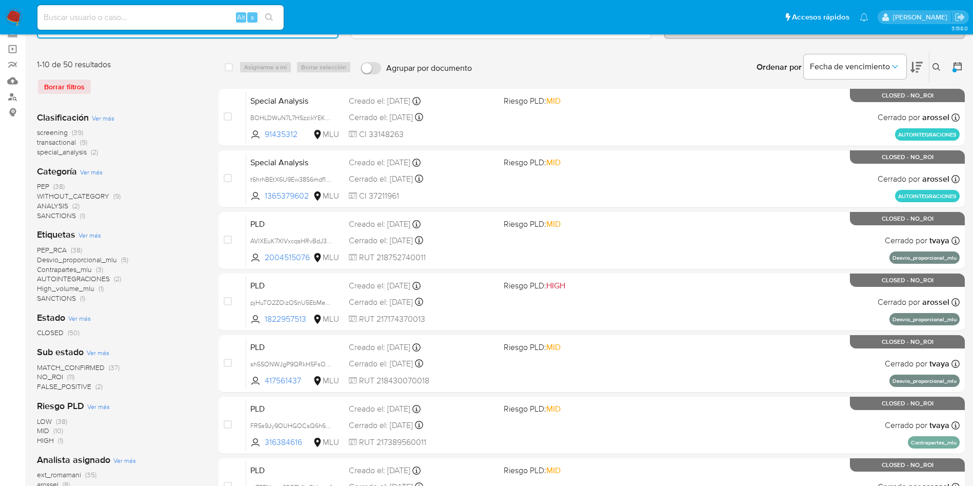
scroll to position [154, 0]
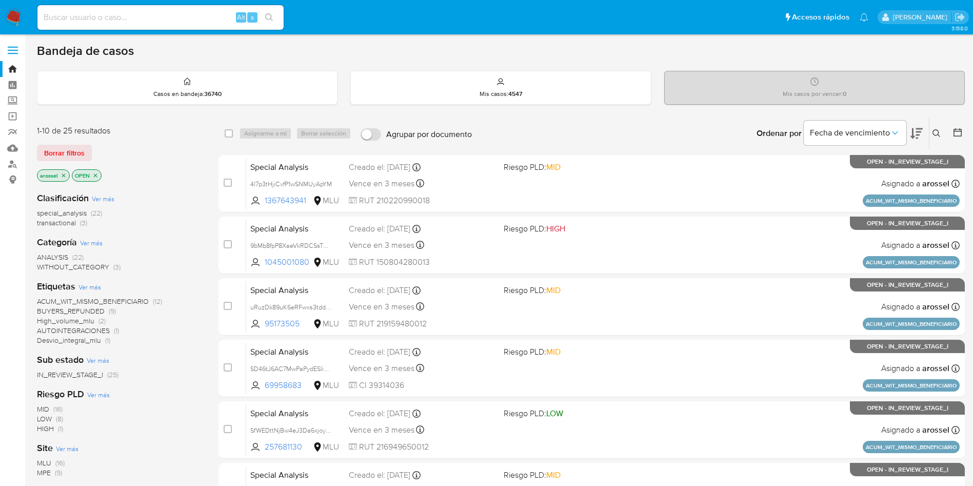
click at [75, 158] on span "Borrar filtros" at bounding box center [64, 153] width 41 height 14
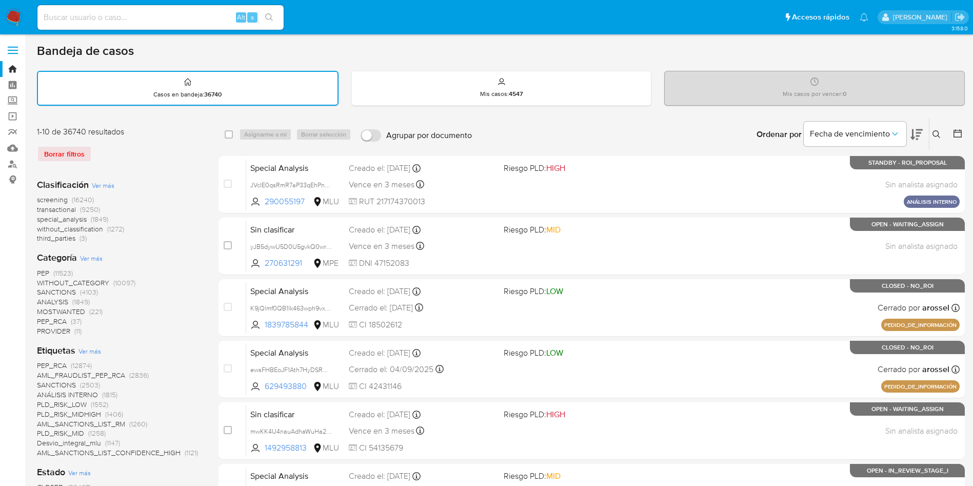
click at [962, 131] on icon at bounding box center [957, 133] width 10 height 10
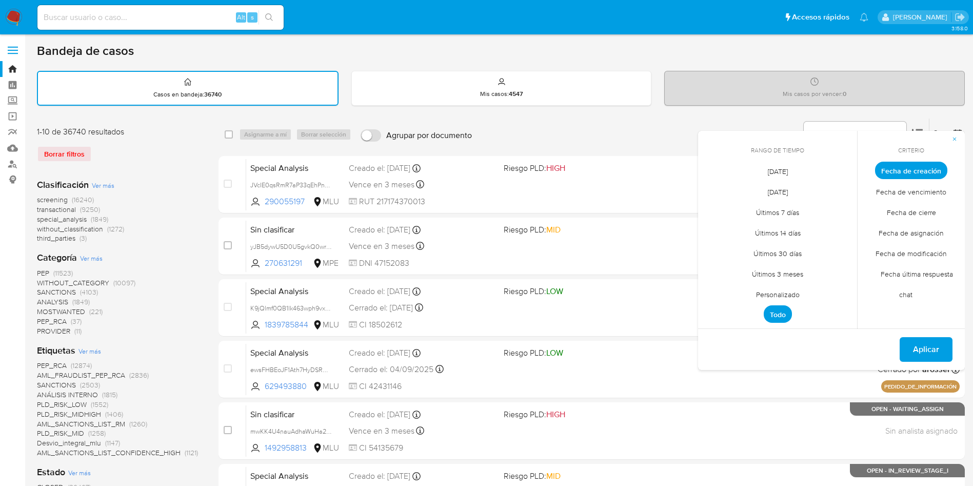
click at [791, 294] on span "Personalizado" at bounding box center [777, 294] width 65 height 21
click at [714, 222] on button "1" at bounding box center [716, 227] width 16 height 16
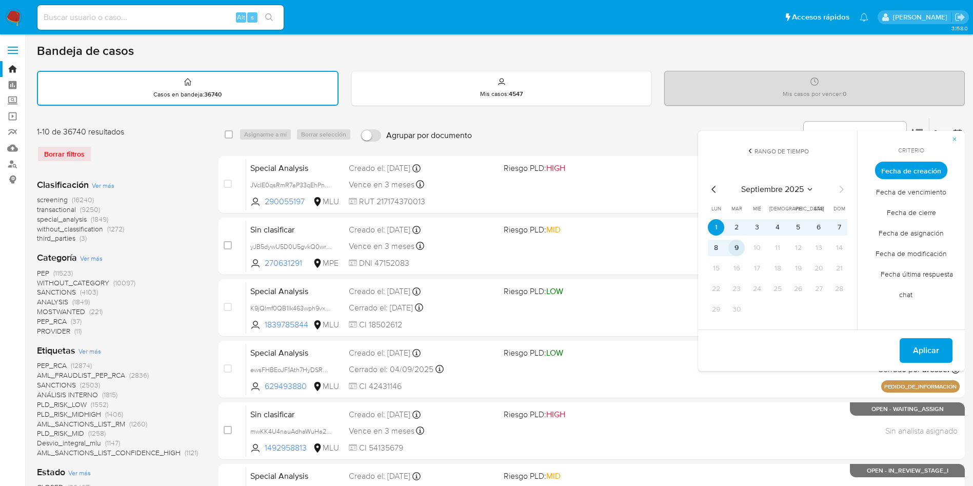
click at [737, 246] on button "9" at bounding box center [736, 247] width 16 height 16
click at [923, 215] on span "Fecha de cierre" at bounding box center [911, 212] width 71 height 21
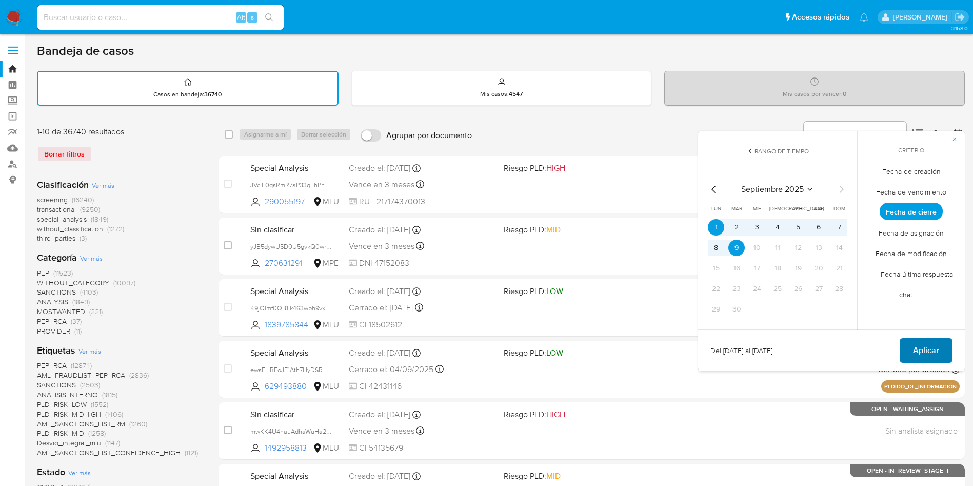
click at [923, 353] on span "Aplicar" at bounding box center [926, 350] width 26 height 23
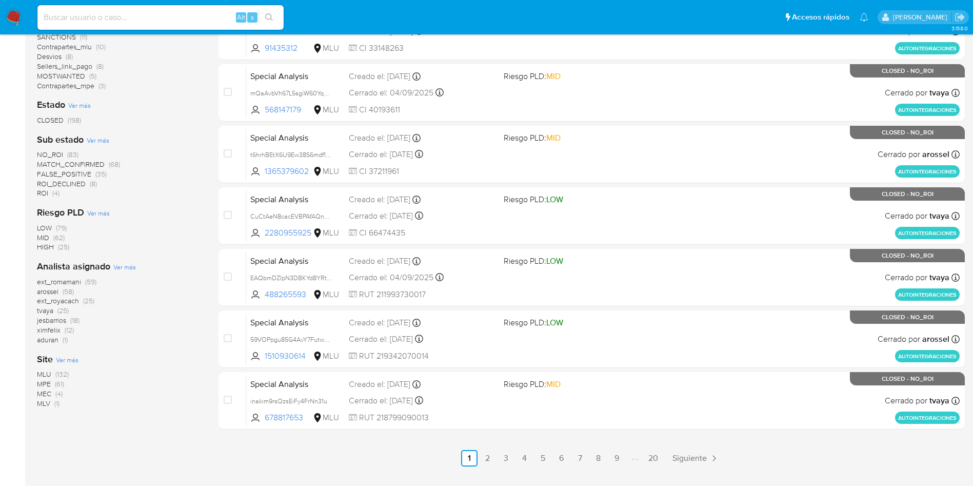
scroll to position [362, 0]
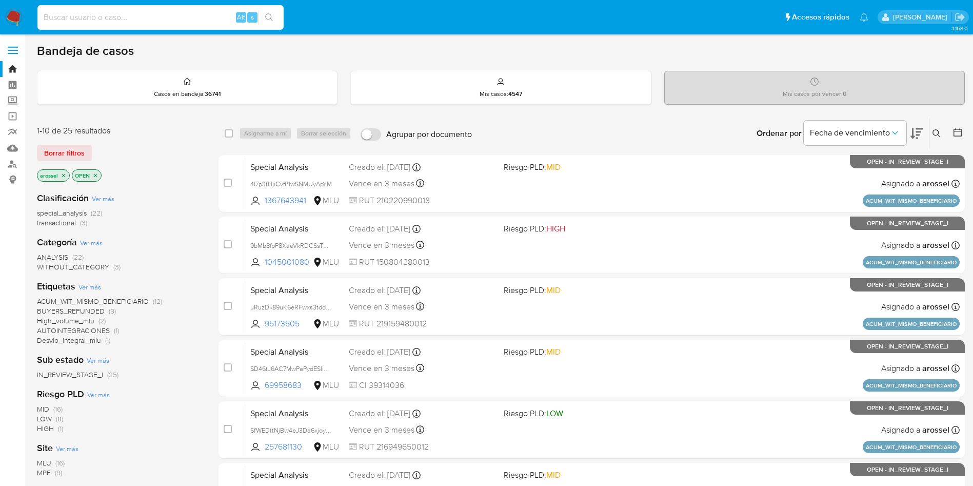
paste input "VkEHyzPm4vemyXxgcSxSMpz4"
type input "VkEHyzPm4vemyXxgcSxSMpz4"
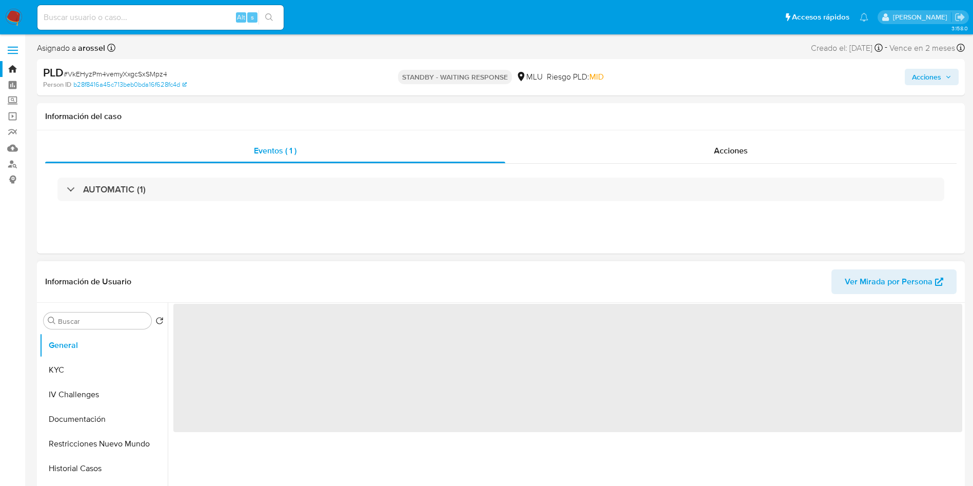
select select "10"
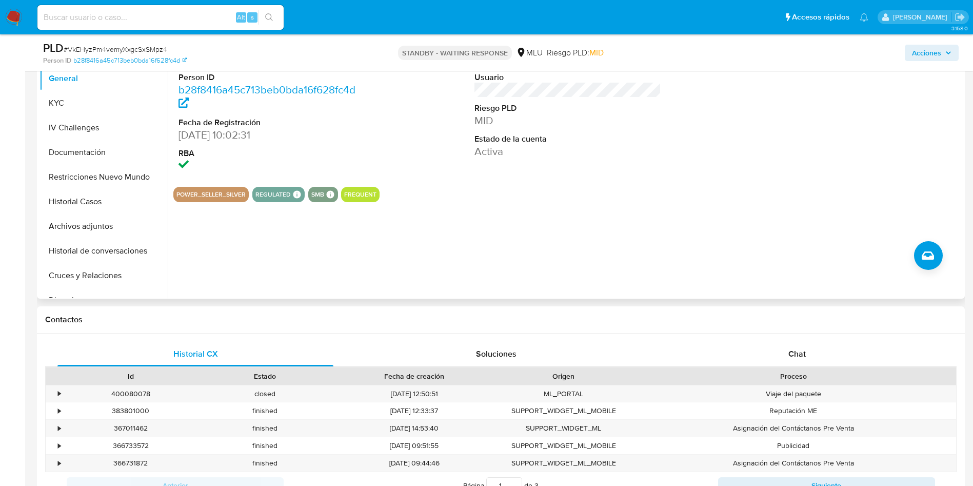
scroll to position [231, 0]
click at [821, 354] on div "Chat" at bounding box center [797, 353] width 276 height 25
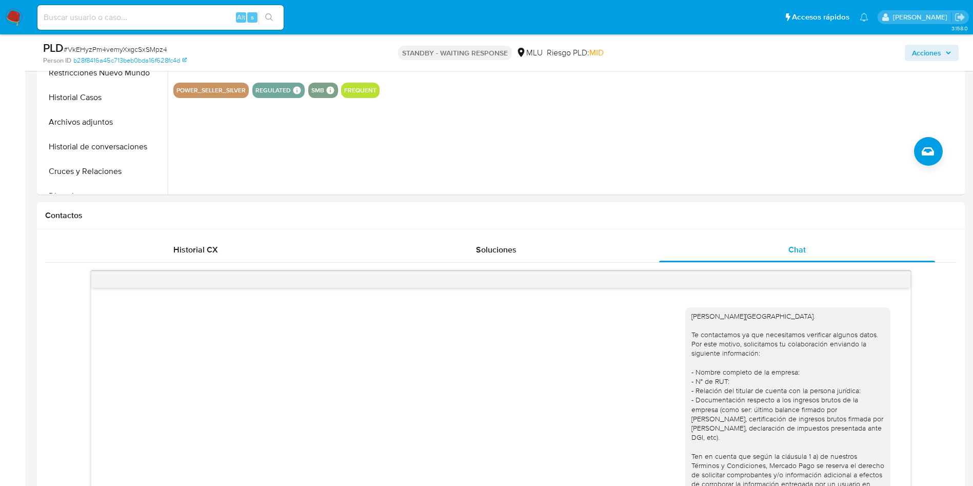
scroll to position [461, 0]
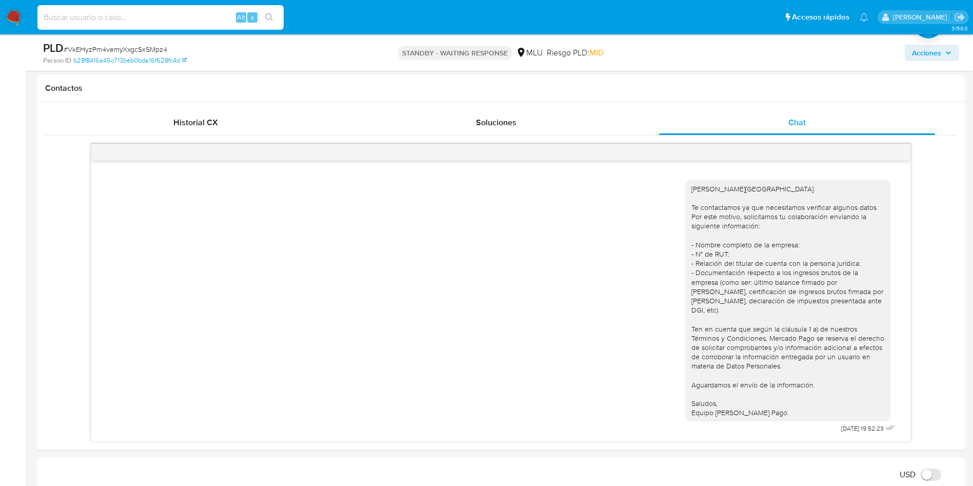
paste input "ftAmhDu6So4PskQKWGxmAmyZ"
type input "ftAmhDu6So4PskQKWGxmAmyZ"
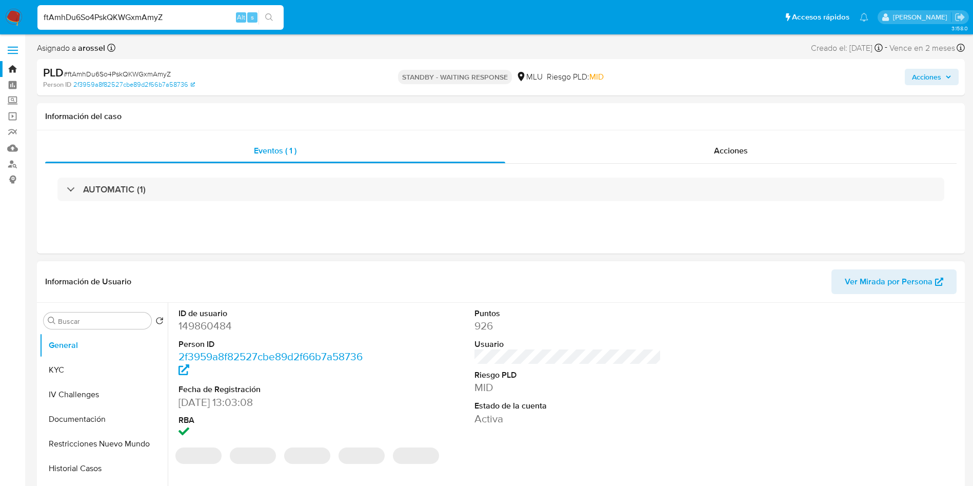
select select "10"
click at [862, 91] on div "PLD # ftAmhDu6So4PskQKWGxmAmyZ Person ID 2f3959a8f82527cbe89d2f66b7a58736 STAND…" at bounding box center [501, 77] width 928 height 36
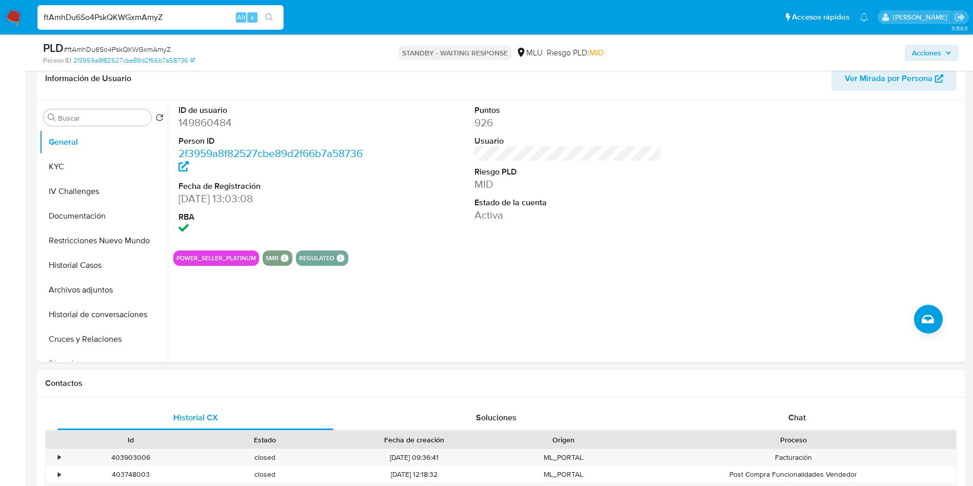
scroll to position [308, 0]
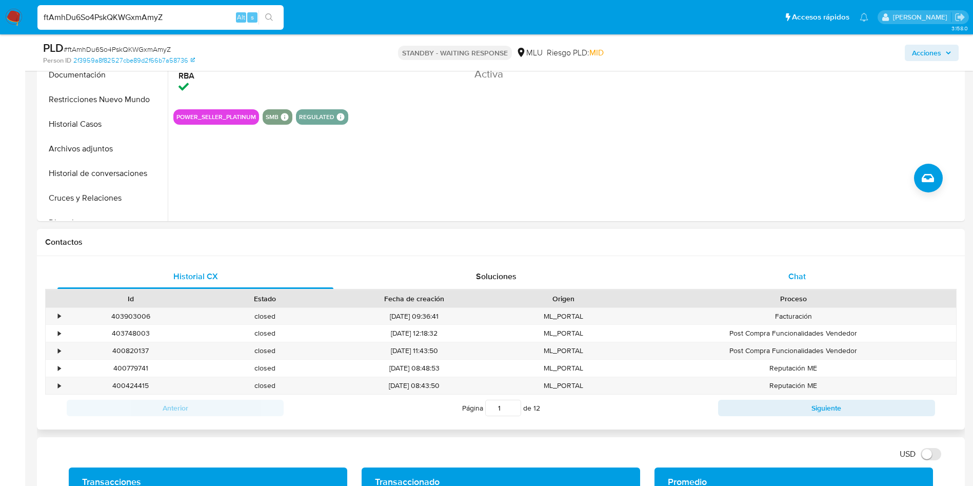
click at [851, 275] on div "Chat" at bounding box center [797, 276] width 276 height 25
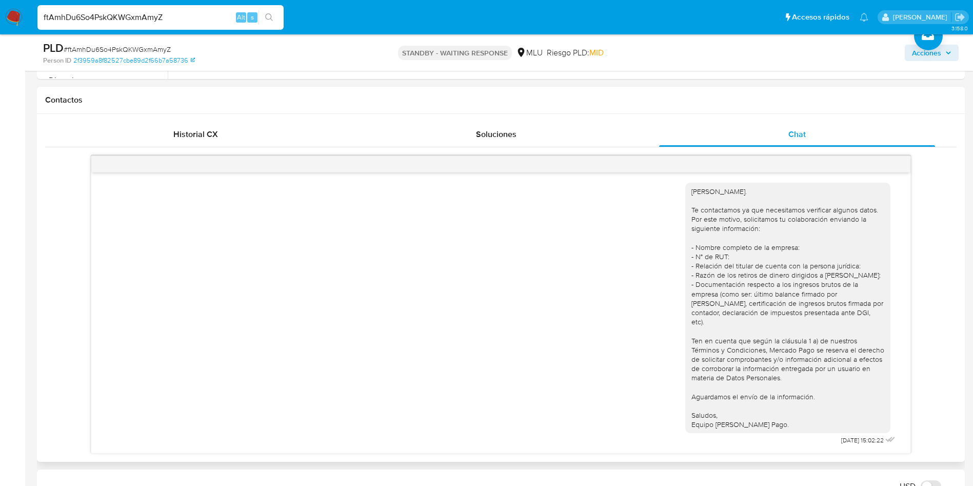
scroll to position [461, 0]
